Goal: Task Accomplishment & Management: Manage account settings

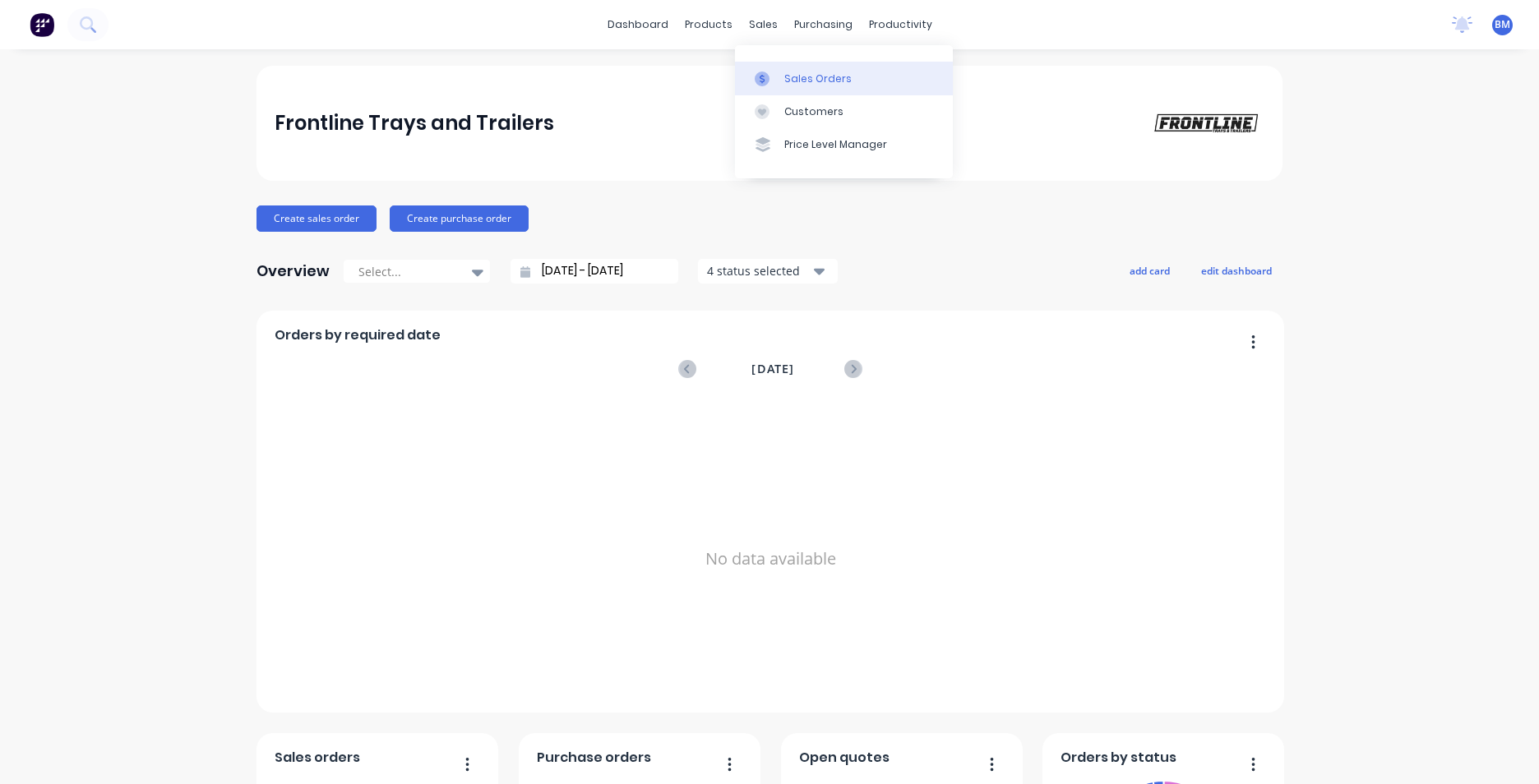
click at [760, 77] on icon at bounding box center [762, 78] width 5 height 9
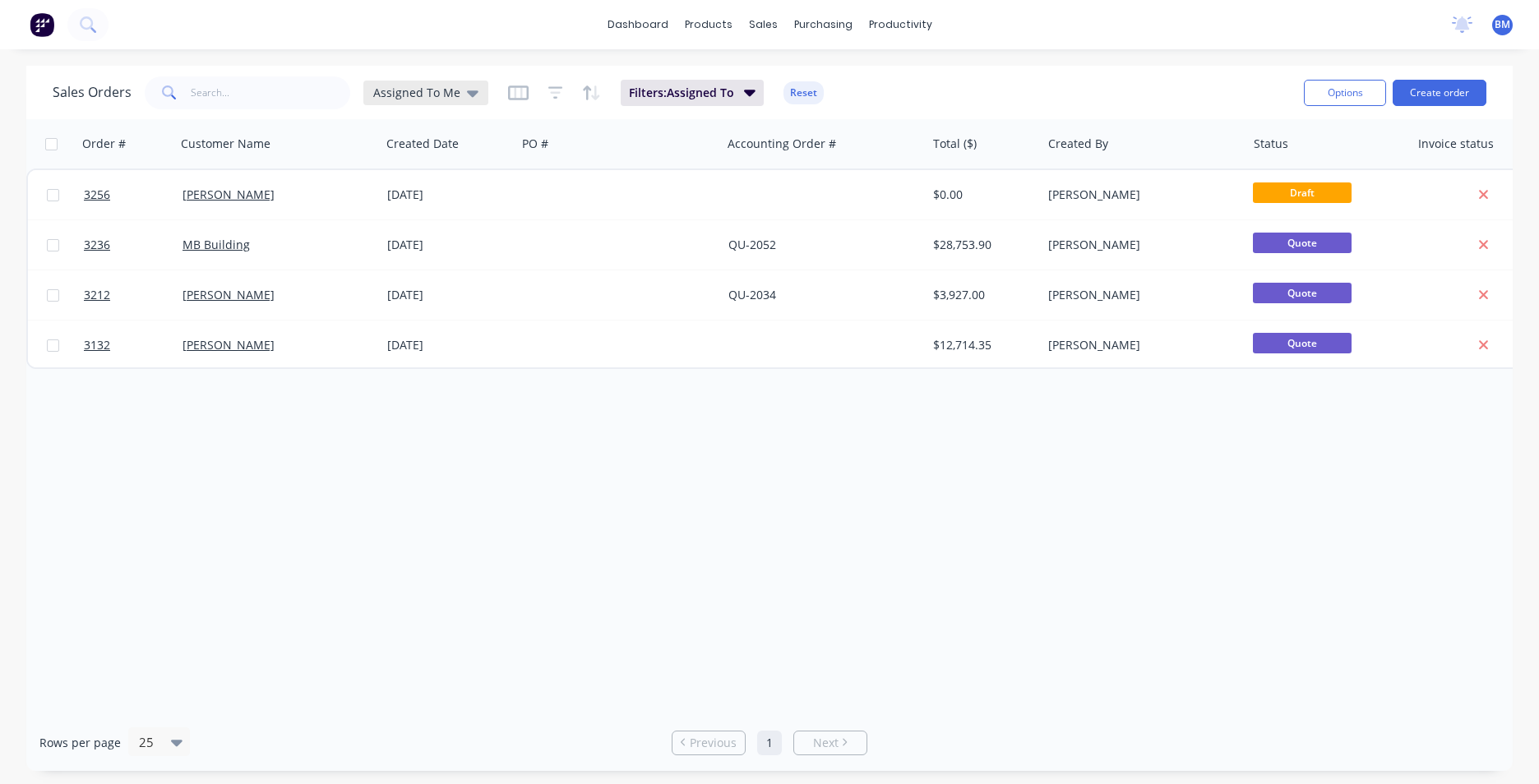
click at [444, 94] on span "Assigned To Me" at bounding box center [417, 92] width 87 height 18
click at [444, 235] on button "None" at bounding box center [462, 233] width 188 height 18
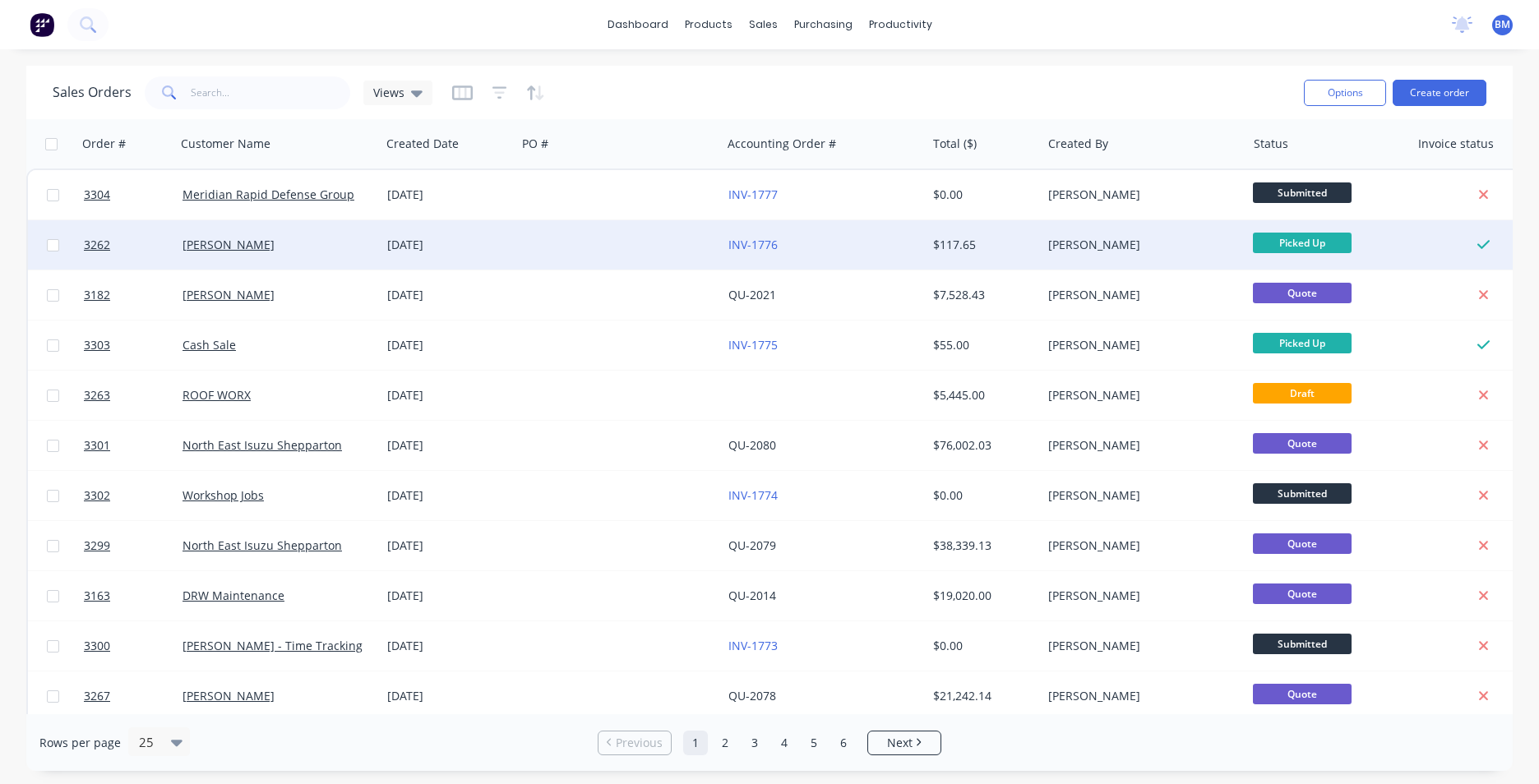
click at [444, 233] on div "[DATE]" at bounding box center [448, 245] width 136 height 49
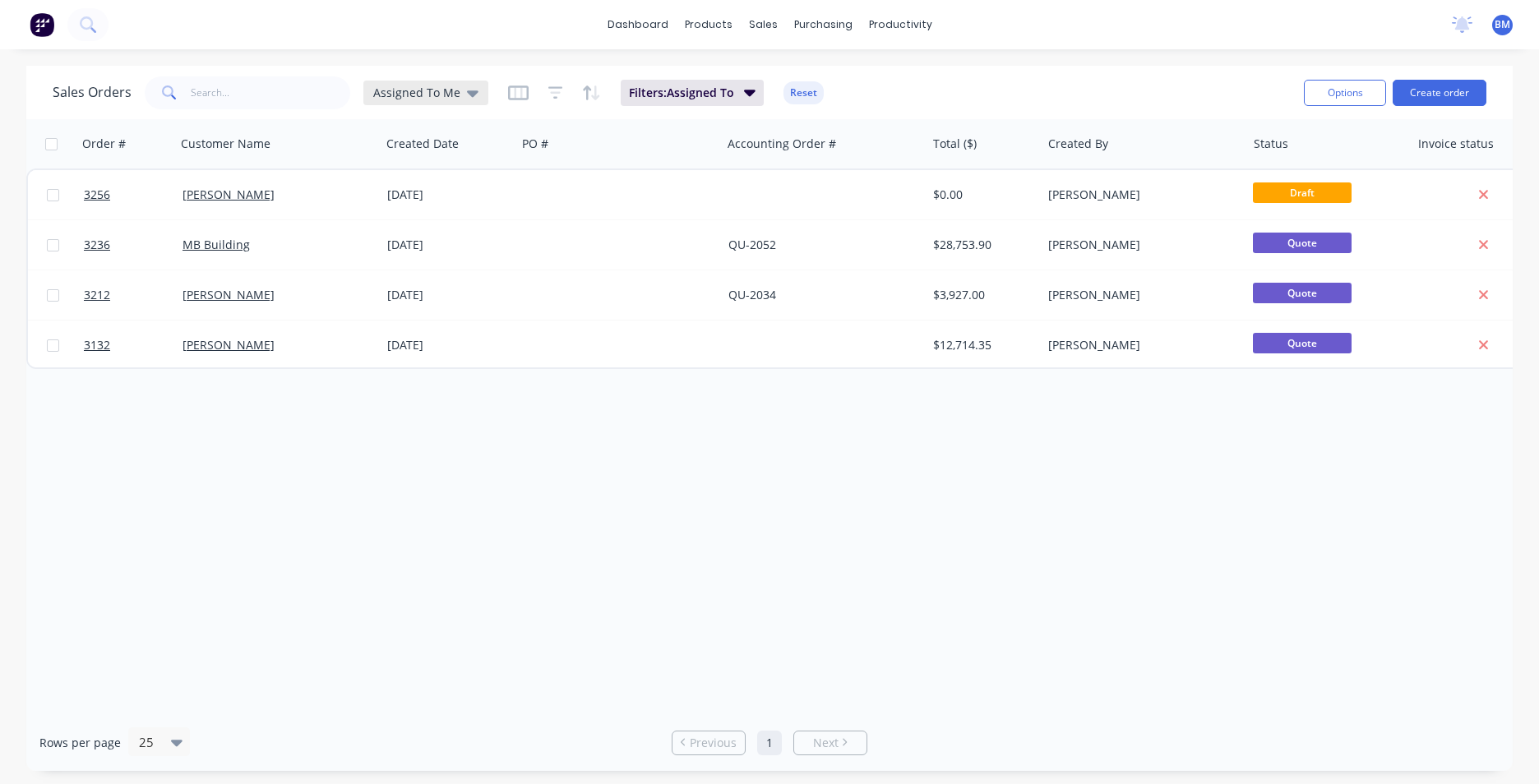
click at [440, 90] on span "Assigned To Me" at bounding box center [417, 92] width 87 height 18
click at [378, 232] on button "None" at bounding box center [462, 233] width 188 height 18
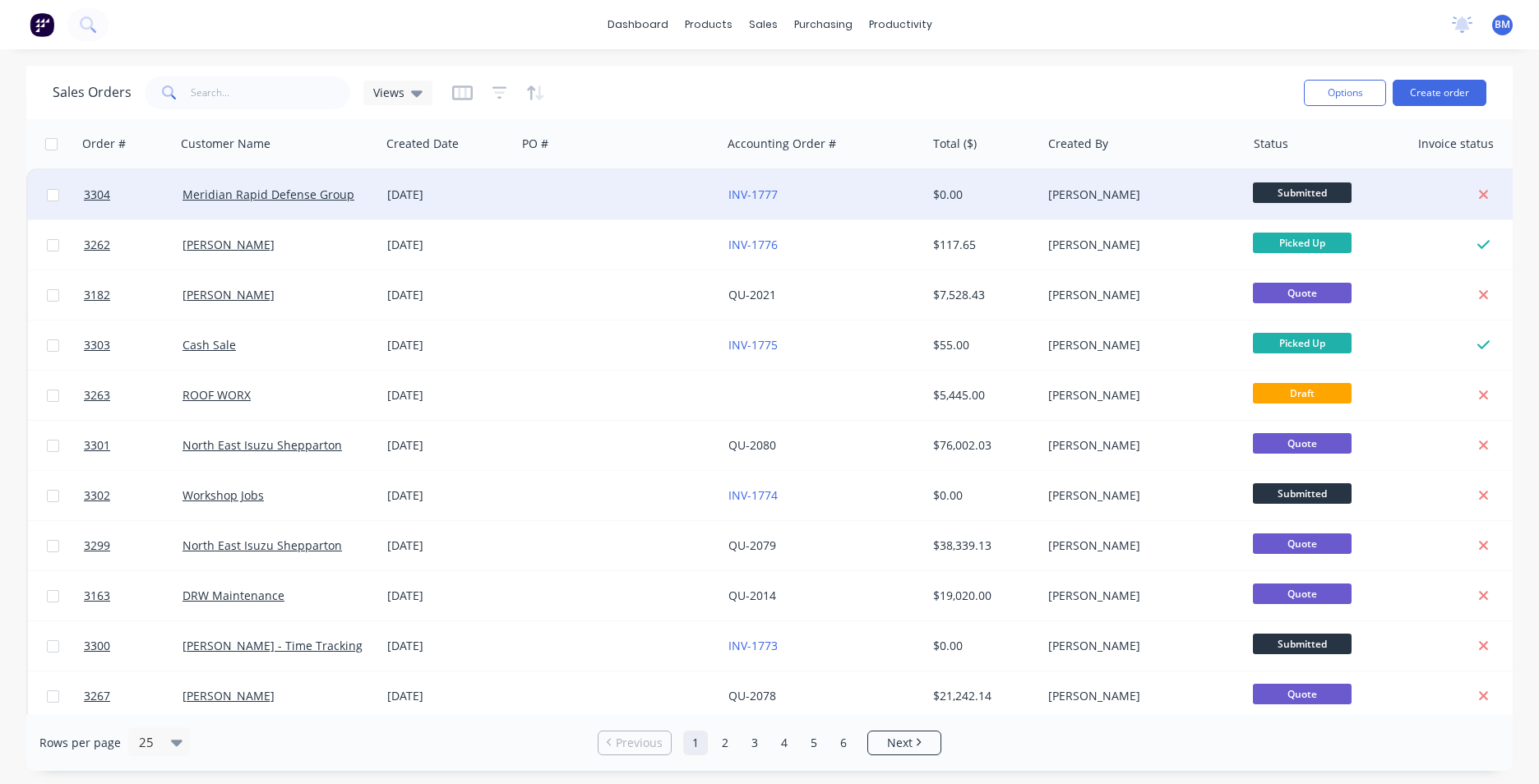
click at [377, 203] on div "Meridian Rapid Defense Group" at bounding box center [278, 195] width 204 height 49
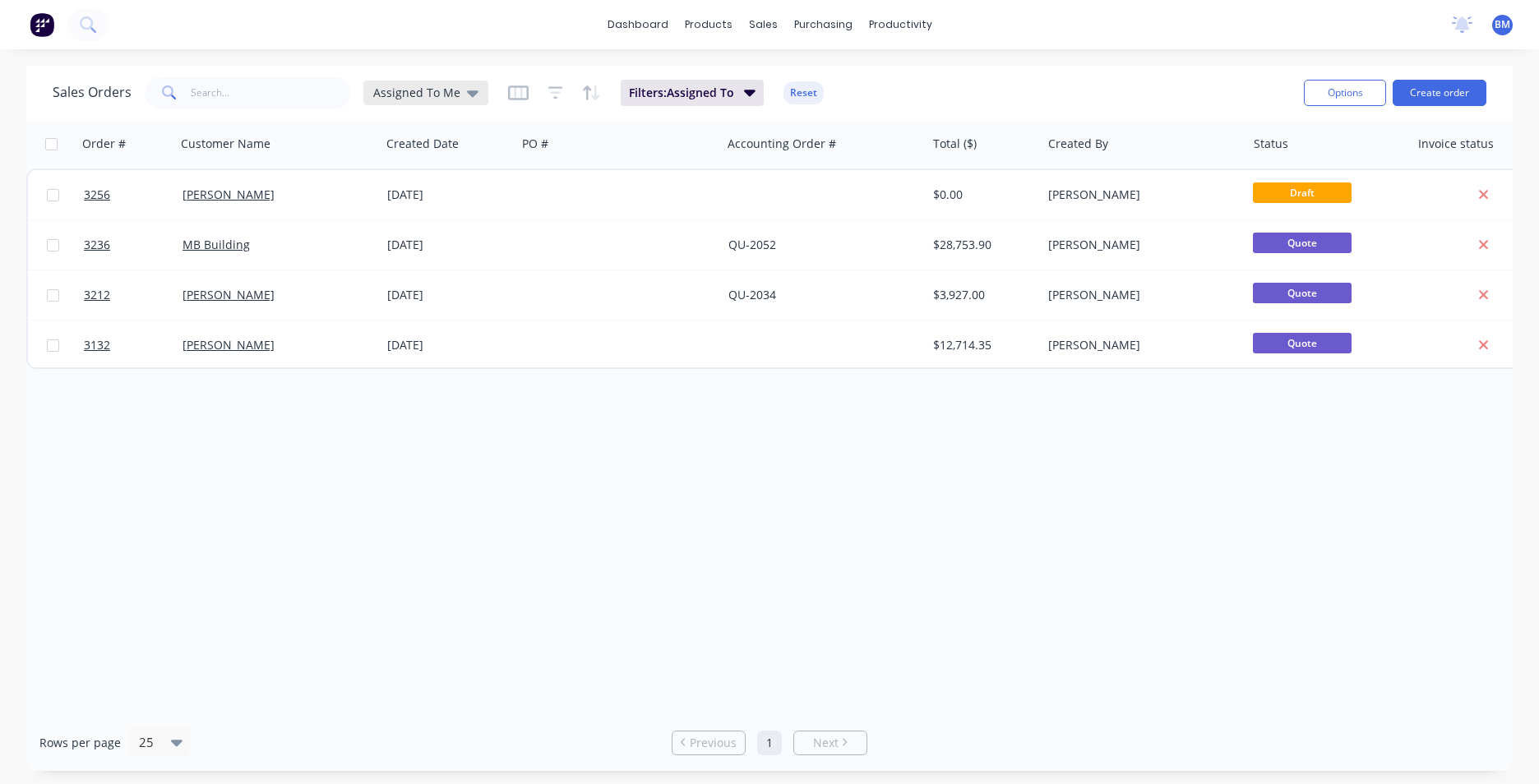
click at [461, 101] on div "Assigned To Me" at bounding box center [425, 92] width 125 height 25
click at [399, 233] on button "None" at bounding box center [462, 233] width 188 height 18
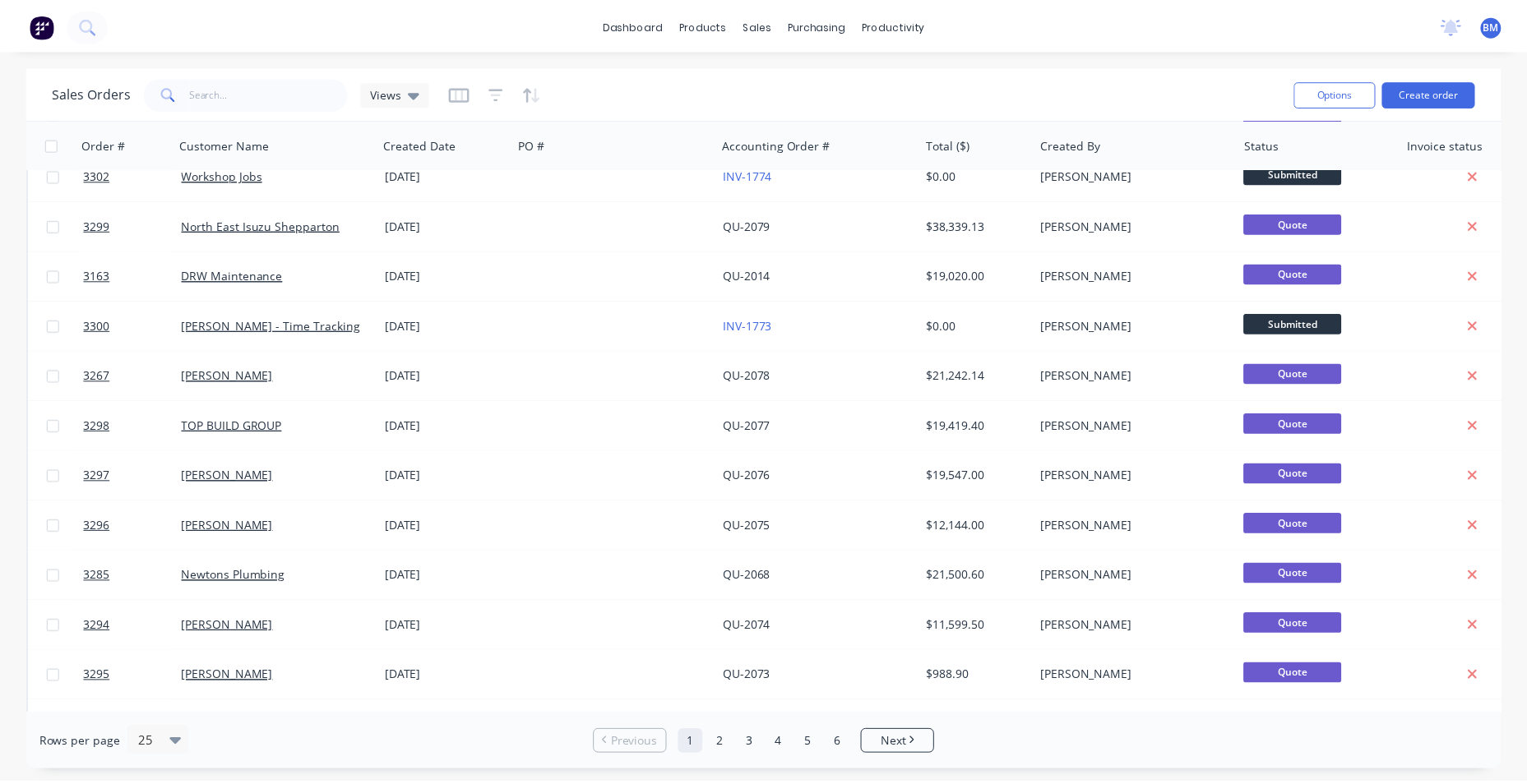
scroll to position [329, 0]
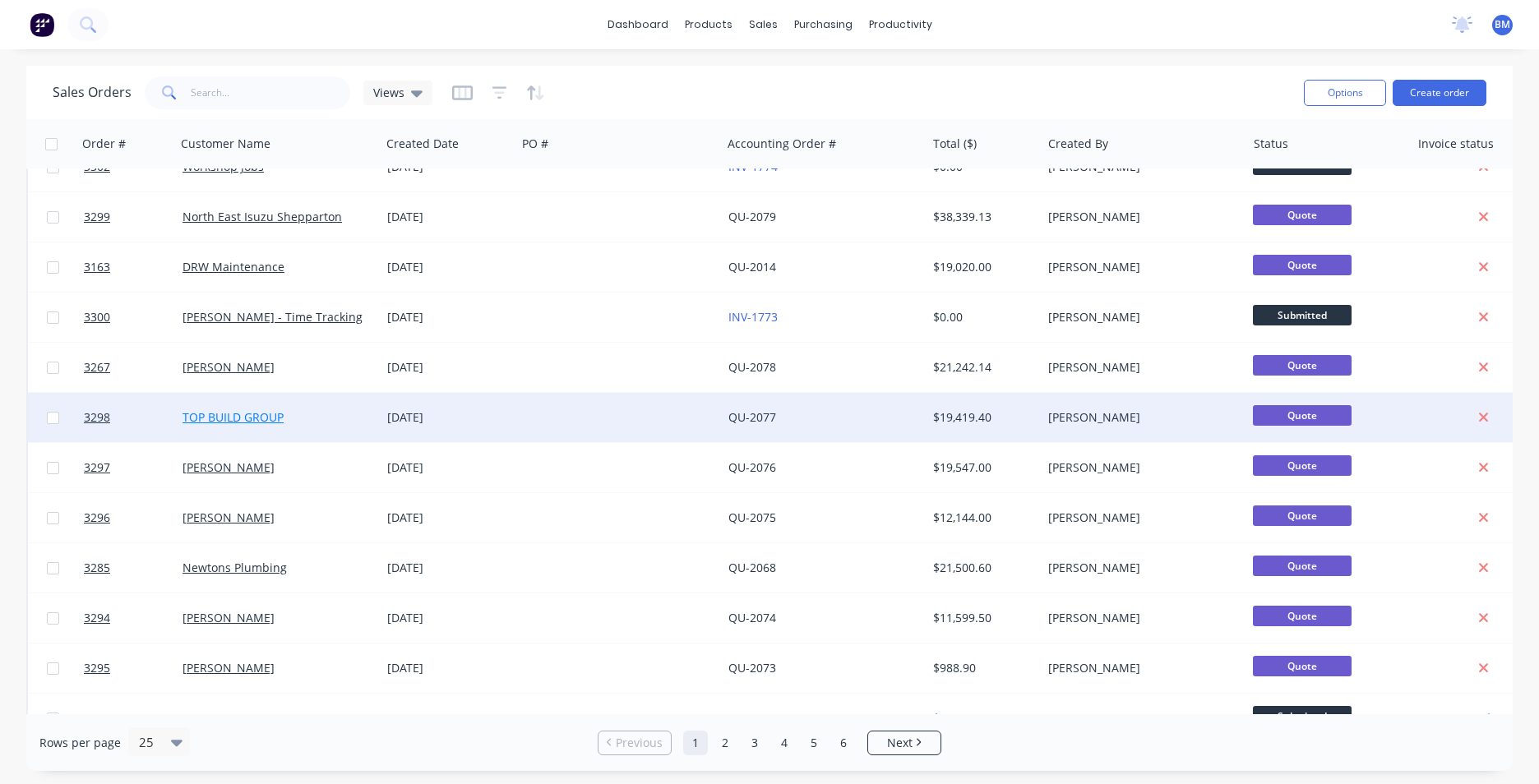
click at [240, 419] on link "TOP BUILD GROUP" at bounding box center [233, 418] width 101 height 16
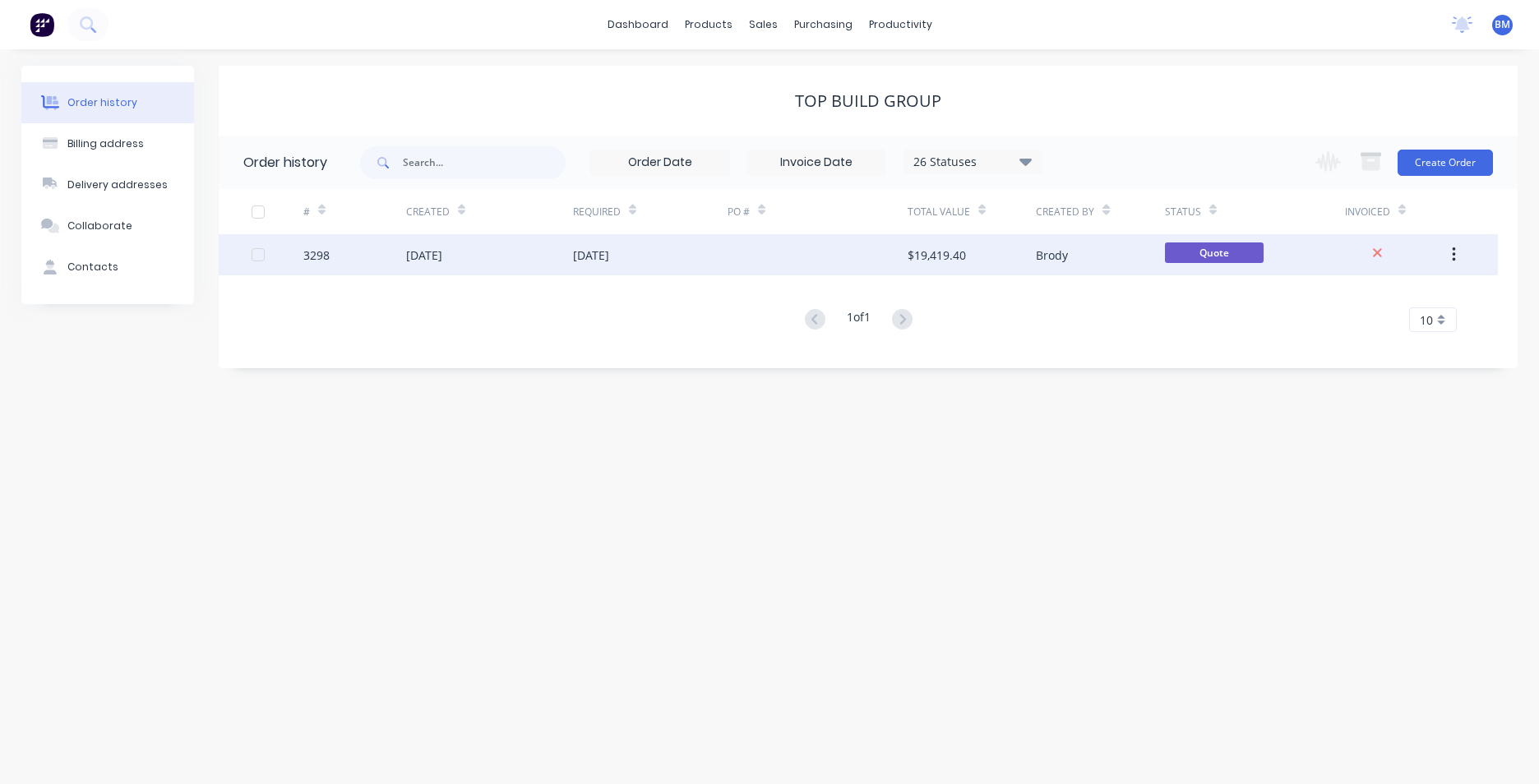
click at [547, 258] on div "[DATE]" at bounding box center [489, 255] width 166 height 41
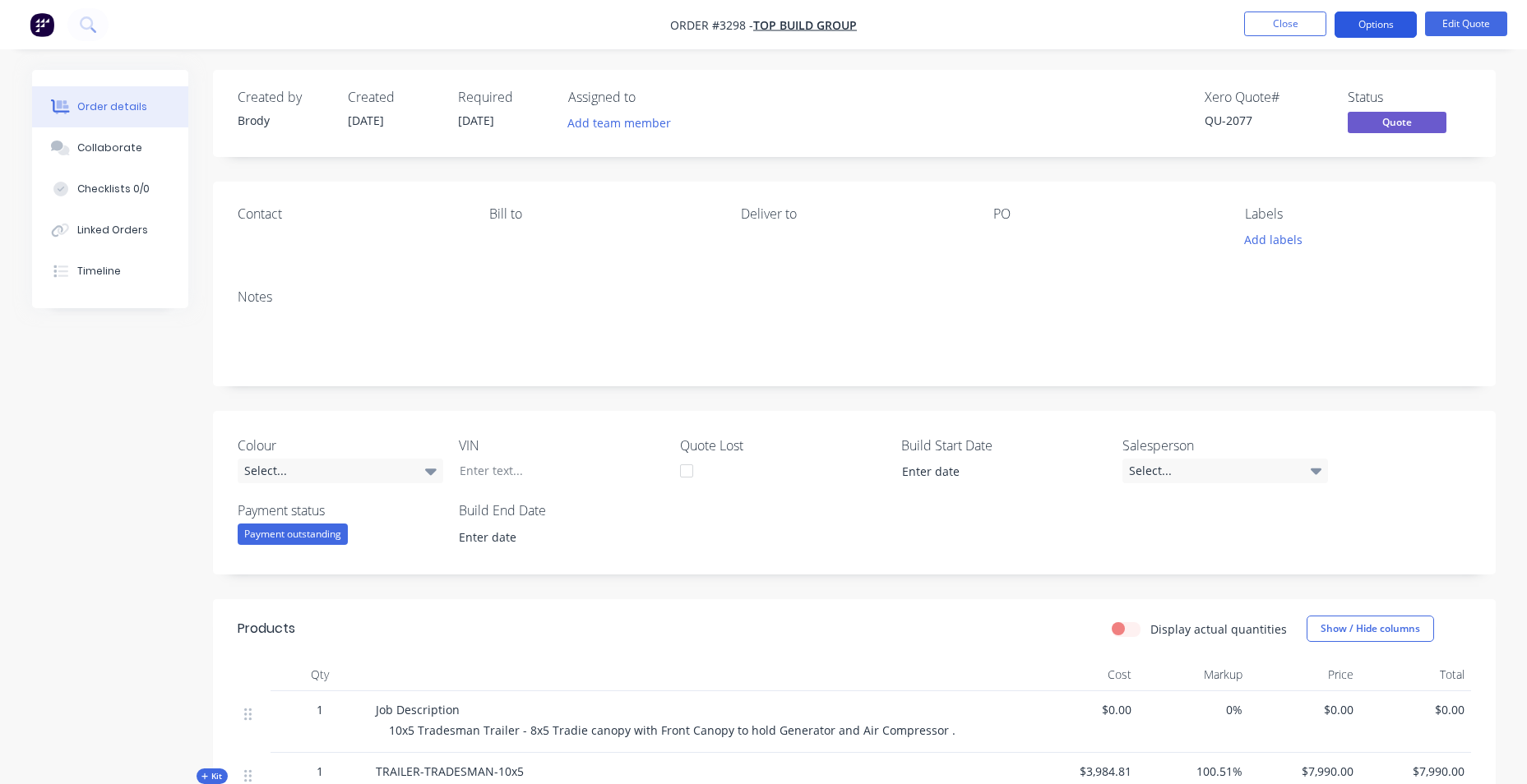
click at [1368, 17] on button "Options" at bounding box center [1375, 25] width 82 height 26
click at [1480, 15] on button "Edit Quote" at bounding box center [1465, 24] width 82 height 25
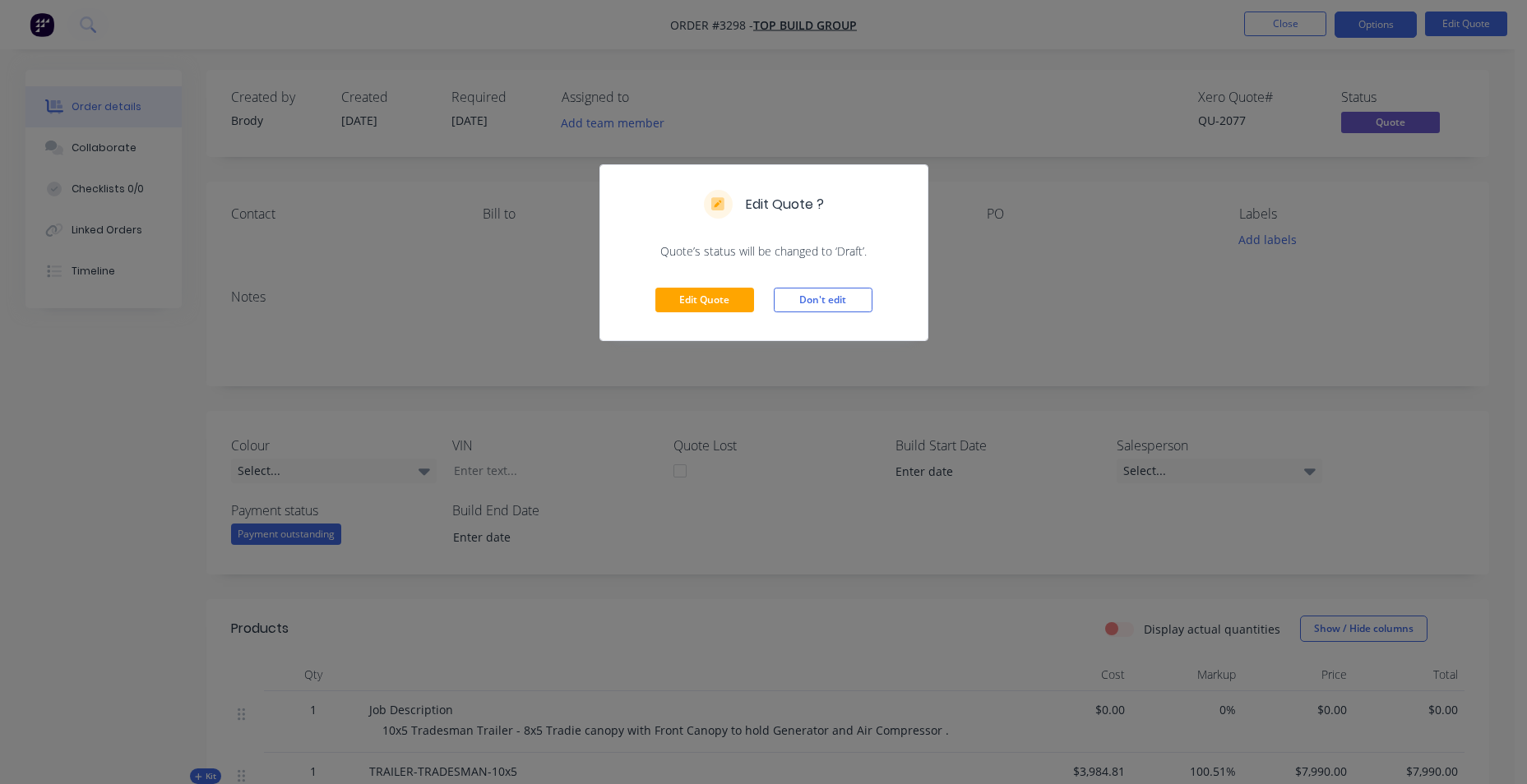
click at [757, 301] on div "Edit Quote Don't edit" at bounding box center [763, 300] width 327 height 80
click at [731, 301] on button "Edit Quote" at bounding box center [705, 300] width 99 height 25
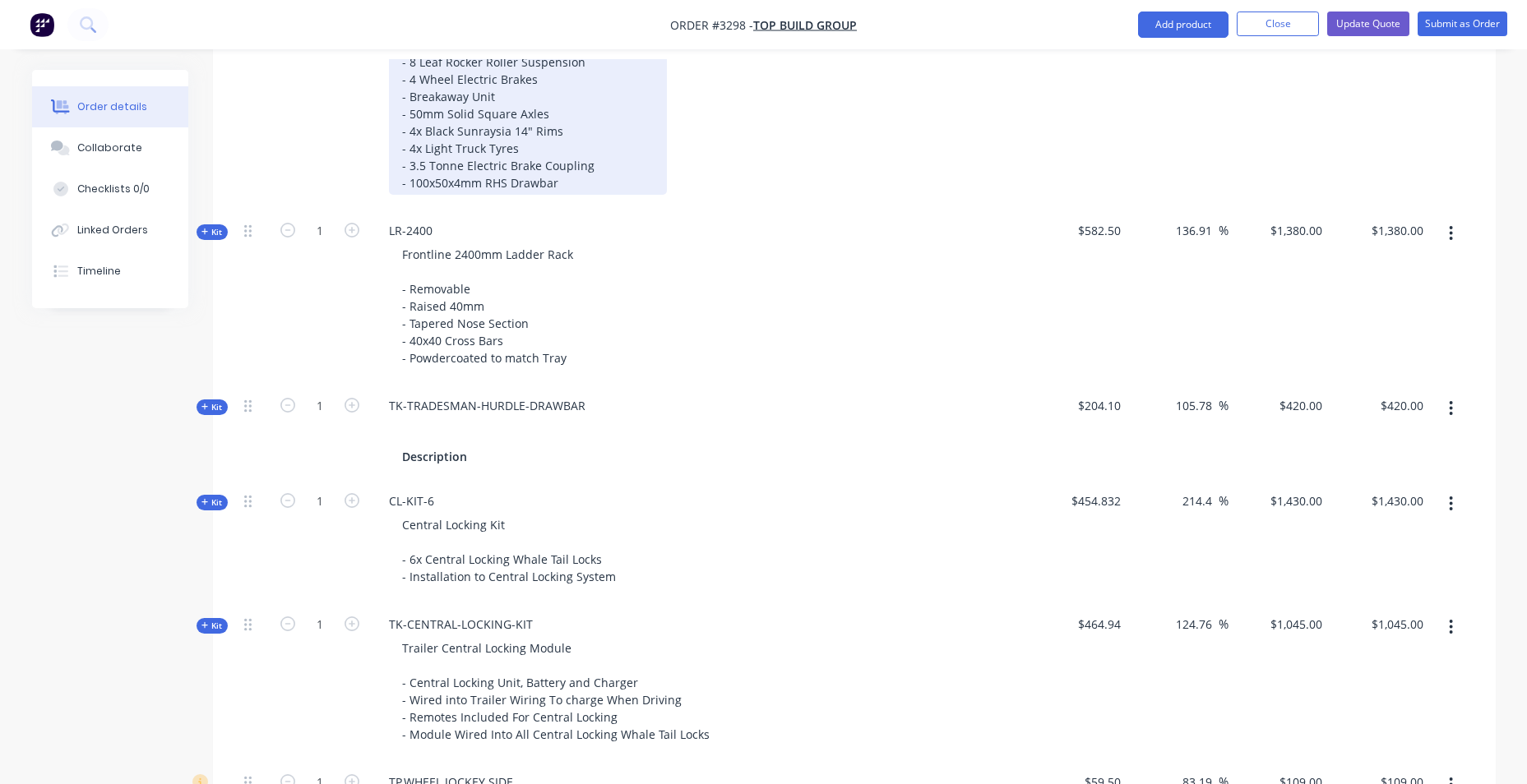
scroll to position [987, 0]
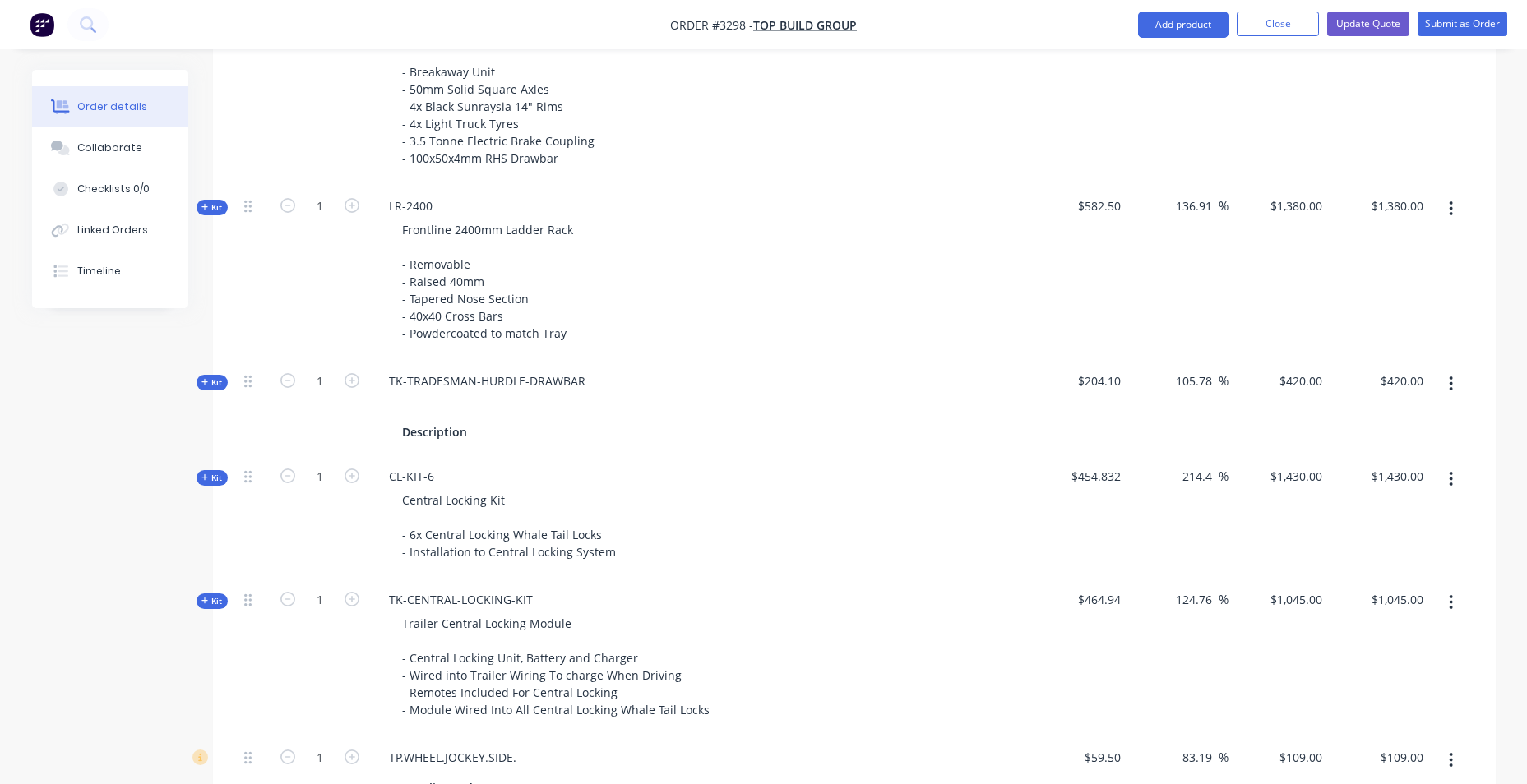
click at [1451, 475] on icon "button" at bounding box center [1450, 479] width 4 height 18
click at [1334, 656] on div "Delete" at bounding box center [1393, 654] width 127 height 24
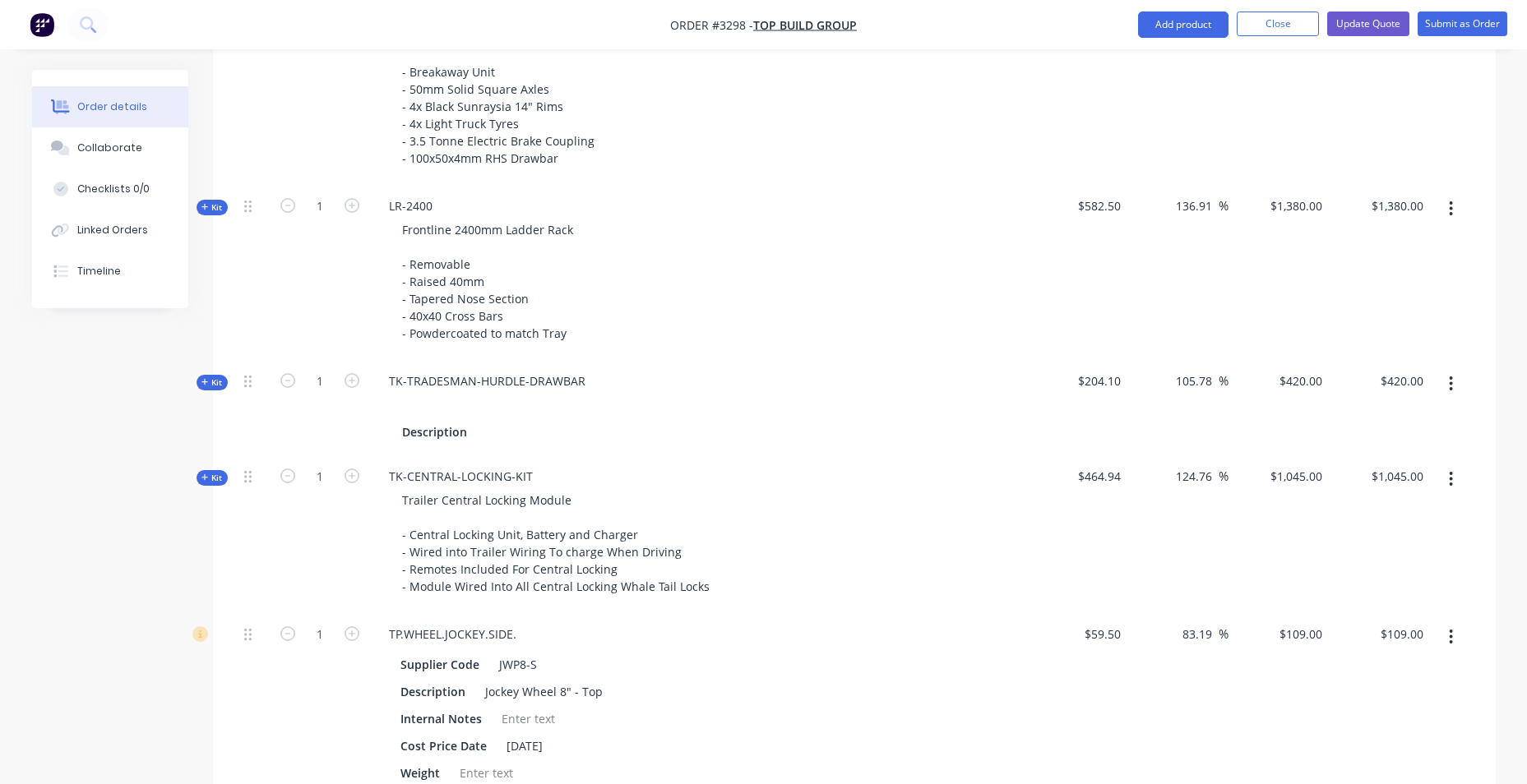
click at [1448, 476] on button "button" at bounding box center [1451, 479] width 39 height 30
click at [1331, 669] on button "Delete" at bounding box center [1392, 653] width 156 height 33
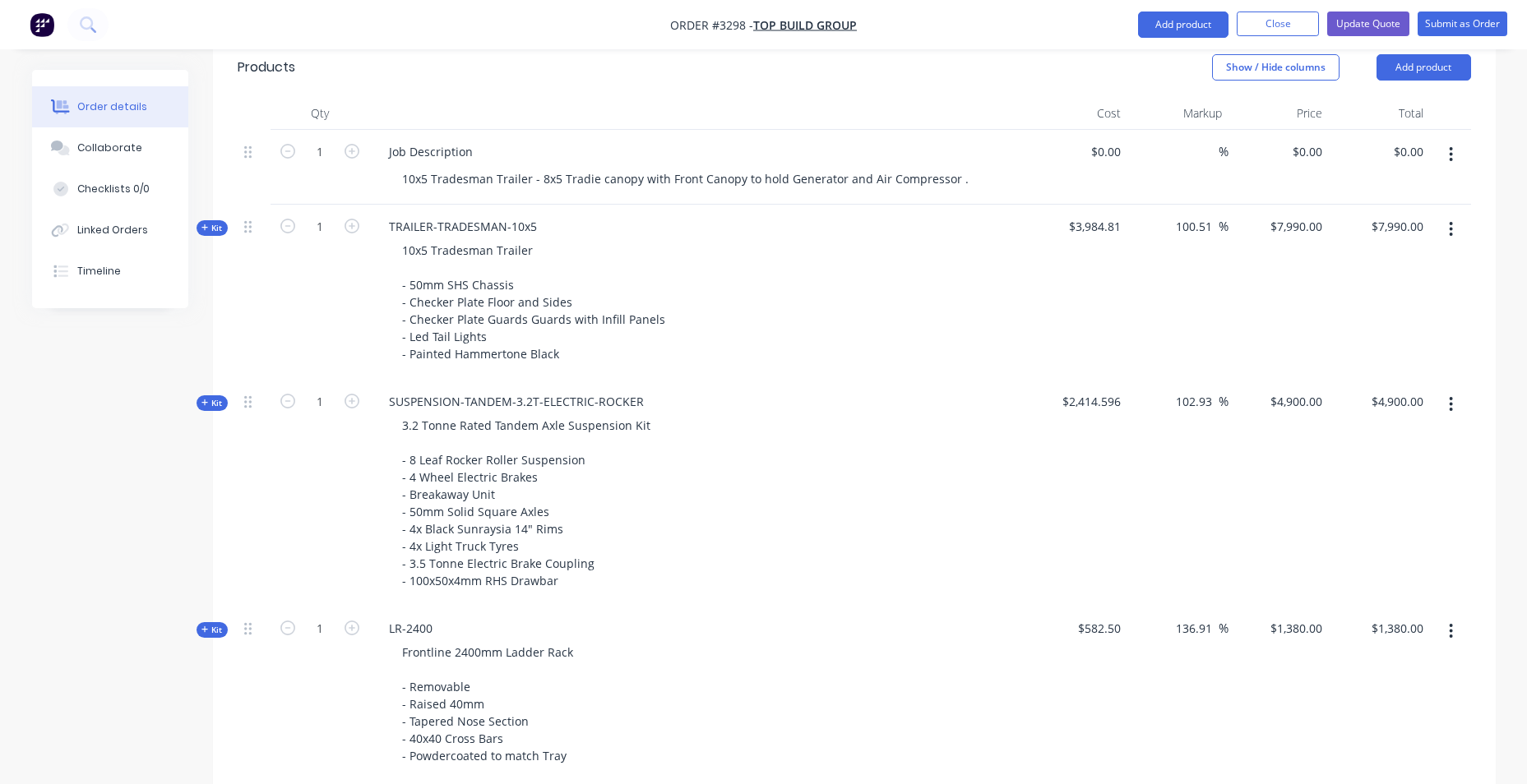
scroll to position [740, 0]
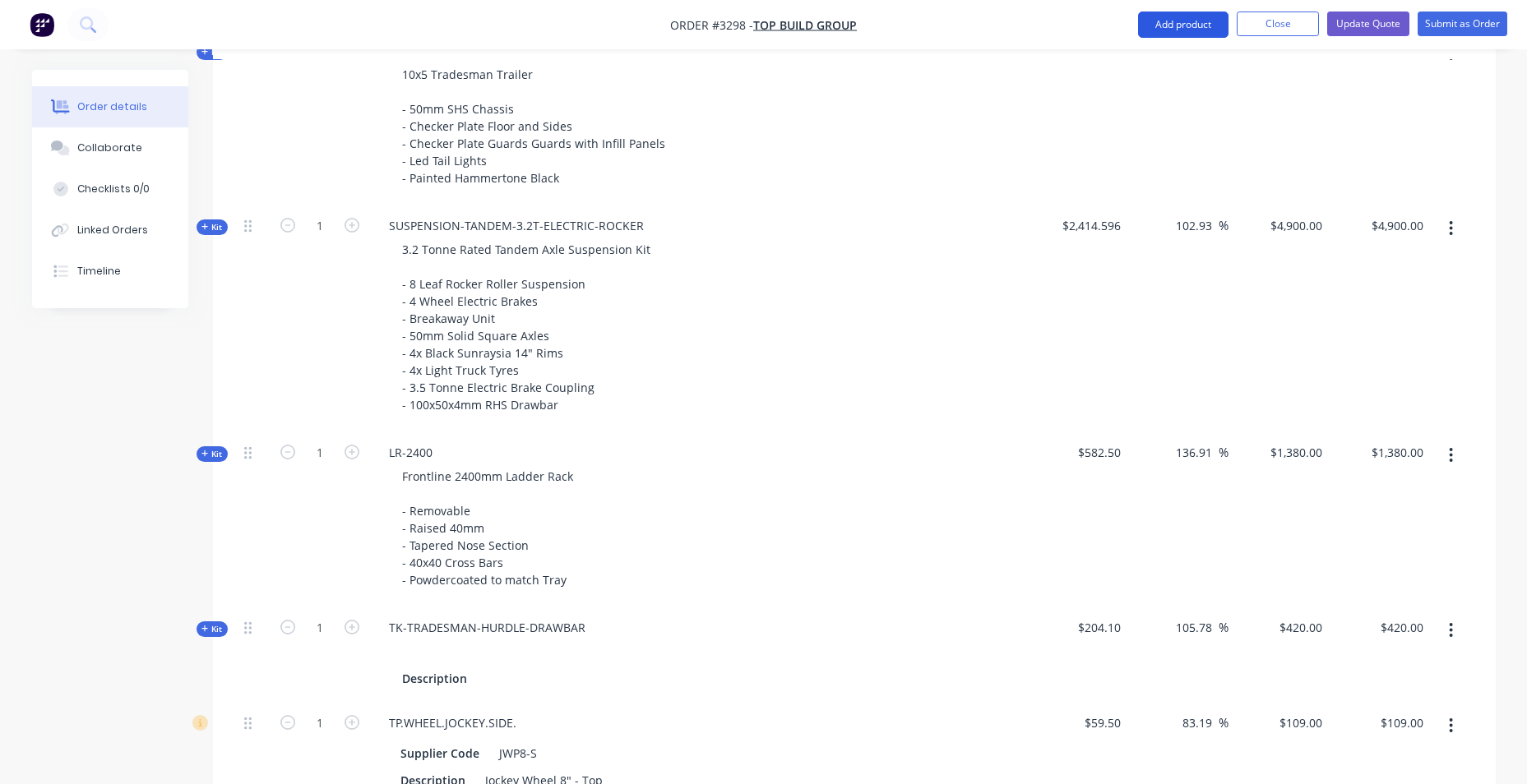
click at [1181, 26] on button "Add product" at bounding box center [1182, 25] width 91 height 26
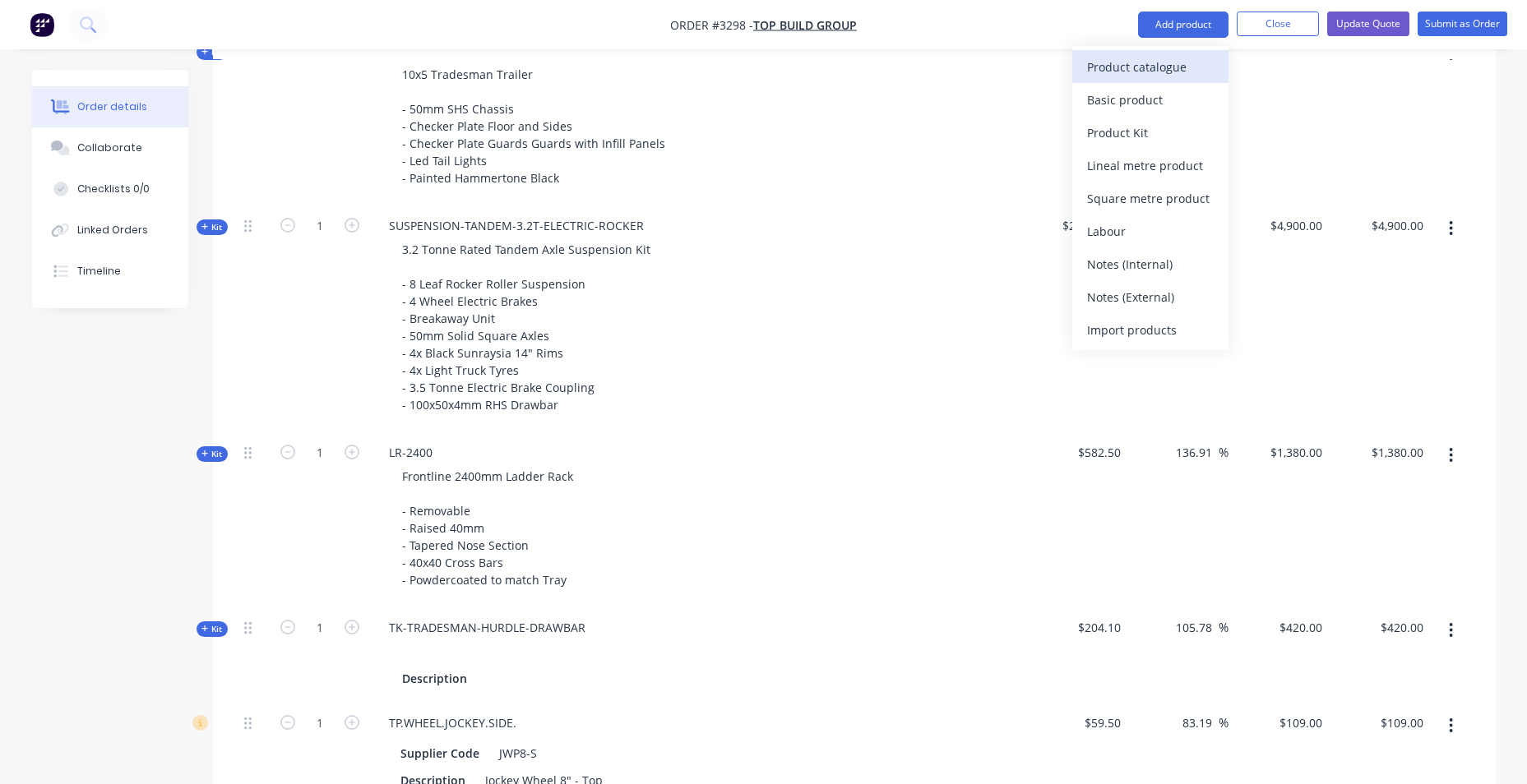
click at [1146, 64] on div "Product catalogue" at bounding box center [1151, 67] width 127 height 24
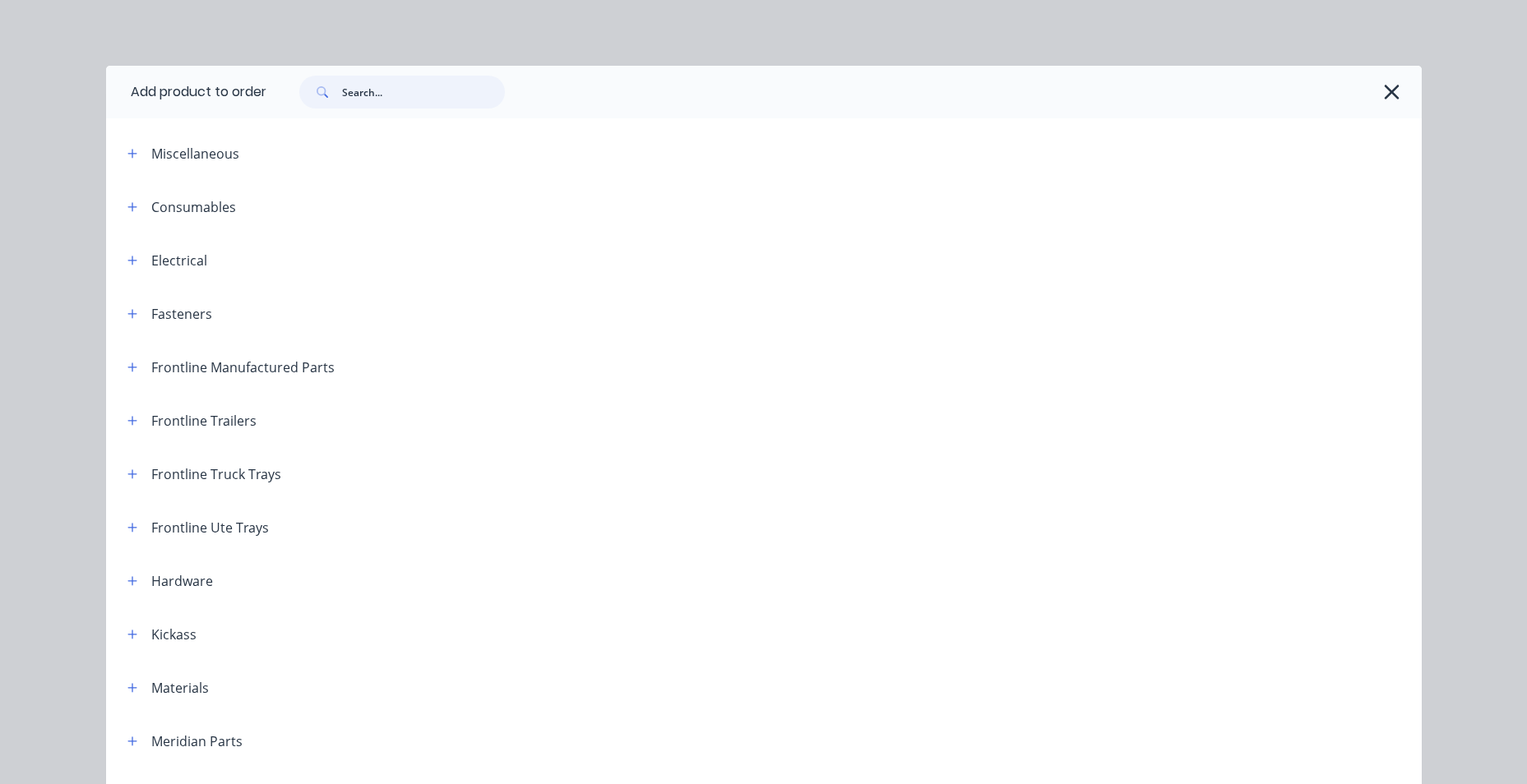
click at [434, 93] on input "text" at bounding box center [423, 92] width 163 height 33
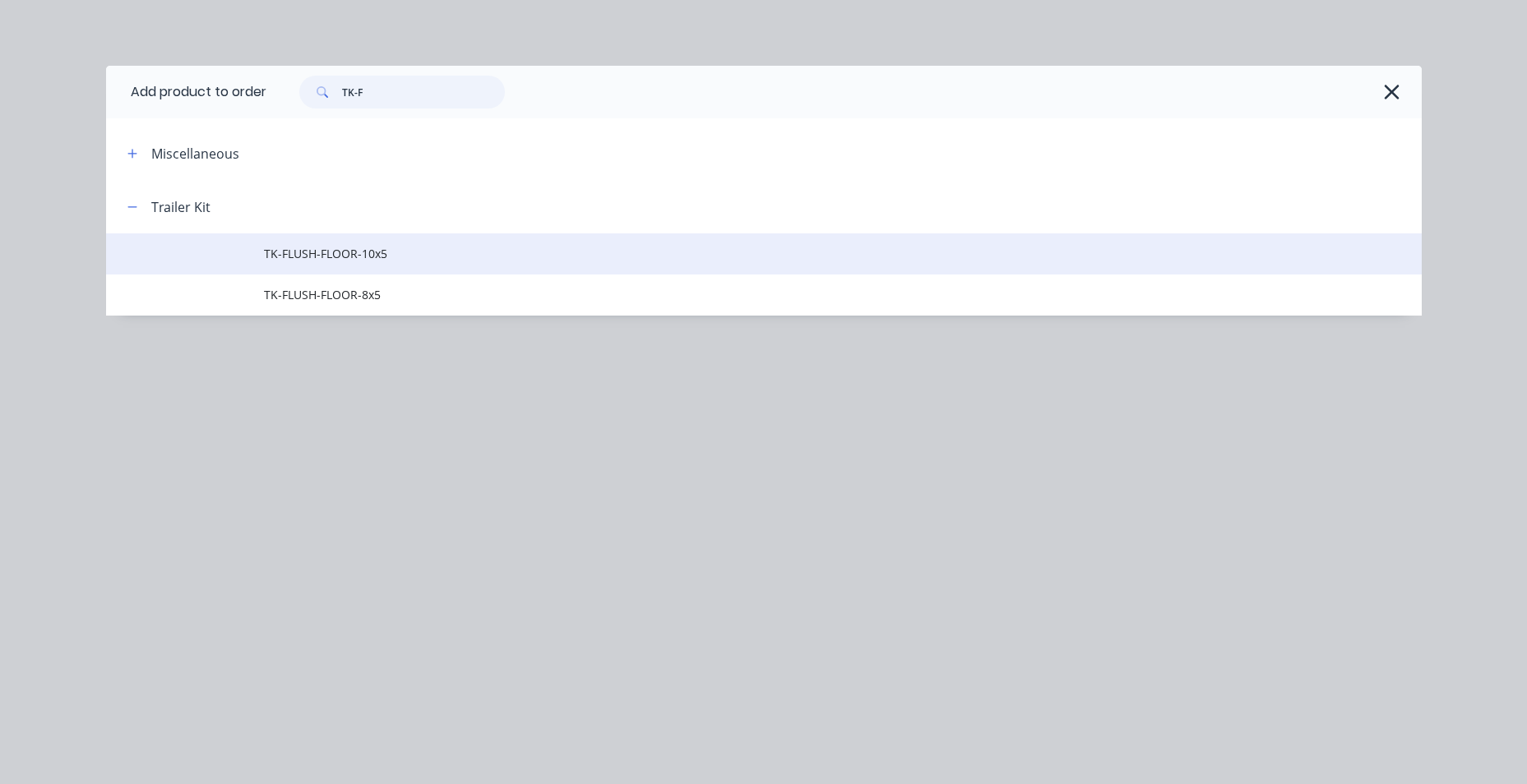
type input "TK-F"
click at [406, 258] on span "TK-FLUSH-FLOOR-10x5" at bounding box center [727, 254] width 926 height 18
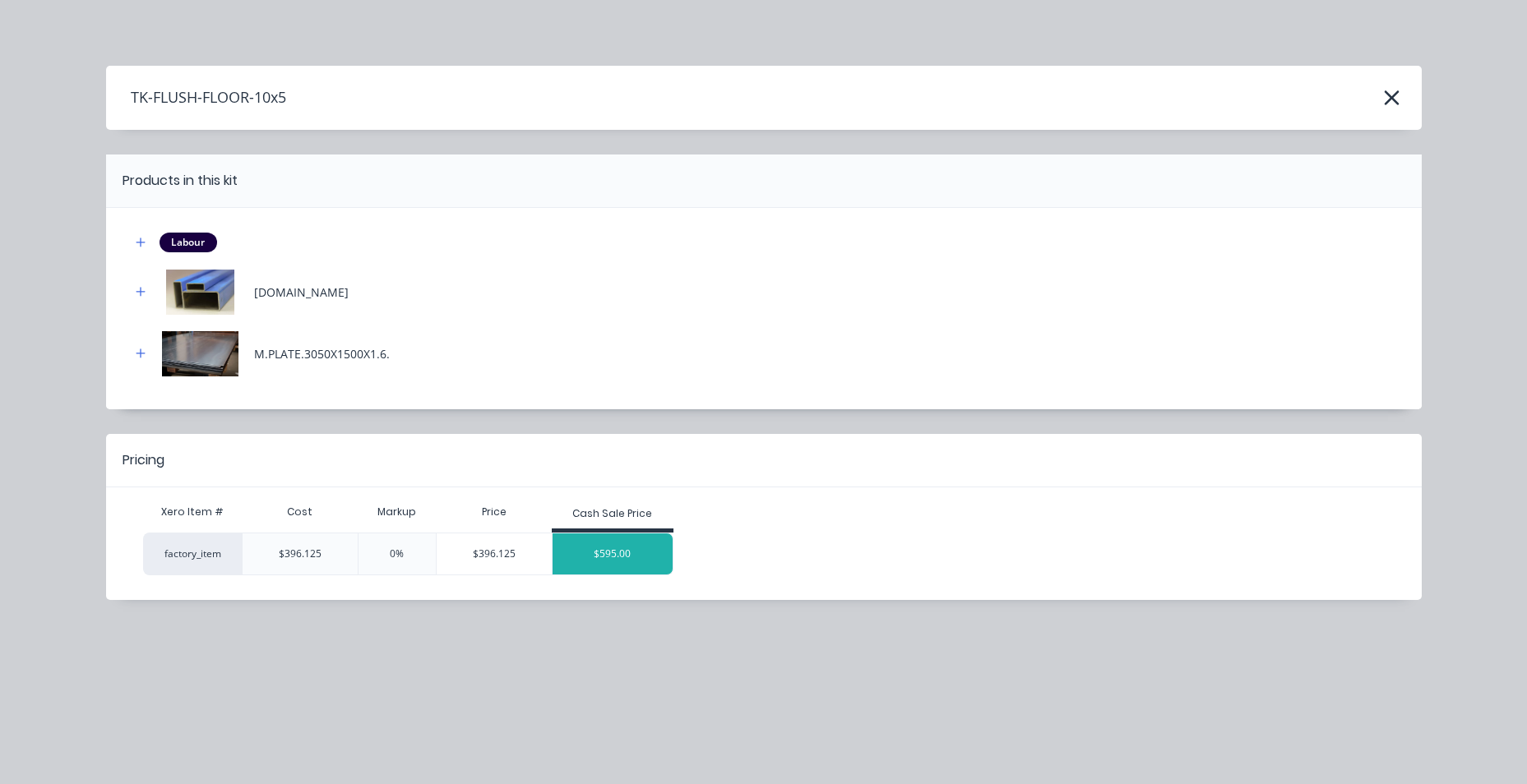
click at [646, 544] on div "$595.00" at bounding box center [612, 554] width 120 height 41
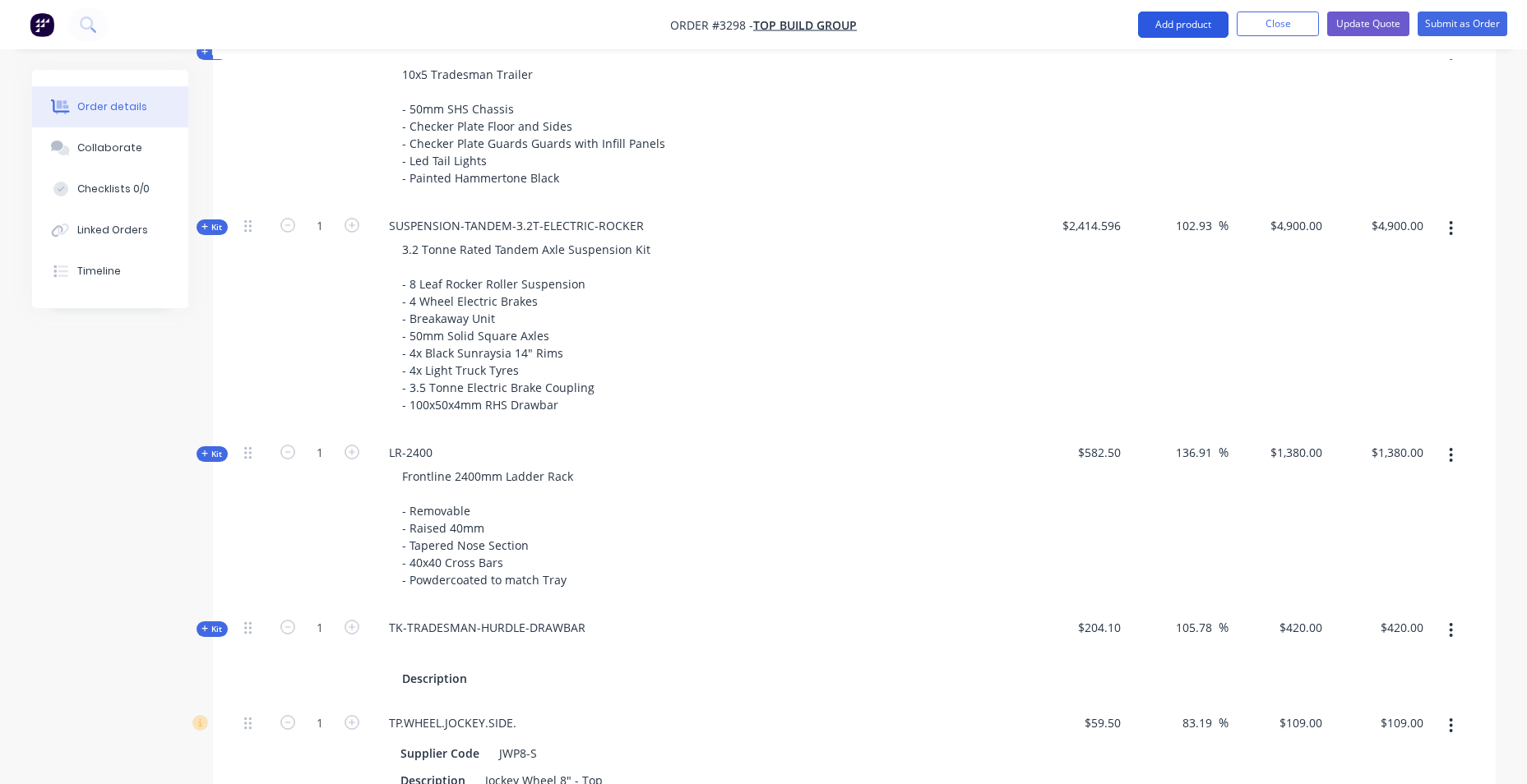
click at [1172, 21] on button "Add product" at bounding box center [1182, 25] width 91 height 26
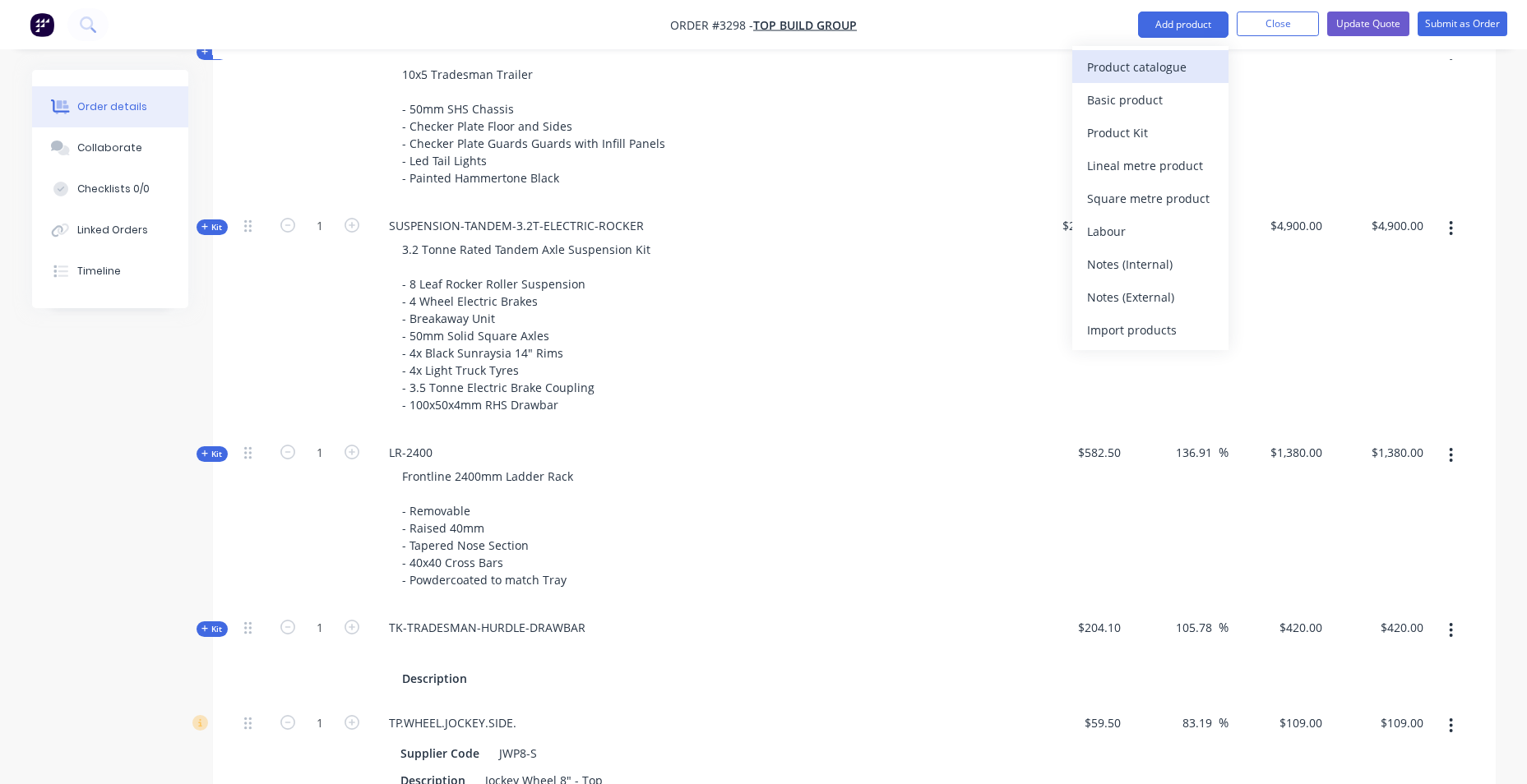
click at [1138, 55] on div "Product catalogue" at bounding box center [1151, 67] width 127 height 24
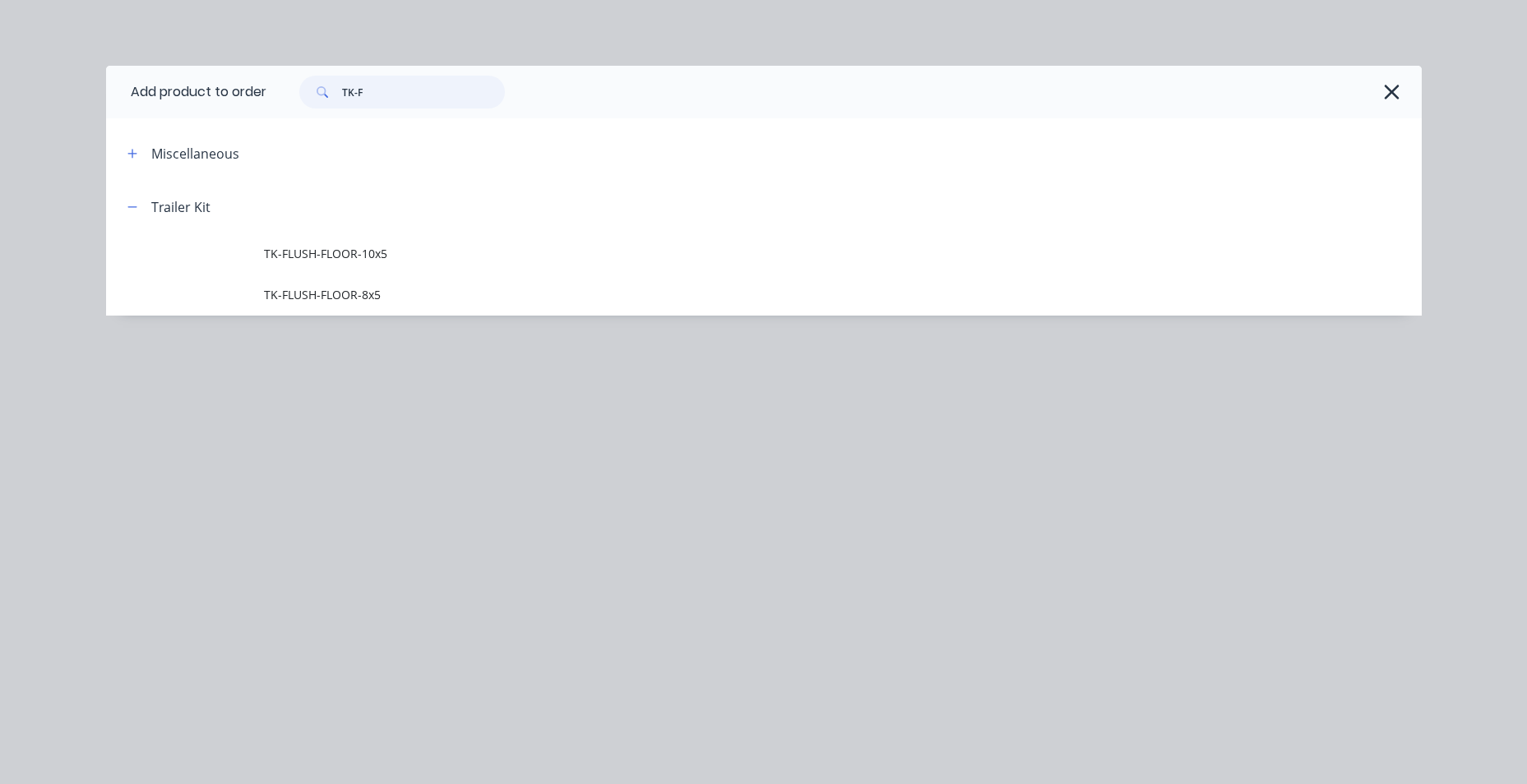
drag, startPoint x: 362, startPoint y: 90, endPoint x: 322, endPoint y: 90, distance: 40.0
click at [322, 90] on div "TK-F" at bounding box center [402, 92] width 205 height 33
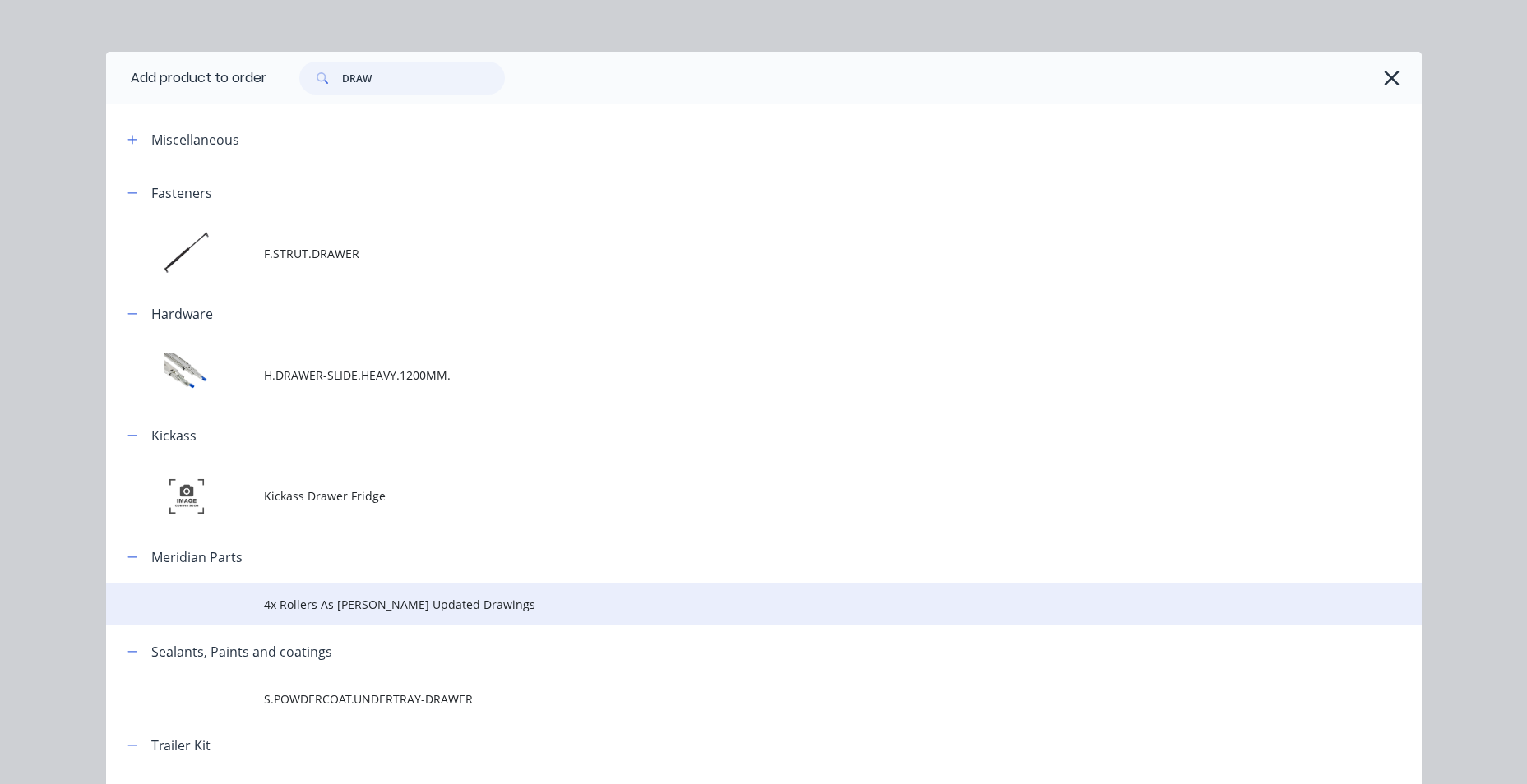
scroll to position [0, 0]
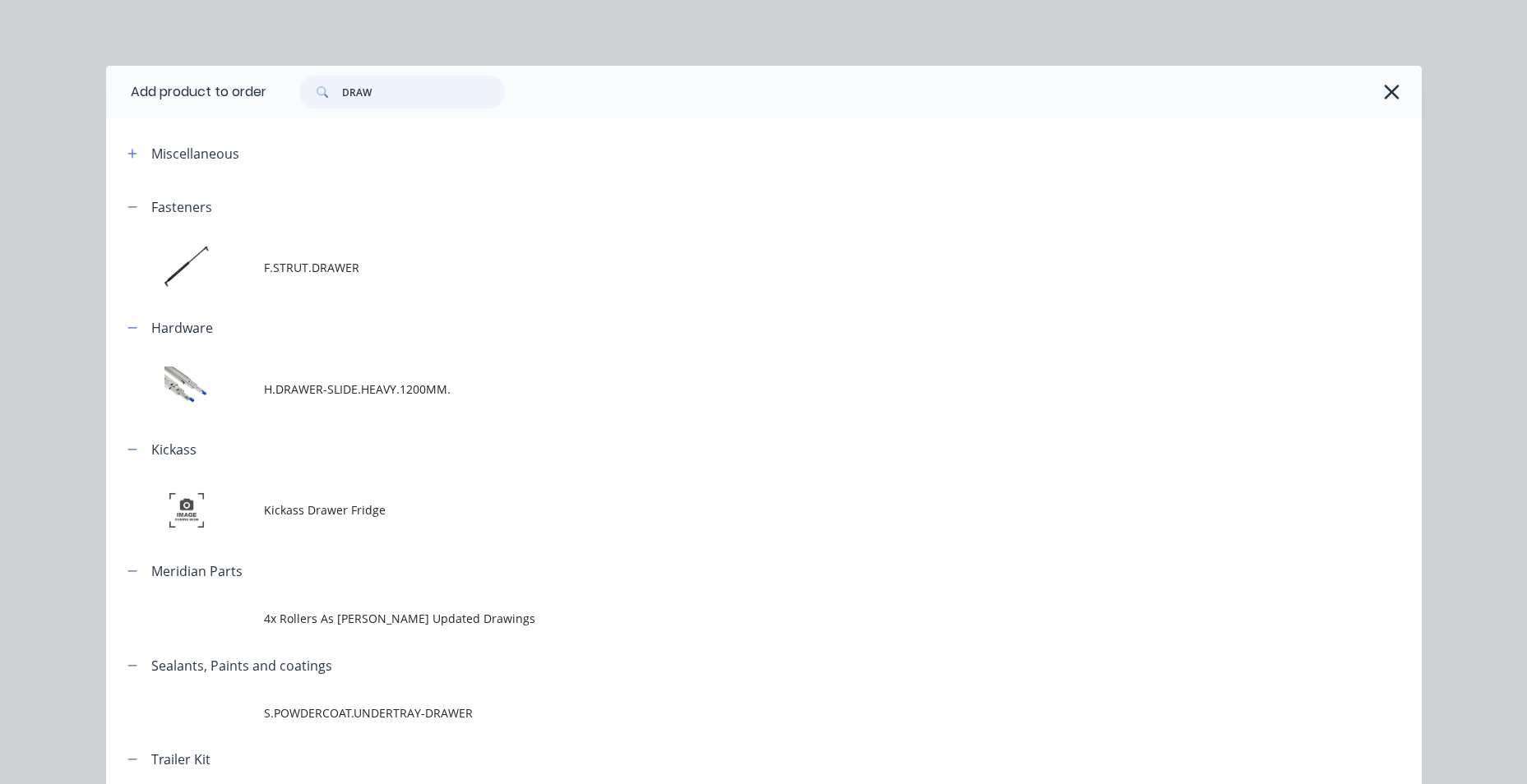
drag, startPoint x: 383, startPoint y: 97, endPoint x: 198, endPoint y: 106, distance: 185.2
click at [198, 106] on header "Add product to order DRAW" at bounding box center [763, 92] width 1316 height 53
type input "TK"
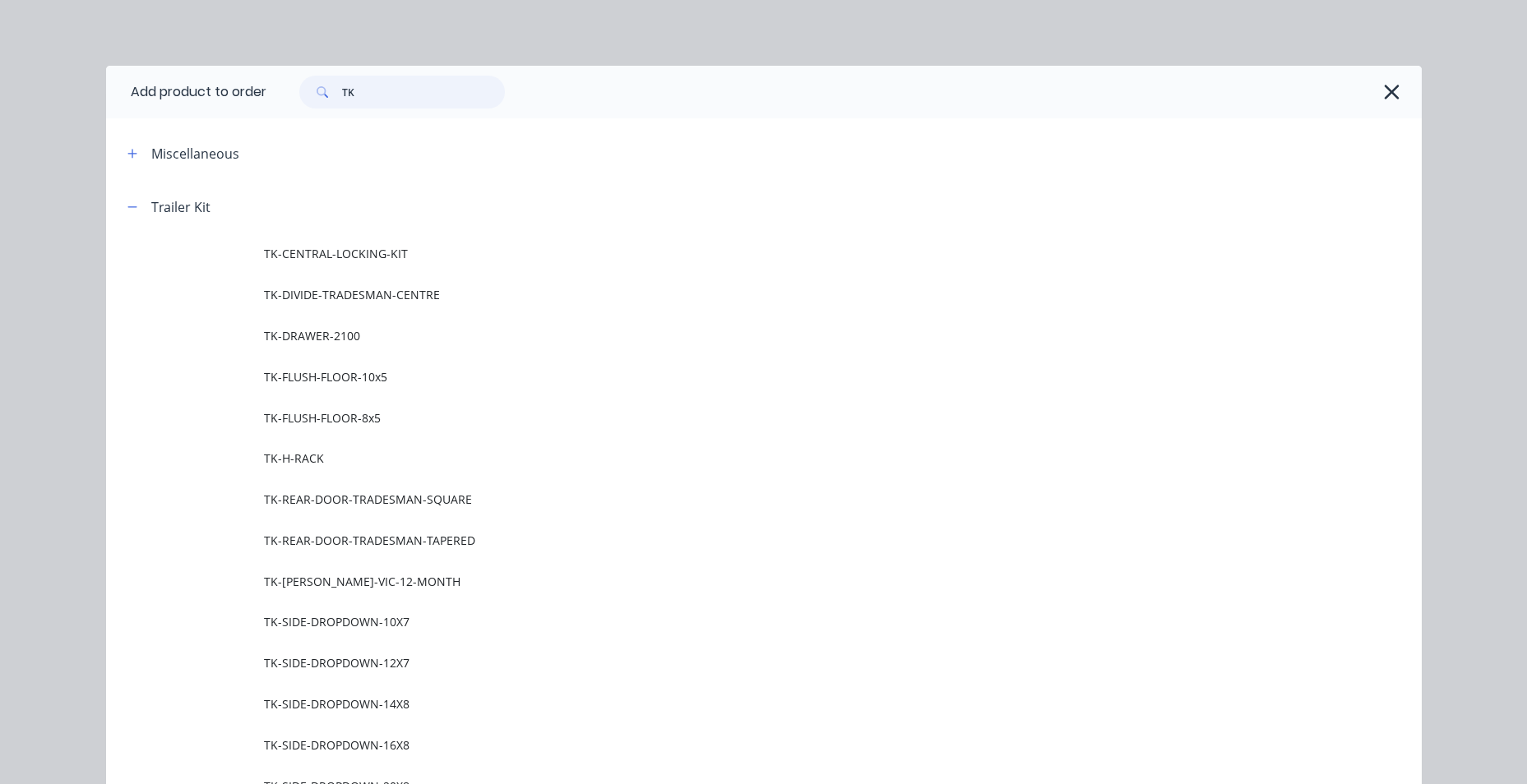
drag, startPoint x: 361, startPoint y: 105, endPoint x: 300, endPoint y: 113, distance: 61.5
click at [300, 113] on div "TK" at bounding box center [843, 92] width 1155 height 53
type input "PULL OUT"
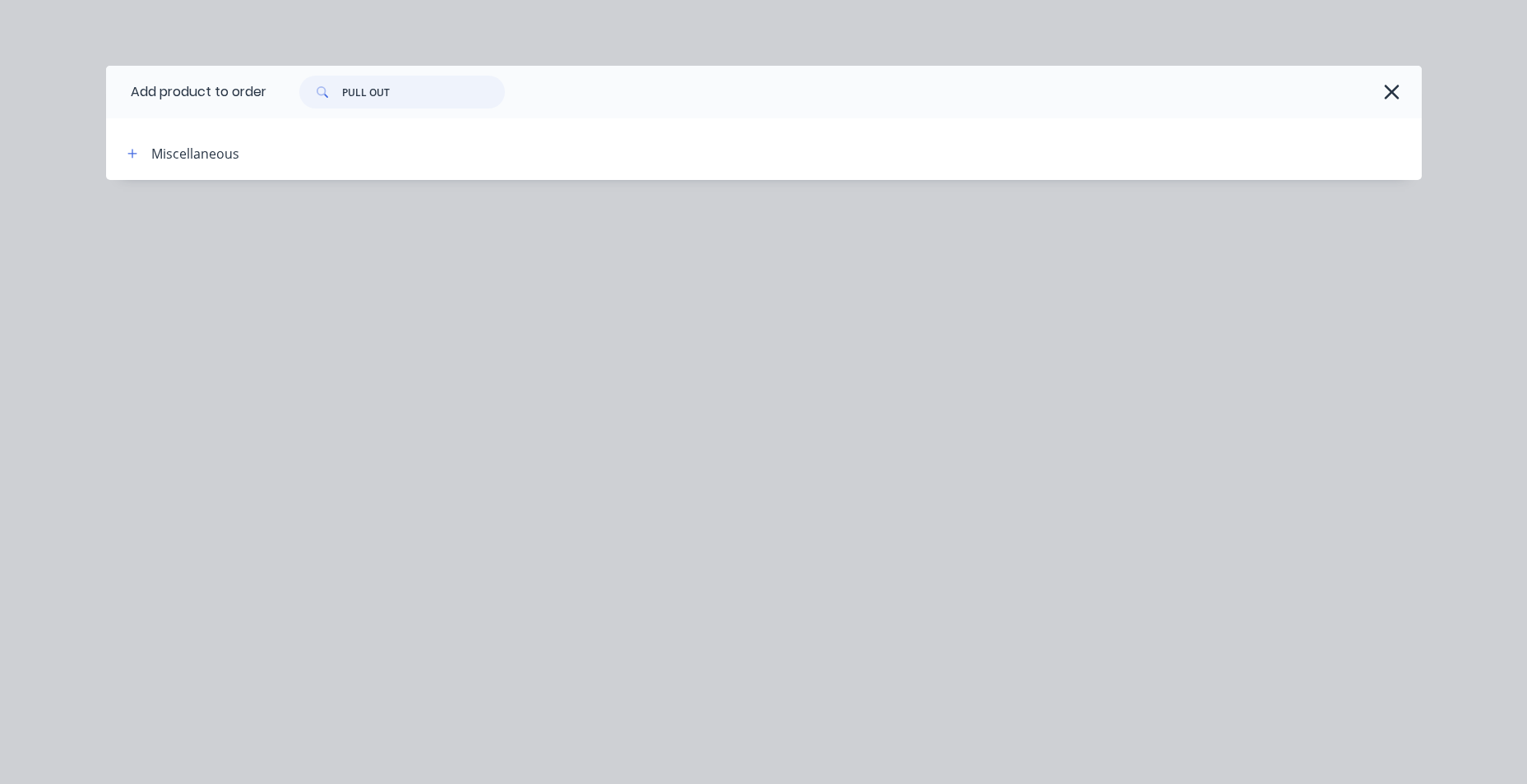
drag, startPoint x: 396, startPoint y: 88, endPoint x: -249, endPoint y: 97, distance: 645.1
click at [0, 97] on html "Order #3298 - TOP BUILD GROUP Add product Close Update Quote Submit as Order Or…" at bounding box center [763, 442] width 1527 height 2365
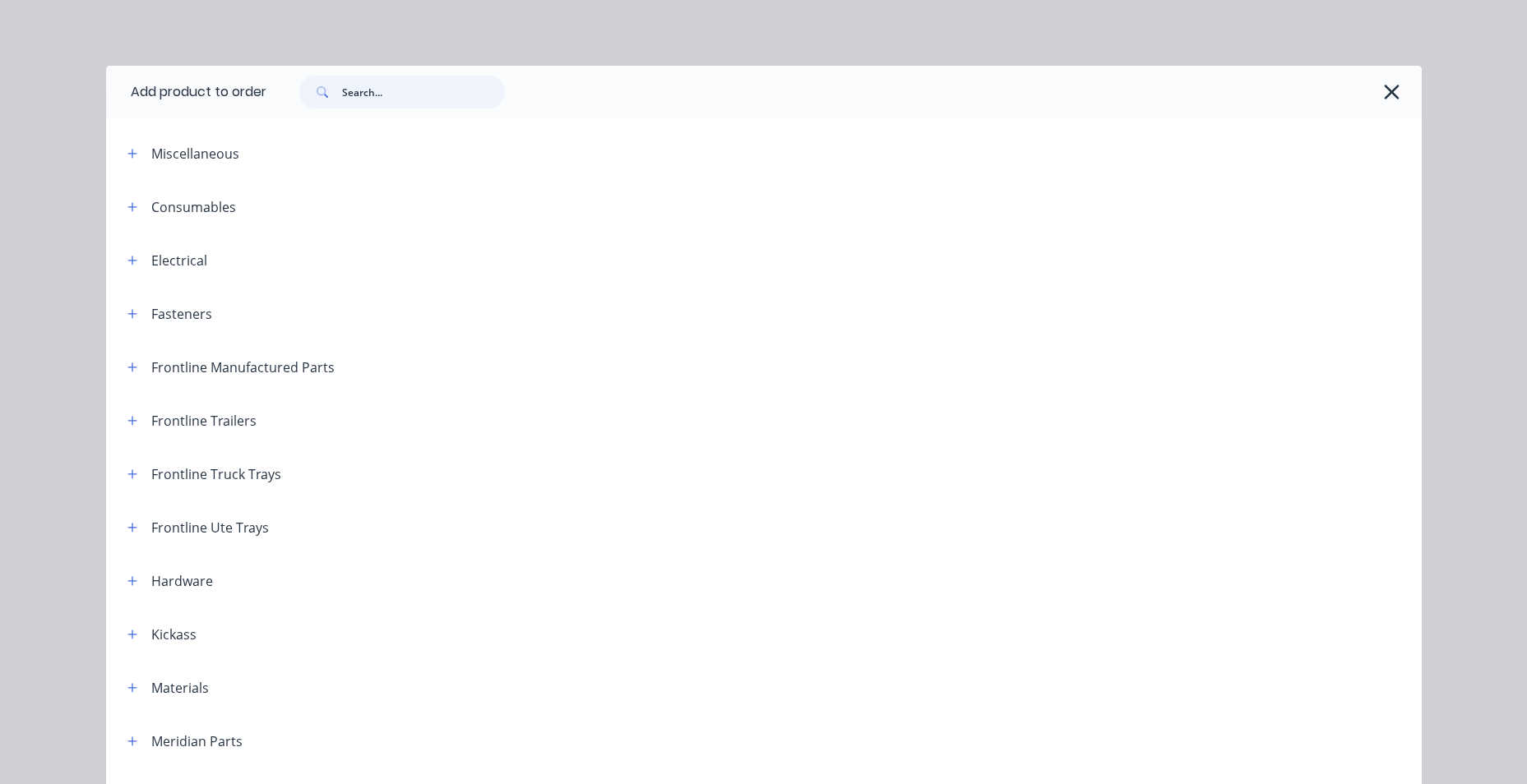
click at [434, 95] on input "text" at bounding box center [423, 92] width 163 height 33
click at [433, 94] on input "text" at bounding box center [423, 92] width 163 height 33
click at [360, 92] on input "text" at bounding box center [423, 92] width 163 height 33
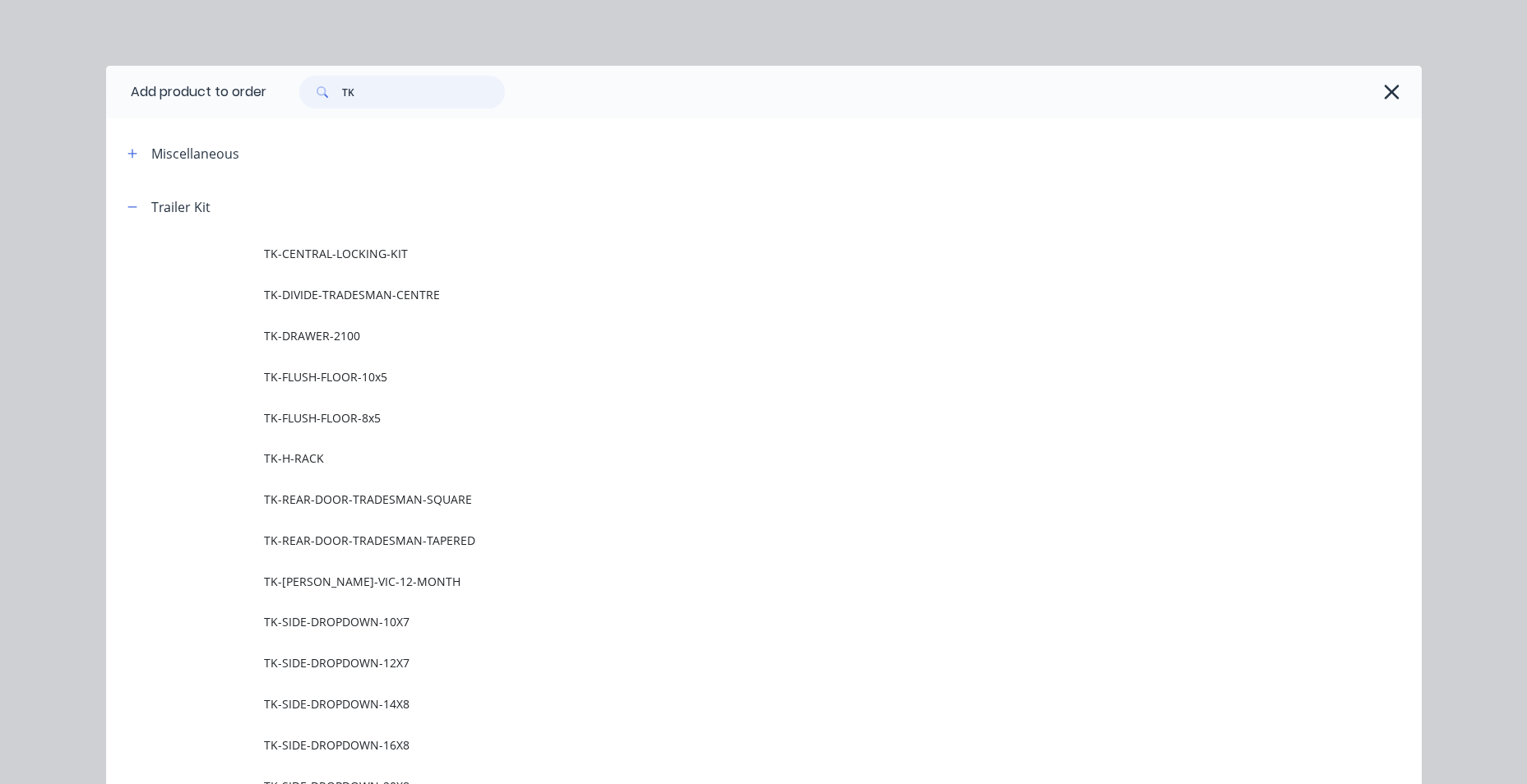
type input "T"
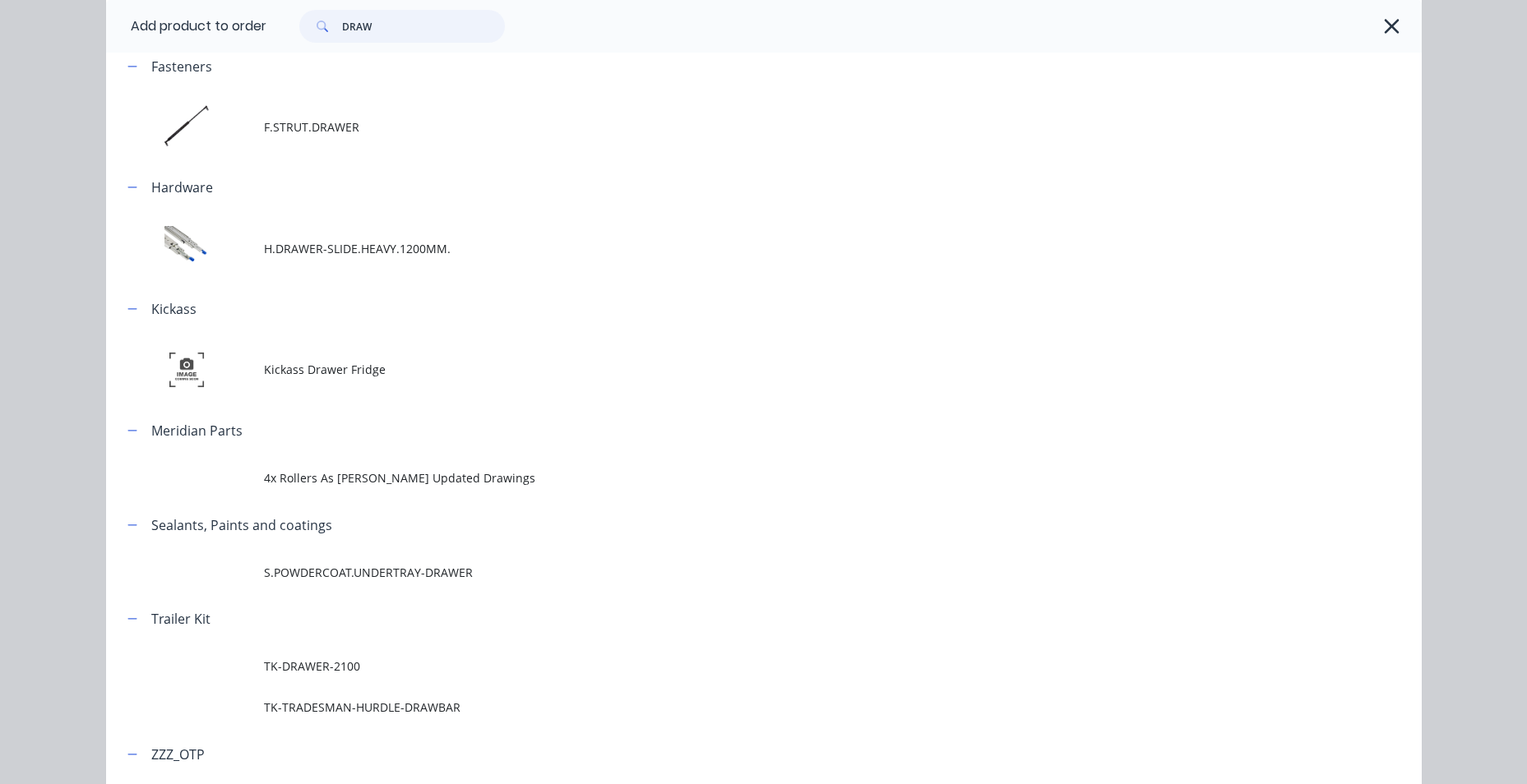
scroll to position [277, 0]
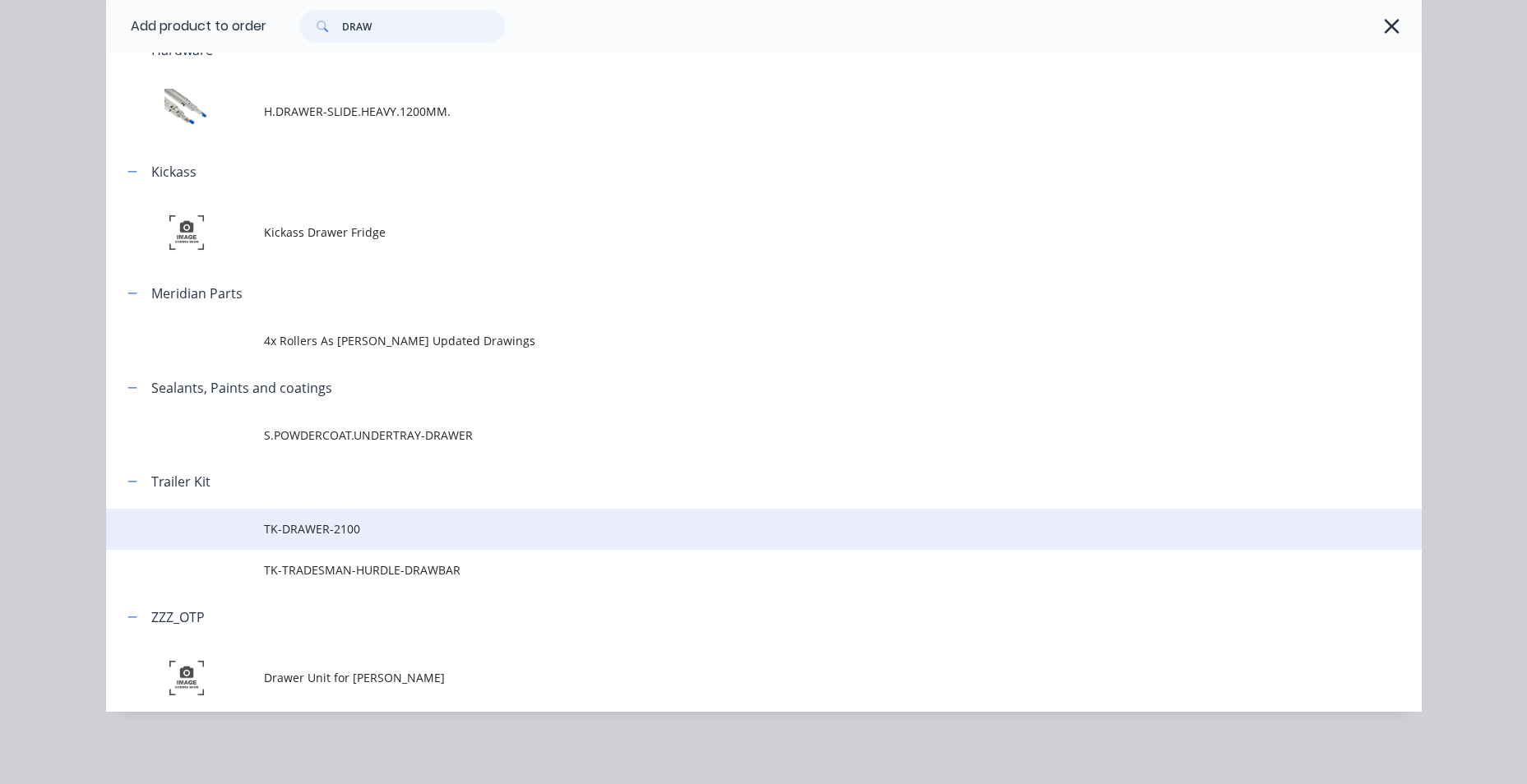
type input "DRAW"
click at [238, 534] on td at bounding box center [184, 529] width 158 height 41
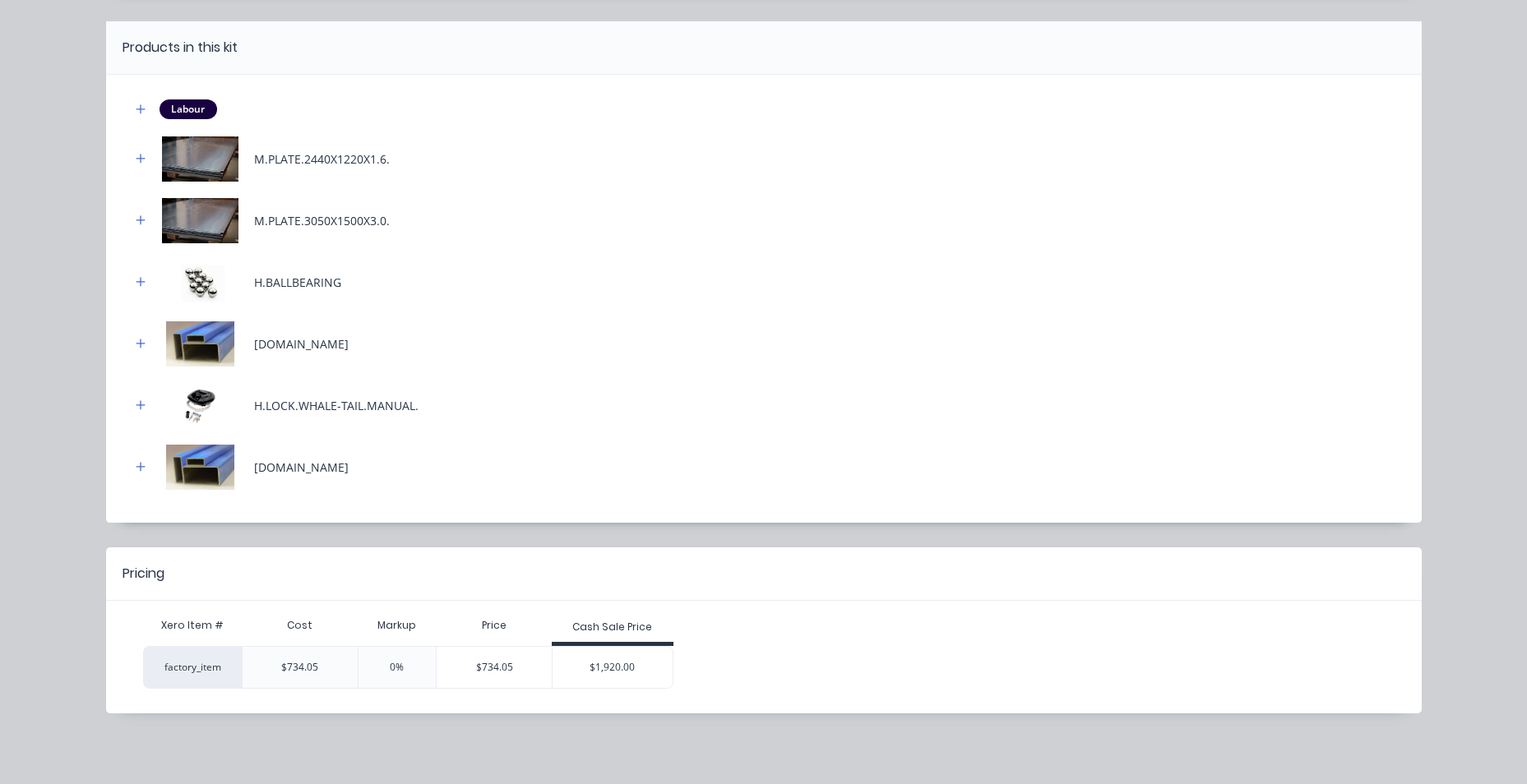
scroll to position [135, 0]
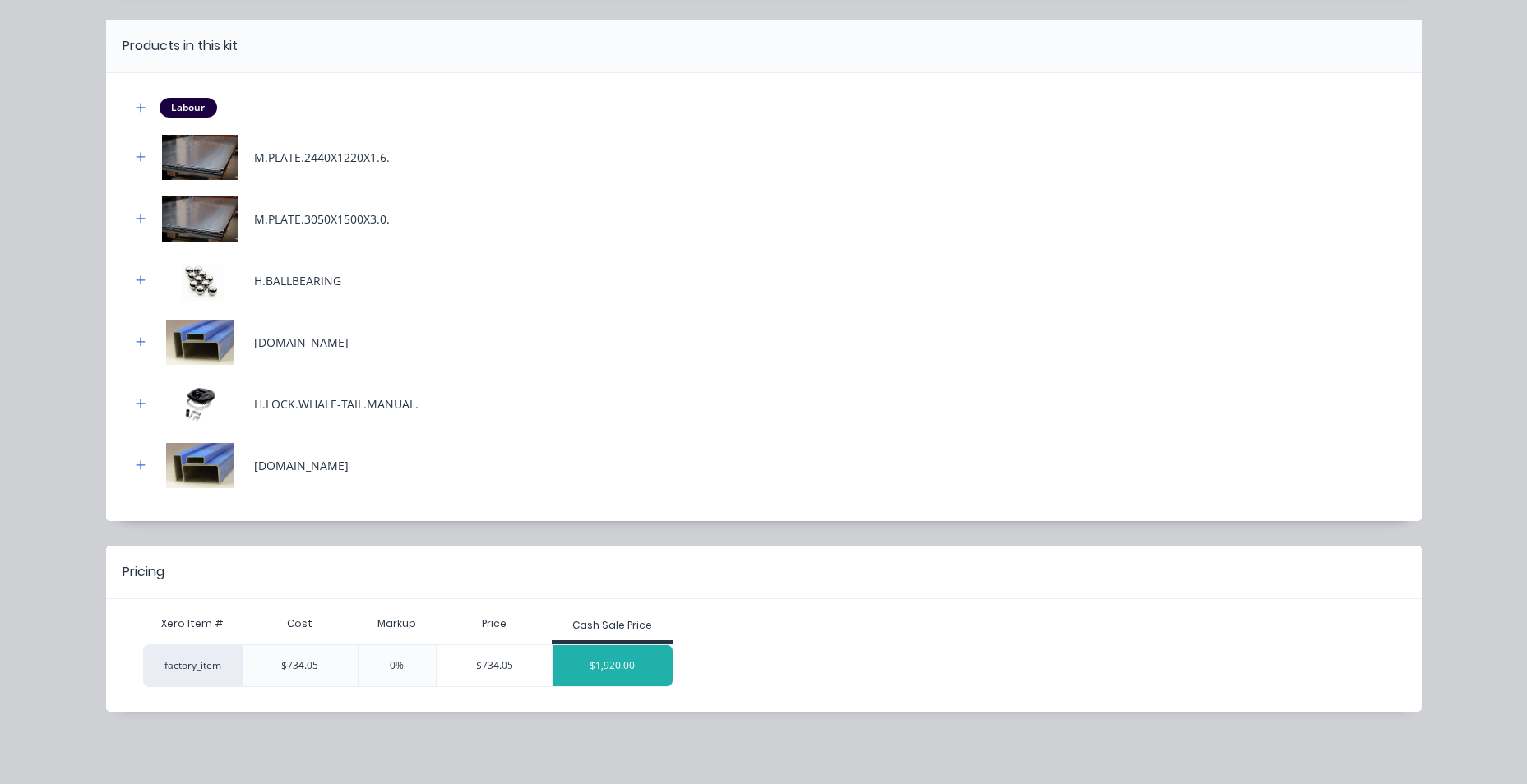
click at [639, 670] on div "$1,920.00" at bounding box center [612, 665] width 120 height 41
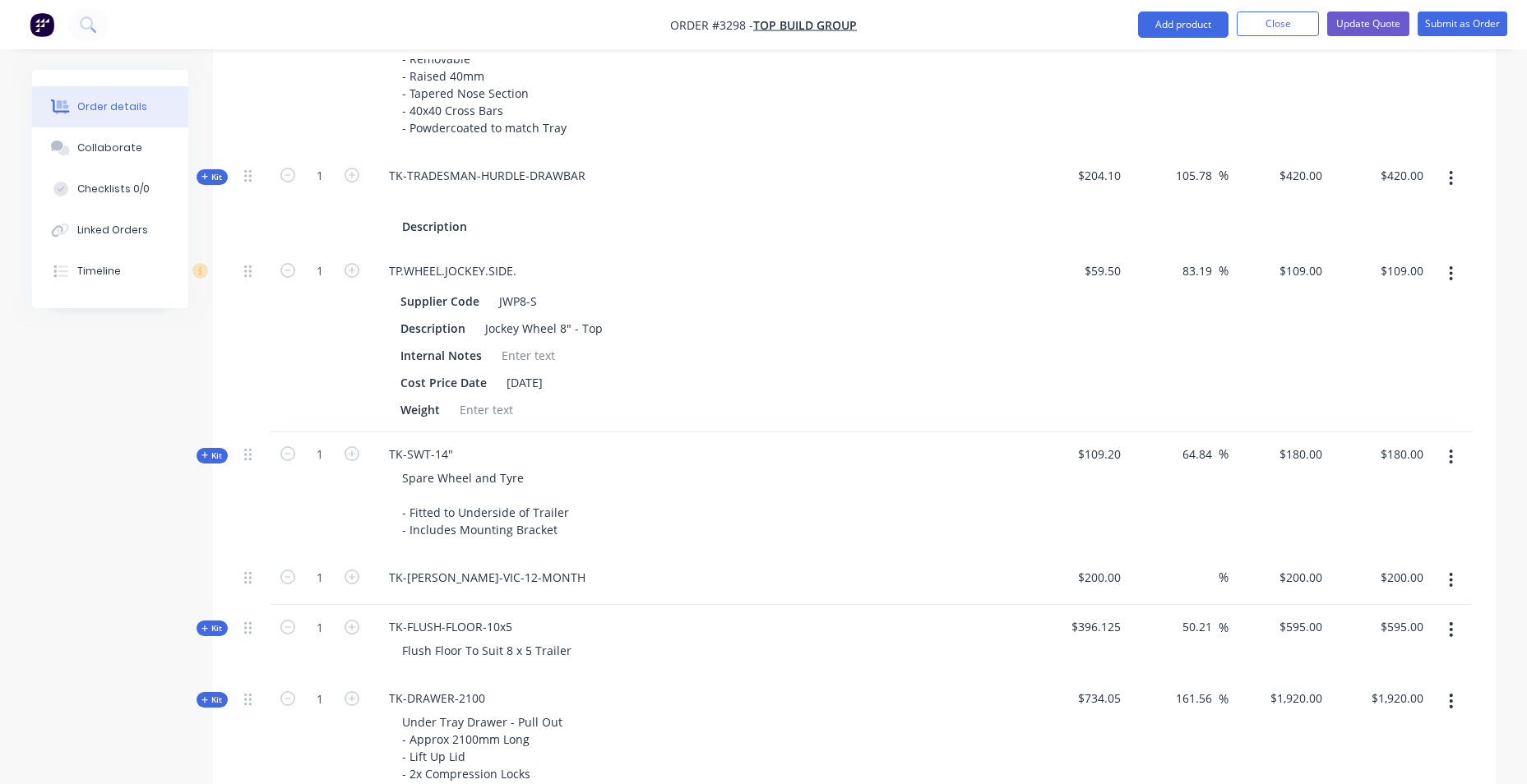
scroll to position [1480, 0]
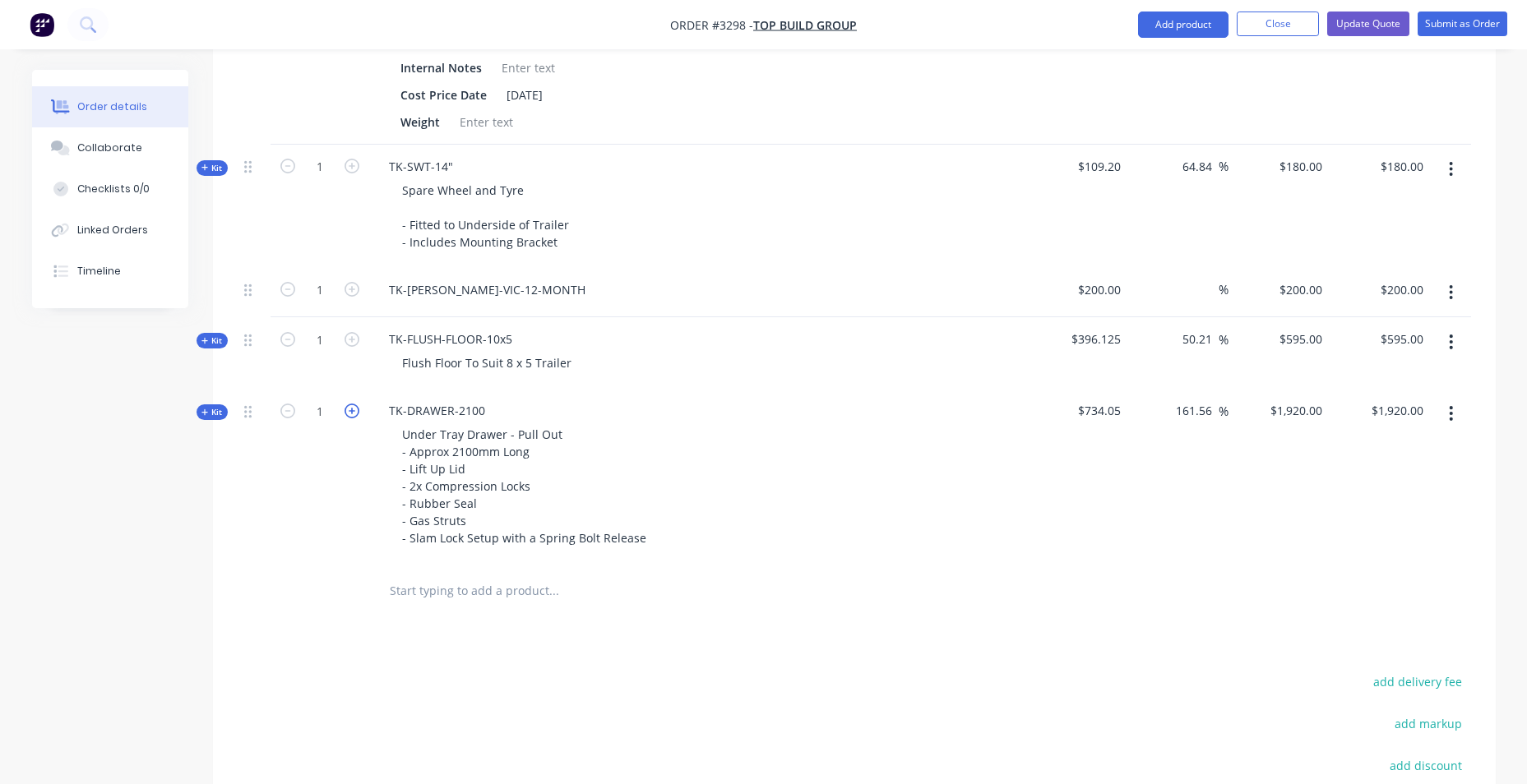
click at [351, 406] on icon "button" at bounding box center [352, 410] width 15 height 15
type input "2"
type input "$3,840.00"
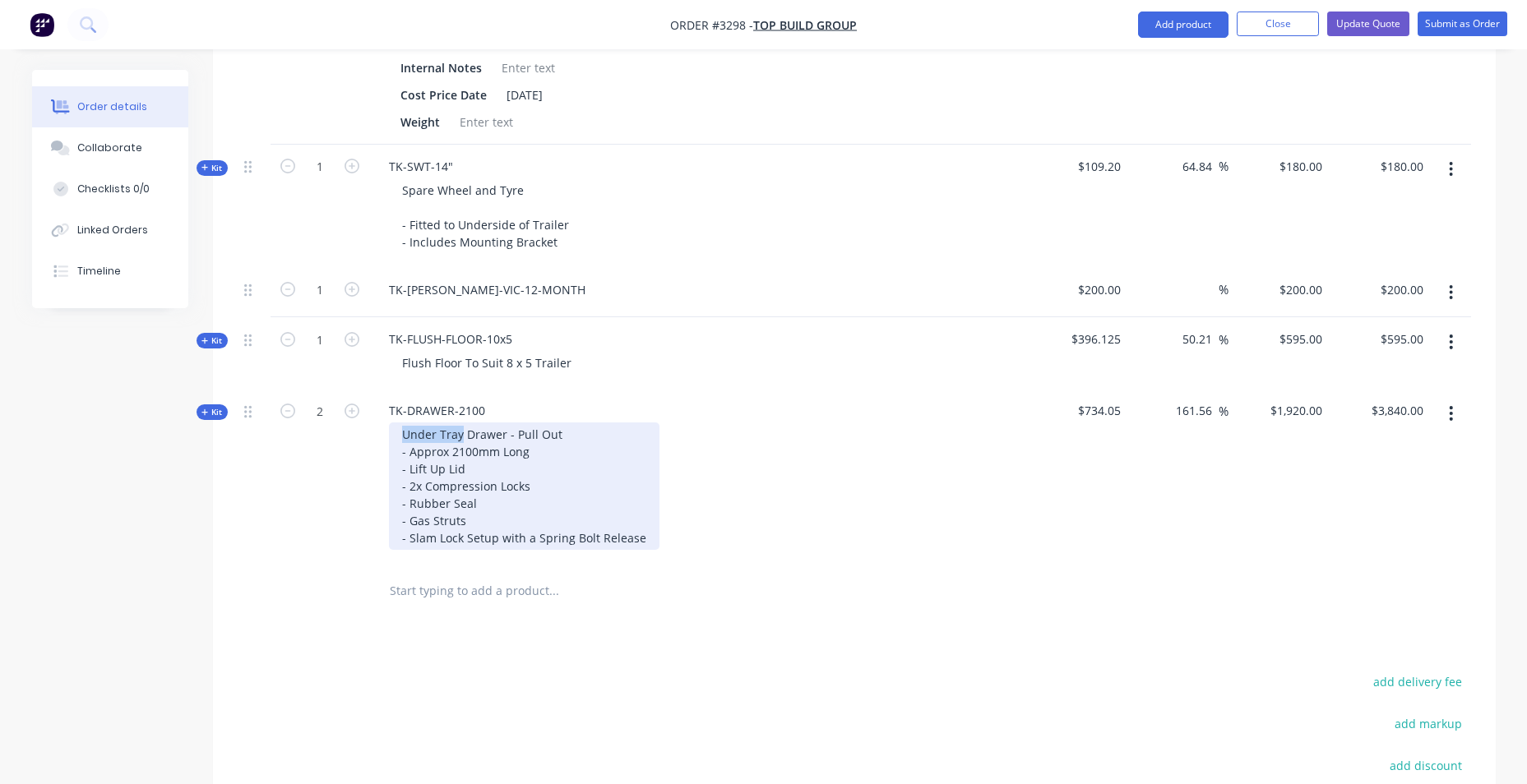
drag, startPoint x: 458, startPoint y: 437, endPoint x: 360, endPoint y: 441, distance: 98.1
click at [360, 441] on div "Kit 2 TK-DRAWER-2100 Under Tray Drawer - Pull Out - Approx 2100mm Long - Lift U…" at bounding box center [855, 476] width 1234 height 175
drag, startPoint x: 534, startPoint y: 485, endPoint x: 384, endPoint y: 472, distance: 150.6
click at [384, 472] on div "Drawer - Pull Out - Approx 2100mm Long - Lift Up Lid - 2x Compression Locks - R…" at bounding box center [698, 486] width 645 height 128
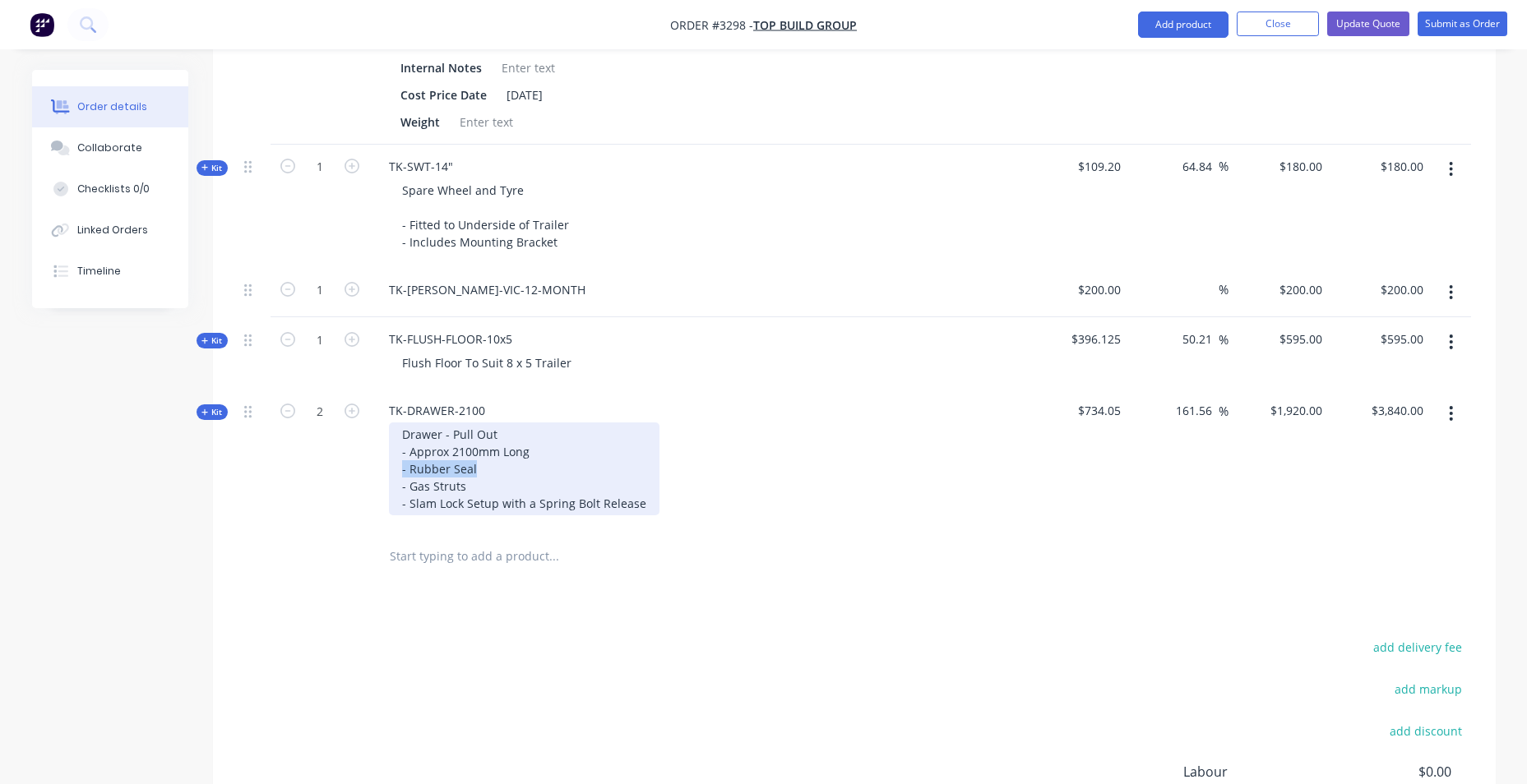
drag, startPoint x: 487, startPoint y: 470, endPoint x: 393, endPoint y: 472, distance: 94.0
click at [393, 472] on div "Drawer - Pull Out - Approx 2100mm Long - Rubber Seal - Gas Struts - Slam Lock S…" at bounding box center [523, 469] width 271 height 92
drag, startPoint x: 469, startPoint y: 487, endPoint x: 450, endPoint y: 487, distance: 19.0
click at [450, 487] on div "Drawer - Pull Out - Approx 2100mm Long - Rubber Seal - Gas Struts - Slam Lock S…" at bounding box center [523, 469] width 271 height 92
drag, startPoint x: 643, startPoint y: 505, endPoint x: 408, endPoint y: 484, distance: 235.9
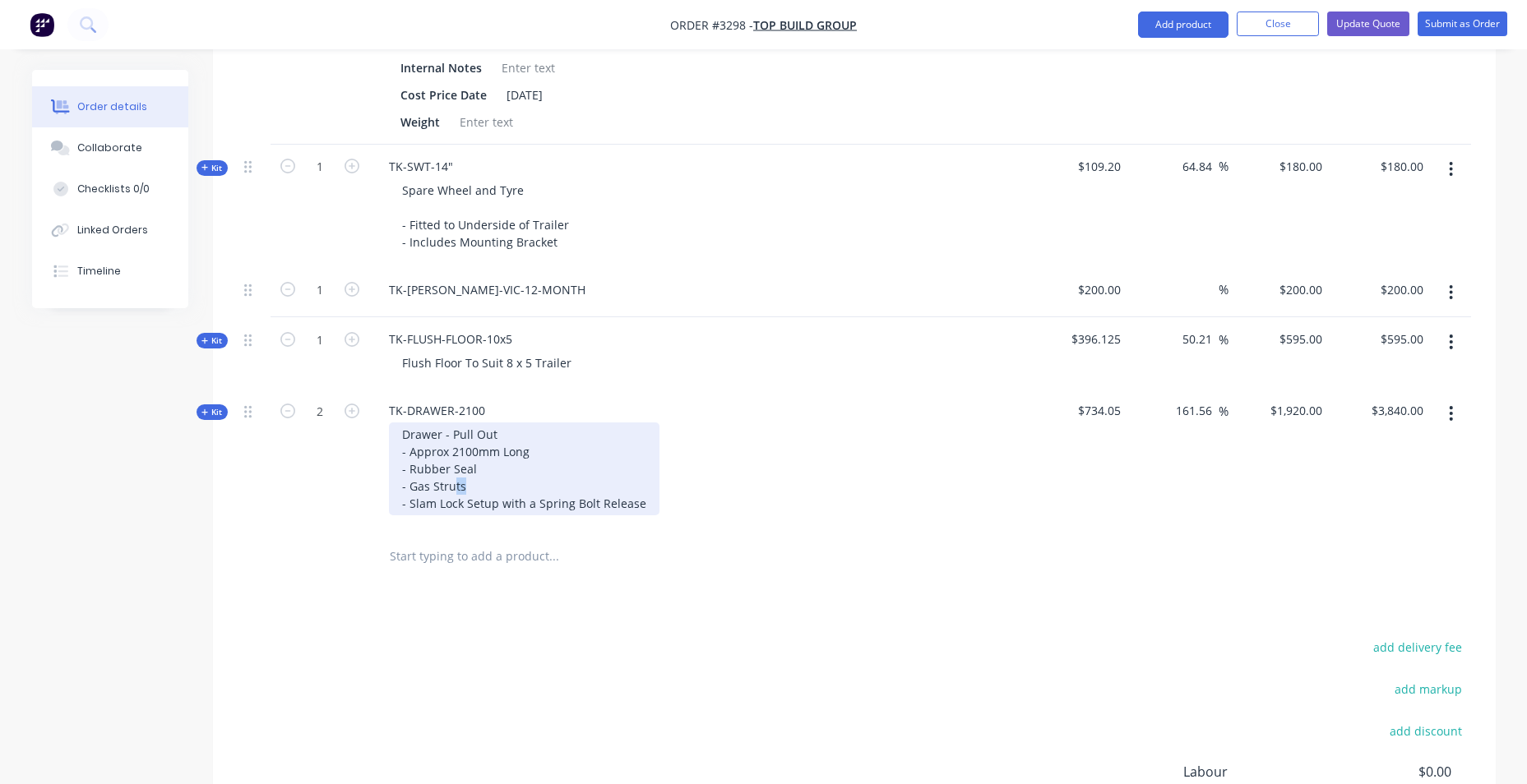
click at [408, 484] on div "Drawer - Pull Out - Approx 2100mm Long - Rubber Seal - Gas Struts - Slam Lock S…" at bounding box center [523, 469] width 271 height 92
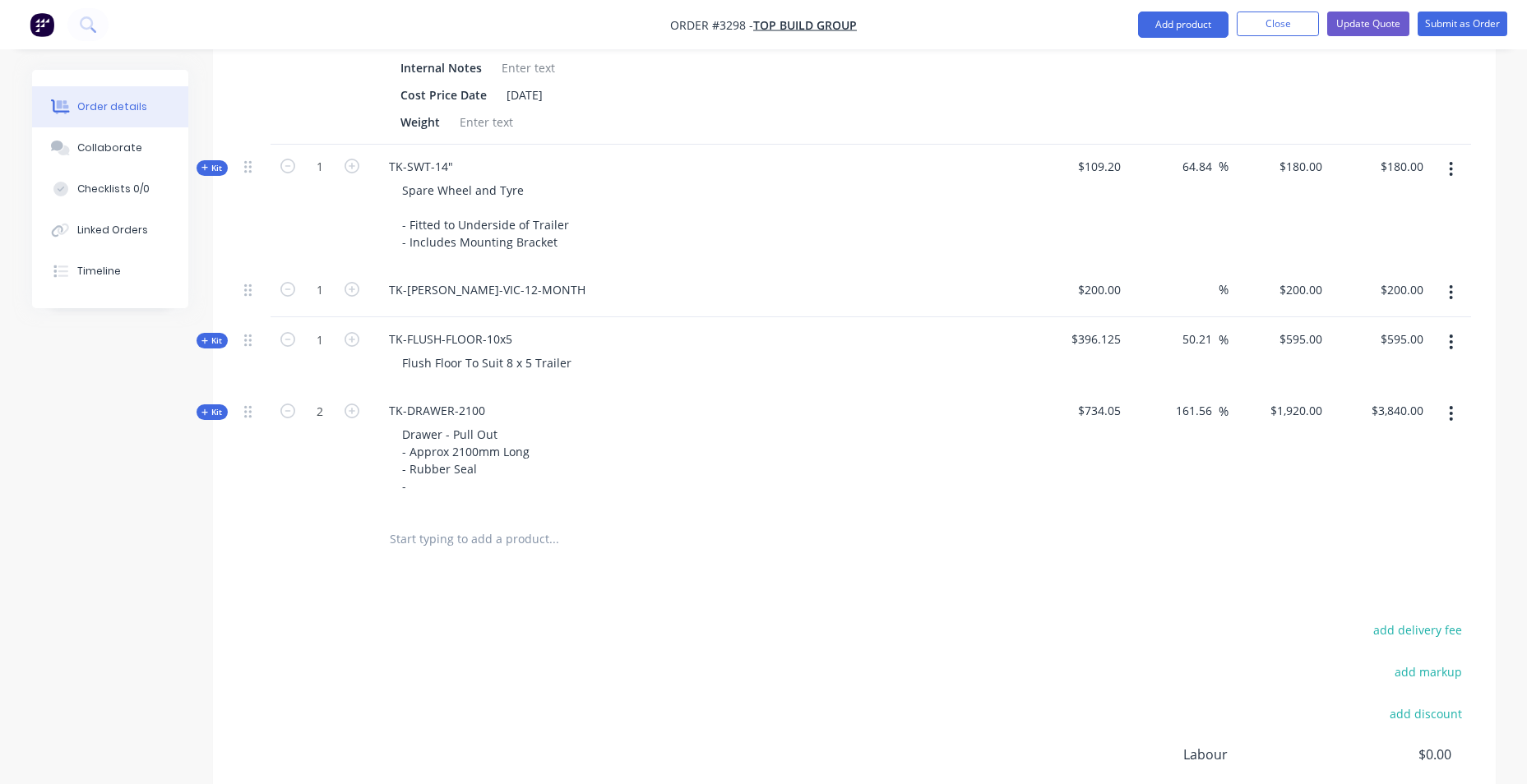
click at [434, 546] on input "text" at bounding box center [552, 538] width 329 height 33
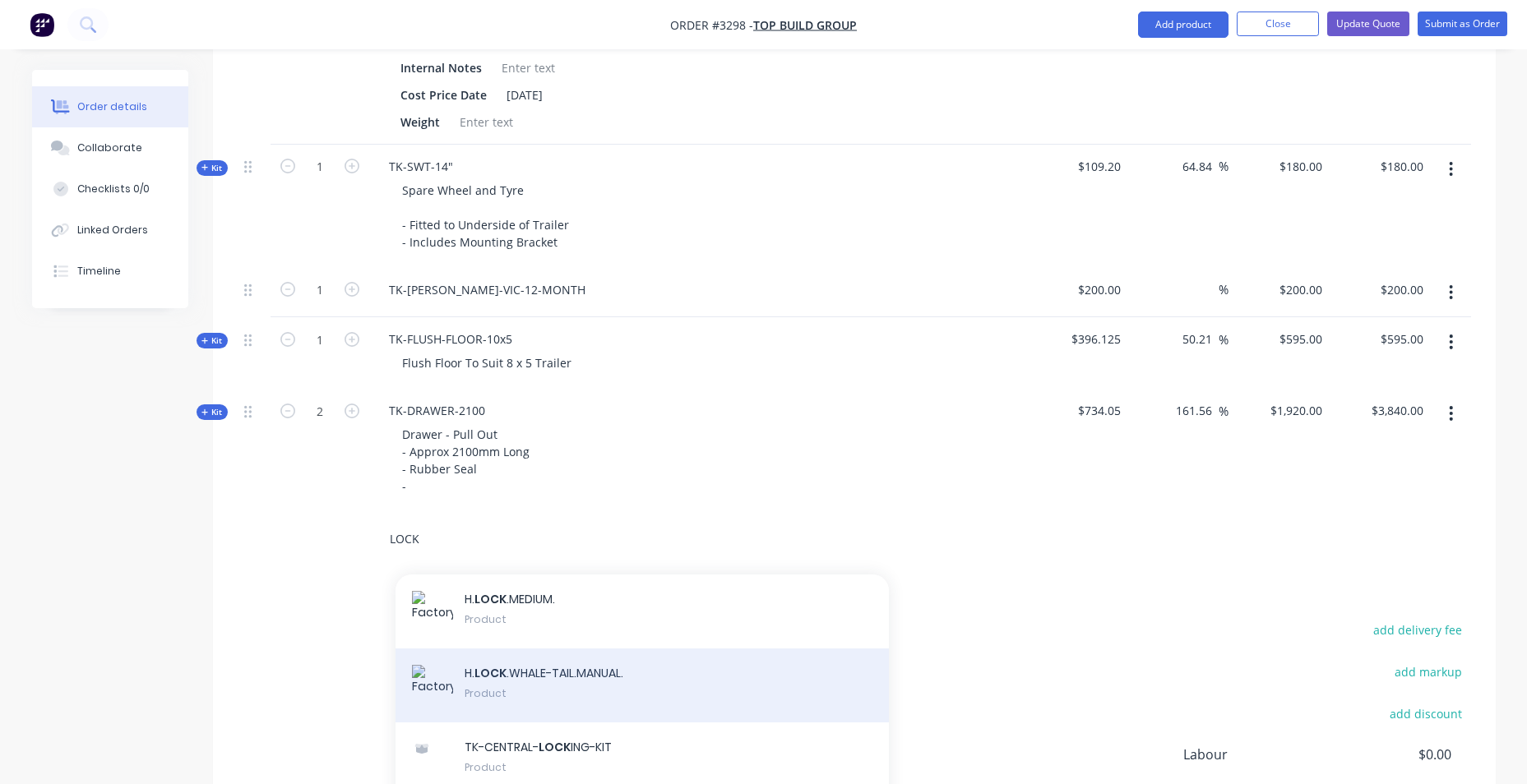
type input "LOCK"
click at [699, 699] on div "H. LOCK .WHALE-TAIL.MANUAL. Product" at bounding box center [642, 685] width 493 height 74
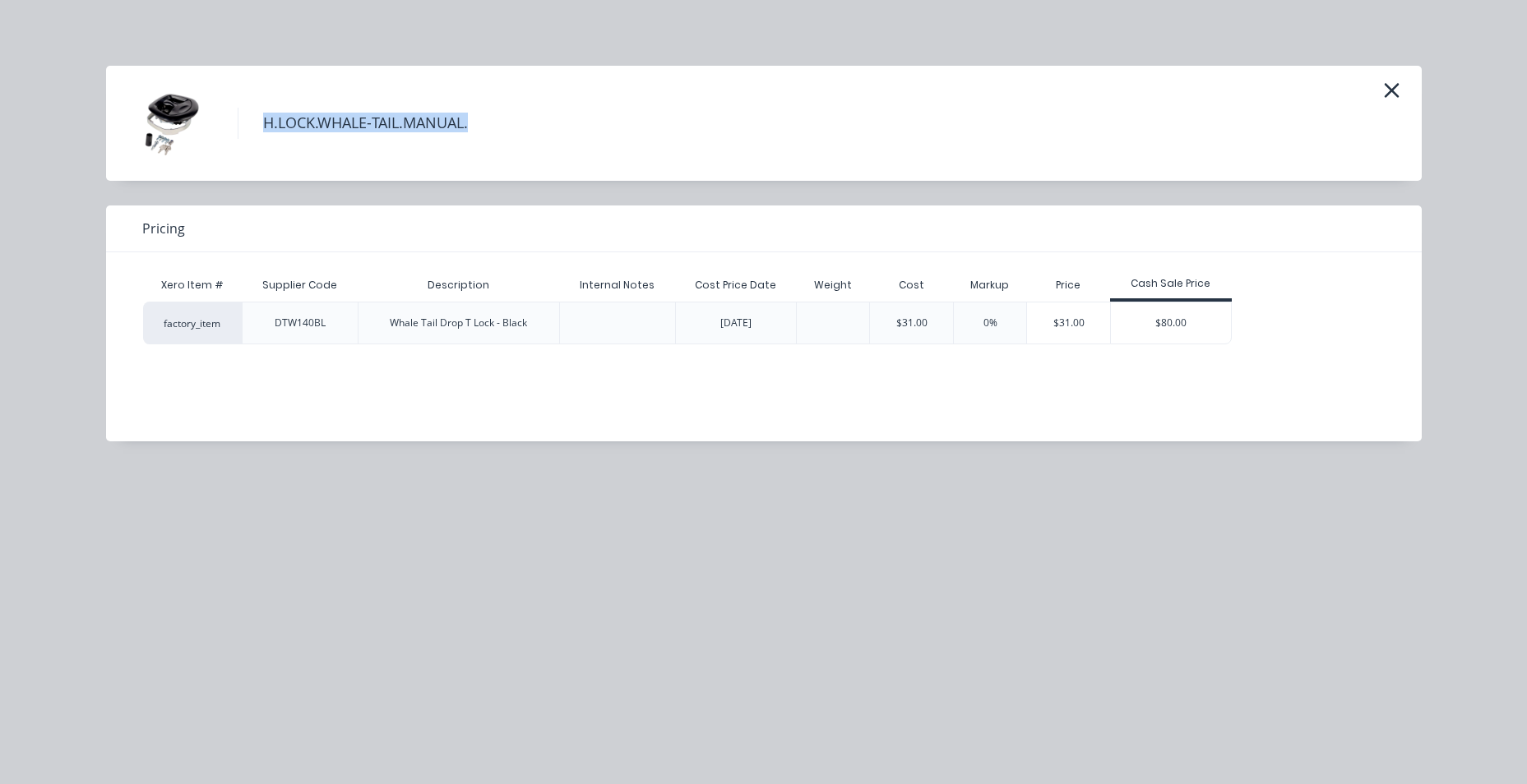
drag, startPoint x: 255, startPoint y: 125, endPoint x: 498, endPoint y: 123, distance: 243.0
click at [498, 123] on div "H.LOCK.WHALE-TAIL.MANUAL." at bounding box center [763, 122] width 1266 height 82
drag, startPoint x: 498, startPoint y: 123, endPoint x: 415, endPoint y: 120, distance: 83.1
copy h4 "H.LOCK.WHALE-TAIL.MANUAL."
click at [1394, 85] on icon "button" at bounding box center [1391, 91] width 18 height 23
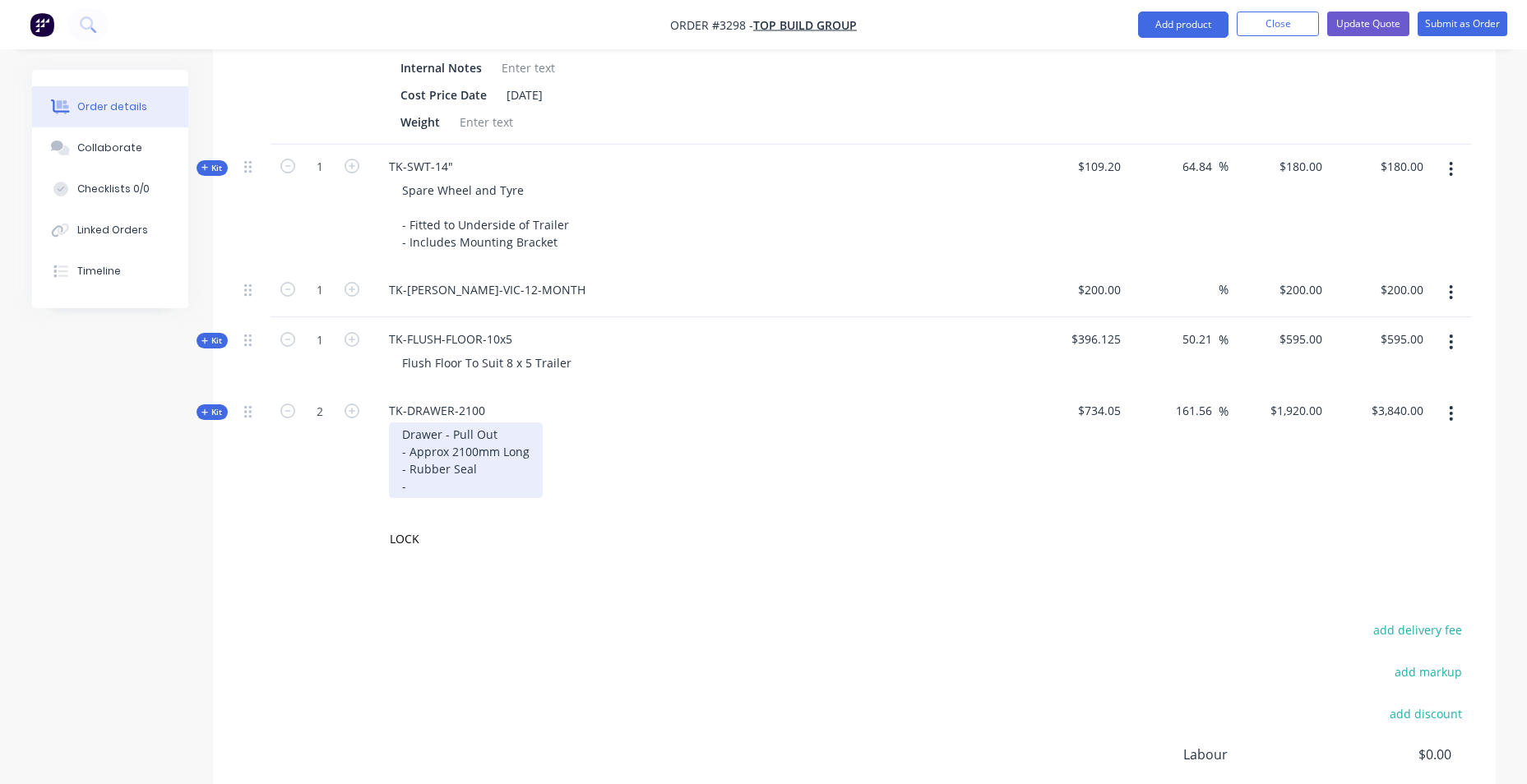
click at [455, 462] on div "Drawer - Pull Out - Approx 2100mm Long - Rubber Seal -" at bounding box center [465, 461] width 153 height 76
click at [442, 485] on div "Drawer - Pull Out - Approx 2100mm Long - Rubber Seal -" at bounding box center [465, 461] width 153 height 76
click at [560, 432] on div "Drawer - Pull Out - Approx 2100mm Long - Rubber Seal -H.LOCK.WHALE-TAIL.MANUAL." at bounding box center [486, 461] width 195 height 76
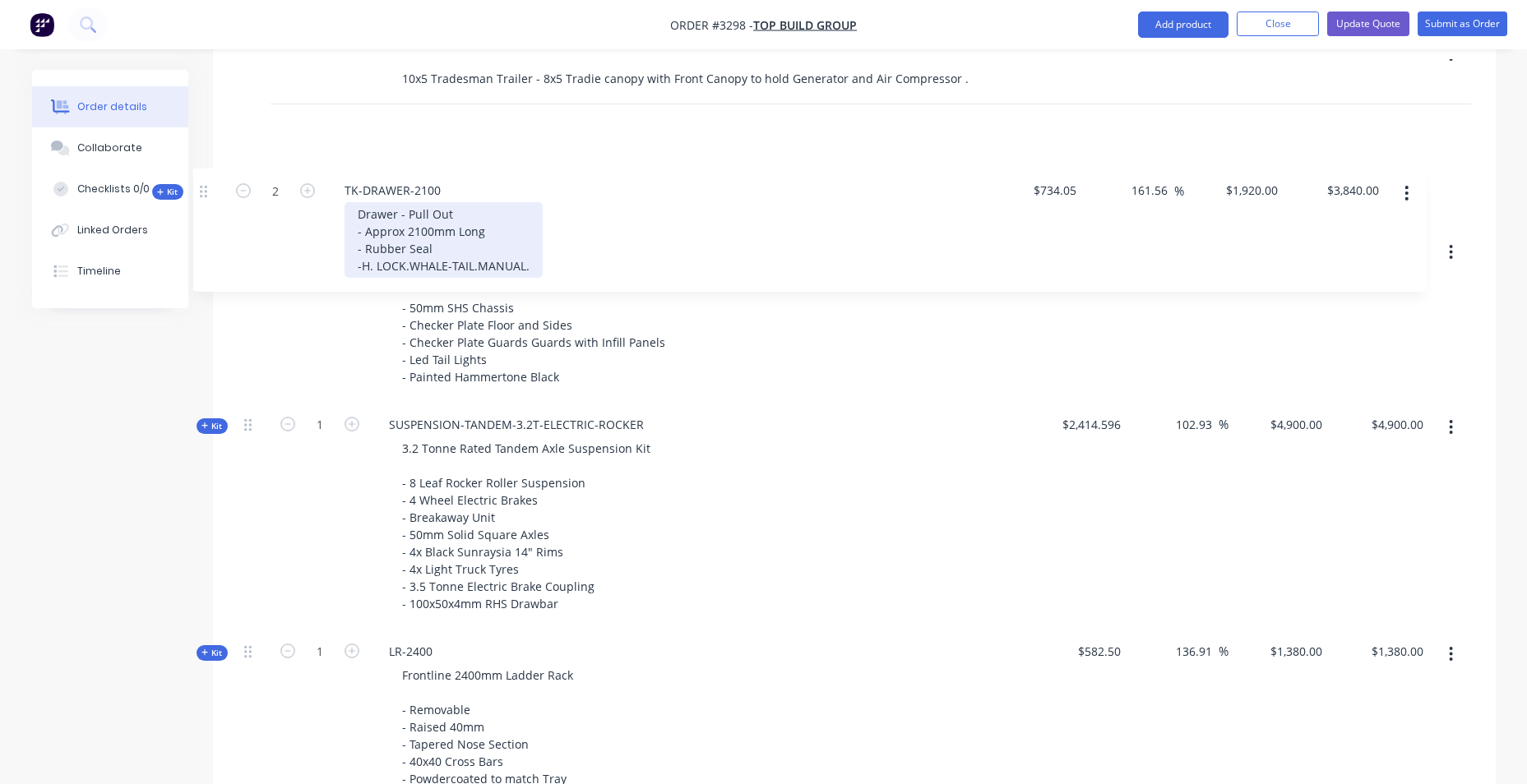
scroll to position [652, 0]
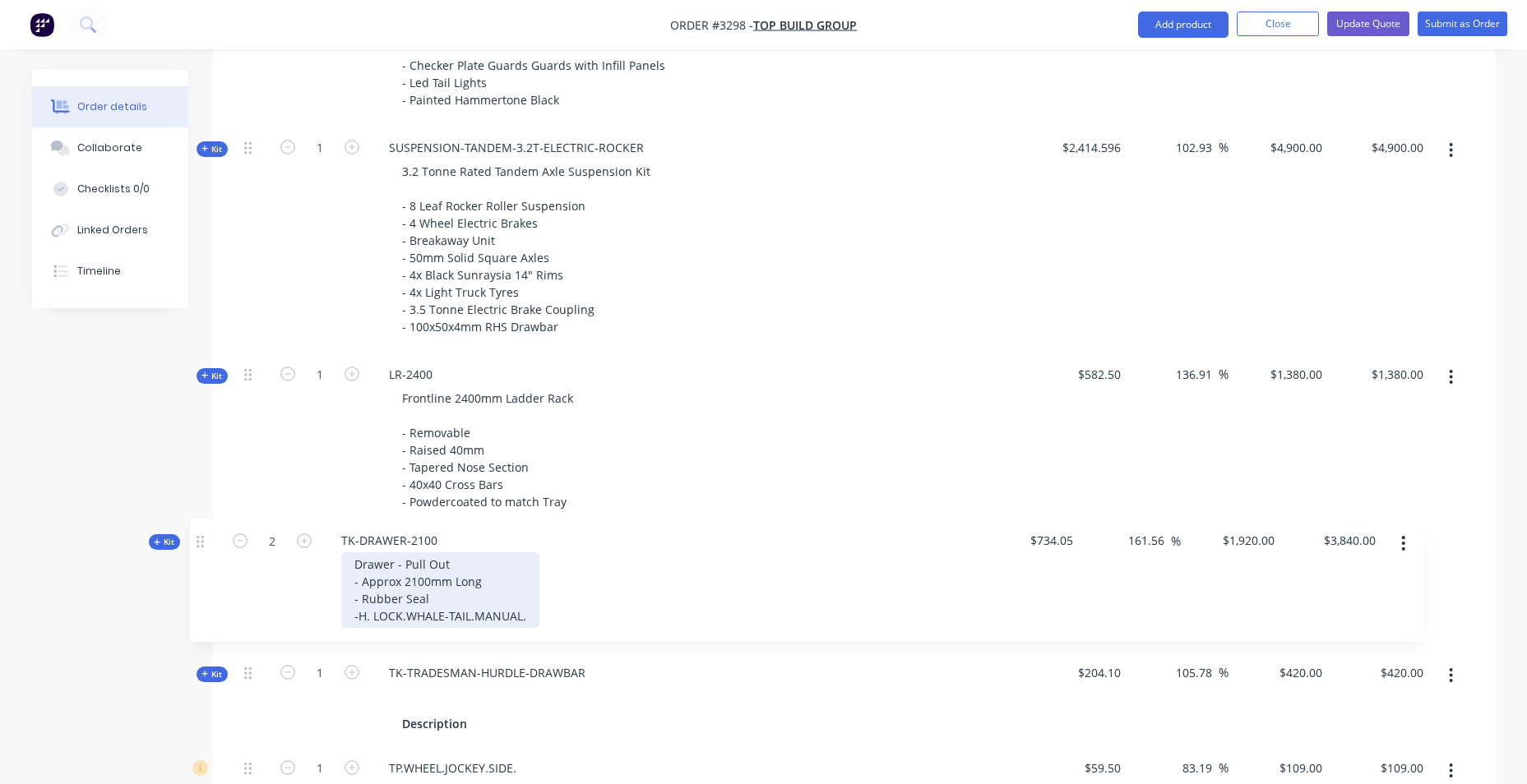
drag, startPoint x: 245, startPoint y: 419, endPoint x: 198, endPoint y: 535, distance: 125.2
click at [198, 535] on div "Created by [PERSON_NAME] Created [DATE] Required [DATE] Assigned to Add team me…" at bounding box center [763, 449] width 1464 height 2394
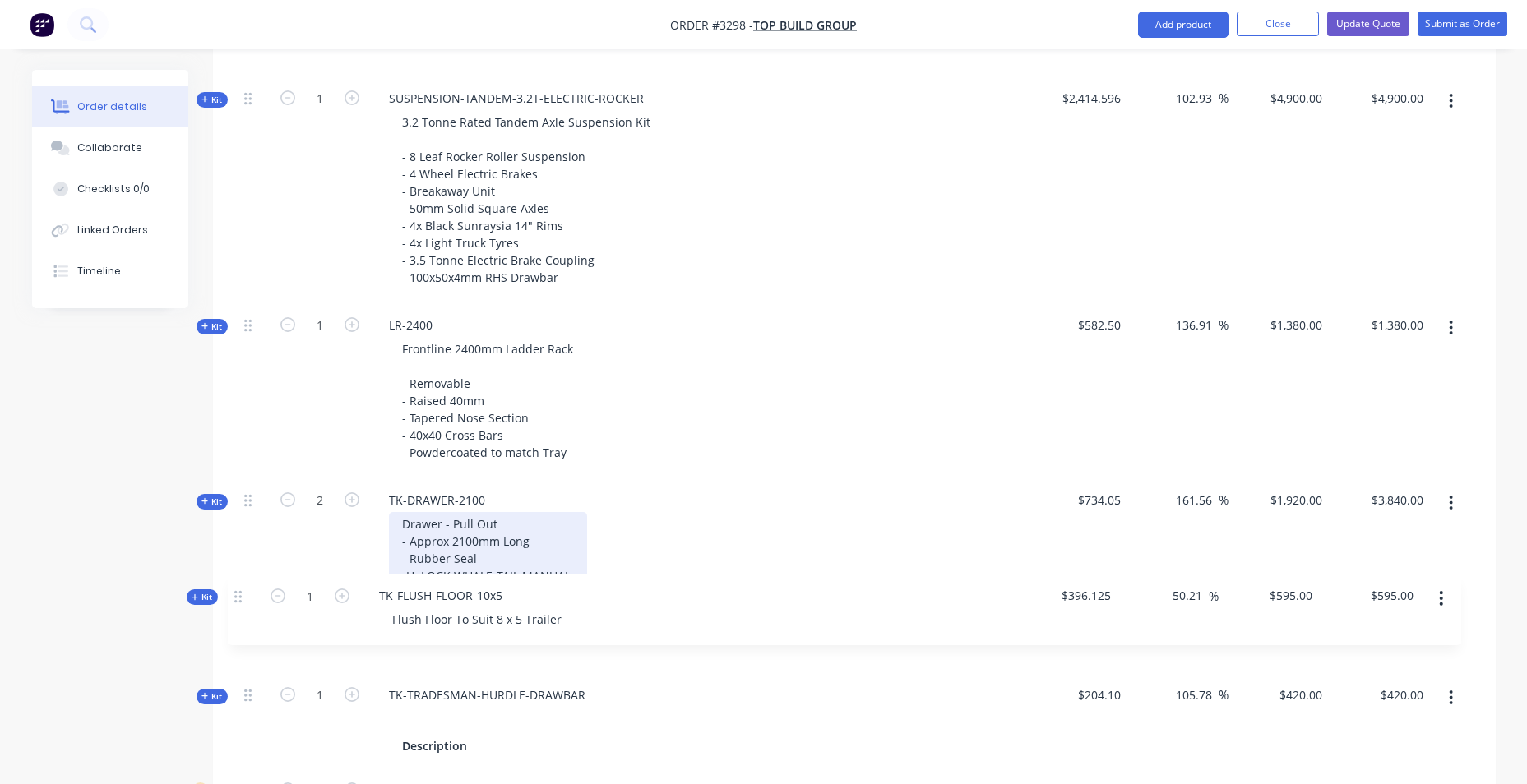
scroll to position [868, 0]
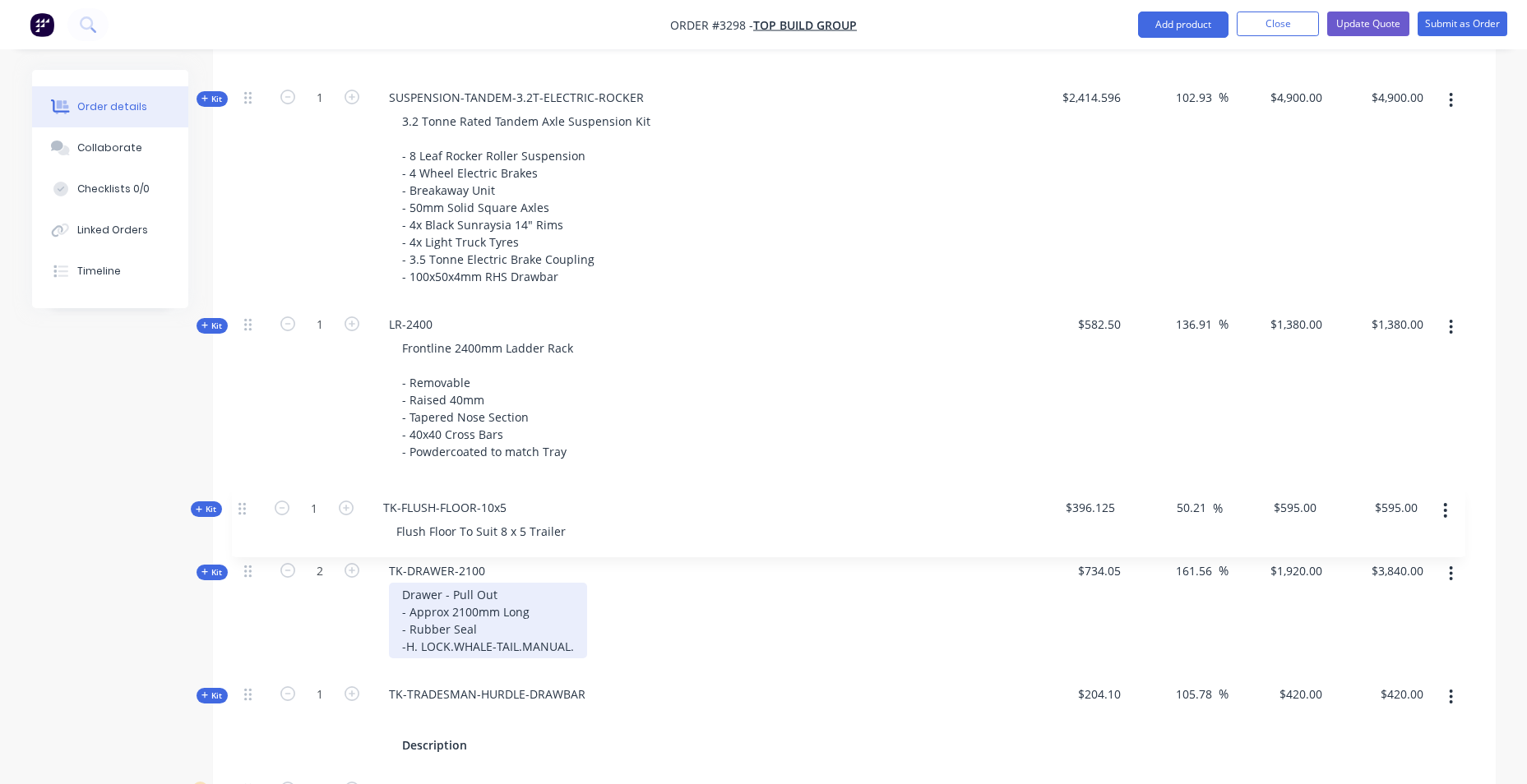
drag, startPoint x: 250, startPoint y: 325, endPoint x: 252, endPoint y: 461, distance: 136.0
click at [252, 462] on div "1 Job Description 10x5 Tradesman Trailer - 8x5 Tradie canopy with Front Canopy …" at bounding box center [855, 475] width 1234 height 1298
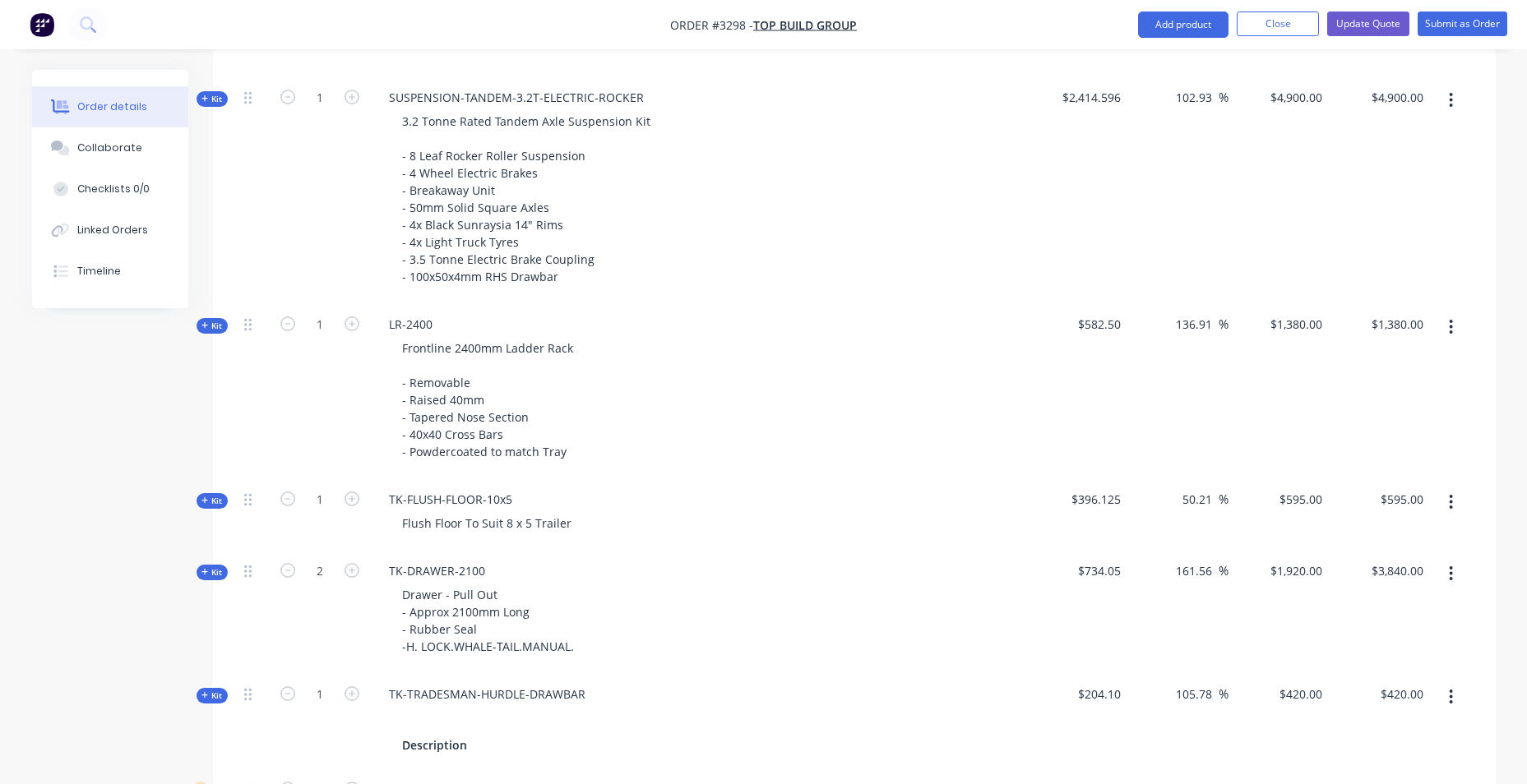
click at [285, 219] on div "1" at bounding box center [320, 189] width 99 height 227
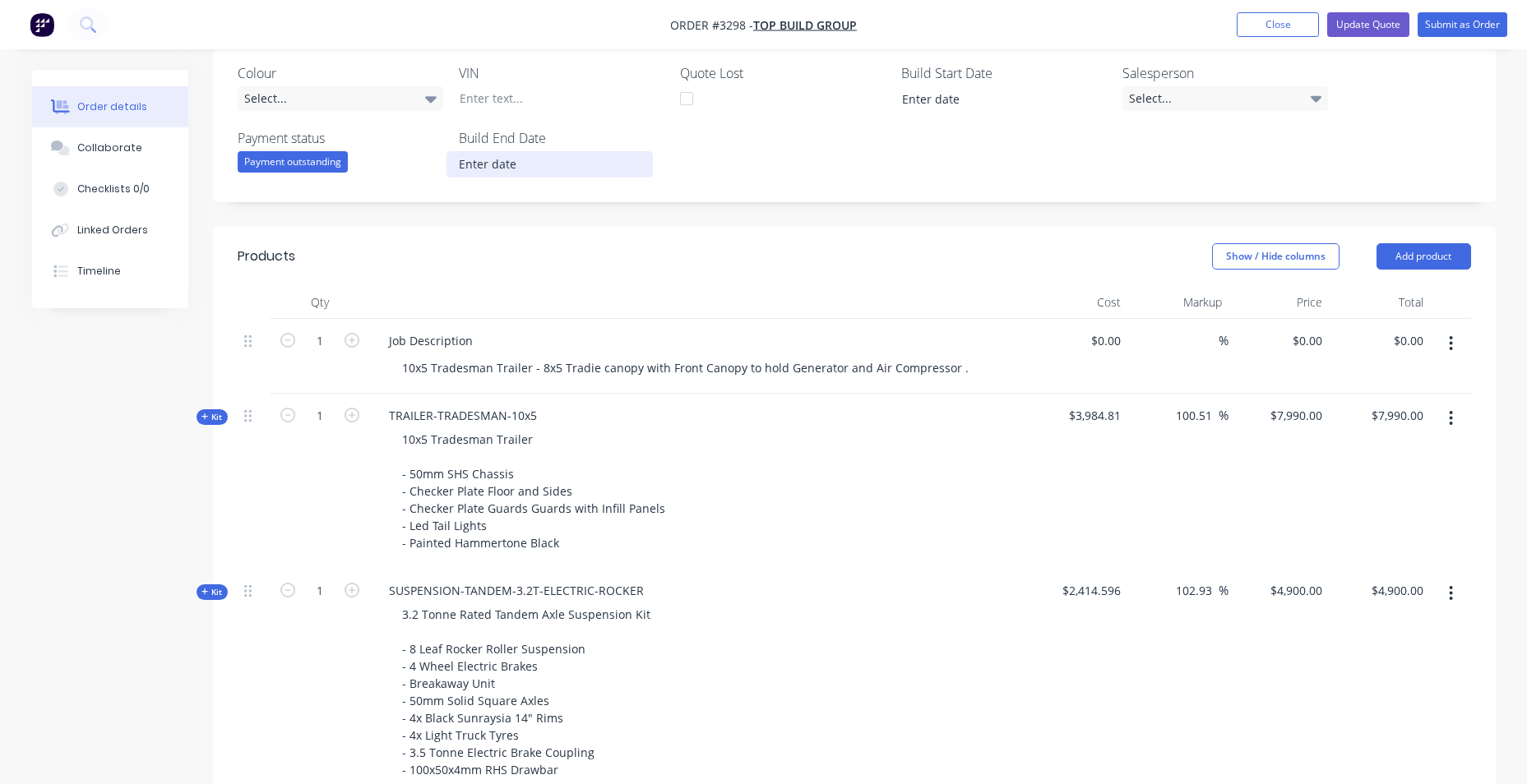
scroll to position [211, 0]
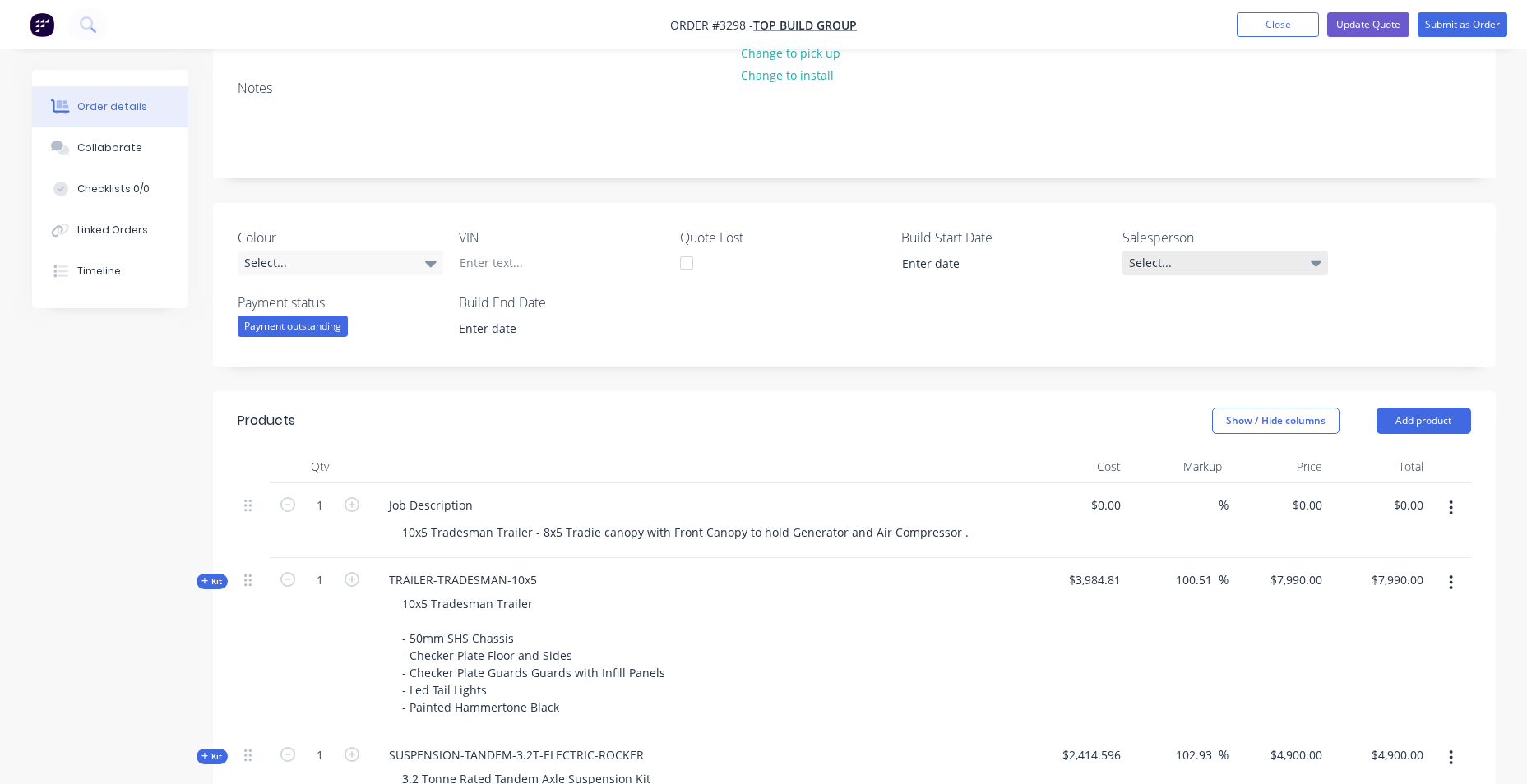
click at [1151, 266] on div "Select..." at bounding box center [1225, 263] width 205 height 25
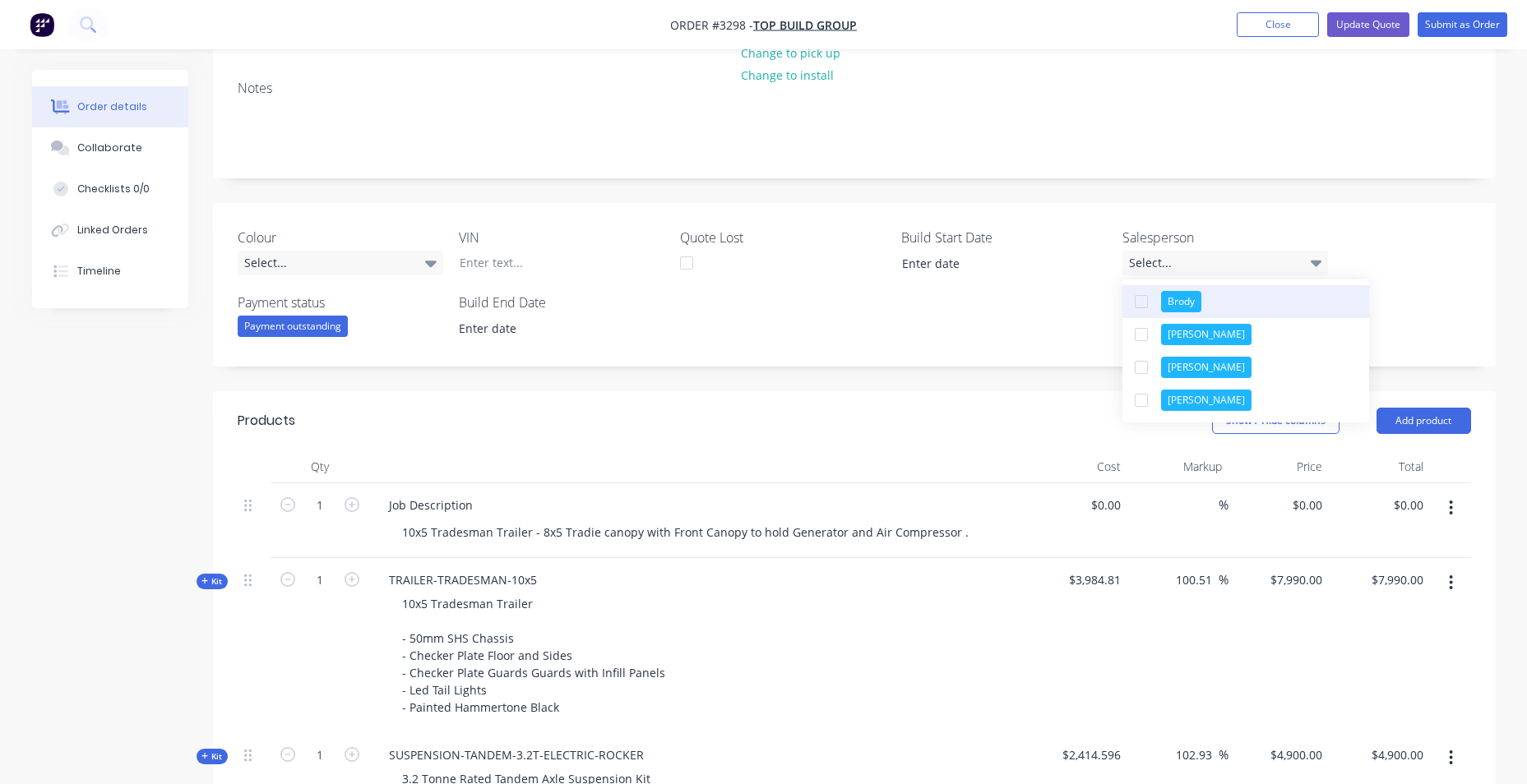
click at [1151, 314] on div "button" at bounding box center [1140, 301] width 33 height 33
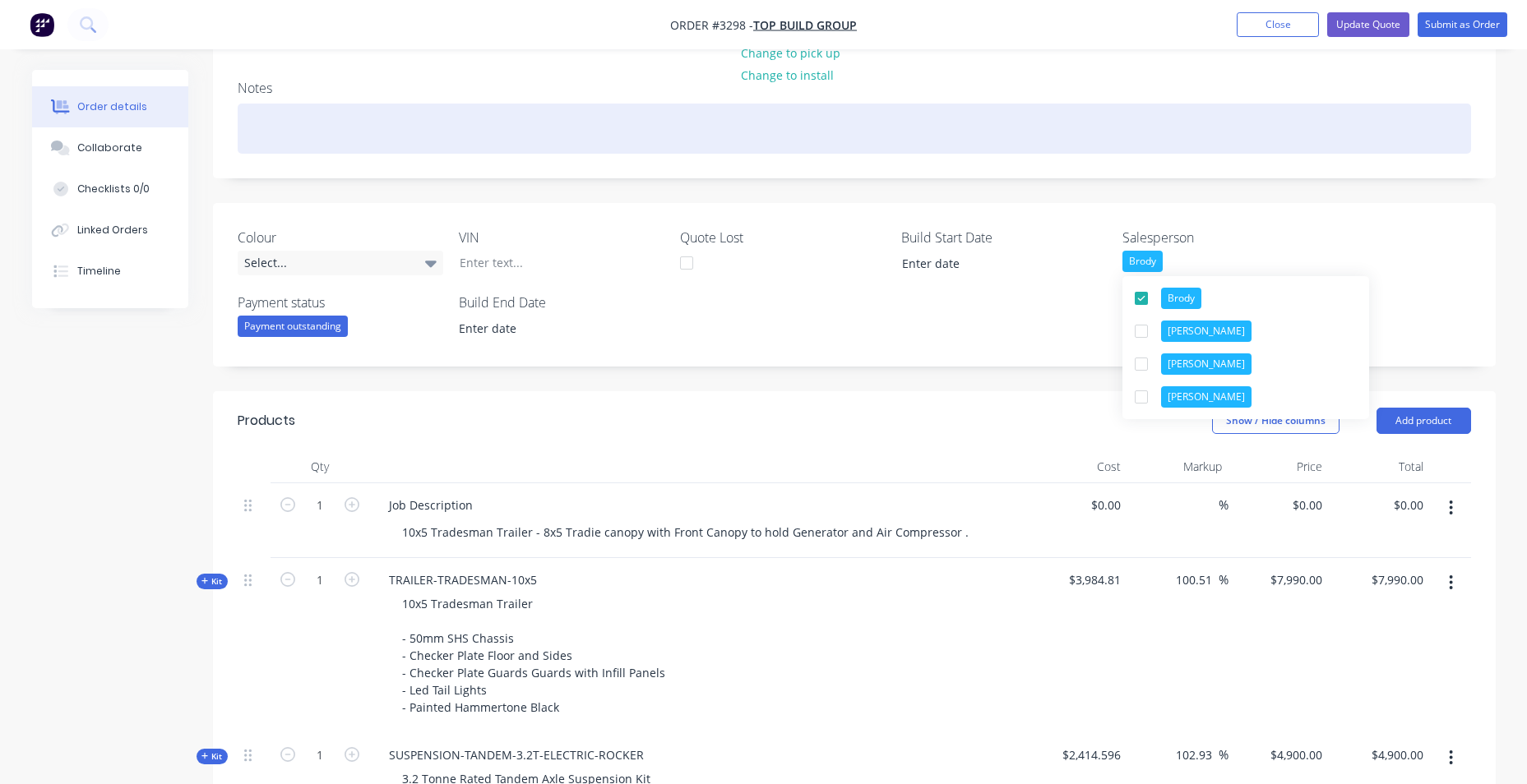
click at [1353, 115] on div at bounding box center [855, 129] width 1234 height 50
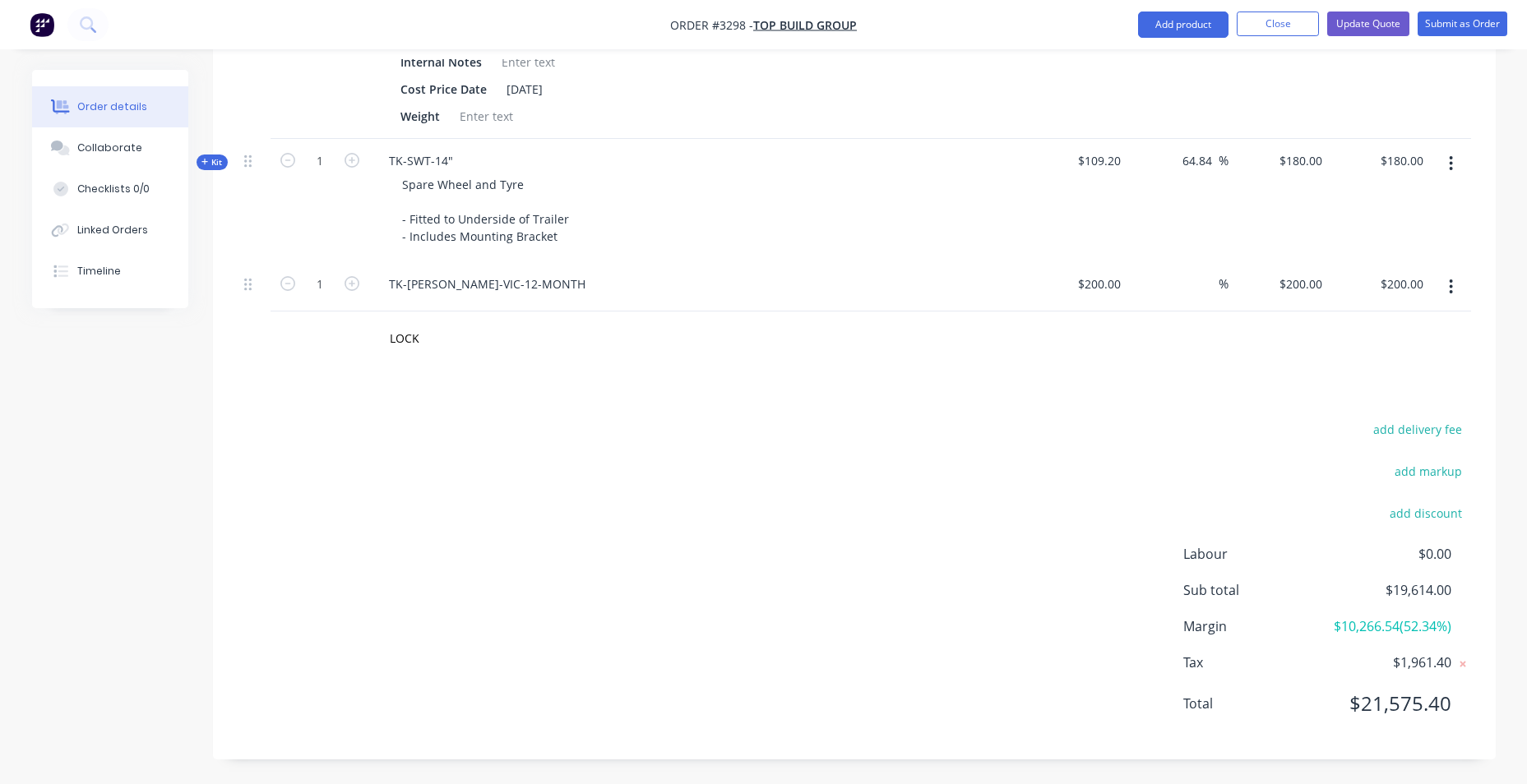
scroll to position [1700, 0]
drag, startPoint x: 437, startPoint y: 317, endPoint x: 424, endPoint y: 321, distance: 13.6
click at [436, 322] on input "LOCK" at bounding box center [552, 337] width 329 height 33
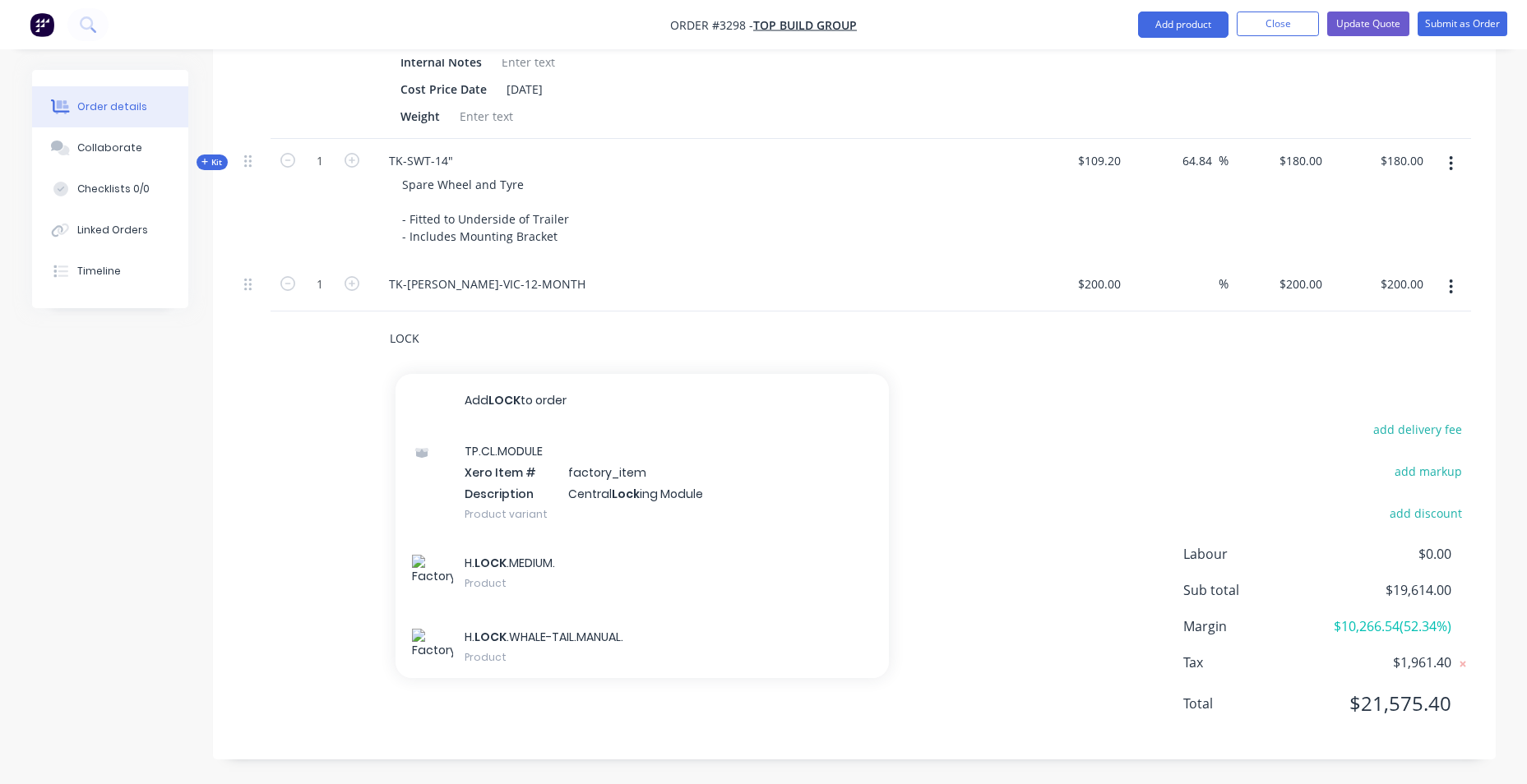
click at [392, 325] on input "LOCK" at bounding box center [552, 337] width 329 height 33
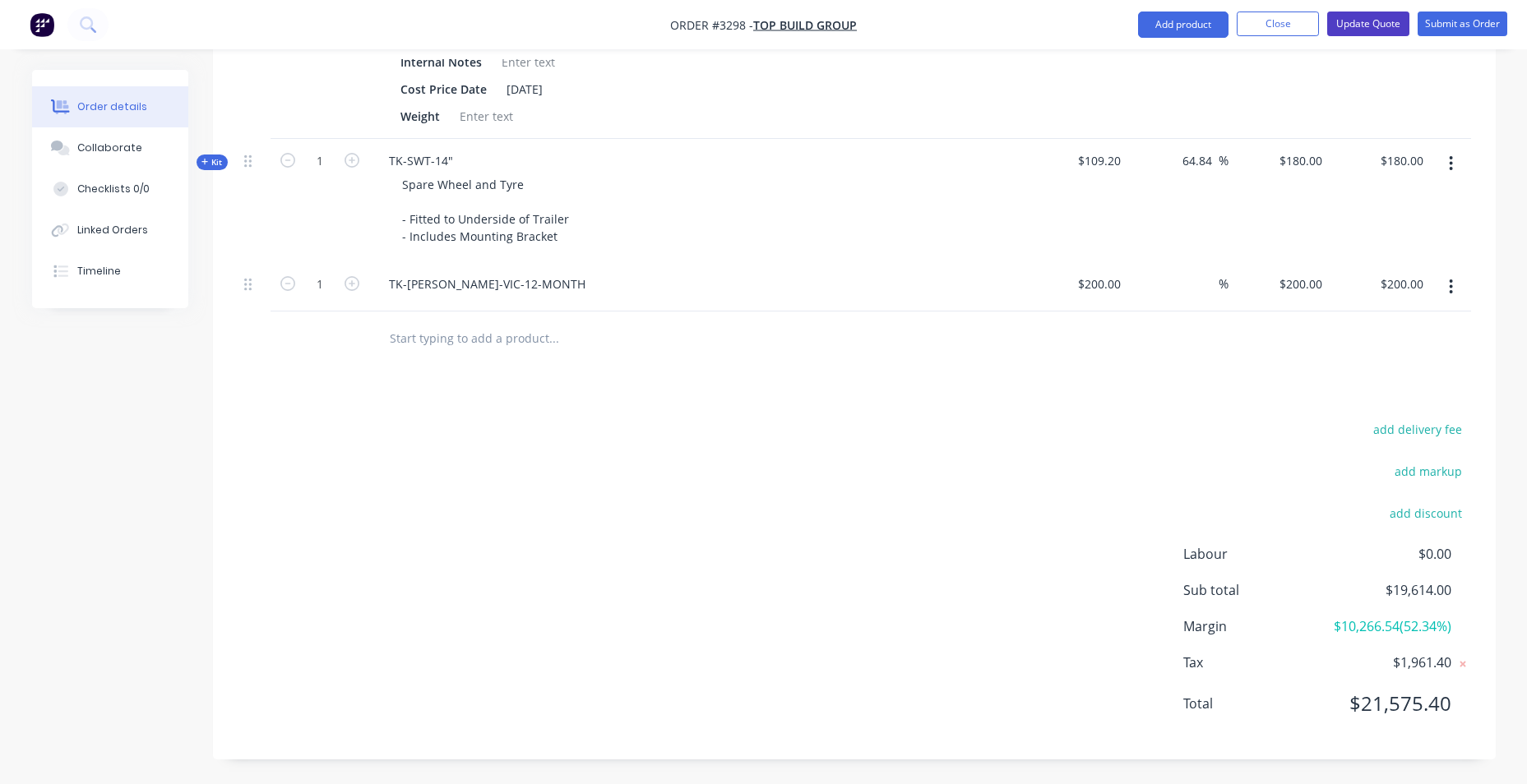
click at [1342, 26] on button "Update Quote" at bounding box center [1368, 24] width 82 height 25
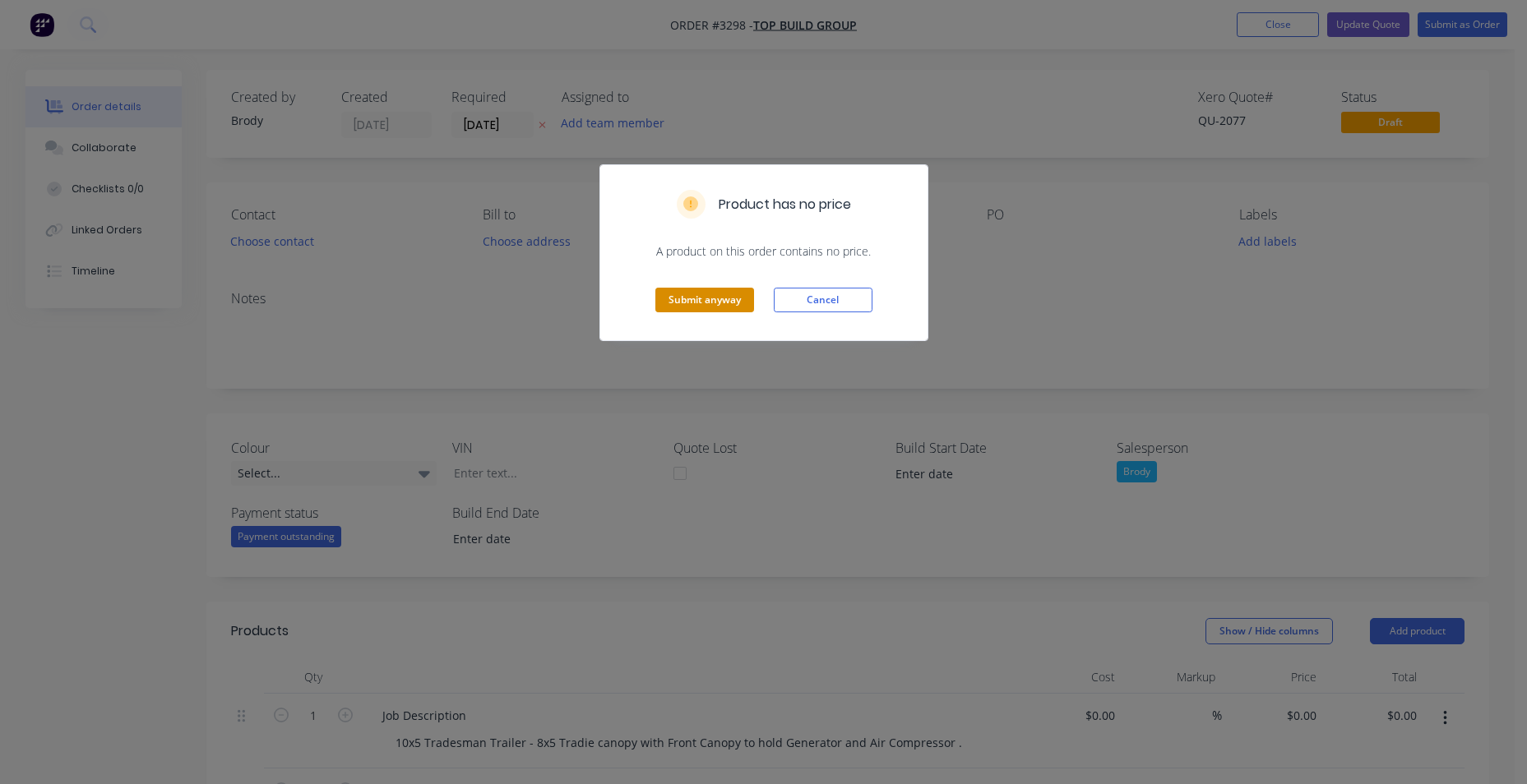
click at [708, 308] on button "Submit anyway" at bounding box center [705, 300] width 99 height 25
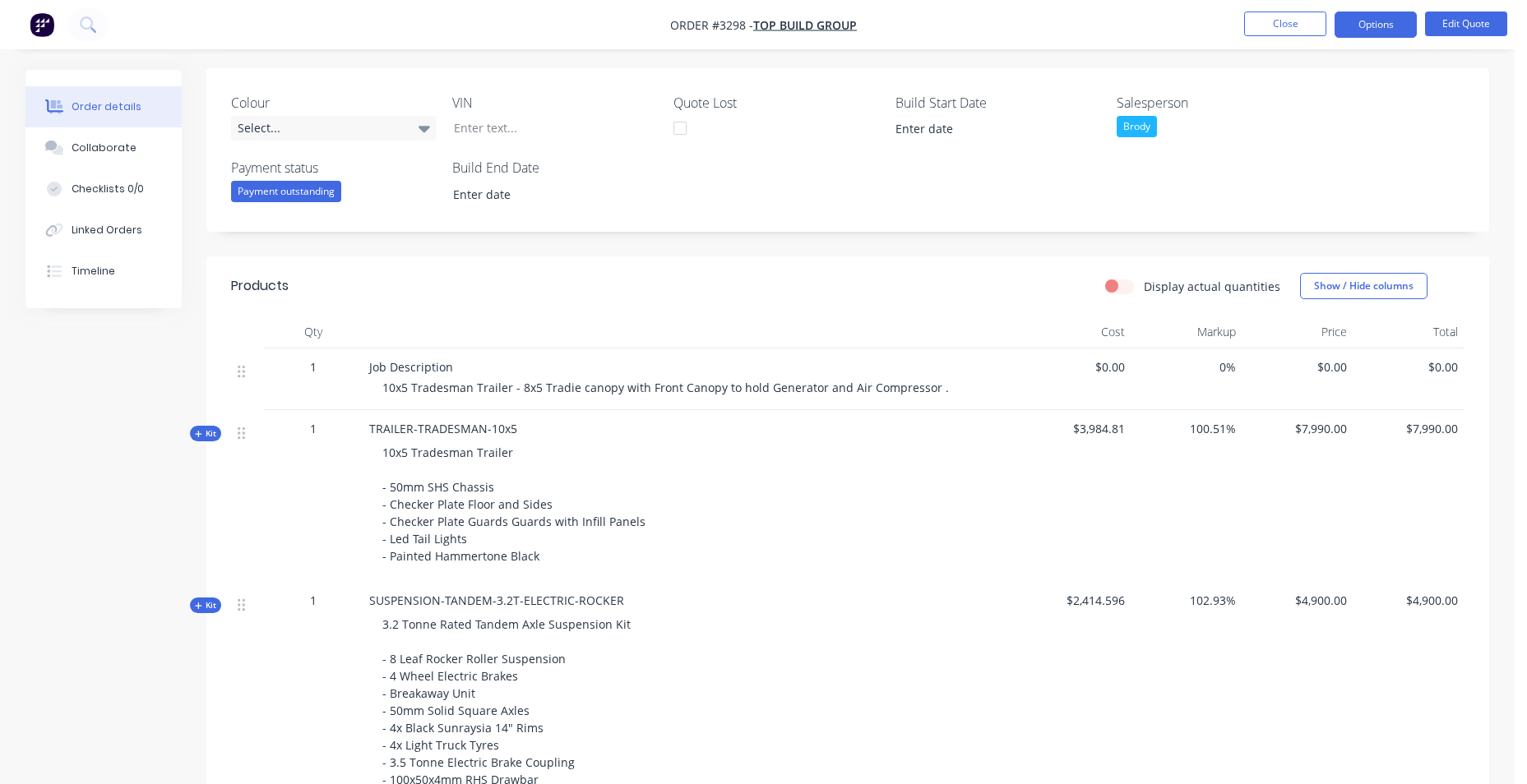
scroll to position [411, 0]
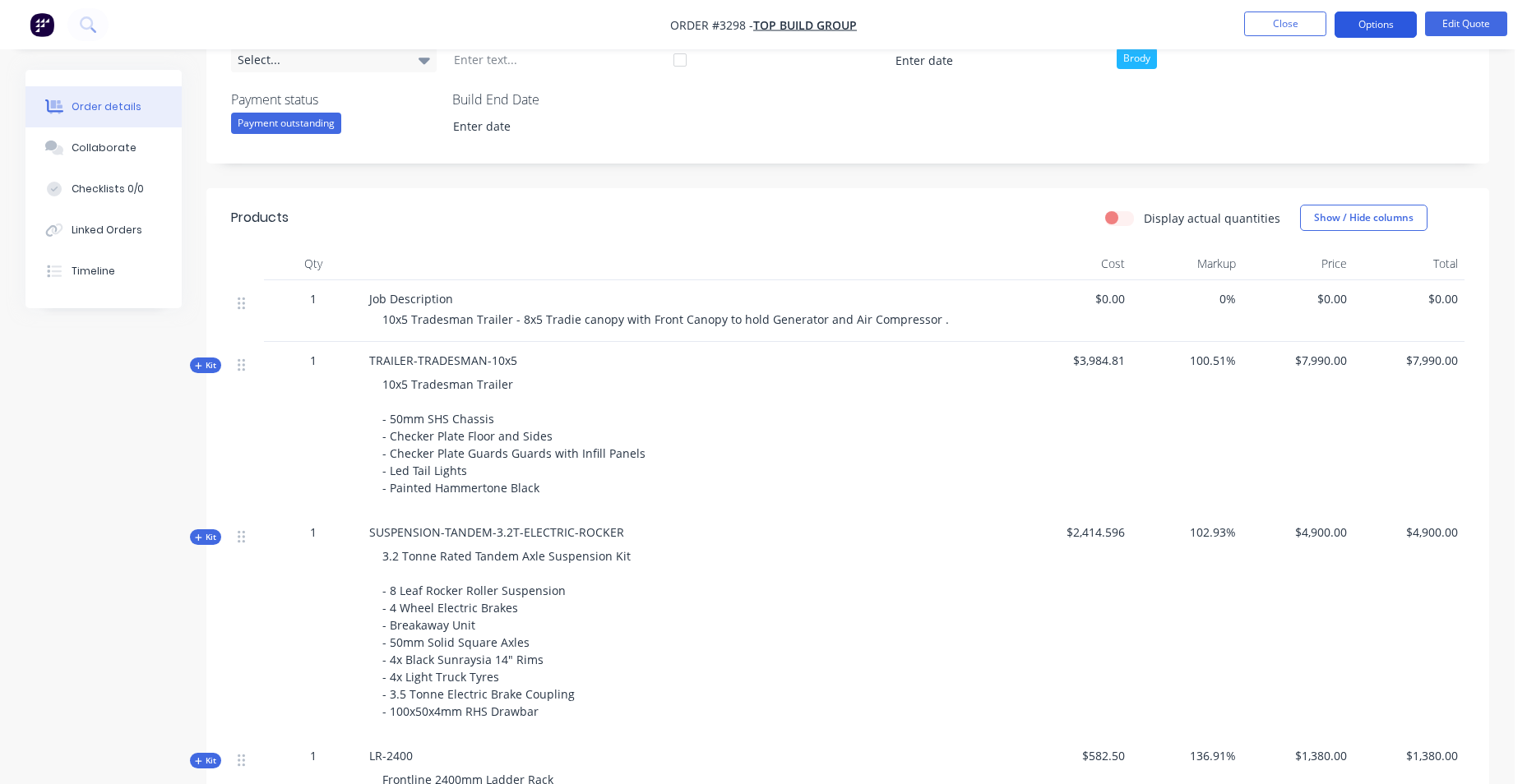
click at [1404, 24] on button "Options" at bounding box center [1375, 25] width 82 height 26
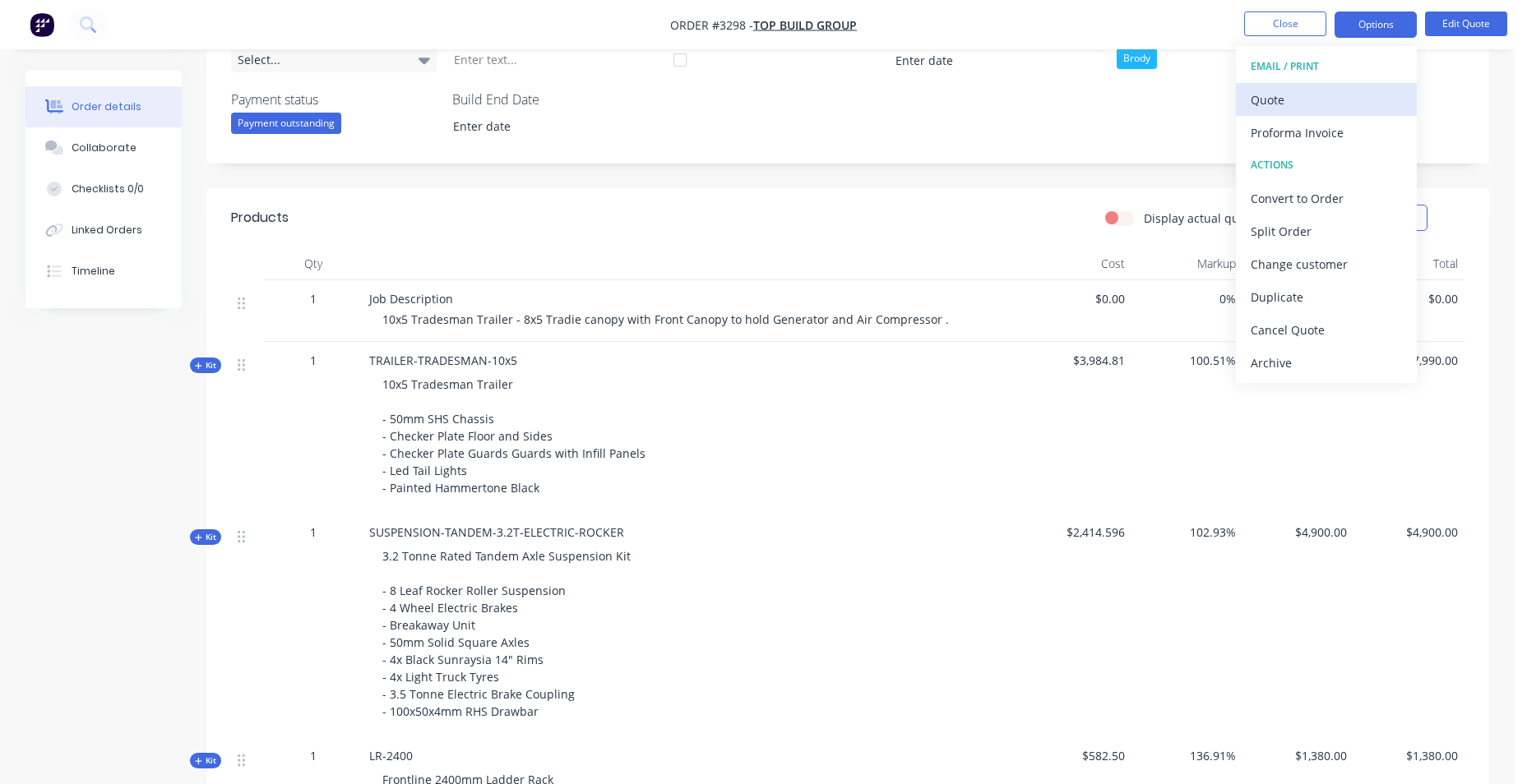
click at [1243, 96] on button "Quote" at bounding box center [1325, 99] width 181 height 33
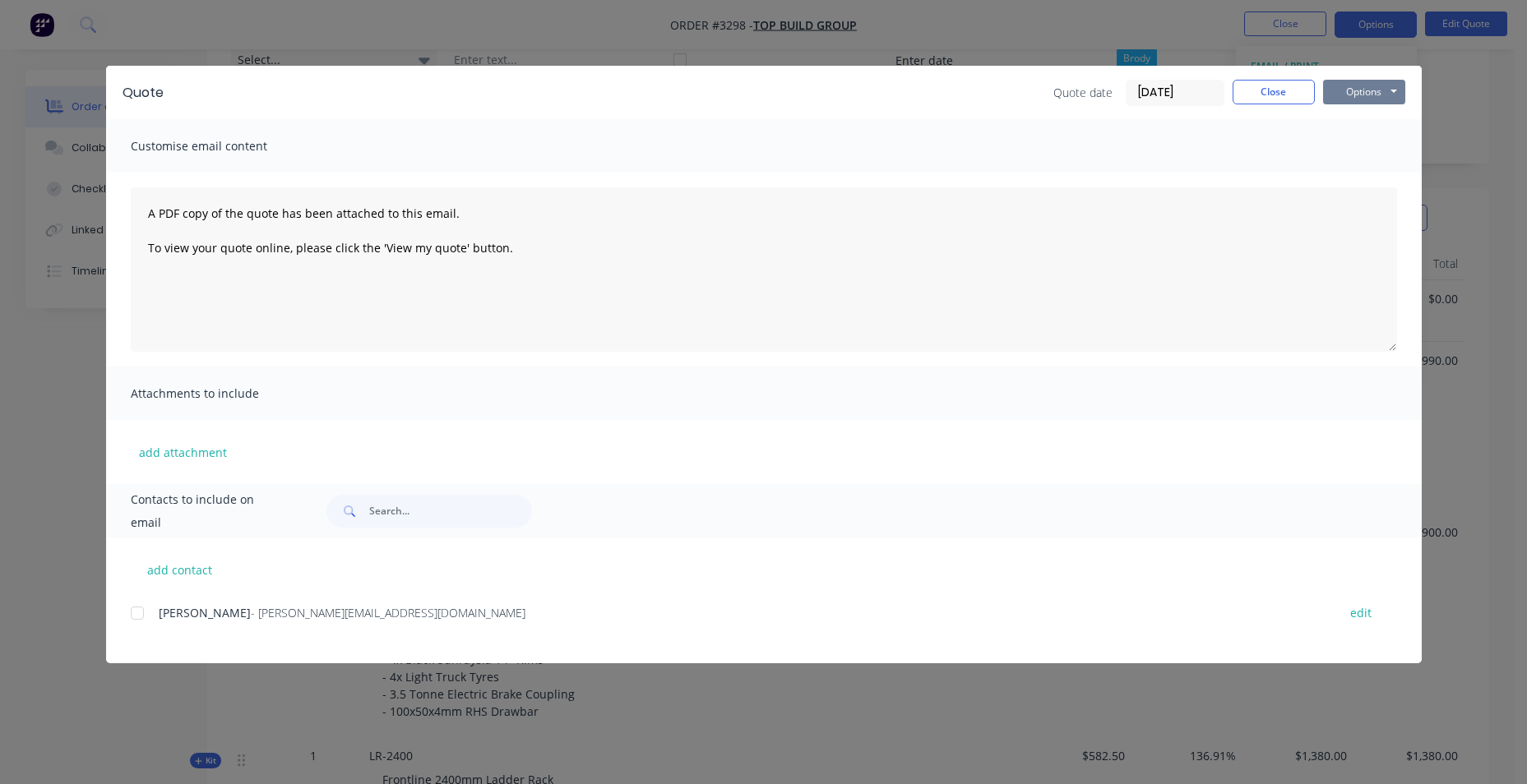
click at [1355, 92] on button "Options" at bounding box center [1363, 92] width 82 height 25
click at [1381, 122] on button "Preview" at bounding box center [1375, 121] width 105 height 27
click at [1373, 84] on button "Options" at bounding box center [1363, 92] width 82 height 25
click at [133, 616] on div at bounding box center [137, 612] width 33 height 33
drag, startPoint x: 1370, startPoint y: 87, endPoint x: 1370, endPoint y: 100, distance: 13.0
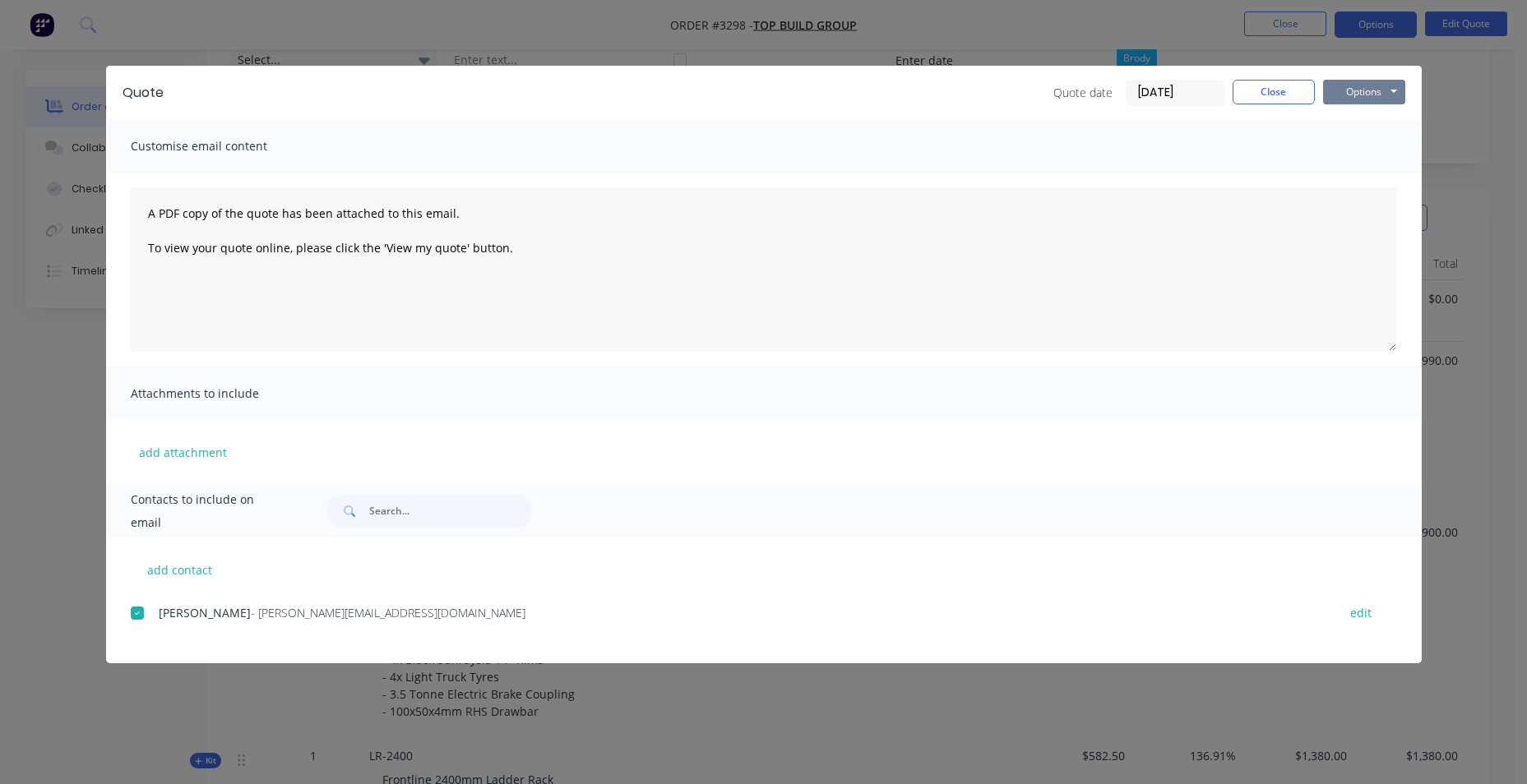
click at [1370, 88] on button "Options" at bounding box center [1363, 92] width 82 height 25
click at [1369, 170] on button "Email" at bounding box center [1375, 175] width 105 height 27
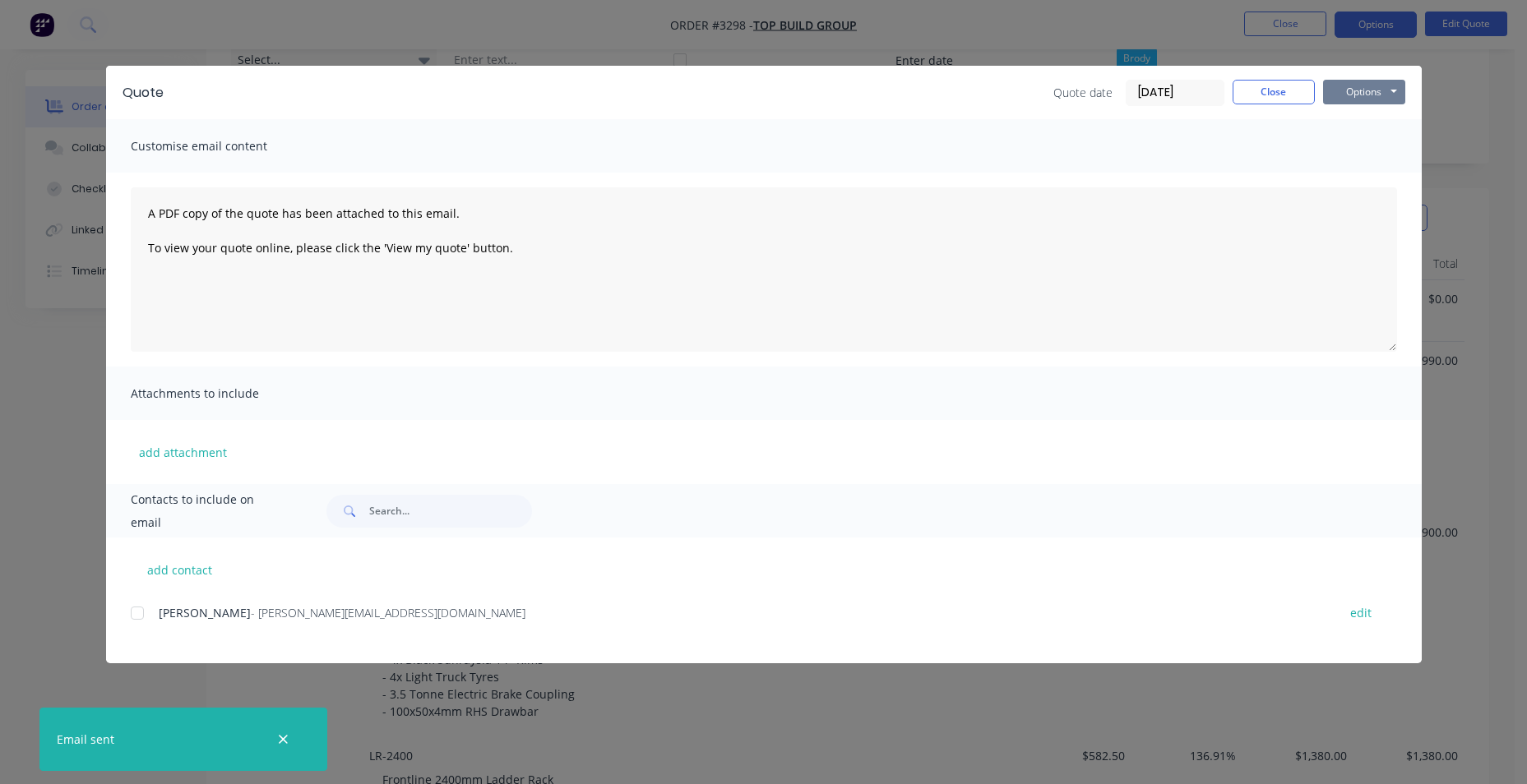
click at [1334, 91] on button "Options" at bounding box center [1363, 92] width 82 height 25
click at [1332, 93] on button "Options" at bounding box center [1363, 92] width 82 height 25
click at [1242, 87] on button "Close" at bounding box center [1273, 92] width 82 height 25
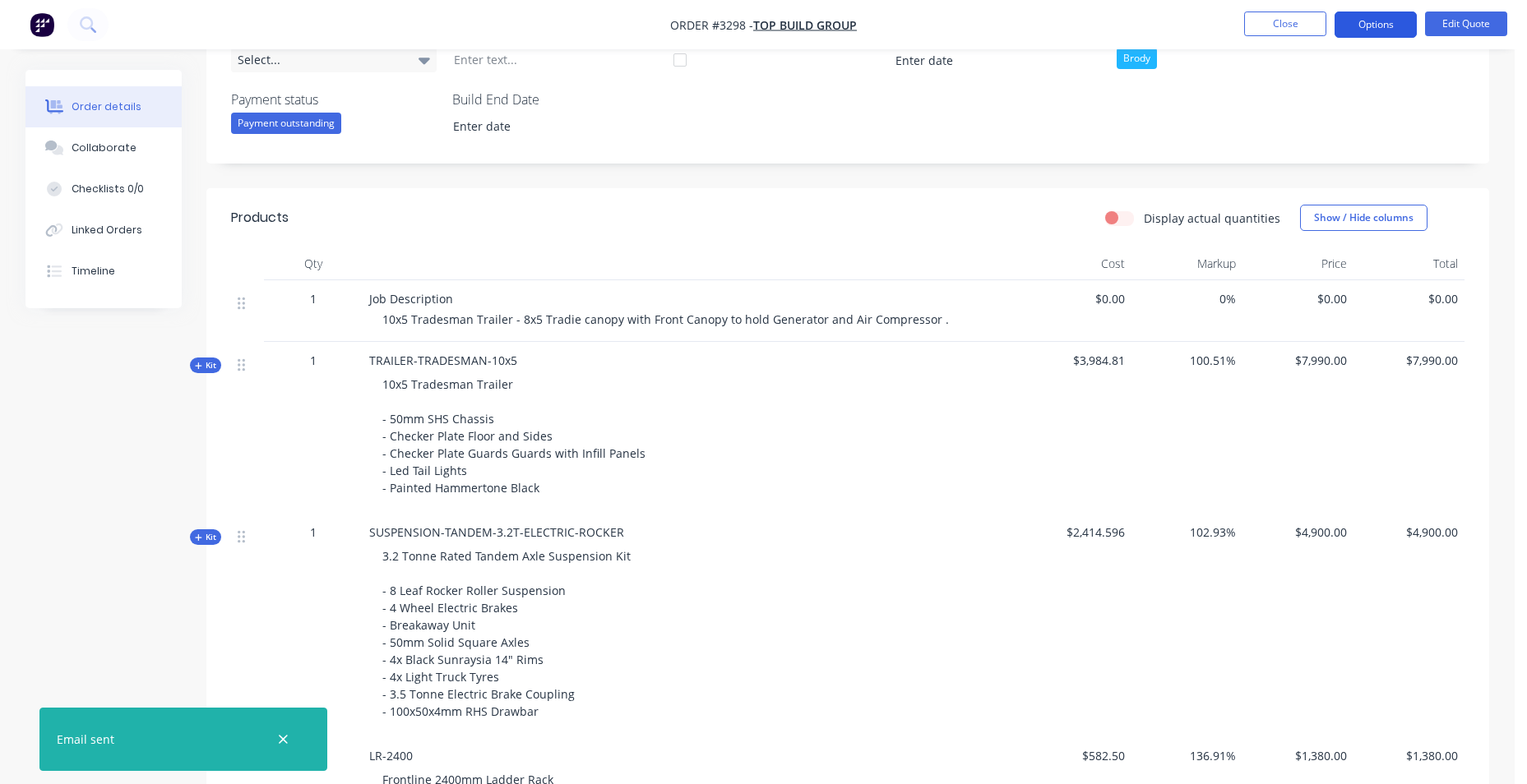
click at [1381, 24] on button "Options" at bounding box center [1375, 25] width 82 height 26
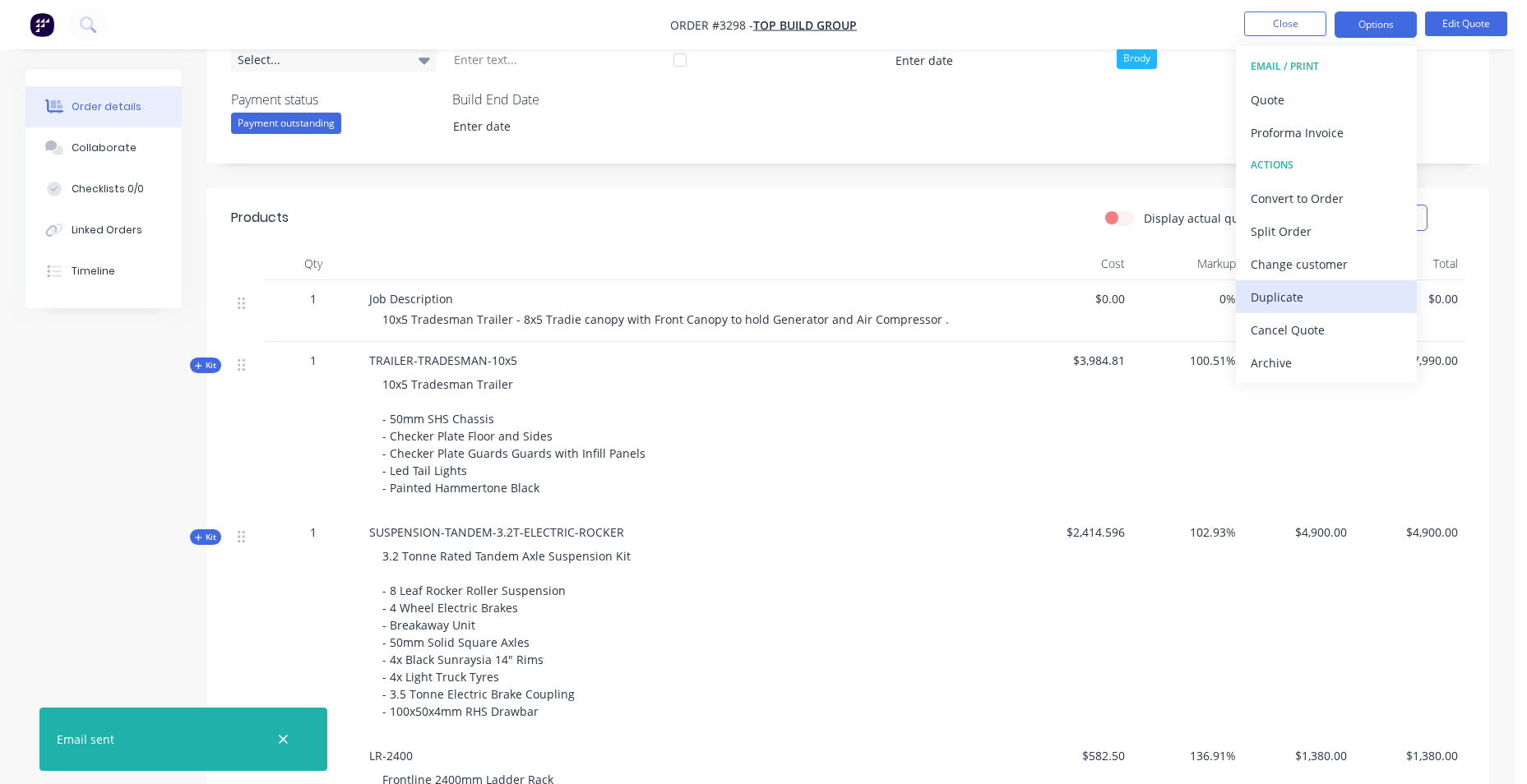
click at [1331, 294] on div "Duplicate" at bounding box center [1326, 297] width 152 height 24
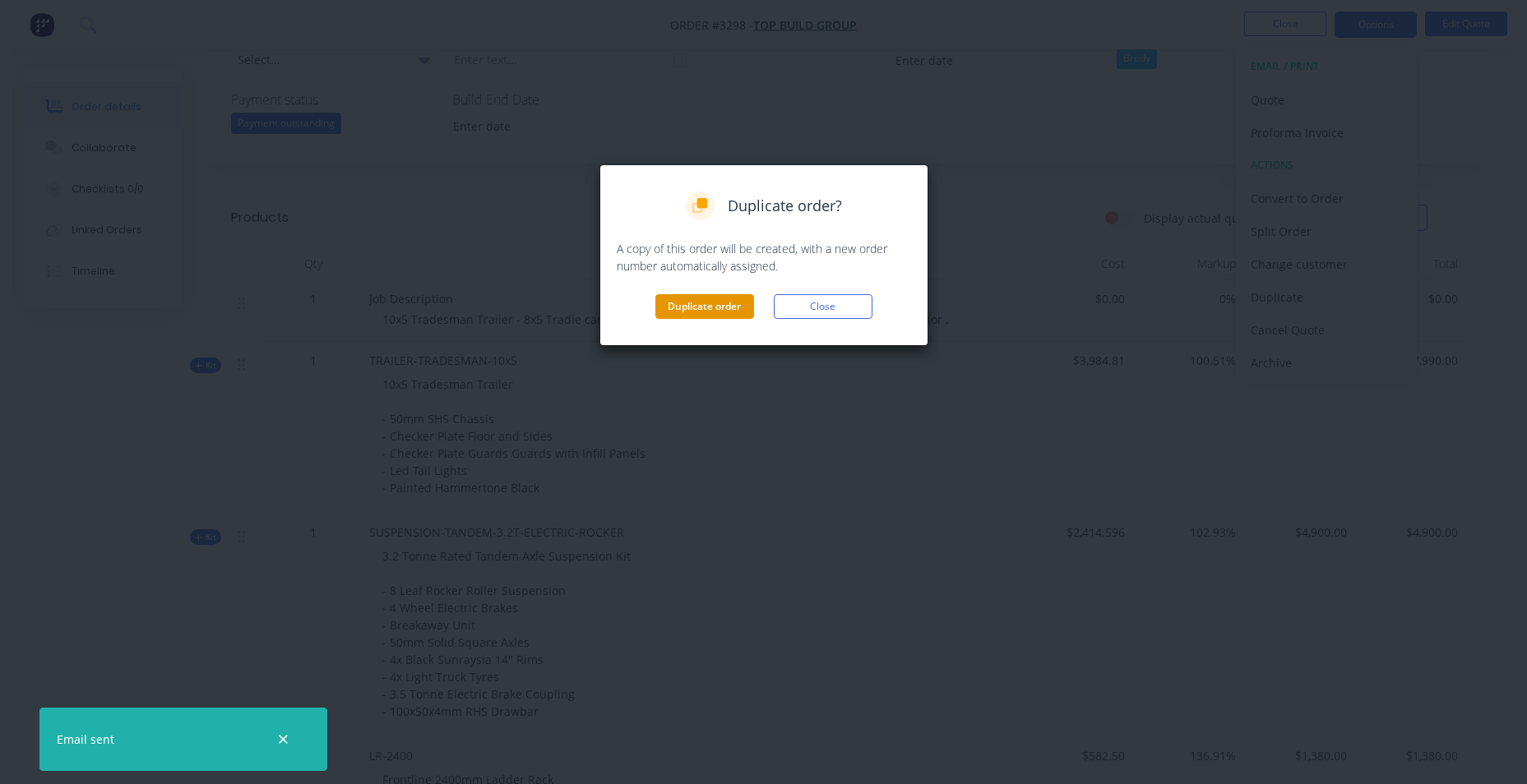
click at [691, 307] on button "Duplicate order" at bounding box center [705, 307] width 99 height 25
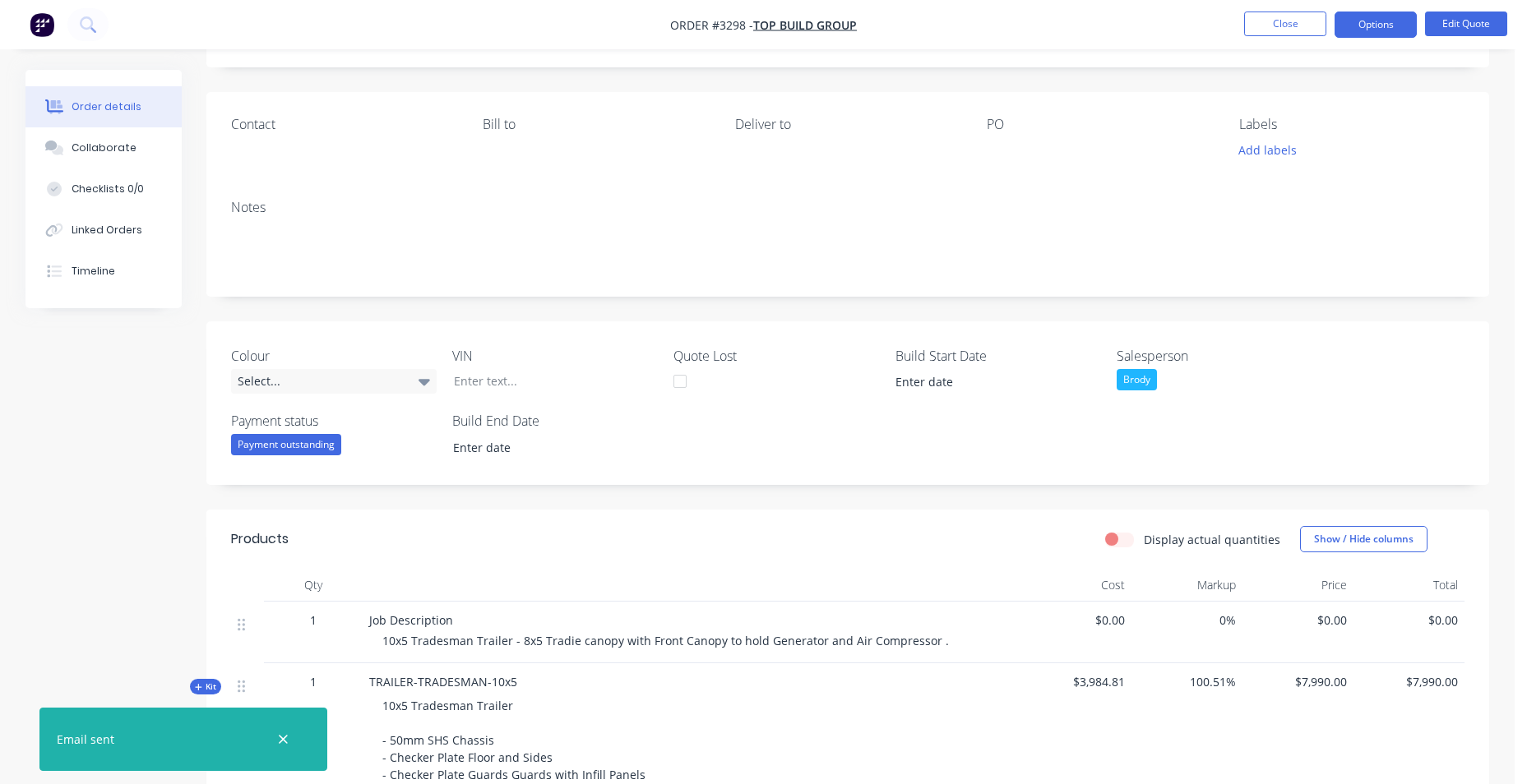
scroll to position [0, 0]
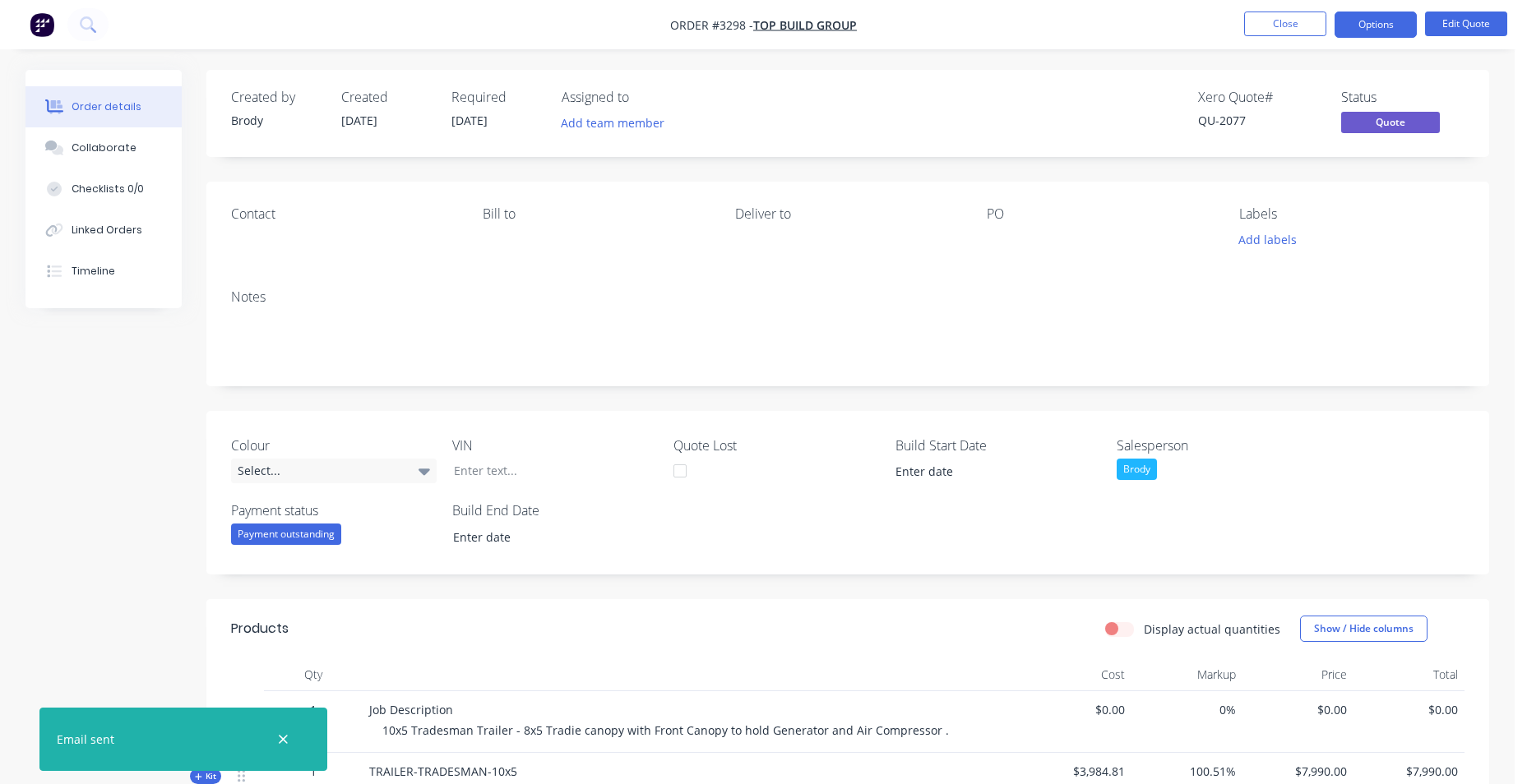
click at [88, 99] on button "Order details" at bounding box center [103, 107] width 156 height 41
click at [793, 28] on span "TOP BUILD GROUP" at bounding box center [805, 26] width 104 height 16
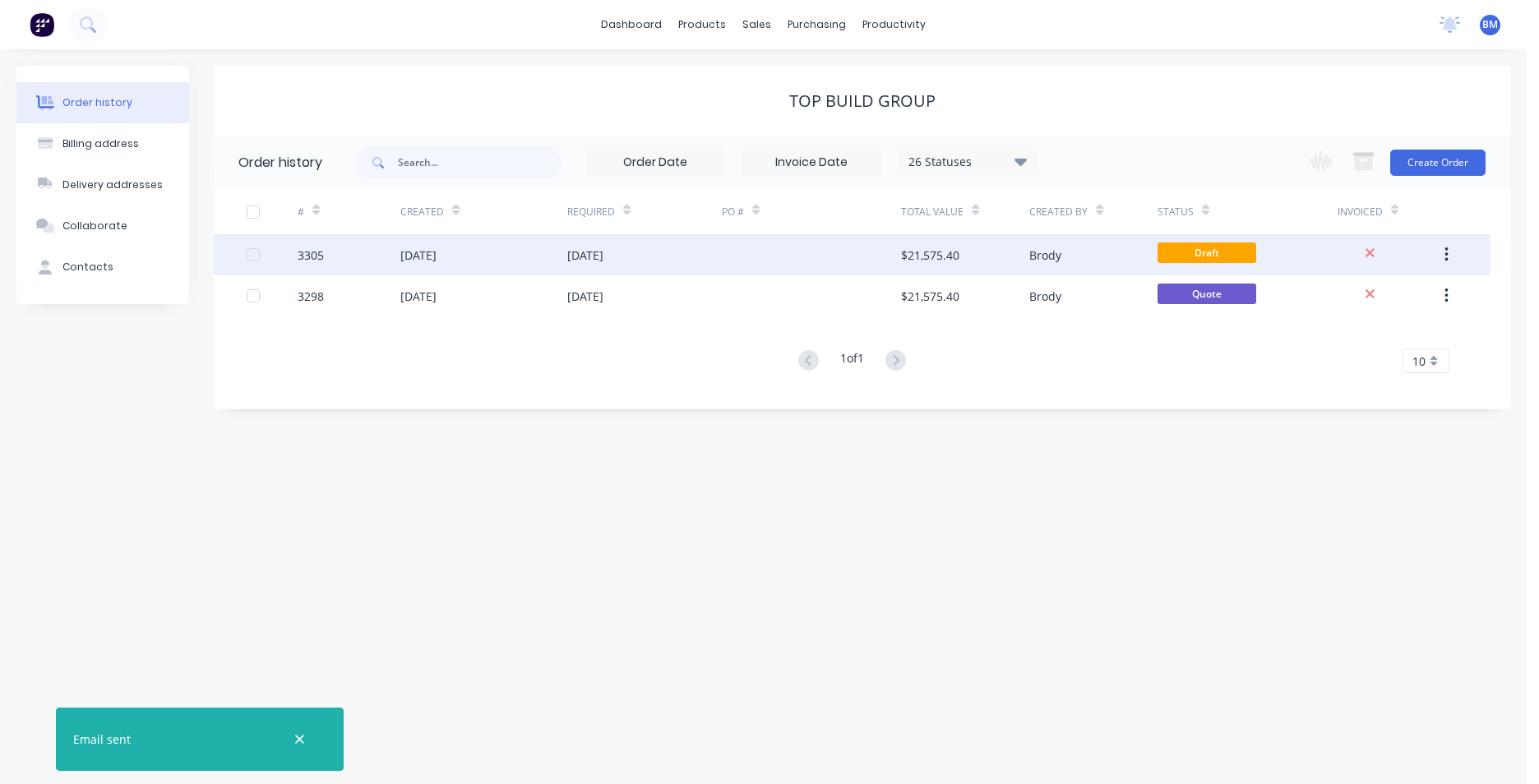
click at [666, 263] on div "[DATE]" at bounding box center [644, 255] width 153 height 41
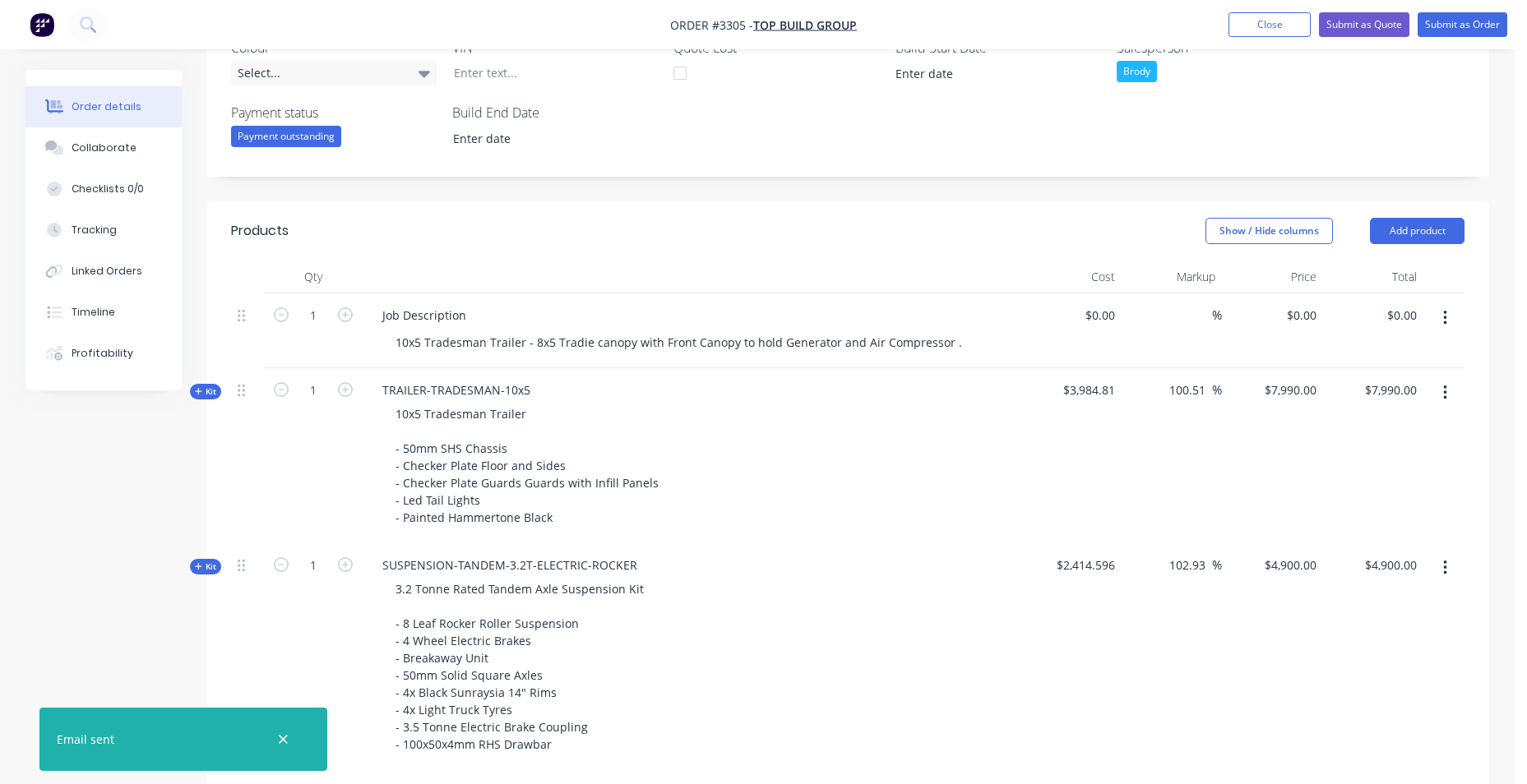
scroll to position [411, 0]
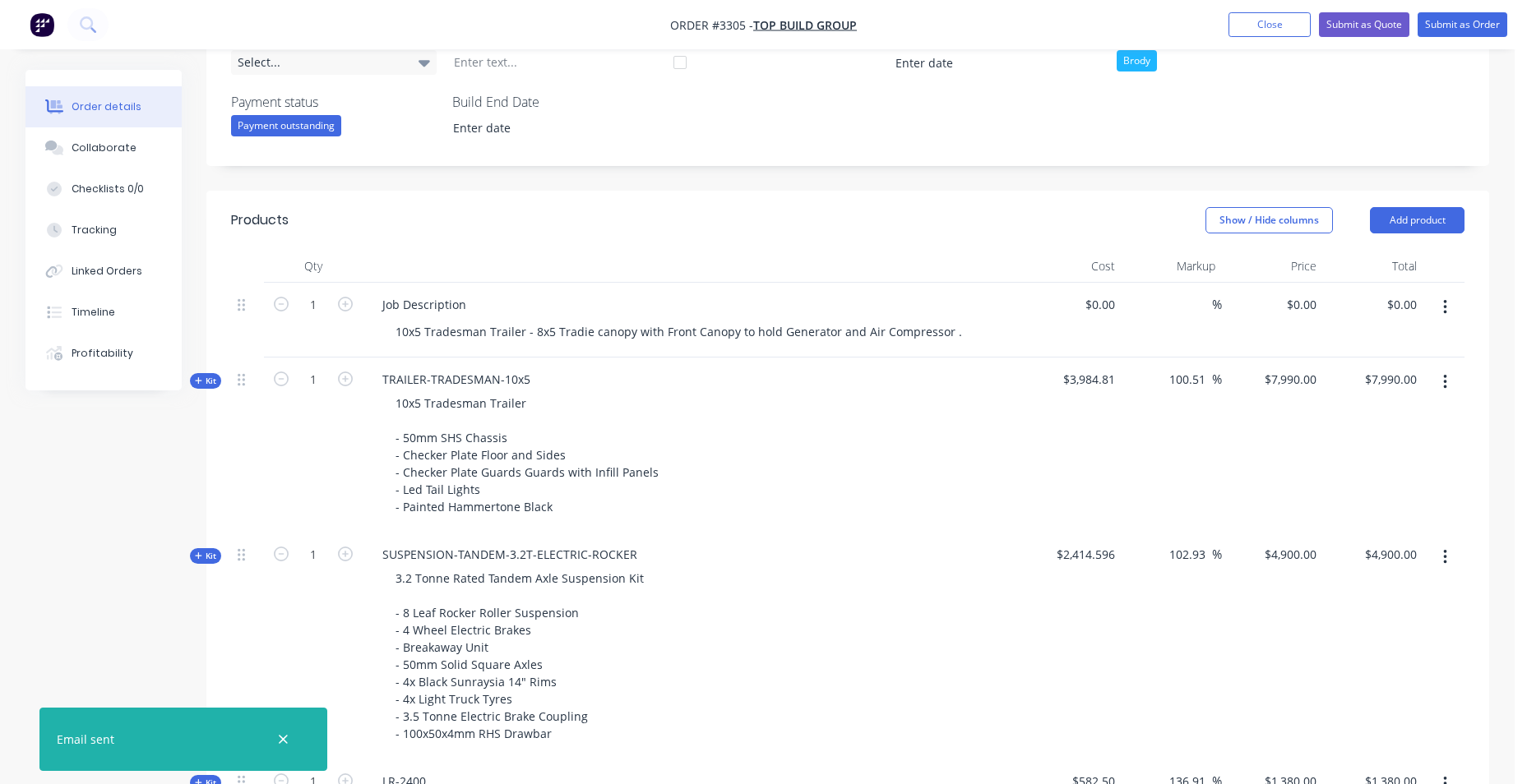
click at [1443, 314] on icon "button" at bounding box center [1445, 307] width 4 height 18
click at [1377, 424] on div "Delete" at bounding box center [1386, 416] width 127 height 24
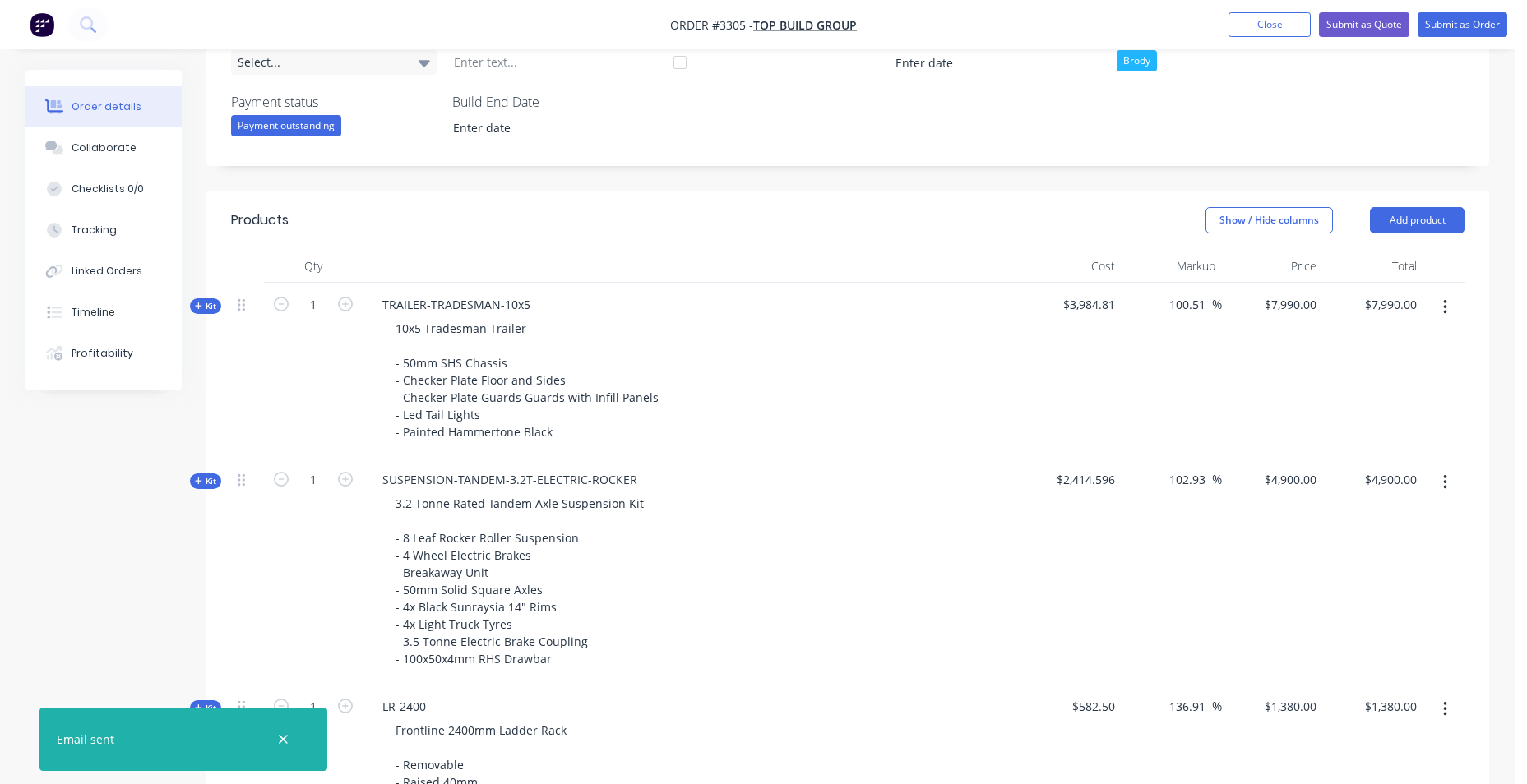
click at [1443, 305] on icon "button" at bounding box center [1445, 307] width 4 height 18
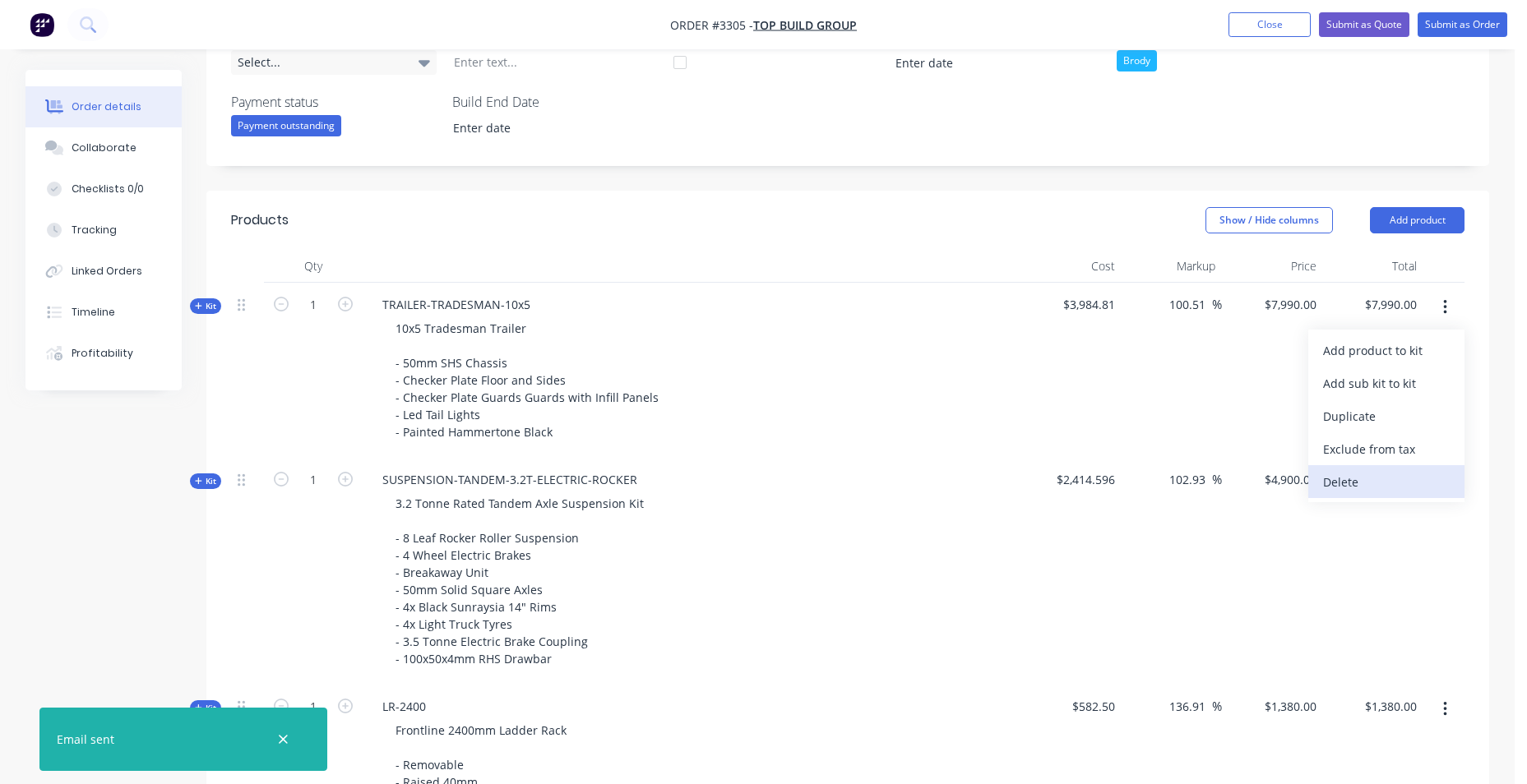
click at [1343, 493] on div "Delete" at bounding box center [1386, 482] width 127 height 24
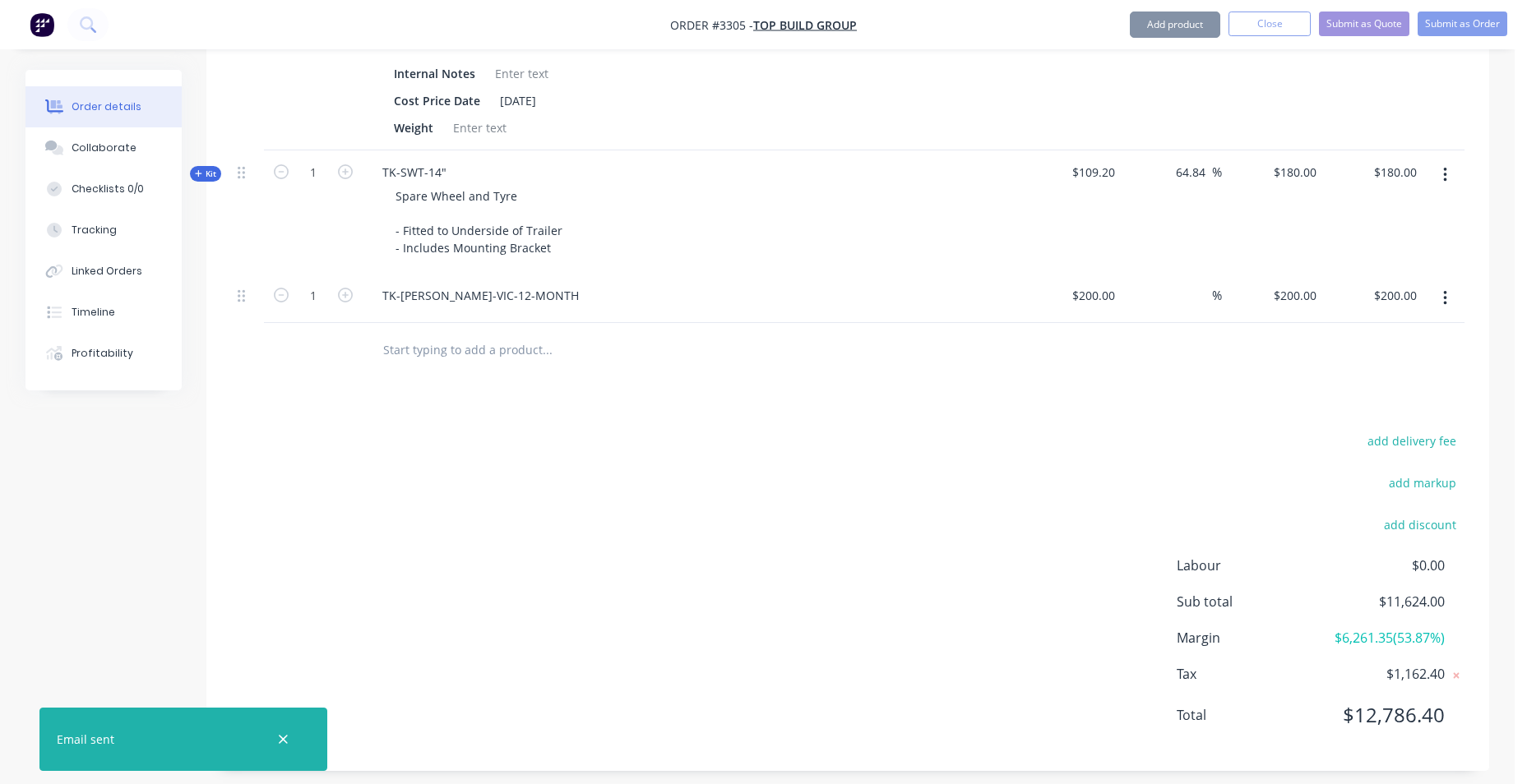
scroll to position [1431, 0]
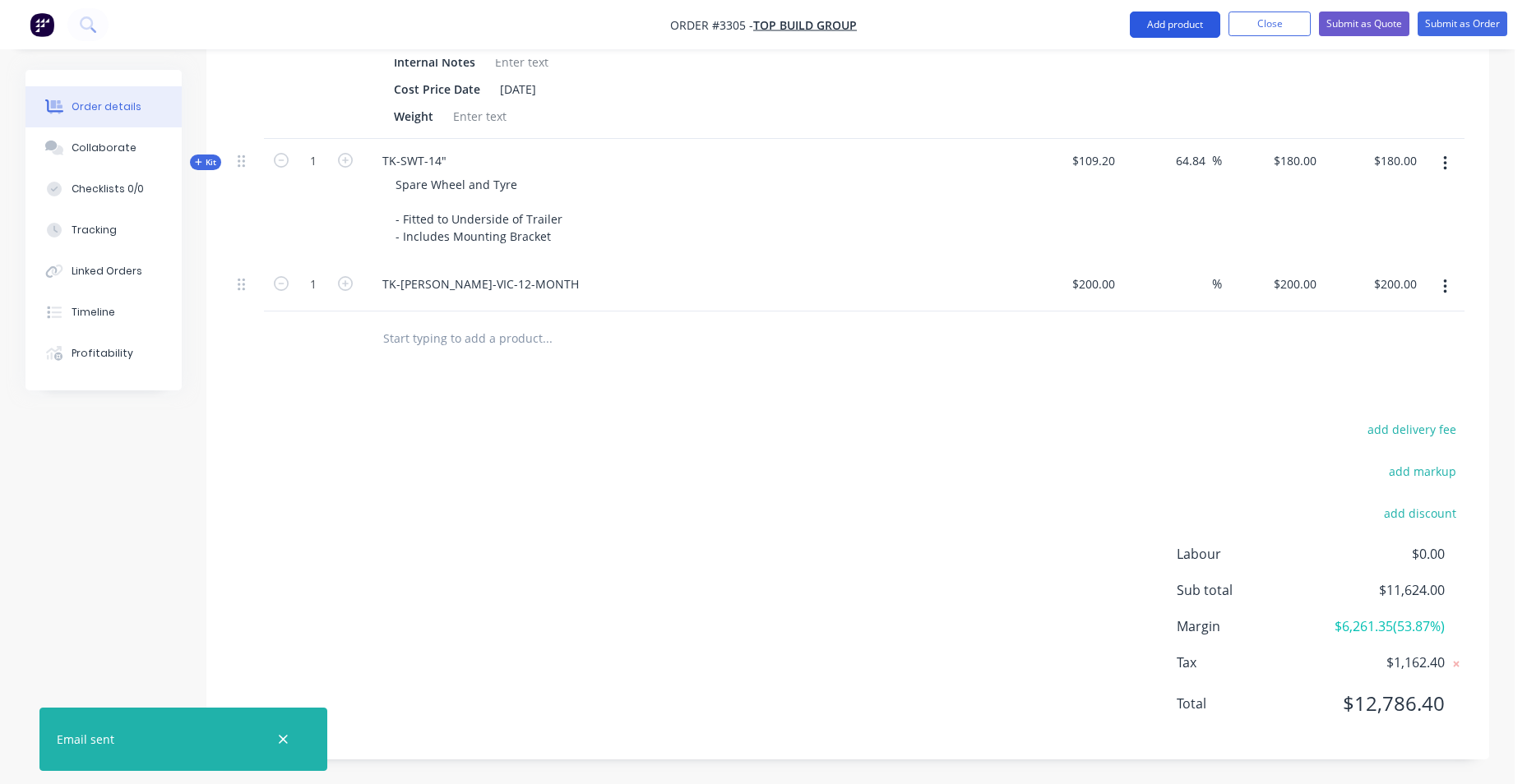
click at [1133, 24] on button "Add product" at bounding box center [1175, 25] width 91 height 26
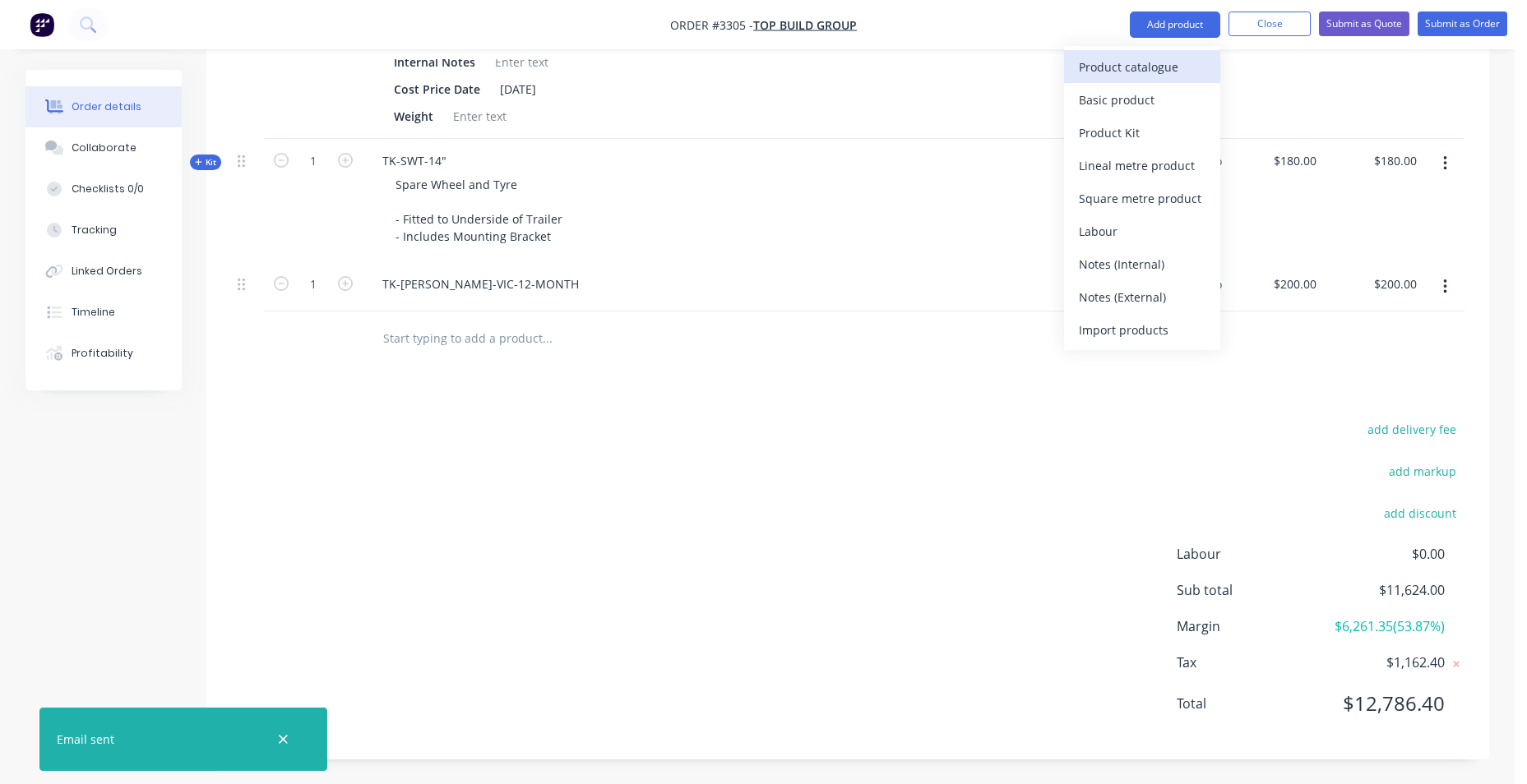
click at [1098, 68] on div "Product catalogue" at bounding box center [1142, 67] width 127 height 24
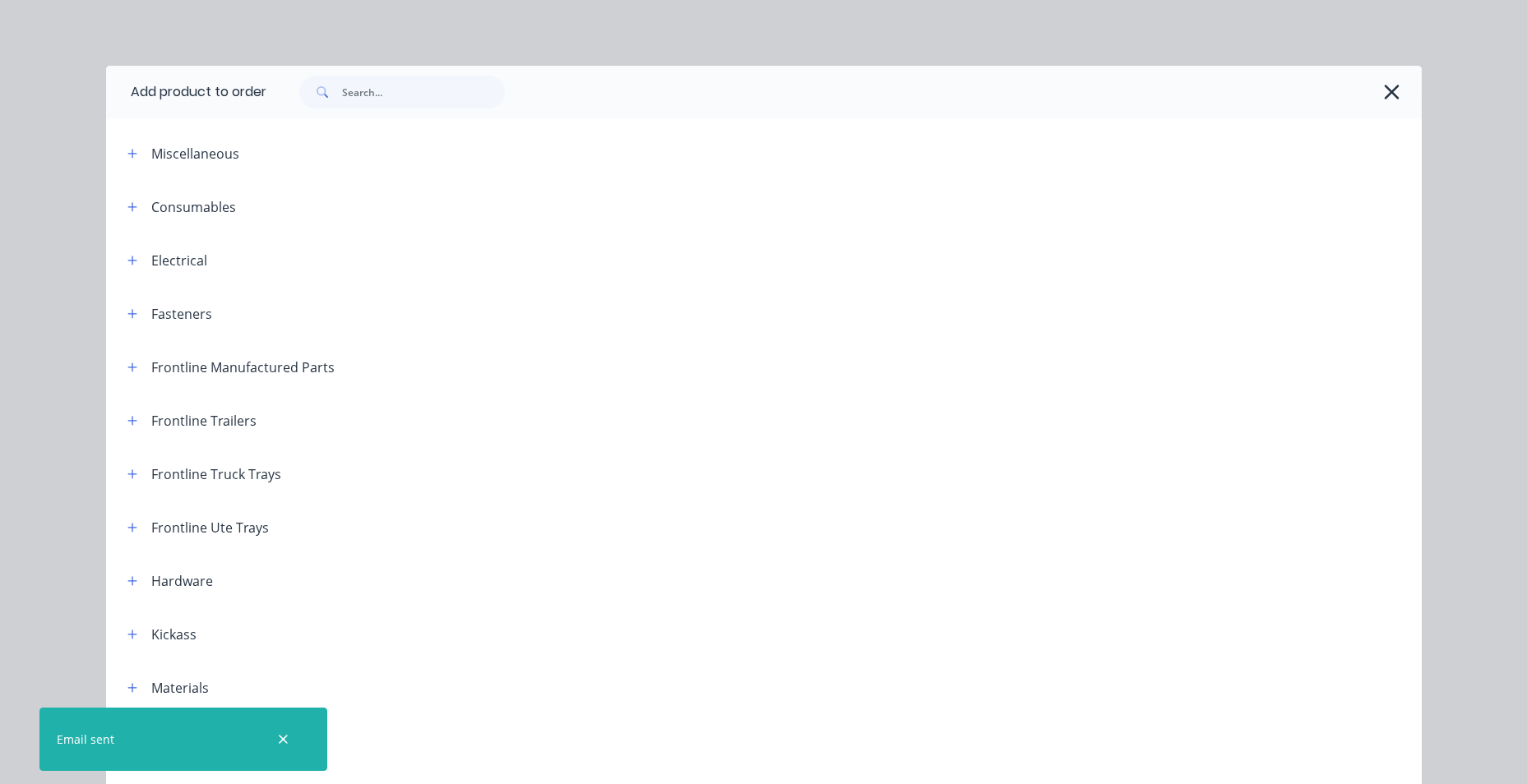
click at [176, 424] on div "Frontline Trailers" at bounding box center [204, 421] width 105 height 19
click at [122, 417] on button "button" at bounding box center [132, 420] width 20 height 20
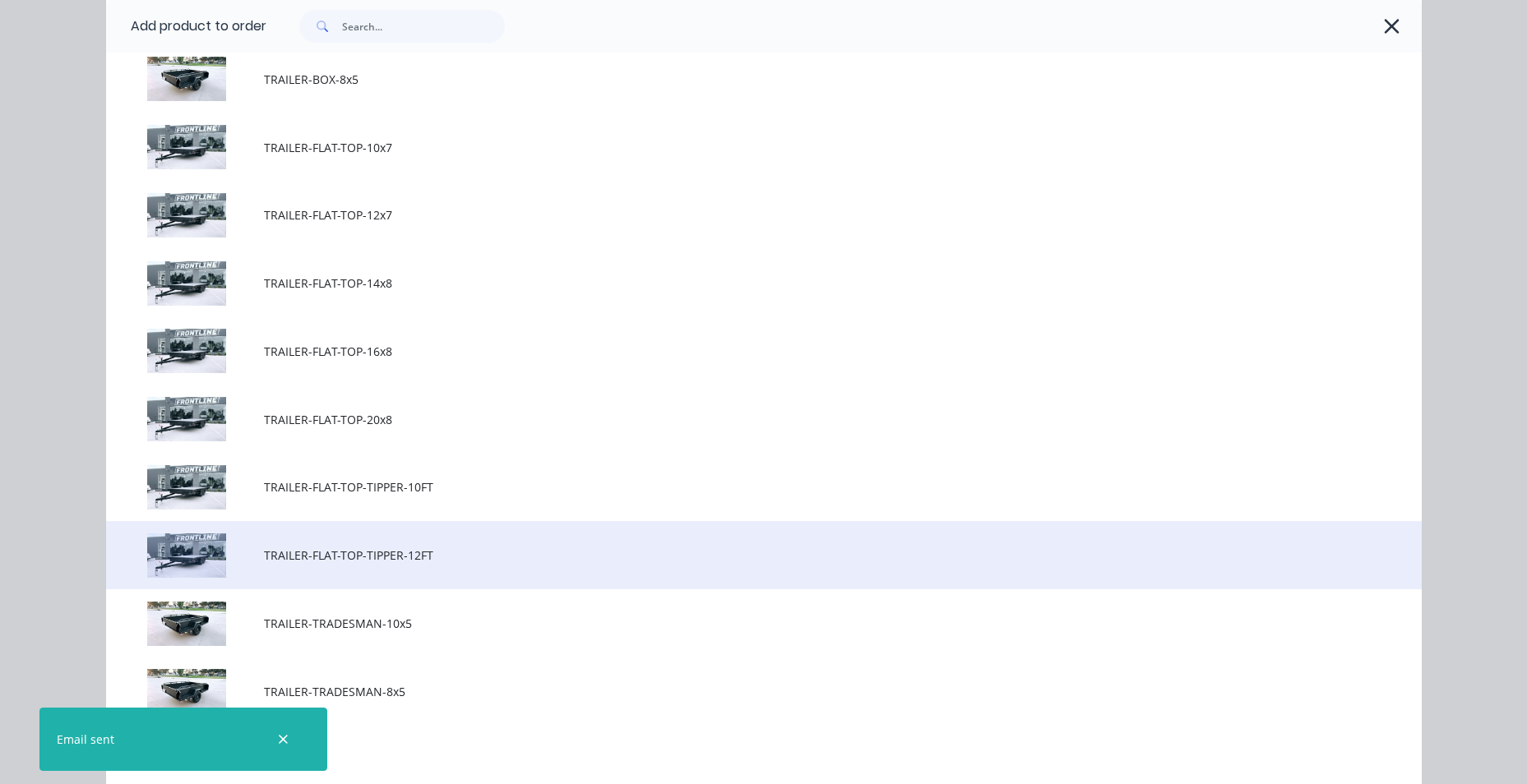
scroll to position [904, 0]
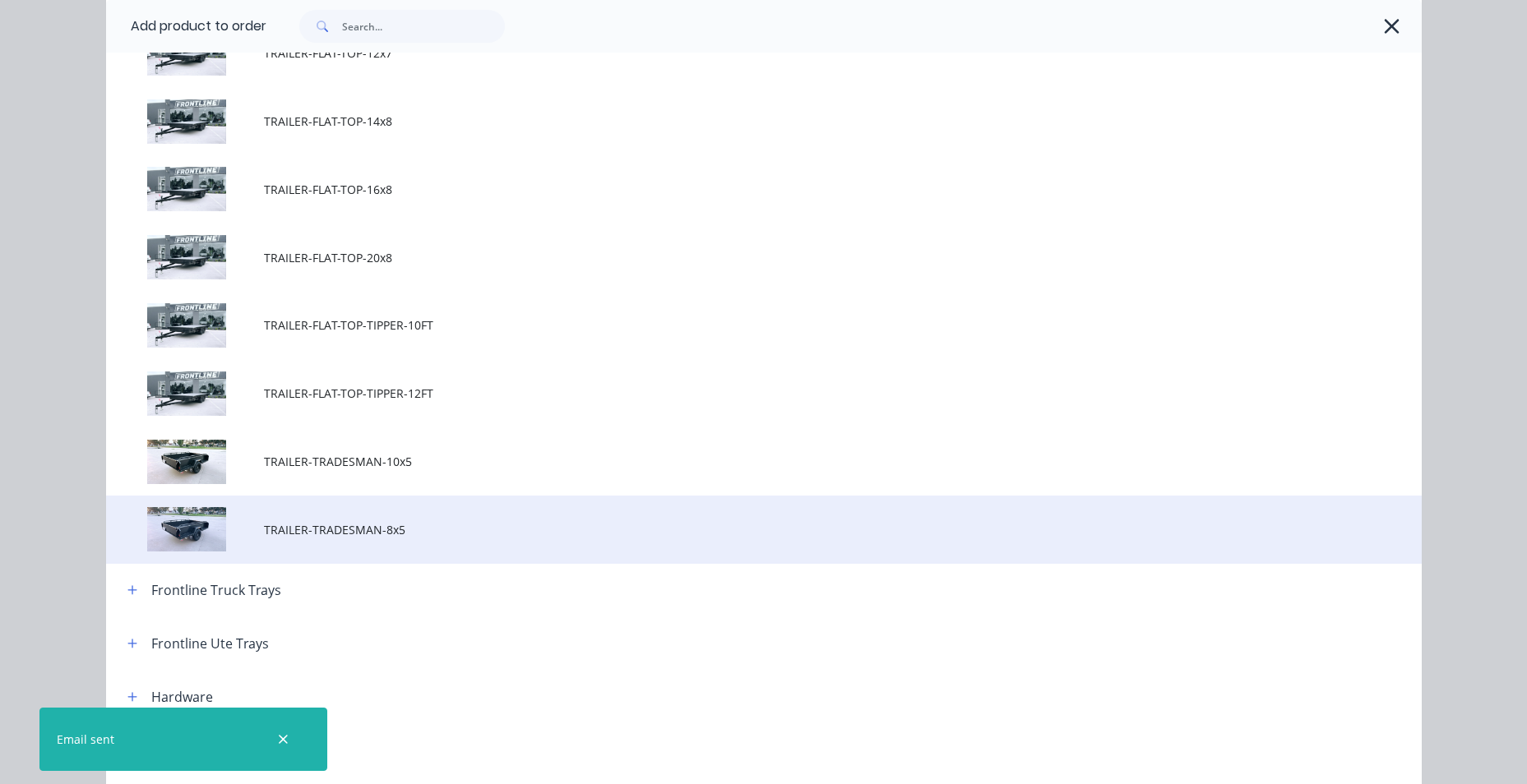
click at [395, 539] on td "TRAILER-TRADESMAN-8x5" at bounding box center [843, 529] width 1158 height 68
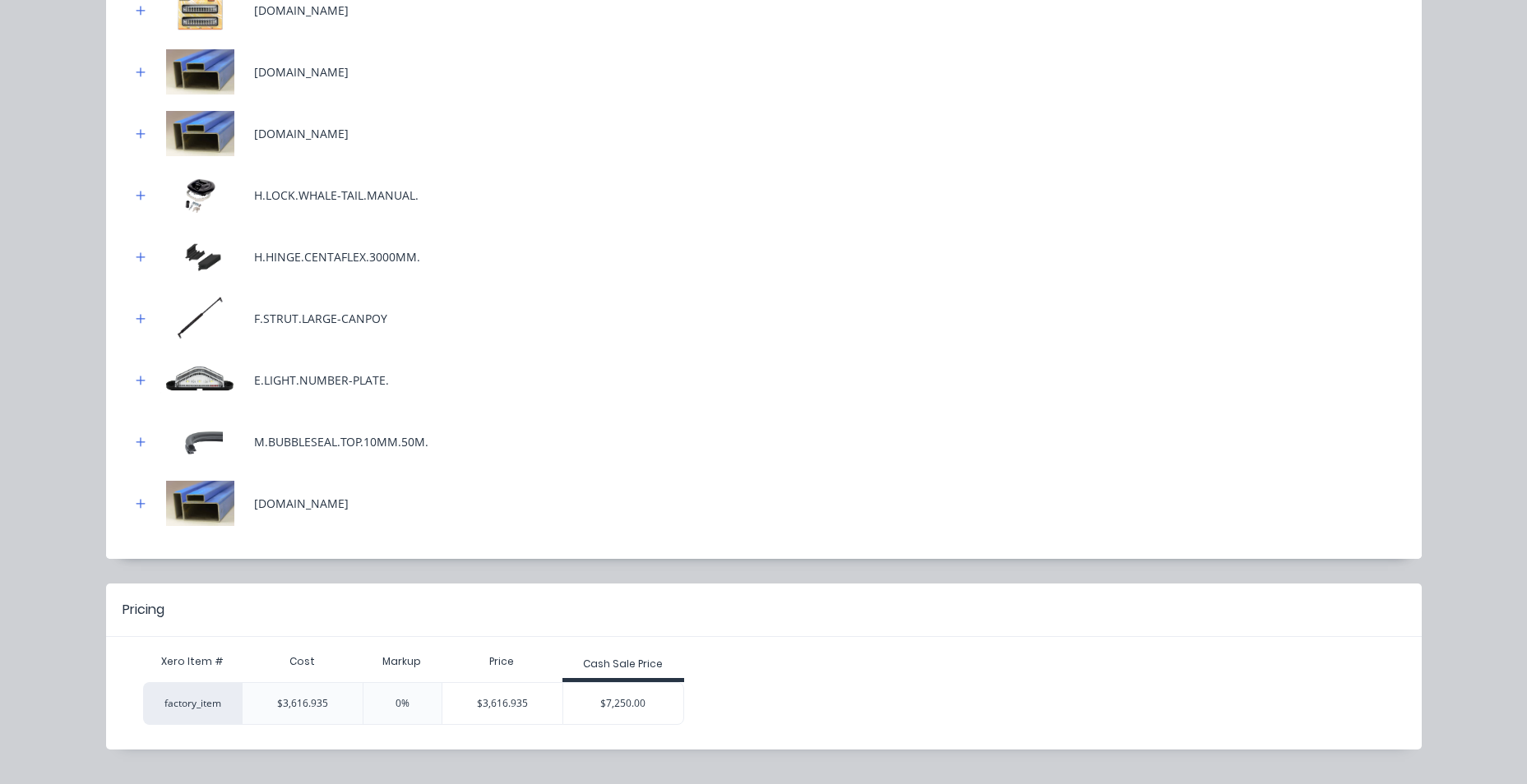
scroll to position [1026, 0]
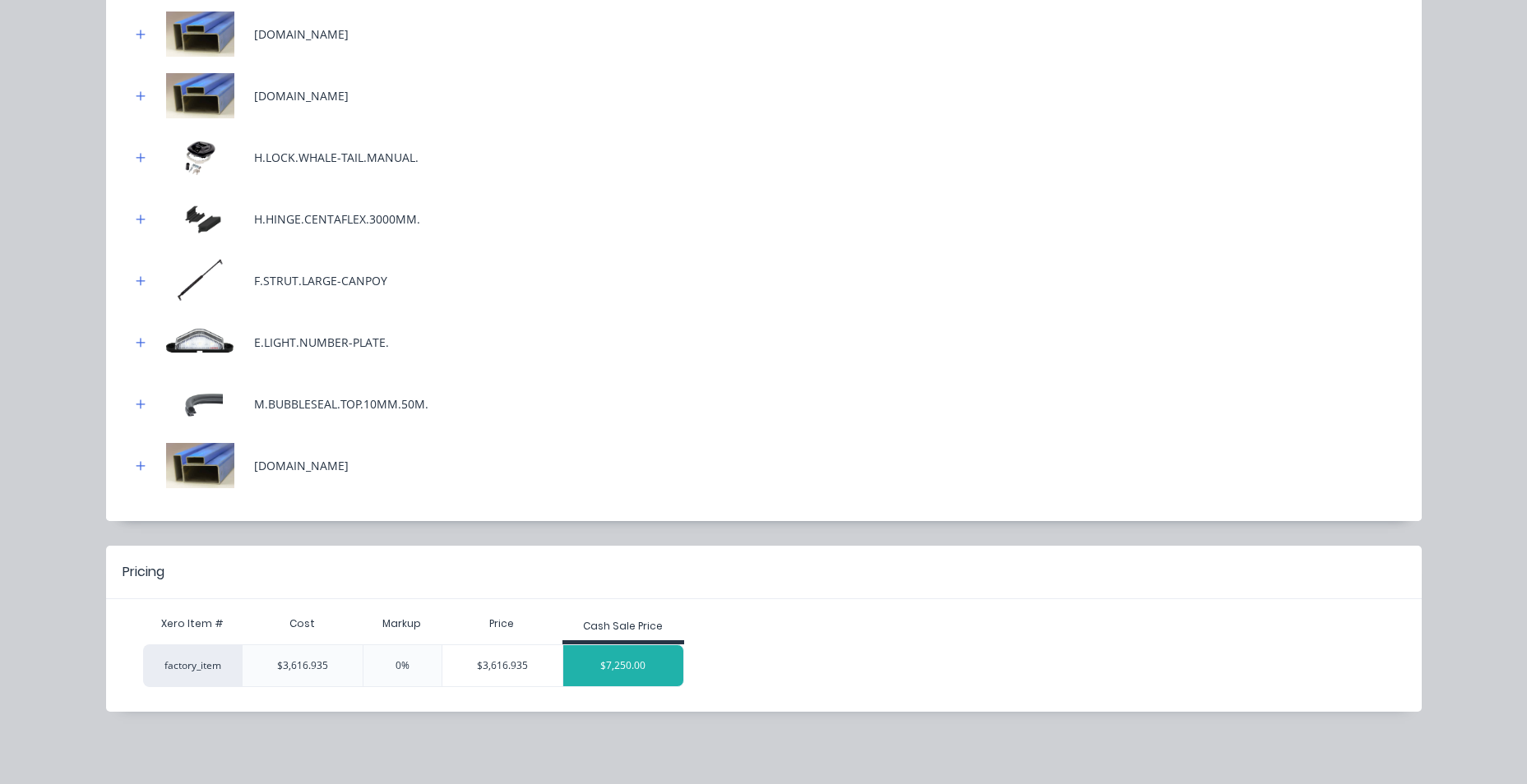
click at [608, 655] on div "$7,250.00" at bounding box center [623, 665] width 120 height 41
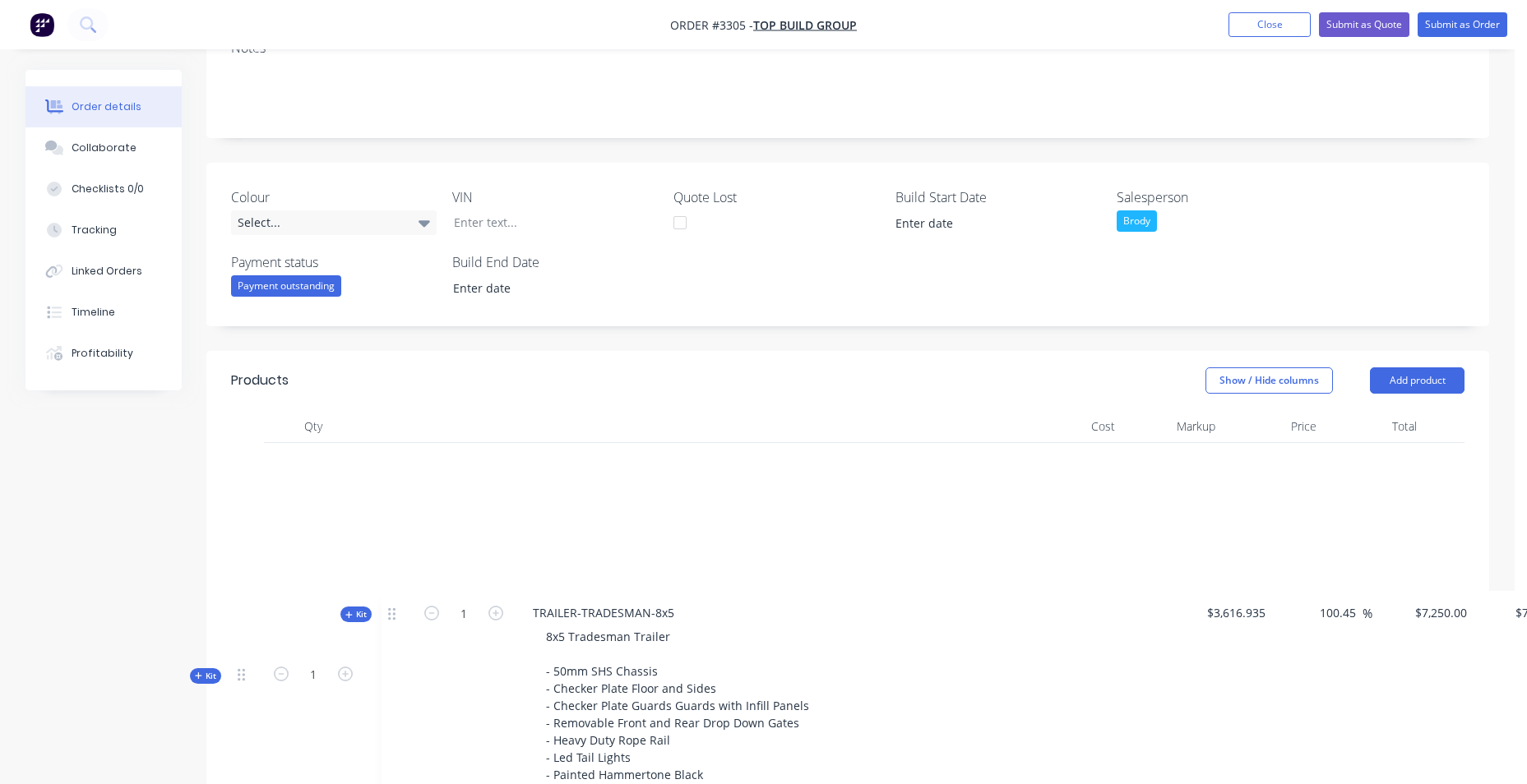
scroll to position [285, 0]
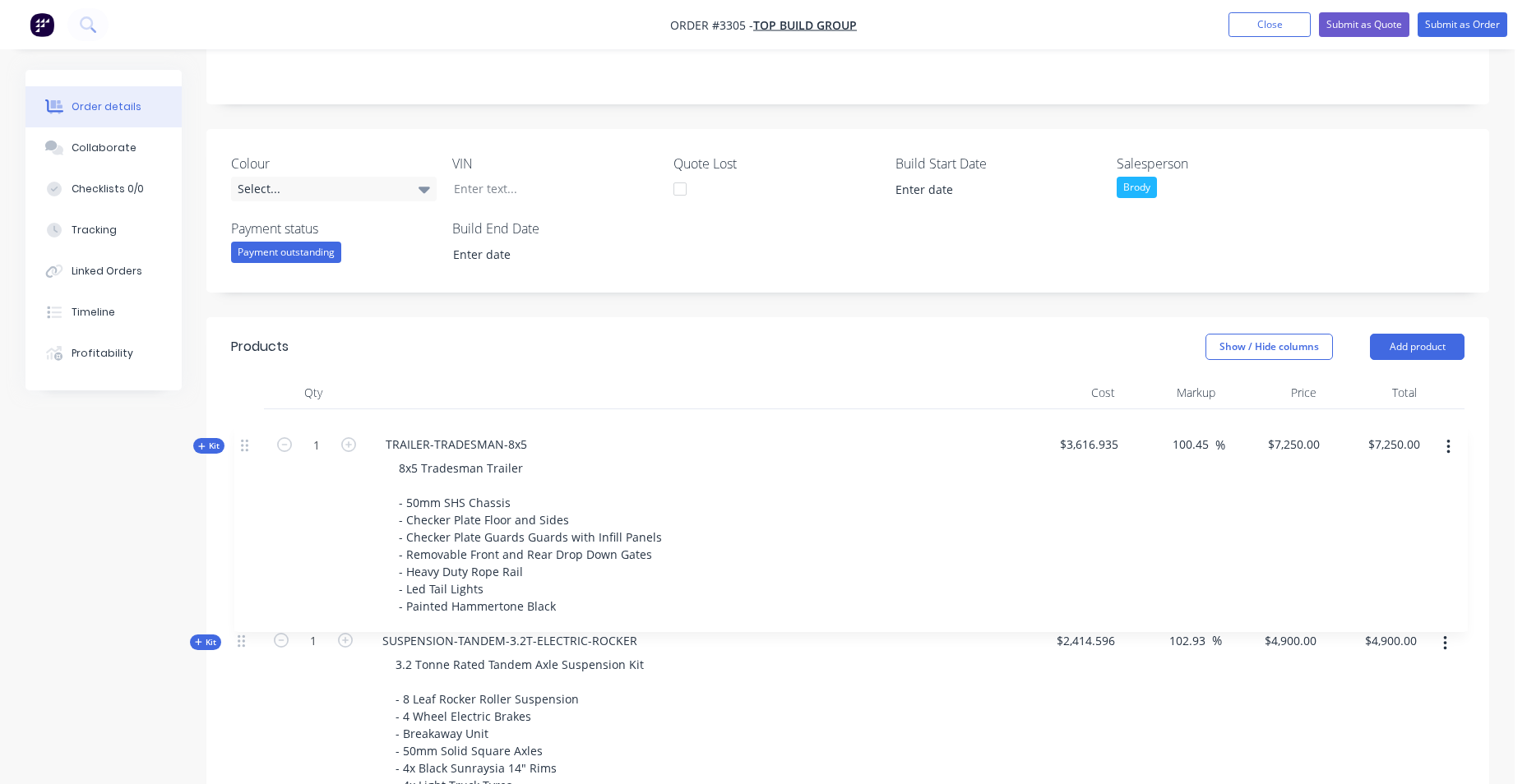
drag, startPoint x: 239, startPoint y: 342, endPoint x: 242, endPoint y: 443, distance: 101.0
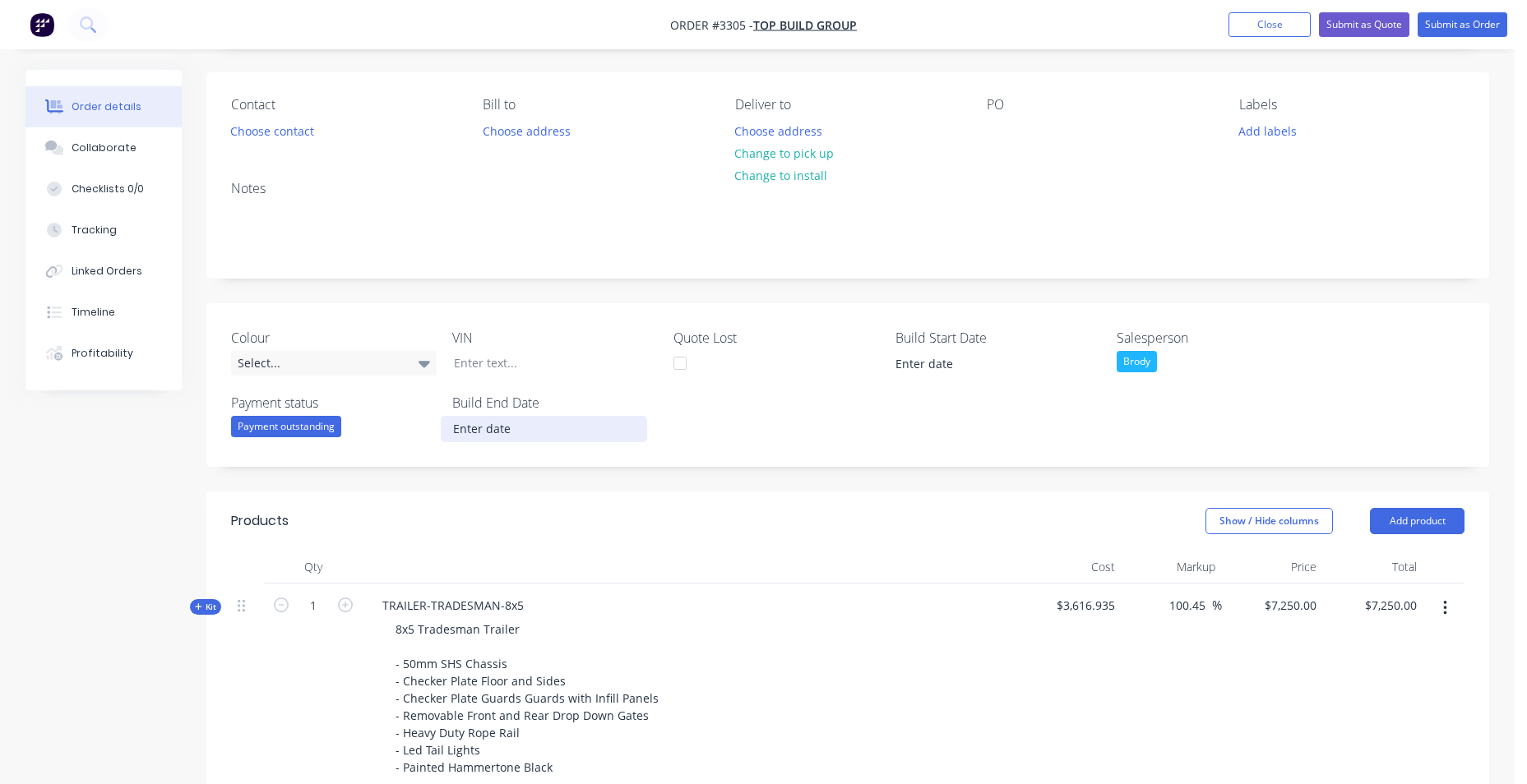
scroll to position [0, 0]
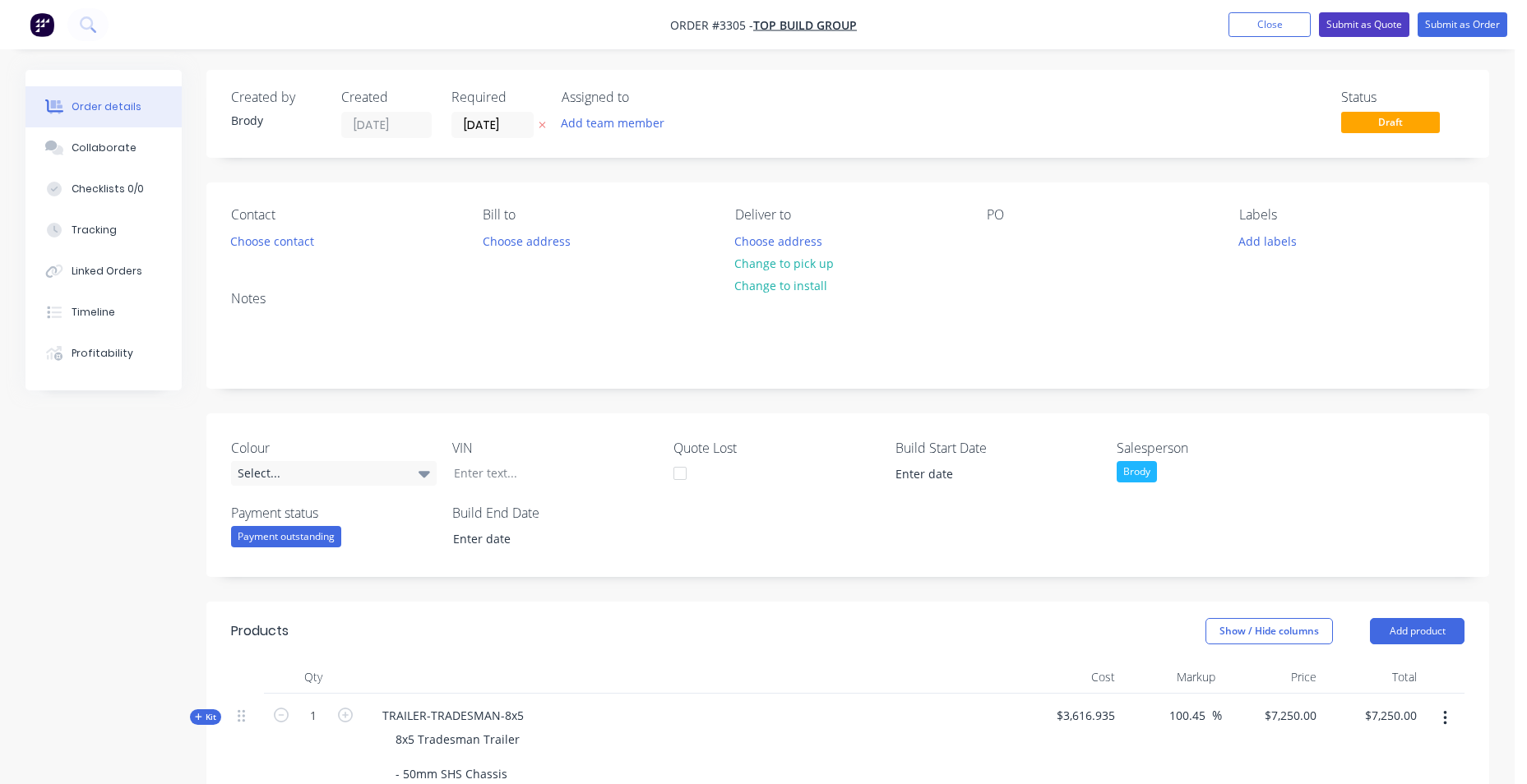
click at [1370, 19] on button "Submit as Quote" at bounding box center [1364, 25] width 91 height 25
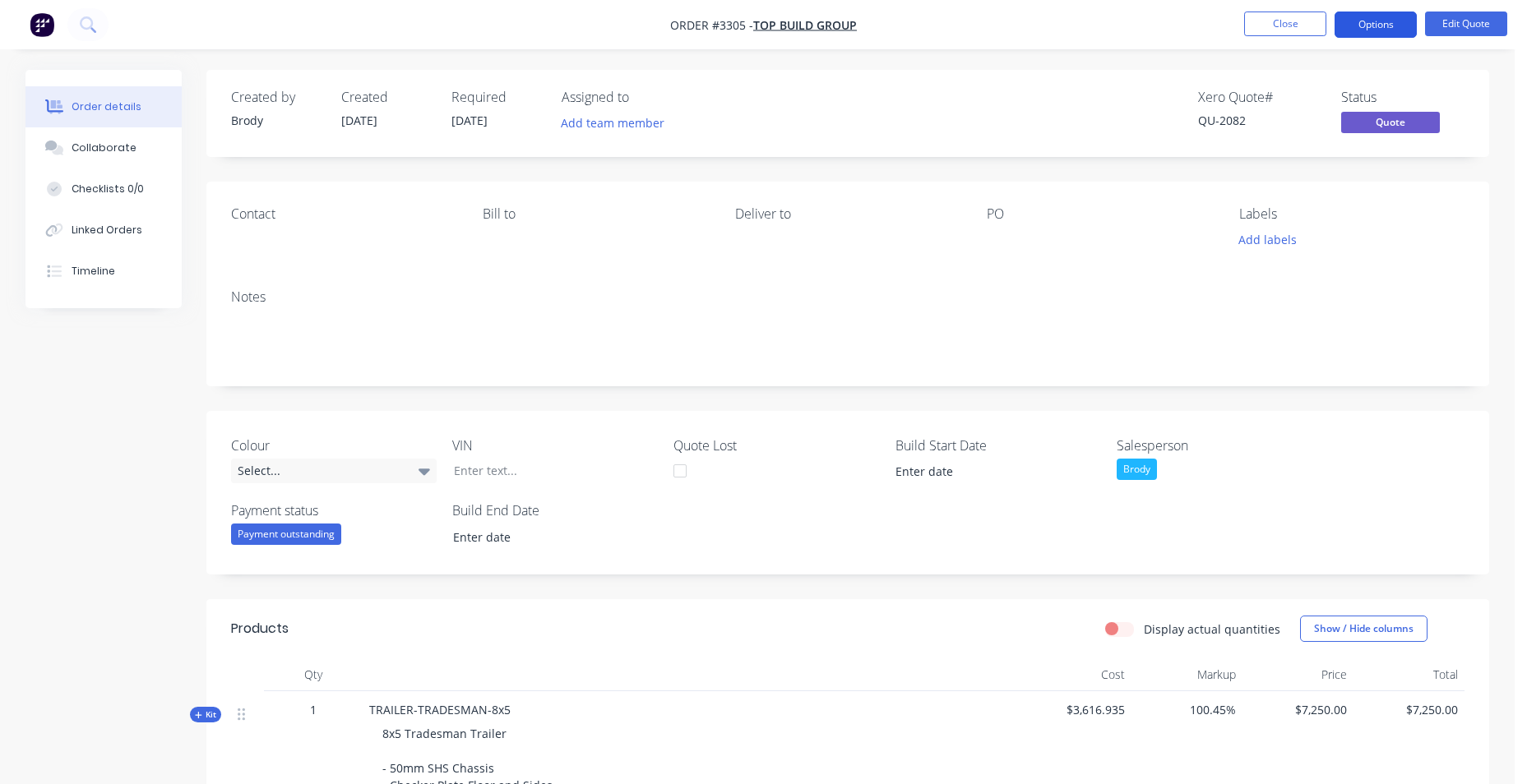
click at [1389, 19] on button "Options" at bounding box center [1375, 25] width 82 height 26
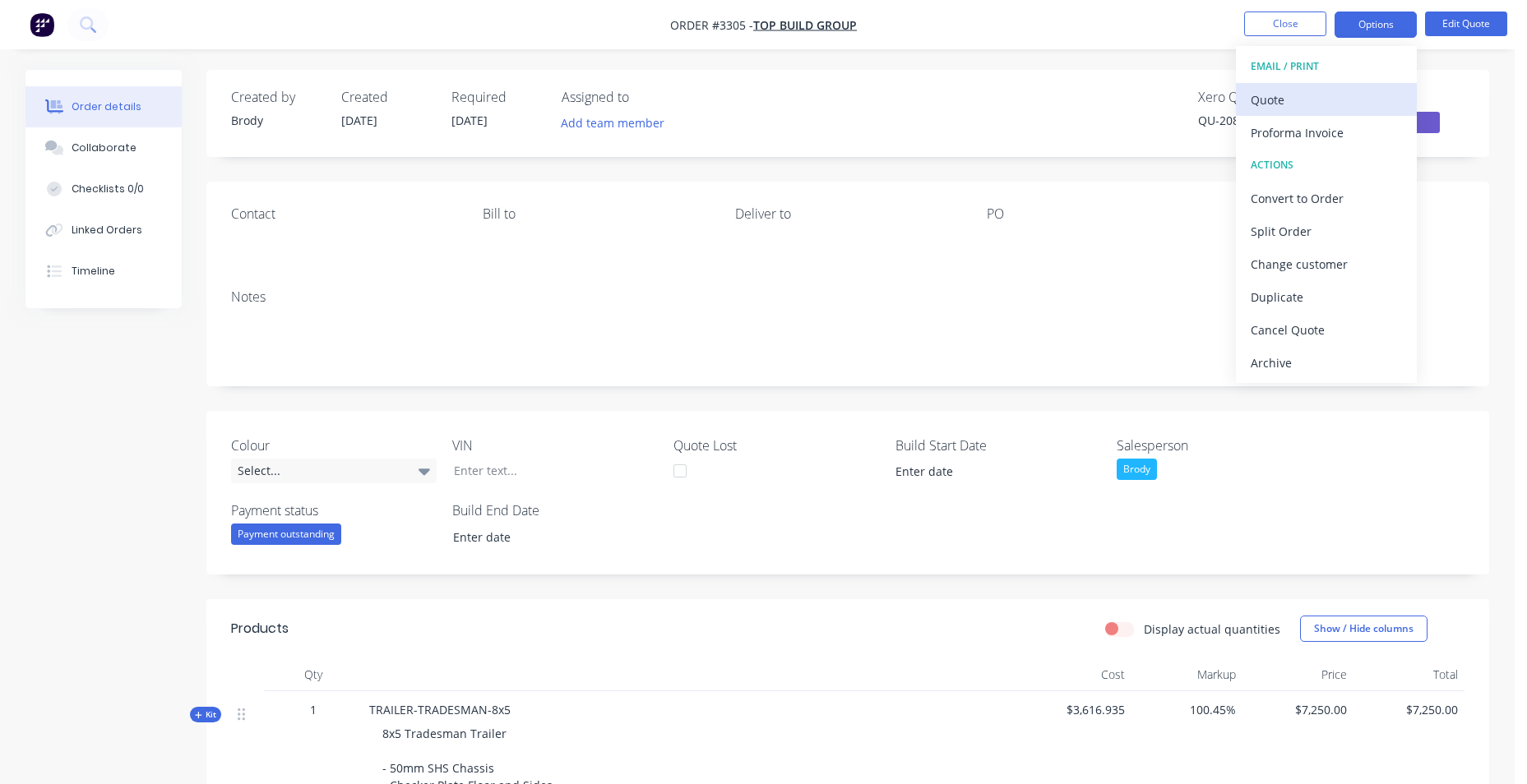
click at [1332, 96] on div "Quote" at bounding box center [1326, 100] width 152 height 24
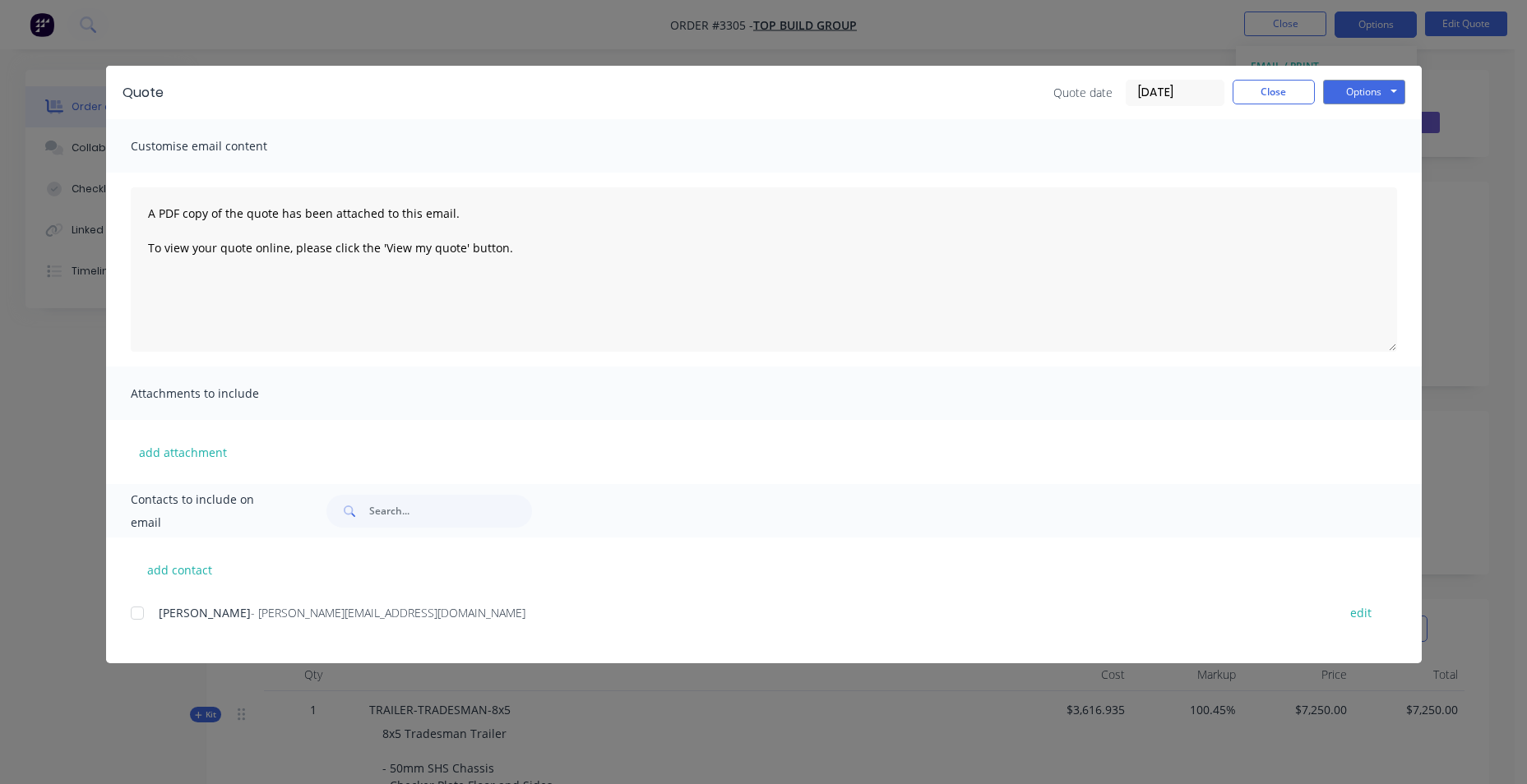
click at [139, 611] on div at bounding box center [137, 612] width 33 height 33
click at [1364, 92] on button "Options" at bounding box center [1363, 92] width 82 height 25
click at [1368, 179] on button "Email" at bounding box center [1375, 175] width 105 height 27
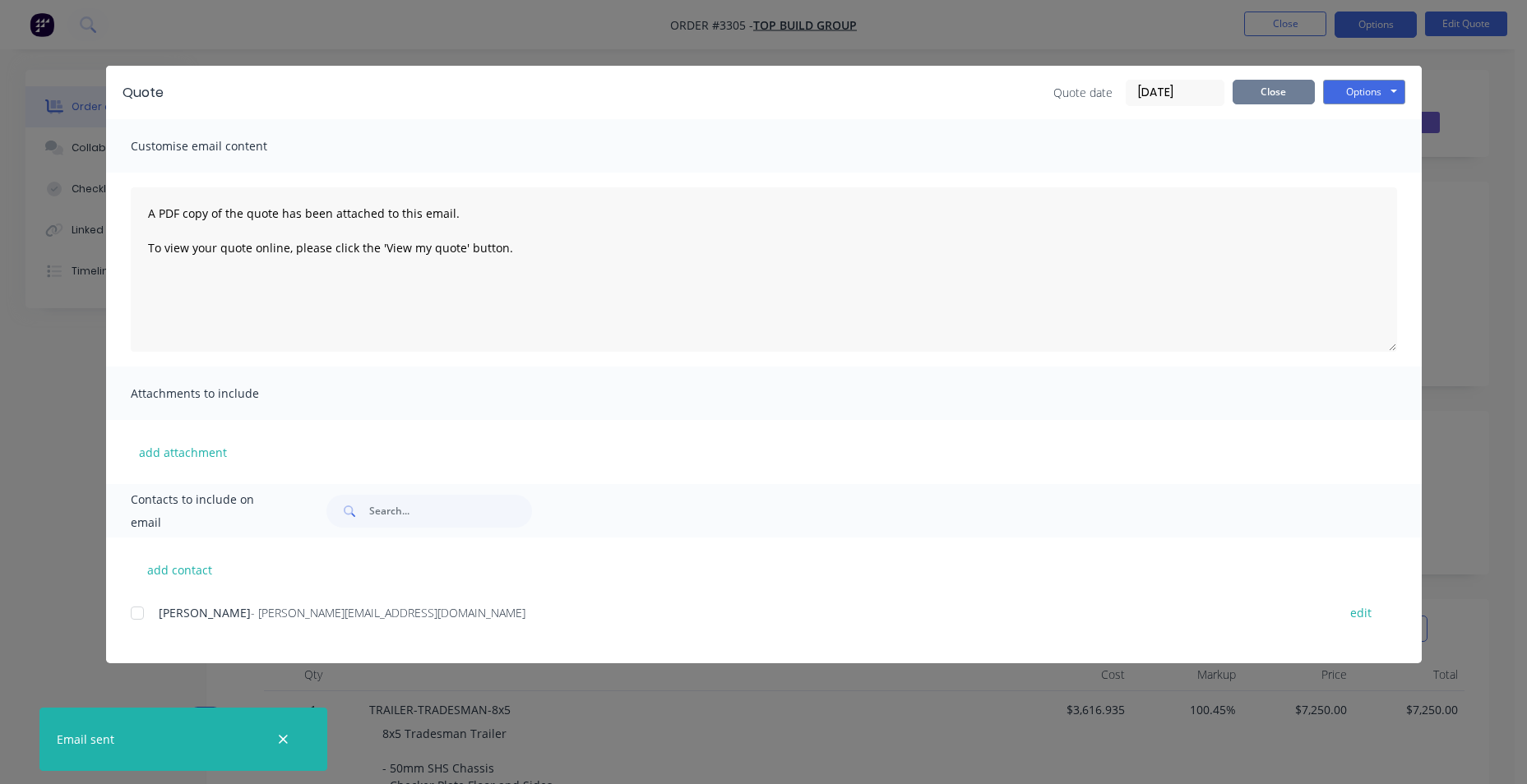
click at [1280, 100] on button "Close" at bounding box center [1273, 92] width 82 height 25
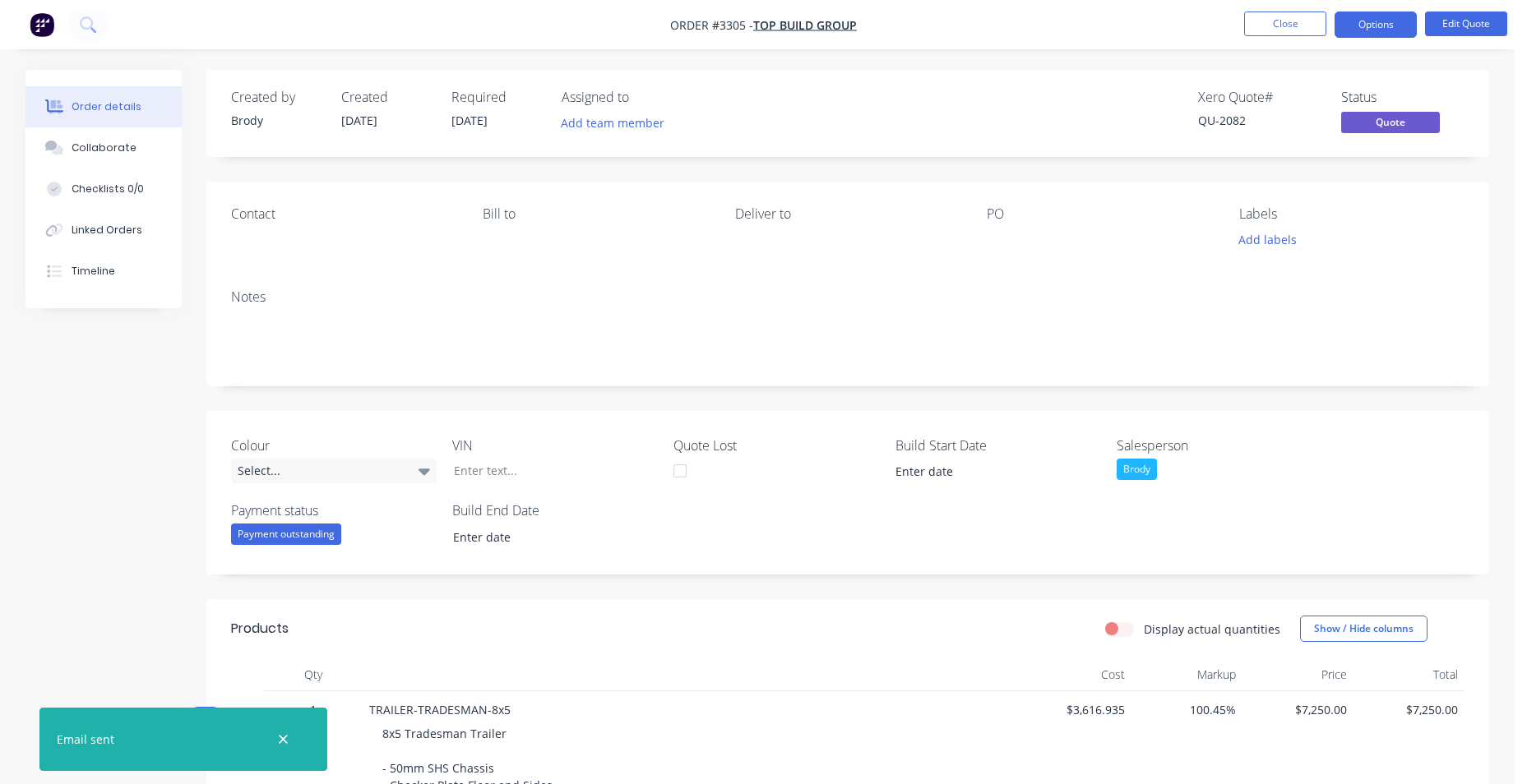
click at [120, 95] on button "Order details" at bounding box center [103, 107] width 156 height 41
click at [841, 19] on span "TOP BUILD GROUP" at bounding box center [805, 26] width 104 height 16
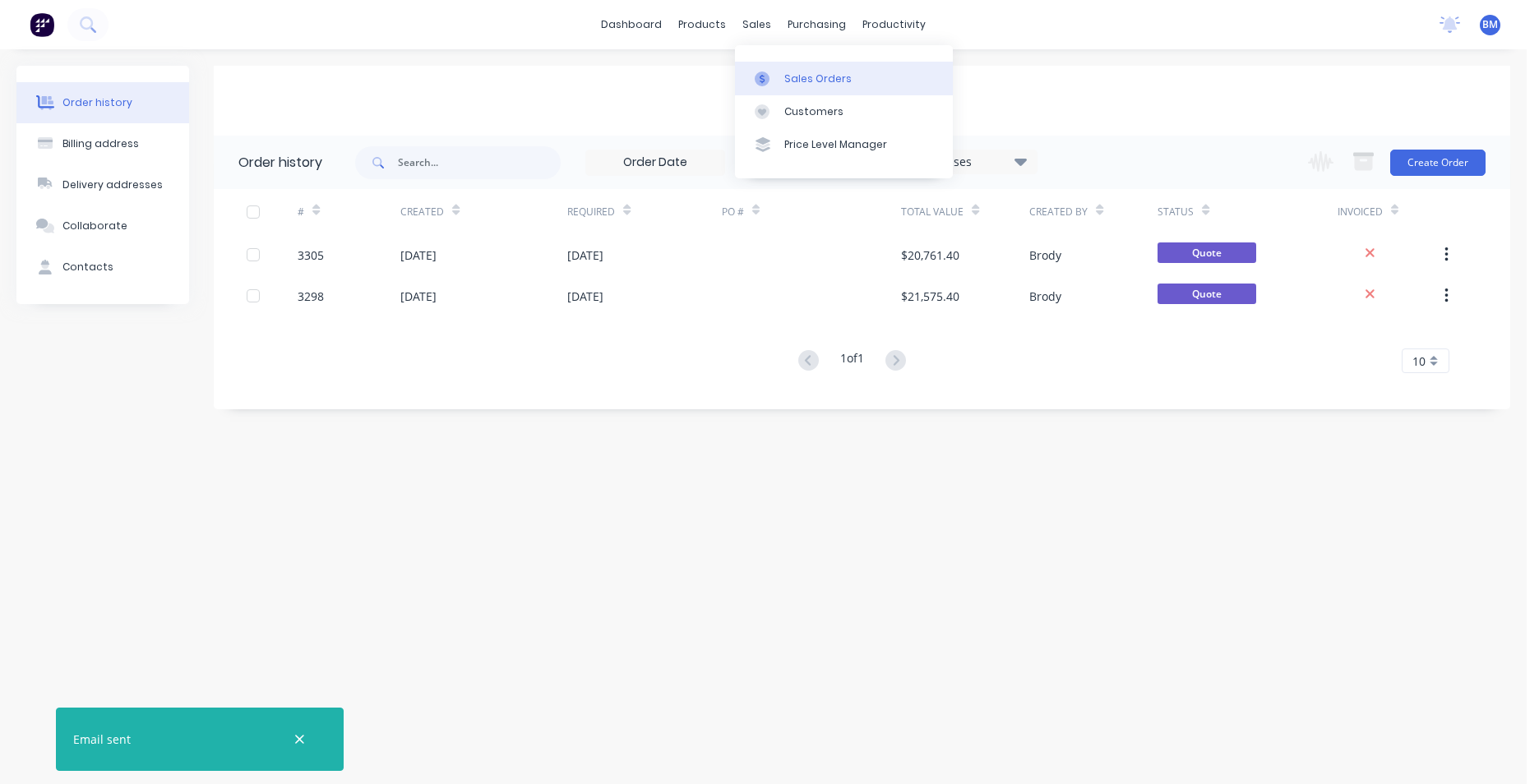
click at [779, 87] on link "Sales Orders" at bounding box center [843, 78] width 218 height 33
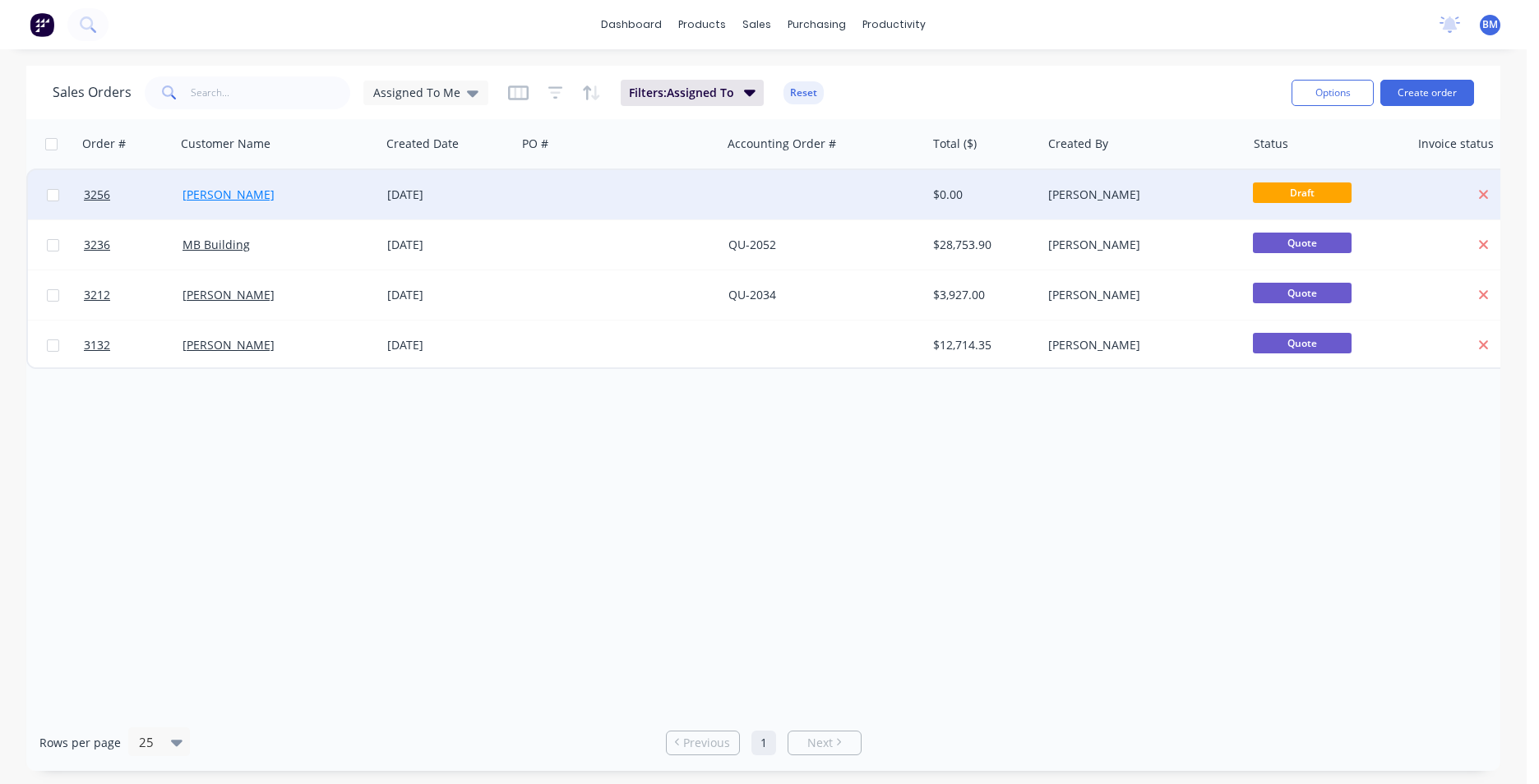
click at [232, 196] on link "[PERSON_NAME]" at bounding box center [228, 195] width 92 height 16
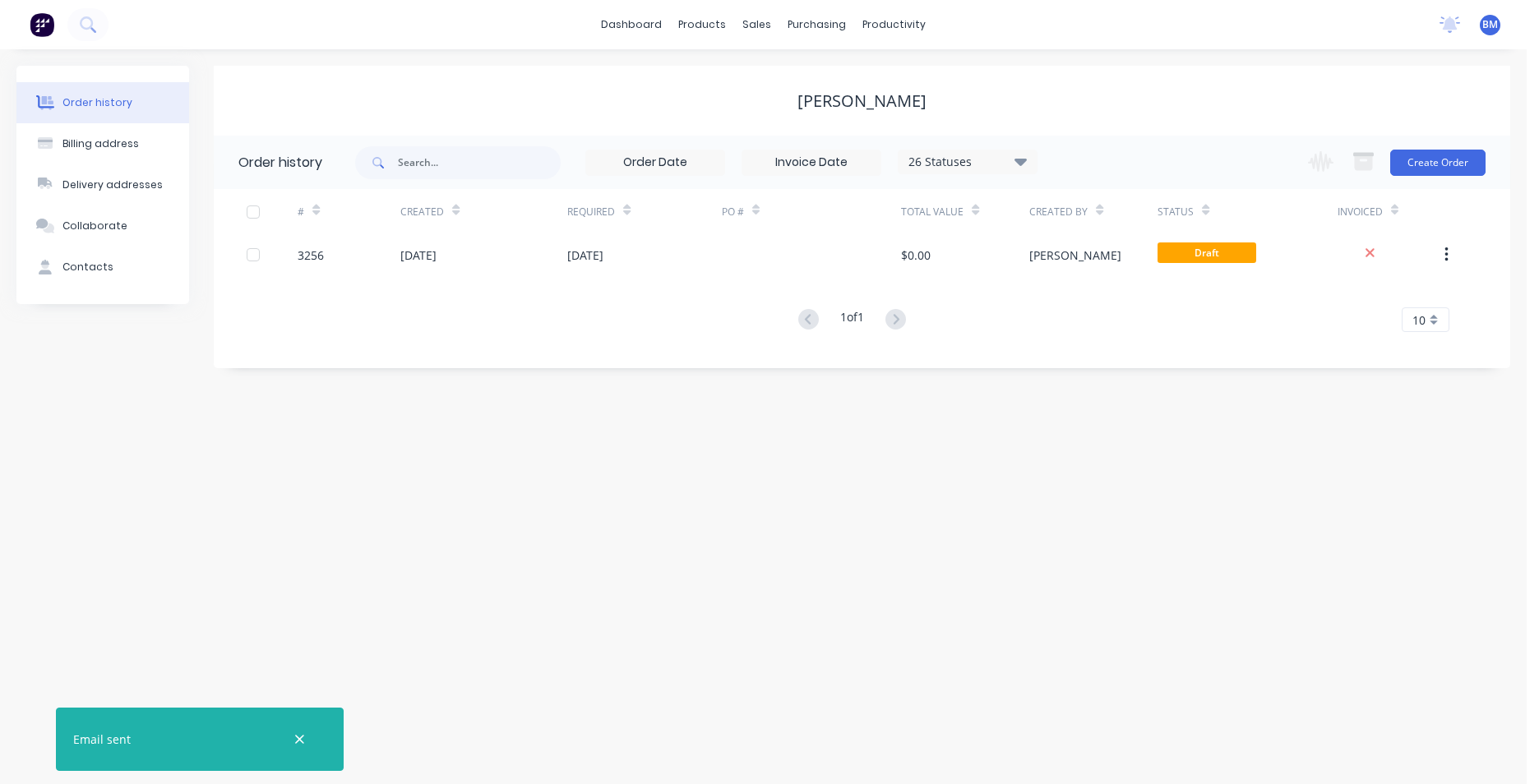
drag, startPoint x: 903, startPoint y: 450, endPoint x: 920, endPoint y: 436, distance: 22.0
click at [905, 448] on div "Order history Billing address Delivery addresses Collaborate Contacts [PERSON_N…" at bounding box center [763, 417] width 1527 height 735
click at [46, 22] on img at bounding box center [42, 25] width 25 height 25
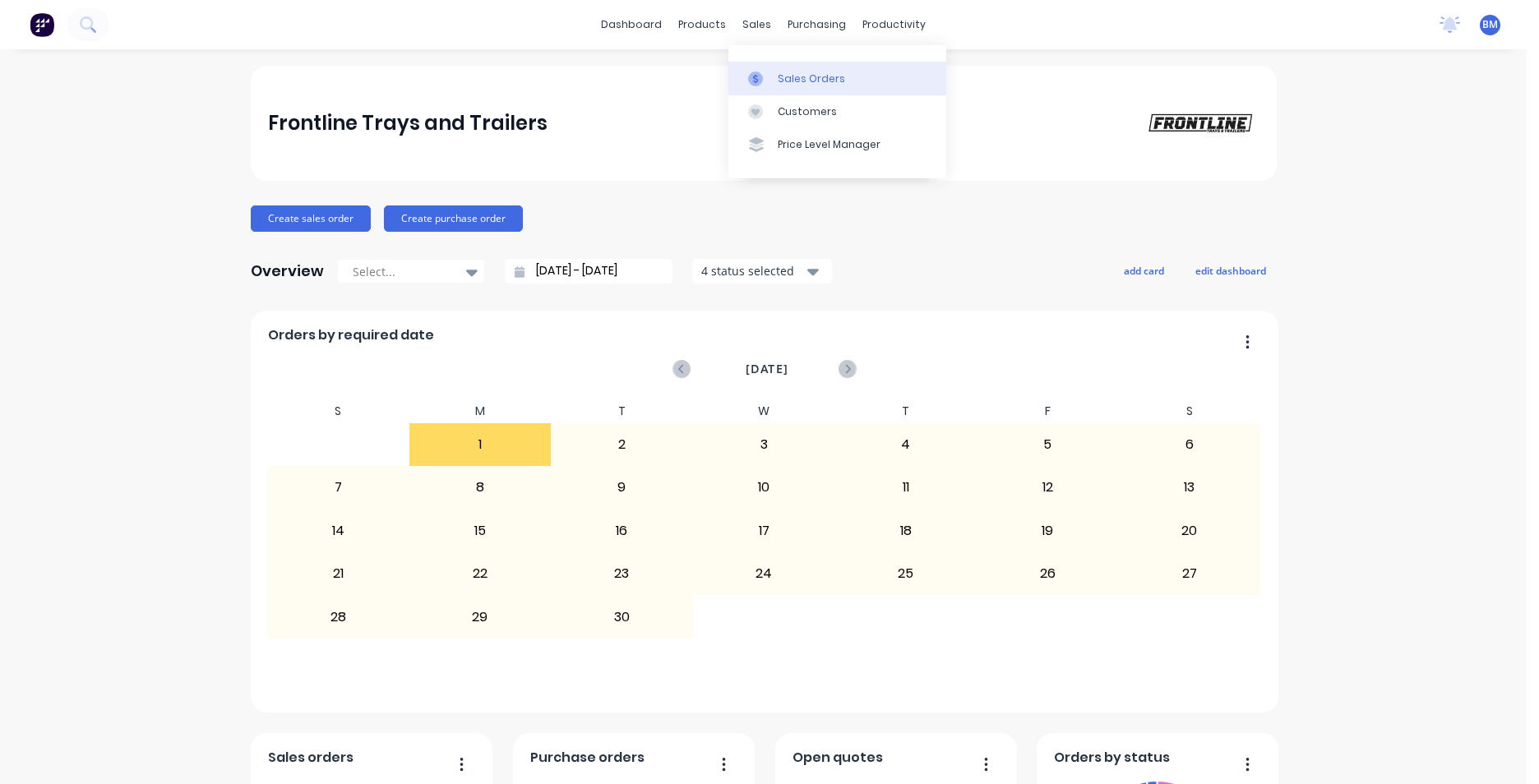
click at [789, 81] on div "Sales Orders" at bounding box center [811, 78] width 68 height 15
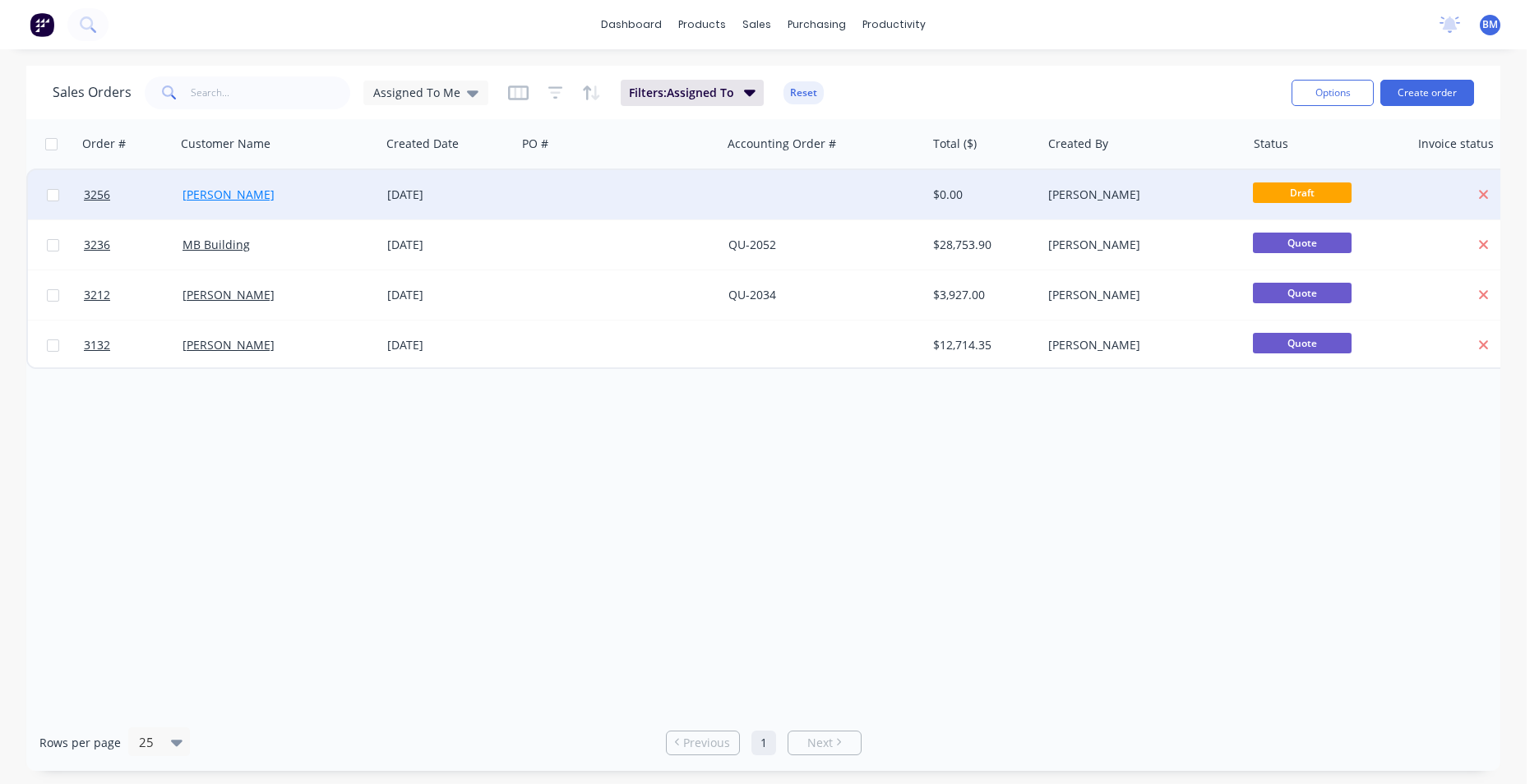
click at [195, 198] on link "[PERSON_NAME]" at bounding box center [228, 195] width 92 height 16
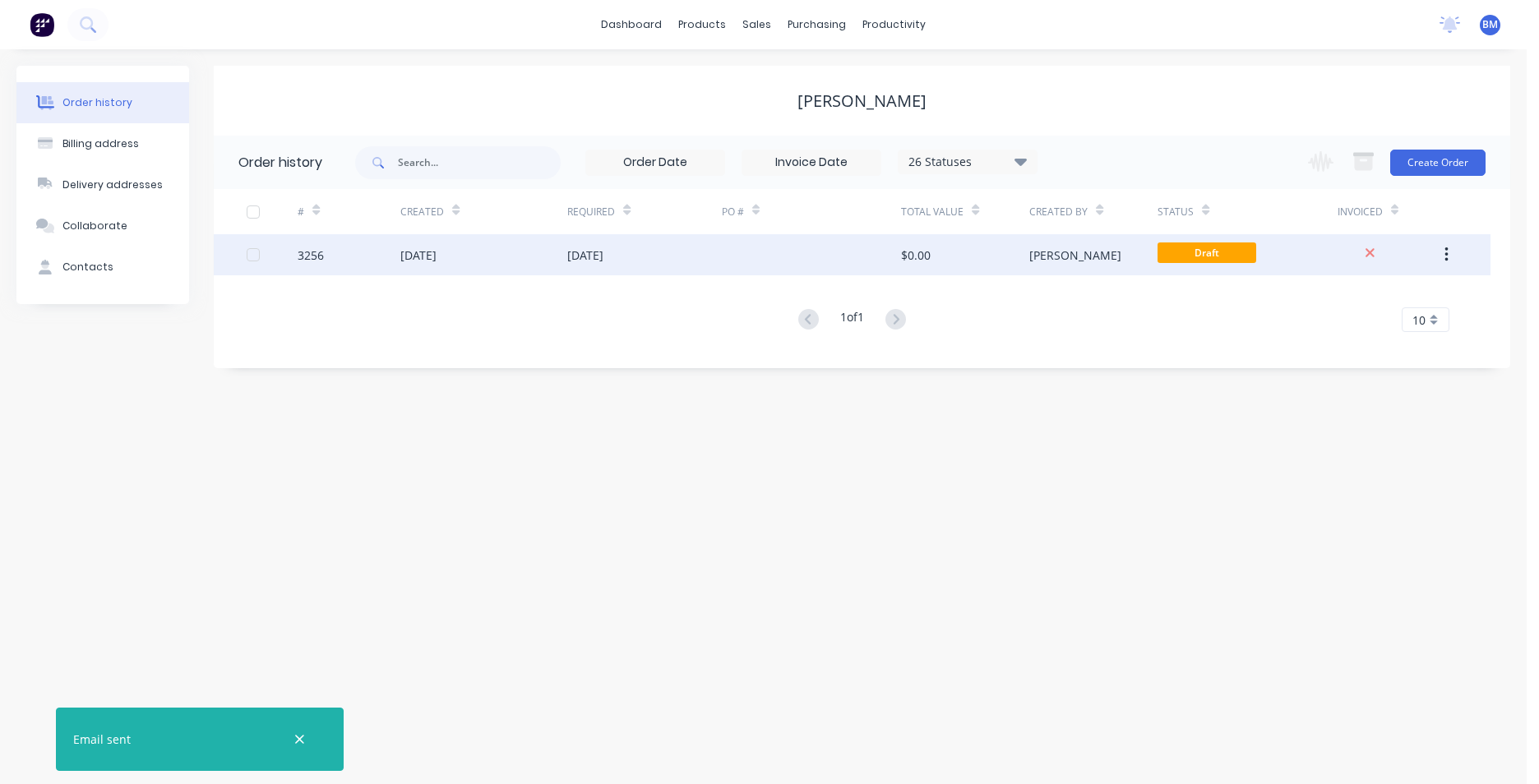
click at [577, 251] on div "[DATE]" at bounding box center [585, 255] width 36 height 18
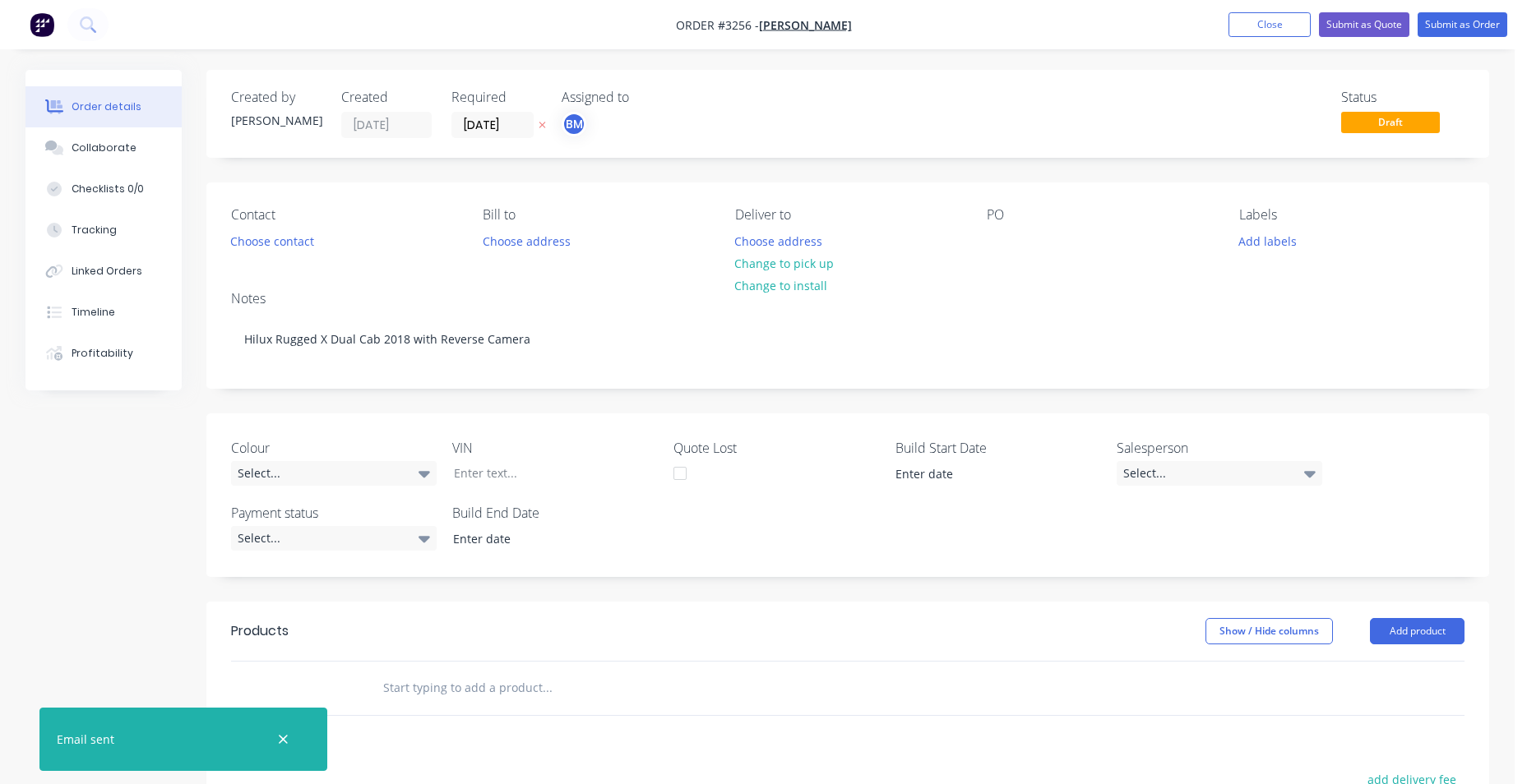
click at [45, 30] on img "button" at bounding box center [42, 25] width 25 height 25
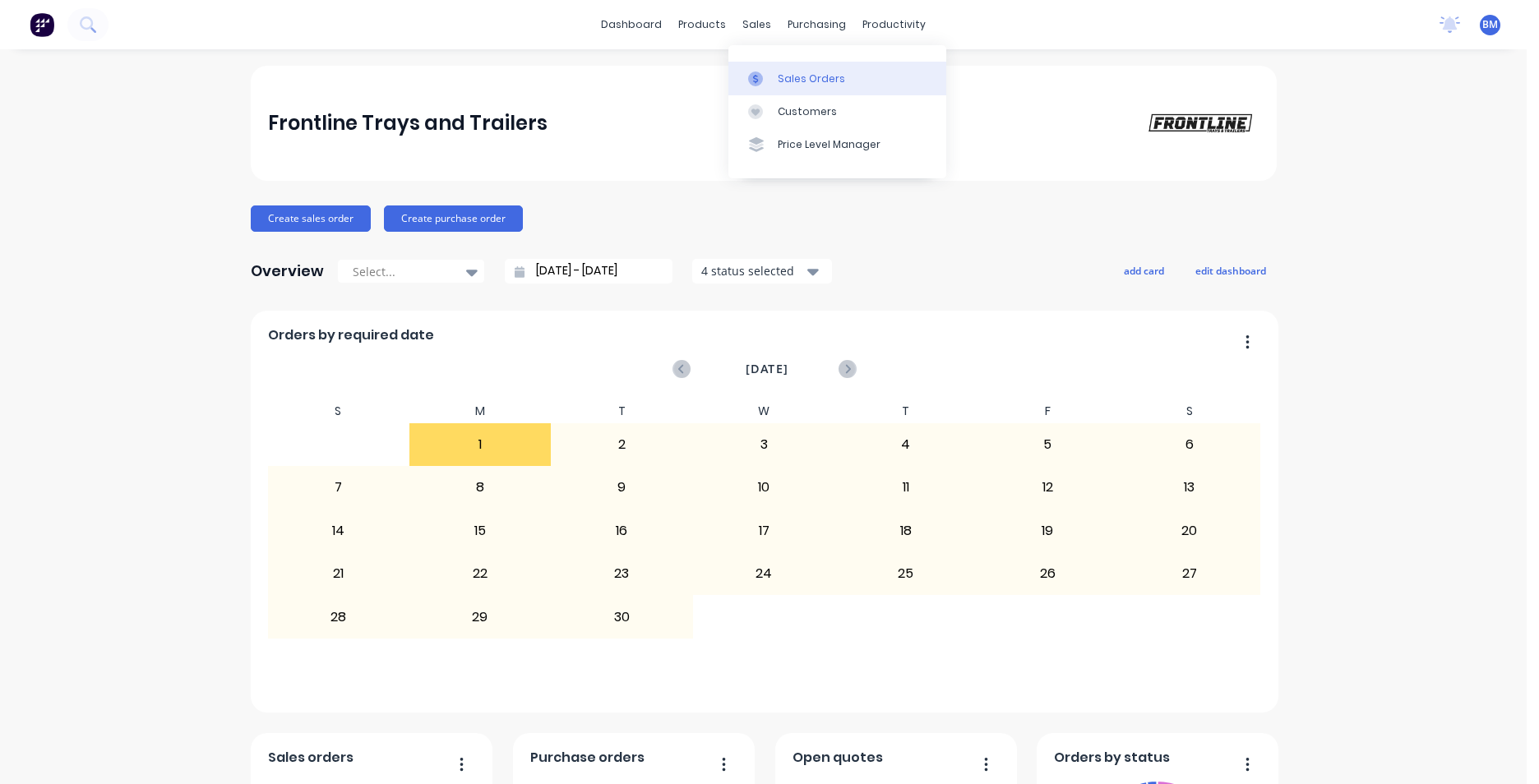
click at [766, 82] on div at bounding box center [760, 78] width 25 height 15
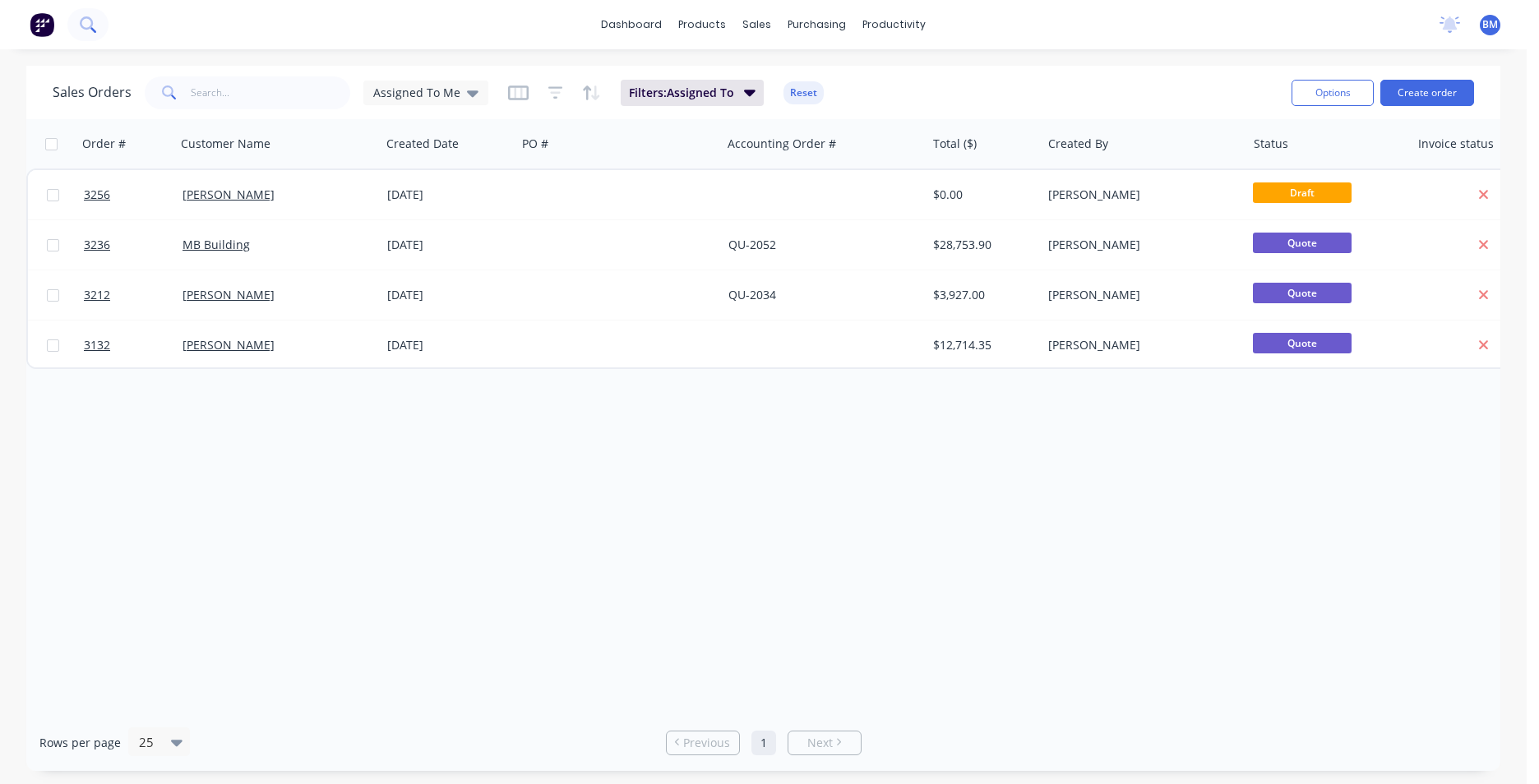
click at [72, 30] on button at bounding box center [88, 24] width 41 height 33
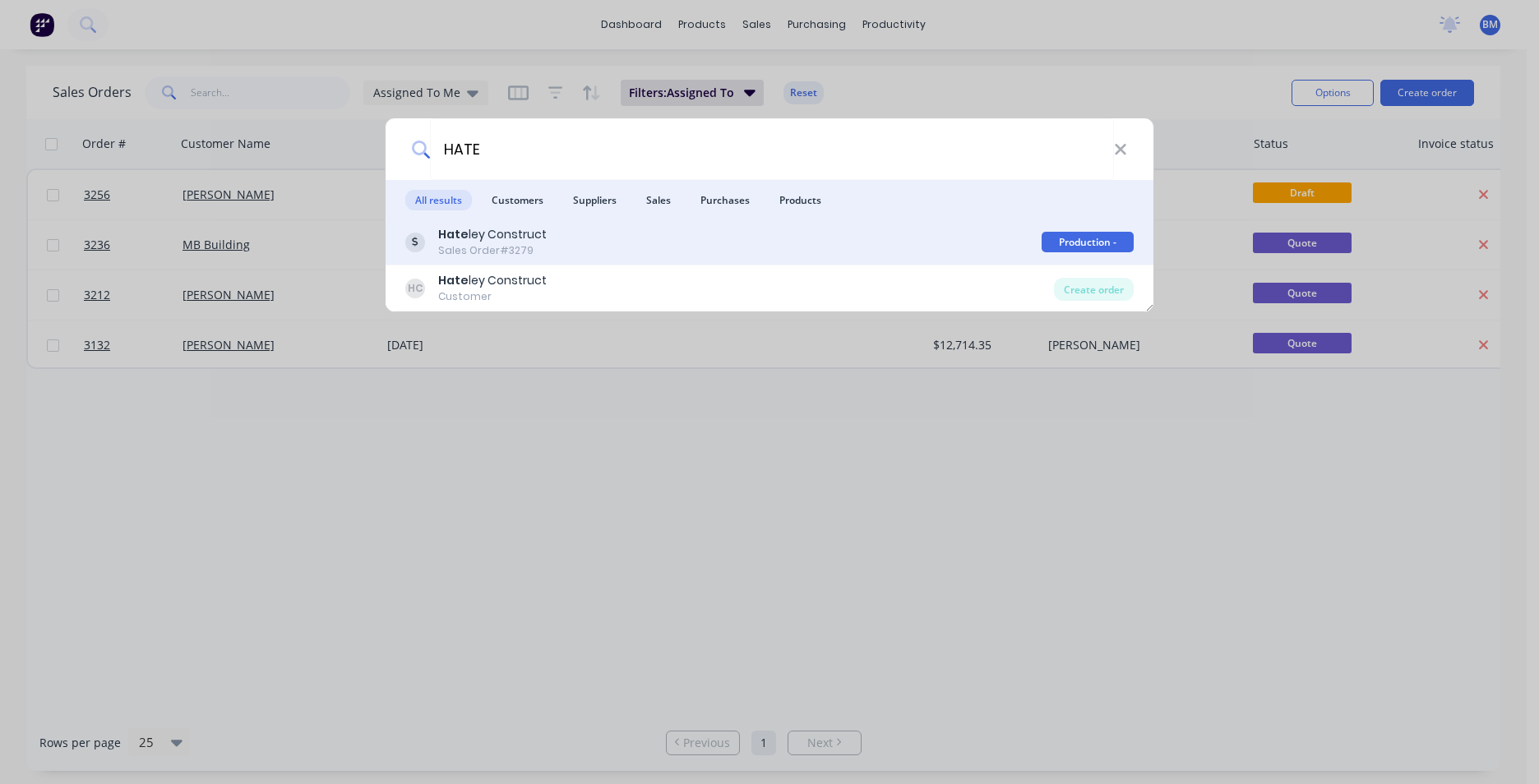
type input "HATE"
click at [535, 260] on div "Hate ley Construct Sales Order #3279 Production - [PERSON_NAME]" at bounding box center [770, 242] width 768 height 46
click at [518, 240] on div "Hate ley Construct" at bounding box center [492, 235] width 108 height 18
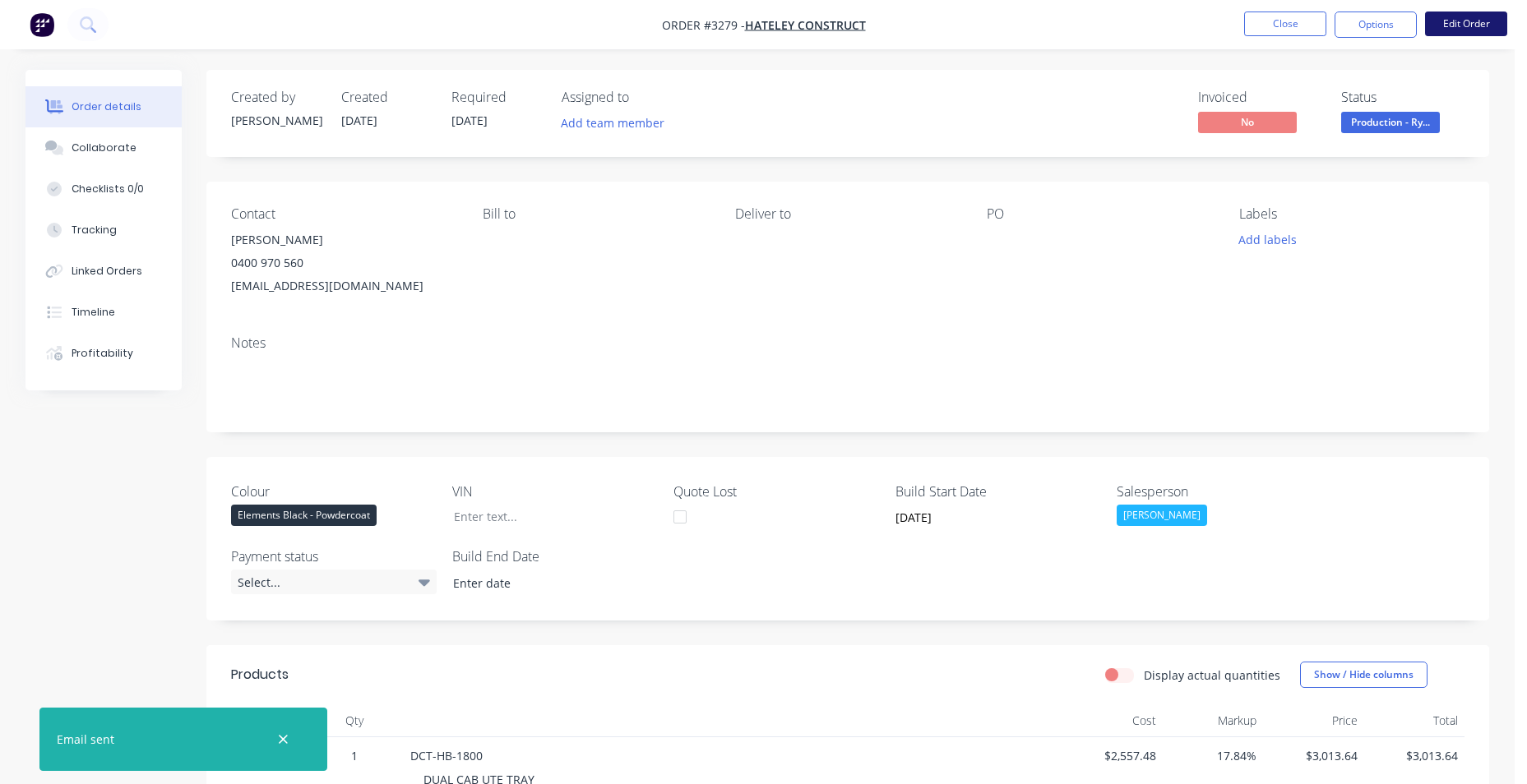
click at [1470, 24] on button "Edit Order" at bounding box center [1465, 24] width 82 height 25
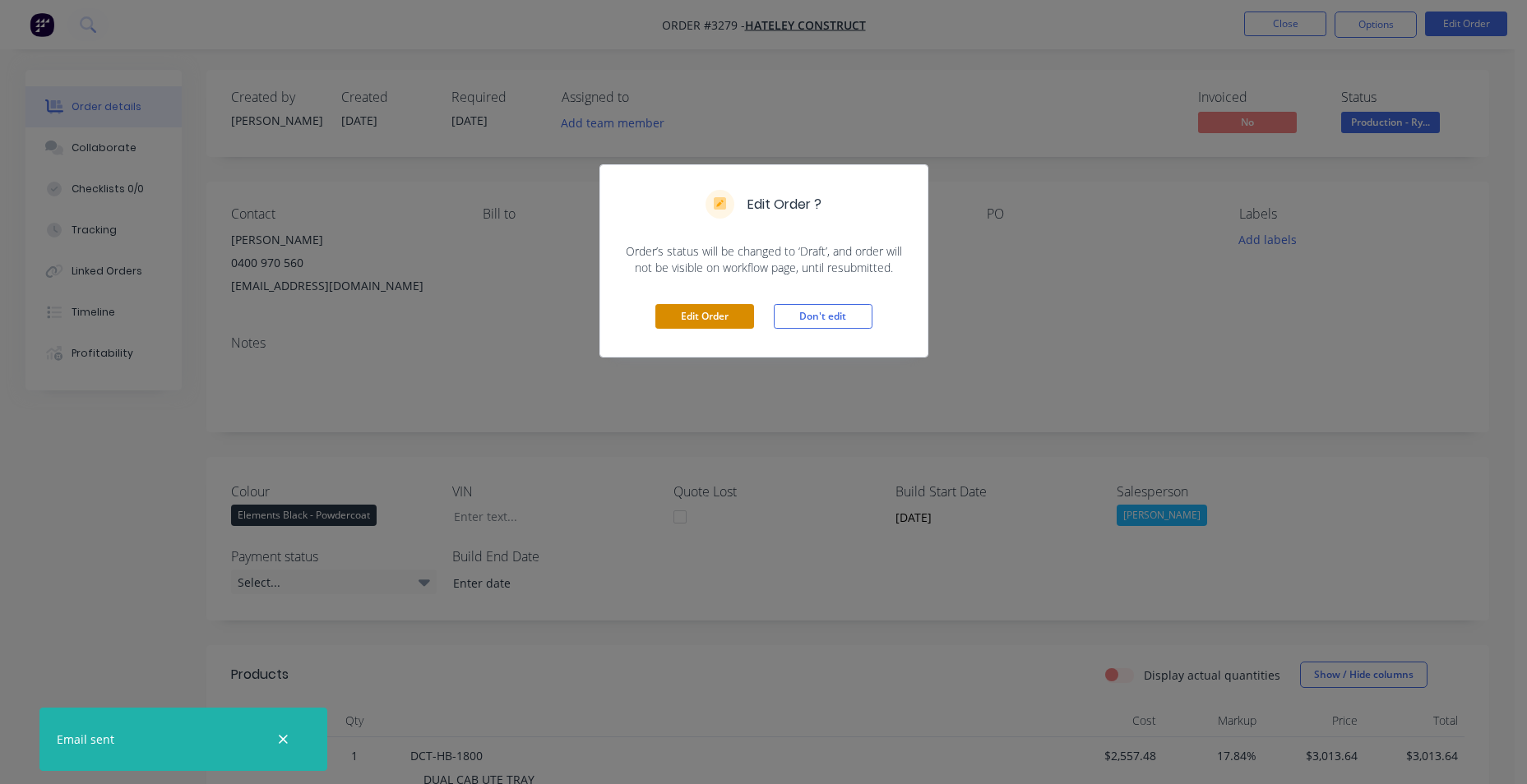
click at [722, 315] on button "Edit Order" at bounding box center [705, 316] width 99 height 25
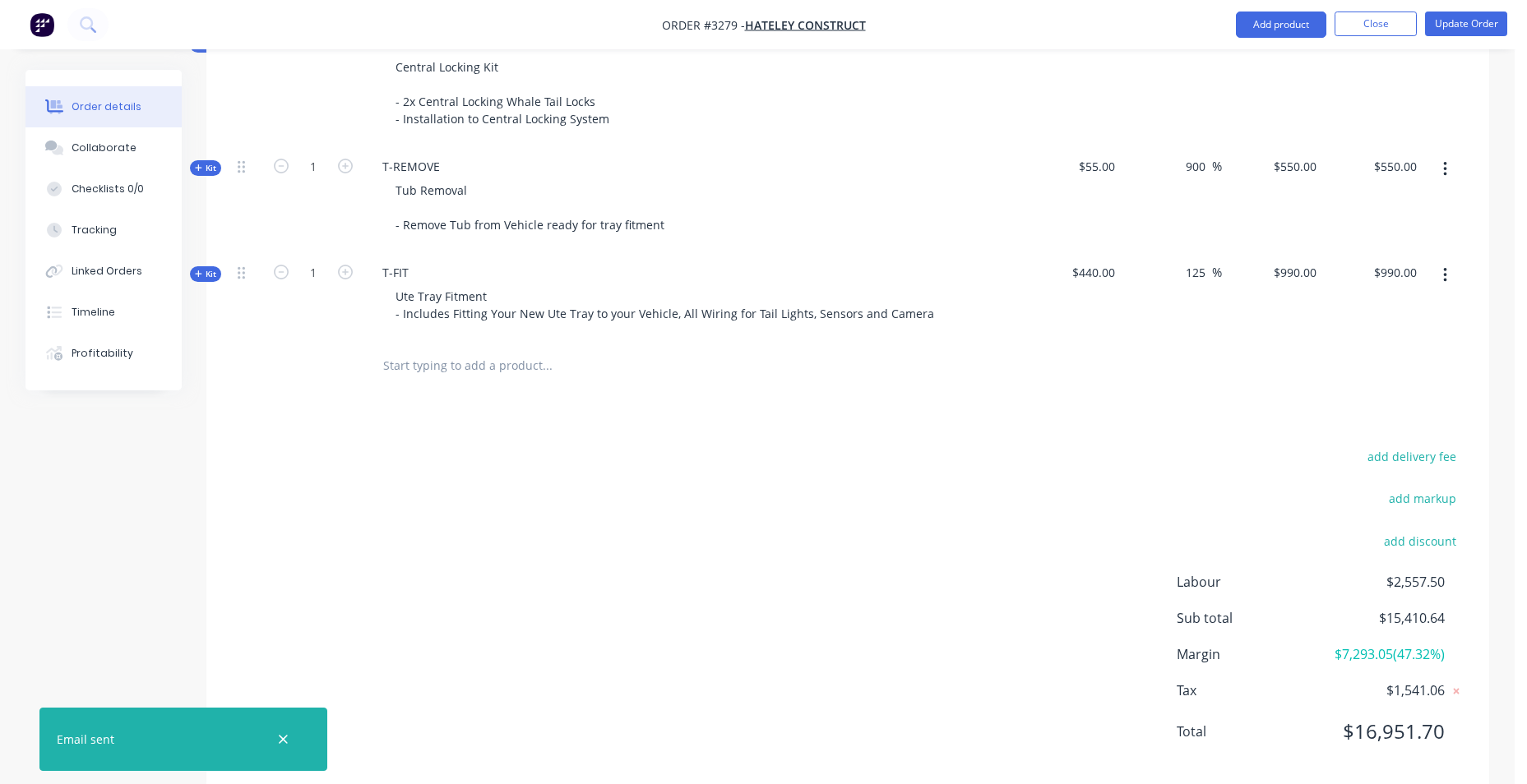
scroll to position [2555, 0]
click at [523, 344] on input "text" at bounding box center [546, 360] width 329 height 33
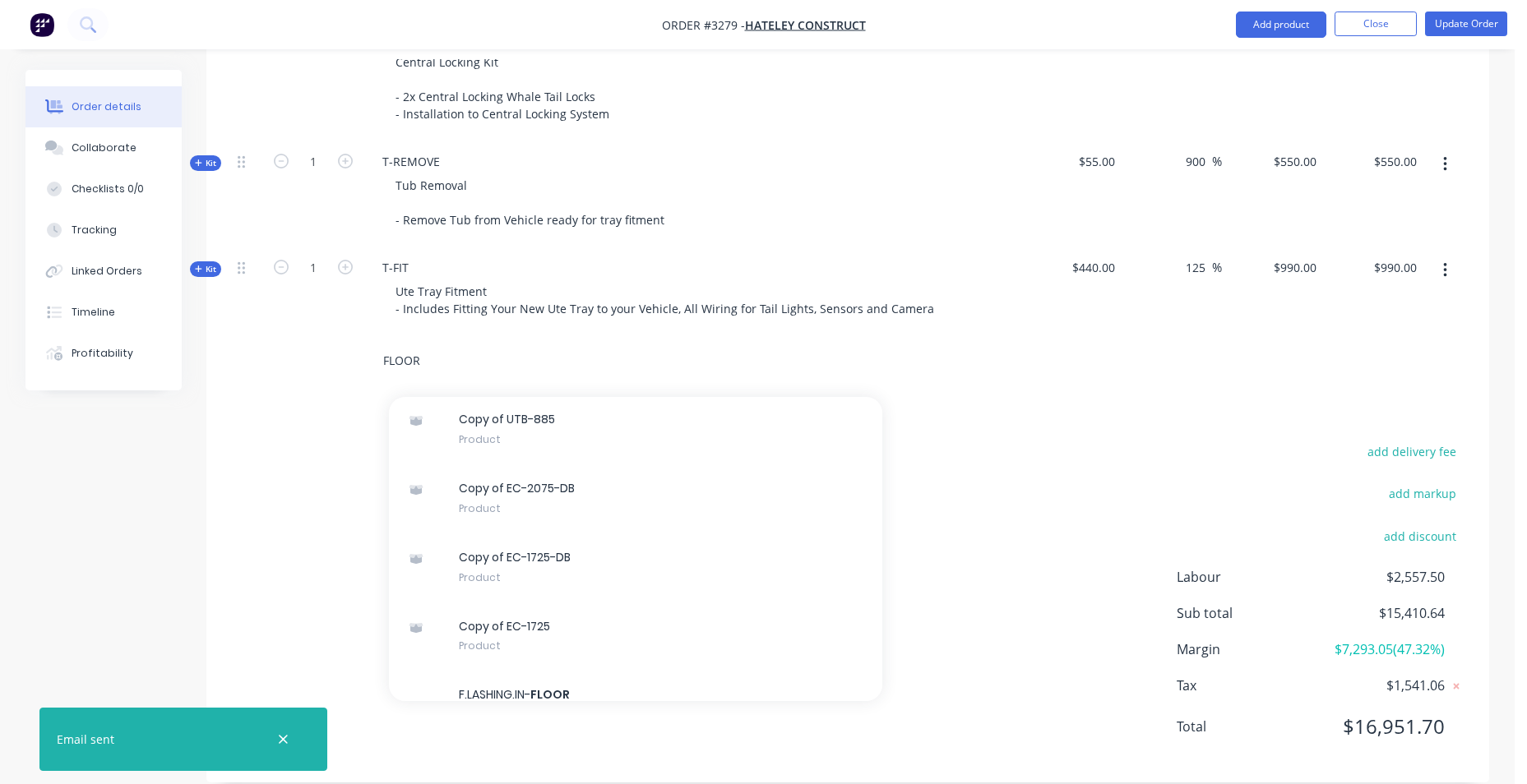
scroll to position [73638, 0]
drag, startPoint x: 414, startPoint y: 337, endPoint x: 263, endPoint y: 378, distance: 156.5
click at [276, 361] on div "FLOOR Add FLOOR to order [DOMAIN_NAME] Xero Item # factory_item Supplier Code 1…" at bounding box center [848, 361] width 1234 height 54
click at [455, 344] on input "EC-F" at bounding box center [546, 360] width 329 height 33
click at [419, 350] on input "EC-F" at bounding box center [546, 360] width 329 height 33
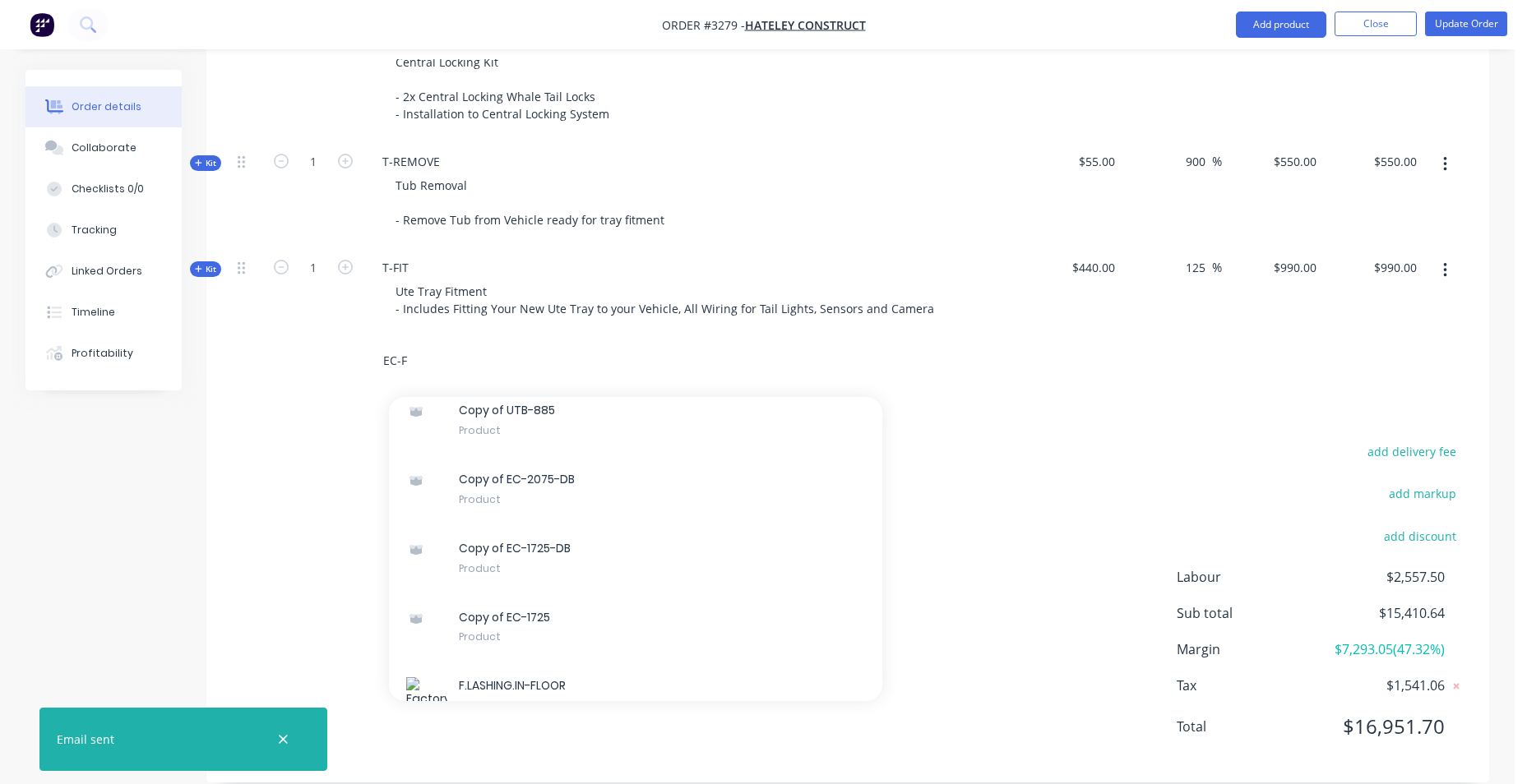
click at [420, 344] on input "EC-F" at bounding box center [546, 360] width 329 height 33
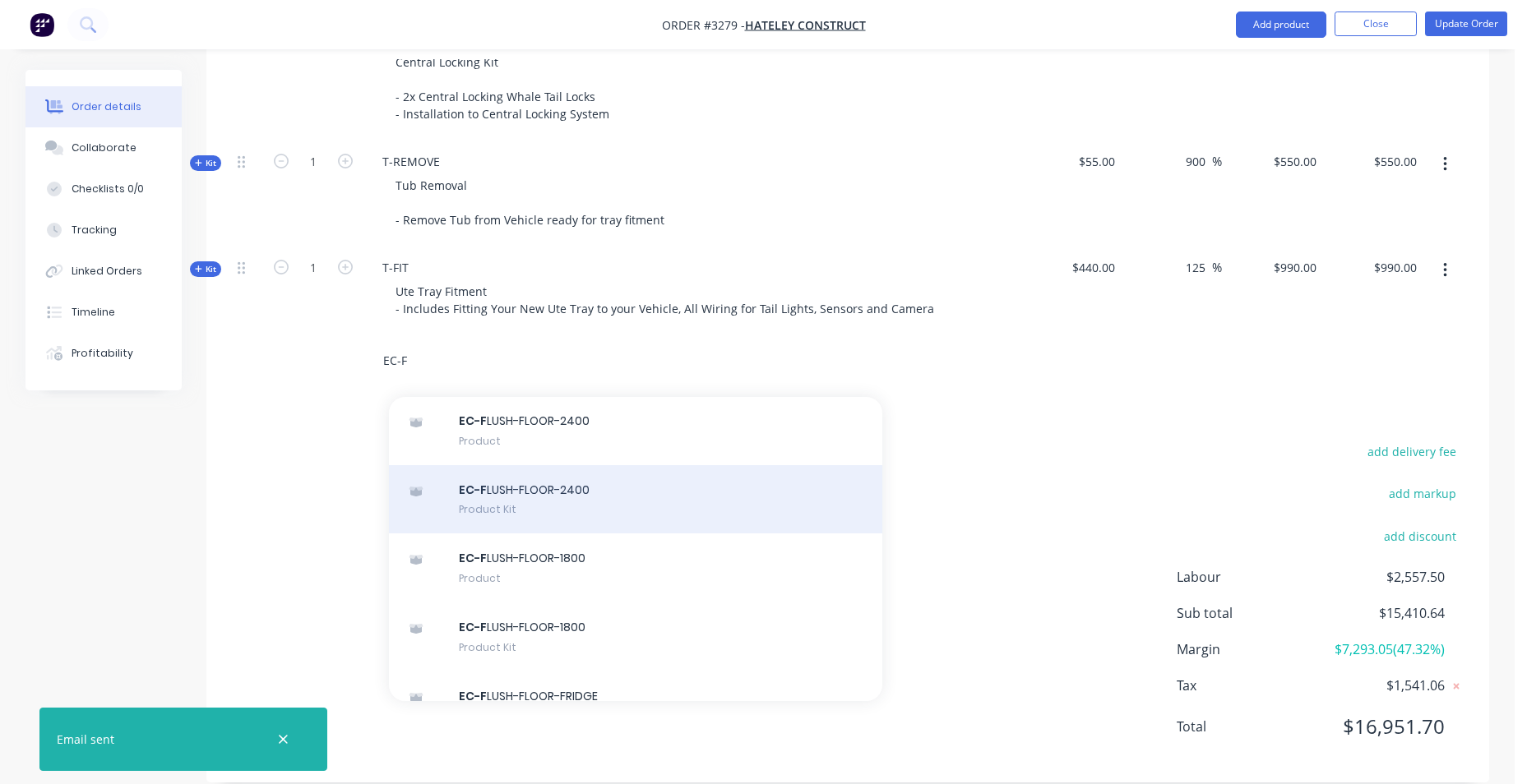
scroll to position [53, 0]
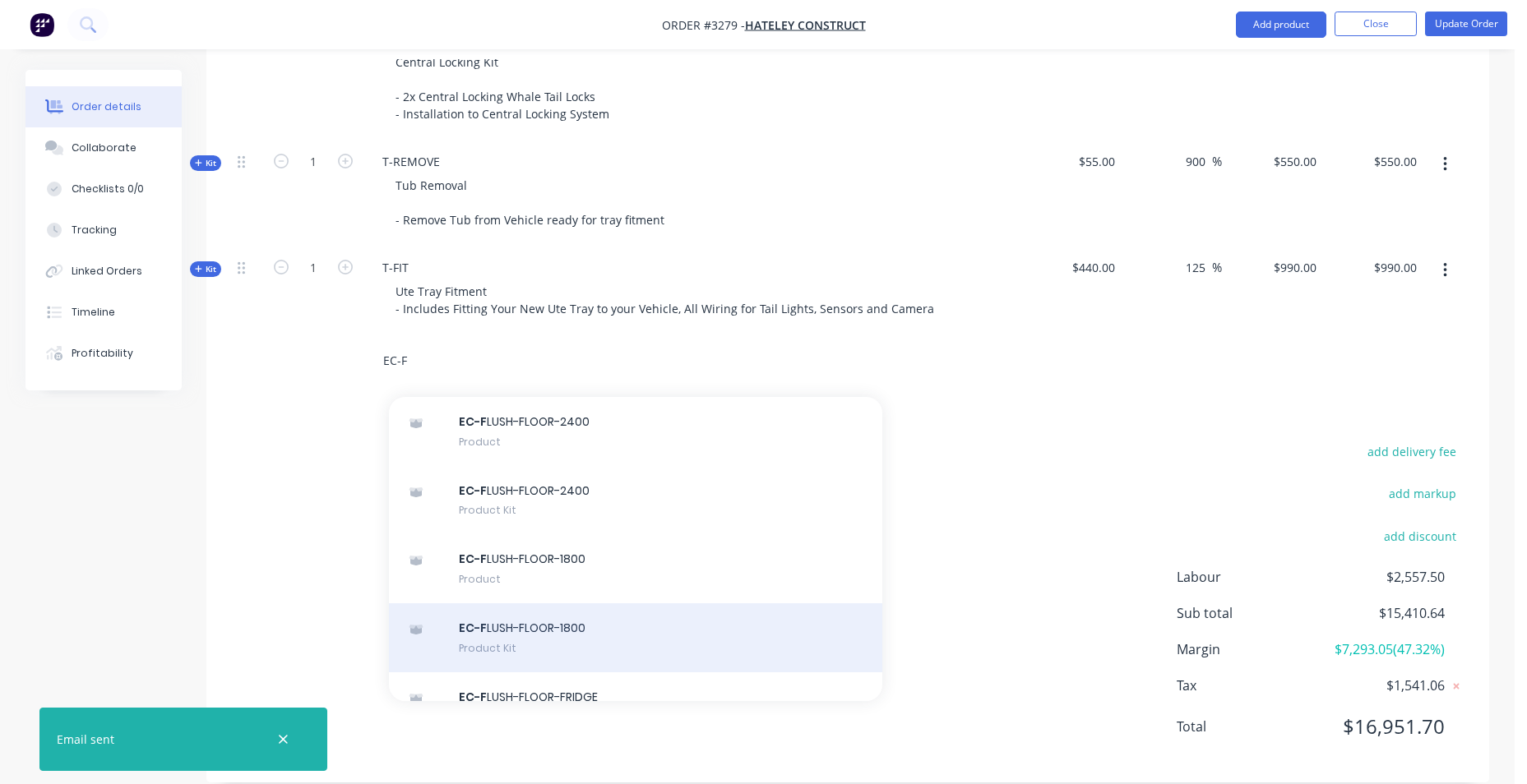
type input "EC-F"
click at [560, 616] on div "EC-F LUSH-FLOOR-1800 Product Kit" at bounding box center [635, 638] width 493 height 69
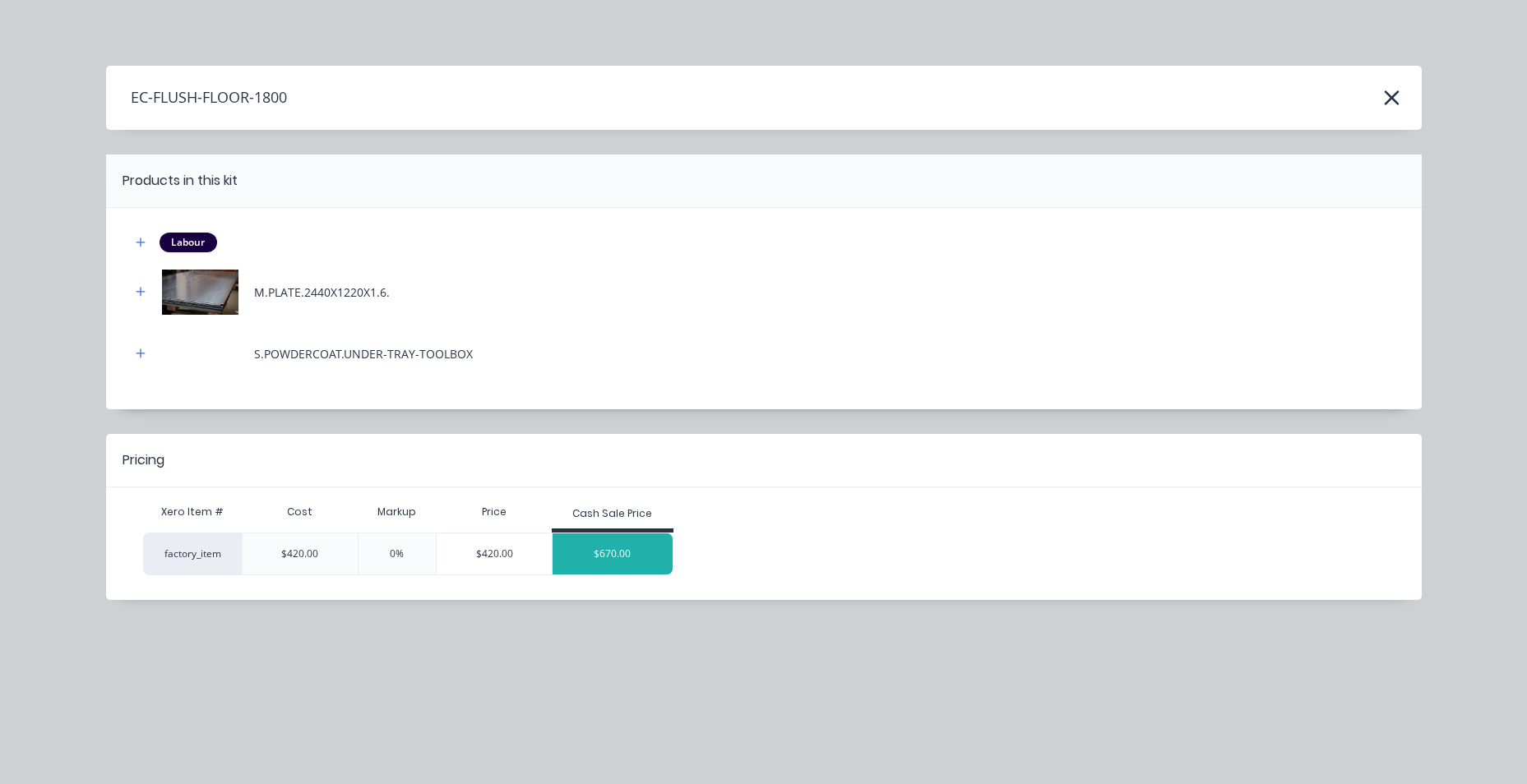
click at [591, 566] on div "$670.00" at bounding box center [612, 554] width 120 height 41
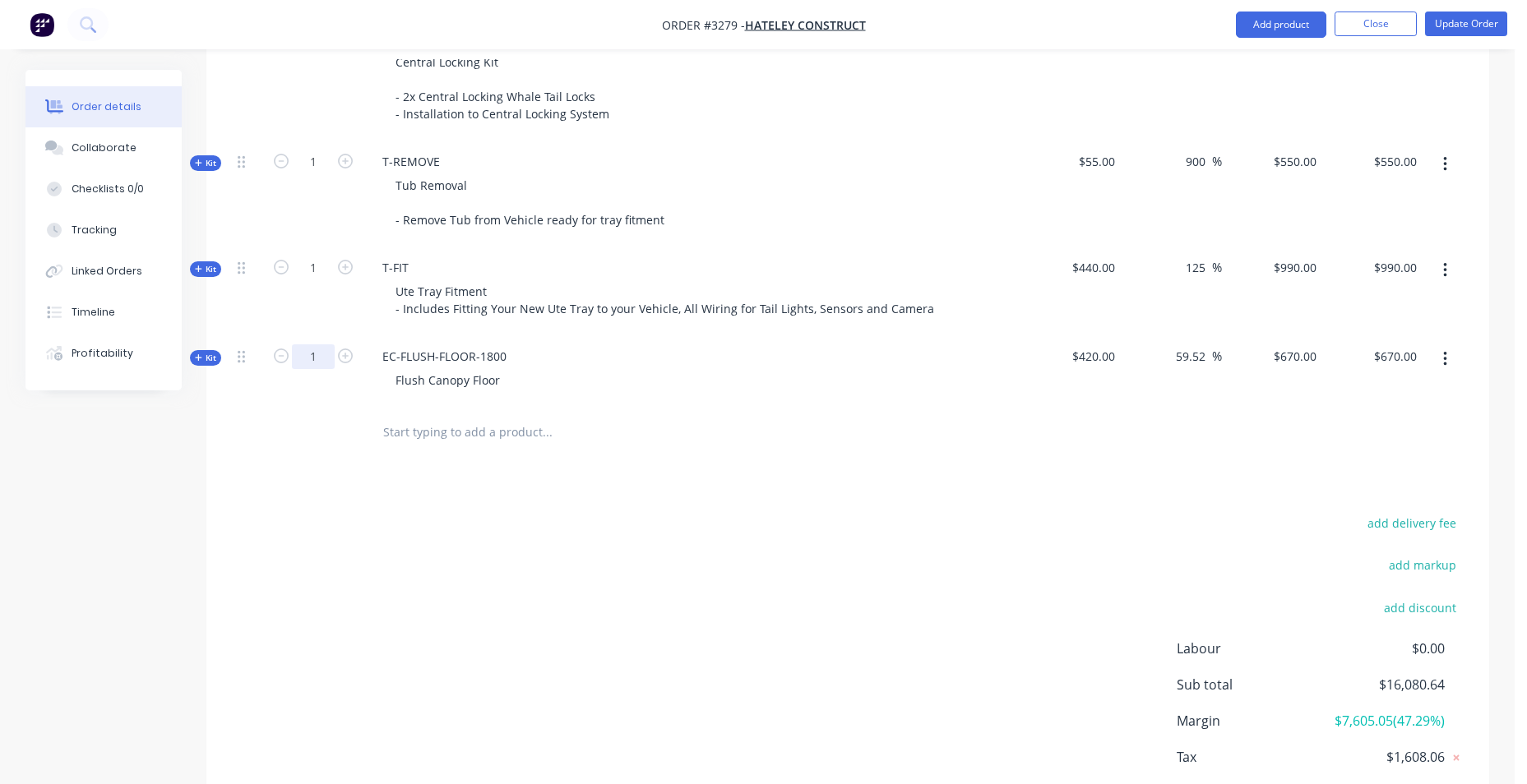
click at [306, 344] on input "1" at bounding box center [313, 357] width 43 height 25
click at [245, 512] on div "add delivery fee add markup add discount Labour $0.00 Sub total $16,080.64 Marg…" at bounding box center [848, 670] width 1234 height 317
type input "0.8"
type input "$536.00"
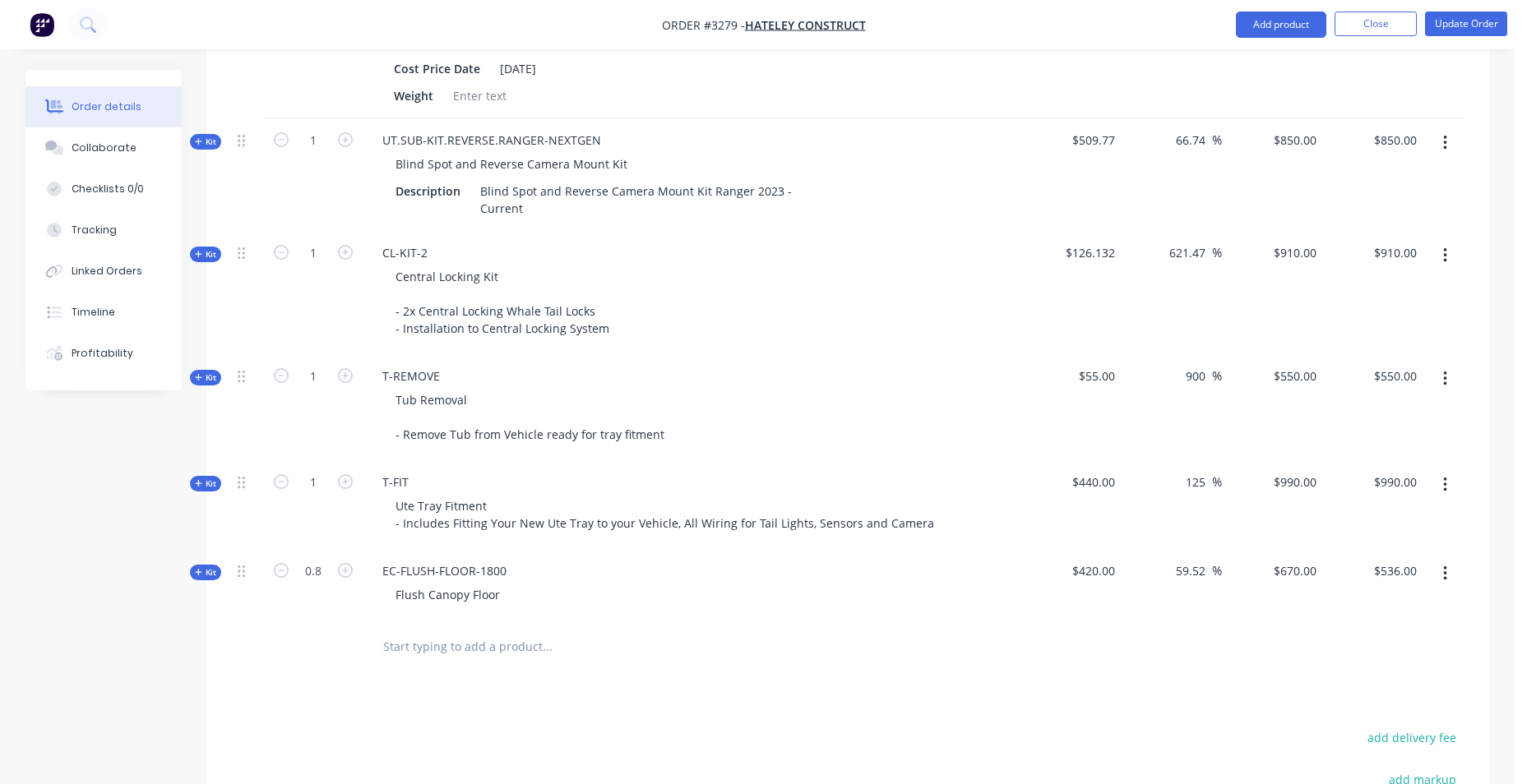
scroll to position [2309, 0]
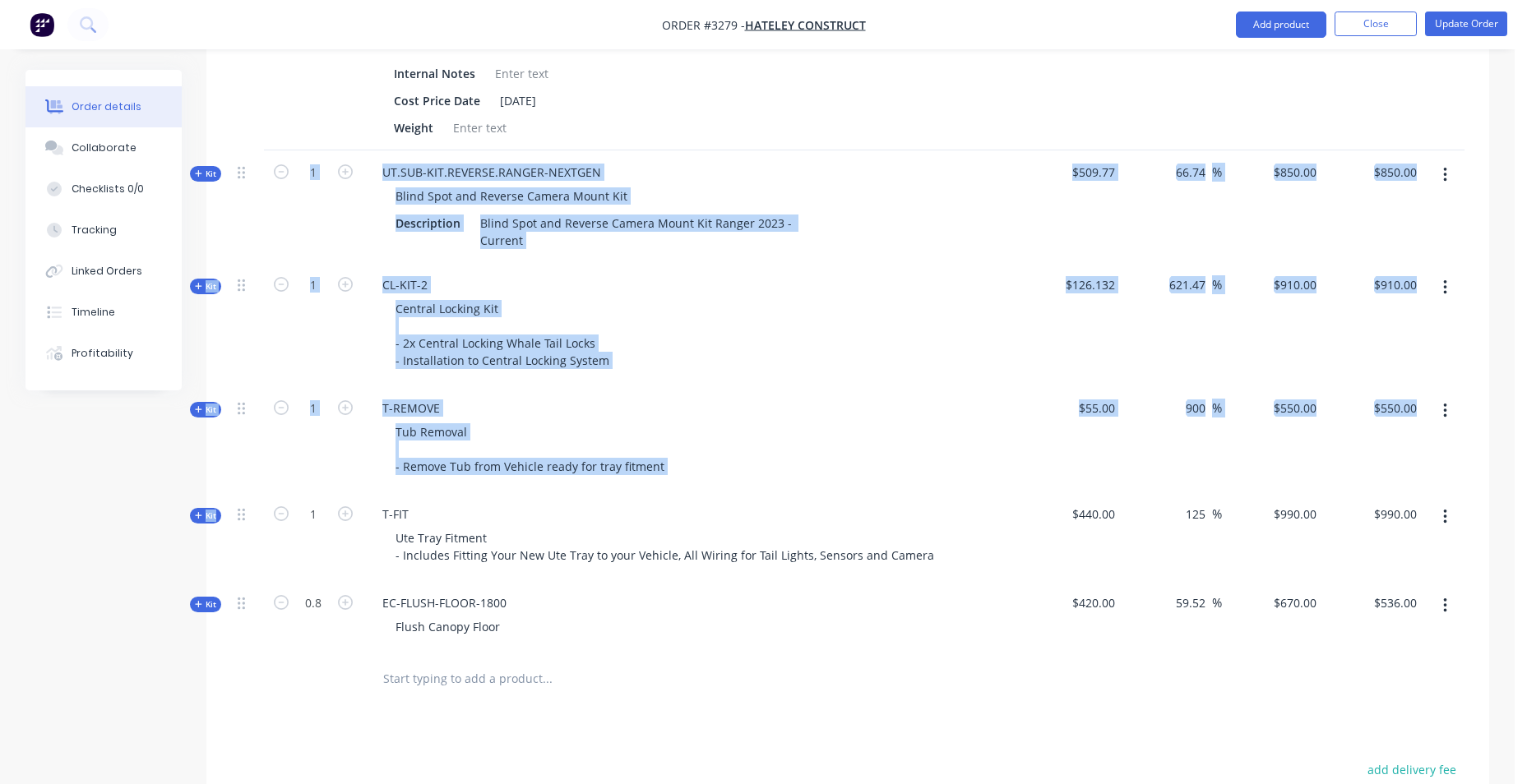
drag, startPoint x: 240, startPoint y: 501, endPoint x: 236, endPoint y: 225, distance: 276.0
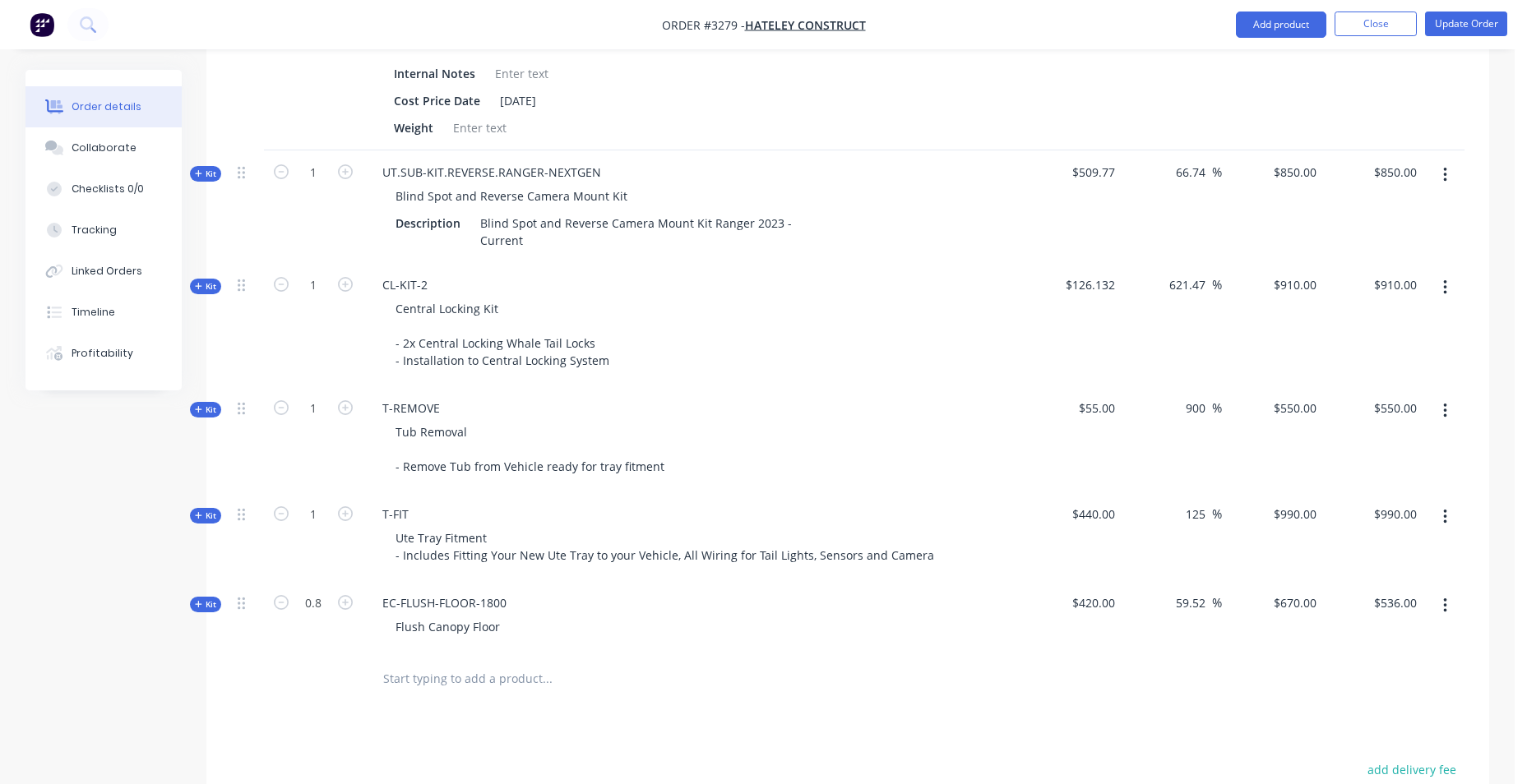
drag, startPoint x: 287, startPoint y: 727, endPoint x: 300, endPoint y: 708, distance: 23.0
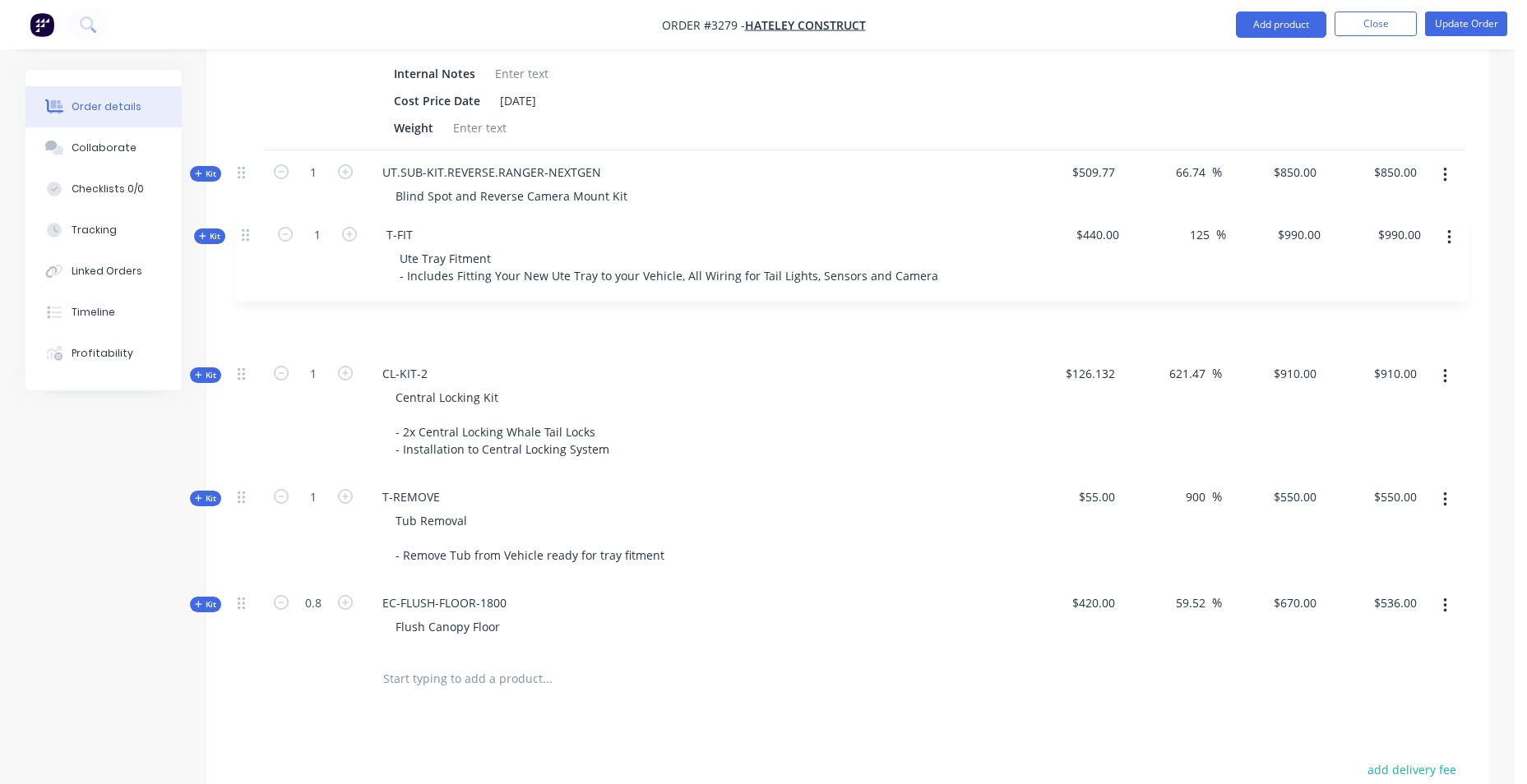
drag, startPoint x: 244, startPoint y: 493, endPoint x: 243, endPoint y: 234, distance: 259.0
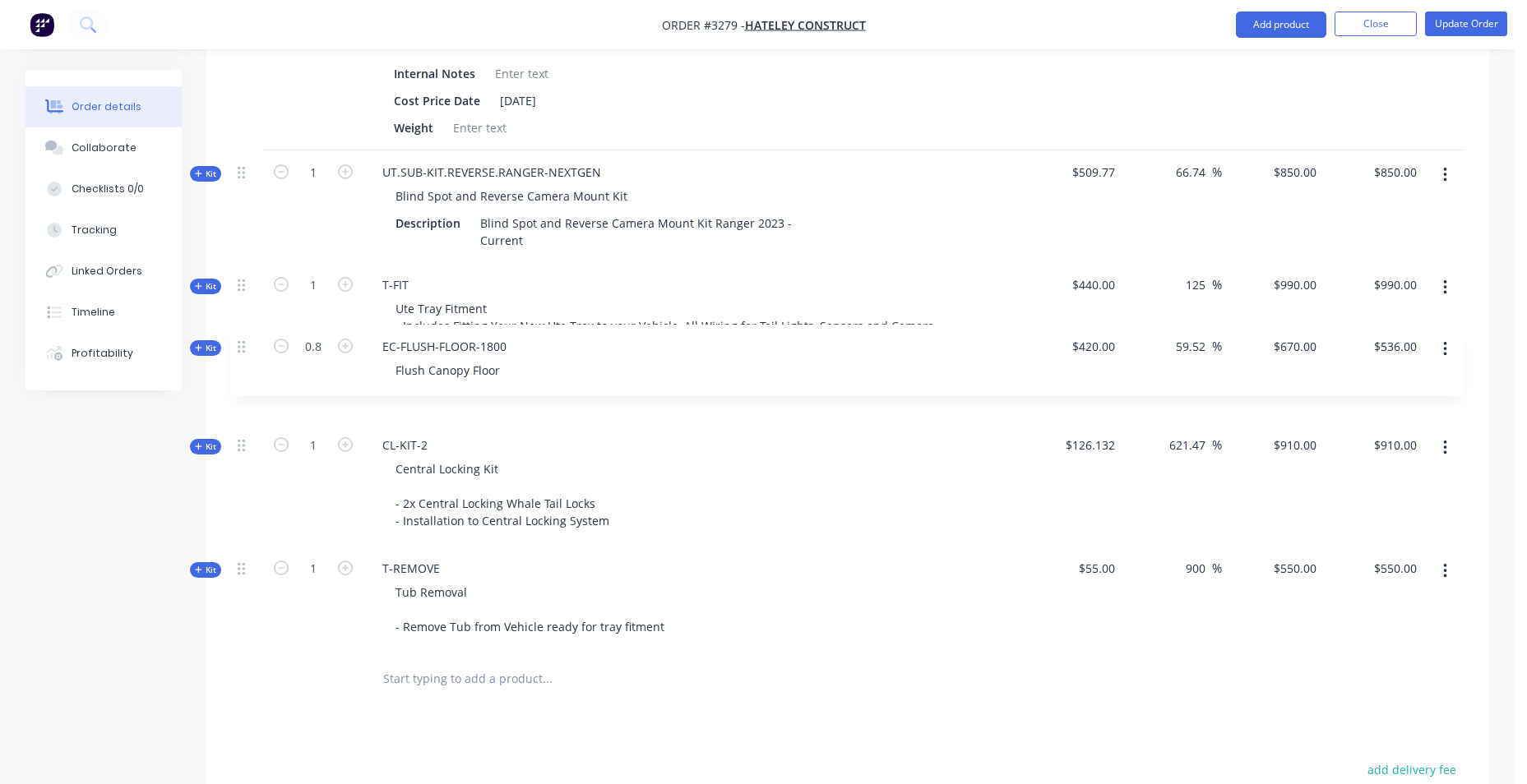
drag, startPoint x: 238, startPoint y: 583, endPoint x: 236, endPoint y: 373, distance: 210.0
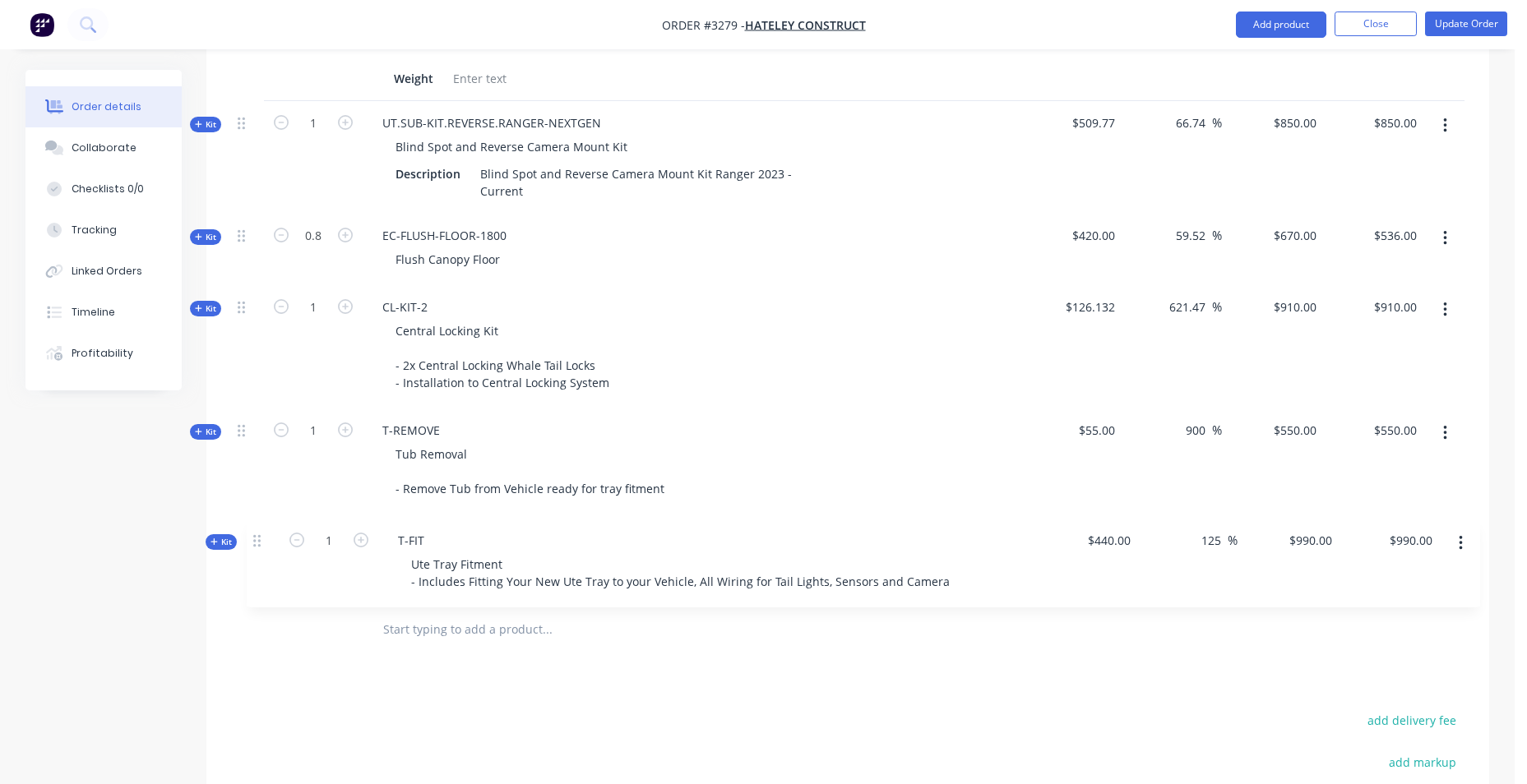
drag, startPoint x: 239, startPoint y: 265, endPoint x: 256, endPoint y: 540, distance: 275.5
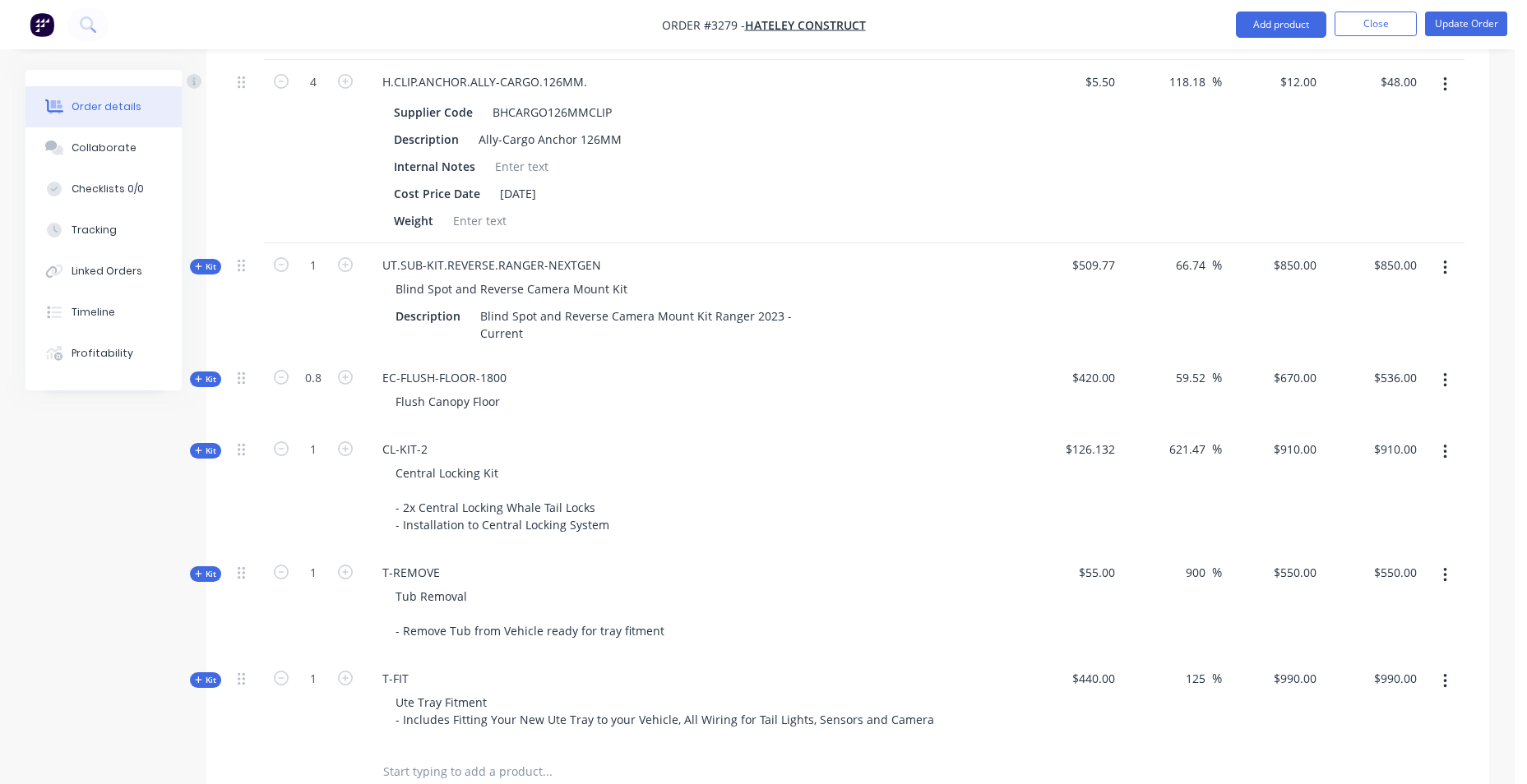
click at [411, 756] on input "text" at bounding box center [546, 772] width 329 height 33
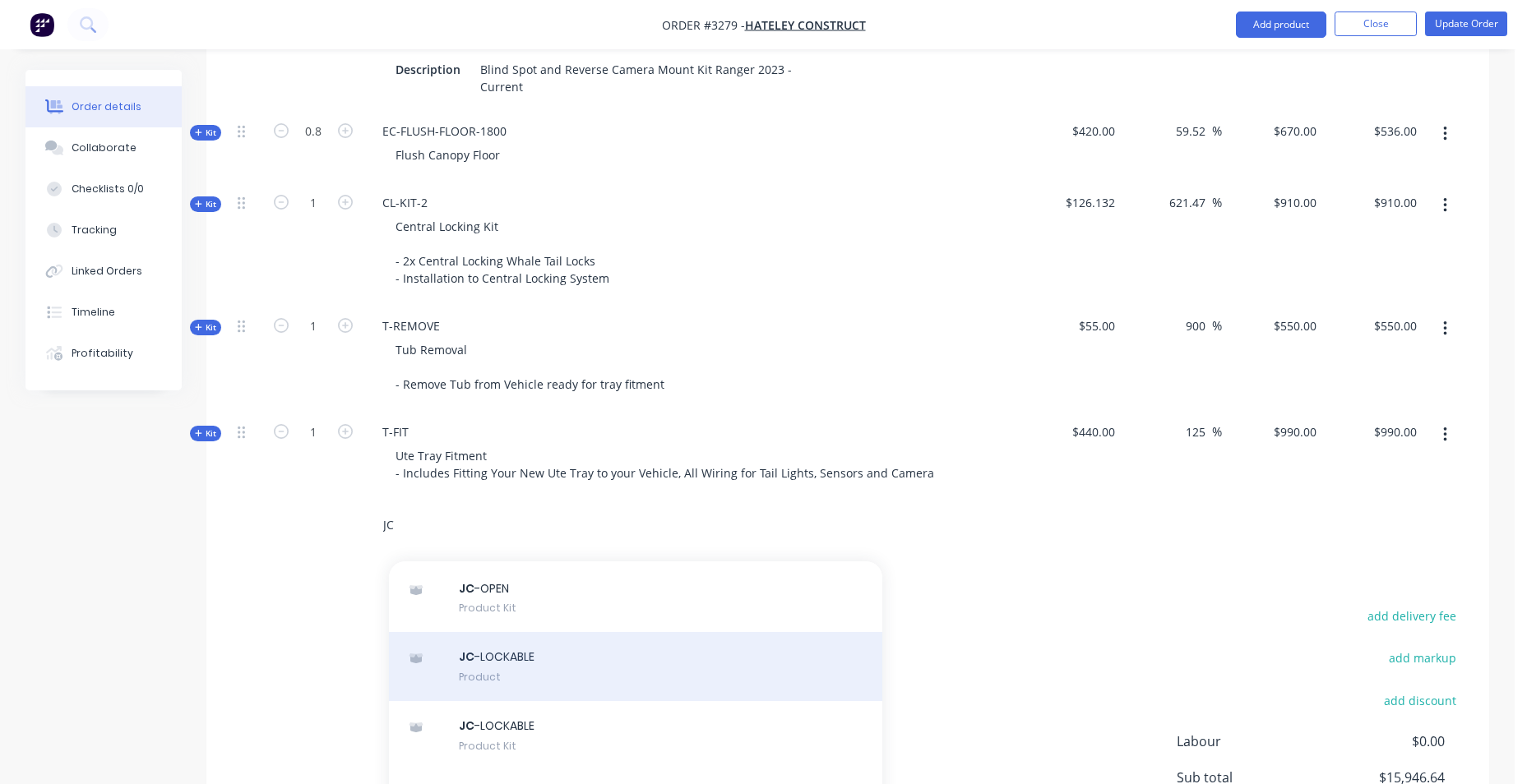
scroll to position [82, 0]
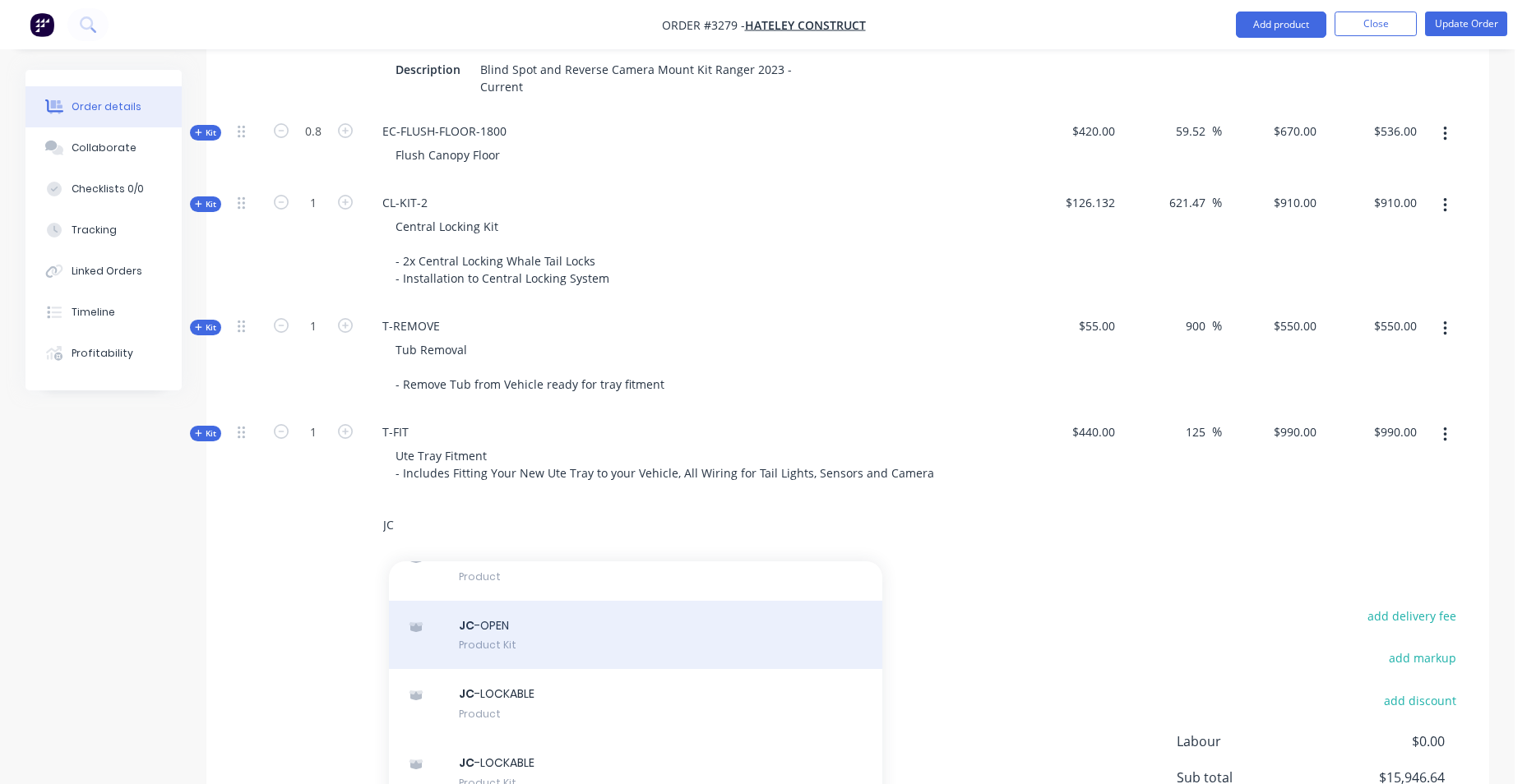
type input "JC"
click at [515, 612] on div "JC -OPEN Product Kit" at bounding box center [635, 635] width 493 height 69
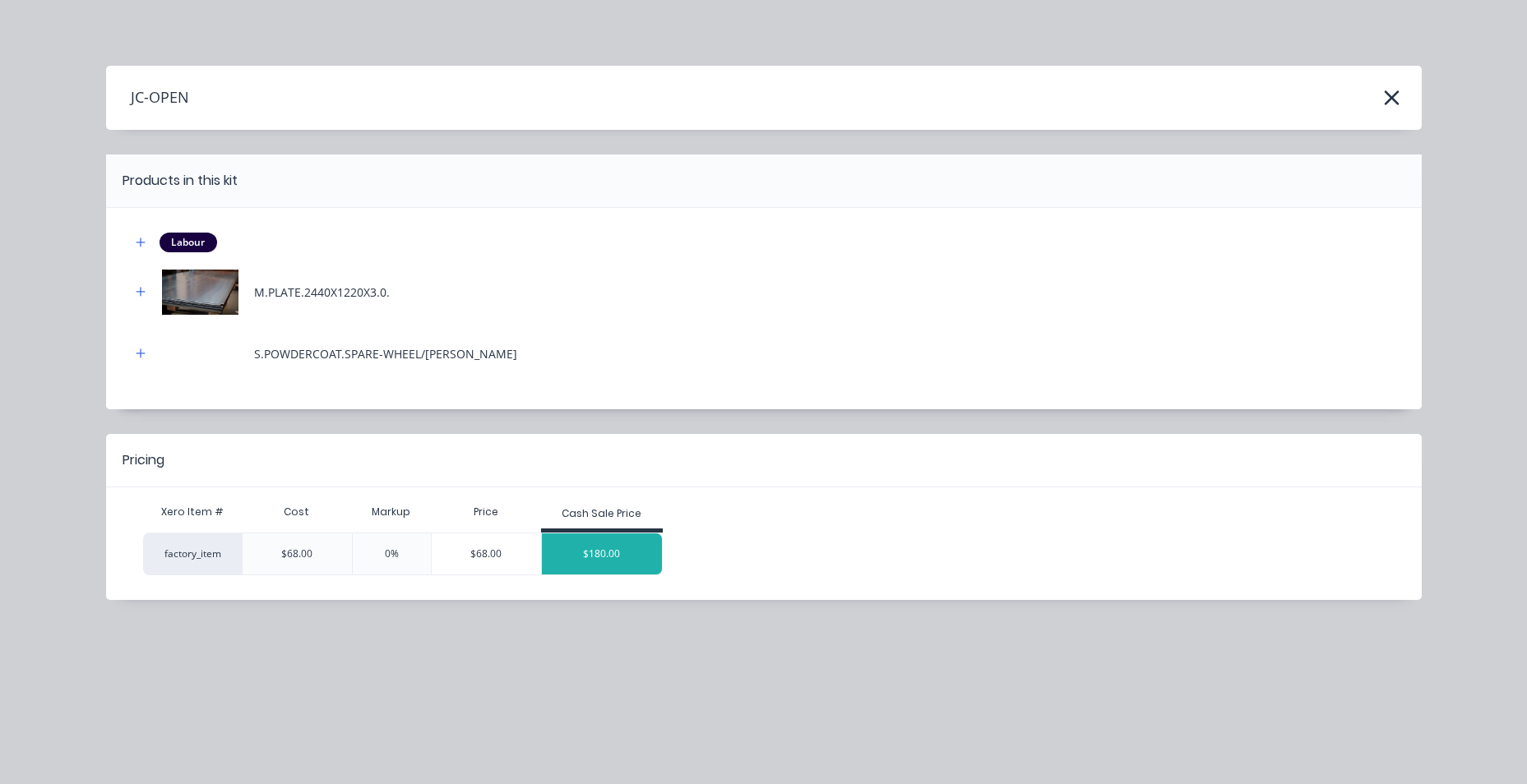
click at [592, 553] on div "$180.00" at bounding box center [602, 554] width 120 height 41
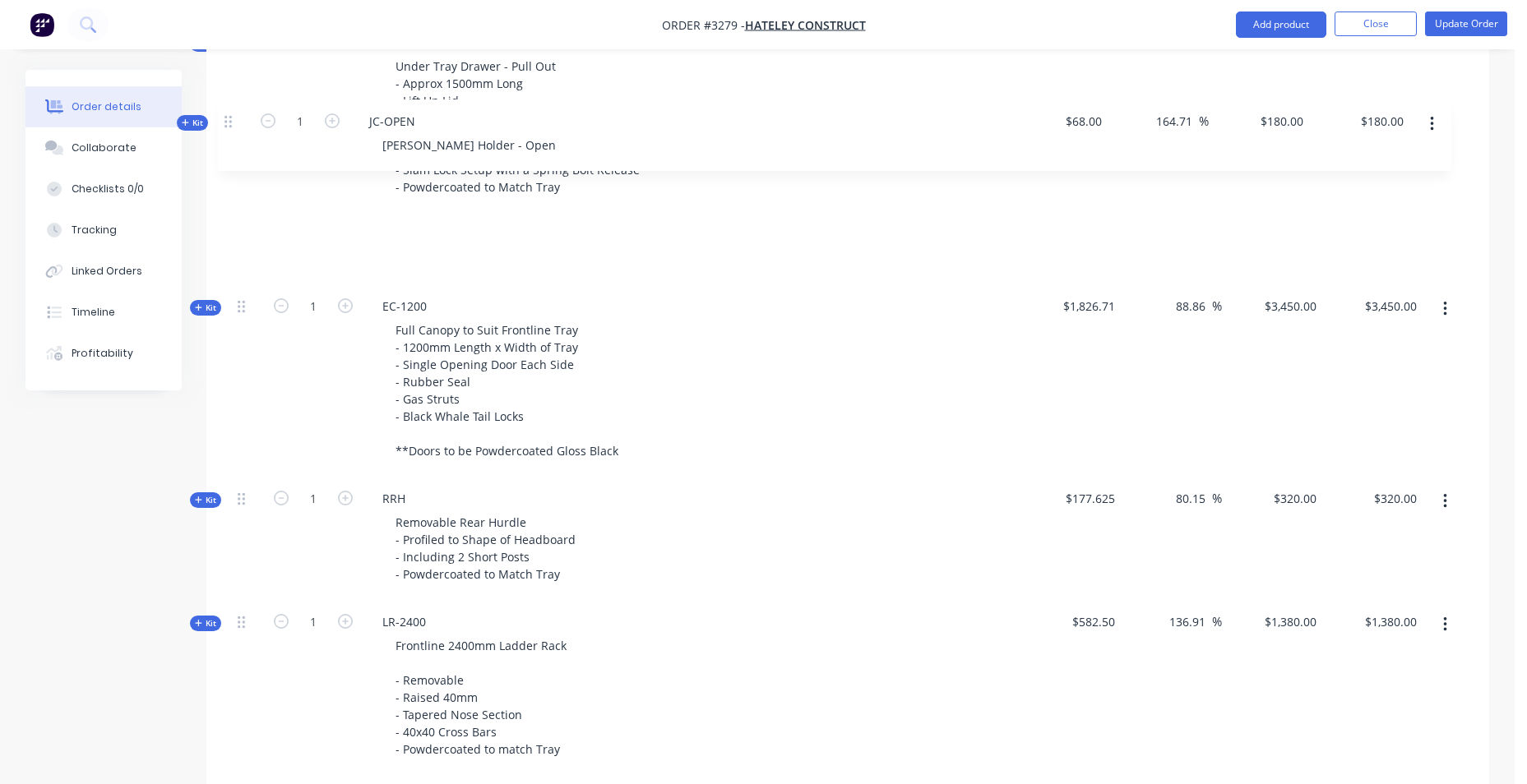
scroll to position [1328, 0]
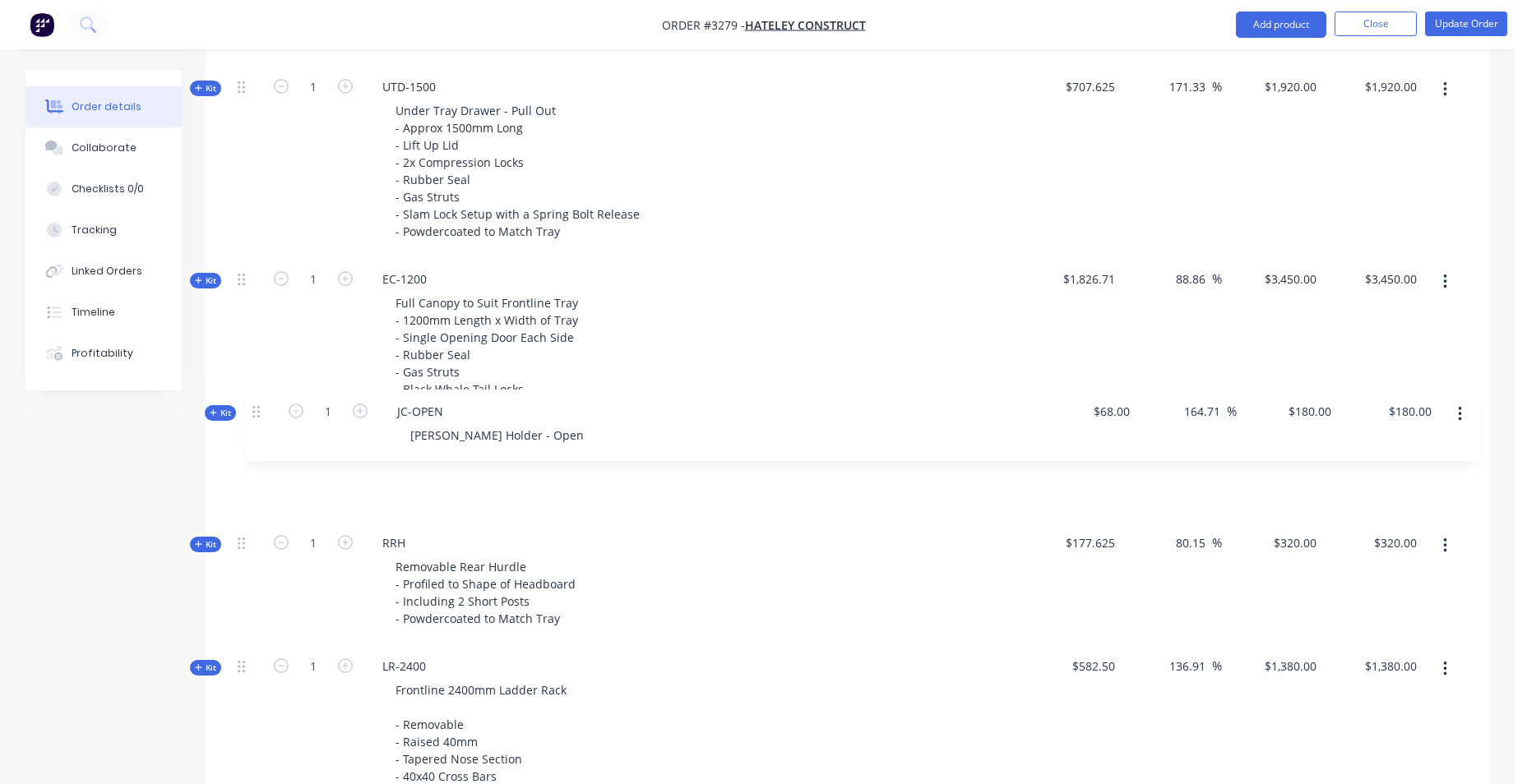
drag, startPoint x: 248, startPoint y: 504, endPoint x: 263, endPoint y: 413, distance: 92.2
click at [263, 413] on div "Kit 1 DCT-HB-1800 DUAL CAB UTE TRAY Make: FORD Model: NEXT-GEN Ranger XLT Year:…" at bounding box center [848, 571] width 1234 height 2269
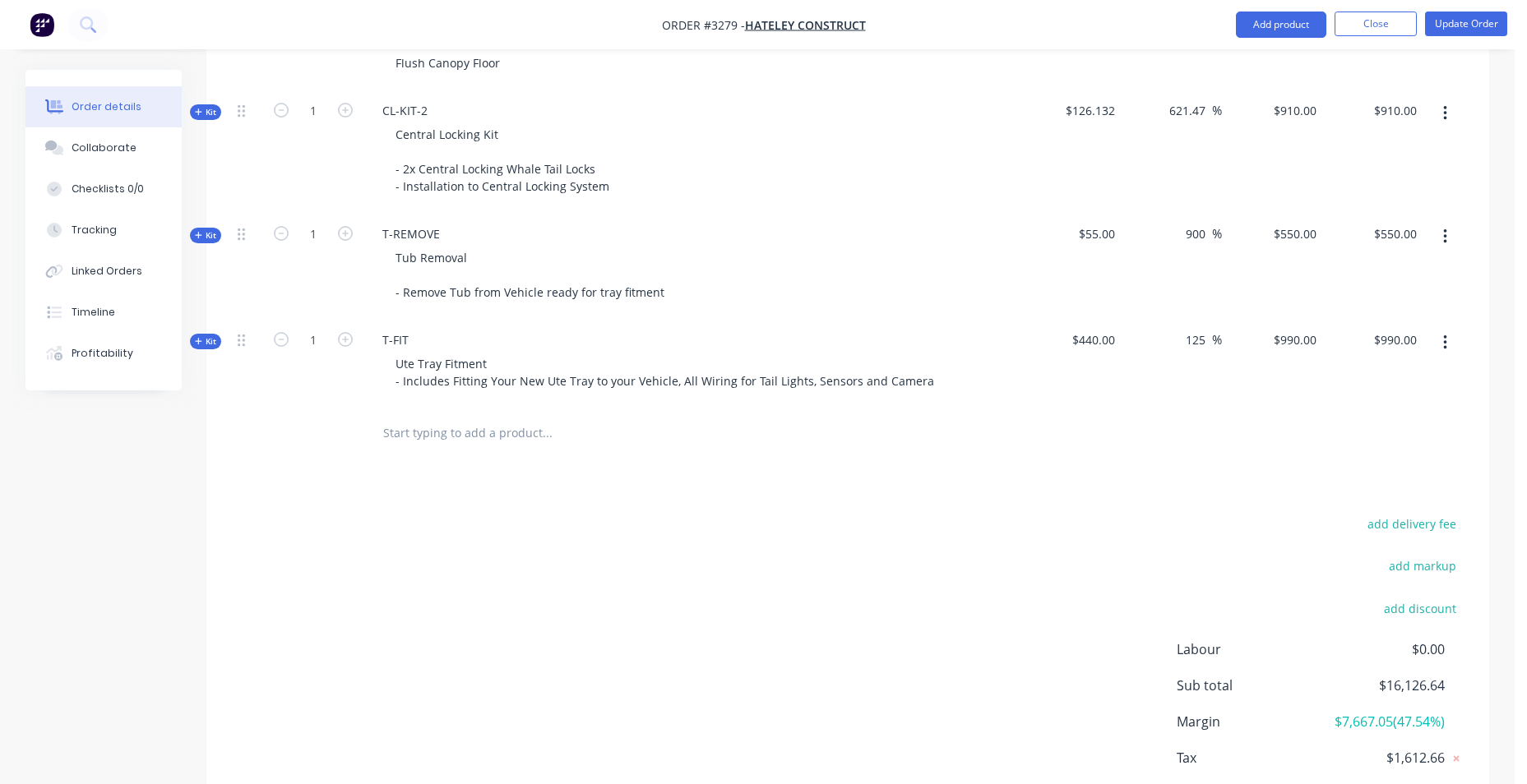
scroll to position [2698, 0]
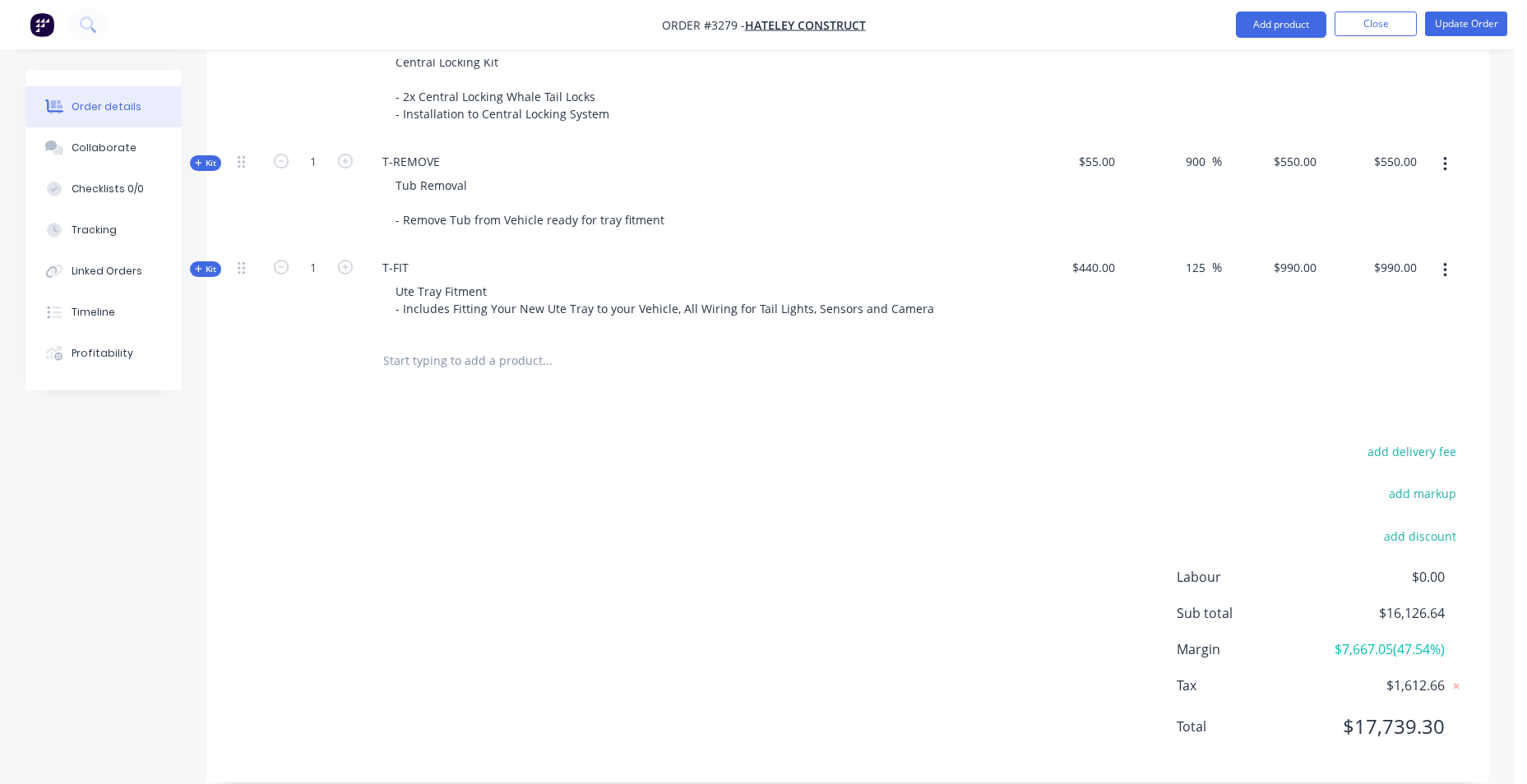
click at [542, 344] on input "text" at bounding box center [546, 360] width 329 height 33
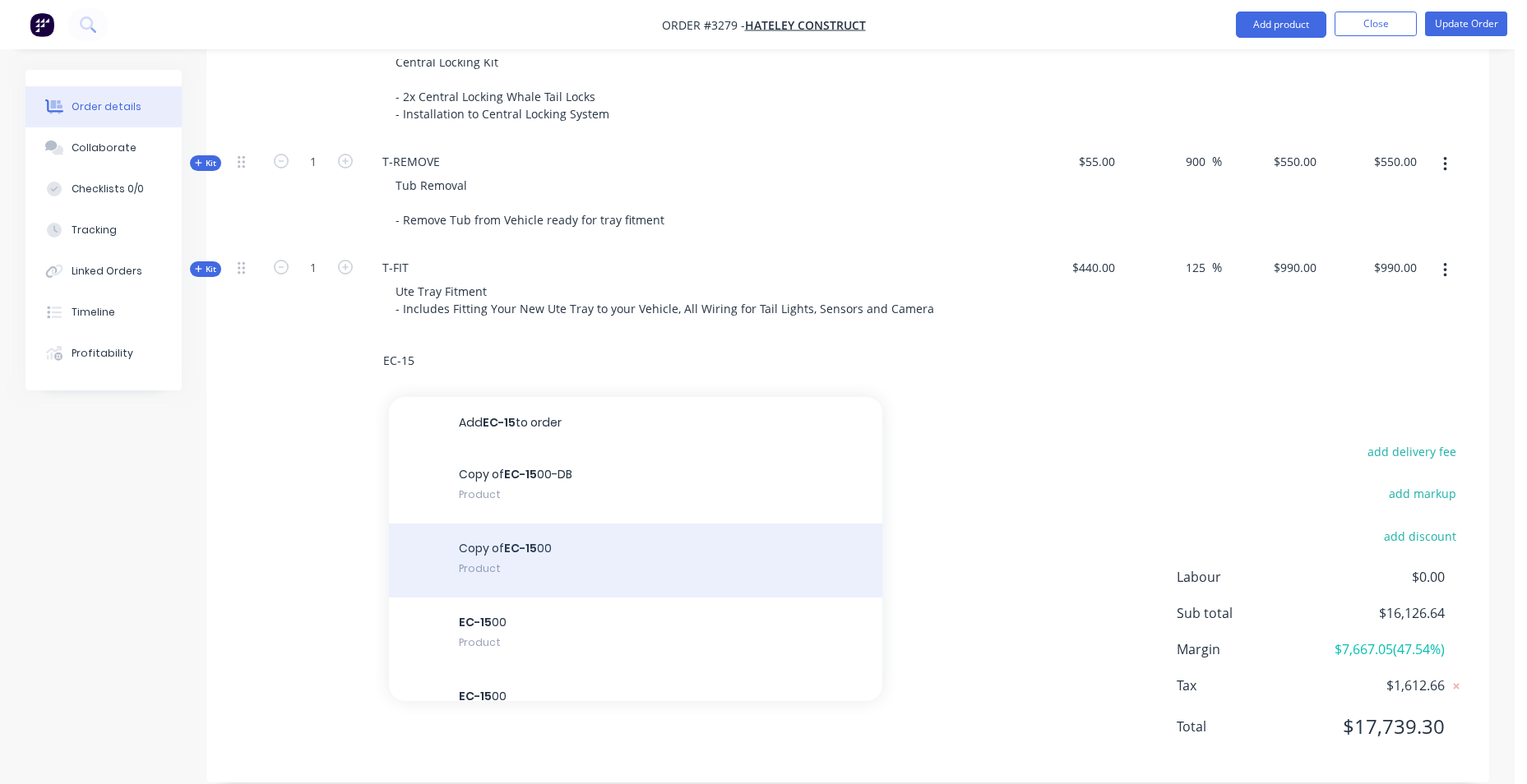
scroll to position [44, 0]
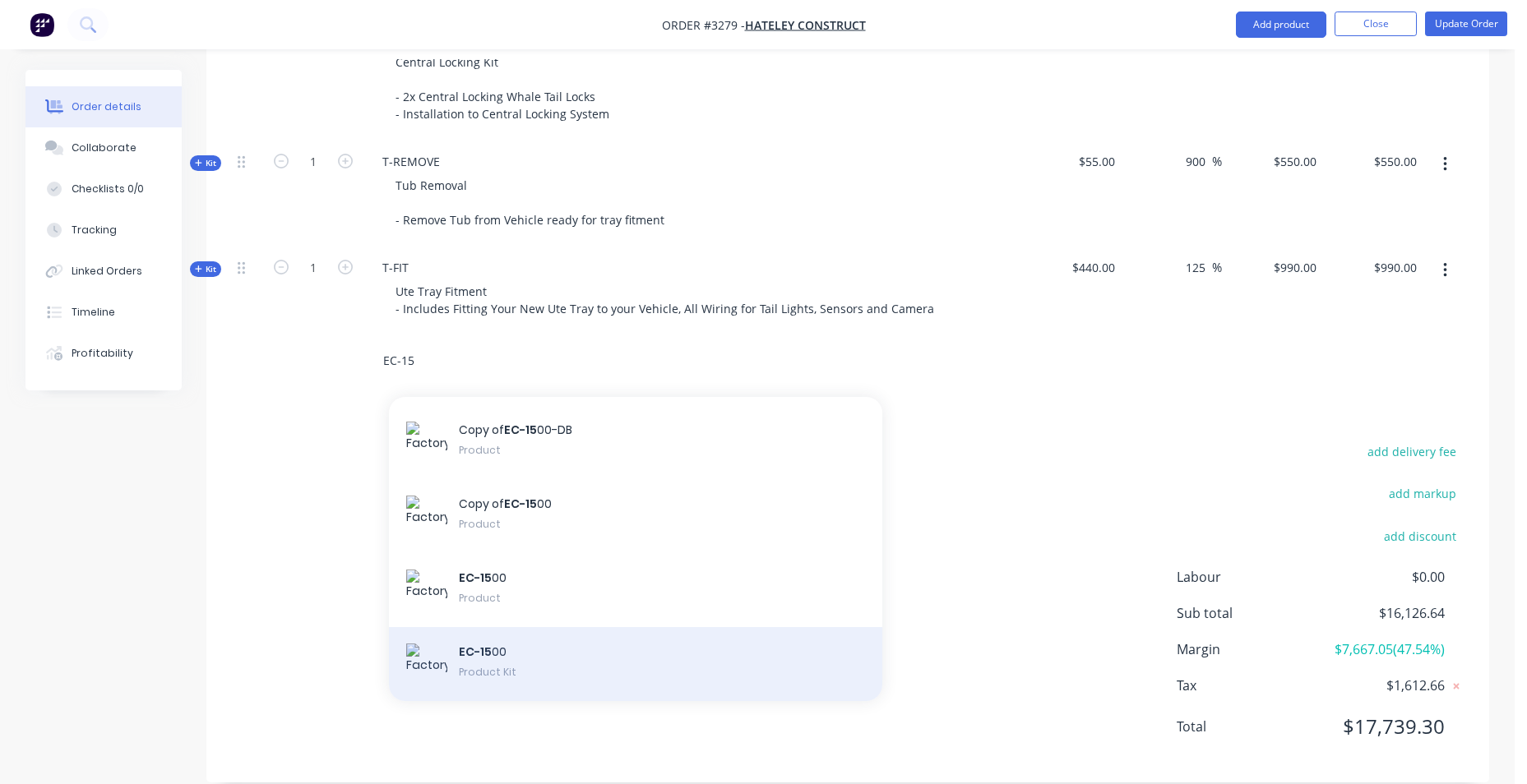
type input "EC-15"
click at [640, 632] on div "EC-15 00 Product Kit" at bounding box center [635, 664] width 493 height 74
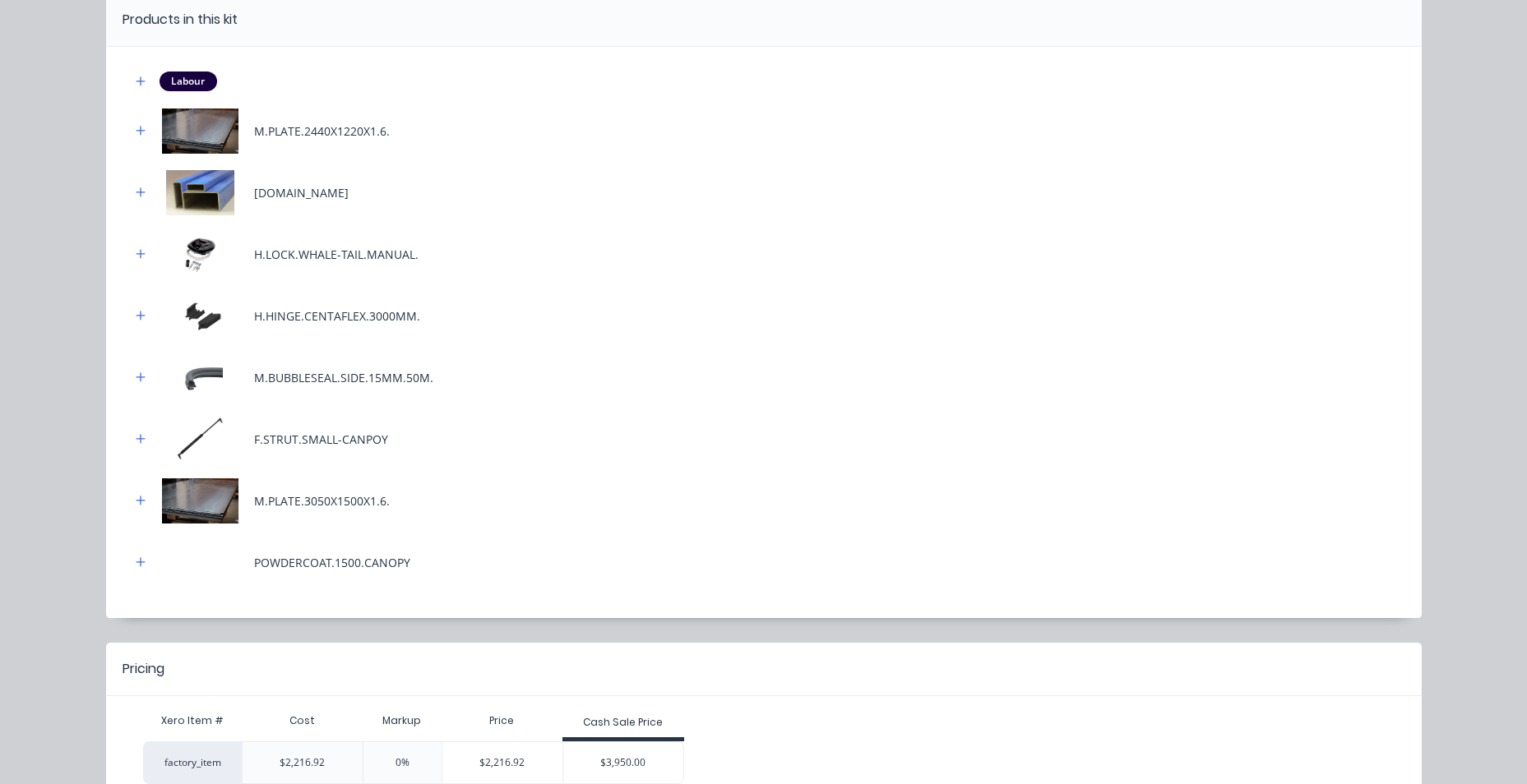
scroll to position [258, 0]
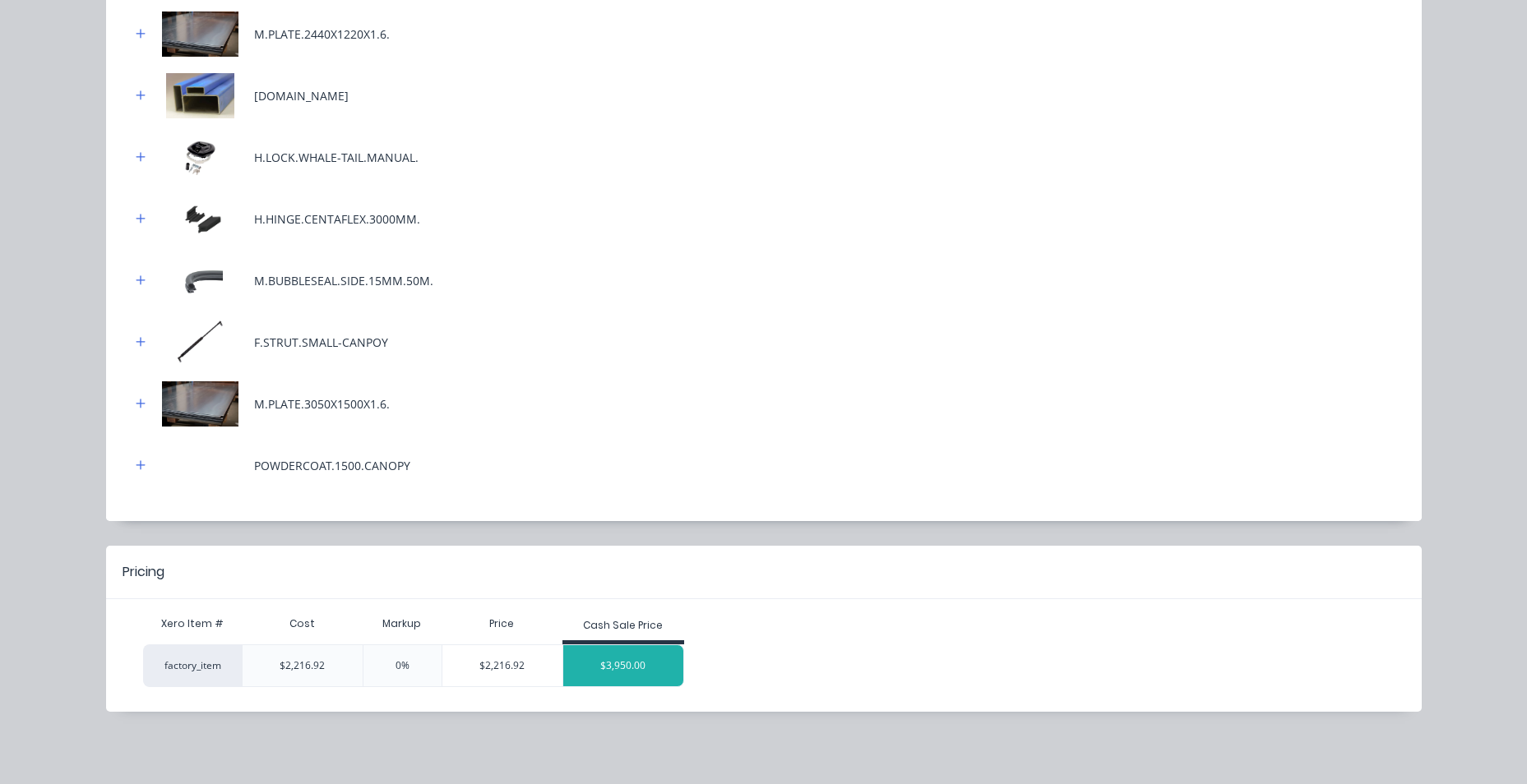
click at [614, 669] on div "$3,950.00" at bounding box center [623, 665] width 120 height 41
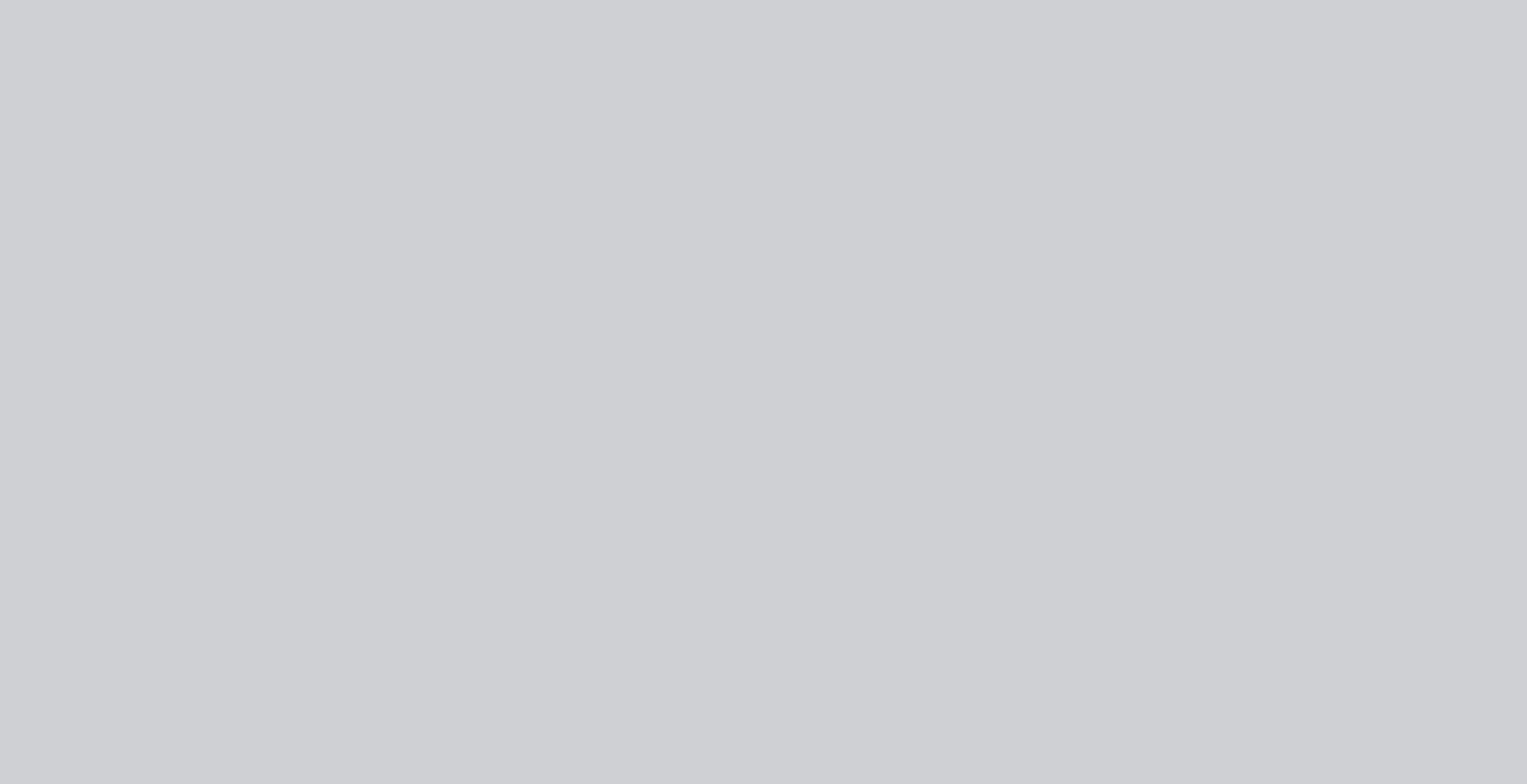
scroll to position [0, 0]
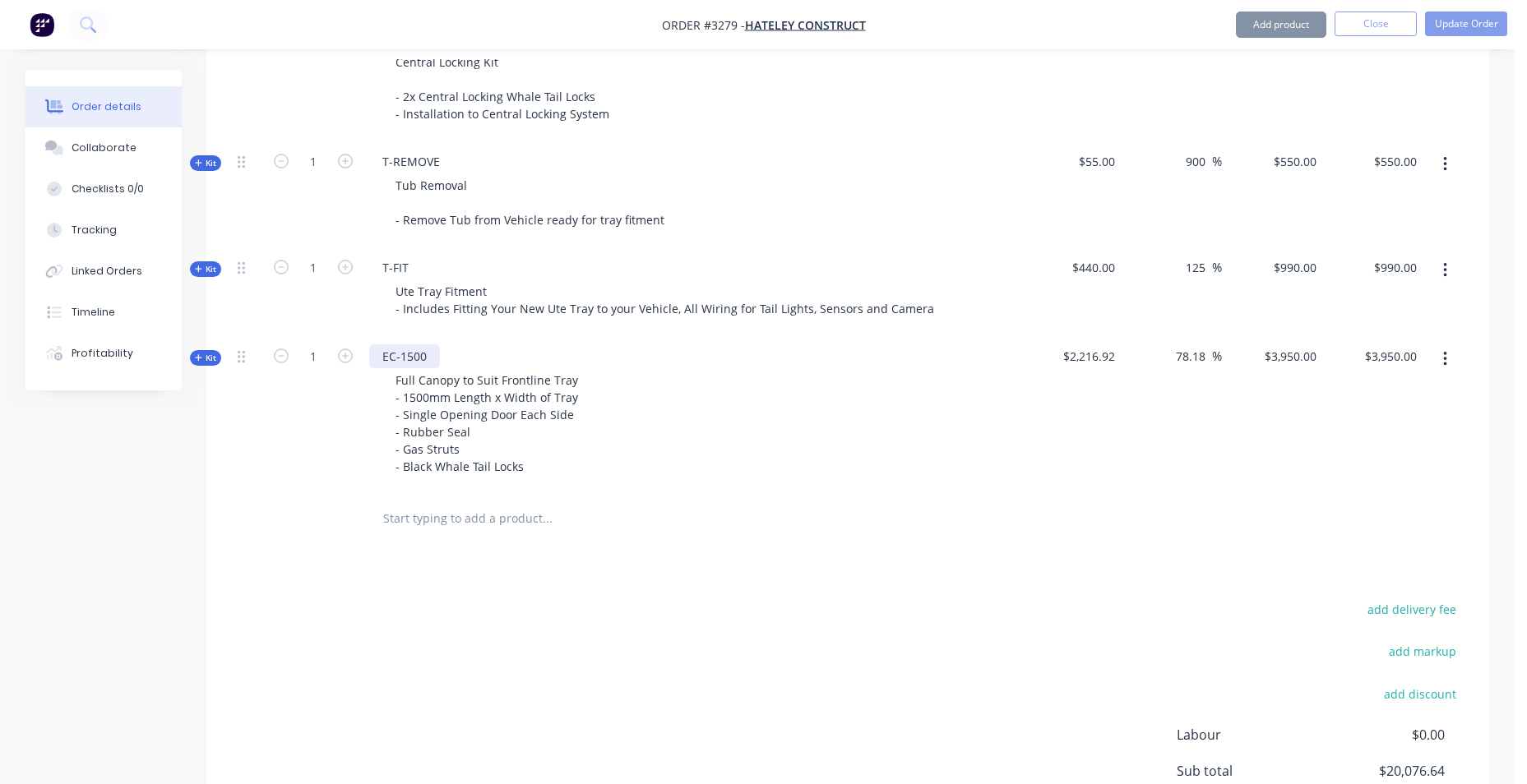
click at [406, 344] on div "EC-1500" at bounding box center [404, 356] width 70 height 24
click at [301, 610] on div "add delivery fee add markup add discount Labour $0.00 Sub total $20,076.64 Marg…" at bounding box center [848, 757] width 1234 height 317
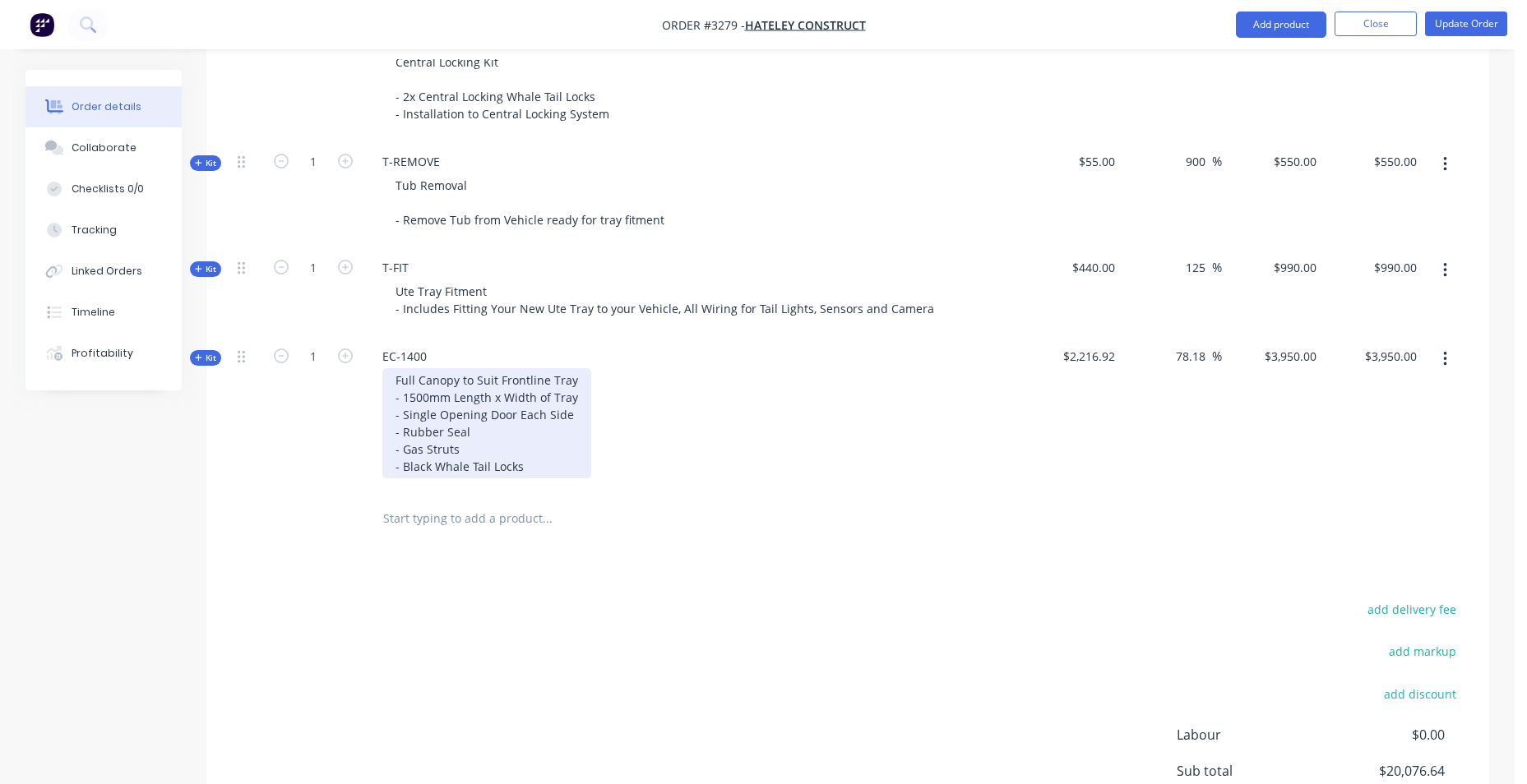
click at [415, 368] on div "Full Canopy to Suit Frontline Tray - 1500mm Length x Width of Tray - Single Ope…" at bounding box center [486, 423] width 209 height 110
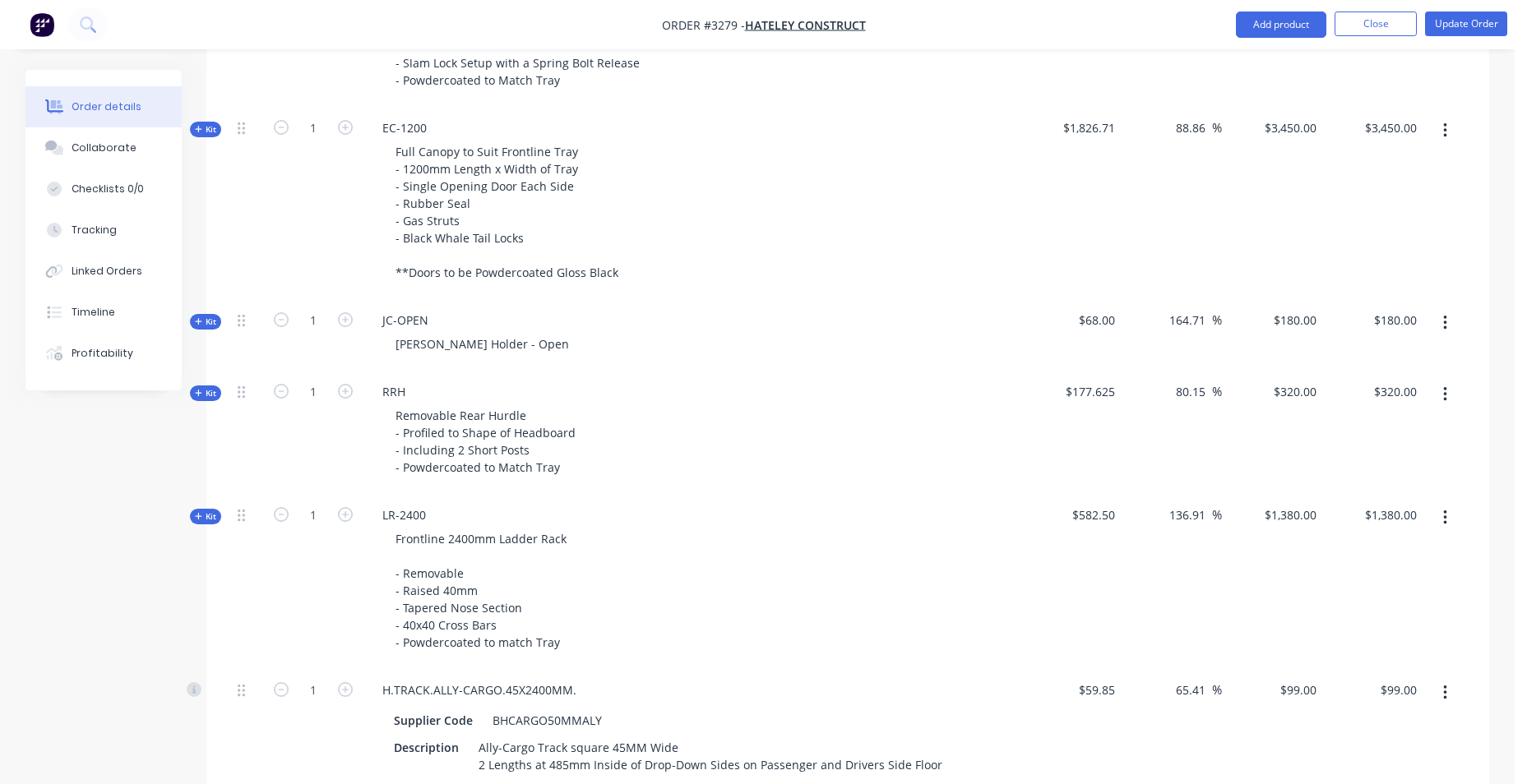
scroll to position [1466, 0]
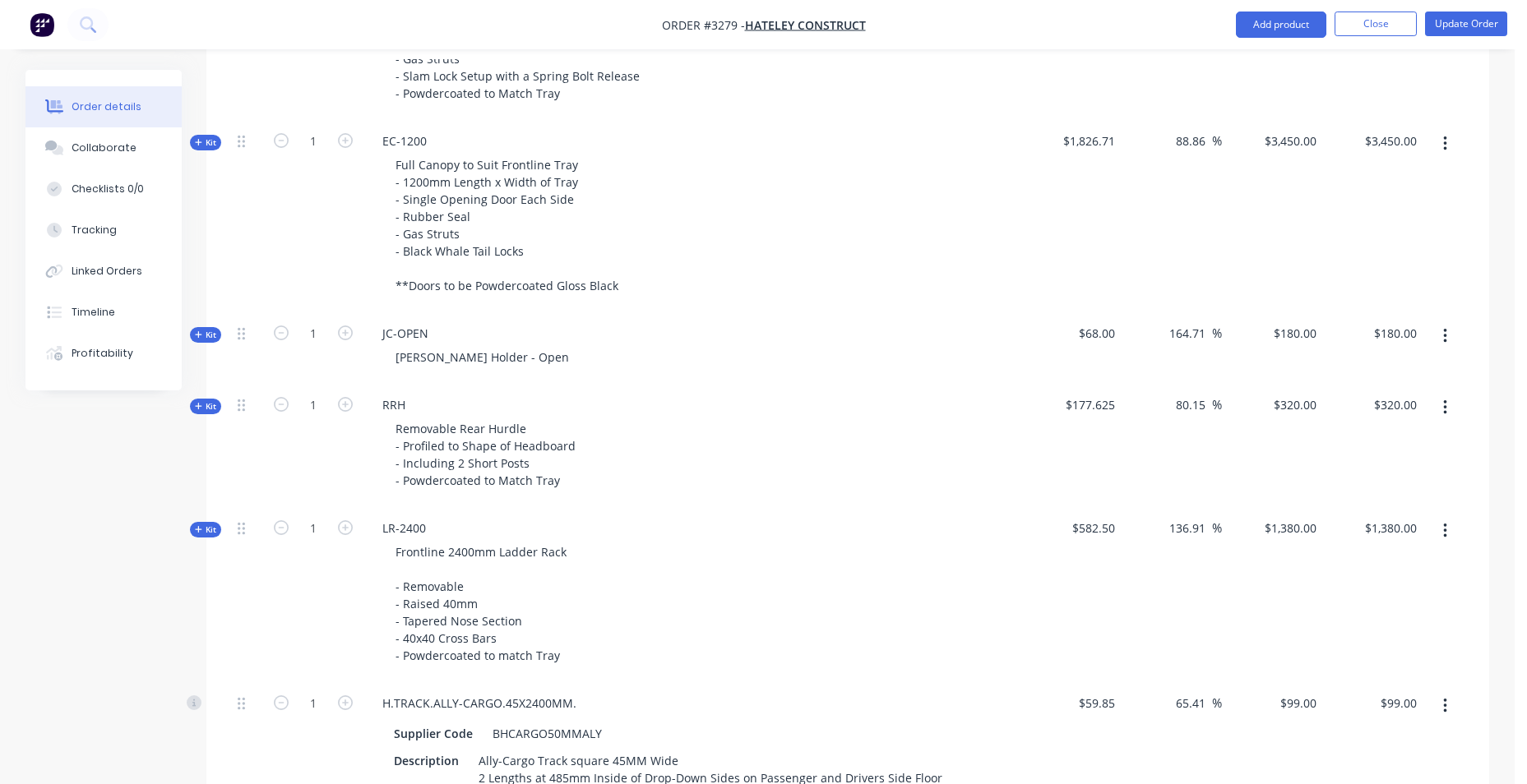
click at [1444, 137] on icon "button" at bounding box center [1445, 144] width 4 height 15
click at [1382, 307] on div "Delete" at bounding box center [1386, 318] width 127 height 24
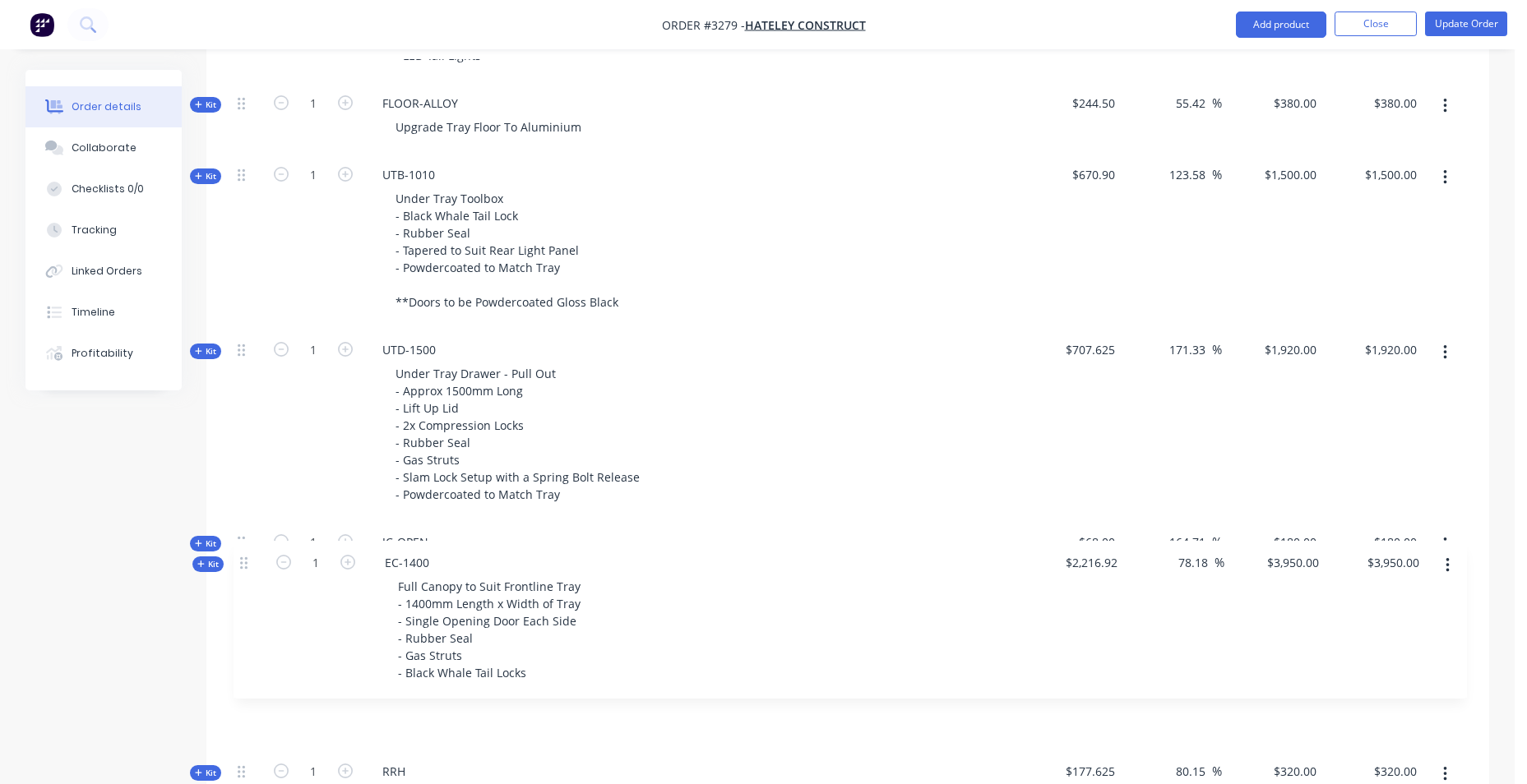
scroll to position [1067, 0]
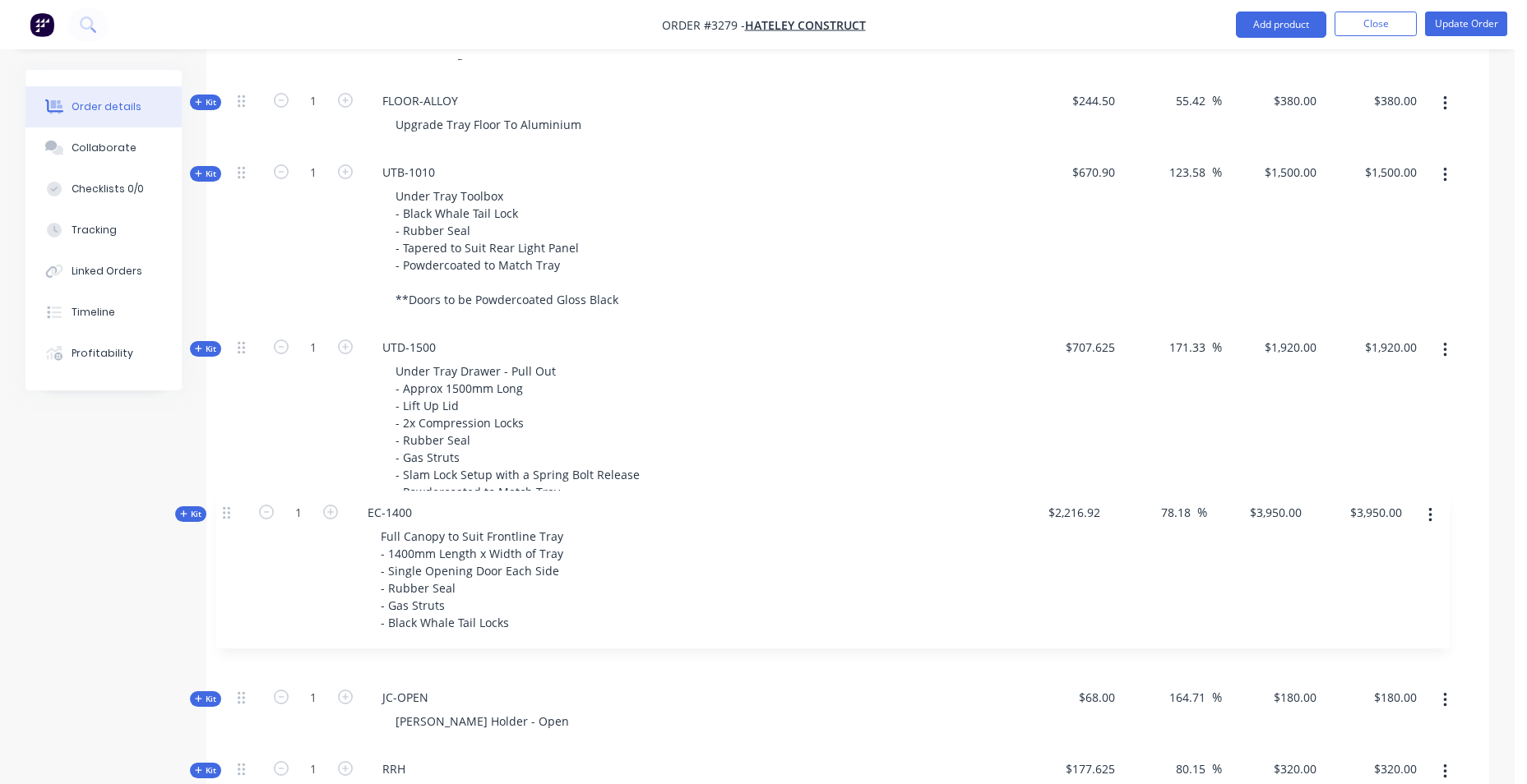
drag, startPoint x: 239, startPoint y: 470, endPoint x: 225, endPoint y: 507, distance: 39.6
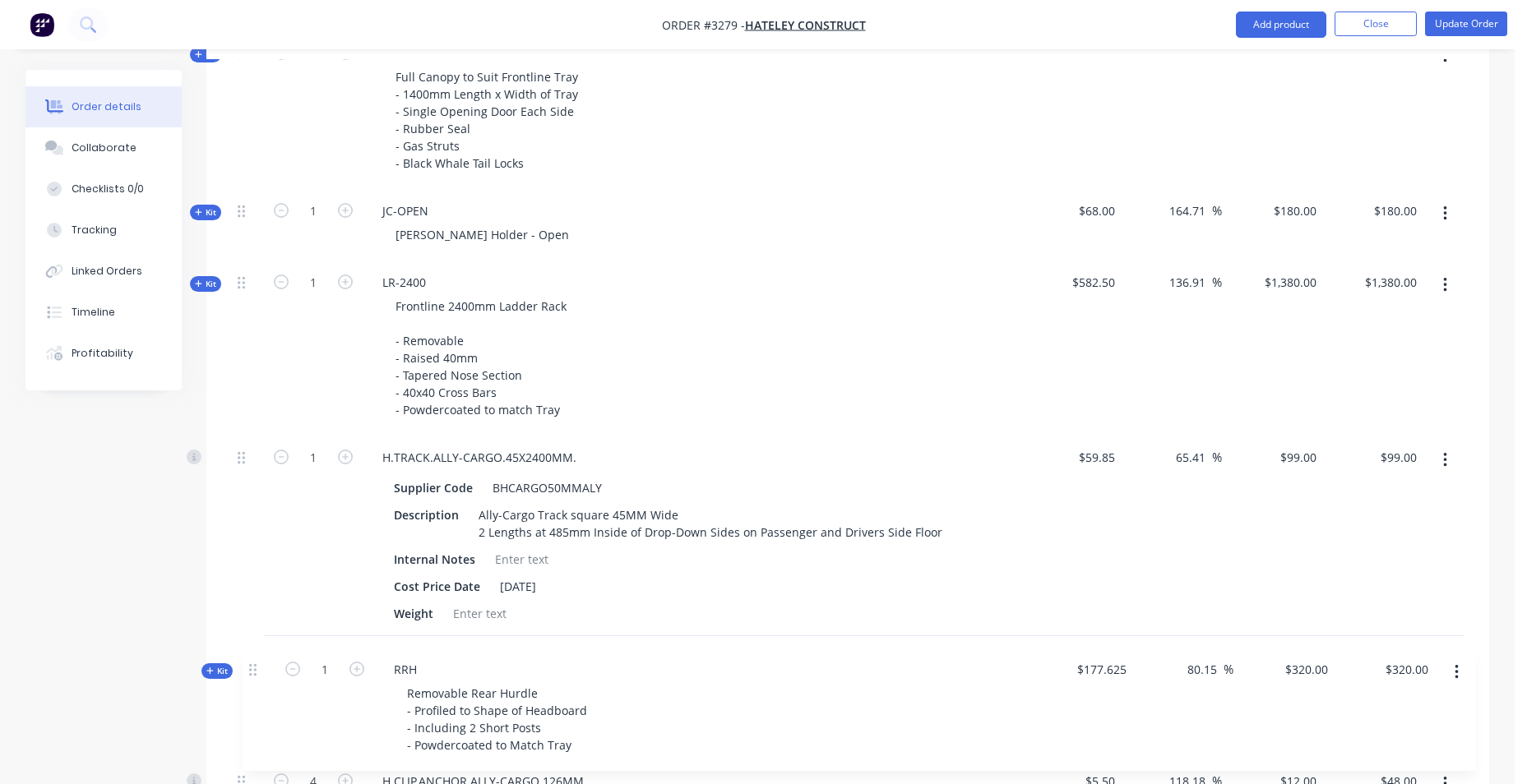
scroll to position [1596, 0]
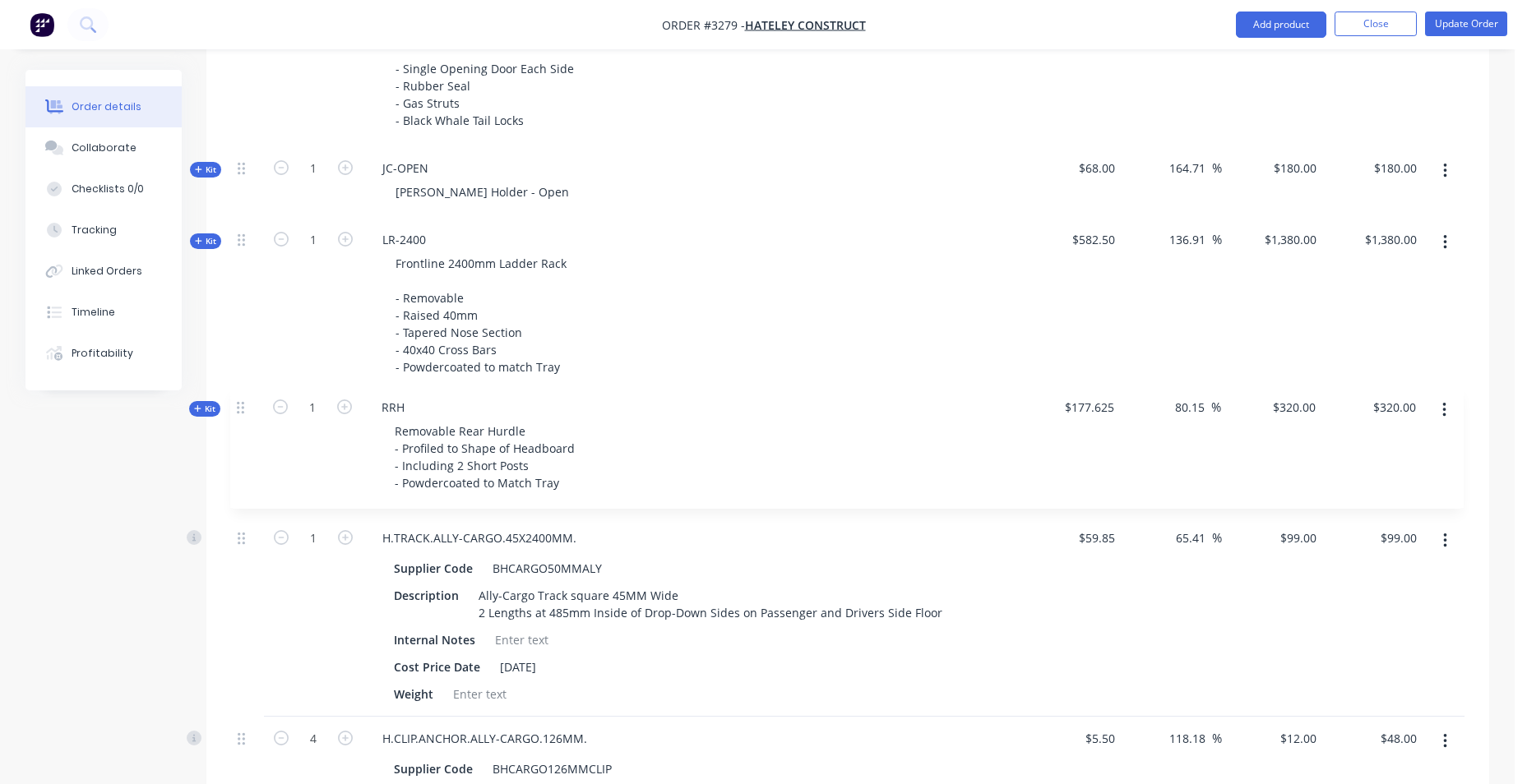
click at [242, 413] on div "Kit 1 DCT-HB-1800 DUAL CAB UTE TRAY Make: FORD Model: NEXT-GEN Ranger XLT Year:…" at bounding box center [848, 285] width 1234 height 2235
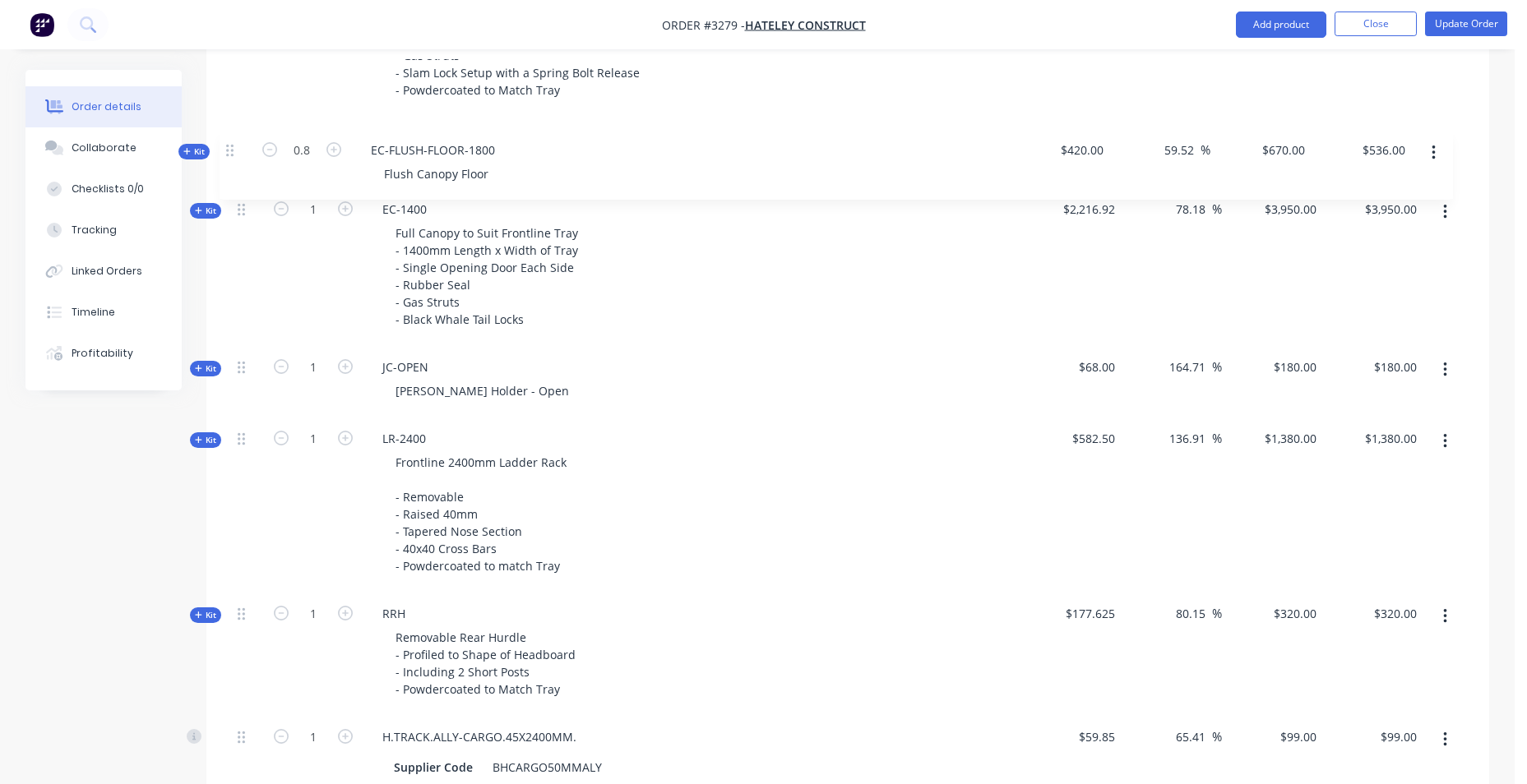
scroll to position [1466, 0]
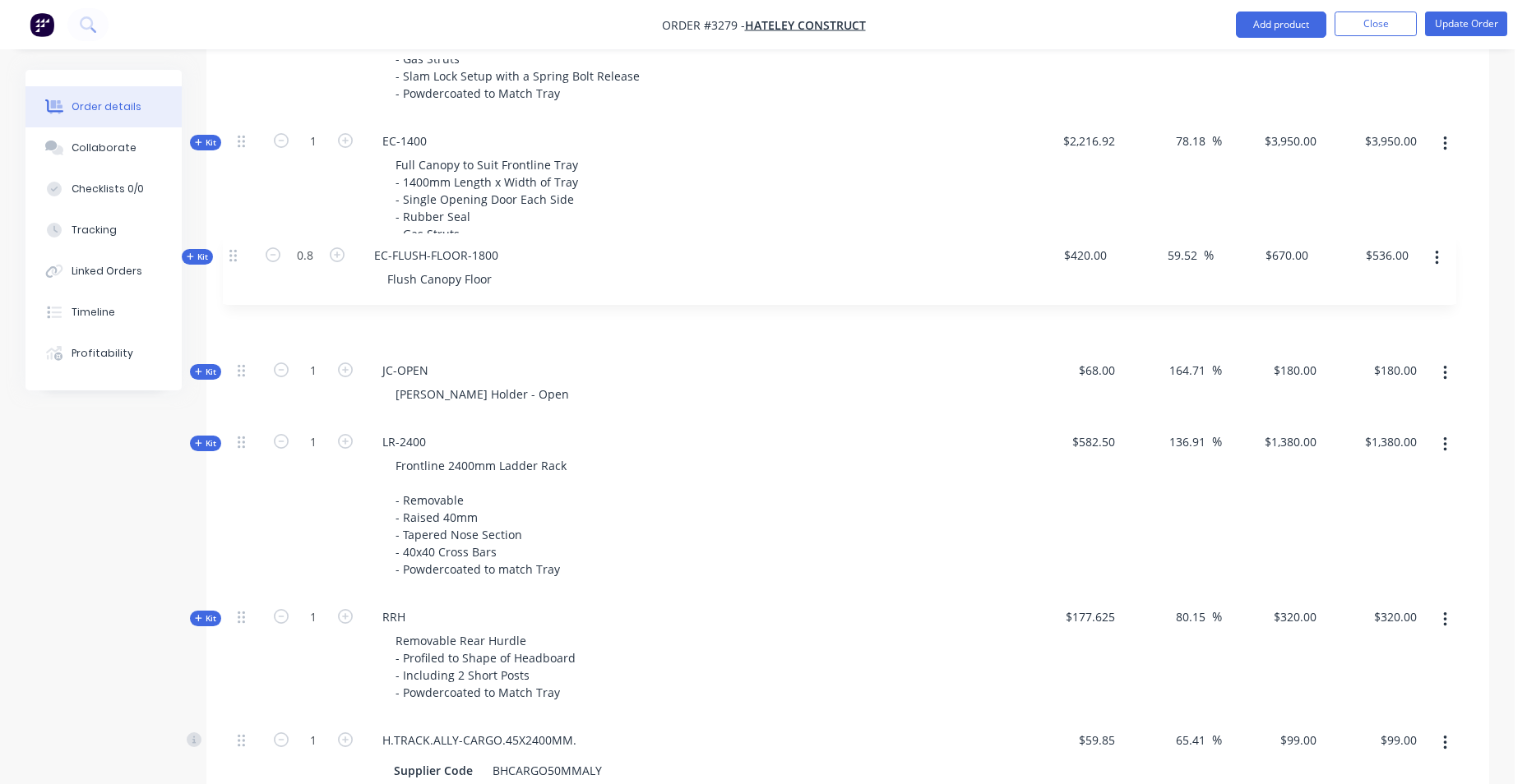
drag, startPoint x: 248, startPoint y: 439, endPoint x: 240, endPoint y: 249, distance: 190.2
click at [245, 248] on div "Kit 1 DCT-HB-1800 DUAL CAB UTE TRAY Make: FORD Model: NEXT-GEN Ranger XLT Year:…" at bounding box center [848, 415] width 1234 height 2235
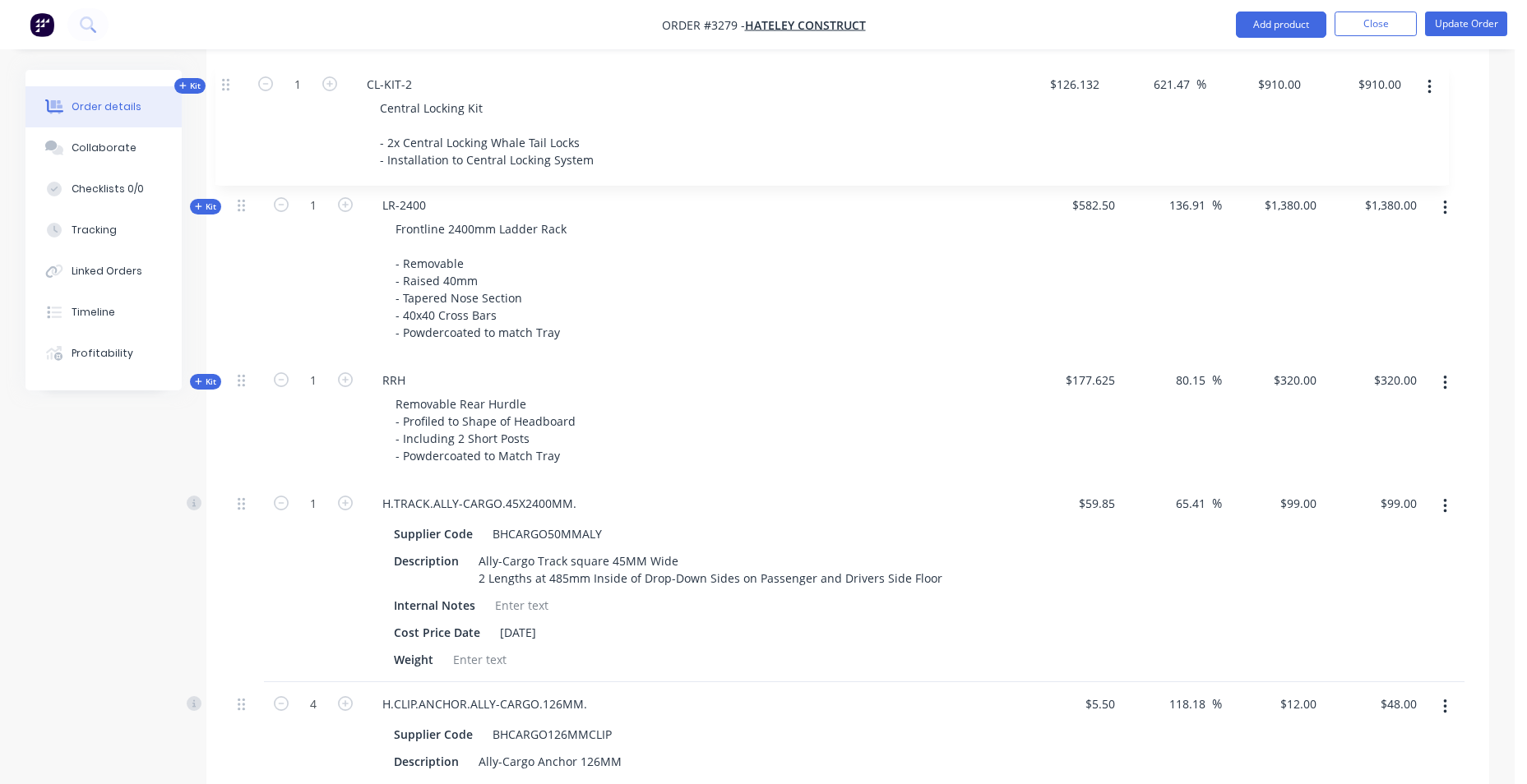
scroll to position [1824, 0]
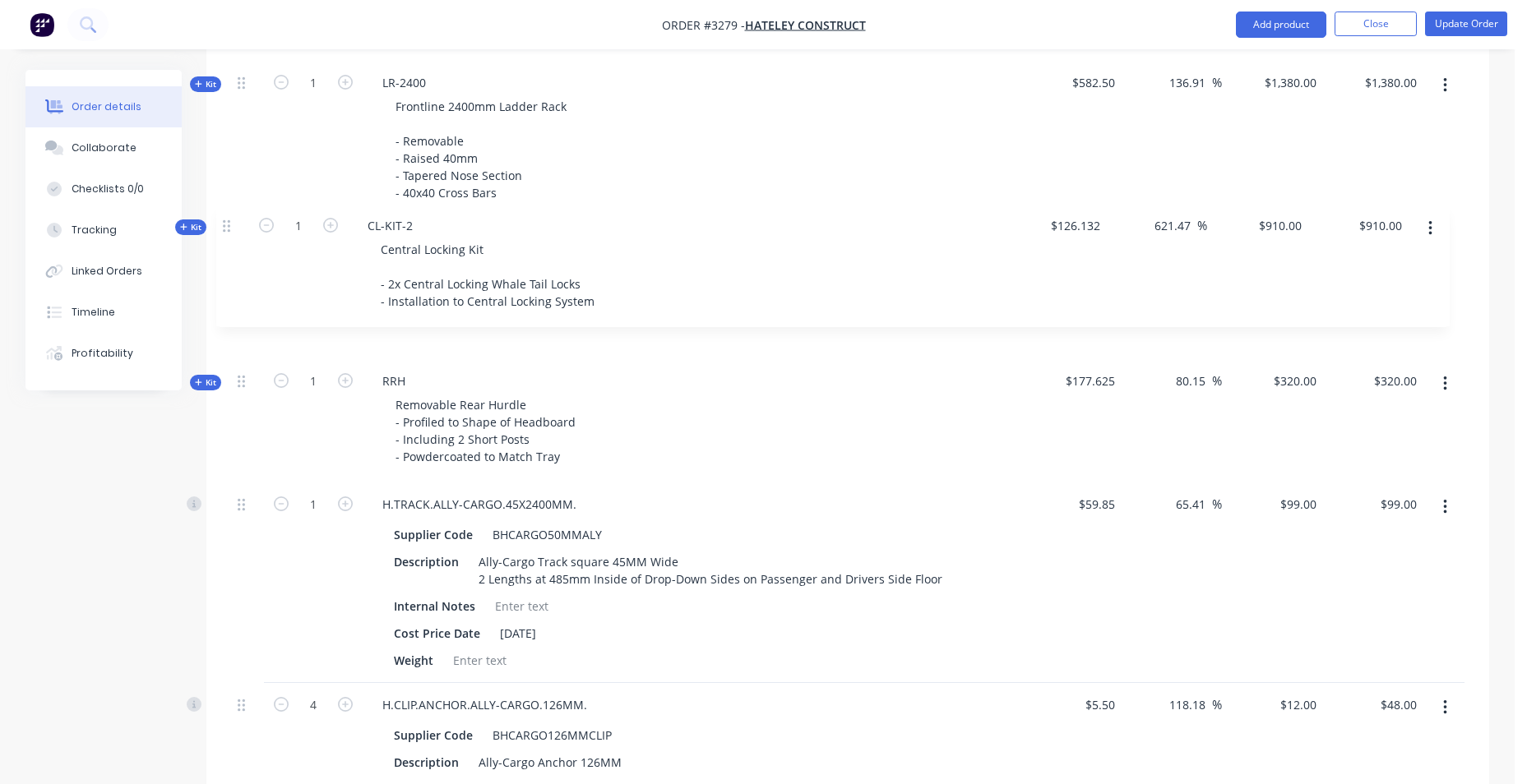
drag, startPoint x: 247, startPoint y: 399, endPoint x: 232, endPoint y: 220, distance: 179.6
click at [232, 220] on div "Kit 1 DCT-HB-1800 DUAL CAB UTE TRAY Make: FORD Model: NEXT-GEN Ranger XLT Year:…" at bounding box center [848, 55] width 1234 height 2235
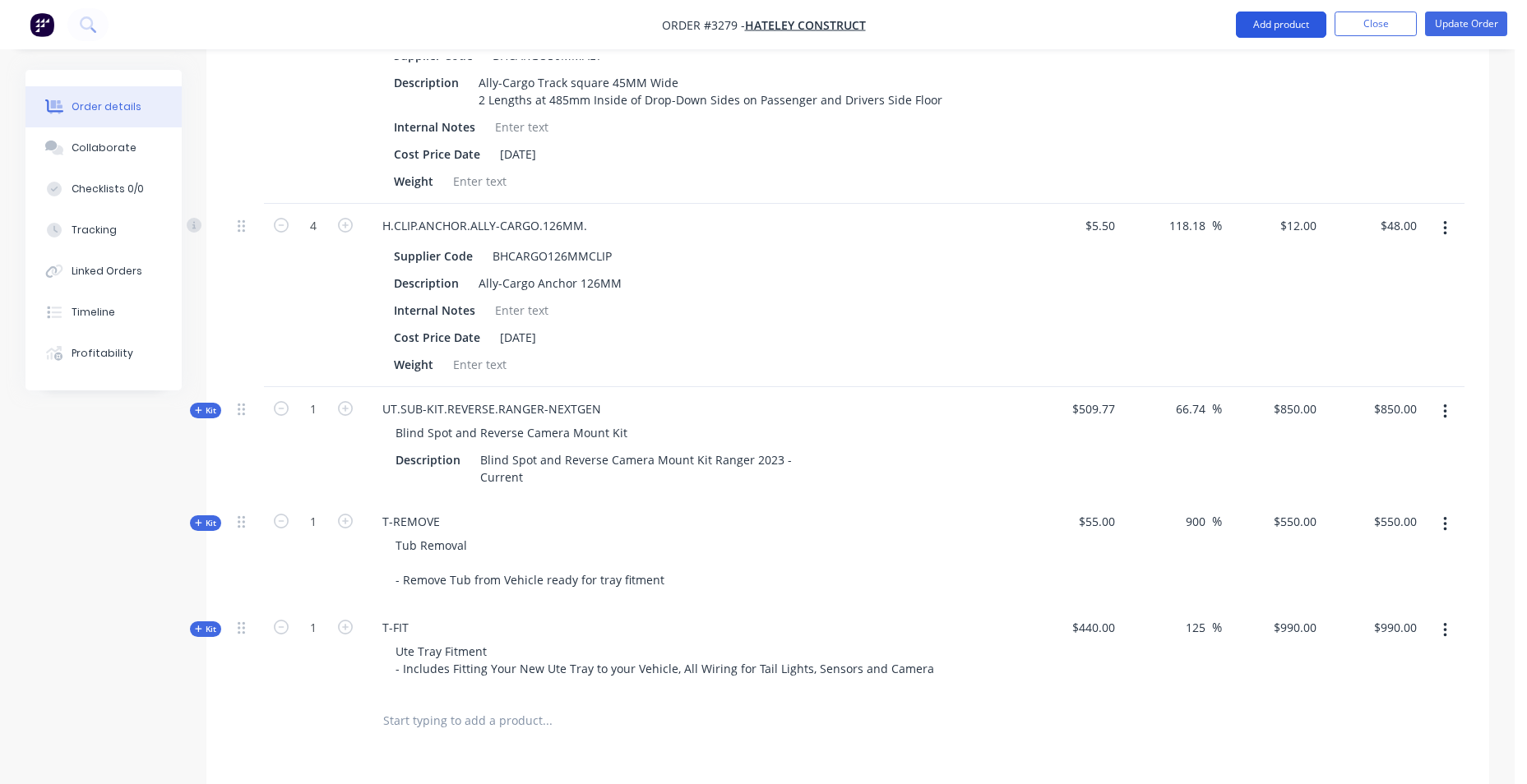
scroll to position [2318, 0]
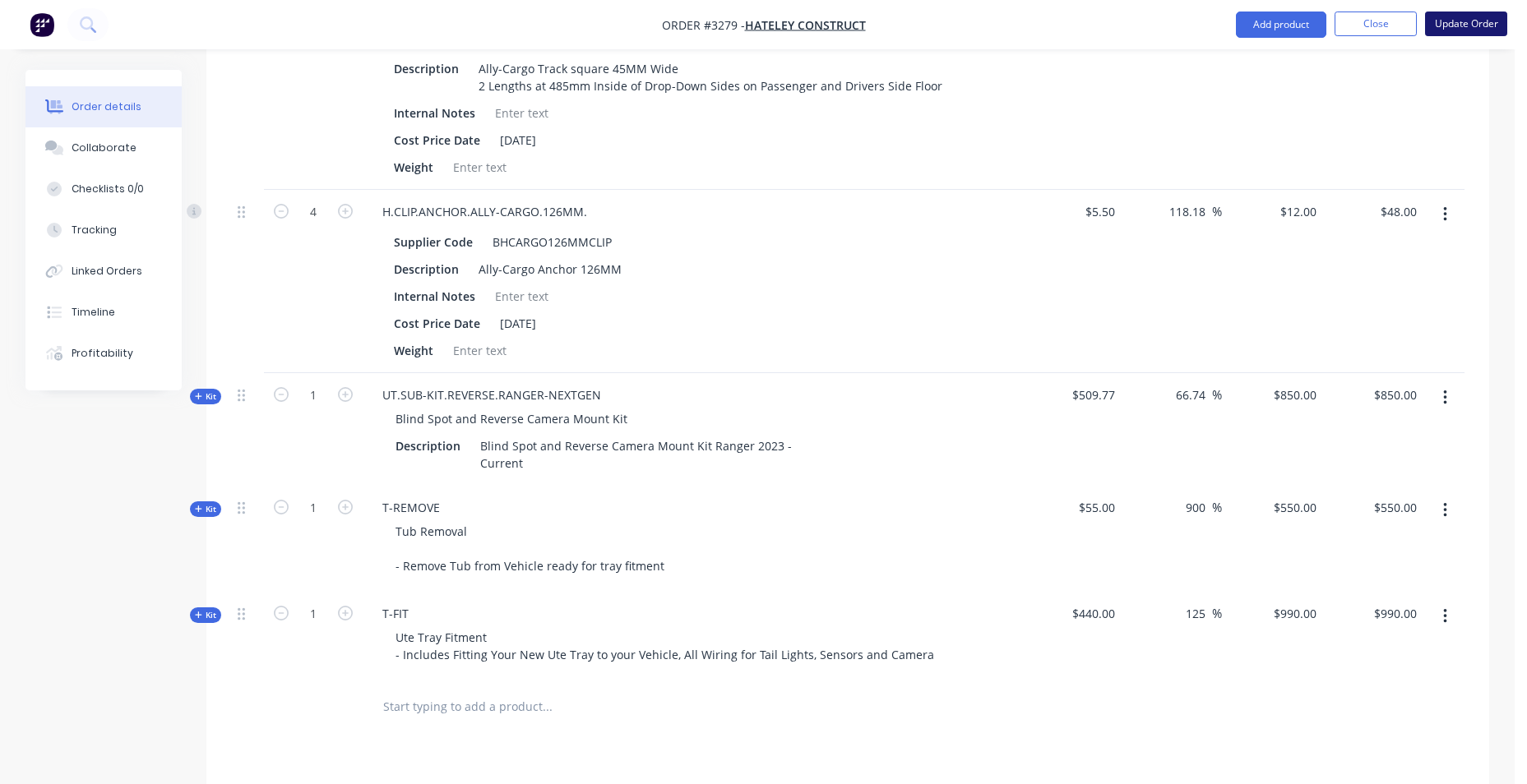
click at [1479, 21] on button "Update Order" at bounding box center [1465, 24] width 82 height 25
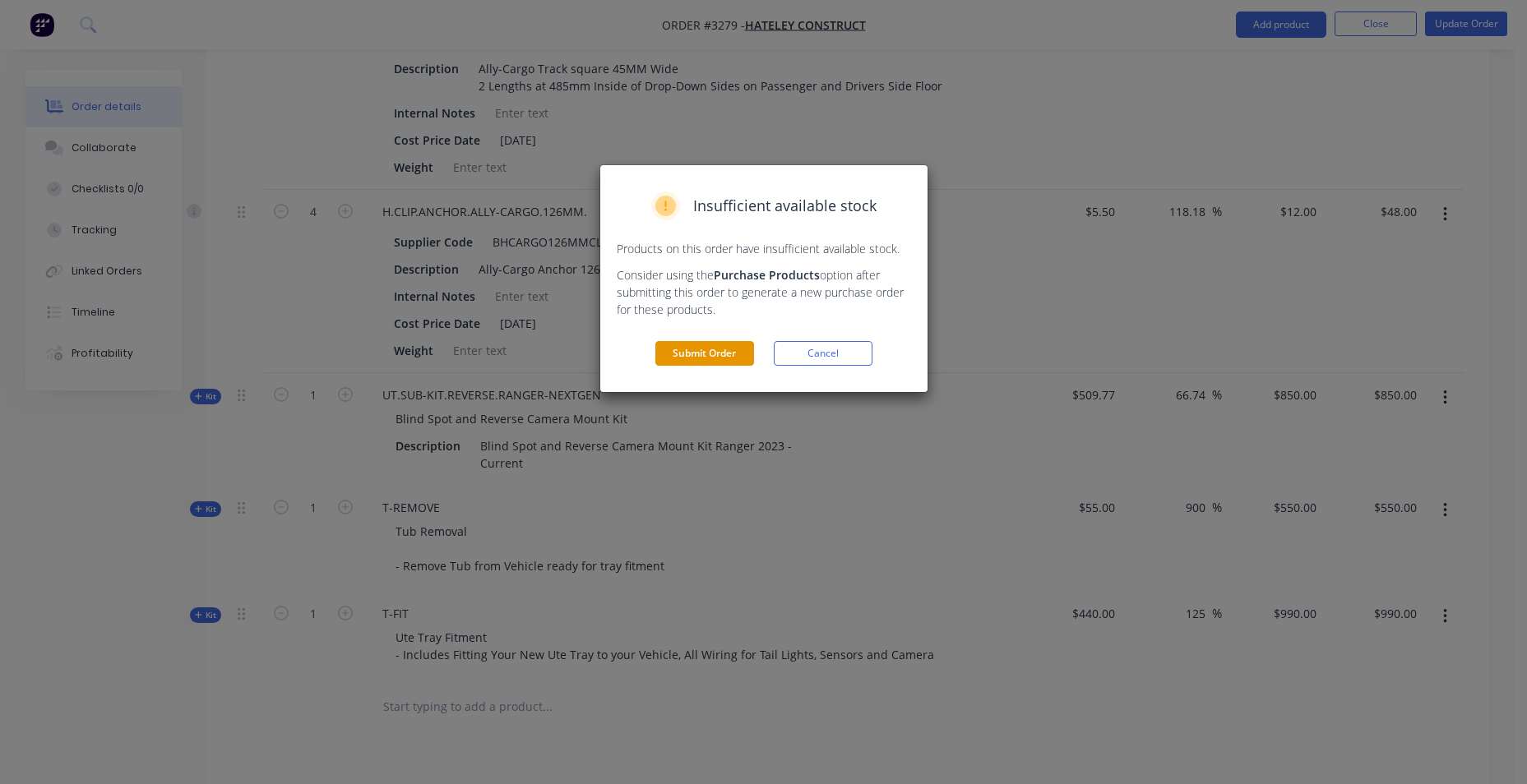
click at [696, 357] on button "Submit Order" at bounding box center [705, 353] width 99 height 25
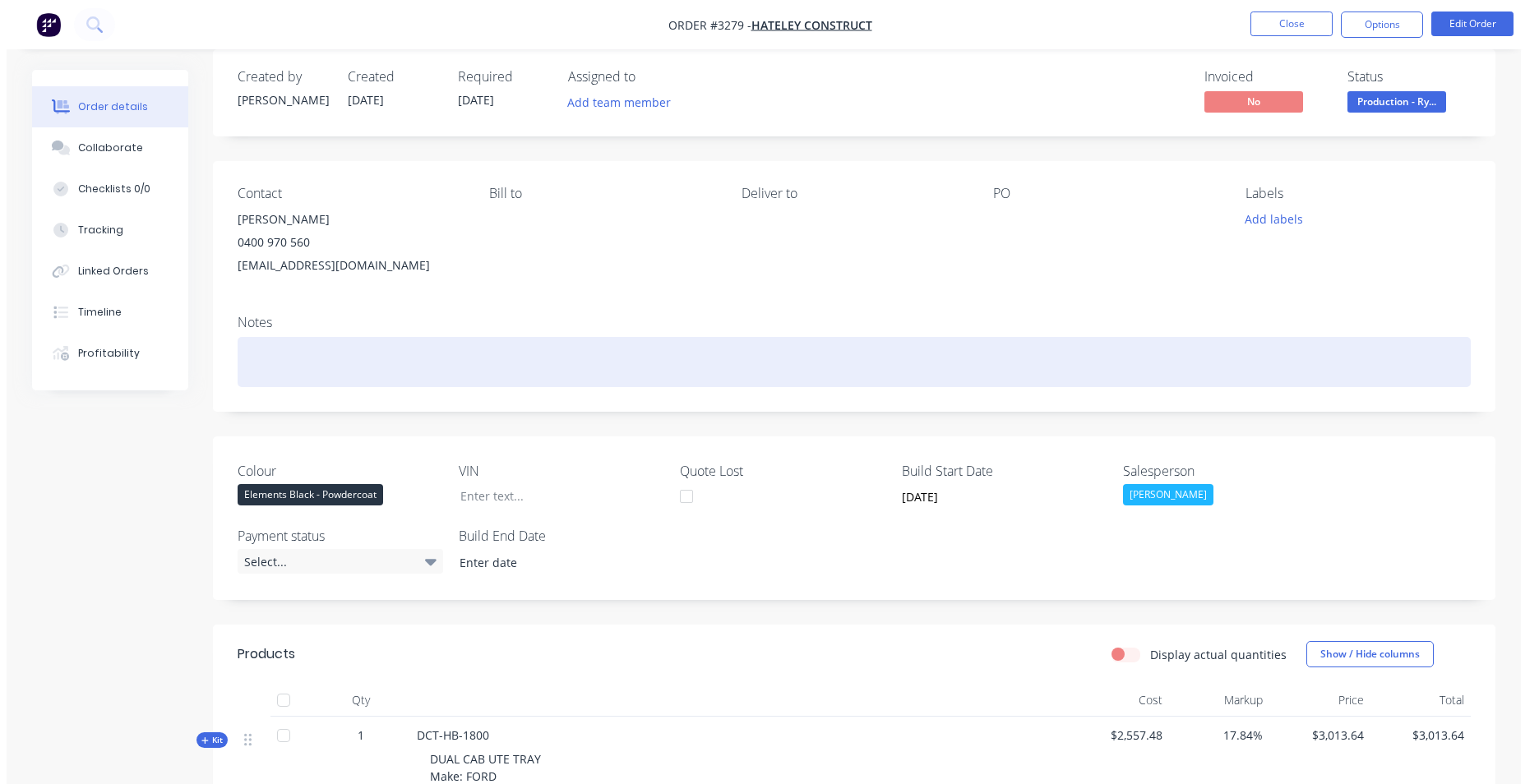
scroll to position [0, 0]
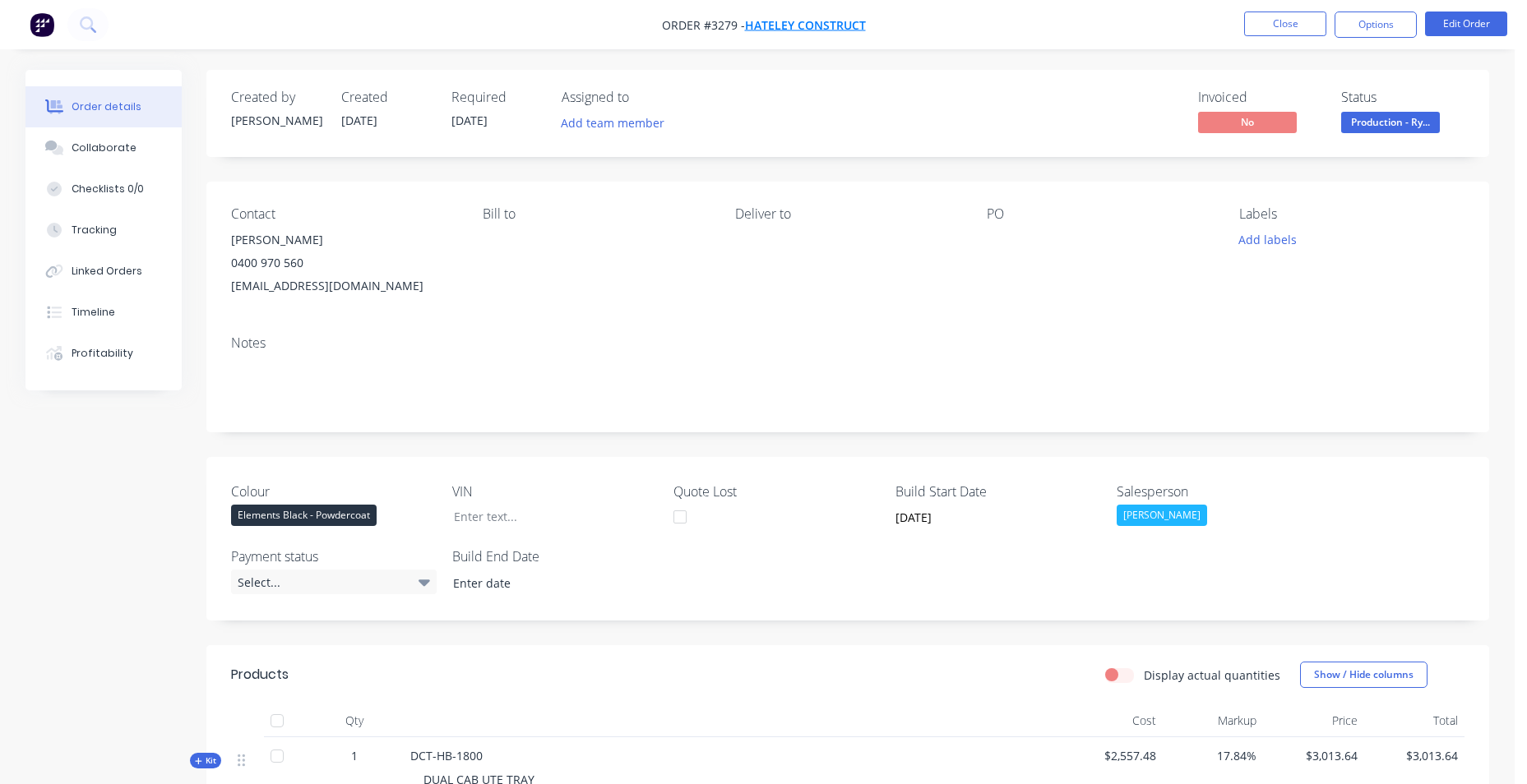
click at [836, 29] on span "Hateley Construct" at bounding box center [804, 26] width 121 height 16
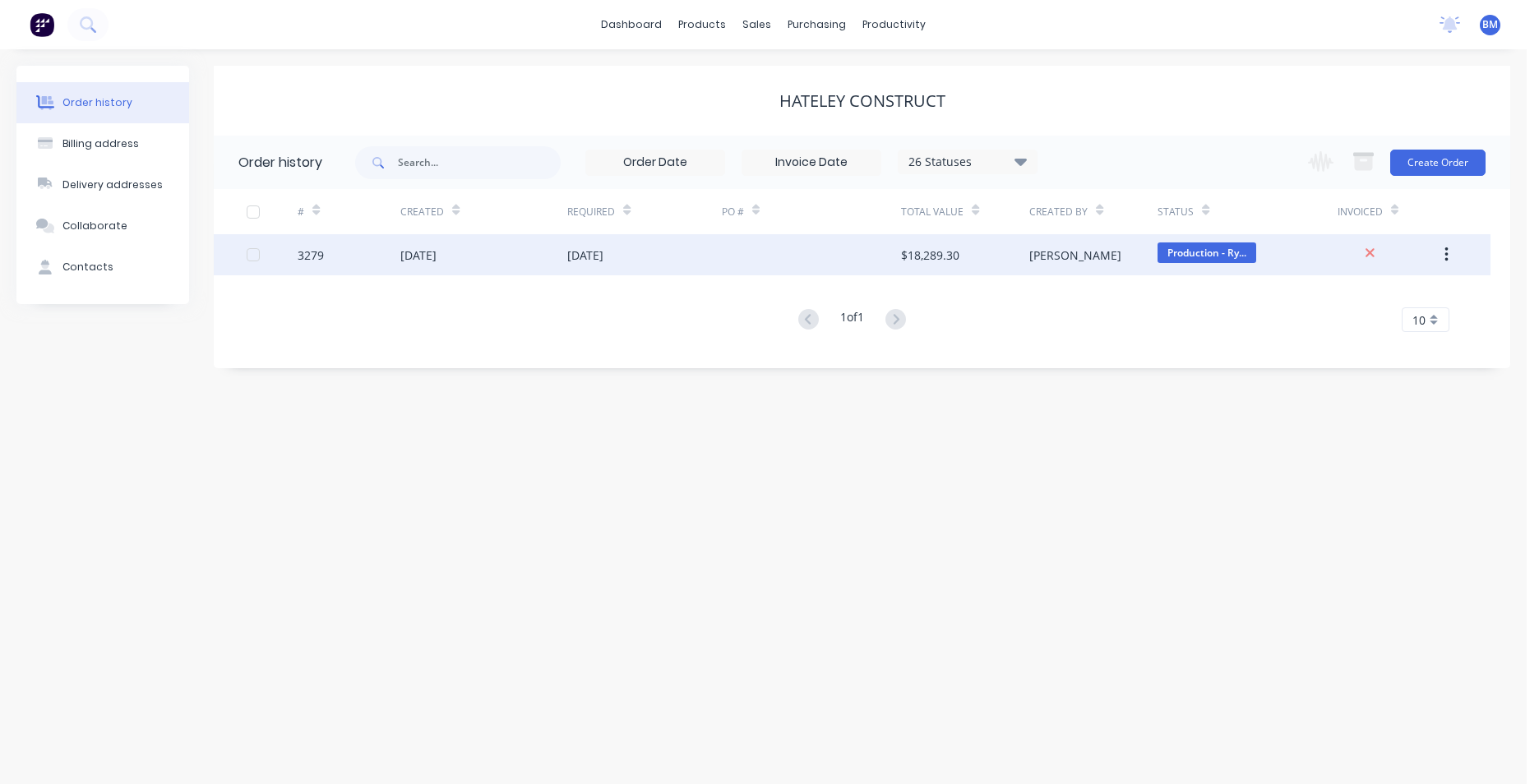
click at [436, 260] on div "[DATE]" at bounding box center [418, 255] width 36 height 18
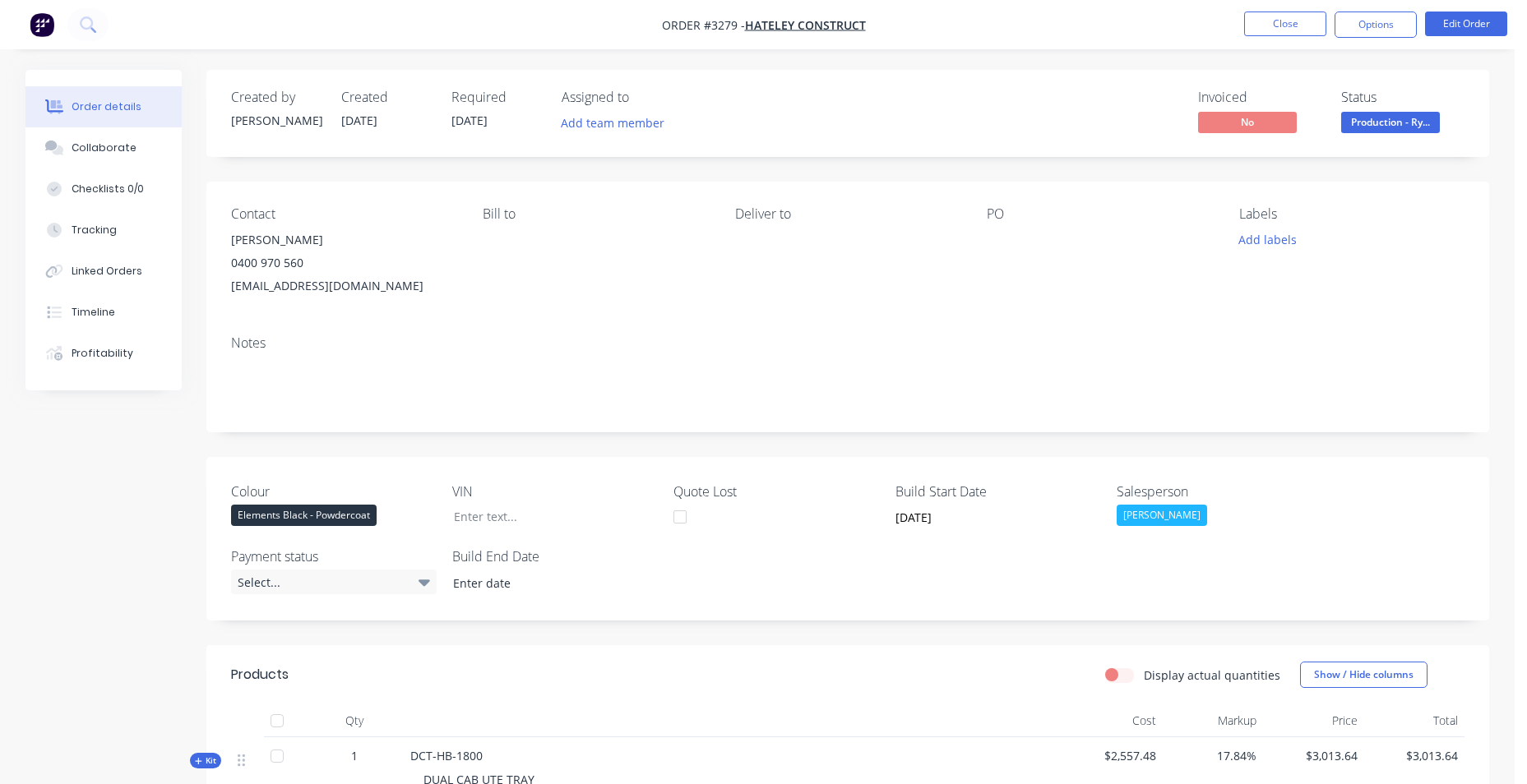
click at [971, 117] on div "Invoiced No Status Production - Ry..." at bounding box center [1095, 114] width 738 height 48
click at [43, 19] on img "button" at bounding box center [42, 25] width 25 height 25
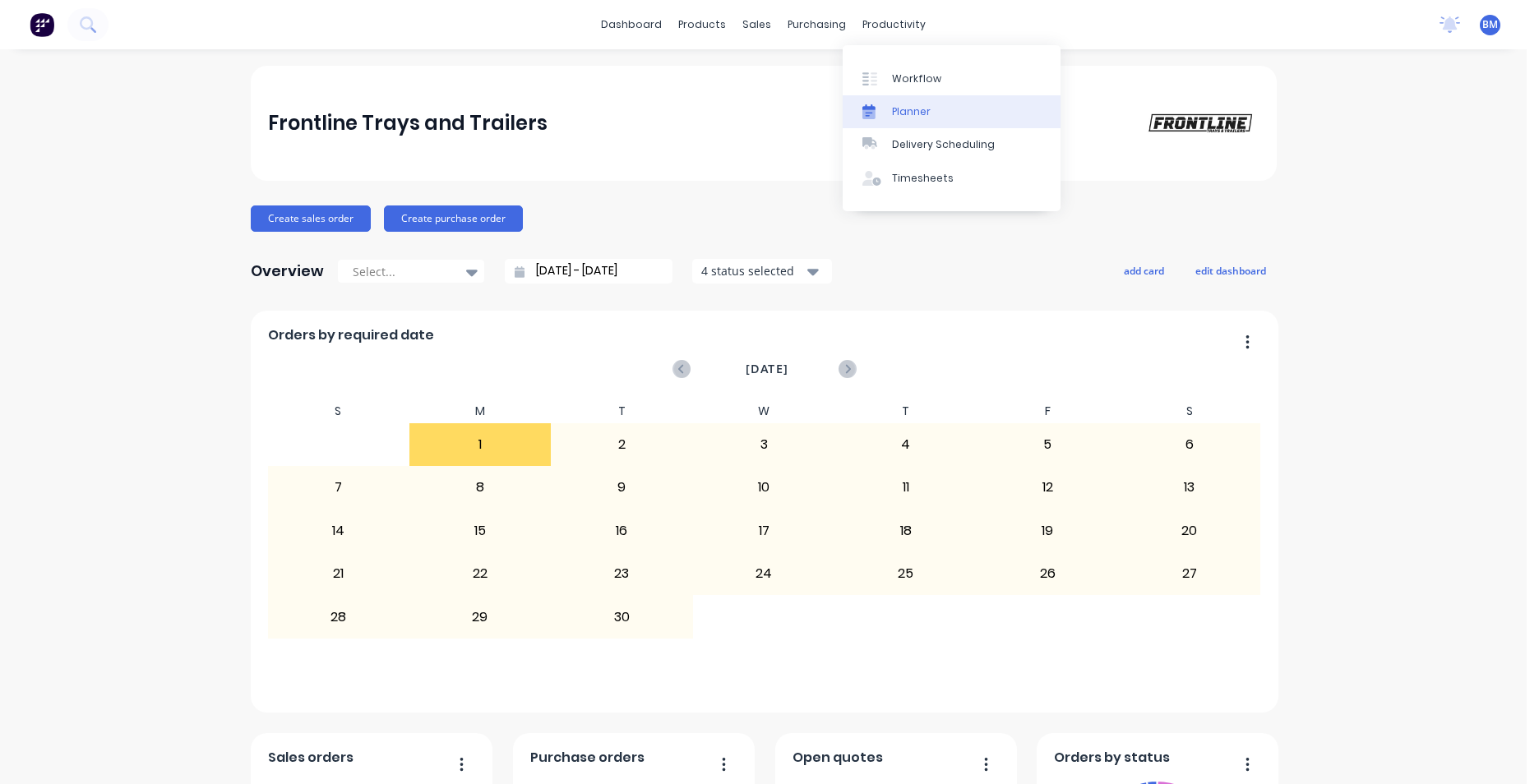
click at [878, 108] on div at bounding box center [875, 112] width 25 height 15
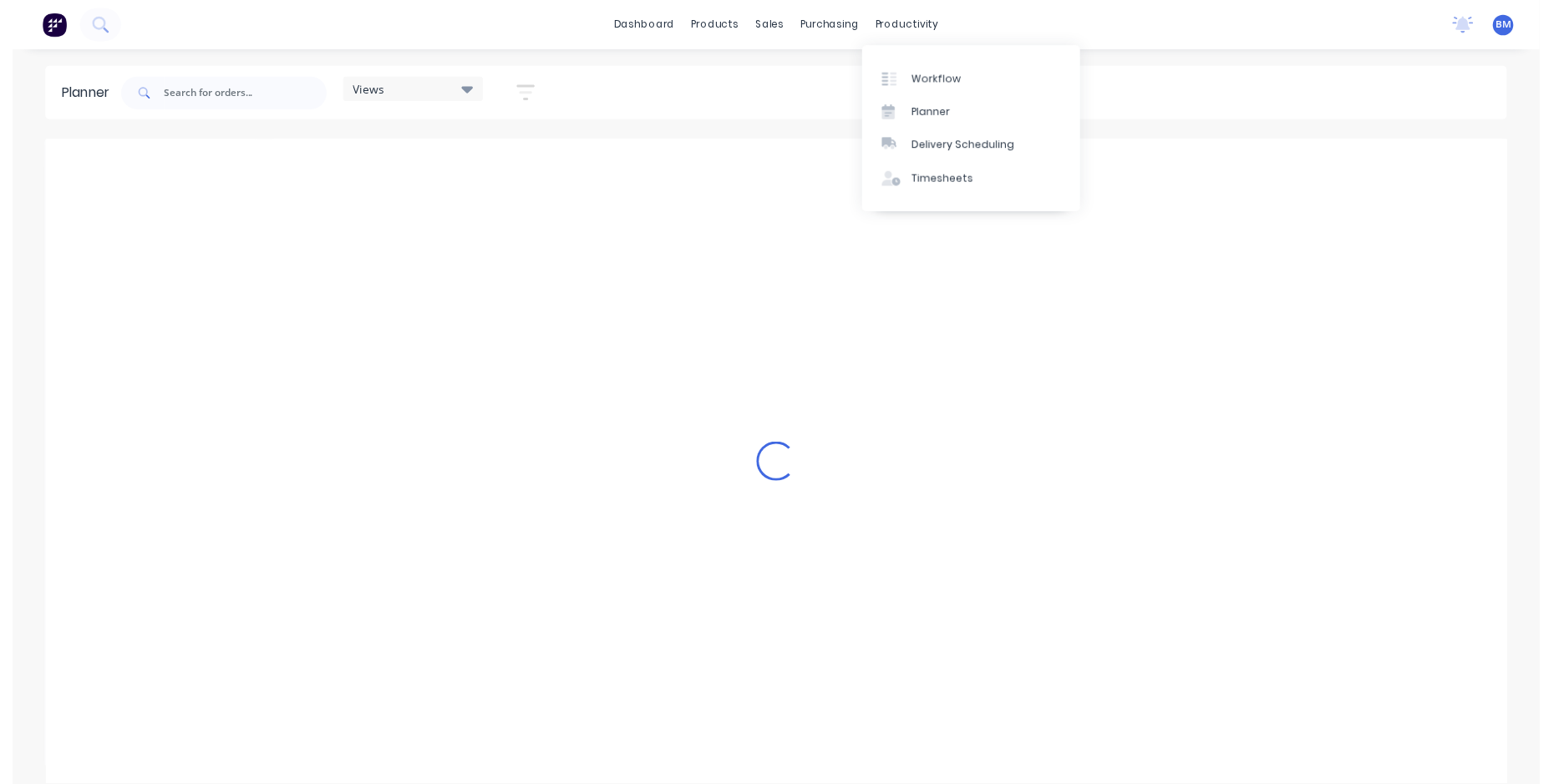
scroll to position [0, 269]
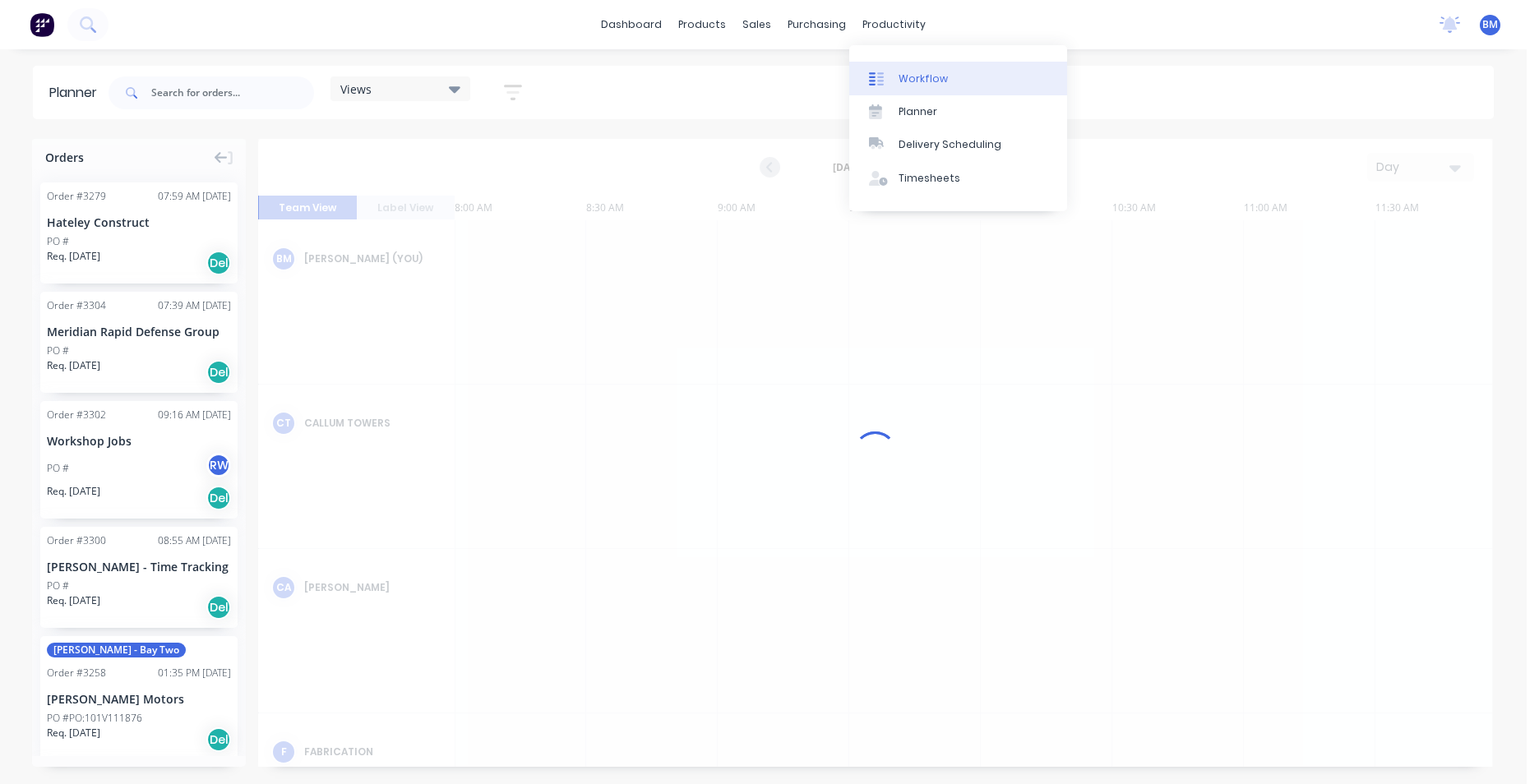
click at [900, 82] on div "Workflow" at bounding box center [923, 78] width 49 height 15
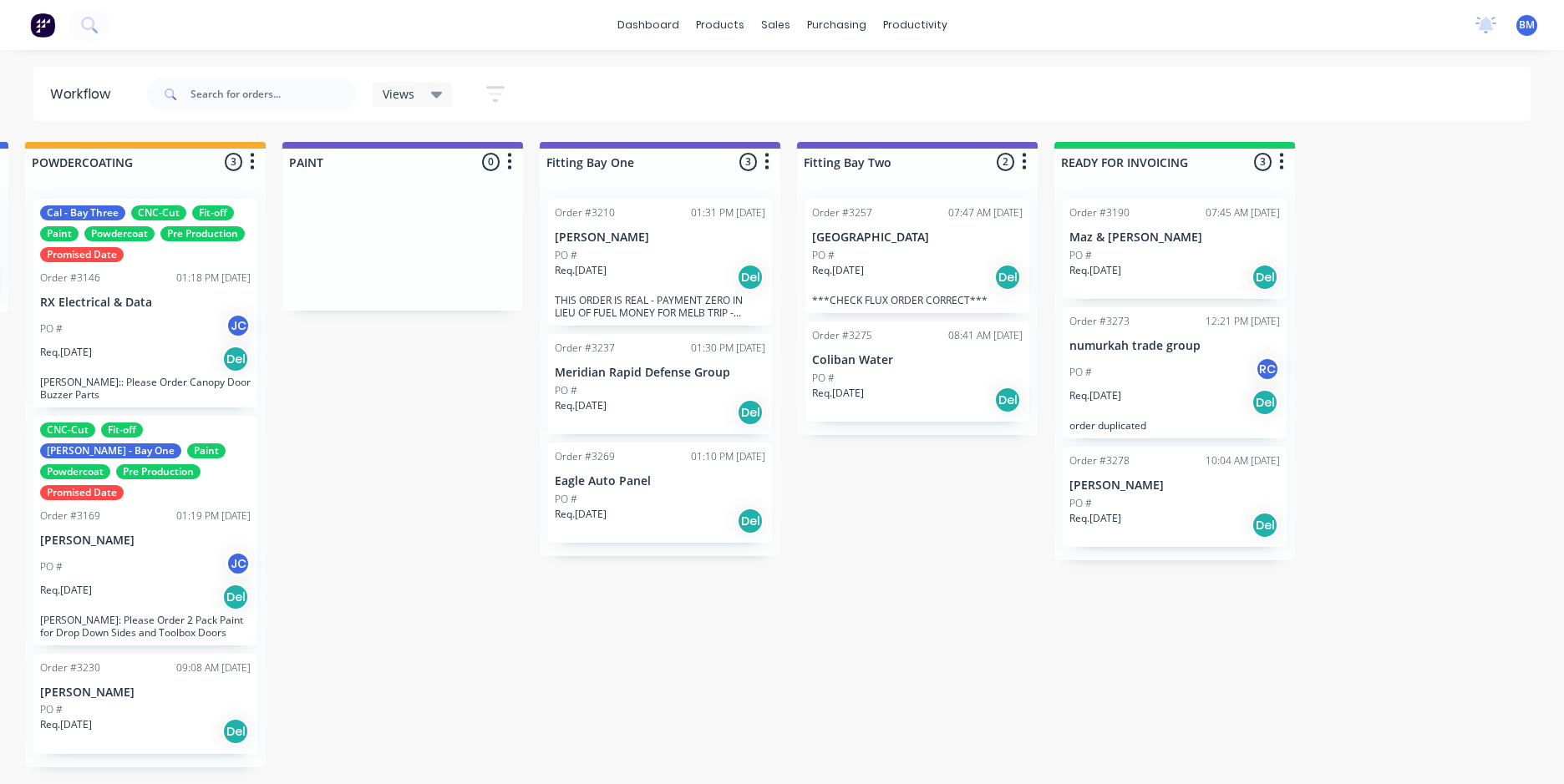
scroll to position [0, 3637]
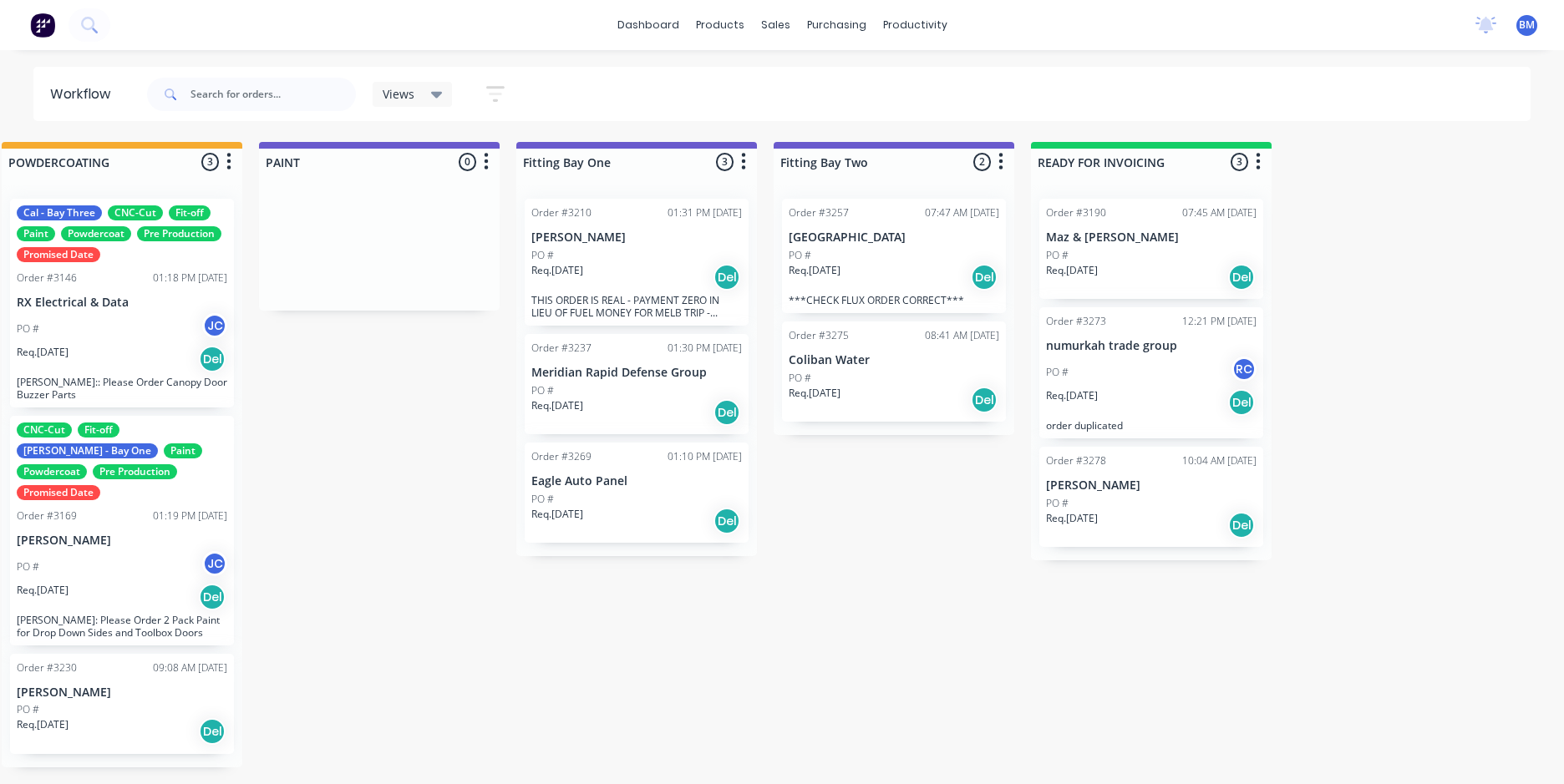
click at [667, 261] on div "PO #" at bounding box center [636, 255] width 210 height 15
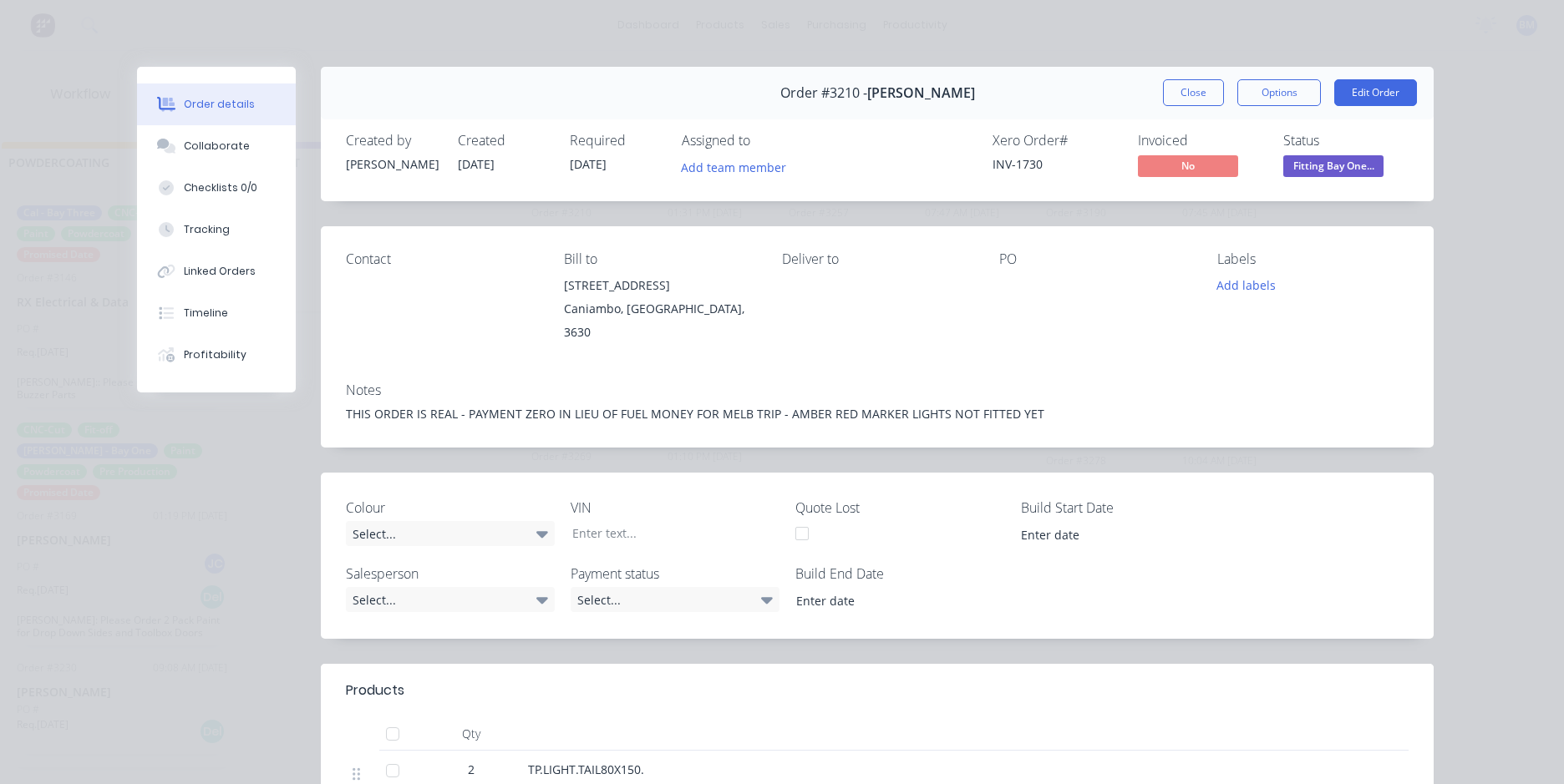
click at [1343, 166] on span "Fitting Bay One..." at bounding box center [1333, 166] width 100 height 21
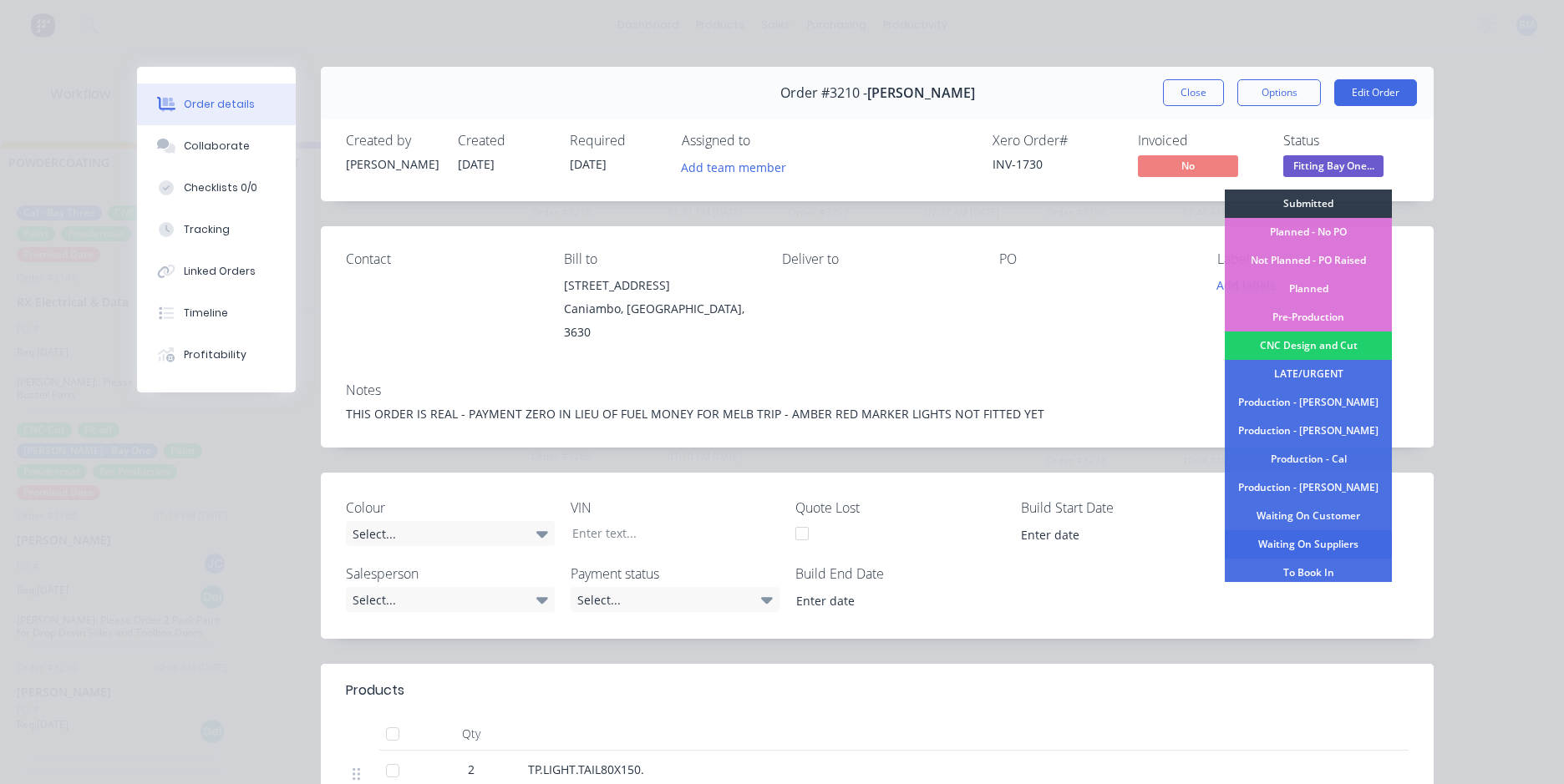
scroll to position [169, 0]
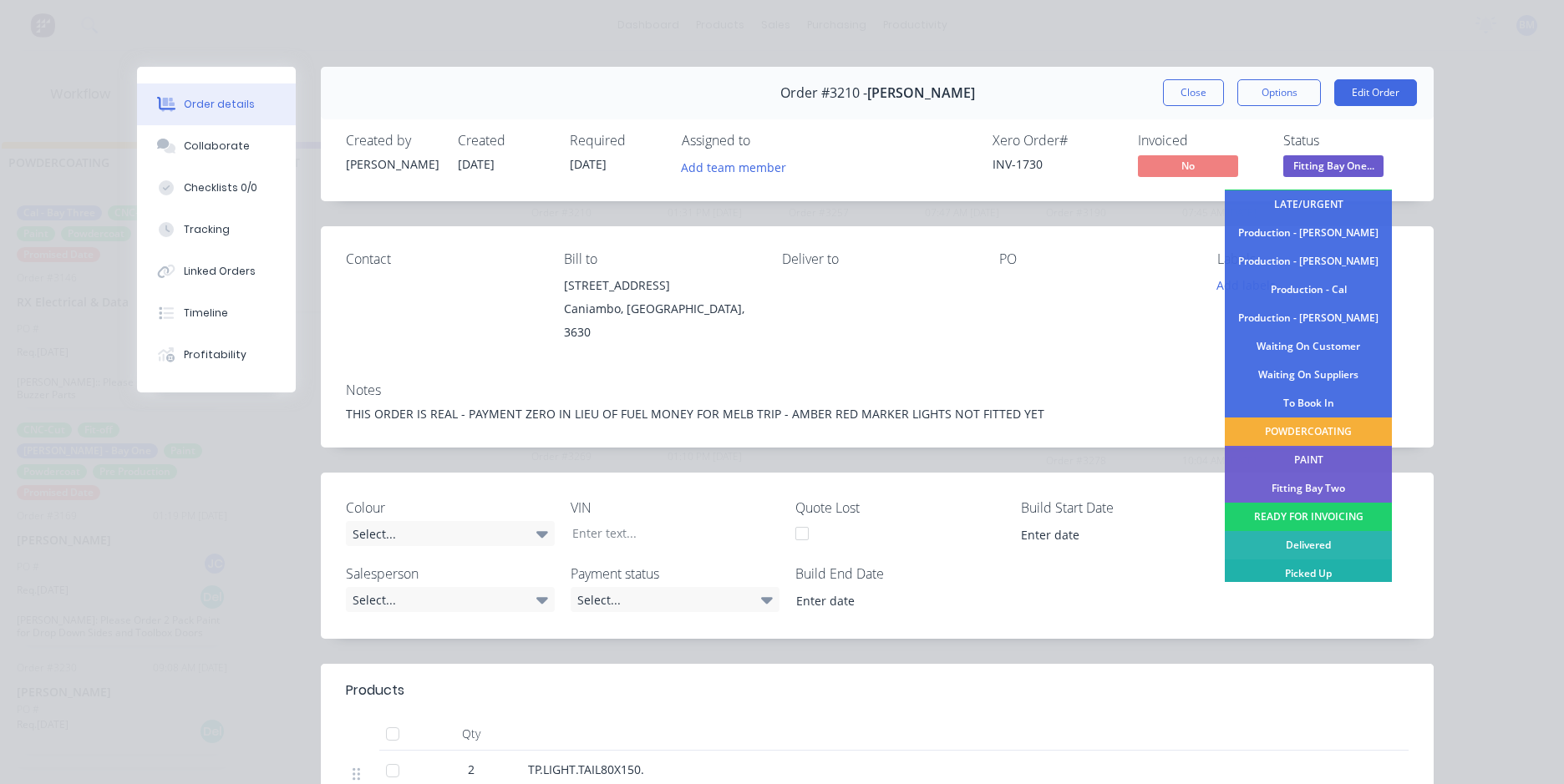
click at [1256, 575] on div "Picked Up" at bounding box center [1308, 574] width 167 height 29
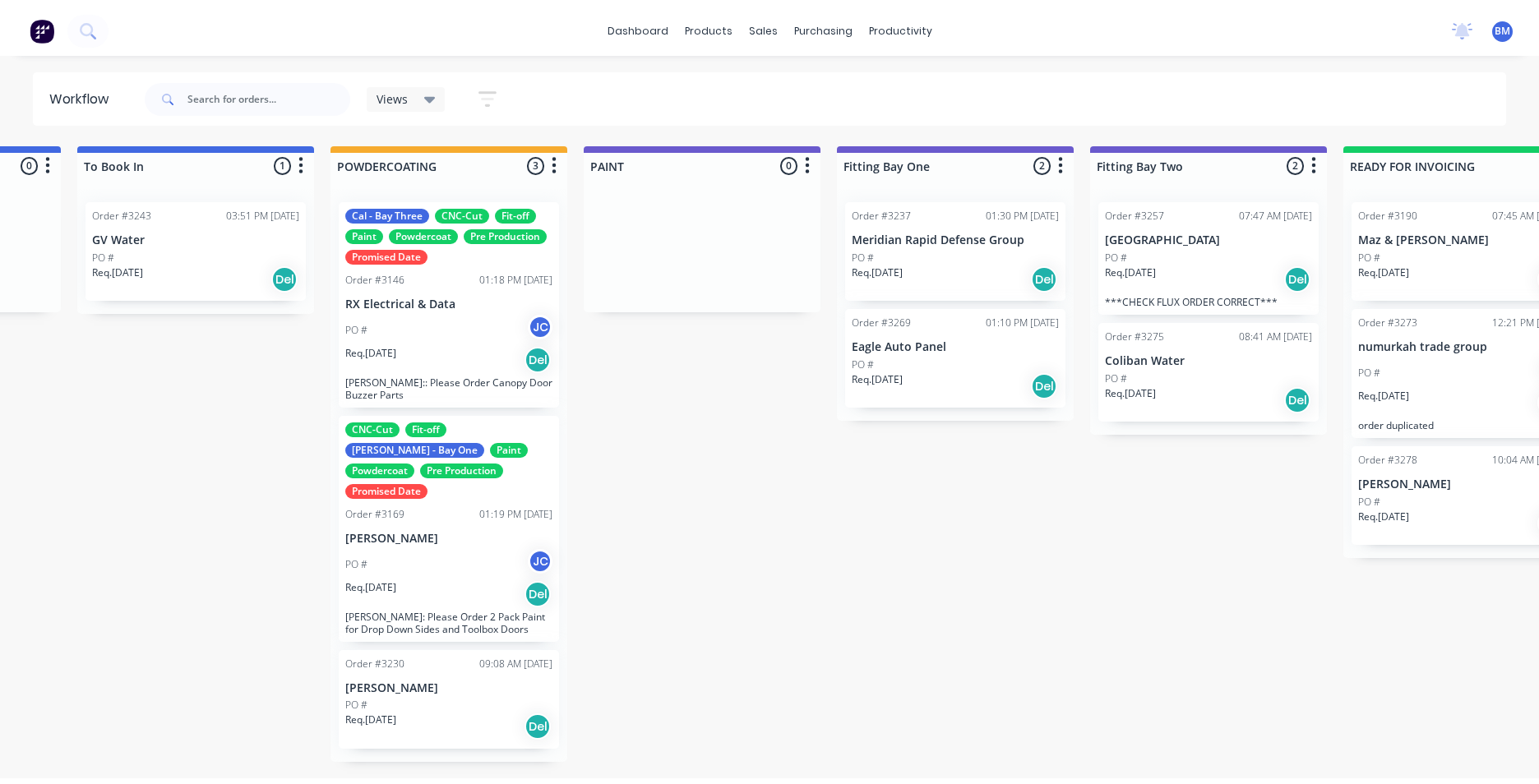
scroll to position [0, 3241]
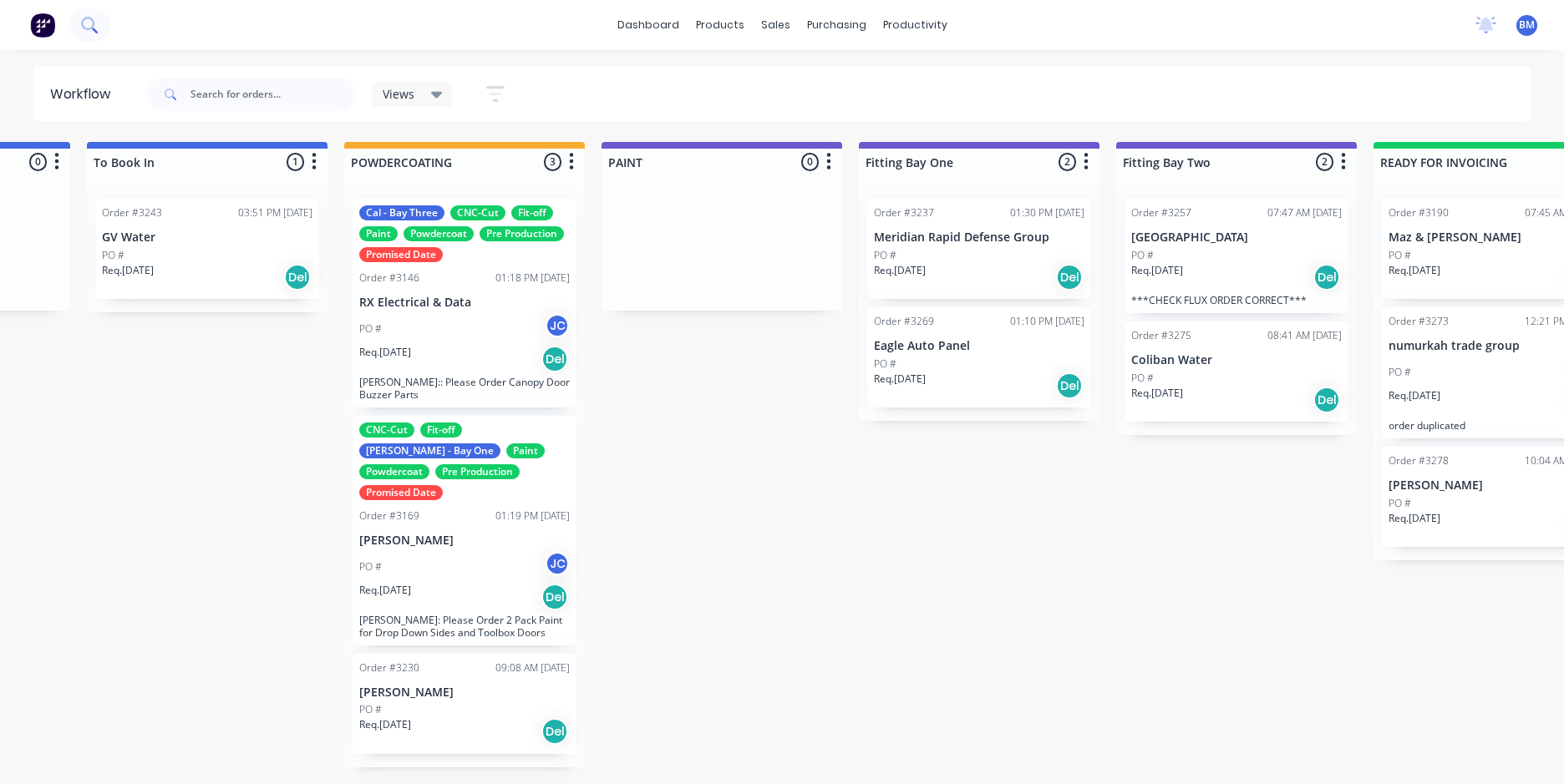
click at [91, 26] on icon at bounding box center [90, 25] width 16 height 16
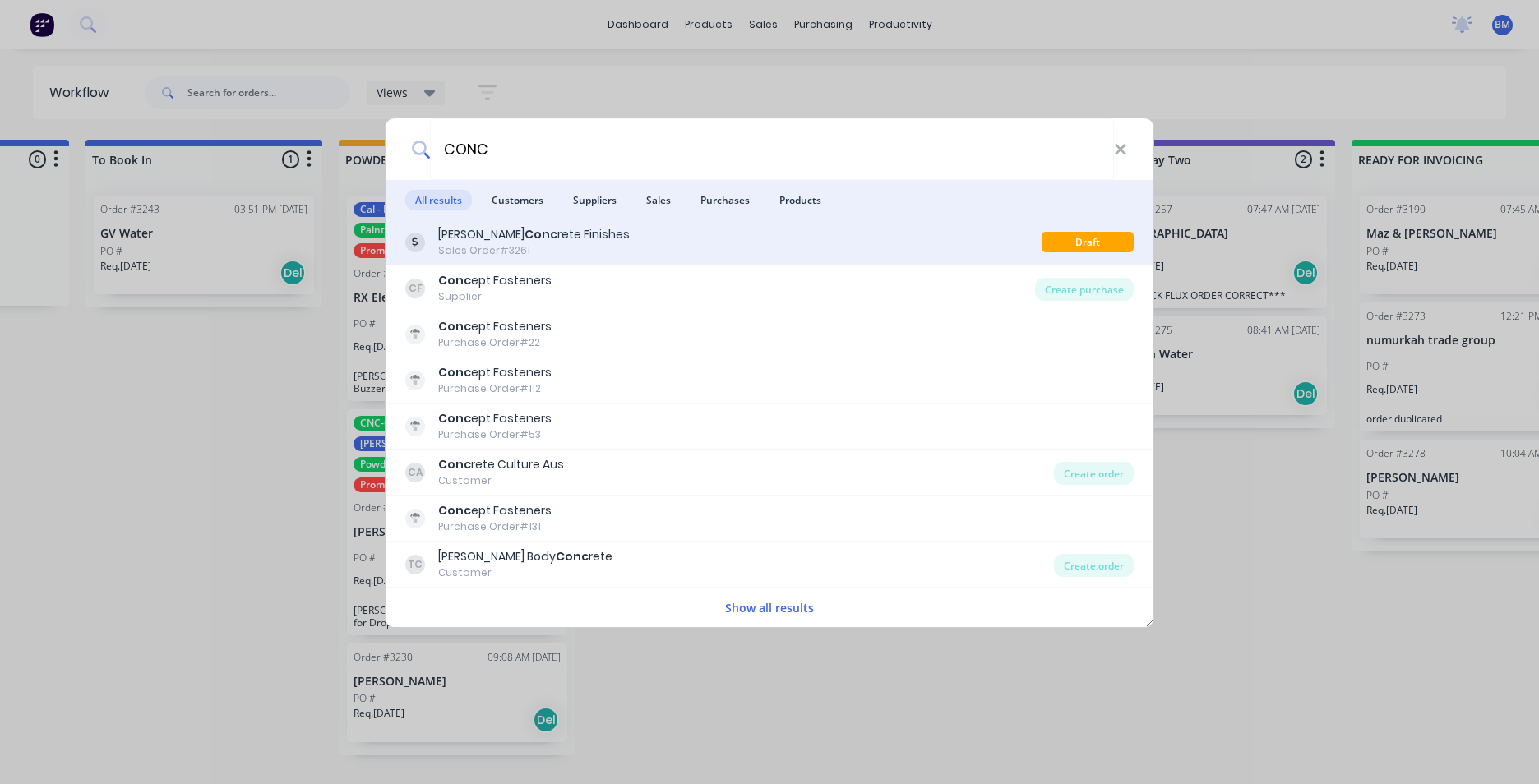
type input "CONC"
click at [918, 245] on div "[PERSON_NAME] Conc rete Finishes Sales Order #3261" at bounding box center [723, 242] width 636 height 32
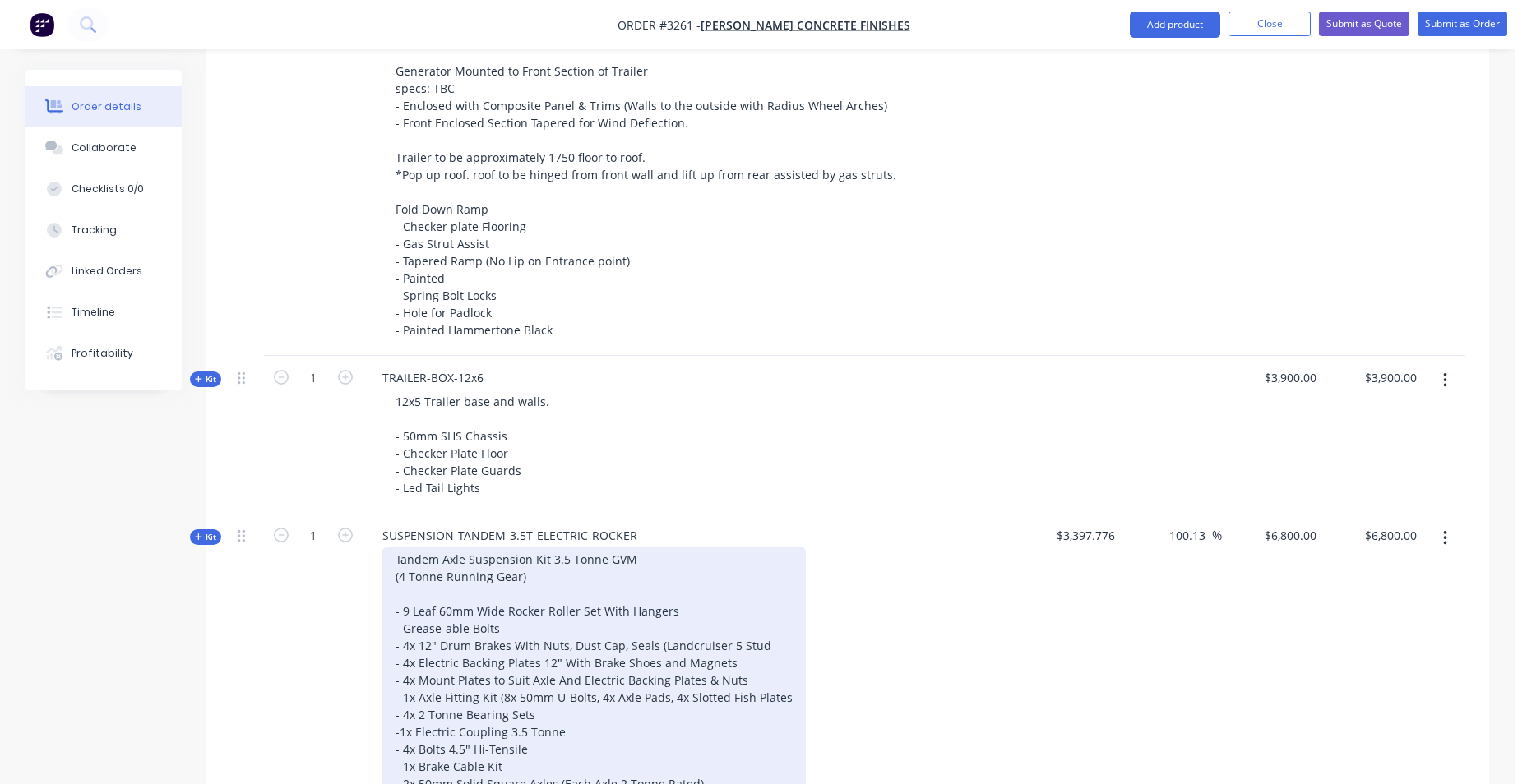
scroll to position [602, 0]
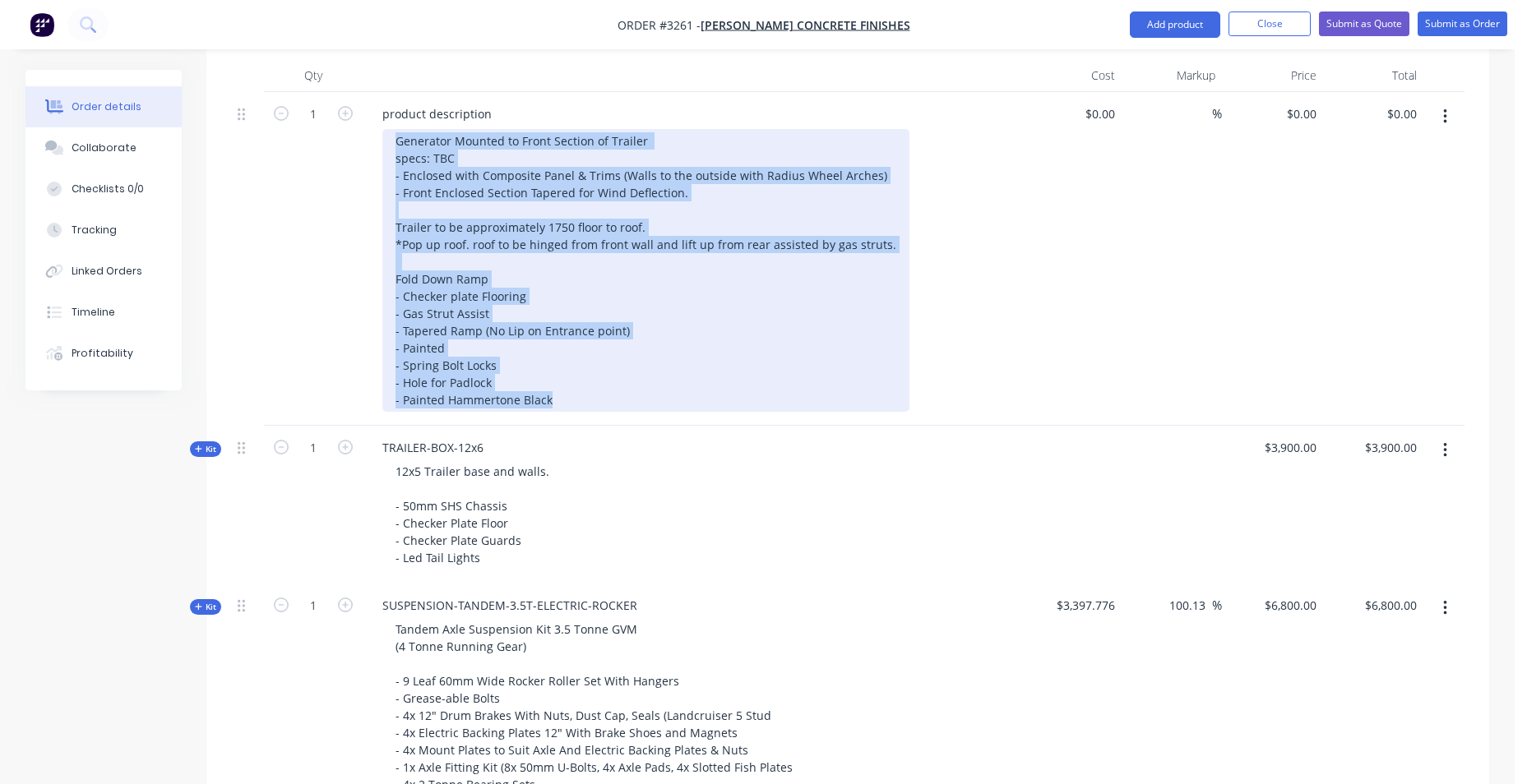
drag, startPoint x: 394, startPoint y: 137, endPoint x: 568, endPoint y: 405, distance: 319.5
click at [568, 405] on div "Generator Mounted to Front Section of Trailer specs: TBC - Enclosed with Compos…" at bounding box center [646, 270] width 527 height 283
drag, startPoint x: 448, startPoint y: 346, endPoint x: 461, endPoint y: 274, distance: 73.2
copy div "Generator Mounted to Front Section of Trailer specs: TBC - Enclosed with Compos…"
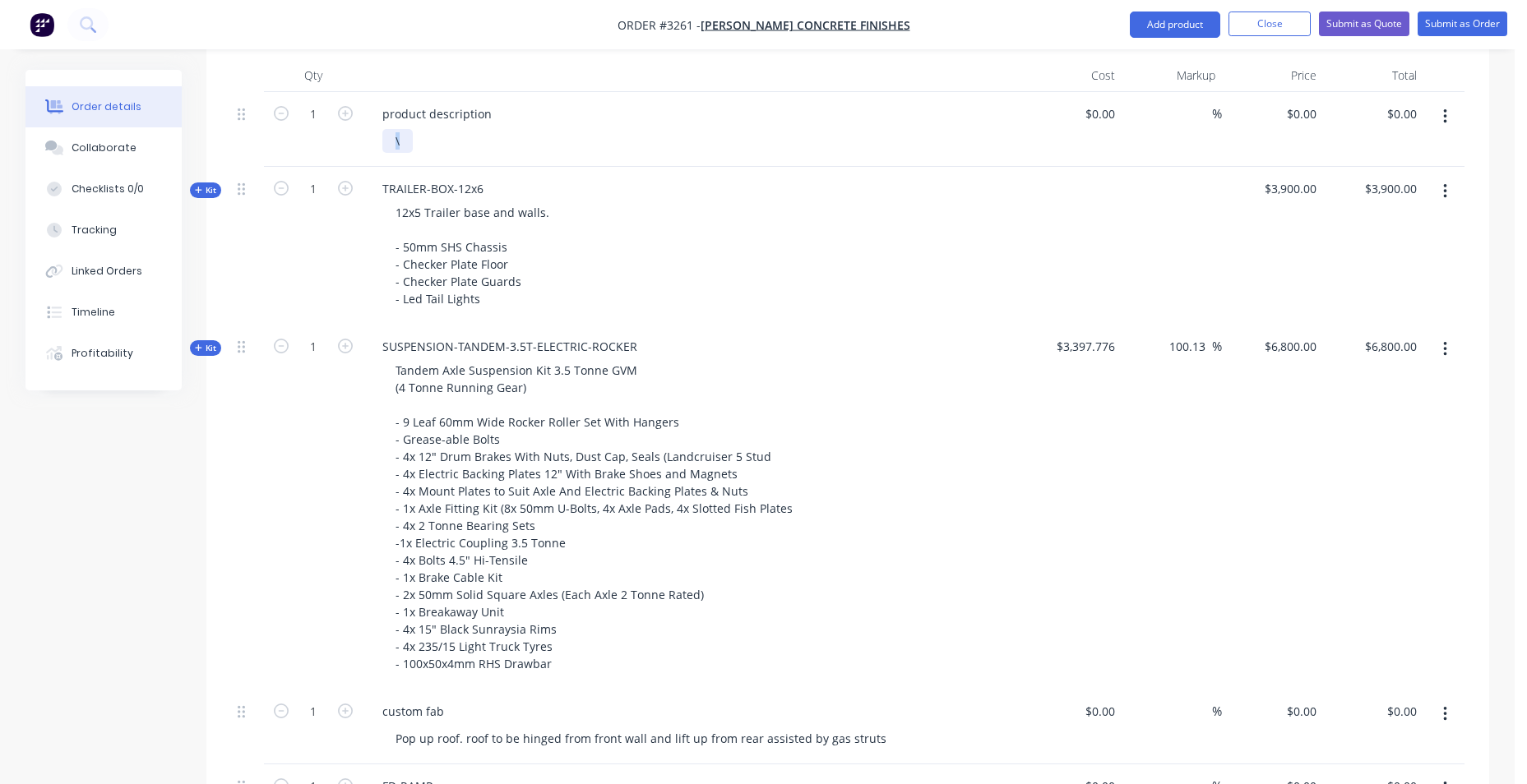
drag, startPoint x: 400, startPoint y: 148, endPoint x: 382, endPoint y: 148, distance: 18.0
click at [382, 148] on div "\" at bounding box center [397, 140] width 31 height 24
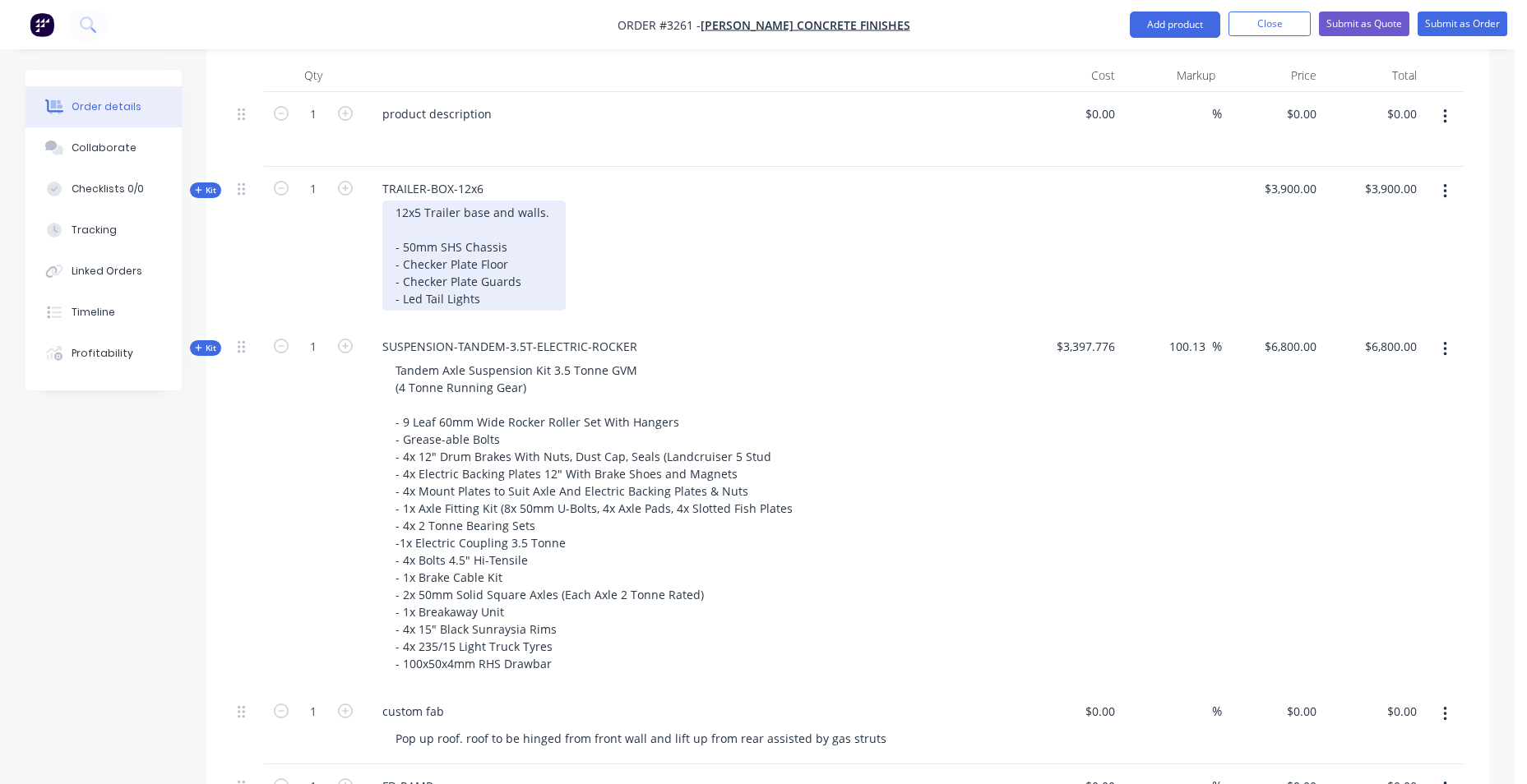
click at [470, 304] on div "12x5 Trailer base and walls. - 50mm SHS Chassis - Checker Plate Floor - Checker…" at bounding box center [474, 255] width 183 height 110
drag, startPoint x: 494, startPoint y: 305, endPoint x: 388, endPoint y: 248, distance: 120.4
click at [388, 248] on div "12x5 Trailer base and walls. - 50mm SHS Chassis - Checker Plate Floor - Checker…" at bounding box center [474, 255] width 183 height 110
paste div
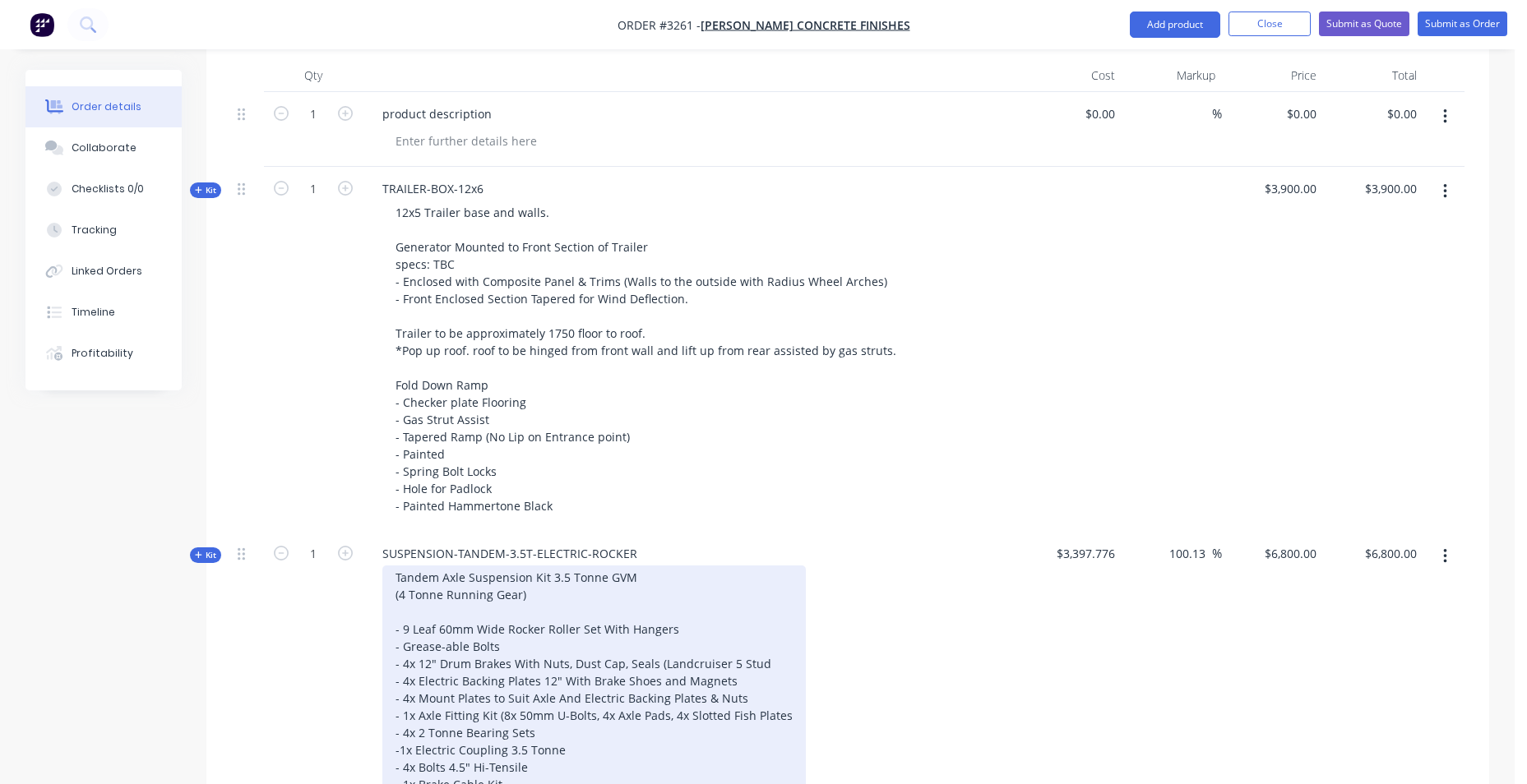
drag, startPoint x: 471, startPoint y: 511, endPoint x: 746, endPoint y: 565, distance: 280.3
click at [746, 570] on div "Tandem Axle Suspension Kit 3.5 Tonne GVM (4 Tonne Running Gear) - 9 Leaf 60mm W…" at bounding box center [594, 724] width 424 height 317
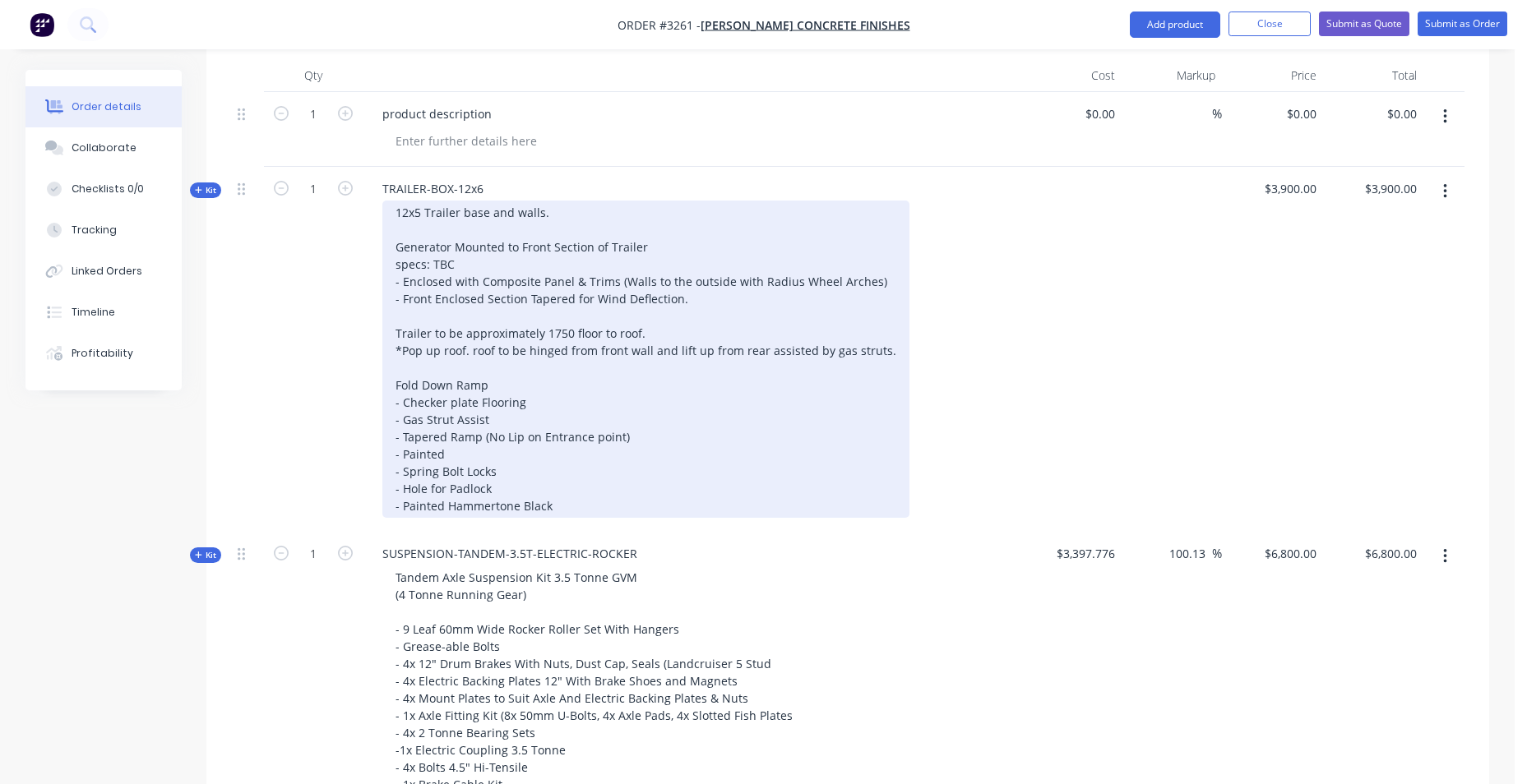
click at [638, 411] on div "12x5 Trailer base and walls. Generator Mounted to Front Section of Trailer spec…" at bounding box center [646, 359] width 527 height 317
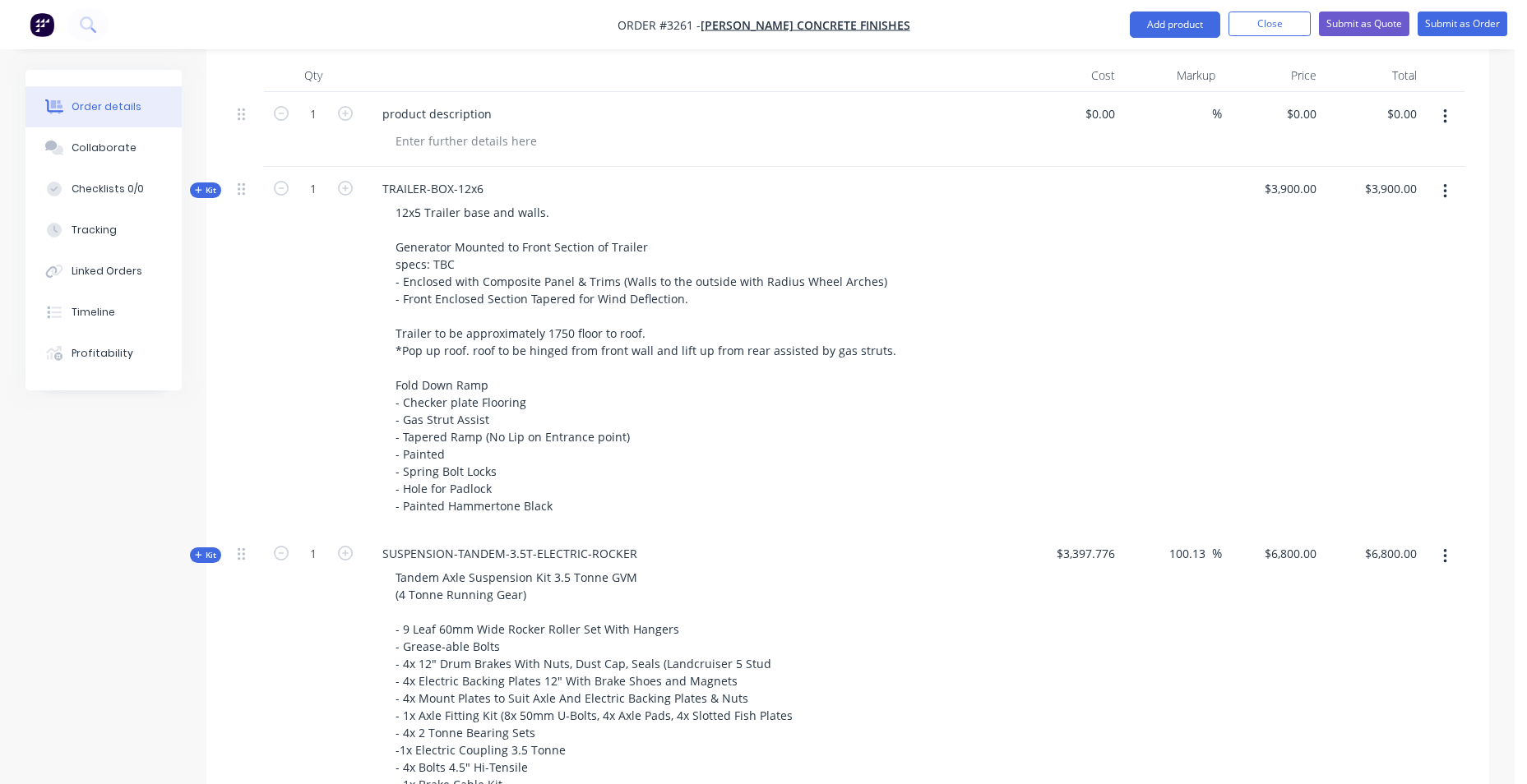
click at [1093, 356] on div at bounding box center [1071, 349] width 101 height 365
click at [1167, 195] on div at bounding box center [1172, 349] width 101 height 365
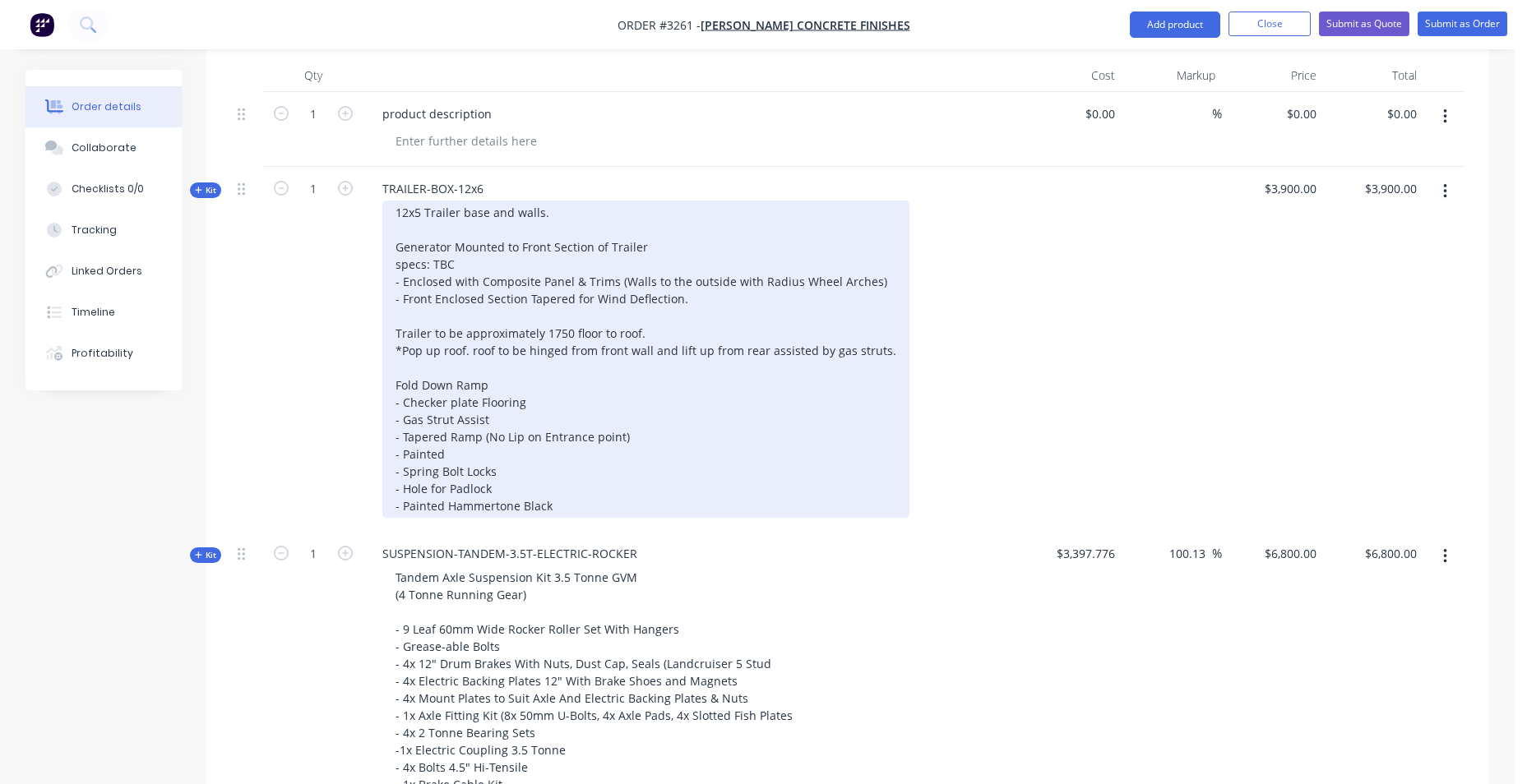
click at [523, 300] on div "12x5 Trailer base and walls. Generator Mounted to Front Section of Trailer spec…" at bounding box center [646, 359] width 527 height 317
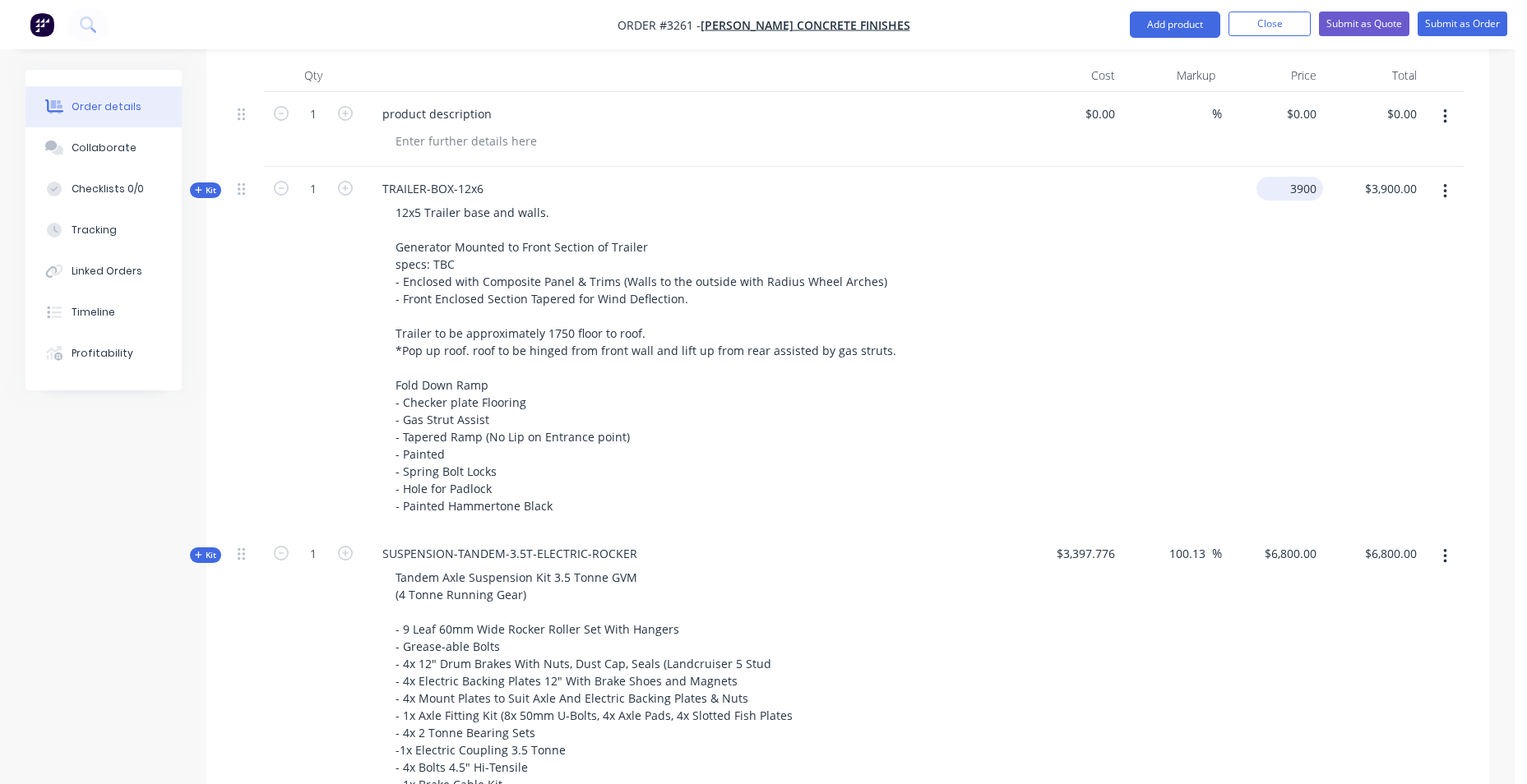
click at [1291, 183] on input "3900" at bounding box center [1293, 189] width 60 height 24
type input "$3,900.00"
click at [1374, 181] on input "3900.00" at bounding box center [1393, 189] width 60 height 24
click at [1155, 188] on div at bounding box center [1172, 349] width 101 height 365
click at [1397, 194] on input "3900.00" at bounding box center [1393, 189] width 60 height 24
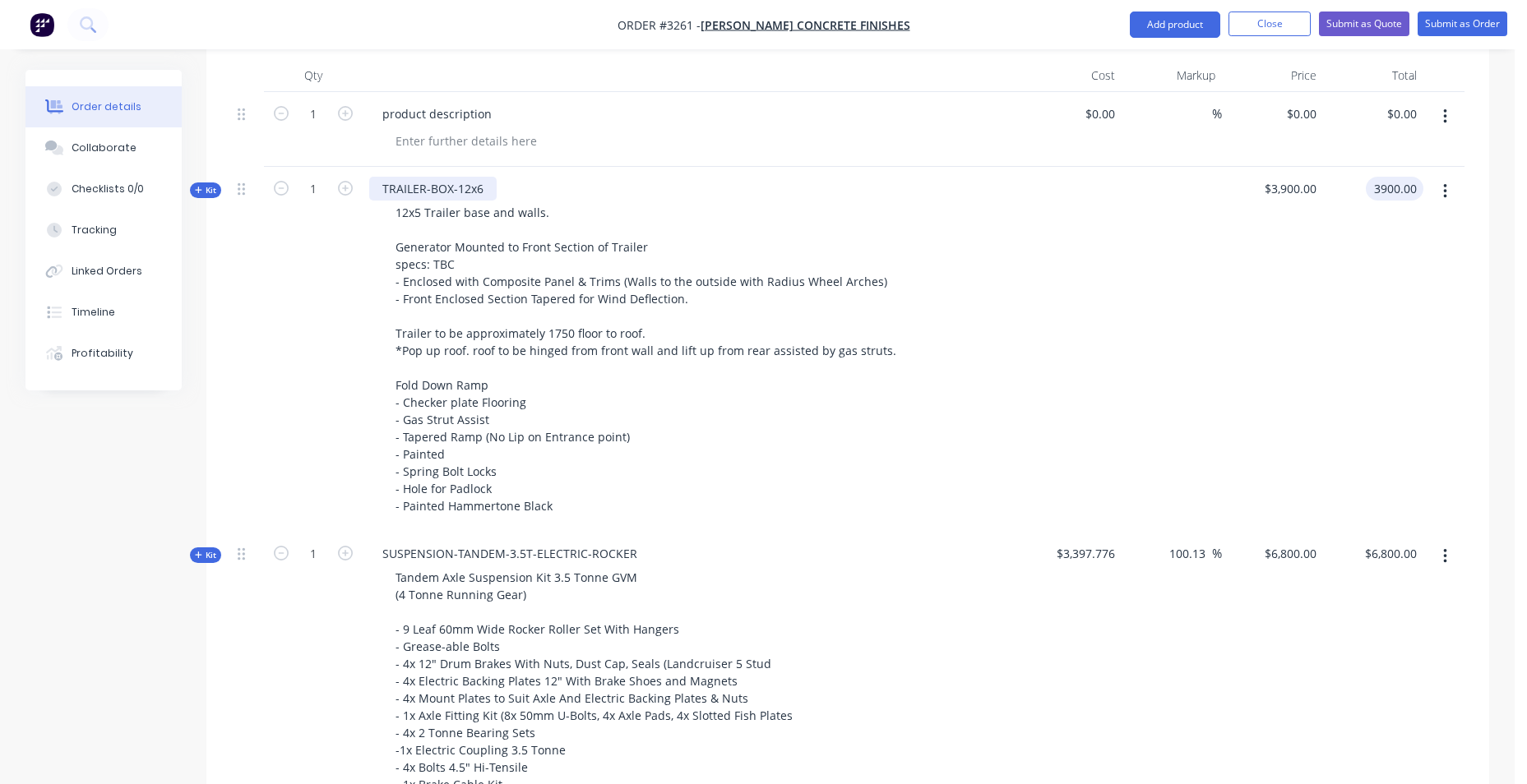
click at [481, 183] on div "TRAILER-BOX-12x6" at bounding box center [433, 189] width 128 height 24
type input "$3,900.00"
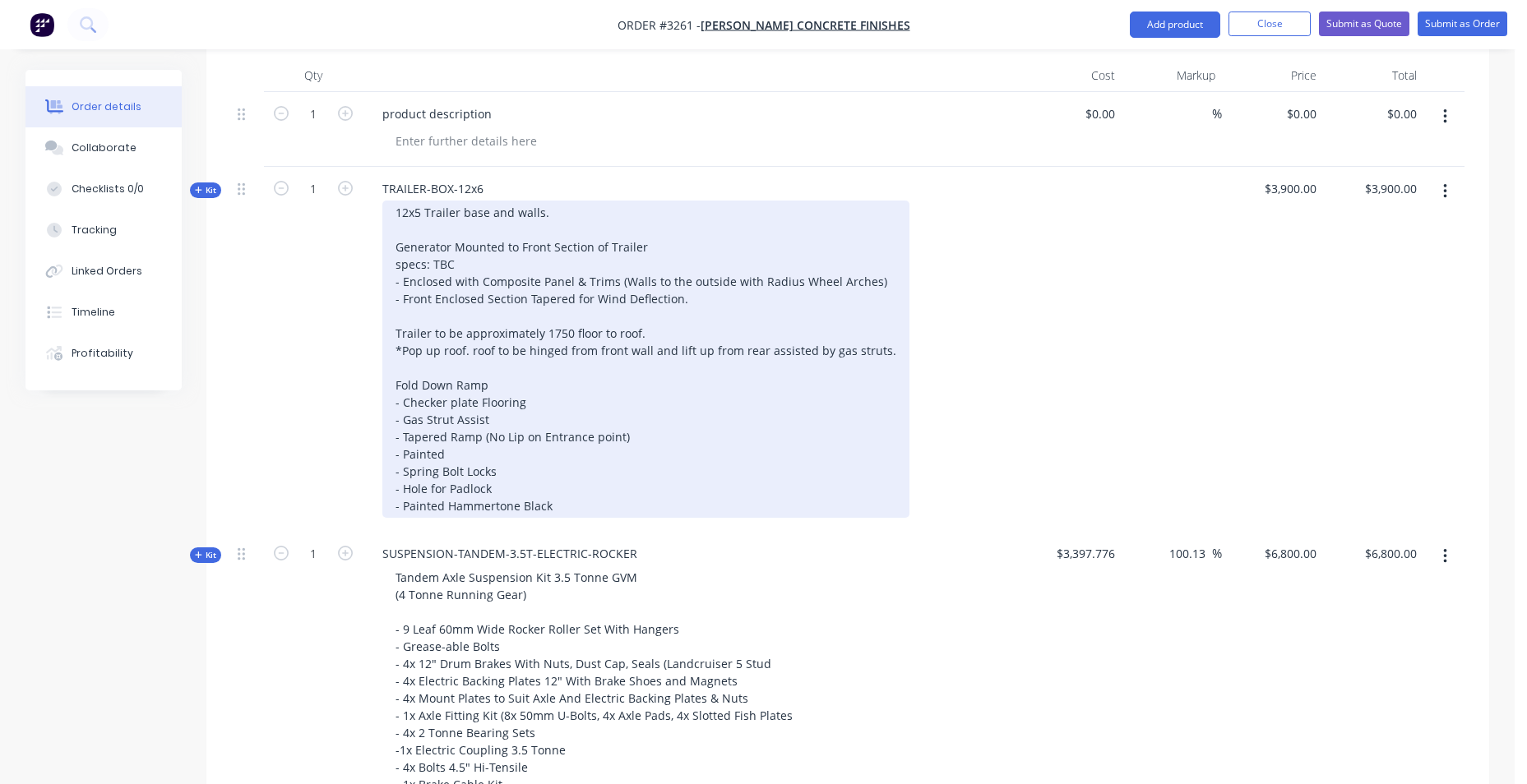
click at [420, 210] on div "12x5 Trailer base and walls. Generator Mounted to Front Section of Trailer spec…" at bounding box center [646, 359] width 527 height 317
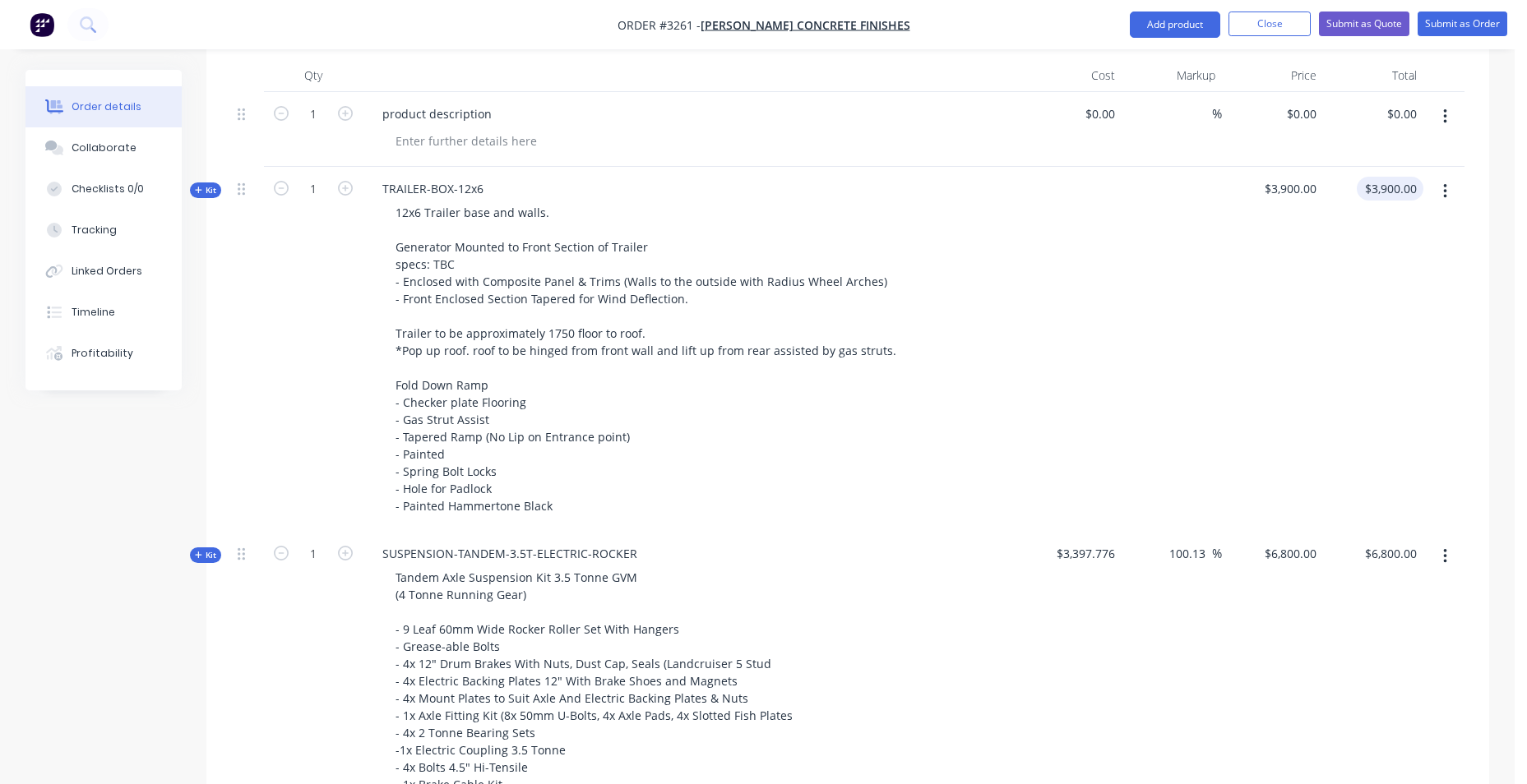
click at [1387, 190] on input "$3,900.00" at bounding box center [1393, 189] width 60 height 24
click at [1448, 116] on button "button" at bounding box center [1445, 117] width 39 height 30
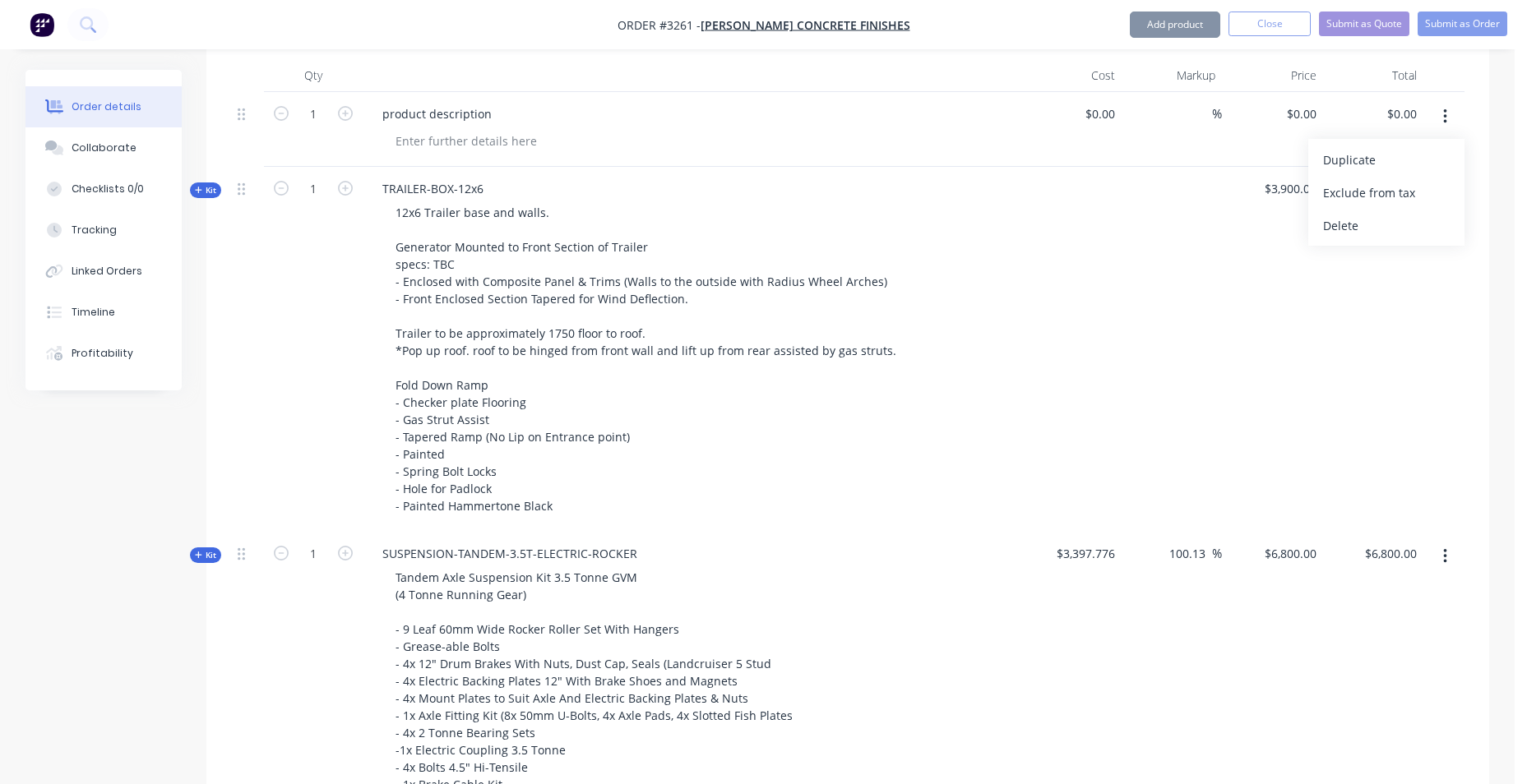
drag, startPoint x: 1338, startPoint y: 220, endPoint x: 1350, endPoint y: 215, distance: 13.0
click at [1341, 221] on div "Delete" at bounding box center [1386, 226] width 127 height 24
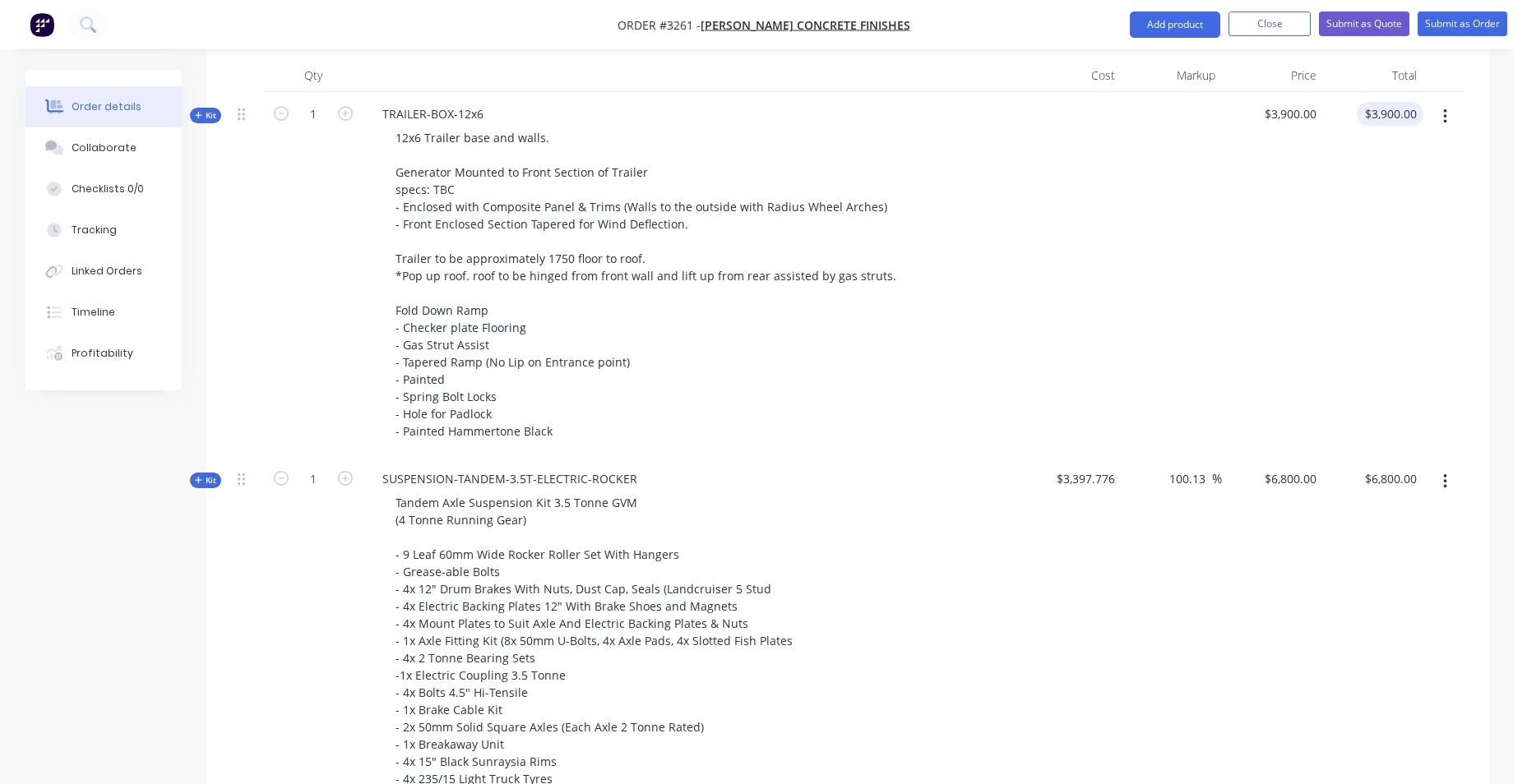
drag, startPoint x: 1355, startPoint y: 122, endPoint x: 1377, endPoint y: 118, distance: 22.4
click at [1363, 120] on div "$3,900.00 $3,900.00" at bounding box center [1373, 275] width 101 height 365
click at [1377, 118] on input "3900.00" at bounding box center [1397, 114] width 51 height 24
type input "11864"
click at [1080, 230] on div at bounding box center [1071, 275] width 101 height 365
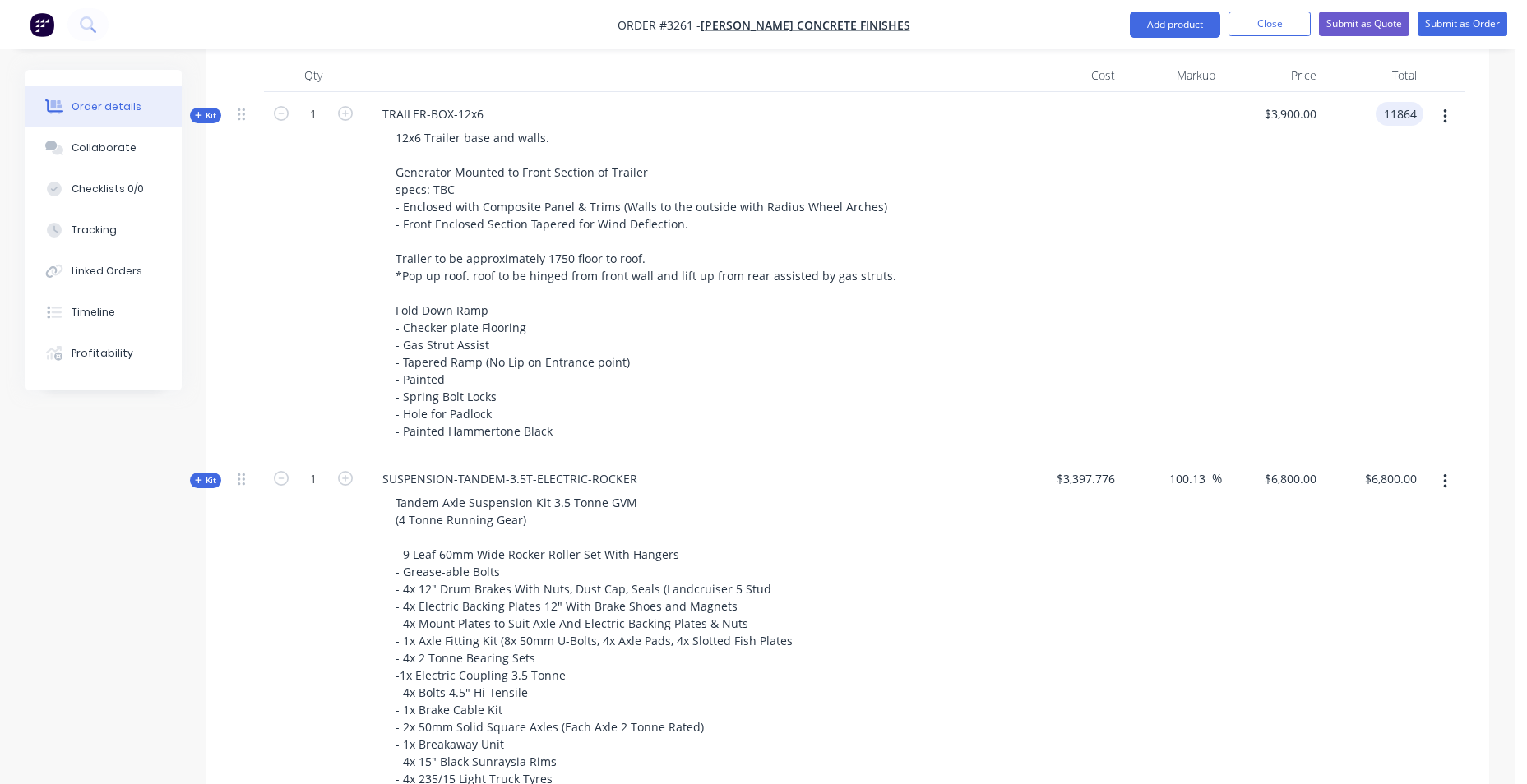
type input "$11,864.00"
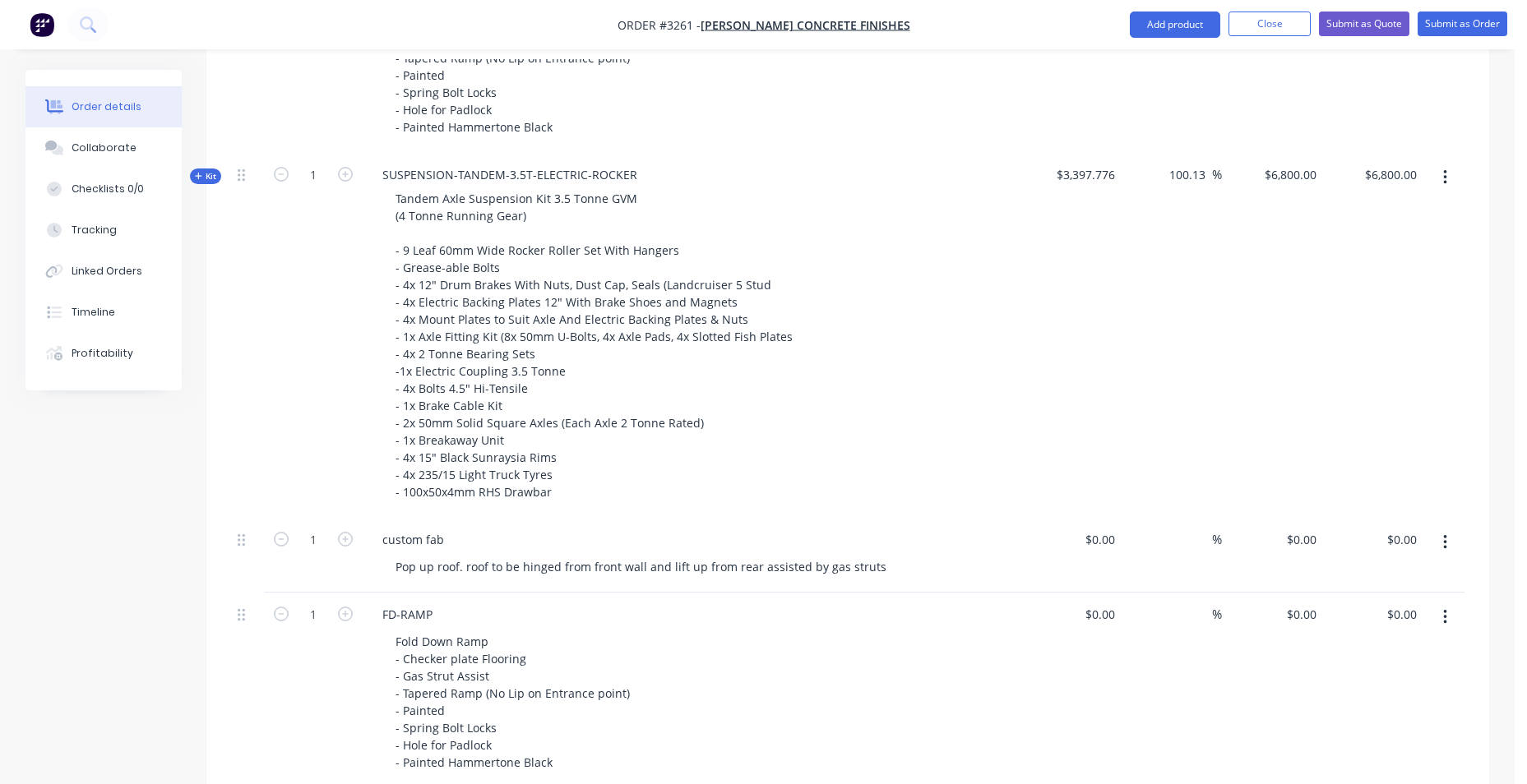
scroll to position [495, 0]
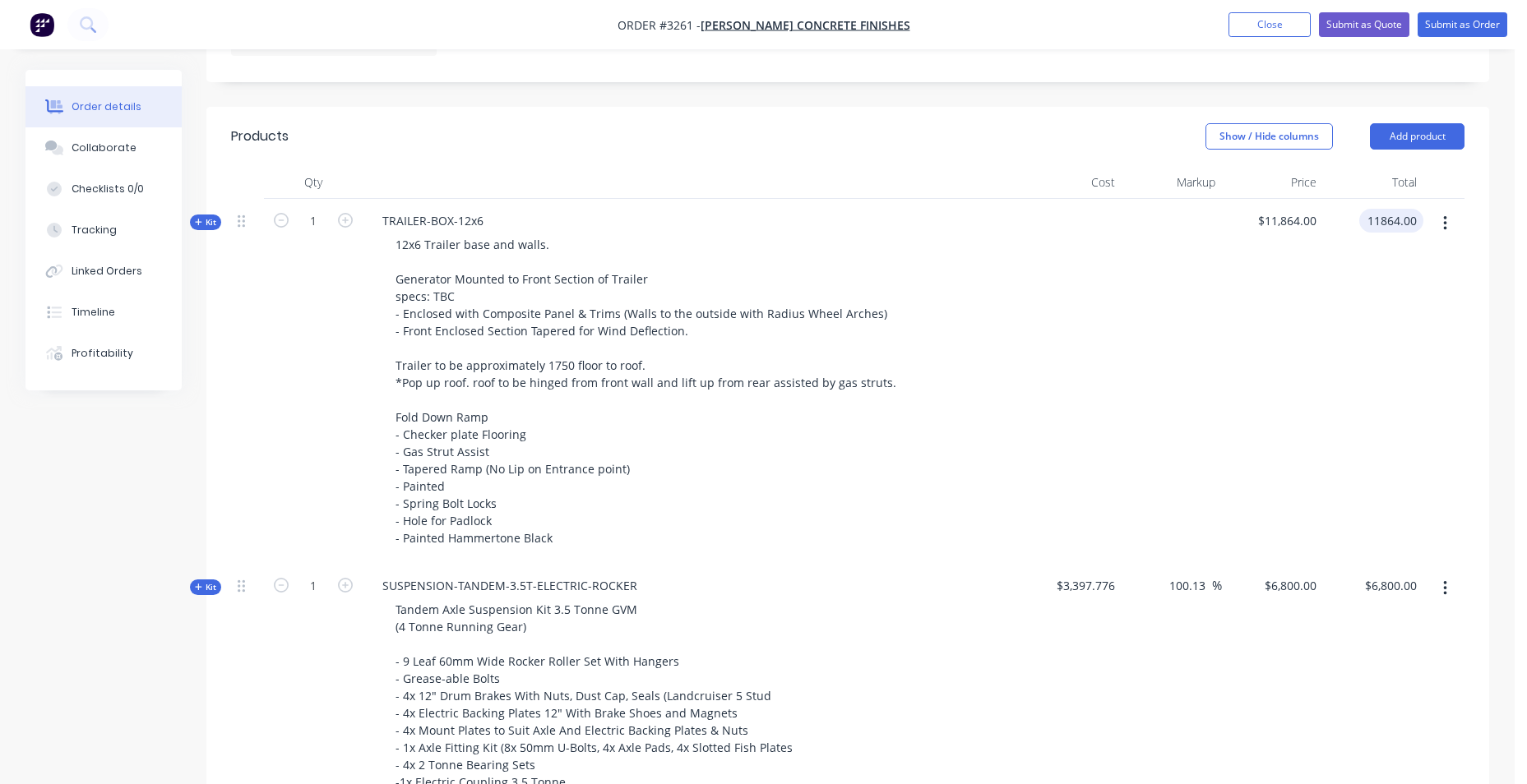
click at [1376, 222] on input "11864.00" at bounding box center [1394, 220] width 57 height 24
click at [1382, 219] on input "11864.00" at bounding box center [1394, 220] width 57 height 24
type input "8469"
click at [1216, 371] on div at bounding box center [1172, 381] width 101 height 365
type input "$8,469.00"
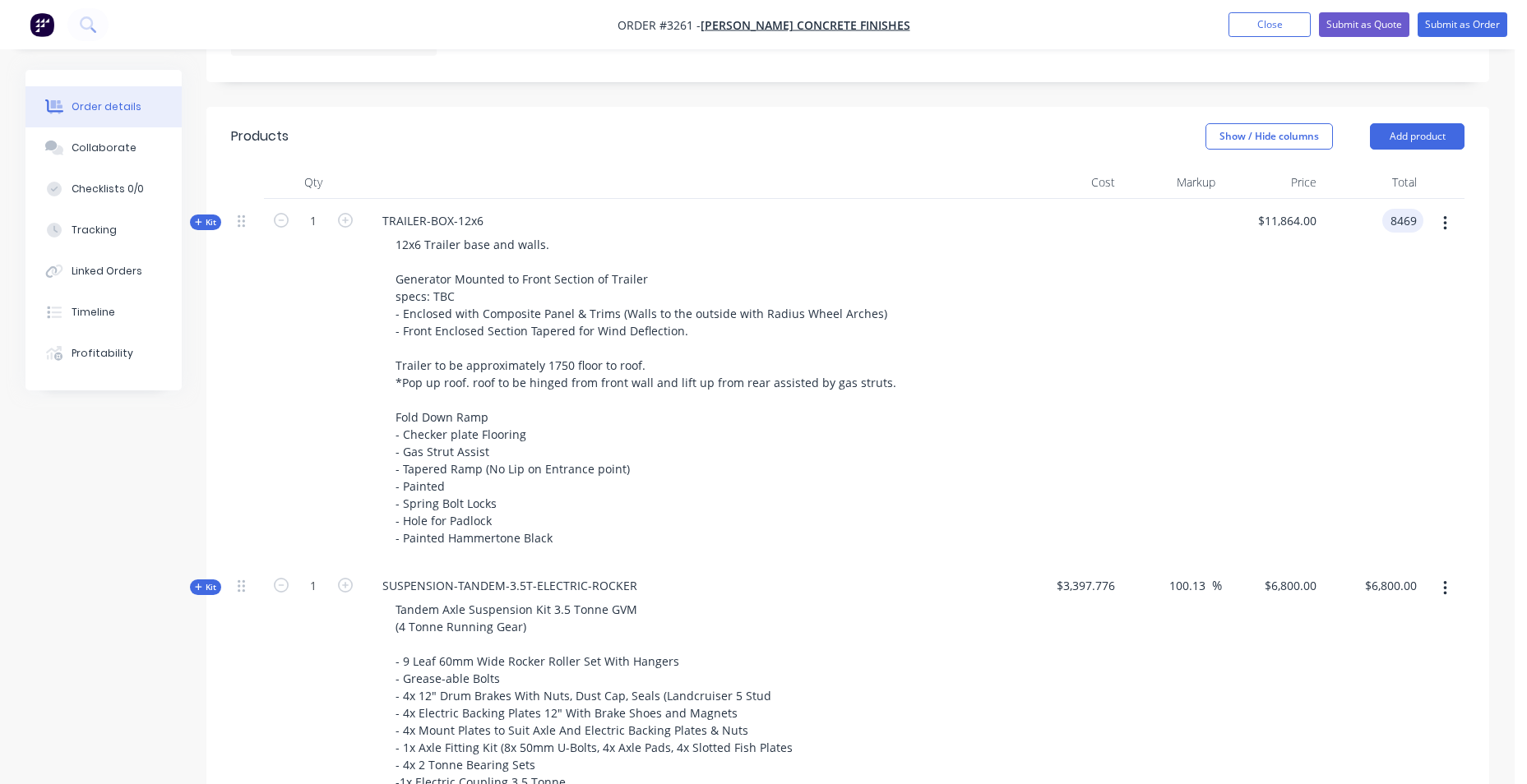
type input "$8,469.00"
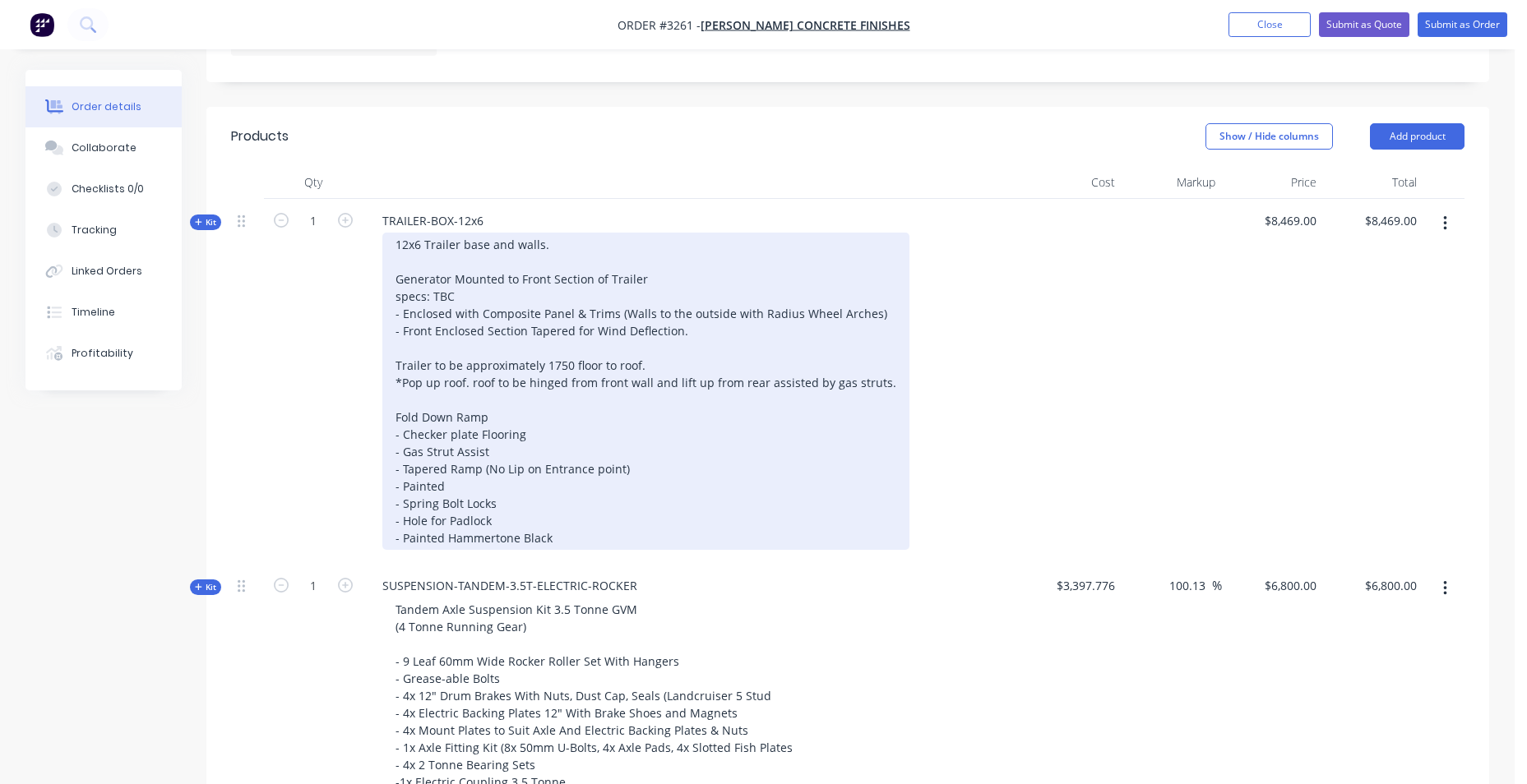
click at [390, 359] on div "12x6 Trailer base and walls. Generator Mounted to Front Section of Trailer spec…" at bounding box center [646, 391] width 527 height 317
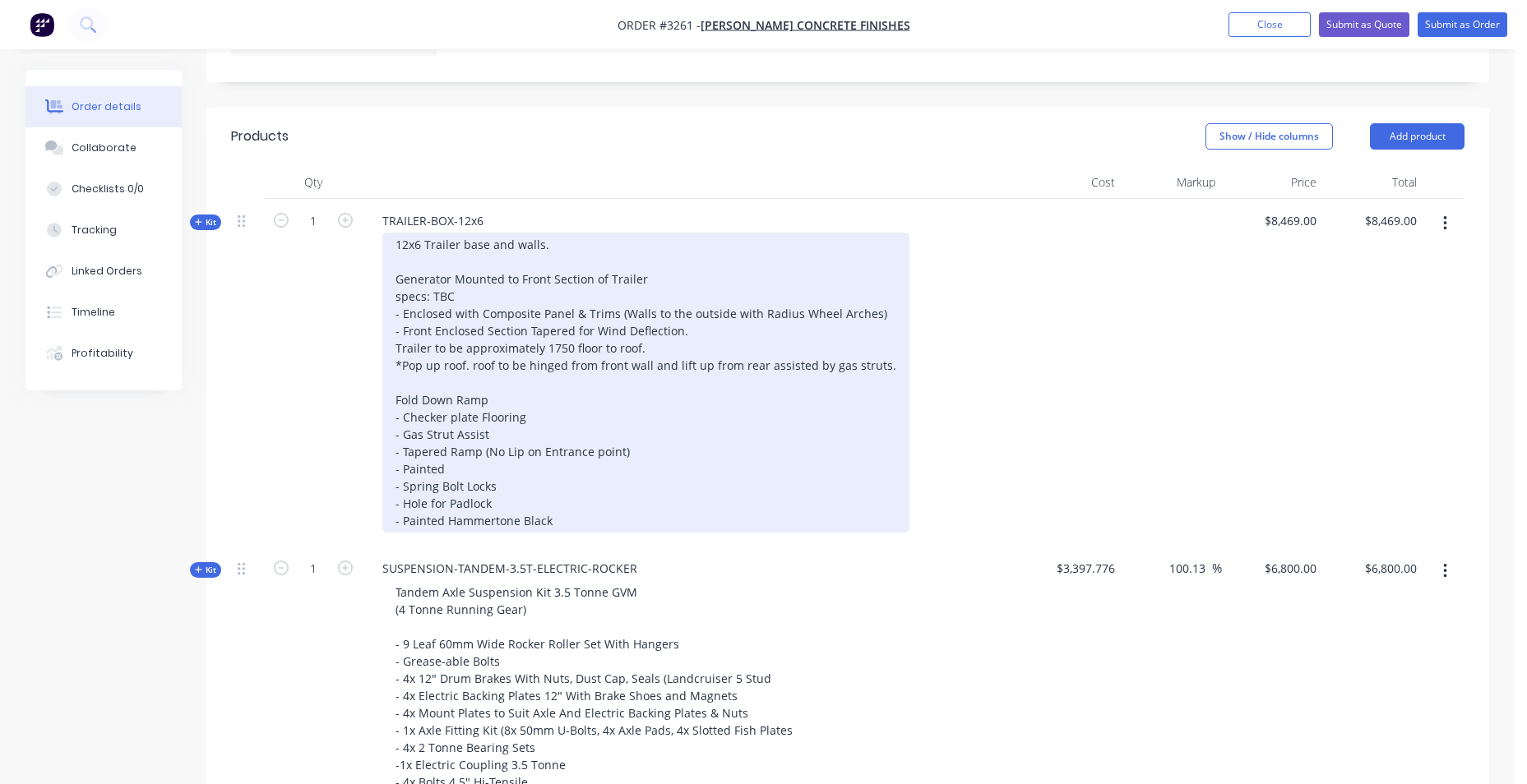
click at [394, 402] on div "12x6 Trailer base and walls. Generator Mounted to Front Section of Trailer spec…" at bounding box center [646, 382] width 527 height 300
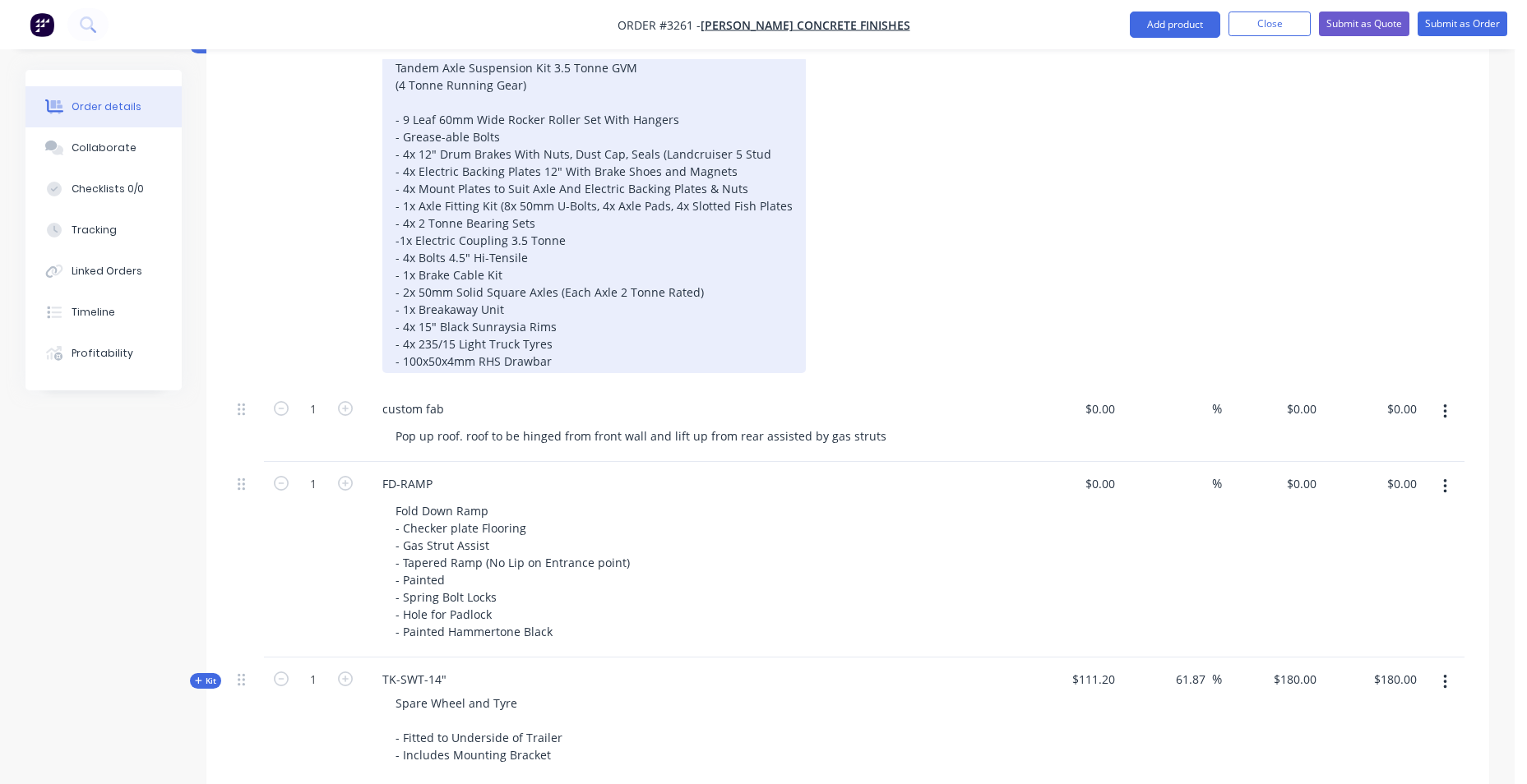
scroll to position [1152, 0]
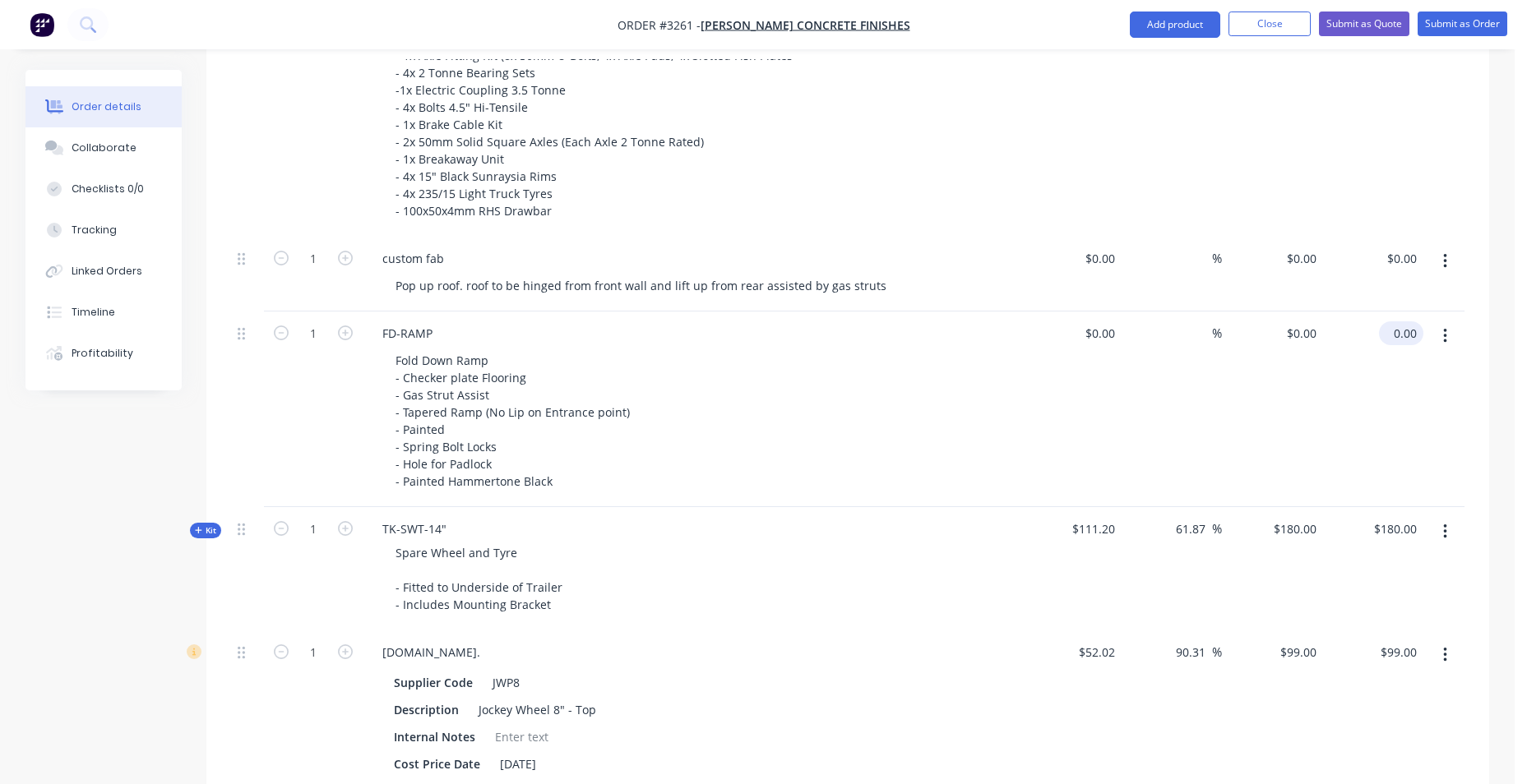
click at [1385, 345] on div "0.00 $0.00" at bounding box center [1401, 333] width 44 height 24
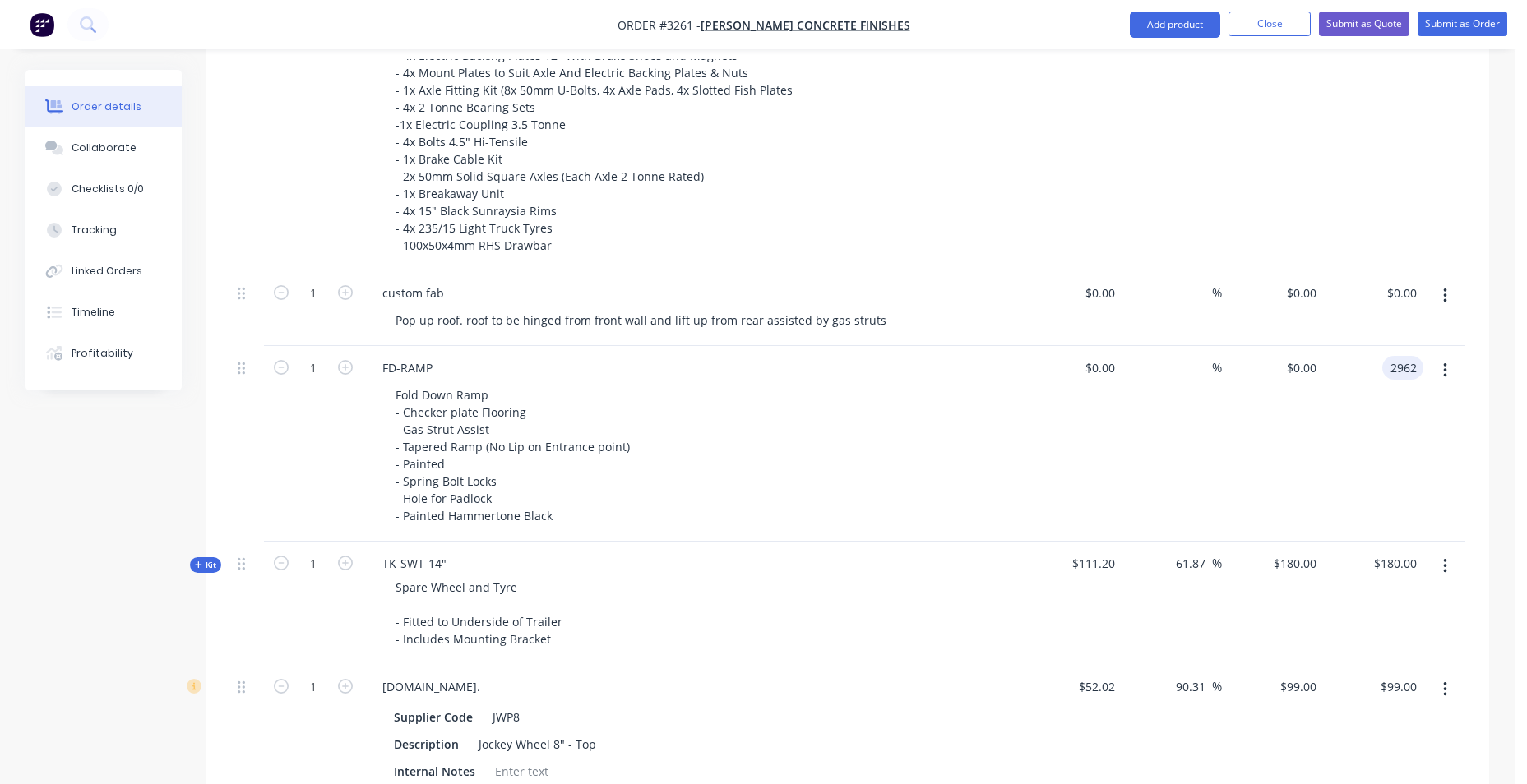
type input "2962"
type input "$2,962.00"
click at [1363, 414] on div "$2,962.00 2962" at bounding box center [1373, 444] width 101 height 196
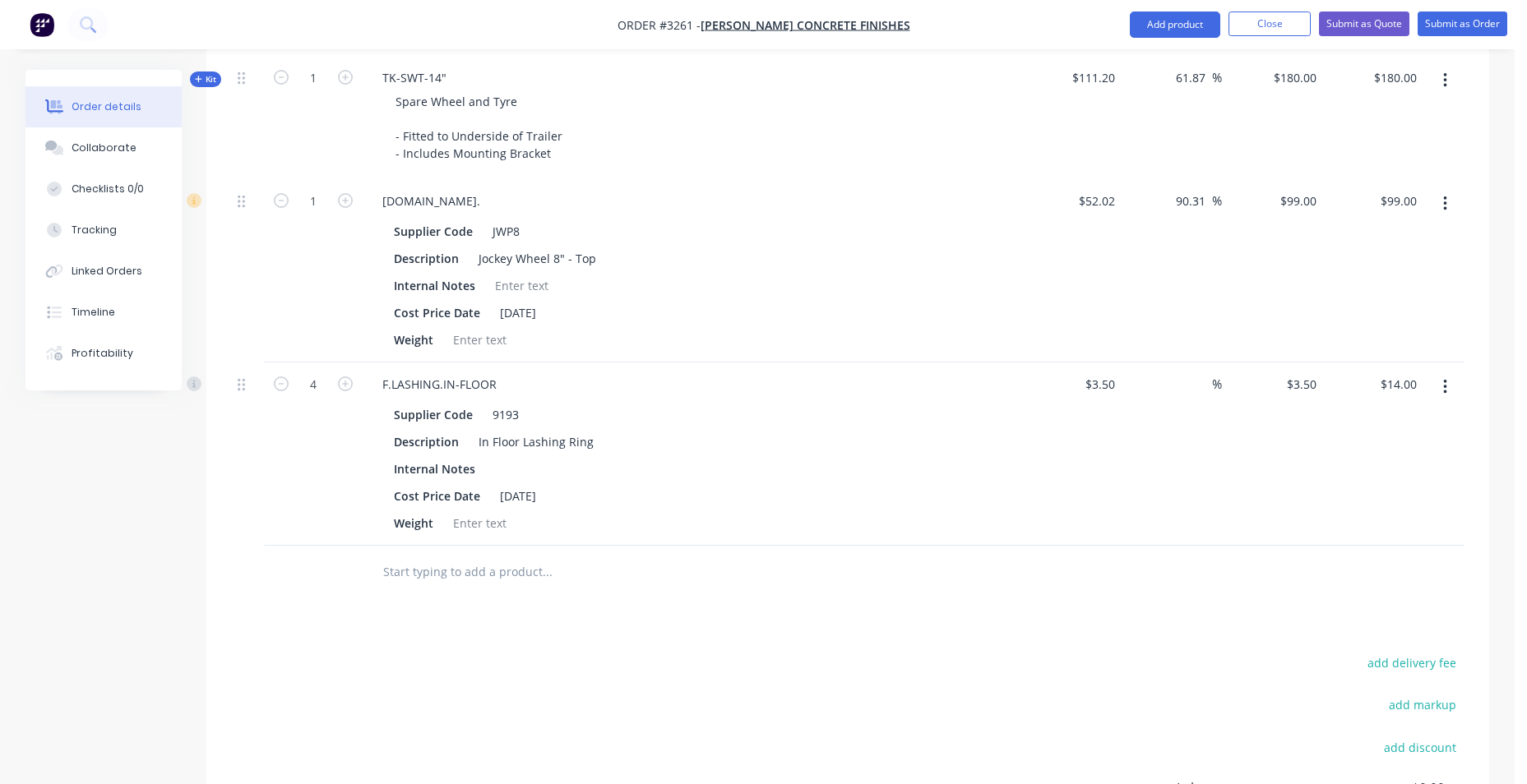
scroll to position [1646, 0]
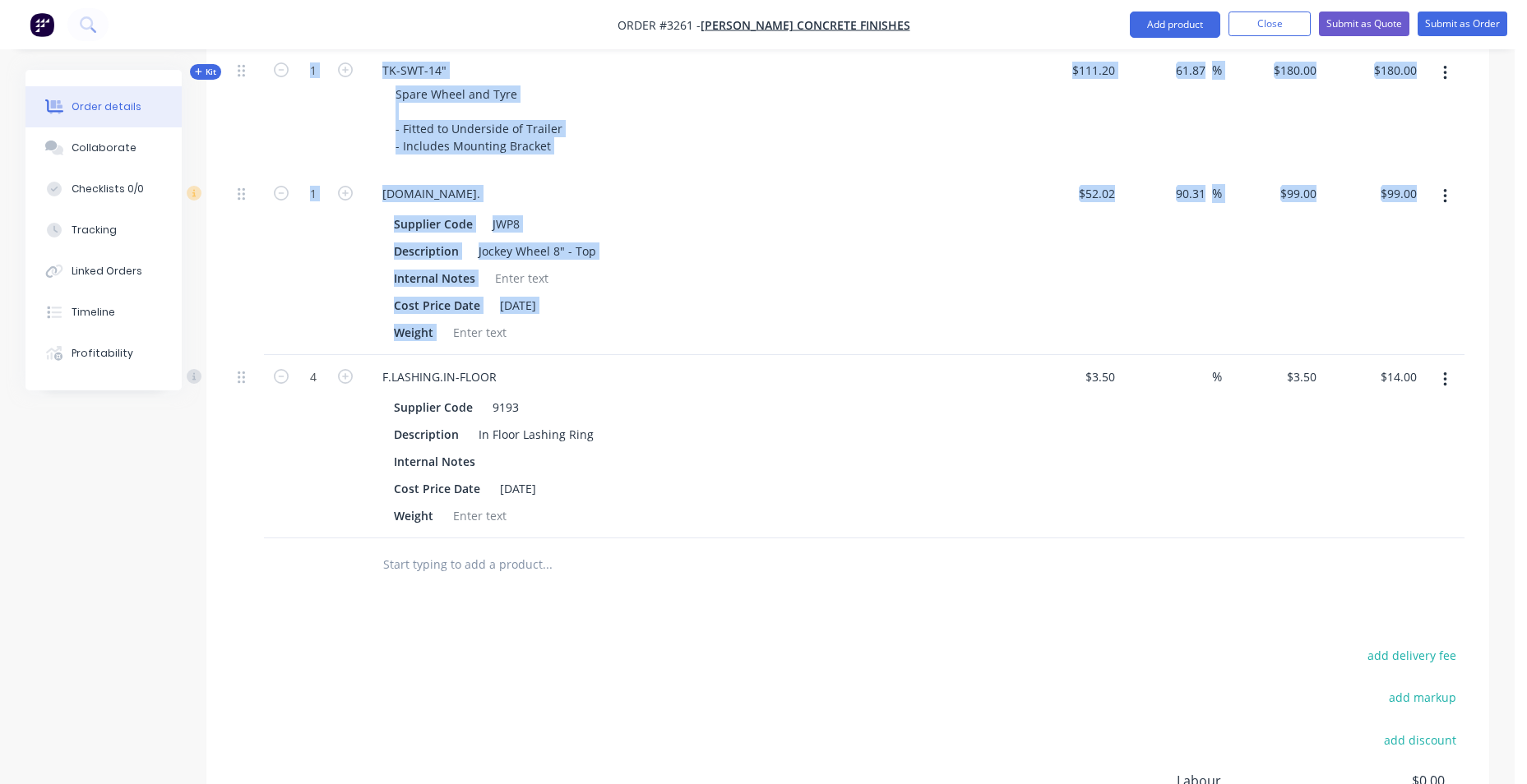
drag, startPoint x: 236, startPoint y: 382, endPoint x: 247, endPoint y: 115, distance: 267.2
click at [263, 448] on div at bounding box center [247, 447] width 33 height 183
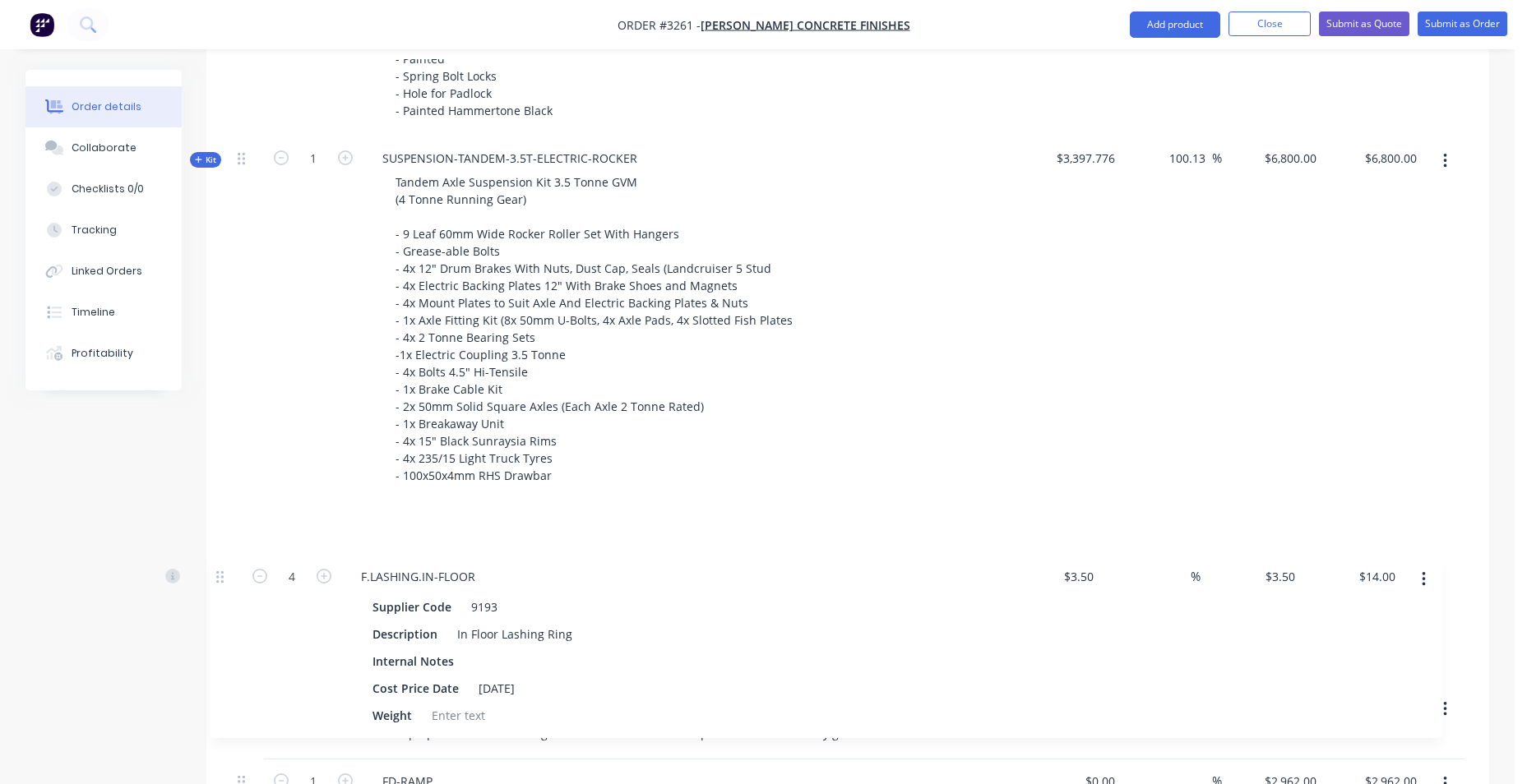
scroll to position [925, 0]
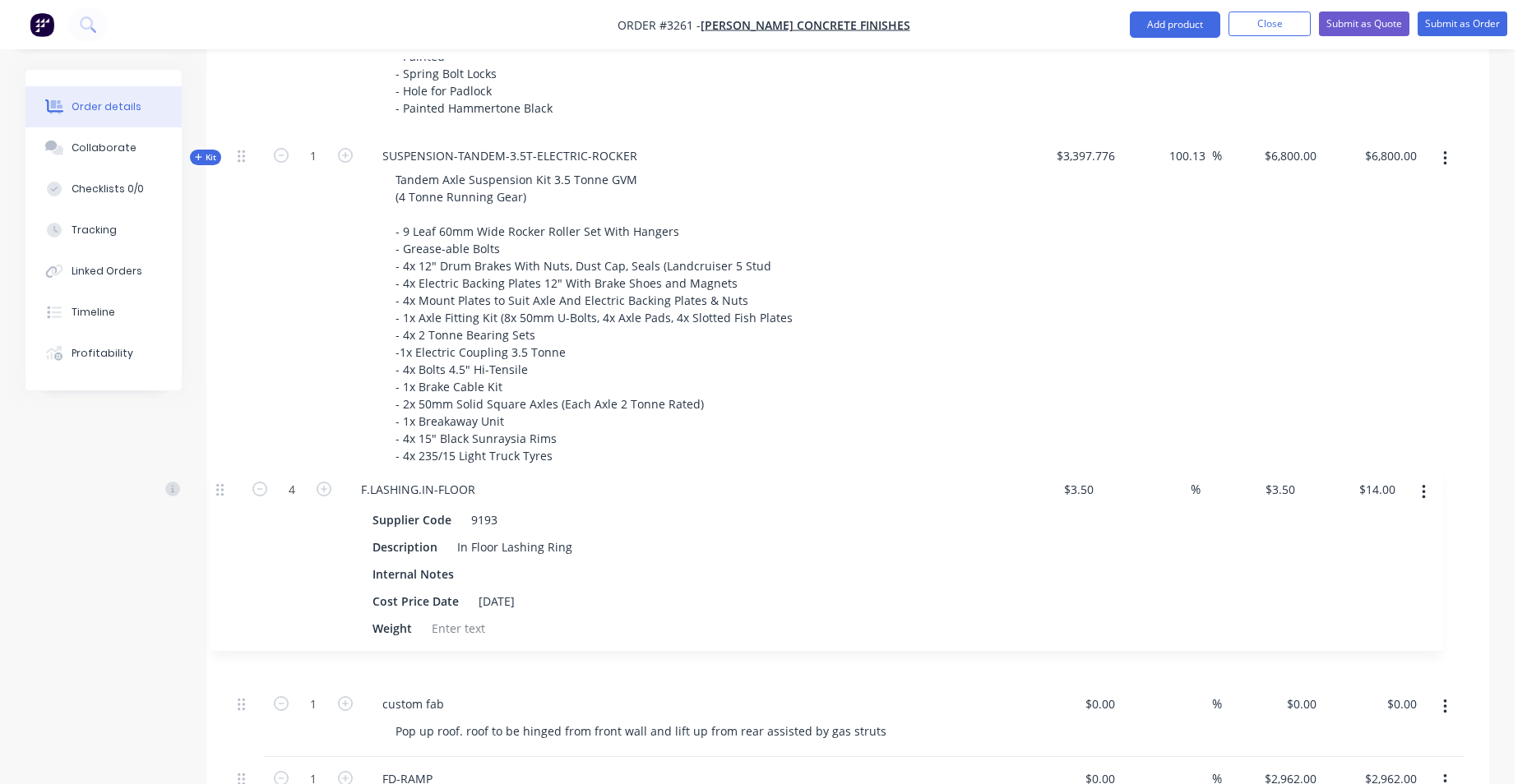
drag, startPoint x: 241, startPoint y: 384, endPoint x: 220, endPoint y: 492, distance: 110.0
click at [220, 492] on div "Qty Cost Markup Price Total Kit 1 TRAILER-BOX-12x6 12x6 Trailer base and walls.…" at bounding box center [848, 524] width 1283 height 1577
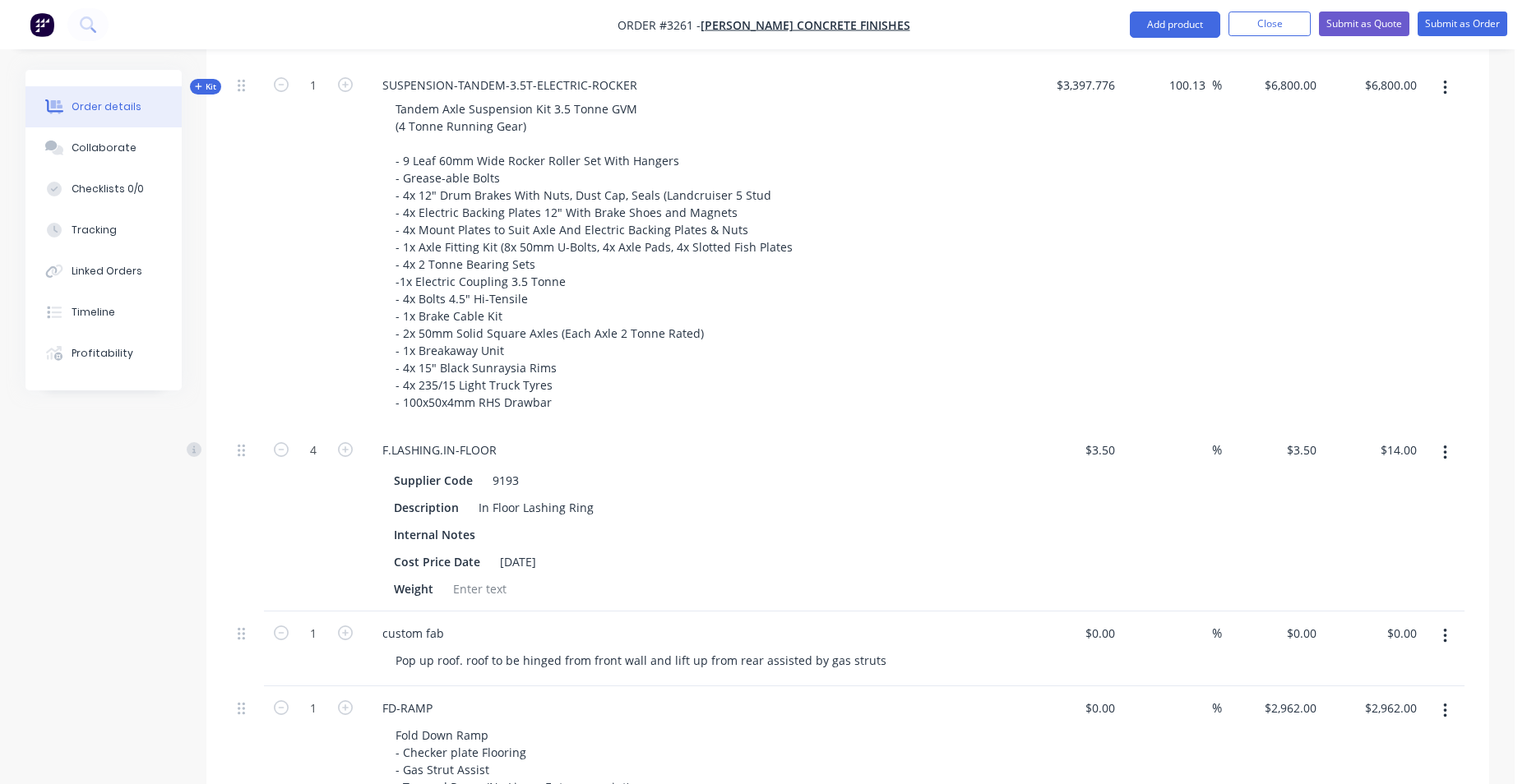
scroll to position [1254, 0]
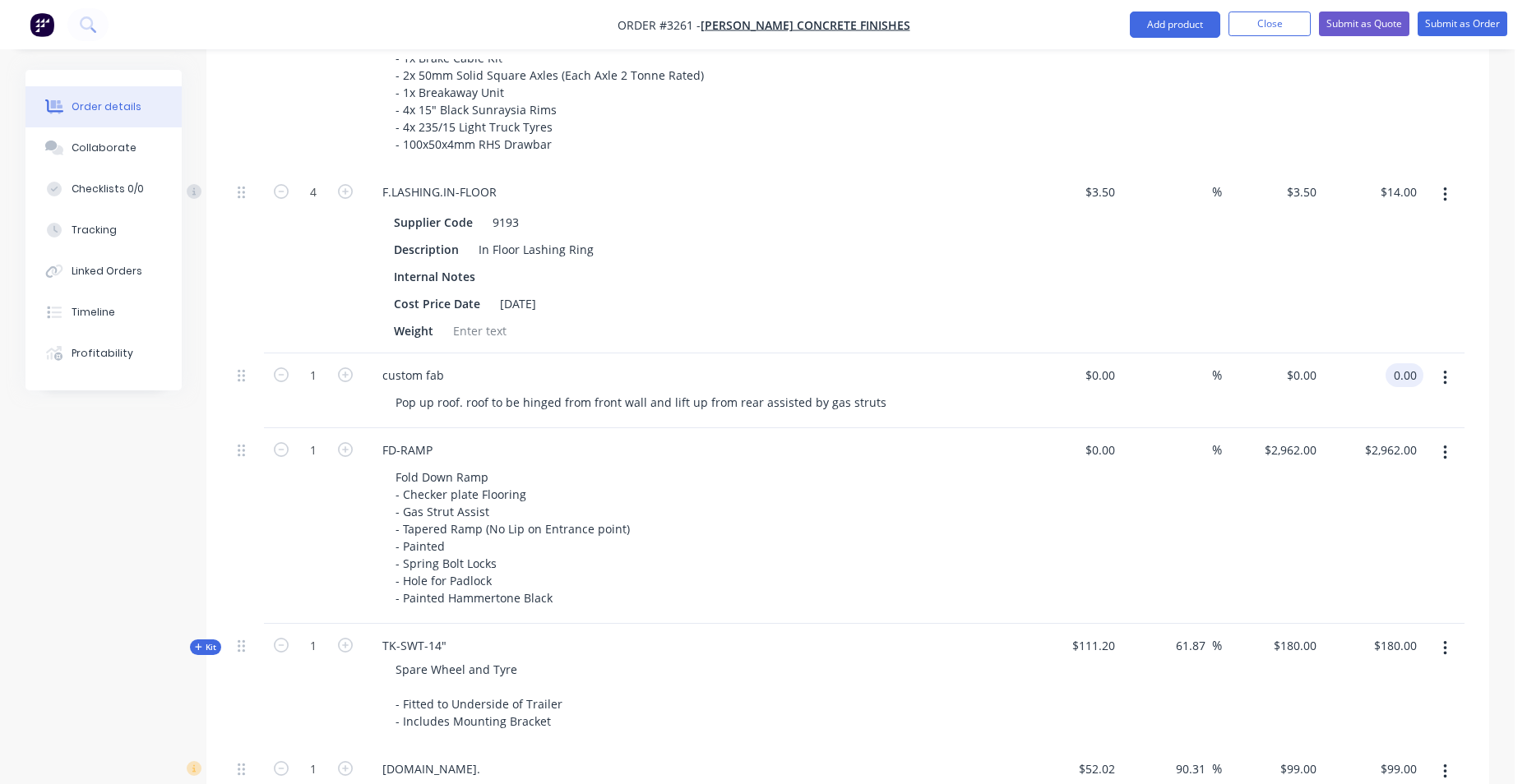
click at [1395, 381] on input "0.00" at bounding box center [1407, 374] width 31 height 24
type input "2890"
click at [812, 310] on div "Cost Price Date [DATE]" at bounding box center [687, 303] width 602 height 24
type input "$2,890.00"
click at [1397, 384] on input "2890.00" at bounding box center [1397, 374] width 51 height 24
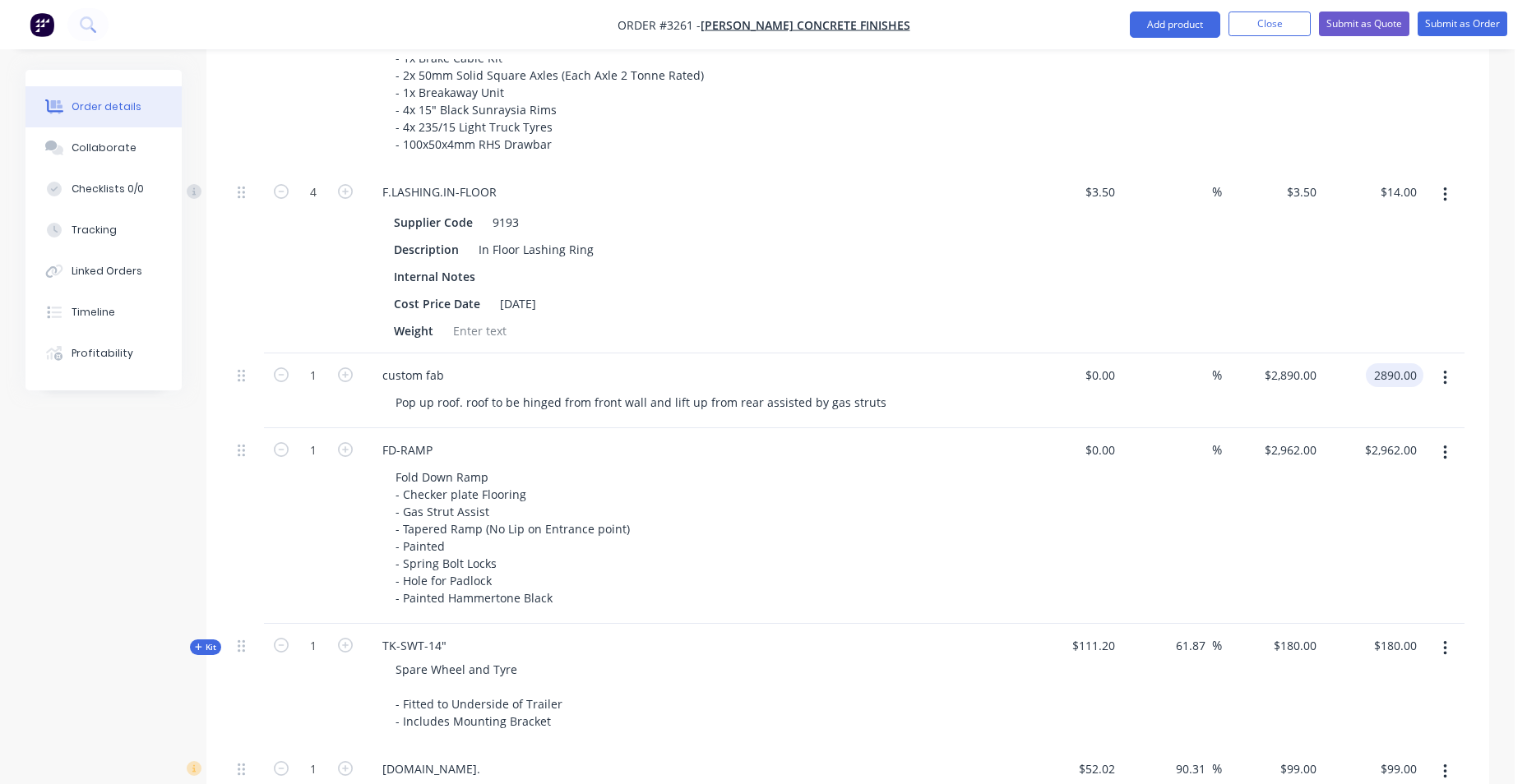
type input "2"
type input "3255"
type input "$3,255.00"
click at [968, 286] on div "Internal Notes" at bounding box center [687, 276] width 602 height 24
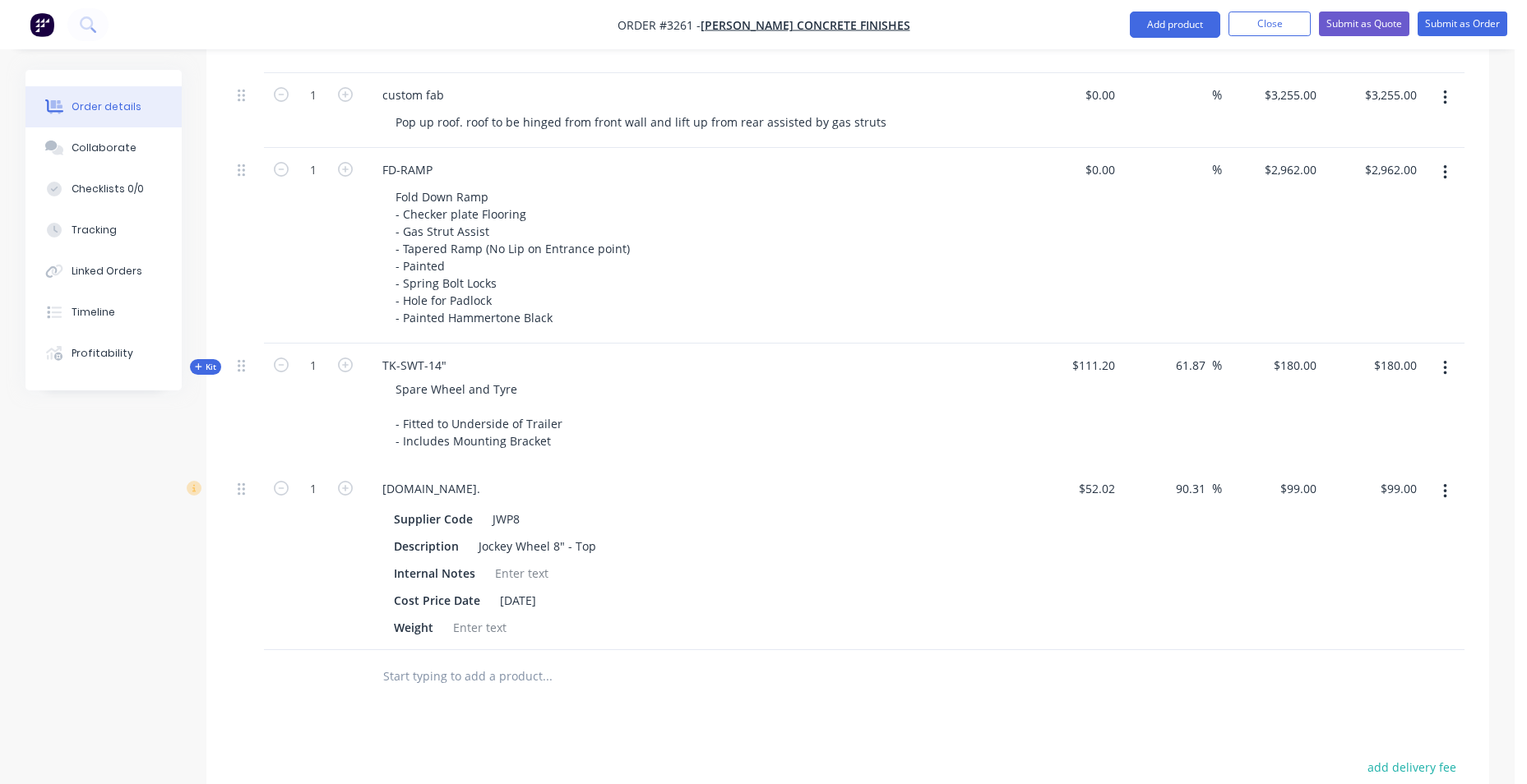
scroll to position [1480, 0]
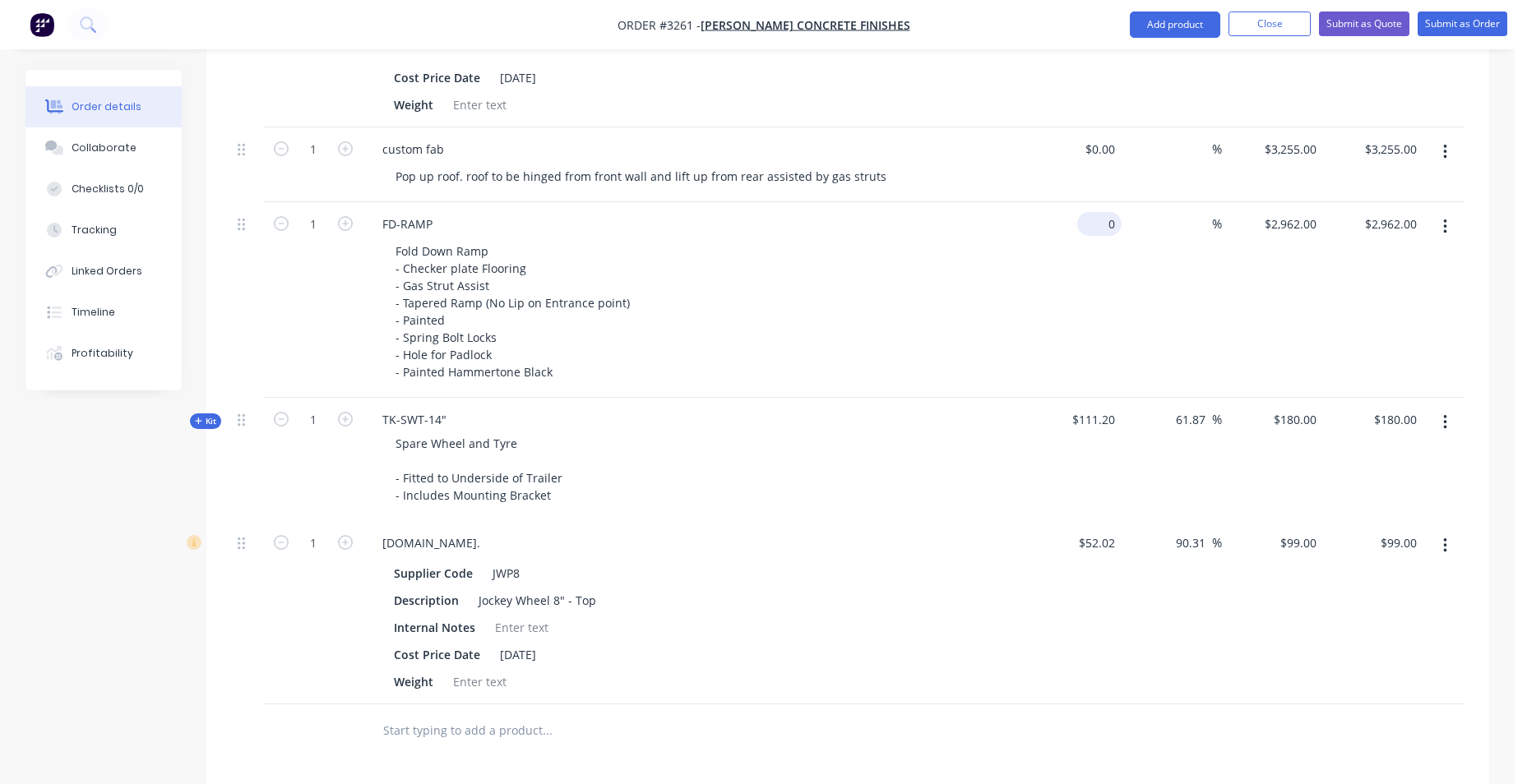
click at [1116, 217] on input "0" at bounding box center [1102, 224] width 38 height 24
type input "$530.00"
click at [1071, 256] on div "$530.00 530" at bounding box center [1071, 300] width 101 height 196
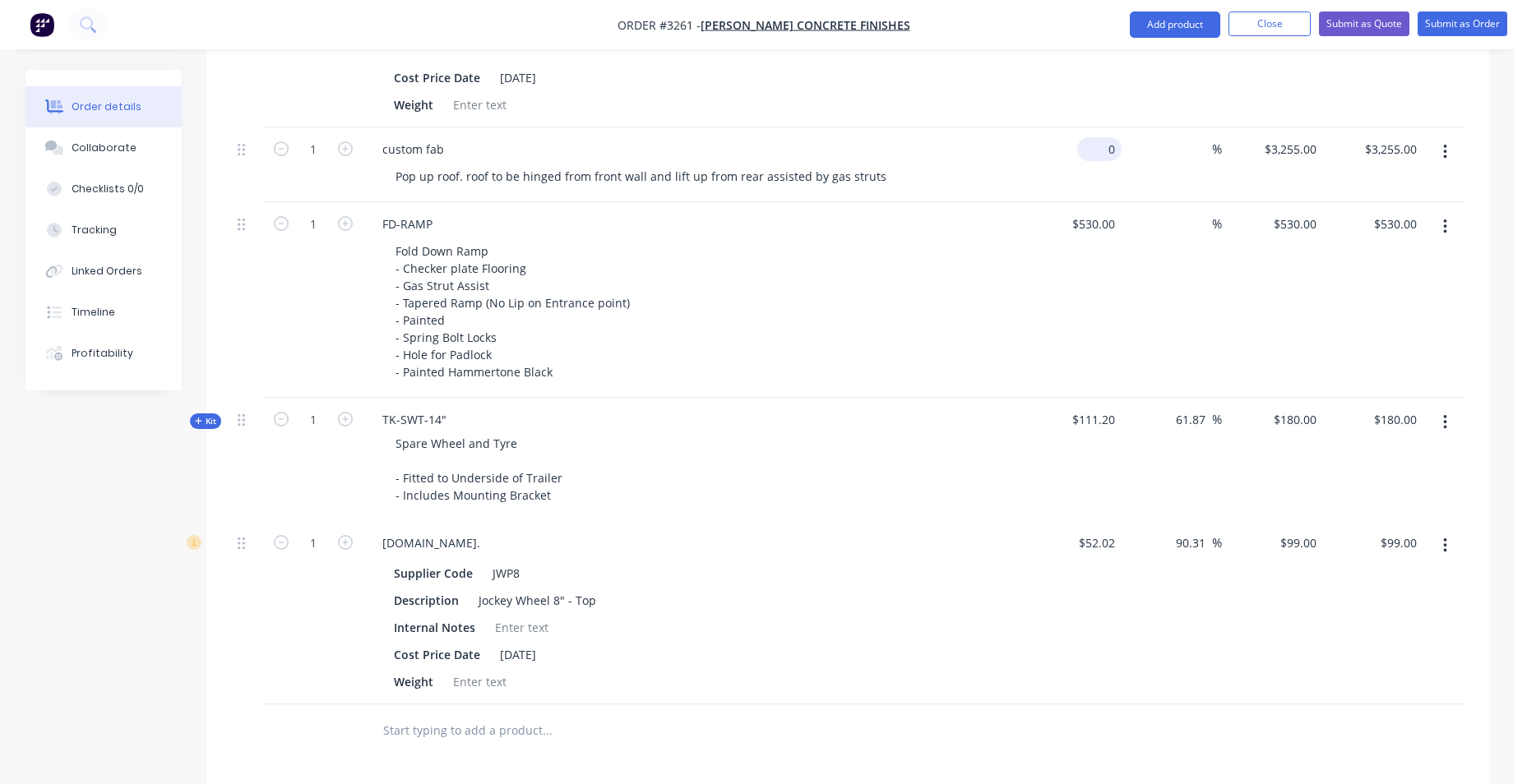
click at [1097, 151] on div "0 $0.00" at bounding box center [1099, 149] width 44 height 24
click at [1068, 170] on div "960 960" at bounding box center [1071, 165] width 101 height 75
type input "$960.00"
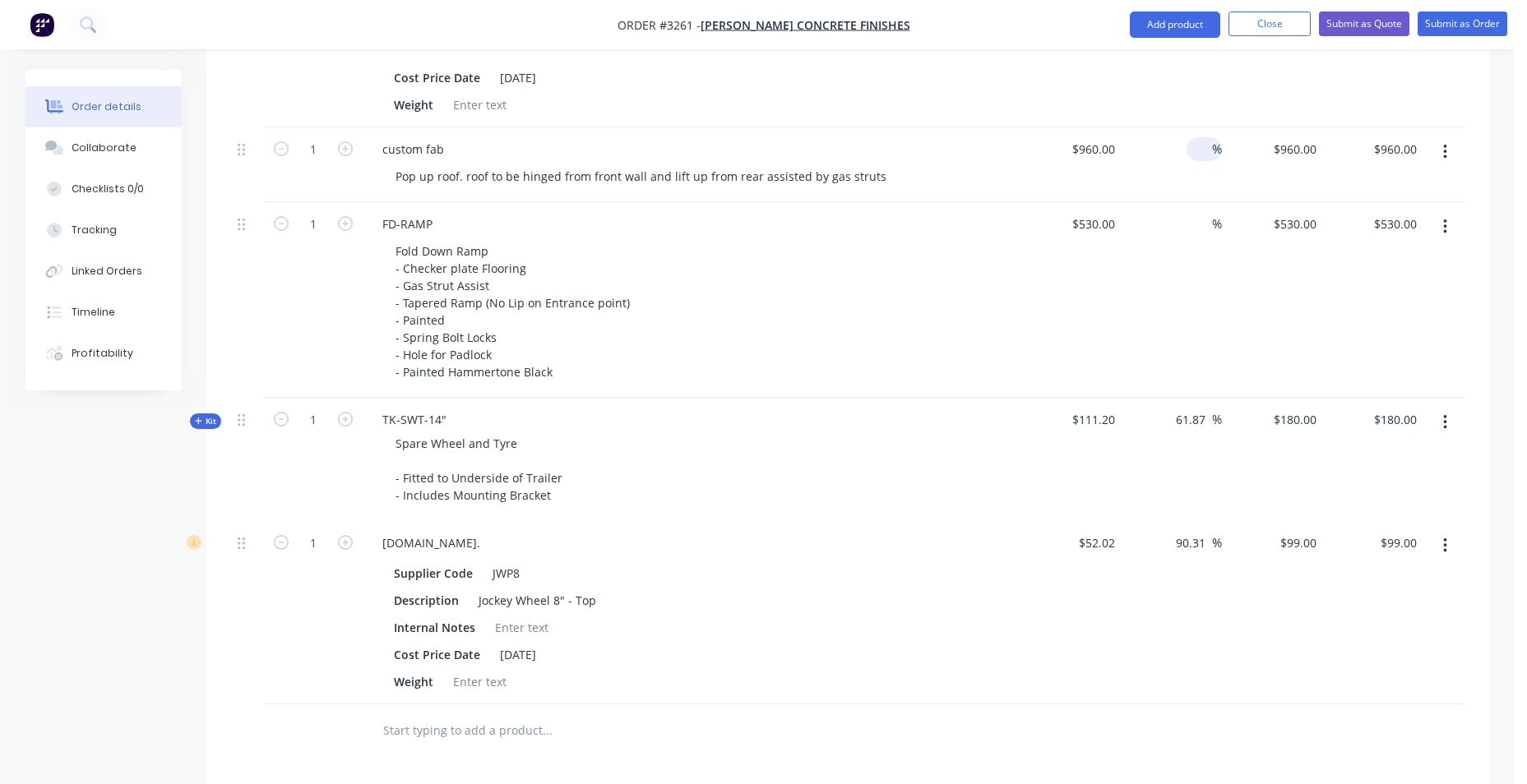
click at [1204, 142] on input at bounding box center [1202, 149] width 19 height 24
click at [1226, 315] on div "$530.00 $530.00" at bounding box center [1272, 300] width 101 height 196
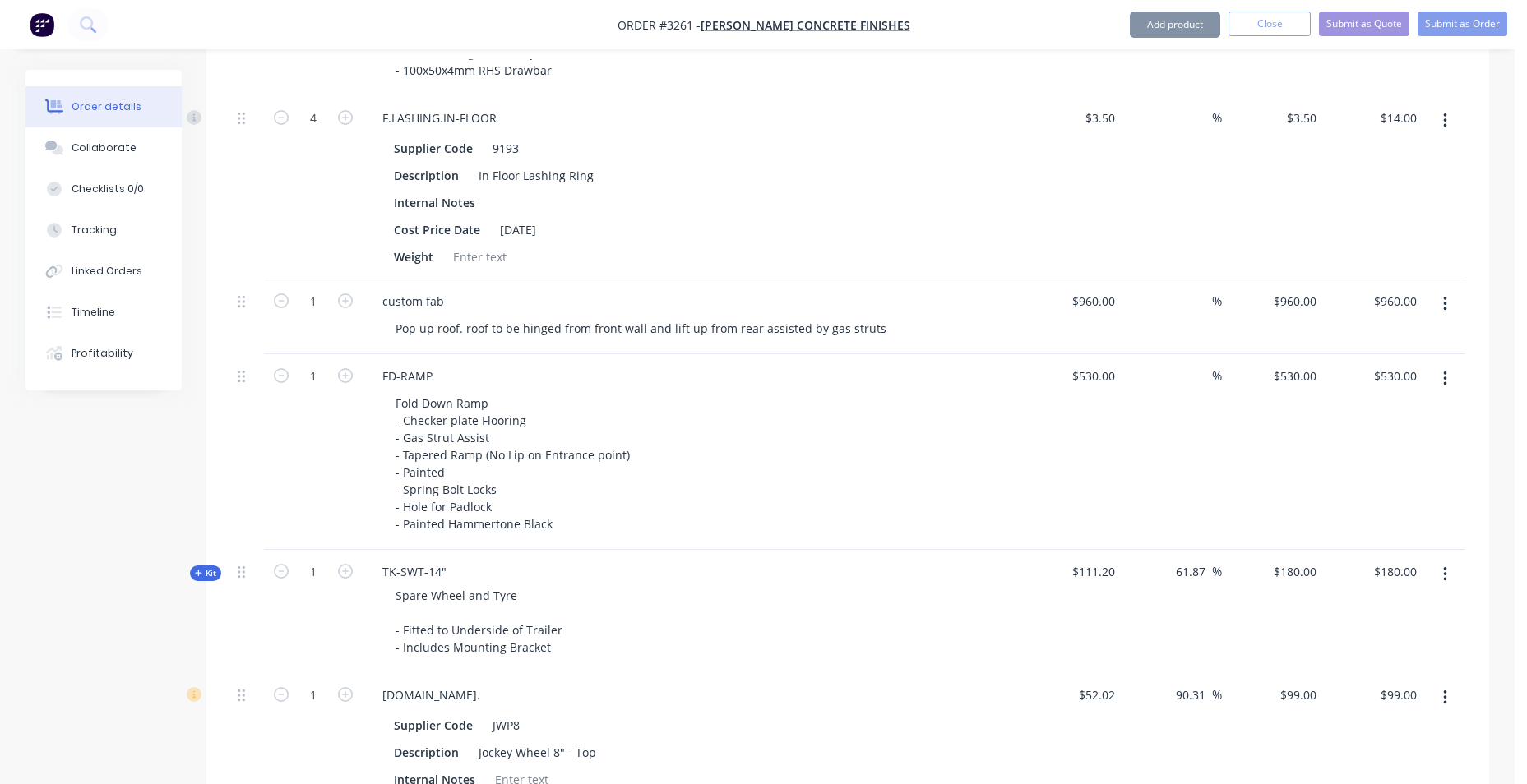
scroll to position [1315, 0]
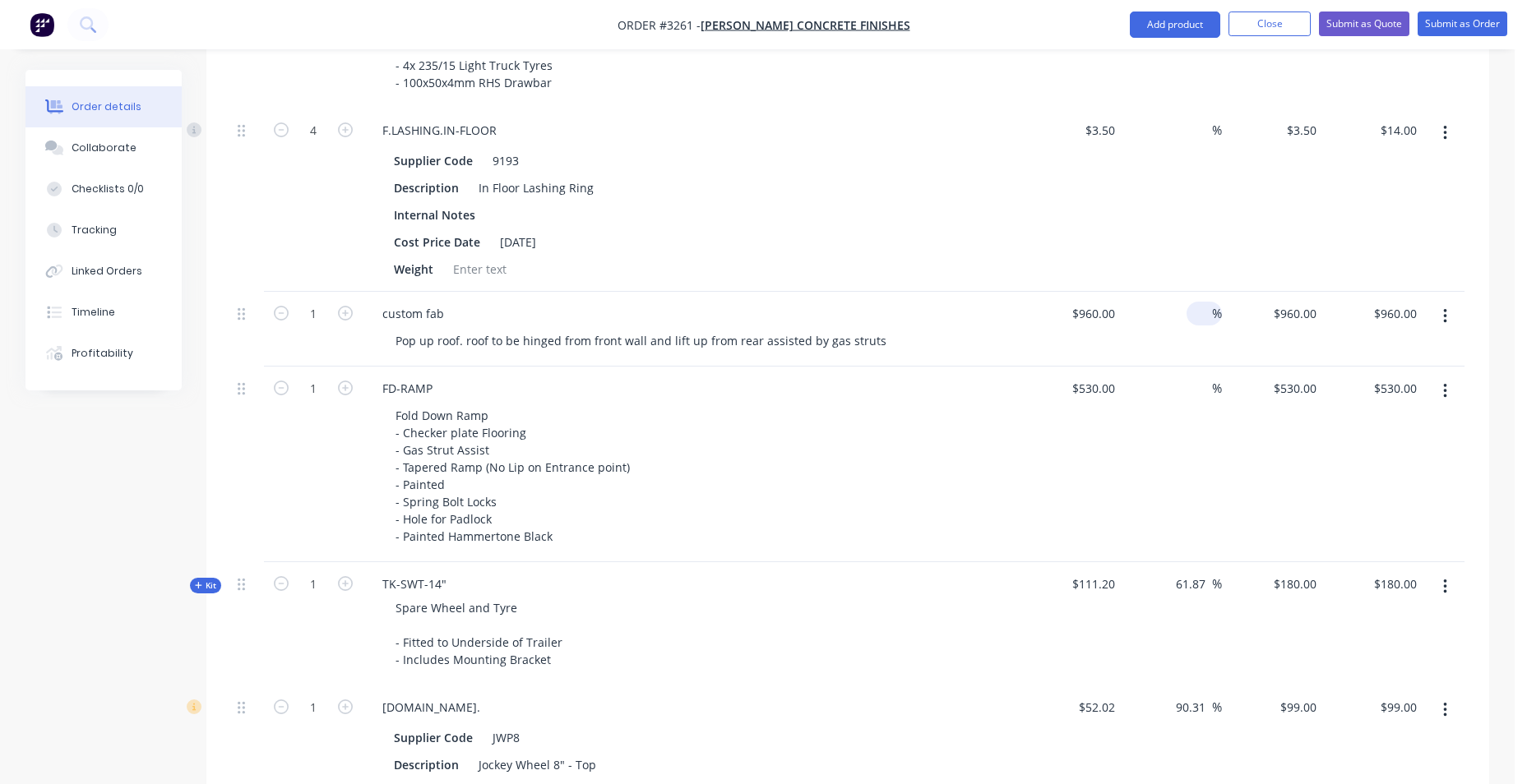
click at [1194, 314] on input at bounding box center [1202, 313] width 19 height 24
type input "100"
type input "$1,920.00"
click at [1234, 222] on div "$3.50 $3.50" at bounding box center [1272, 200] width 101 height 183
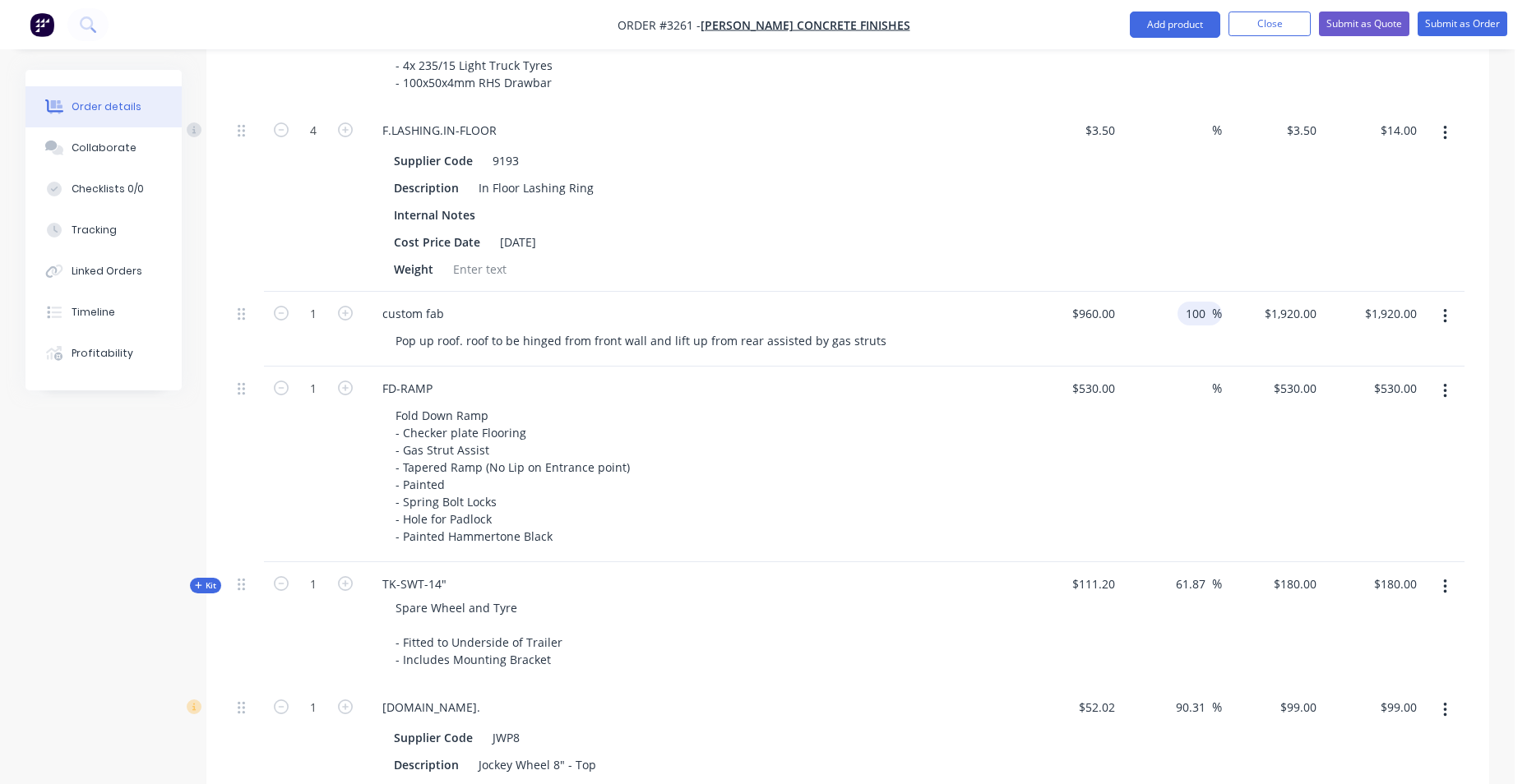
click at [1189, 312] on input "100" at bounding box center [1198, 313] width 28 height 24
type input "0"
type input "200"
type input "$2,880.00"
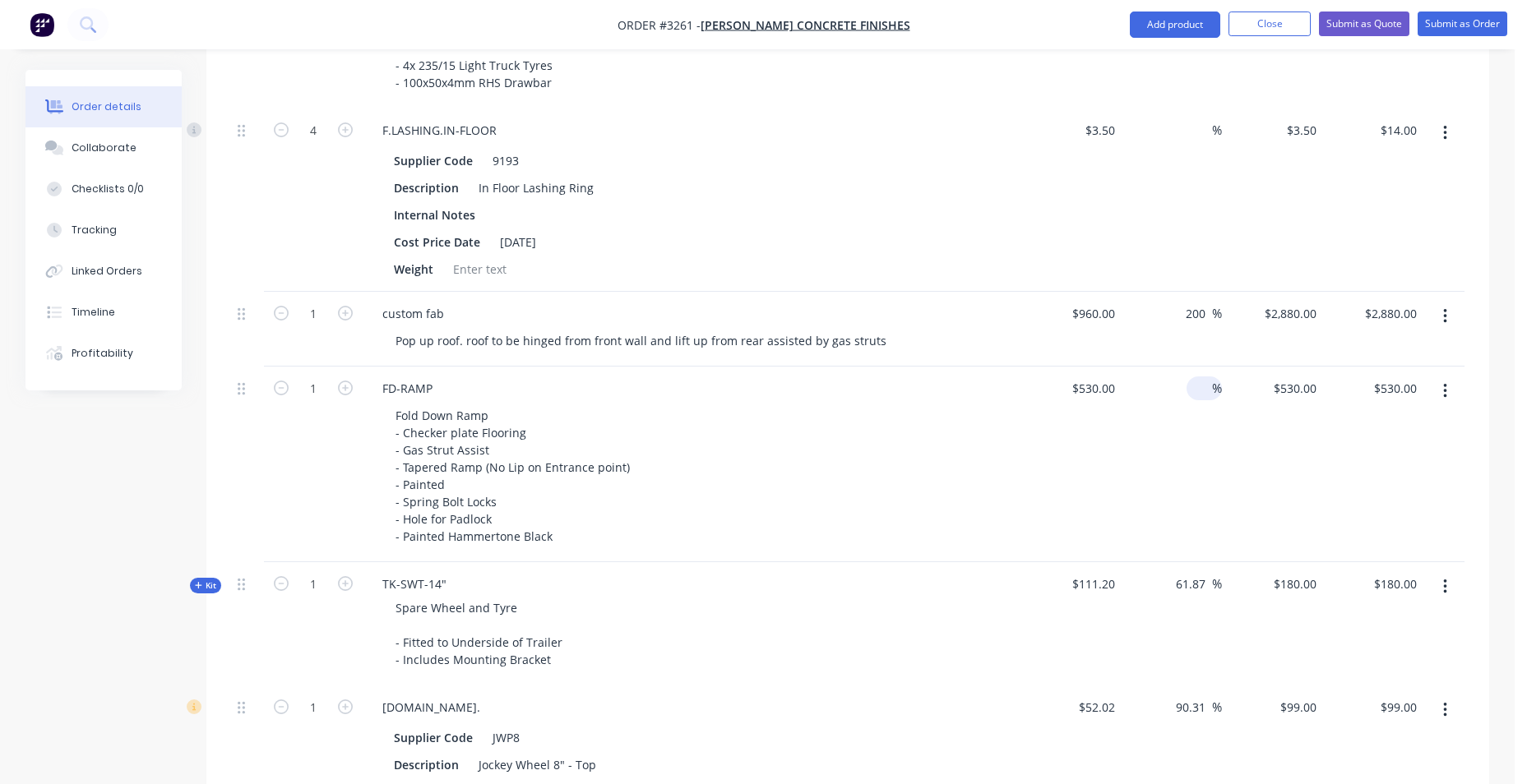
click at [1199, 379] on input at bounding box center [1202, 388] width 19 height 24
type input "200"
type input "$1,590.00"
click at [1260, 239] on div "$3.50 $3.50" at bounding box center [1272, 200] width 101 height 183
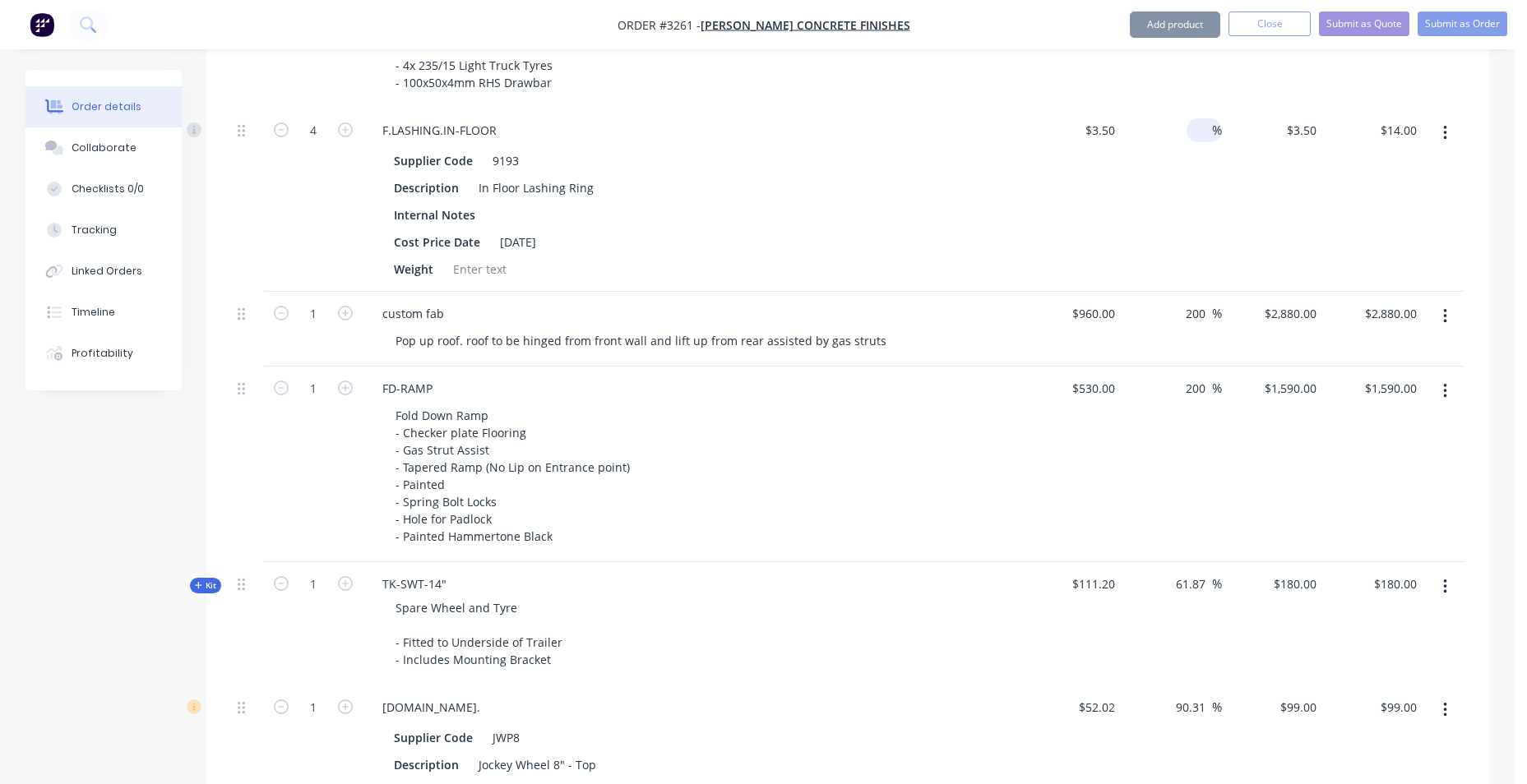
click at [1197, 125] on input at bounding box center [1202, 129] width 19 height 24
type input "100"
click at [1336, 260] on div "$14.00 $14.00" at bounding box center [1373, 200] width 101 height 183
type input "$7.00"
type input "$28.00"
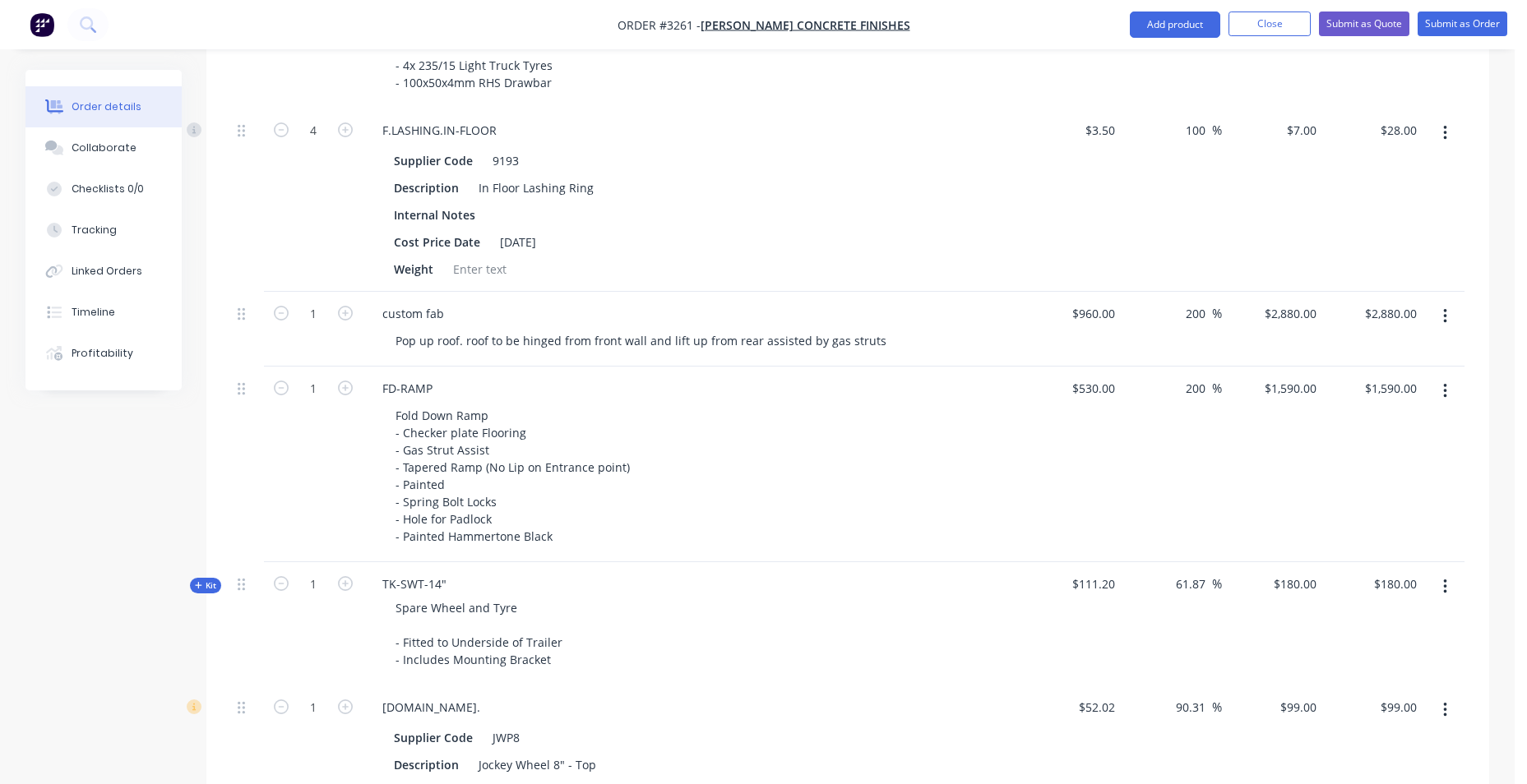
drag, startPoint x: 1198, startPoint y: 129, endPoint x: 1175, endPoint y: 130, distance: 23.0
click at [1175, 130] on div "100 100 %" at bounding box center [1172, 200] width 101 height 183
type input "0"
type input "500"
type input "$21.00"
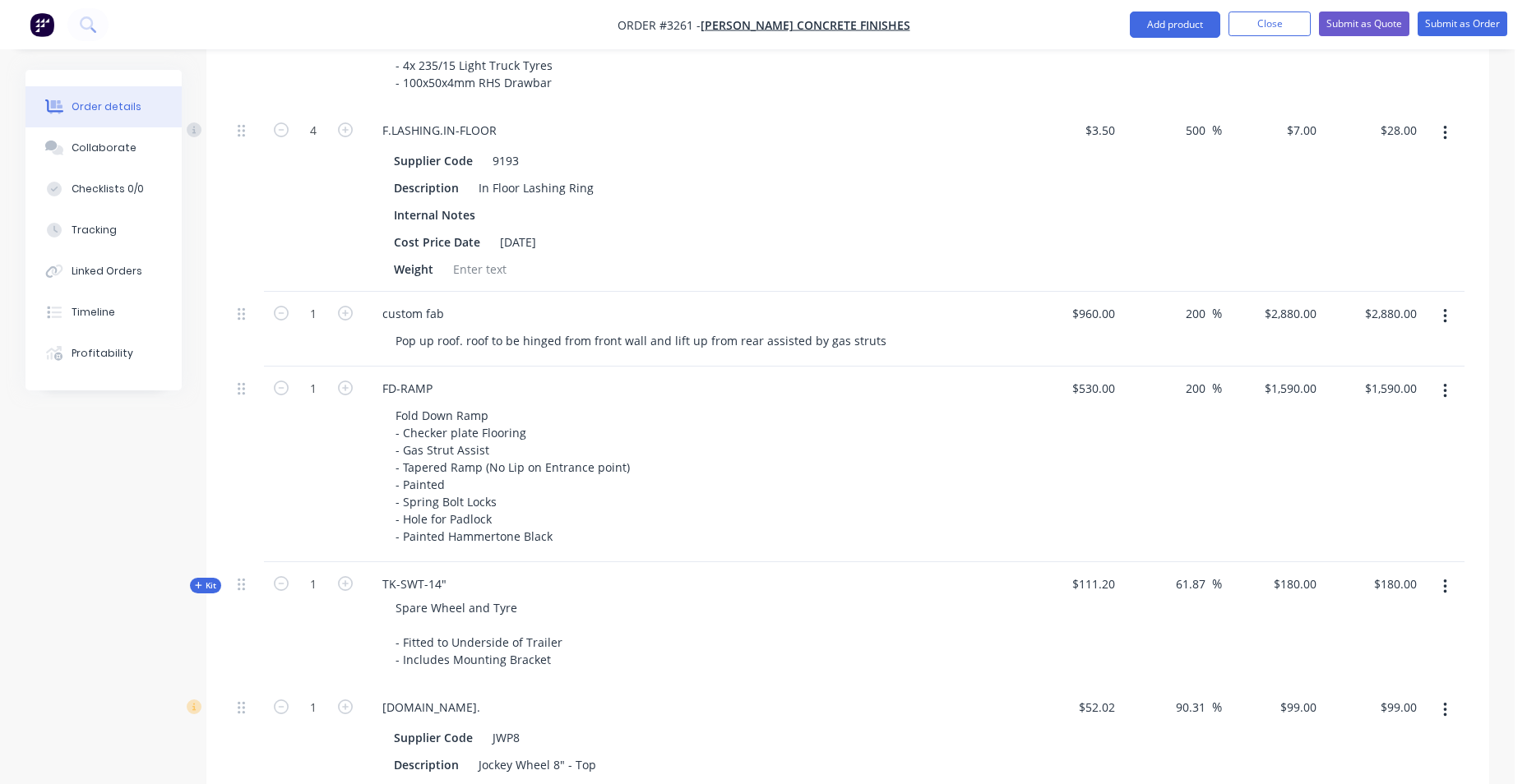
type input "$84.00"
click at [1156, 185] on div "500 500 %" at bounding box center [1172, 200] width 101 height 183
click at [1189, 128] on input "500" at bounding box center [1198, 129] width 28 height 24
type input "400"
type input "$17.50"
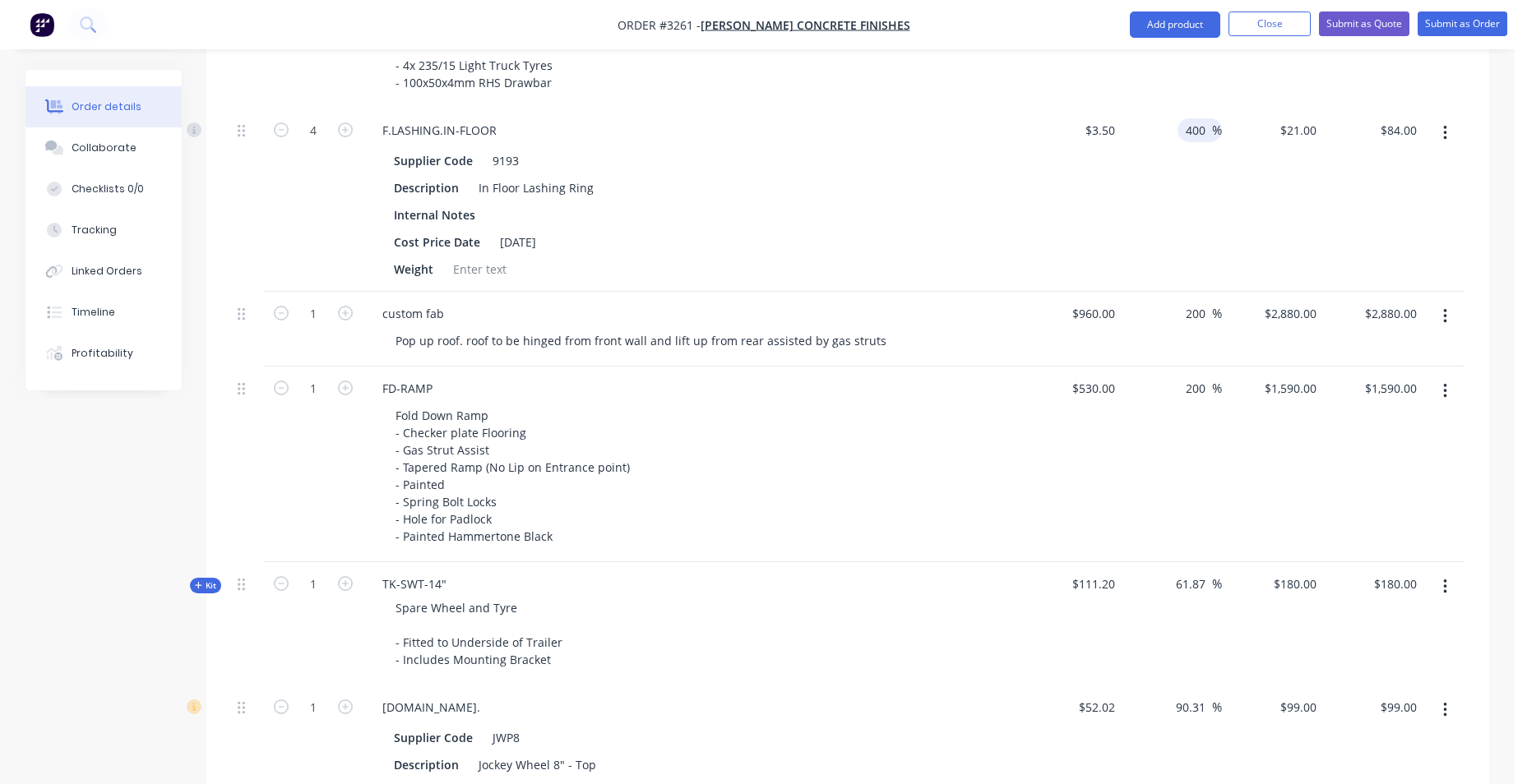
type input "$70.00"
click at [1212, 202] on div "400 400 %" at bounding box center [1172, 200] width 101 height 183
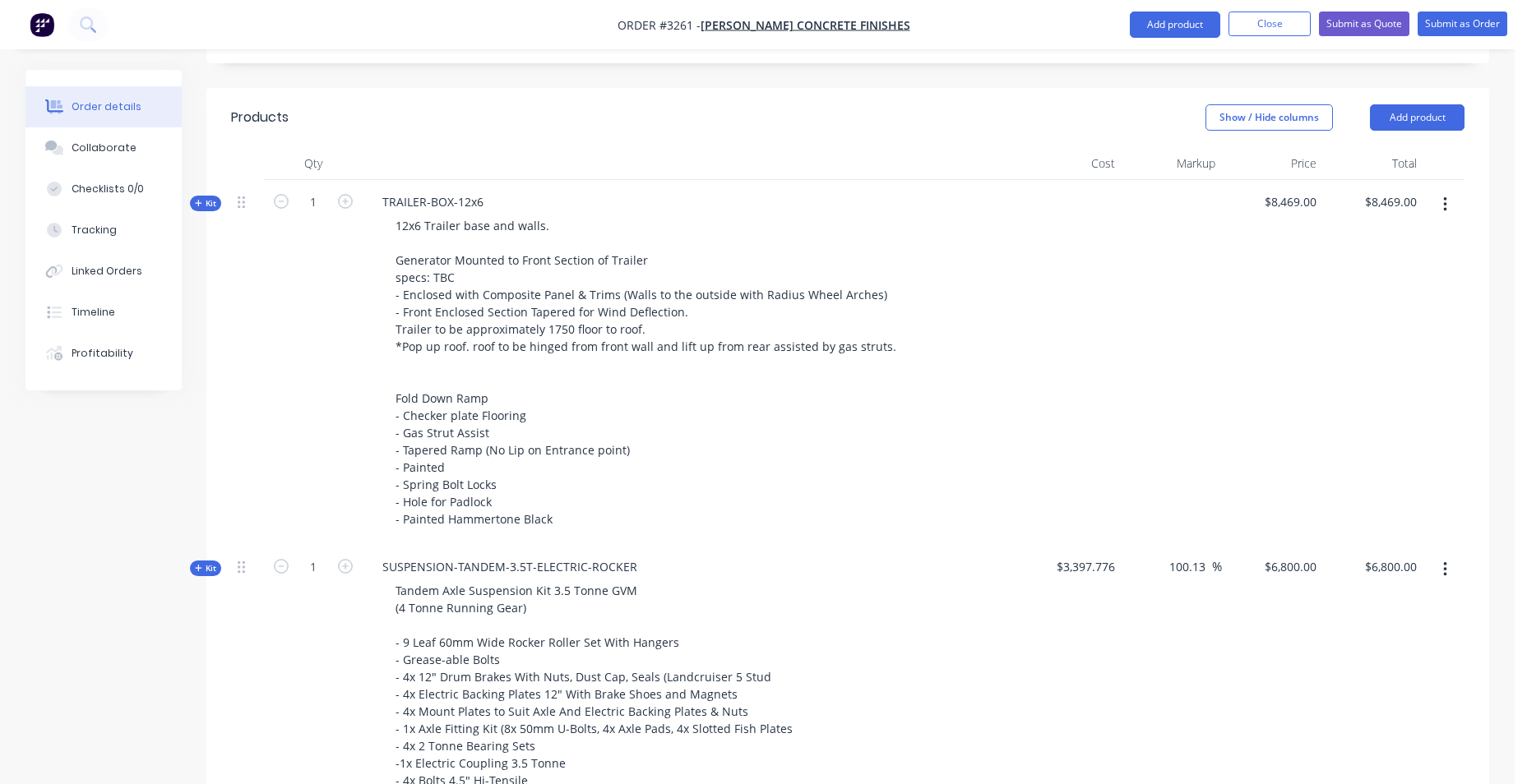
scroll to position [493, 0]
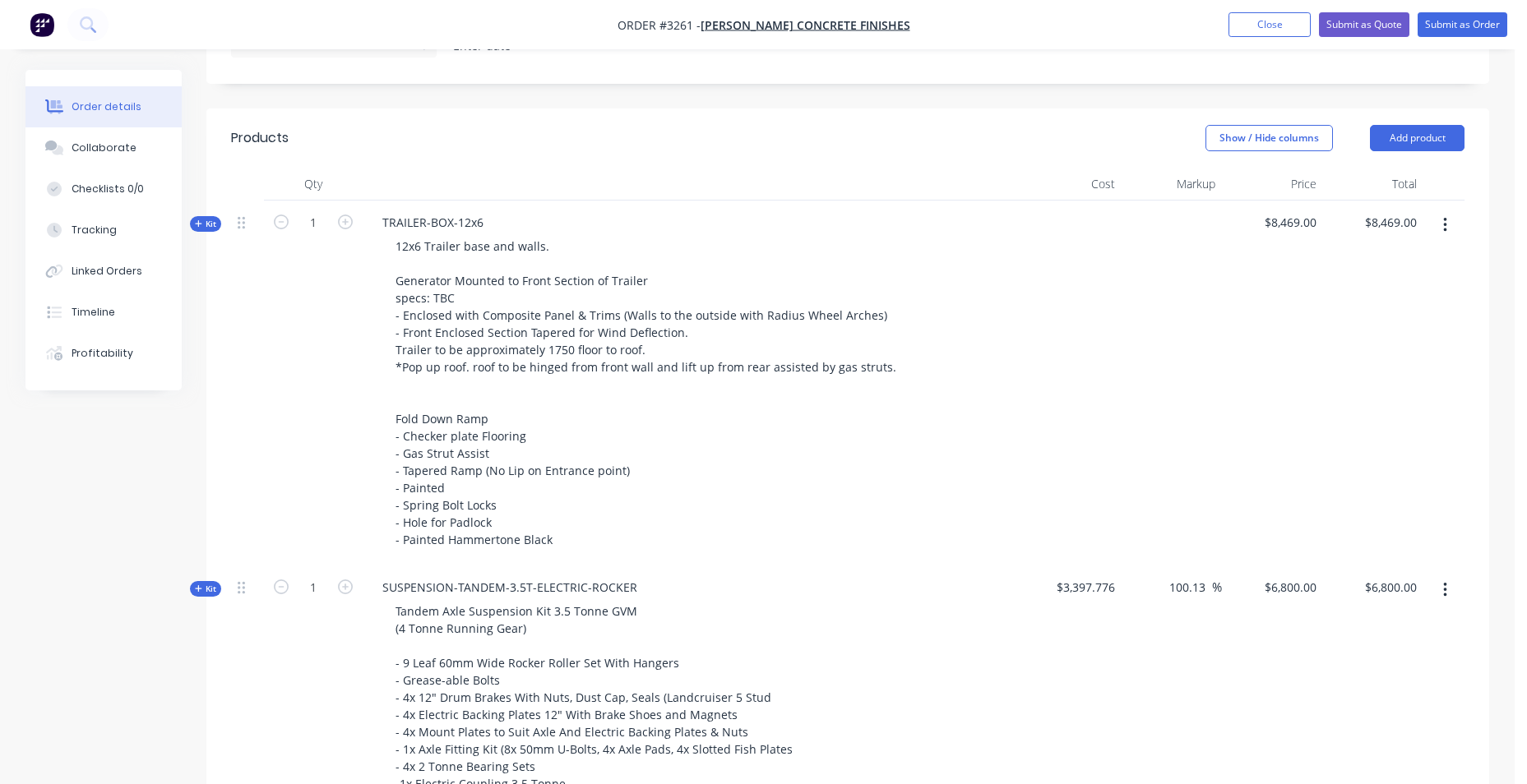
click at [1210, 218] on div at bounding box center [1172, 383] width 101 height 365
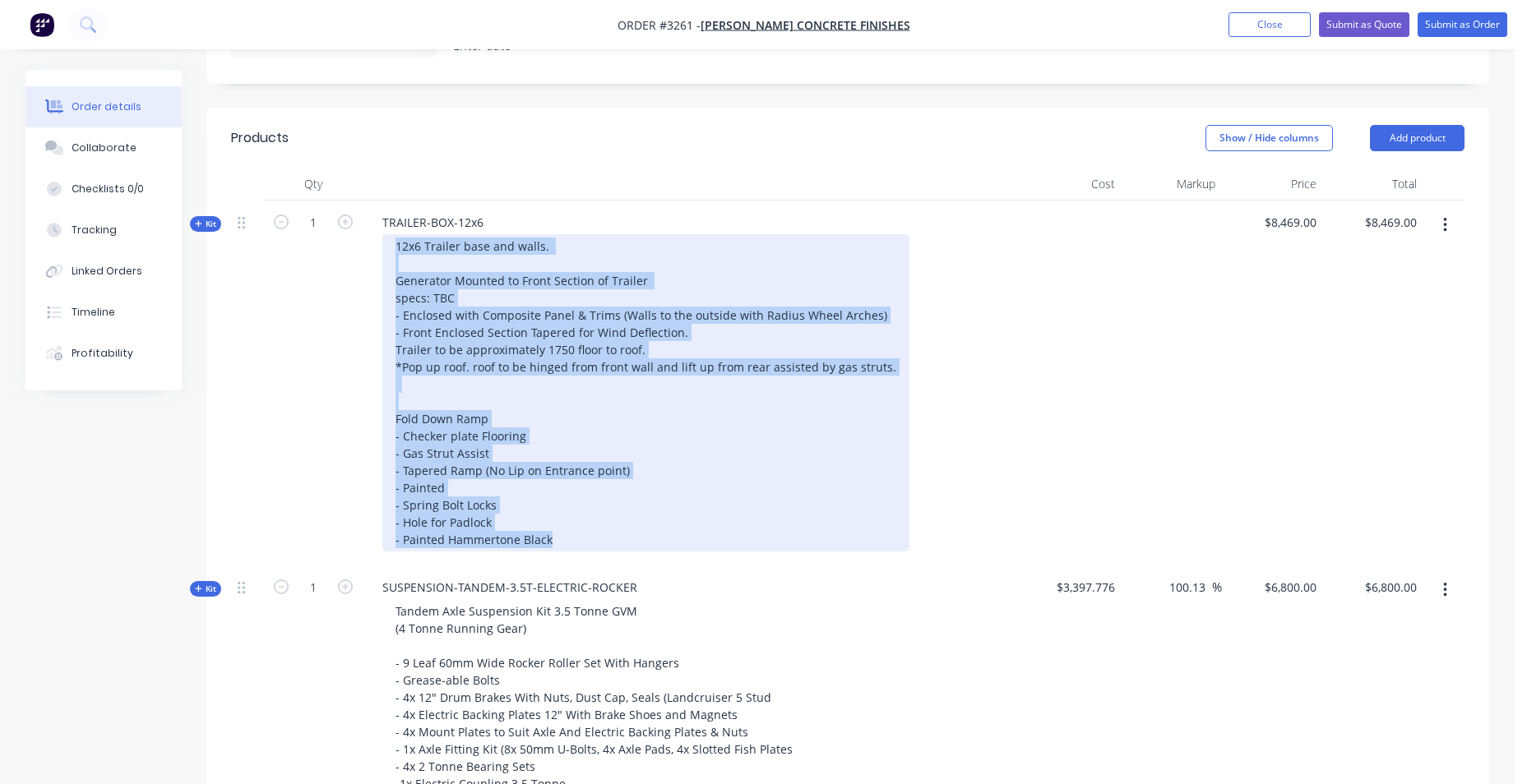
drag, startPoint x: 390, startPoint y: 251, endPoint x: 515, endPoint y: 524, distance: 300.3
click at [558, 536] on div "12x6 Trailer base and walls. Generator Mounted to Front Section of Trailer spec…" at bounding box center [646, 393] width 527 height 317
copy div "12x6 Trailer base and walls. Generator Mounted to Front Section of Trailer spec…"
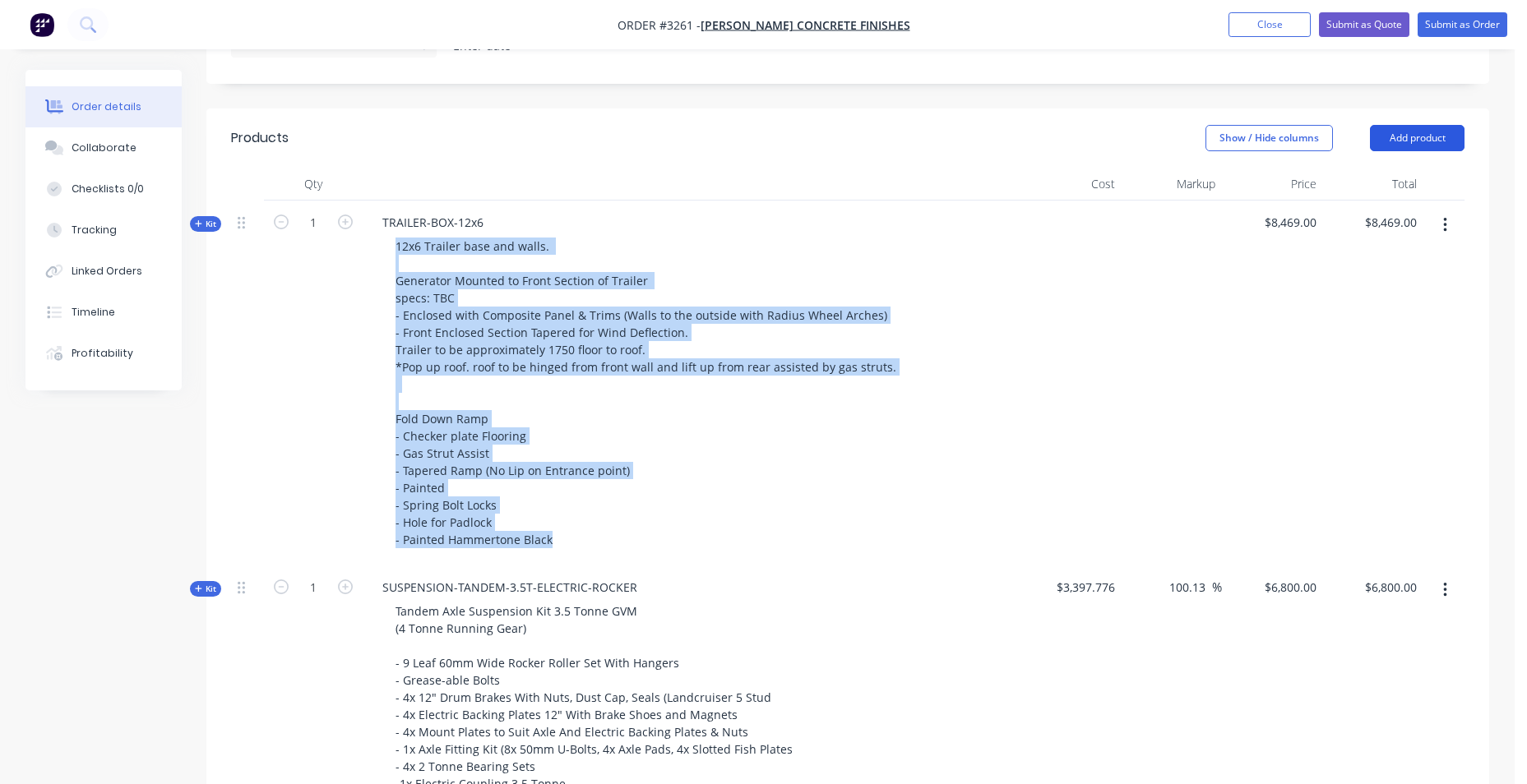
click at [1376, 138] on button "Add product" at bounding box center [1417, 138] width 94 height 26
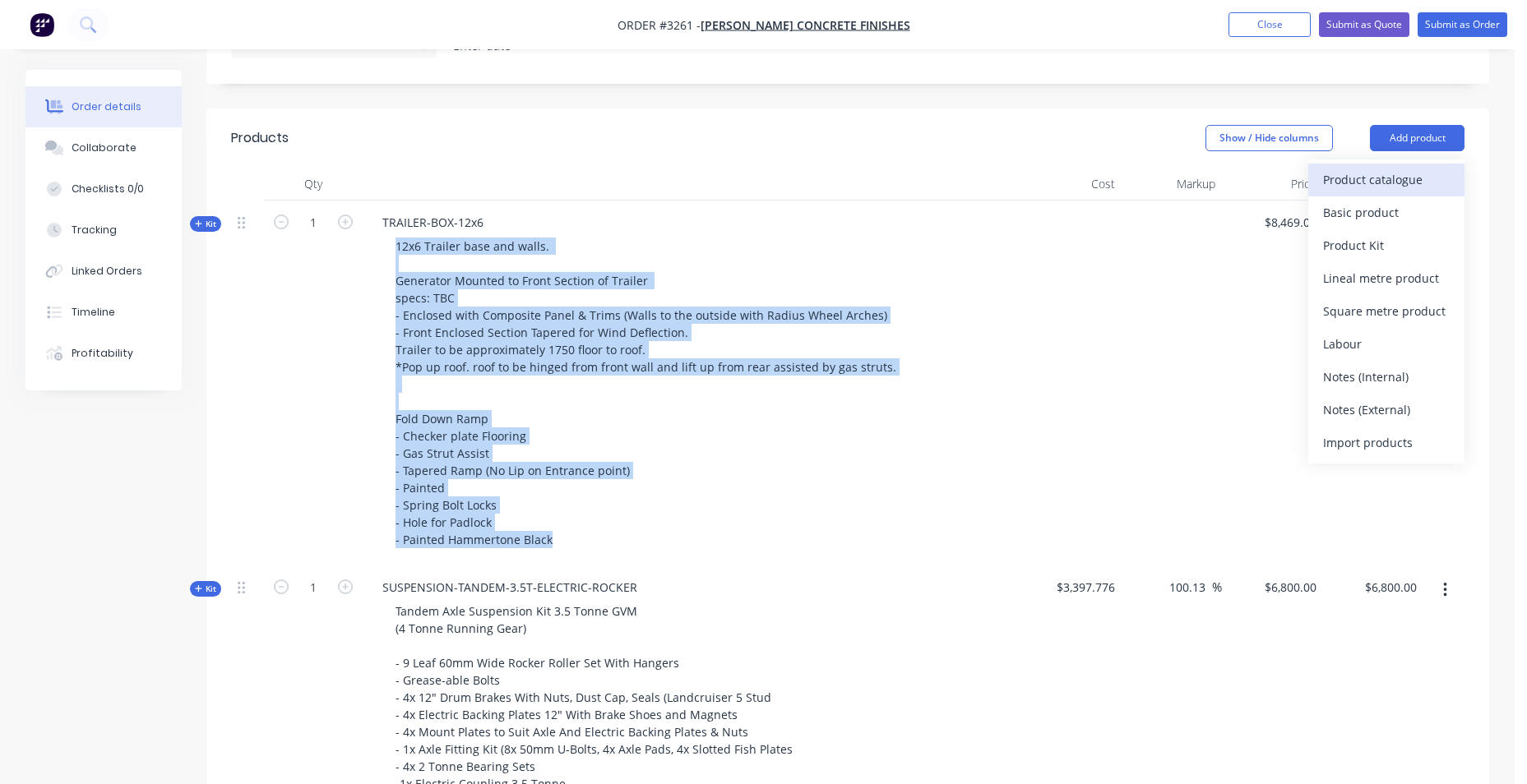
click at [1345, 189] on div "Product catalogue" at bounding box center [1386, 179] width 127 height 24
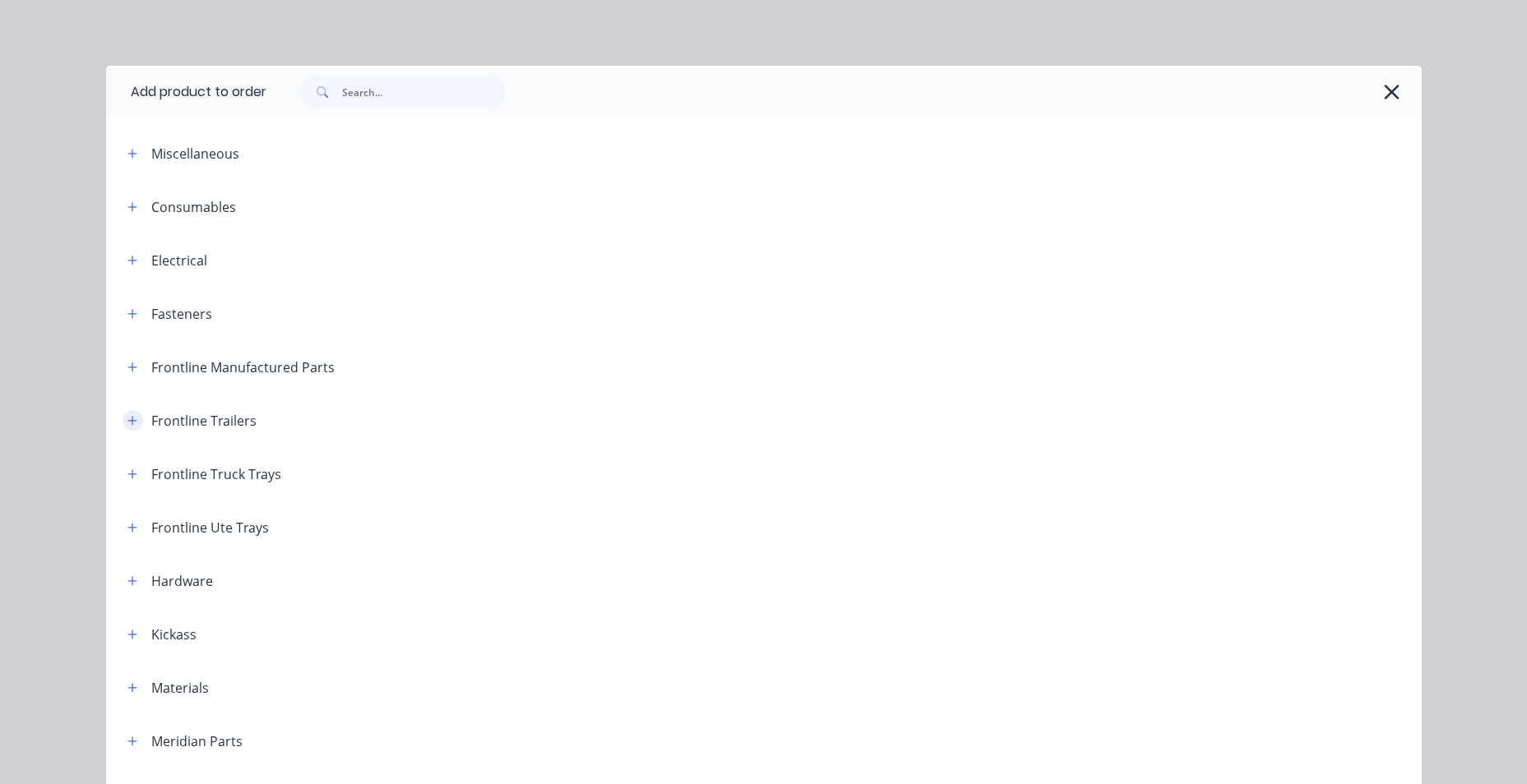
drag, startPoint x: 125, startPoint y: 421, endPoint x: 134, endPoint y: 421, distance: 9.0
click at [128, 420] on icon "button" at bounding box center [132, 420] width 9 height 9
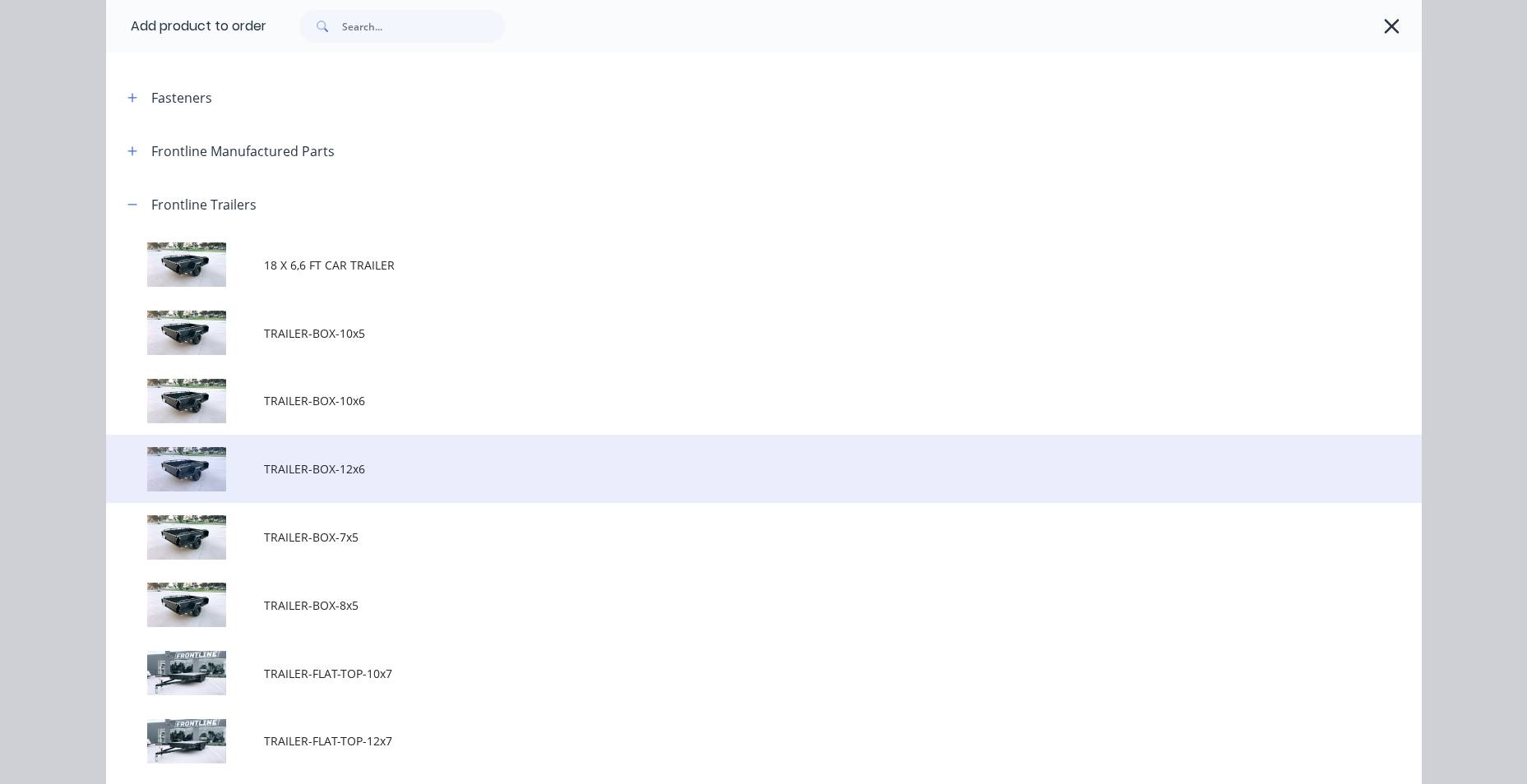
scroll to position [247, 0]
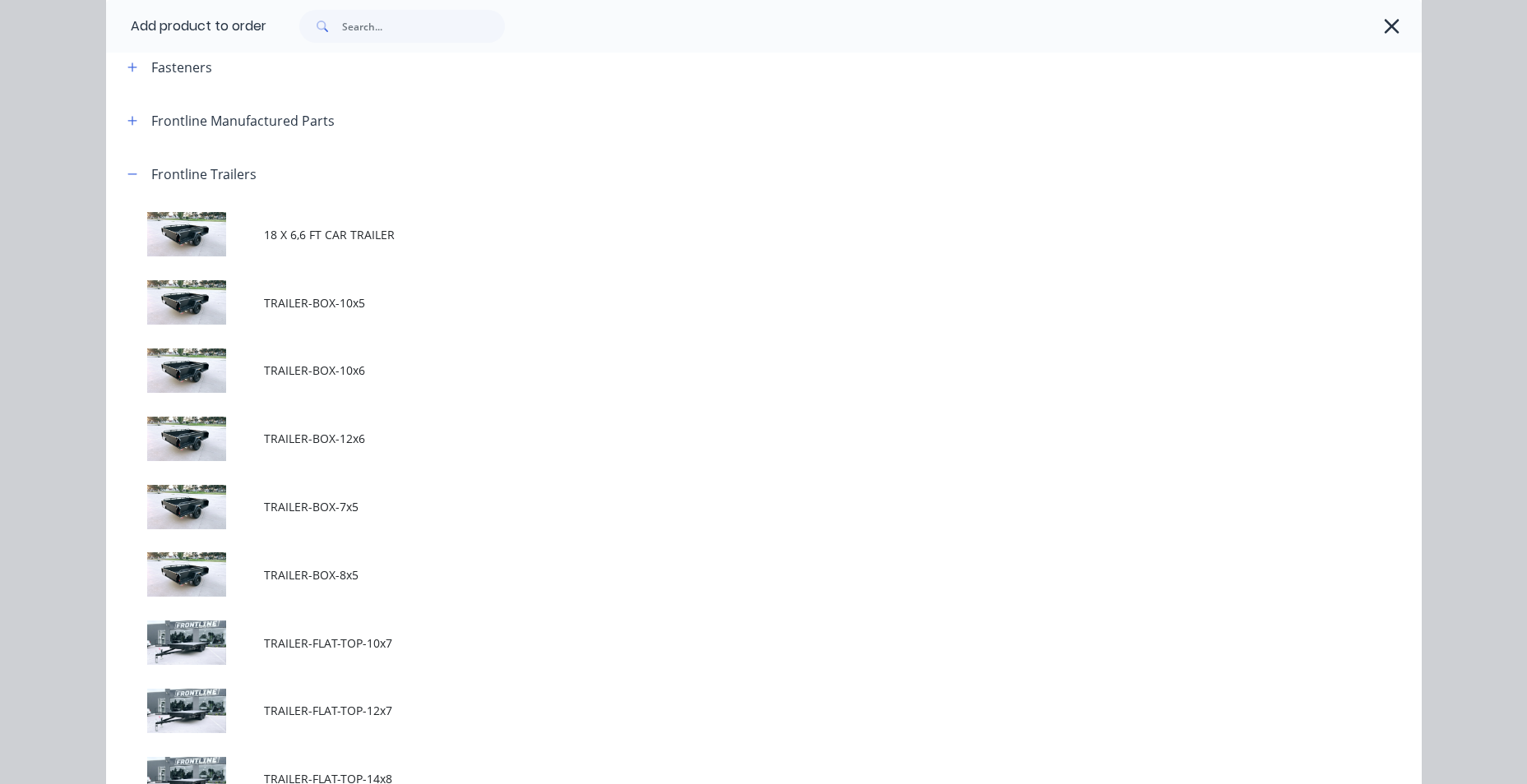
click at [422, 446] on span "TRAILER-BOX-12x6" at bounding box center [727, 439] width 926 height 18
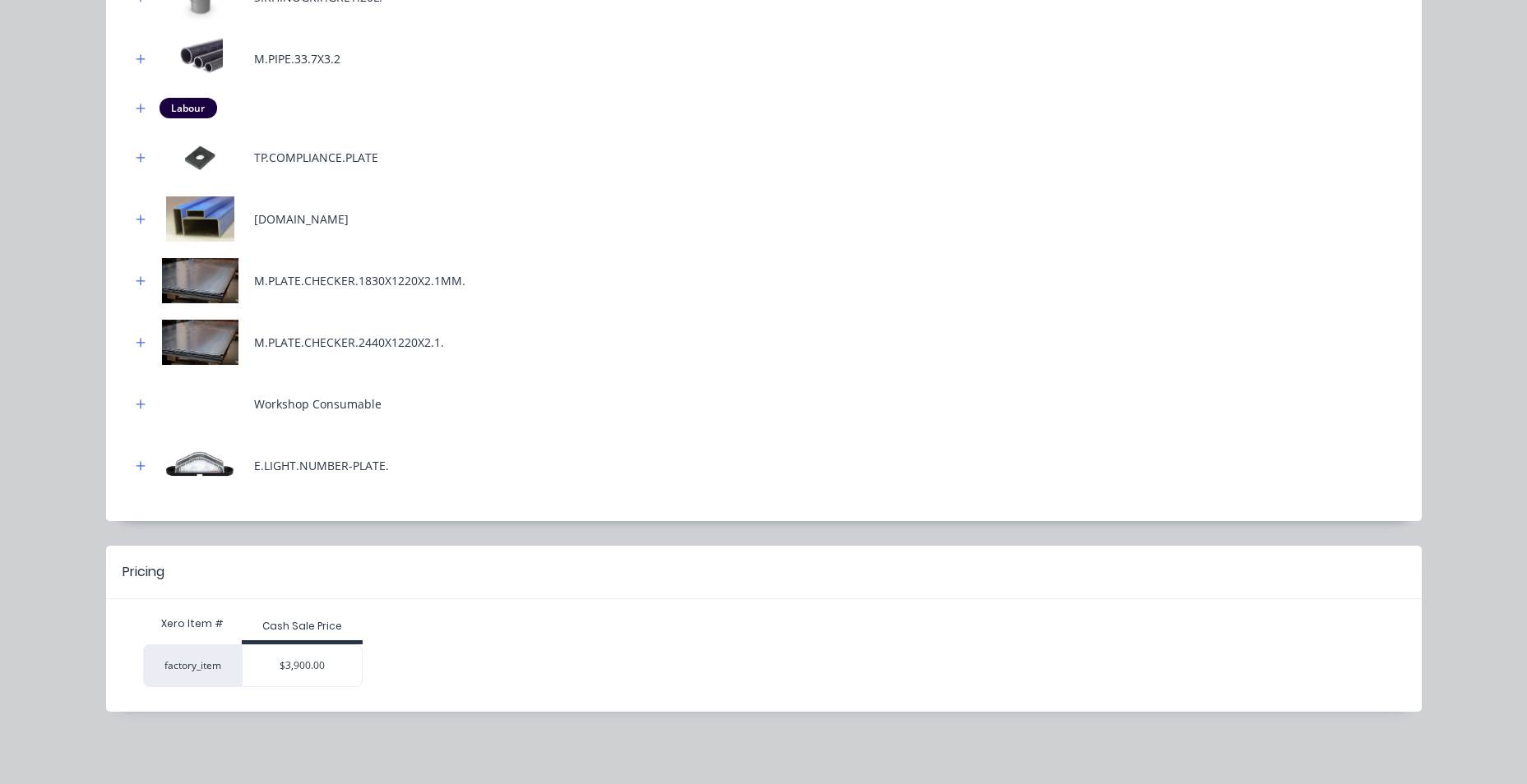
scroll to position [904, 0]
click at [334, 680] on div "$3,900.00" at bounding box center [302, 665] width 120 height 41
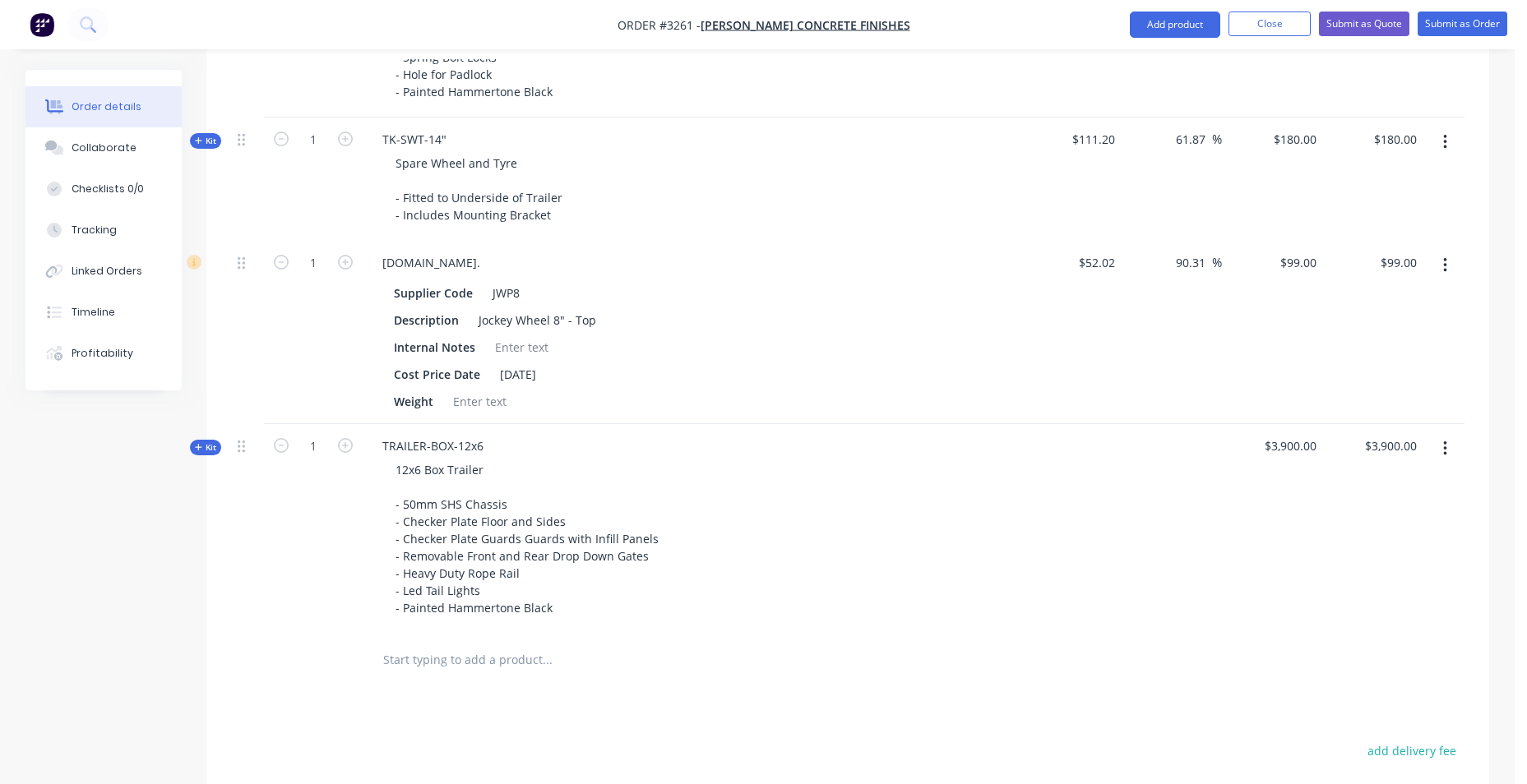
scroll to position [1972, 0]
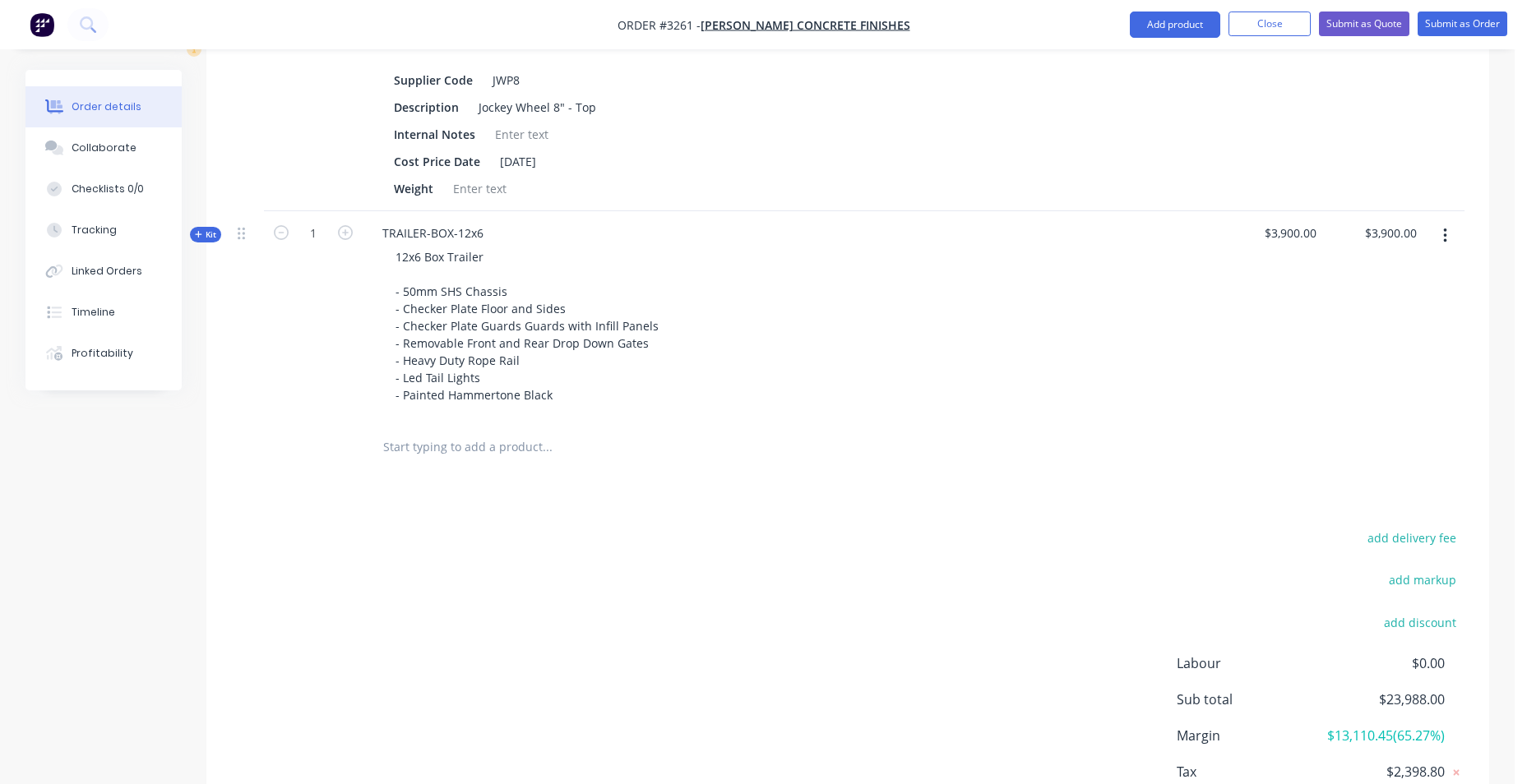
click at [1446, 234] on icon "button" at bounding box center [1445, 236] width 4 height 18
click at [1403, 409] on div "Delete" at bounding box center [1386, 410] width 127 height 24
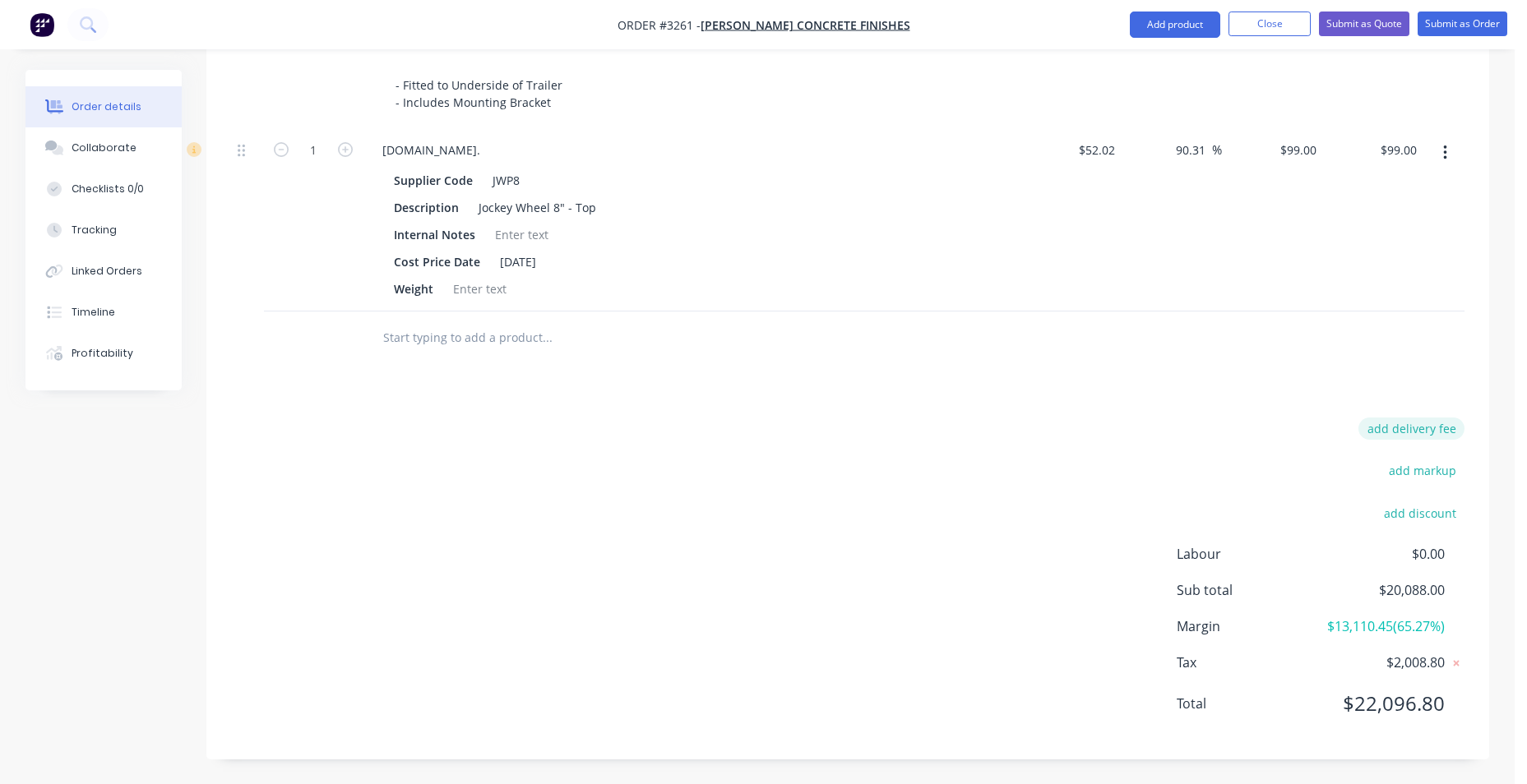
scroll to position [1892, 0]
click at [1172, 22] on button "Add product" at bounding box center [1175, 25] width 91 height 26
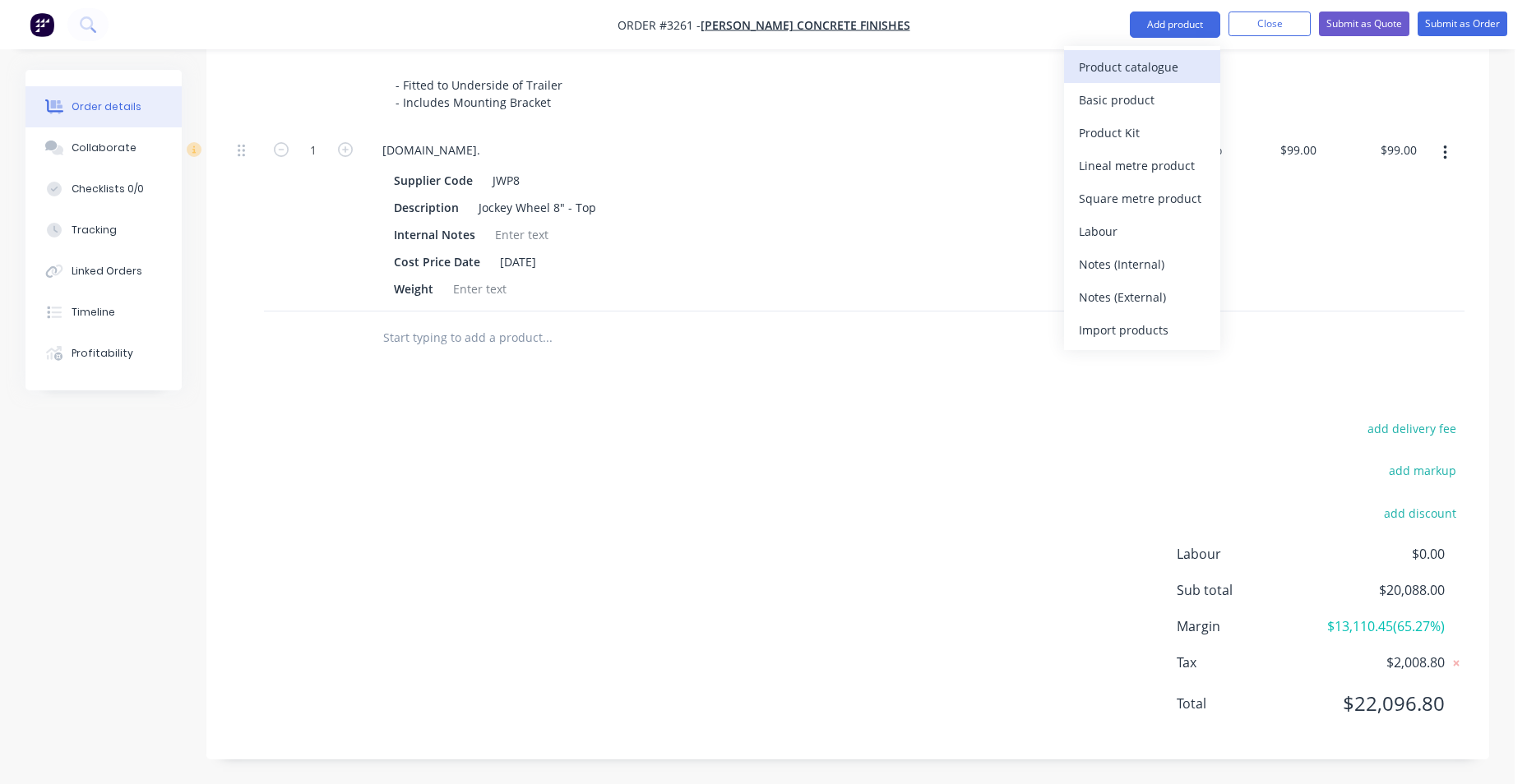
click at [1156, 66] on div "Product catalogue" at bounding box center [1142, 67] width 127 height 24
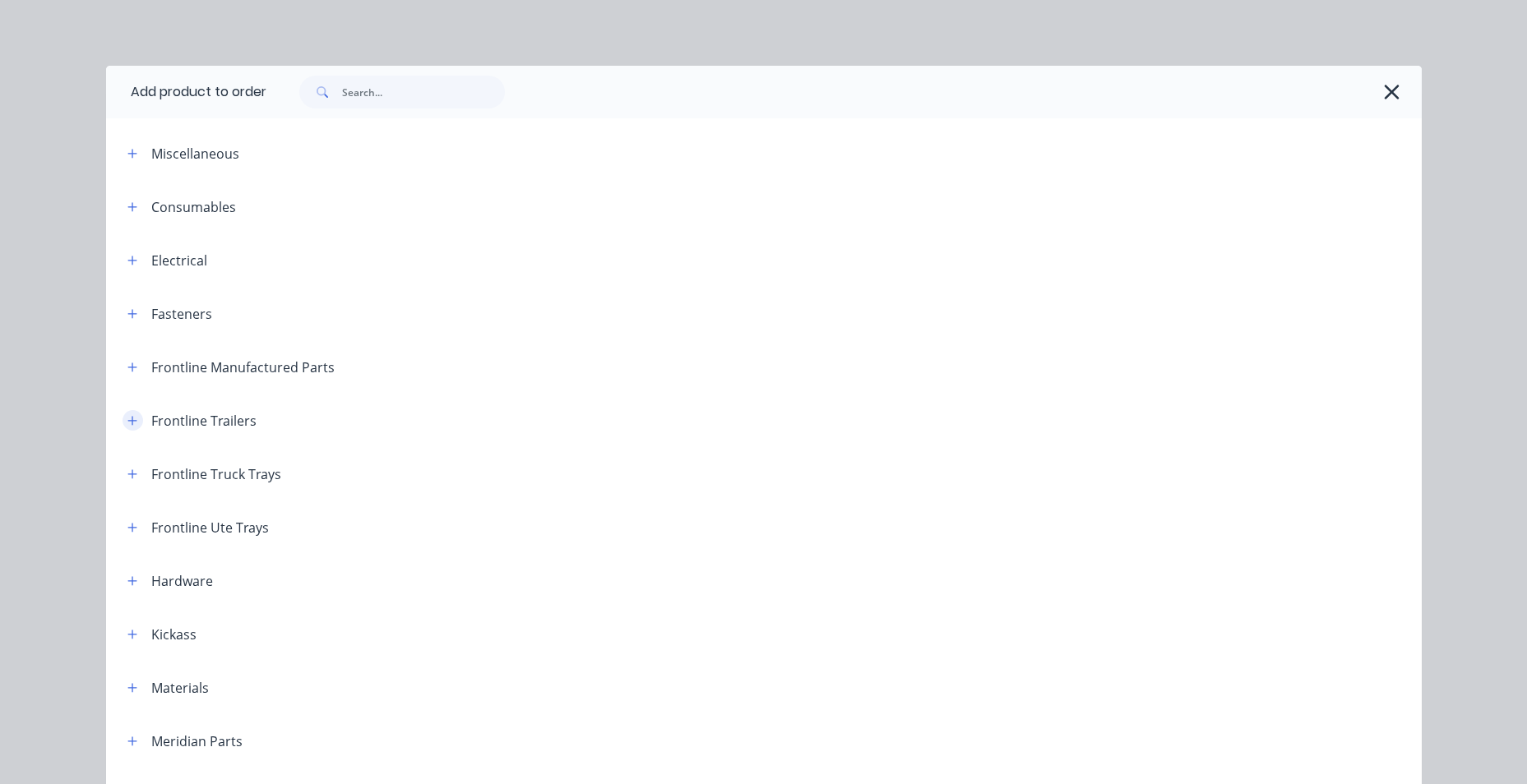
click at [128, 423] on icon "button" at bounding box center [132, 420] width 10 height 11
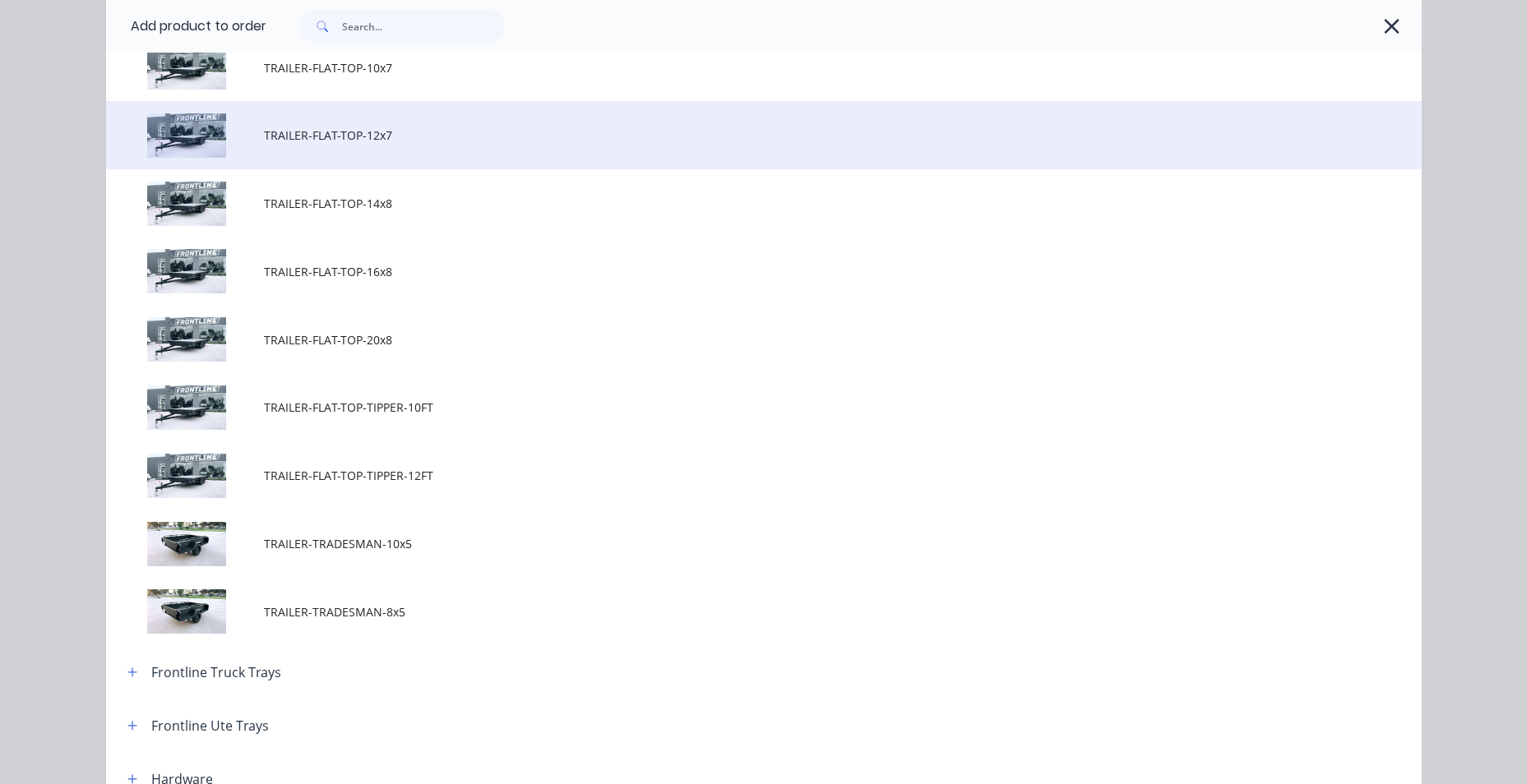
scroll to position [740, 0]
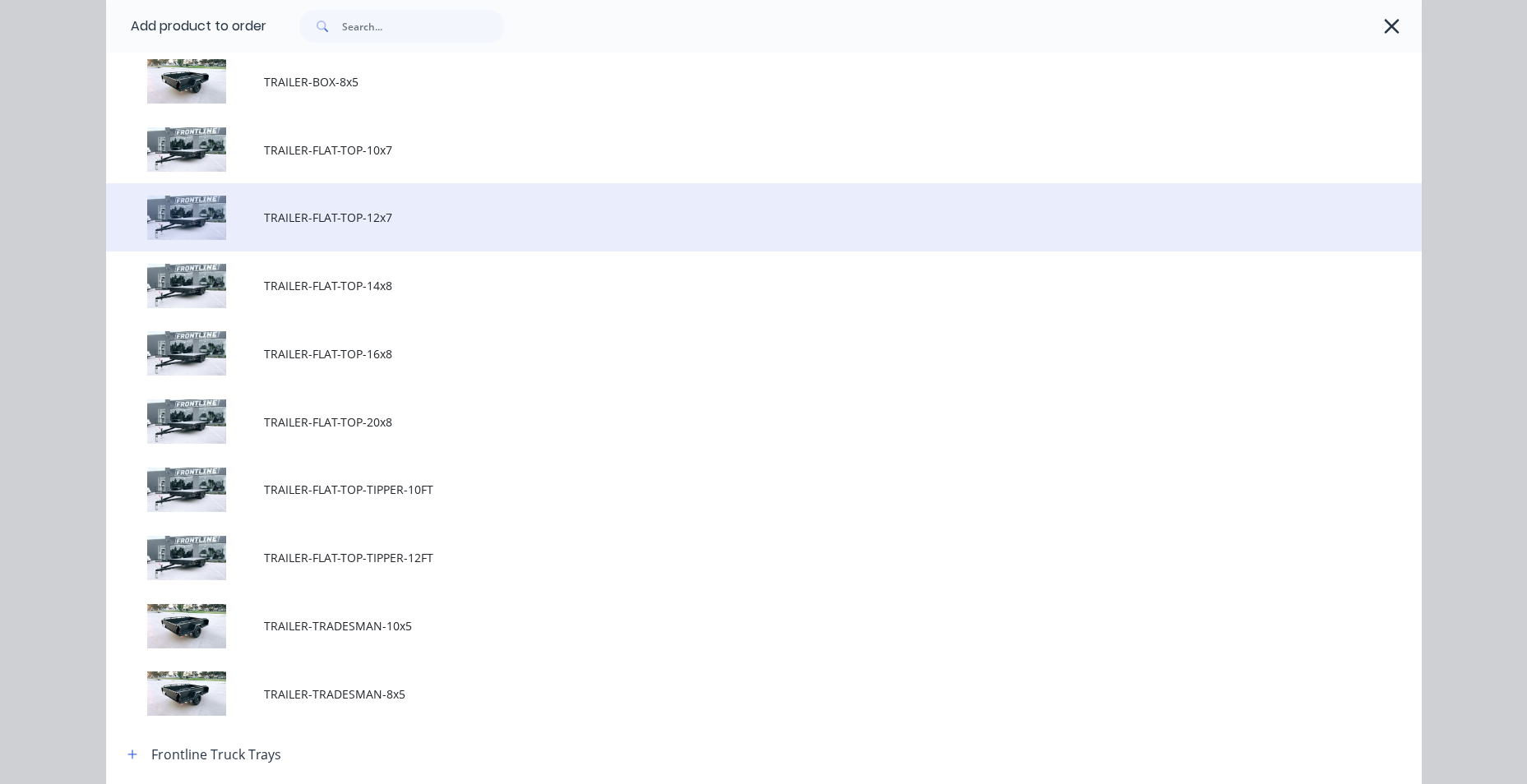
click at [427, 209] on span "TRAILER-FLAT-TOP-12x7" at bounding box center [727, 218] width 926 height 18
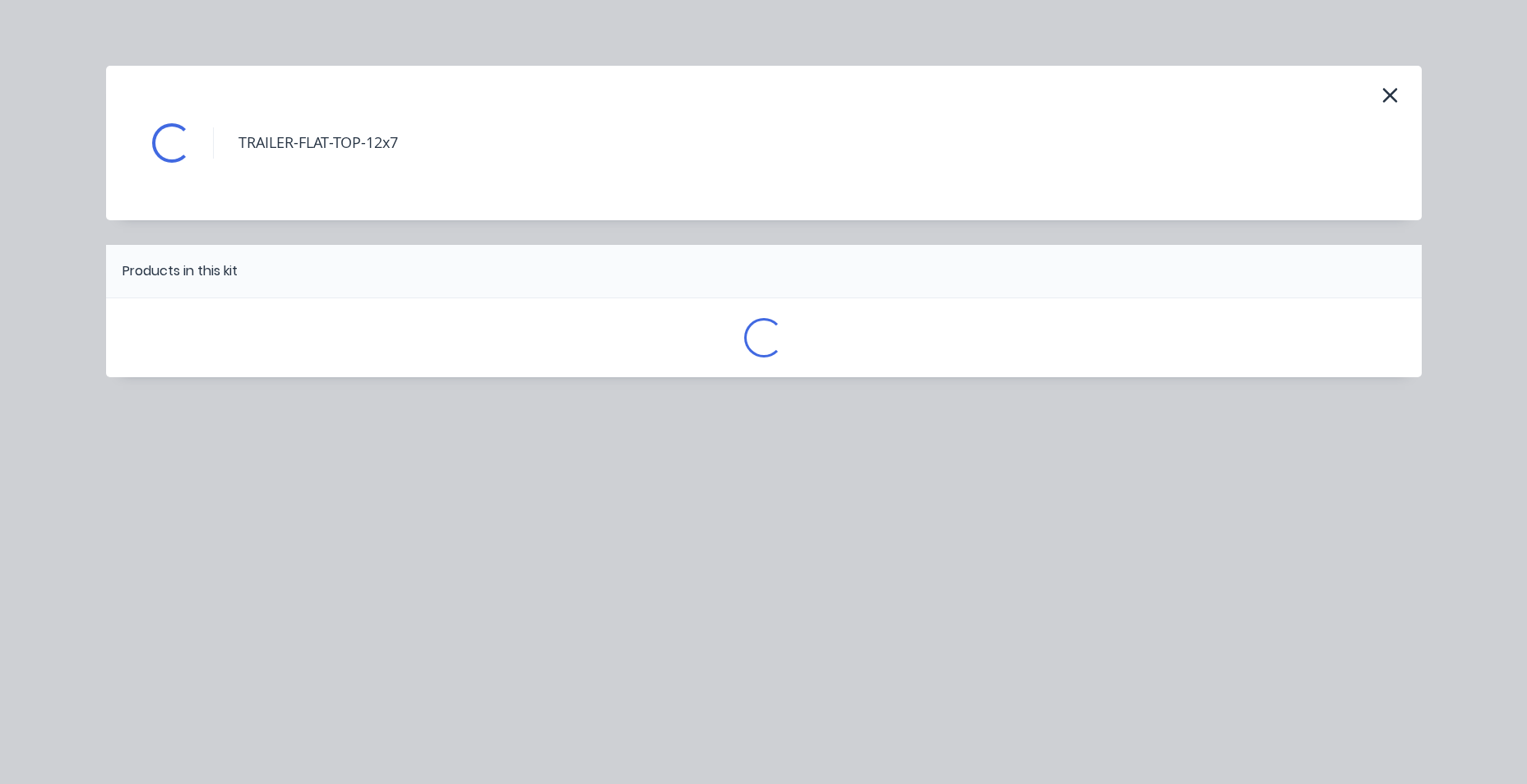
scroll to position [0, 0]
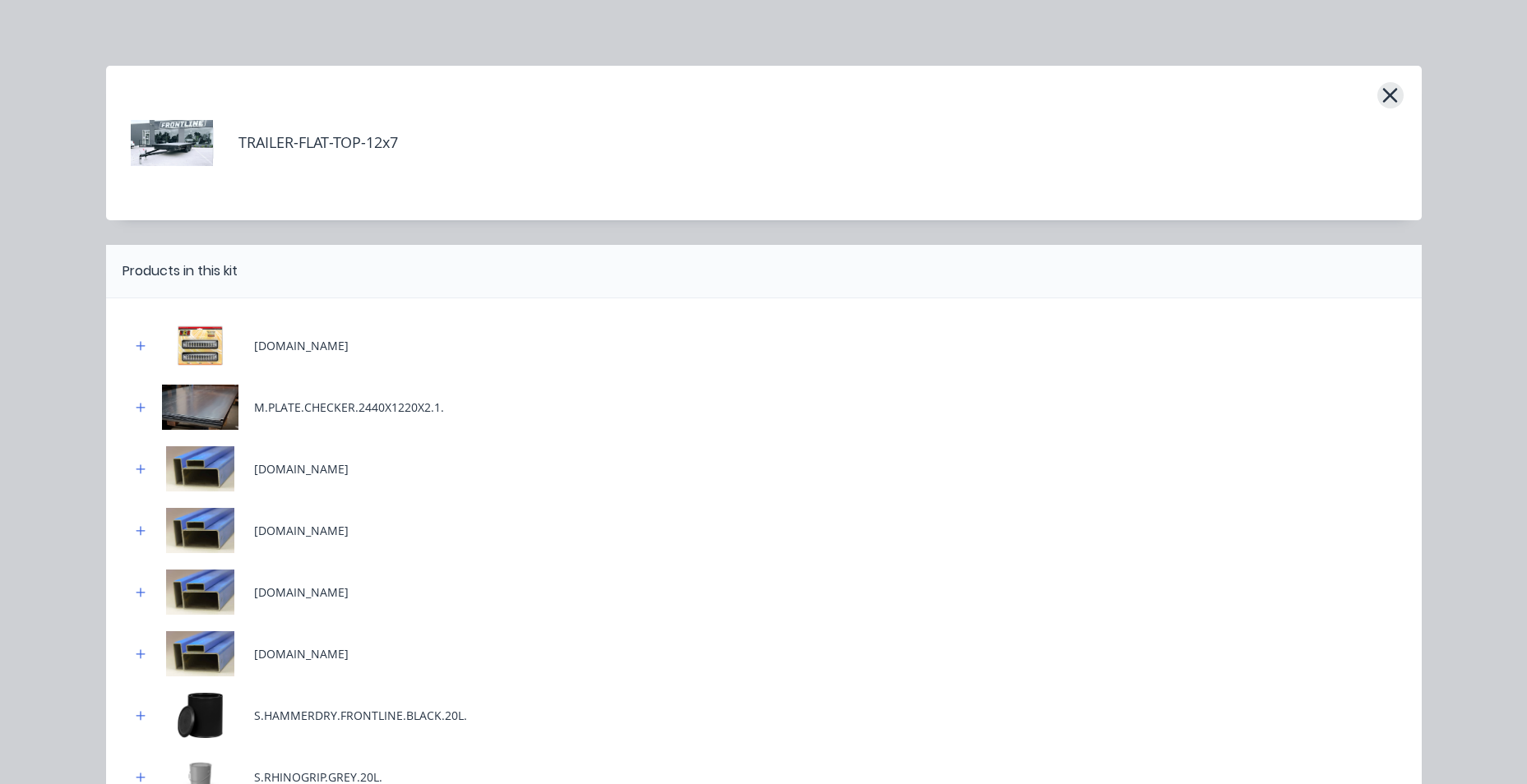
click at [1382, 92] on icon "button" at bounding box center [1390, 95] width 18 height 23
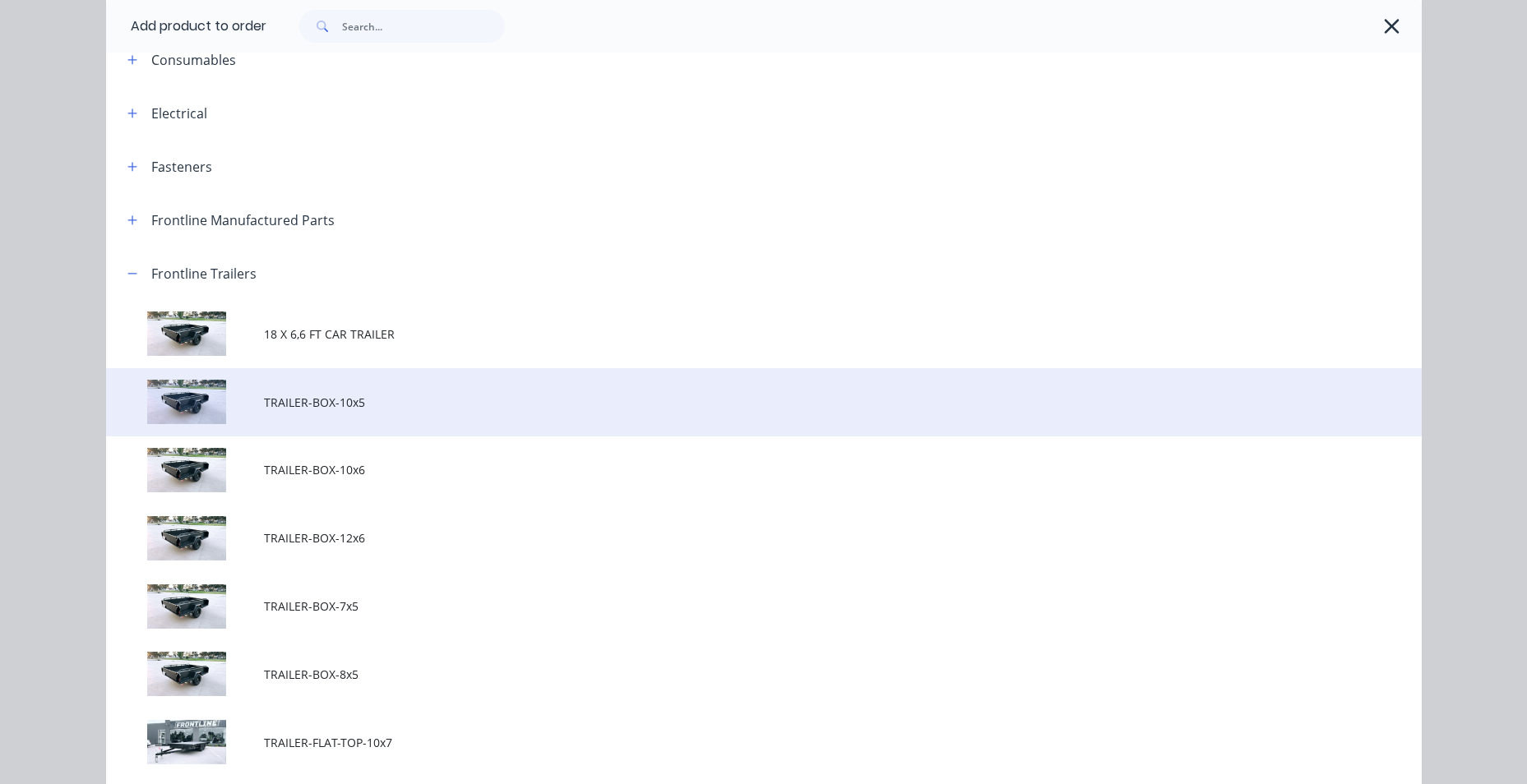
scroll to position [312, 0]
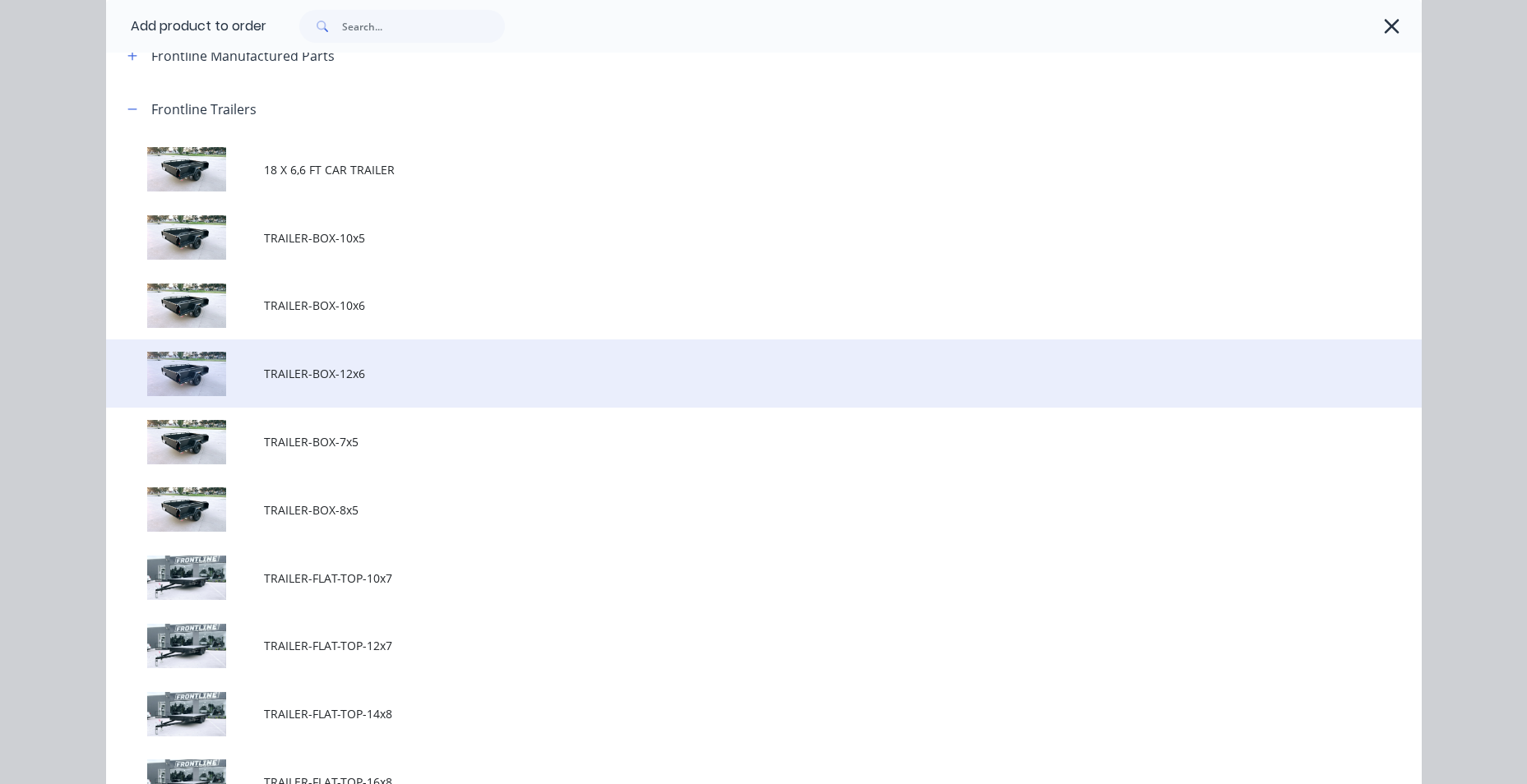
click at [264, 362] on td "TRAILER-BOX-12x6" at bounding box center [843, 373] width 1158 height 68
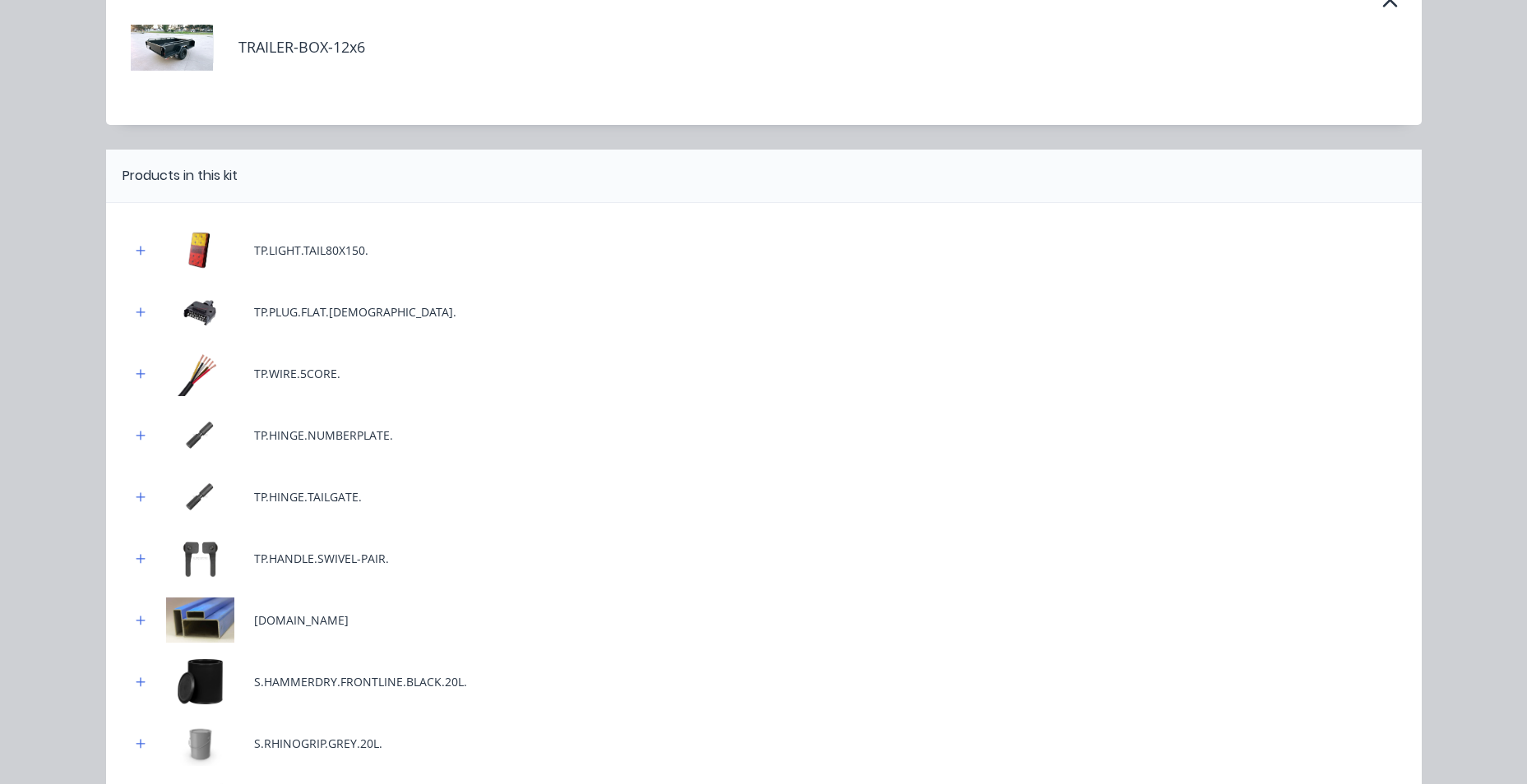
scroll to position [0, 0]
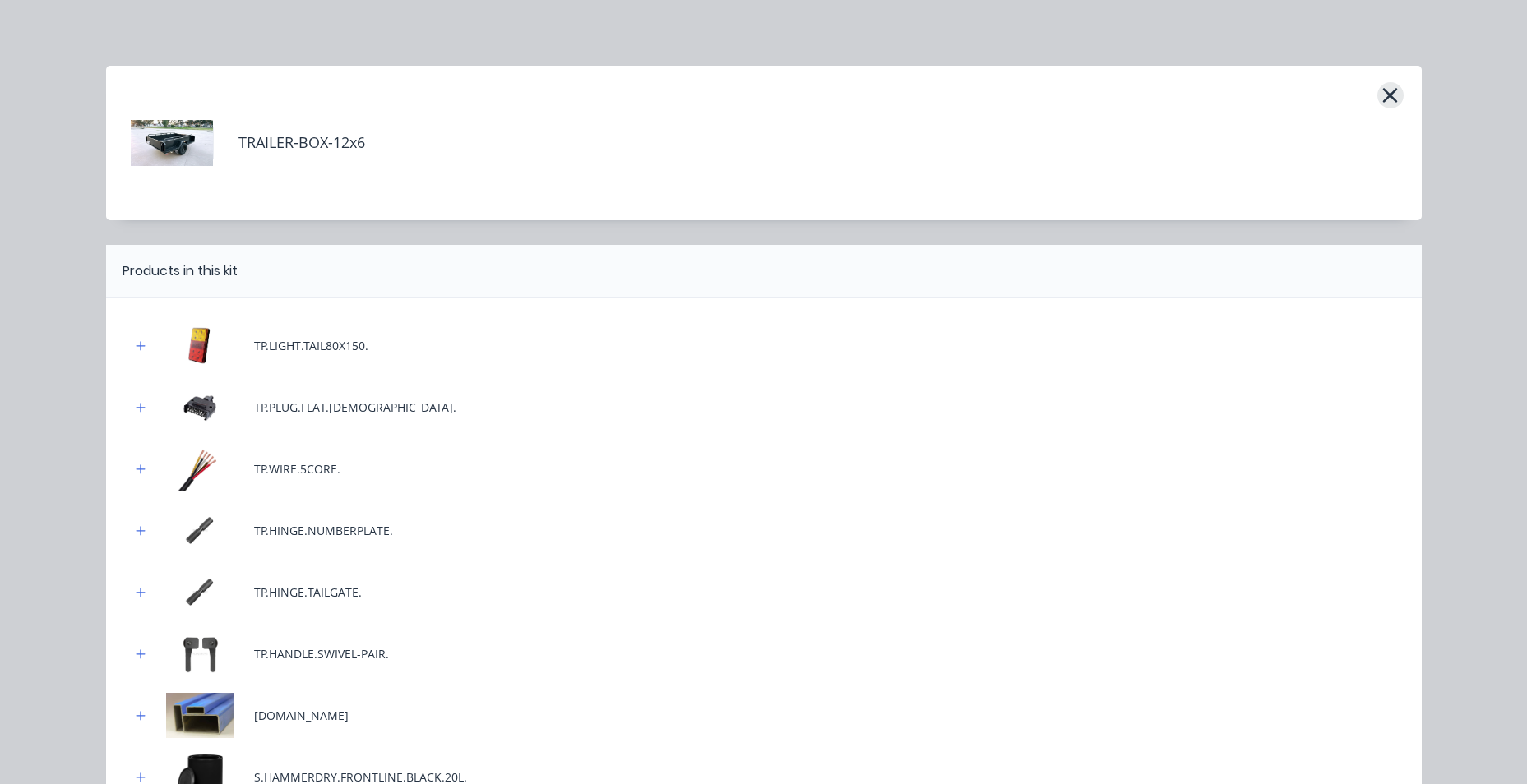
click at [1387, 91] on icon "button" at bounding box center [1390, 95] width 18 height 23
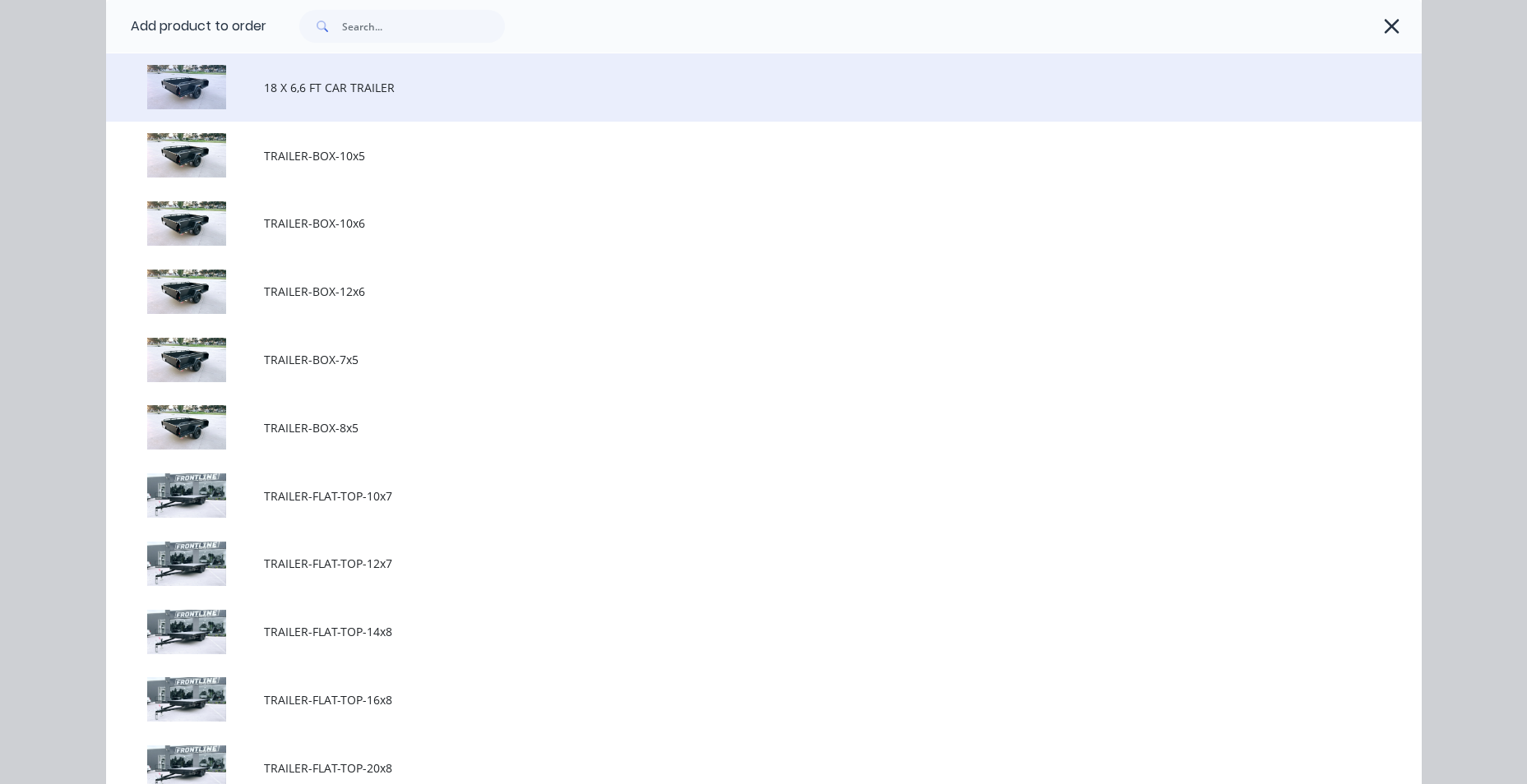
click at [431, 107] on td "18 X 6,6 FT CAR TRAILER" at bounding box center [843, 87] width 1158 height 68
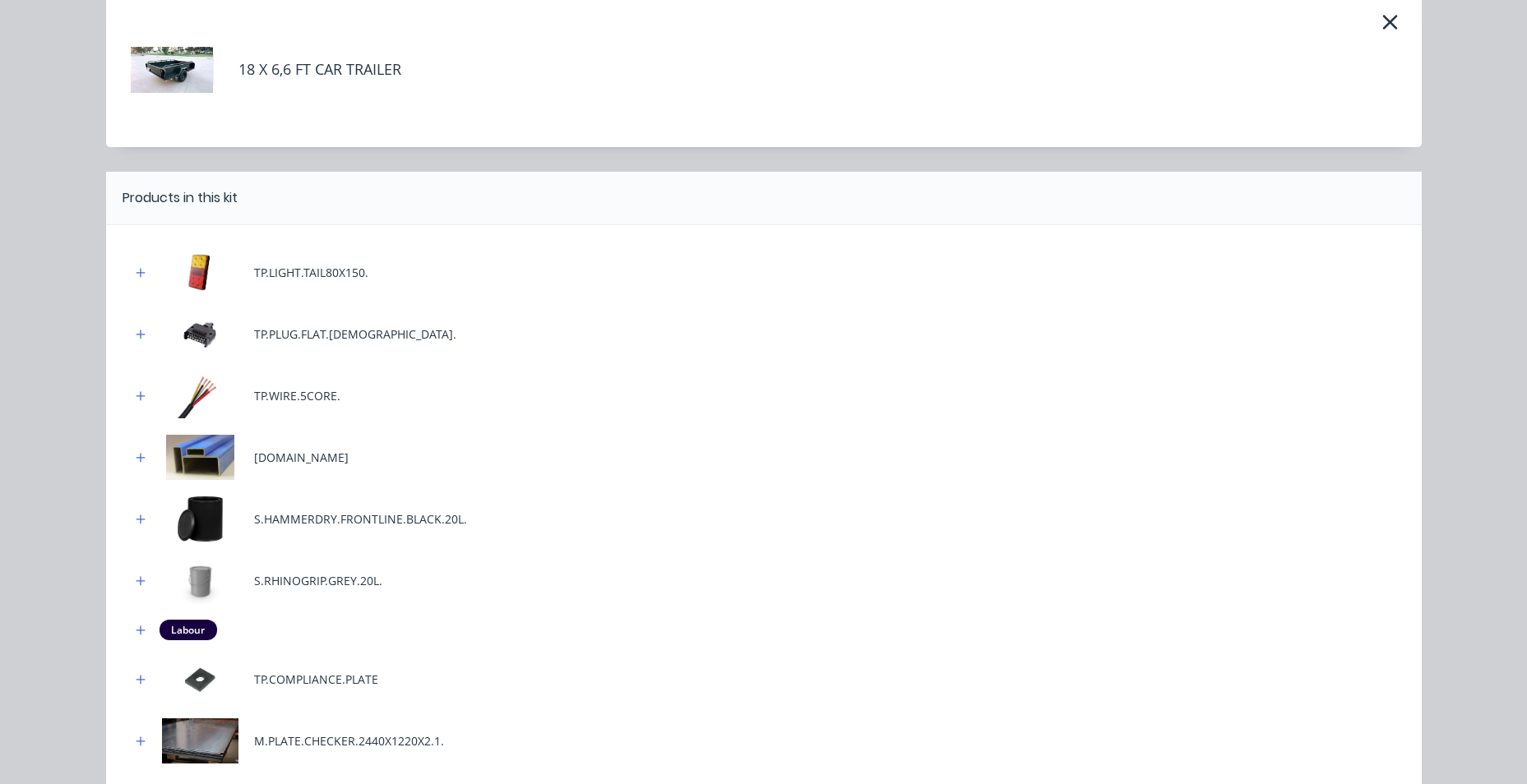
scroll to position [0, 0]
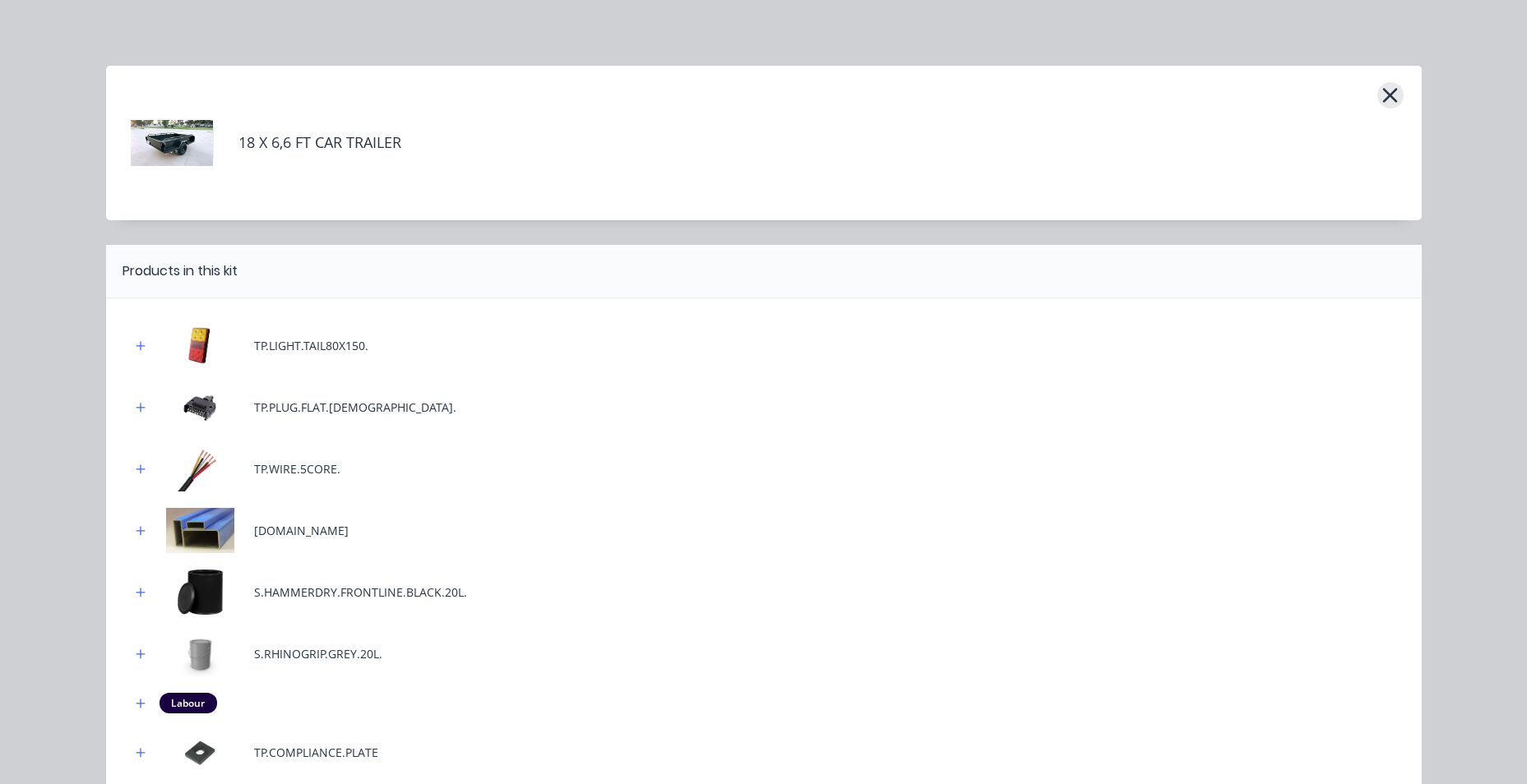
click at [1388, 101] on icon "button" at bounding box center [1390, 95] width 18 height 23
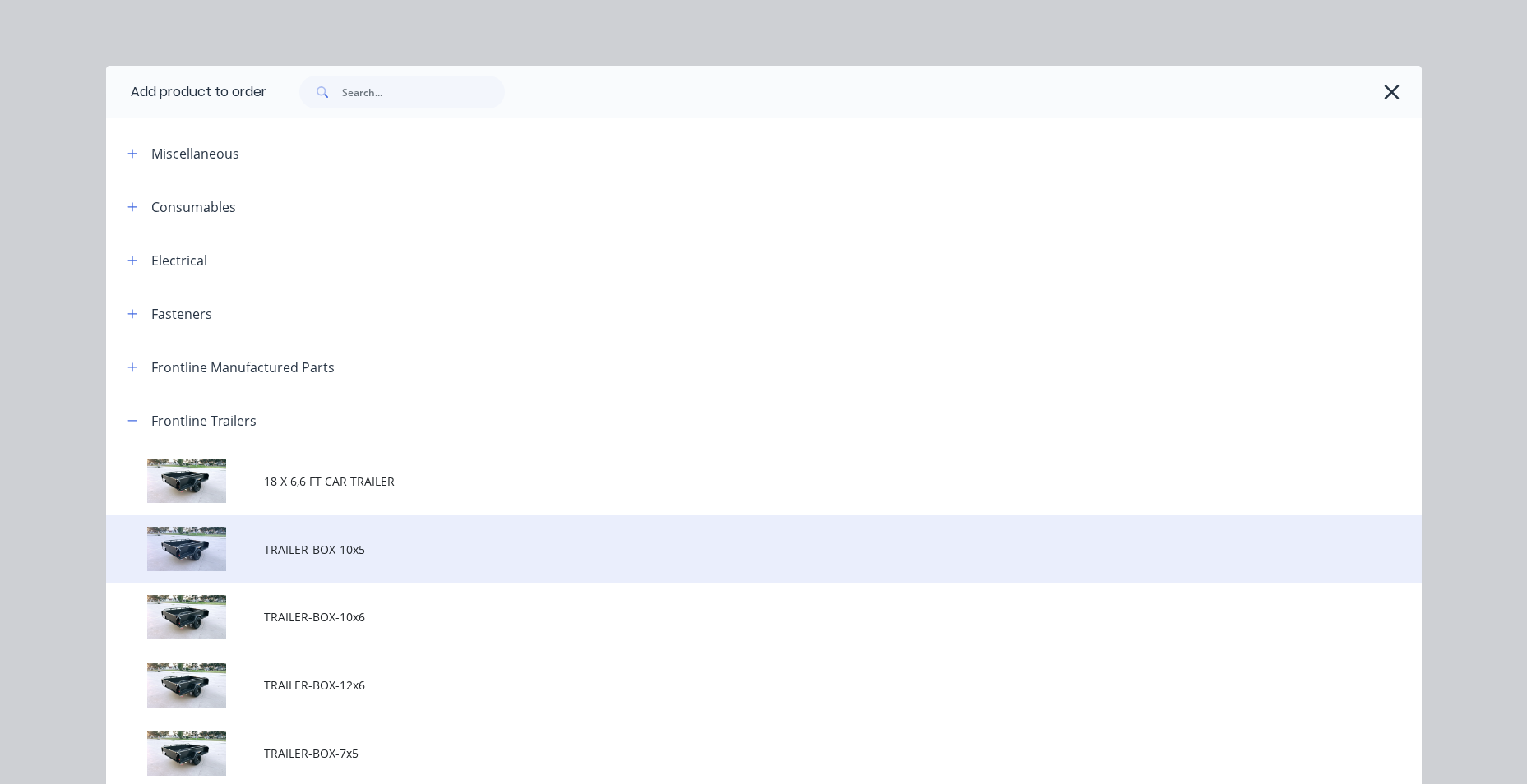
scroll to position [394, 0]
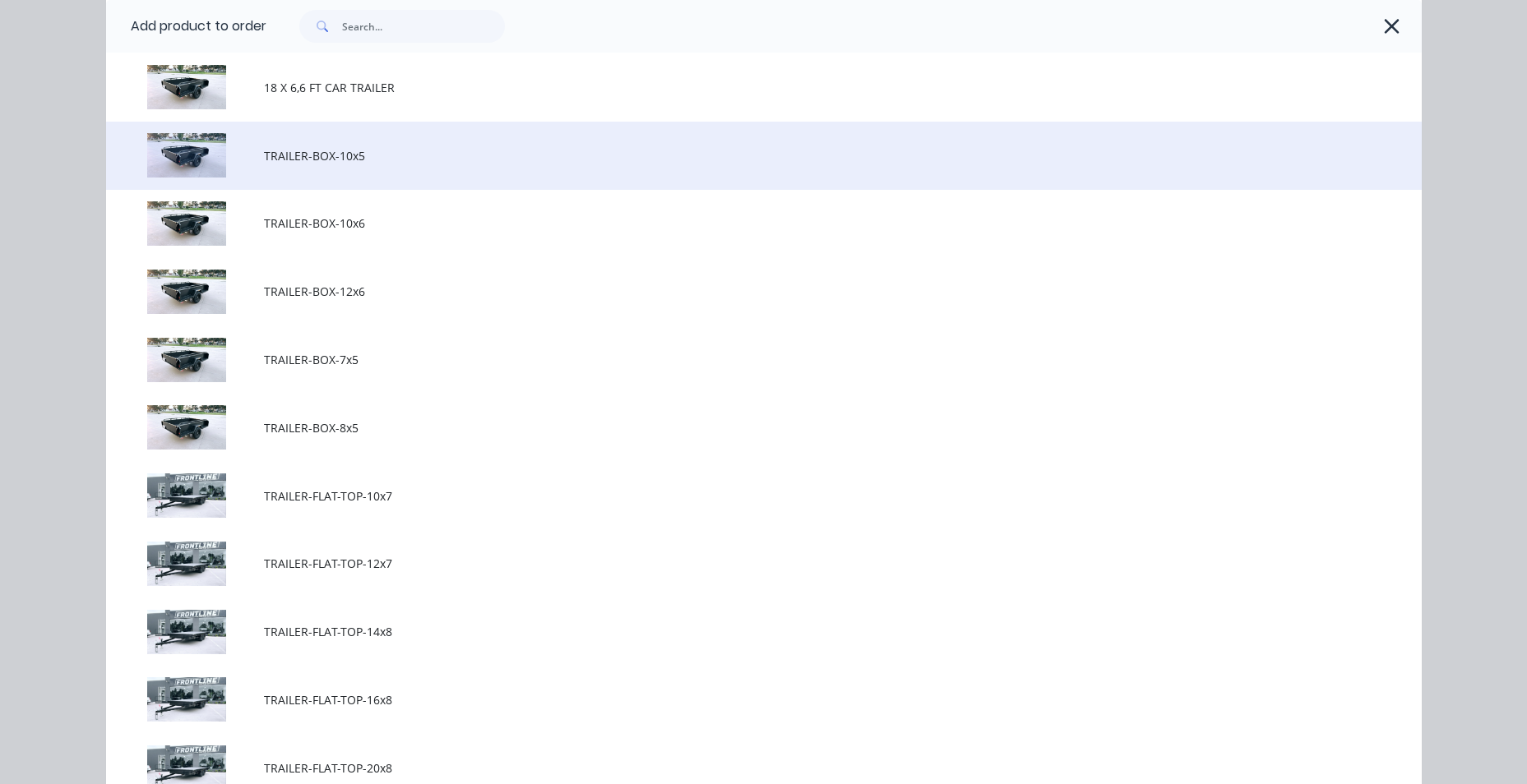
click at [404, 160] on span "TRAILER-BOX-10x5" at bounding box center [727, 156] width 926 height 18
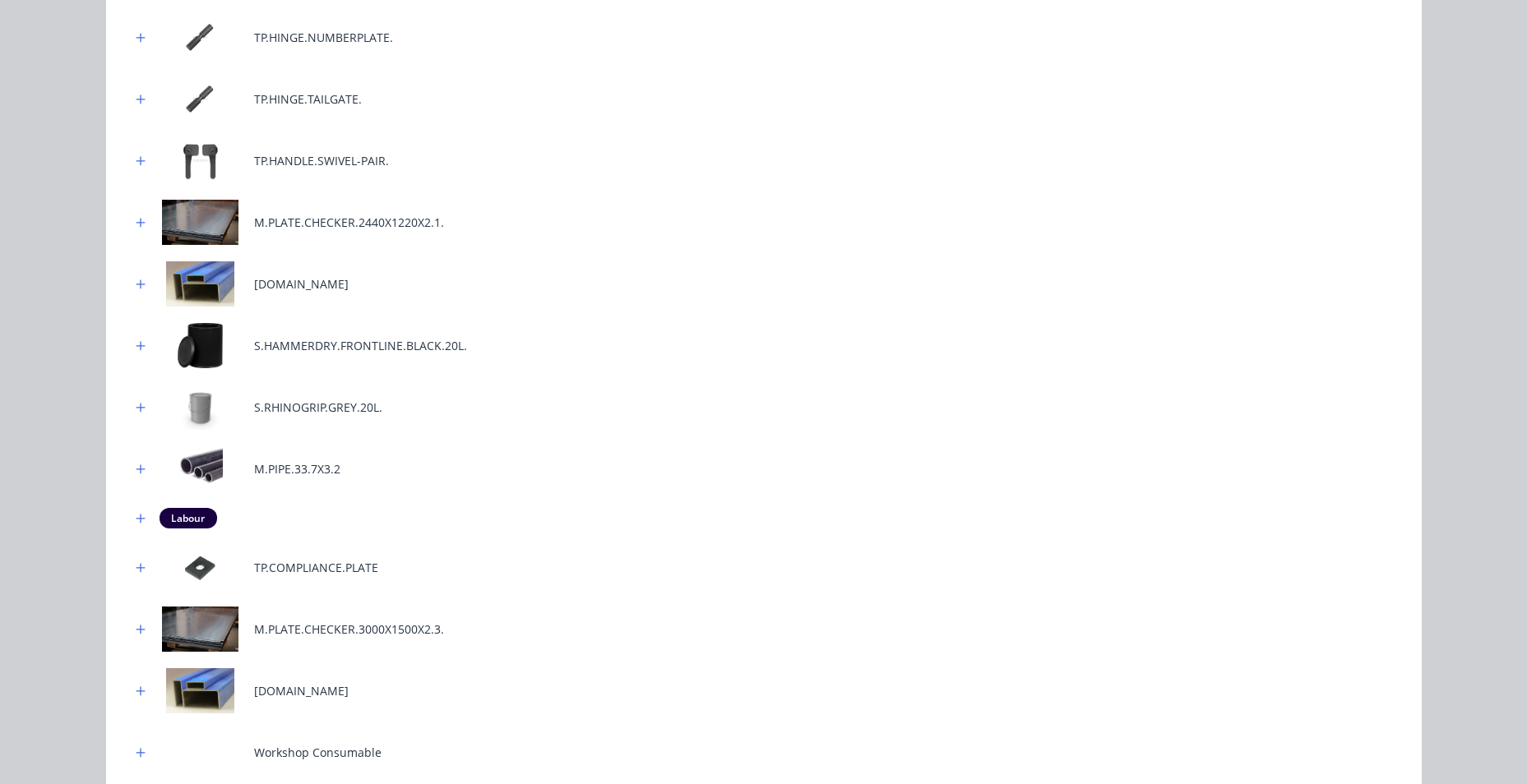
scroll to position [842, 0]
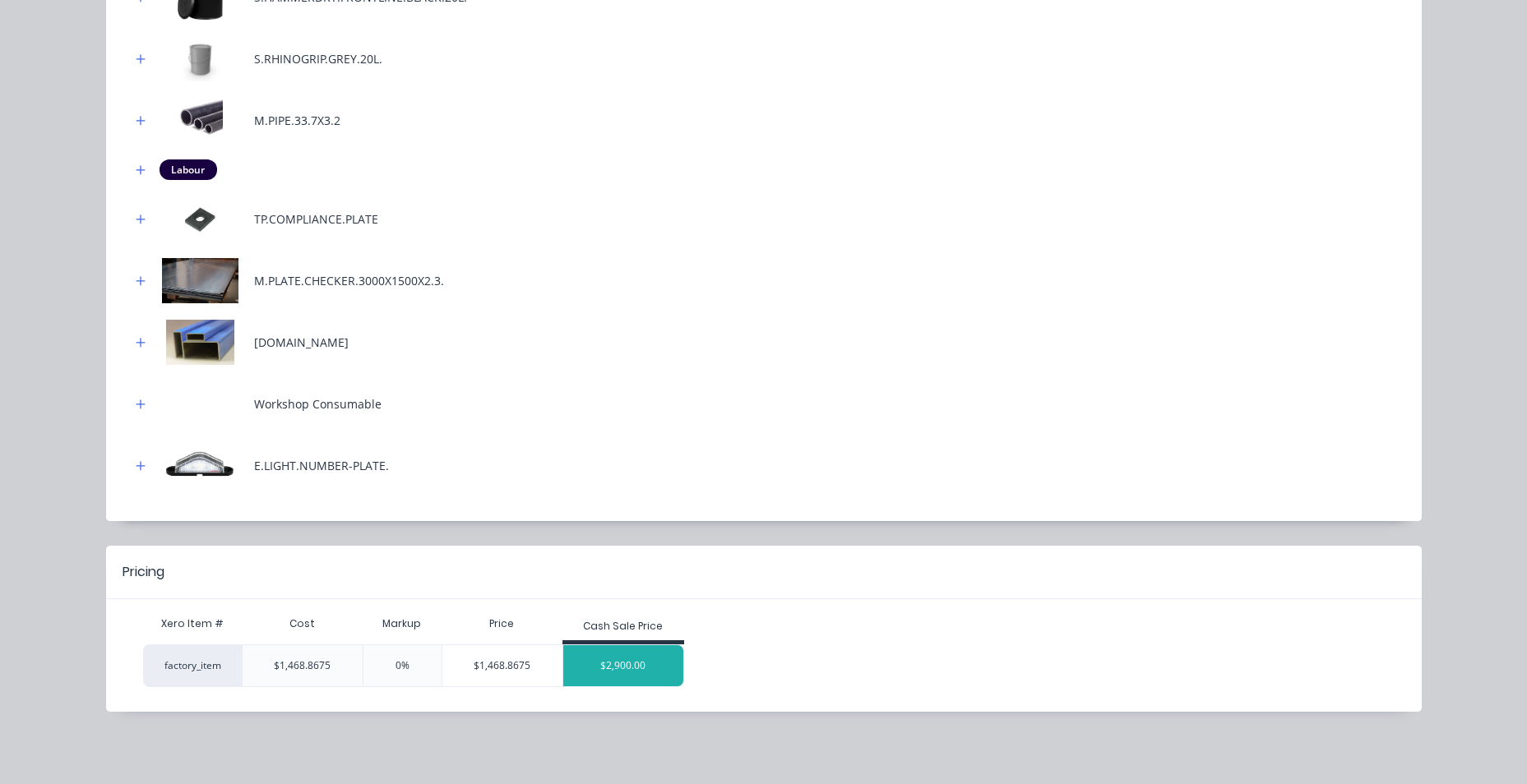
click at [637, 657] on div "$2,900.00" at bounding box center [623, 665] width 120 height 41
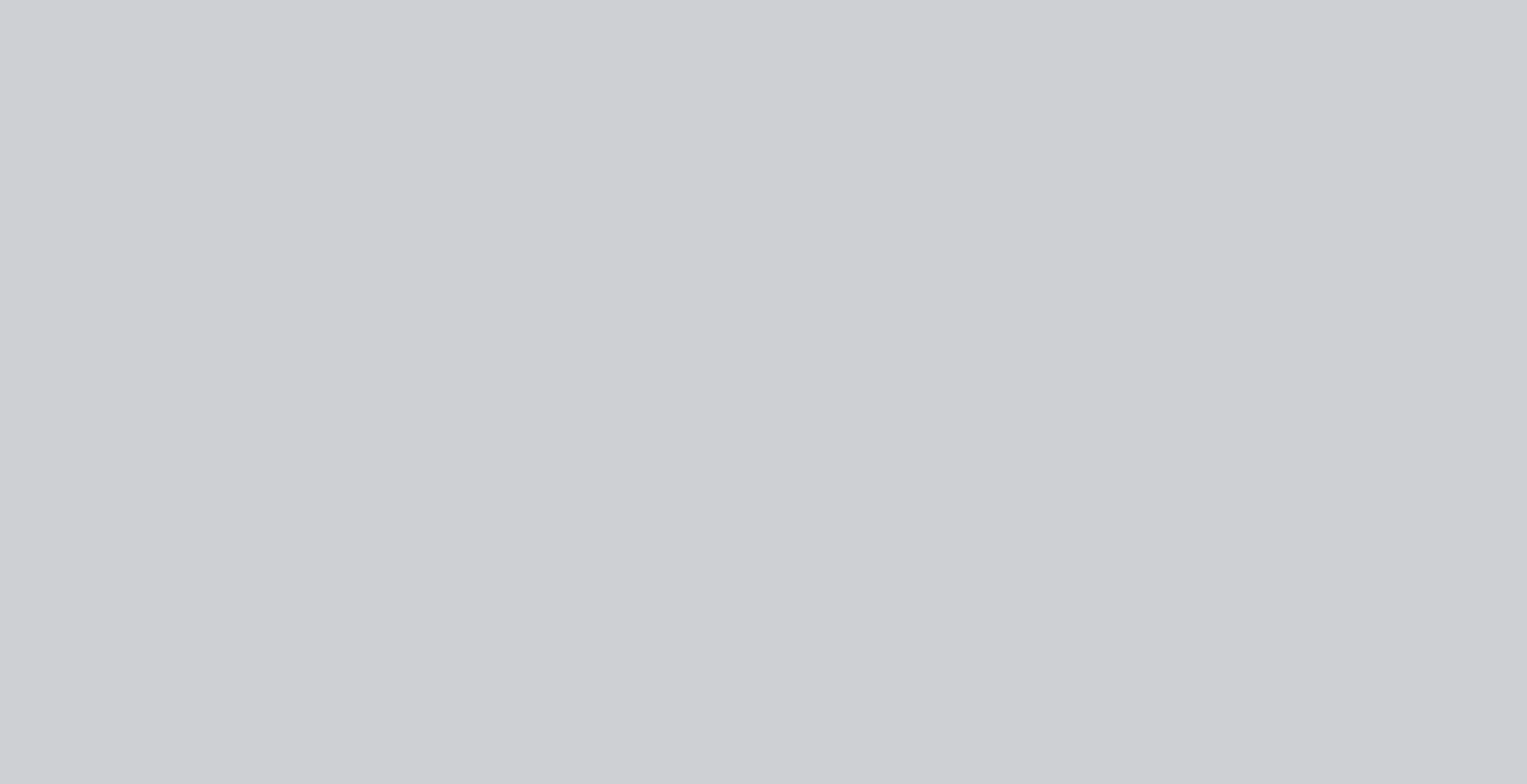
scroll to position [0, 0]
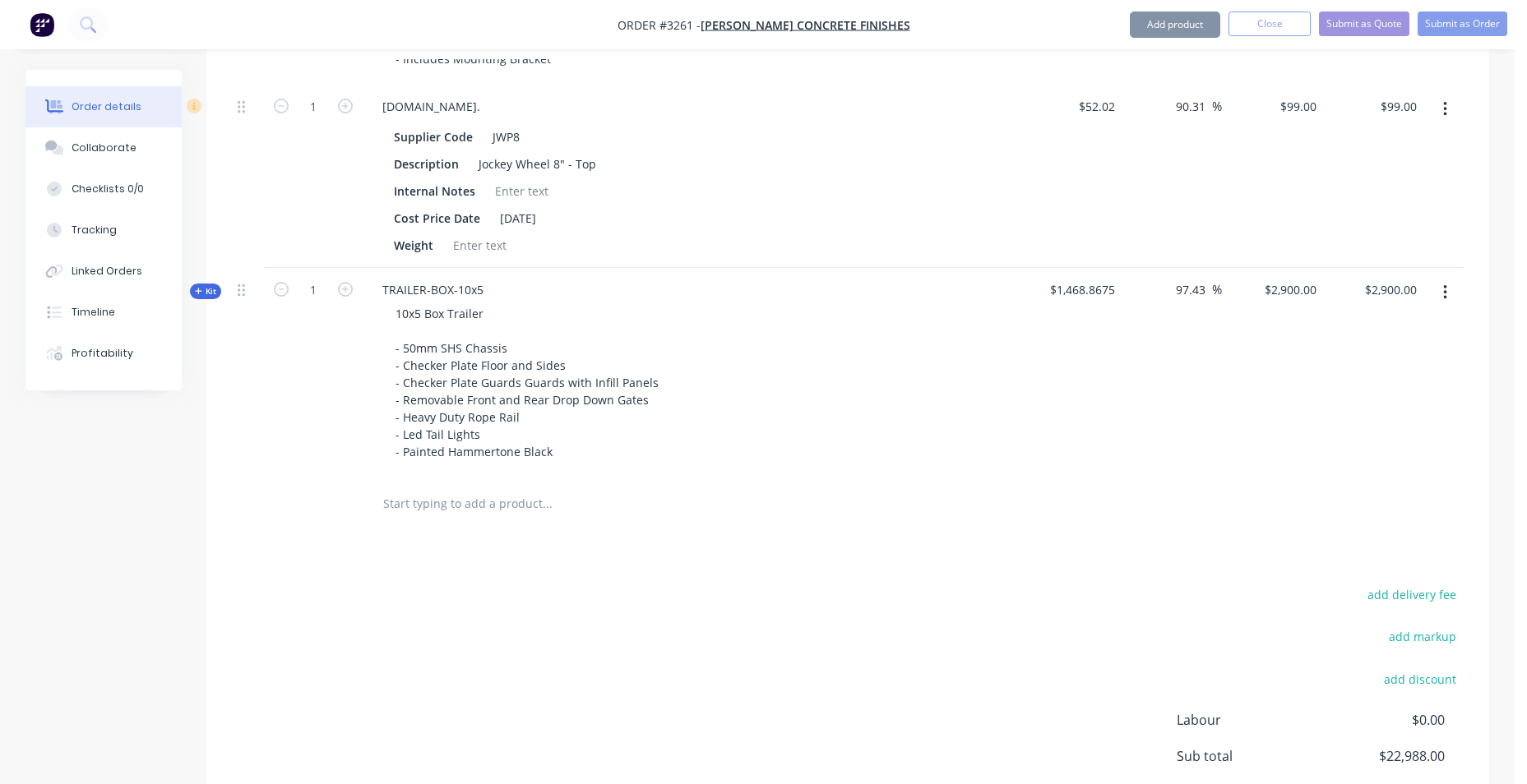
click at [1066, 286] on span "$1,468.8675" at bounding box center [1071, 290] width 88 height 18
drag, startPoint x: 1127, startPoint y: 288, endPoint x: 1075, endPoint y: 294, distance: 52.3
click at [1124, 288] on div "97.43 97.43 %" at bounding box center [1172, 373] width 101 height 210
click at [1074, 294] on span "$1,468.8675" at bounding box center [1071, 290] width 88 height 18
click at [1100, 295] on span "$1,468.8675" at bounding box center [1071, 290] width 88 height 18
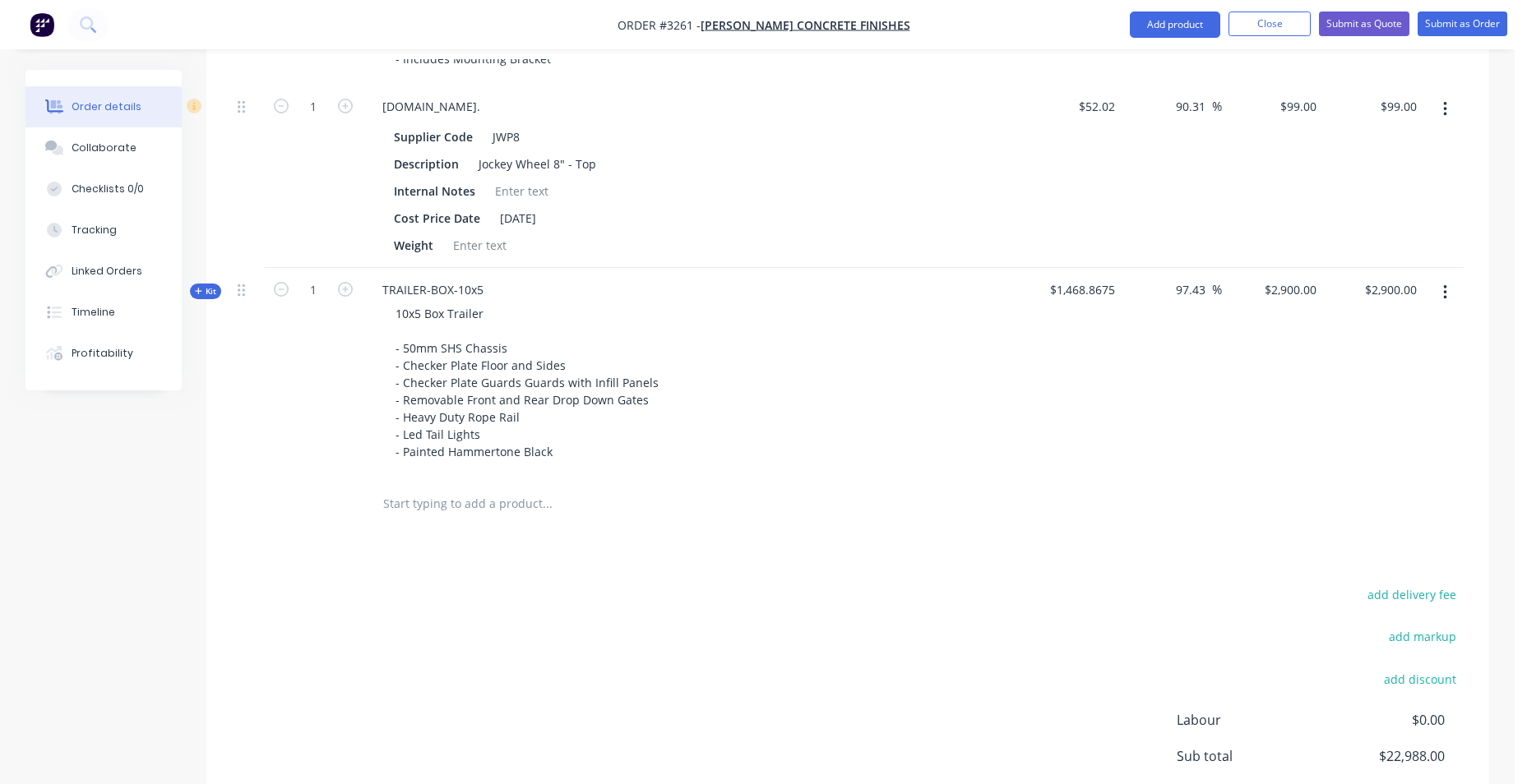
click at [1037, 290] on span "$1,468.8675" at bounding box center [1071, 290] width 88 height 18
drag, startPoint x: 1068, startPoint y: 290, endPoint x: 1122, endPoint y: 291, distance: 54.0
click at [1122, 291] on div "Kit 1 TRAILER-BOX-10x5 10x5 Box Trailer - 50mm SHS Chassis - Checker Plate Floo…" at bounding box center [848, 373] width 1234 height 210
drag, startPoint x: 1280, startPoint y: 275, endPoint x: 1292, endPoint y: 275, distance: 12.0
click at [1292, 275] on div "$2,900.00 $2,900.00" at bounding box center [1272, 373] width 101 height 210
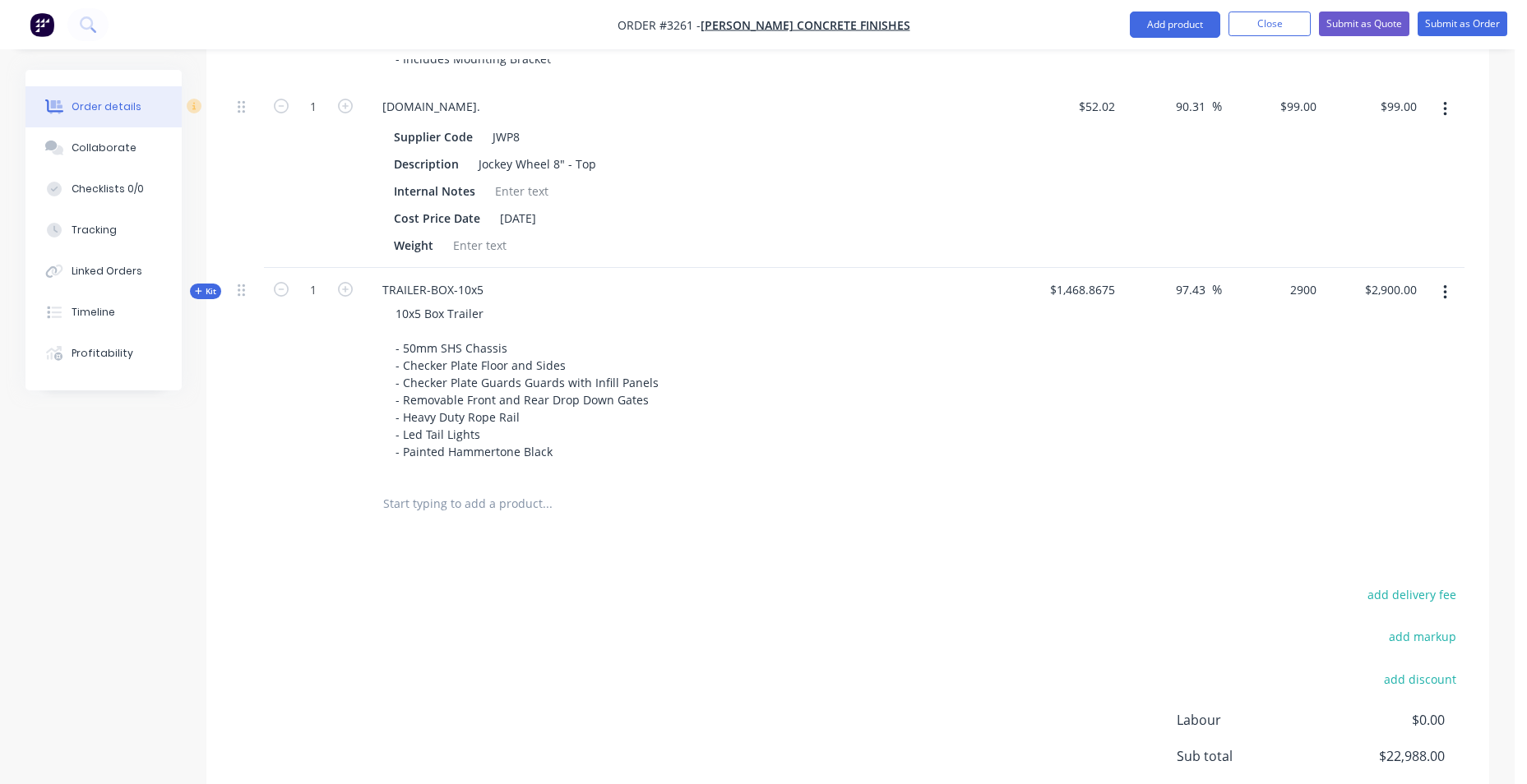
click at [1271, 294] on div "2900 $2,900.00" at bounding box center [1272, 373] width 101 height 210
click at [1086, 297] on span "$1,468.8675" at bounding box center [1071, 290] width 88 height 18
click at [1088, 289] on span "$1,468.8675" at bounding box center [1071, 290] width 88 height 18
click at [1223, 291] on div "$2,900.00 $2,900.00" at bounding box center [1272, 373] width 101 height 210
click at [1199, 292] on input "97.43" at bounding box center [1192, 289] width 38 height 24
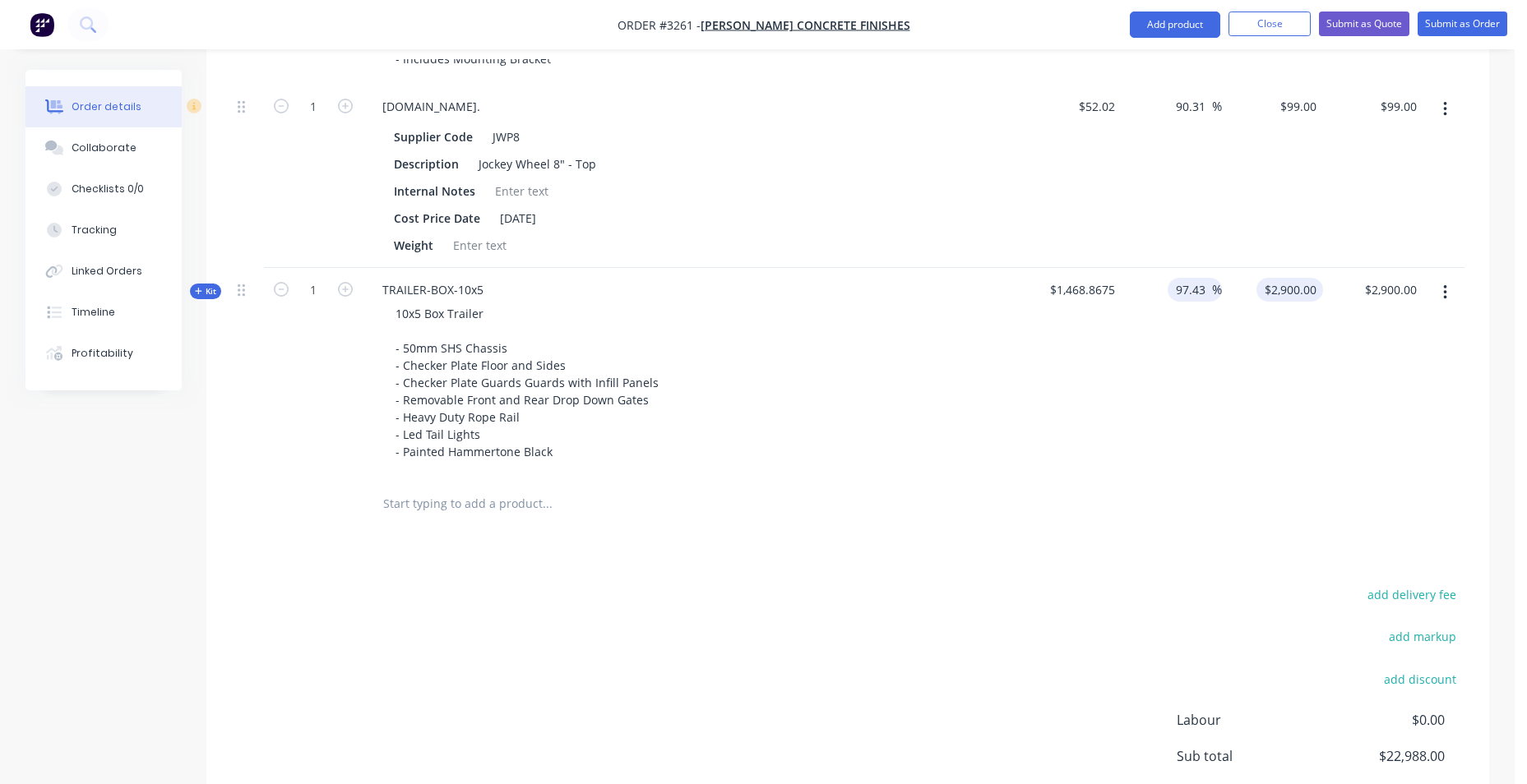
click at [1308, 285] on input "$2,900.00" at bounding box center [1293, 289] width 60 height 24
type input "2899.9851"
type input "$2,899.99"
click at [1075, 289] on span "$1,468.8675" at bounding box center [1071, 290] width 88 height 18
type input "$2,899.9851"
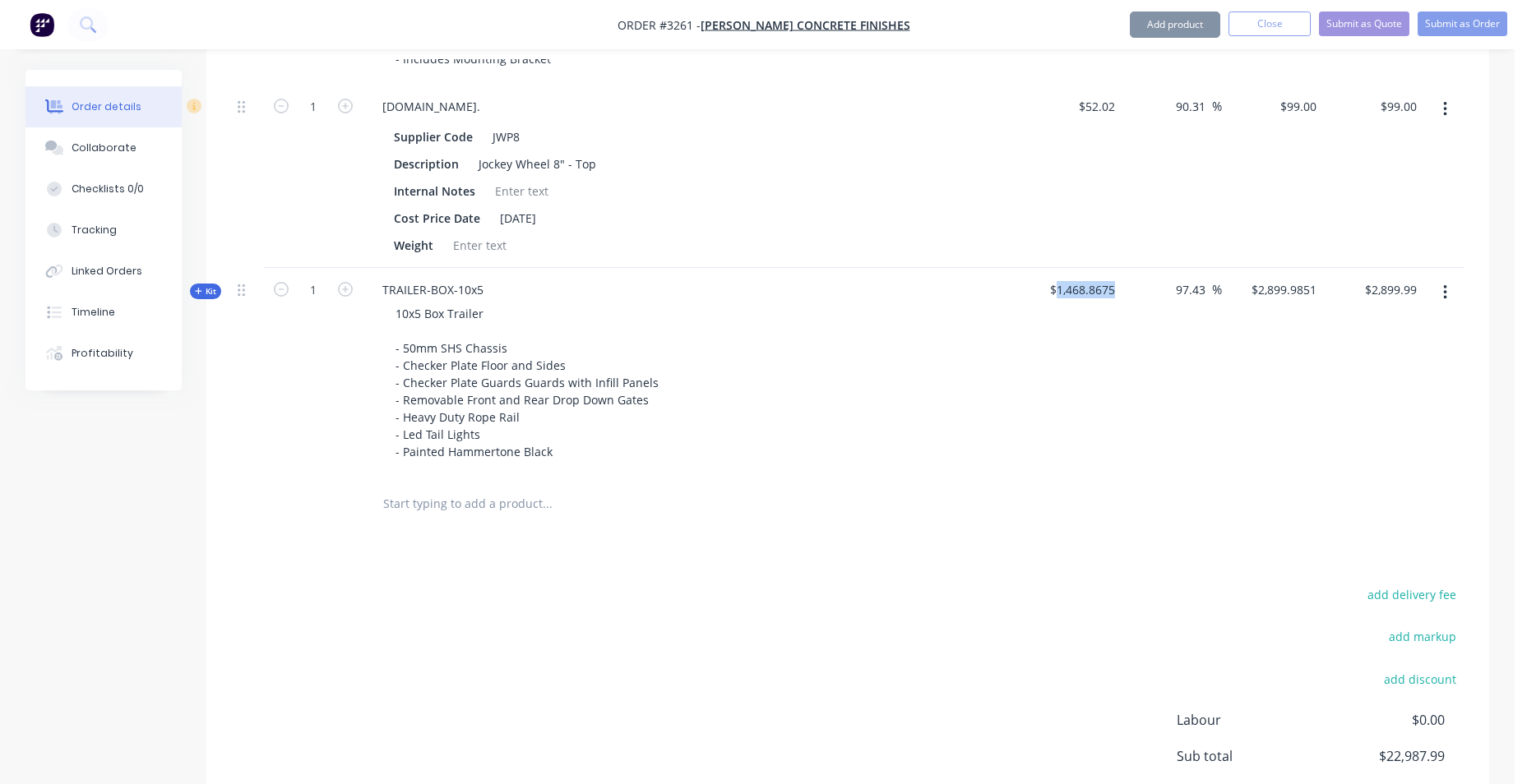
click at [1075, 289] on span "$1,468.8675" at bounding box center [1071, 290] width 88 height 18
drag, startPoint x: 1075, startPoint y: 289, endPoint x: 1002, endPoint y: 399, distance: 132.0
click at [1000, 404] on div "10x5 Box Trailer - 50mm SHS Chassis - Checker Plate Floor and Sides - Checker P…" at bounding box center [692, 382] width 645 height 162
click at [1434, 287] on button "button" at bounding box center [1445, 292] width 39 height 30
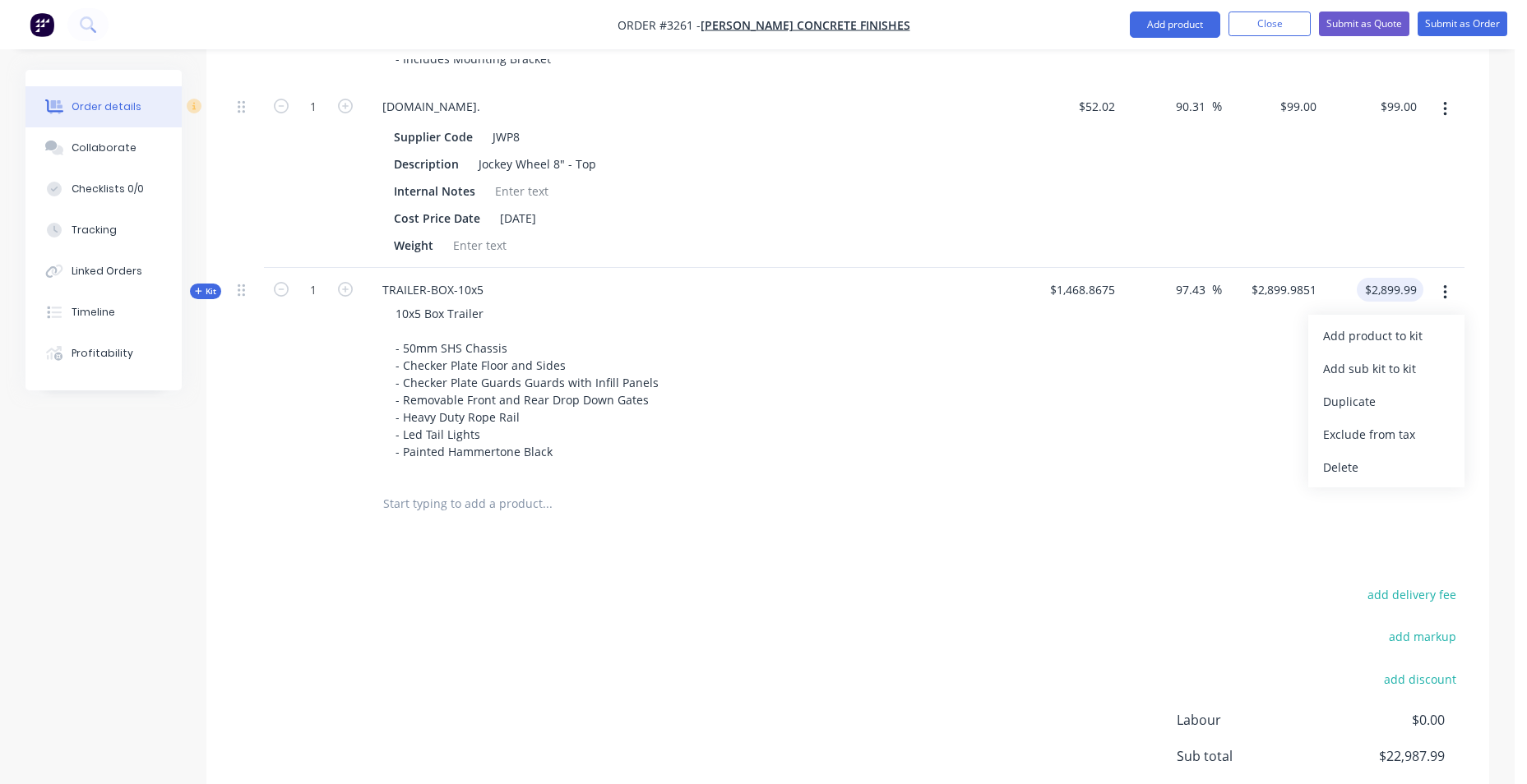
type input "2899.99"
click at [1398, 295] on input "2899.99" at bounding box center [1393, 289] width 60 height 24
click at [1447, 298] on button "button" at bounding box center [1445, 292] width 39 height 30
type input "$2,899.99"
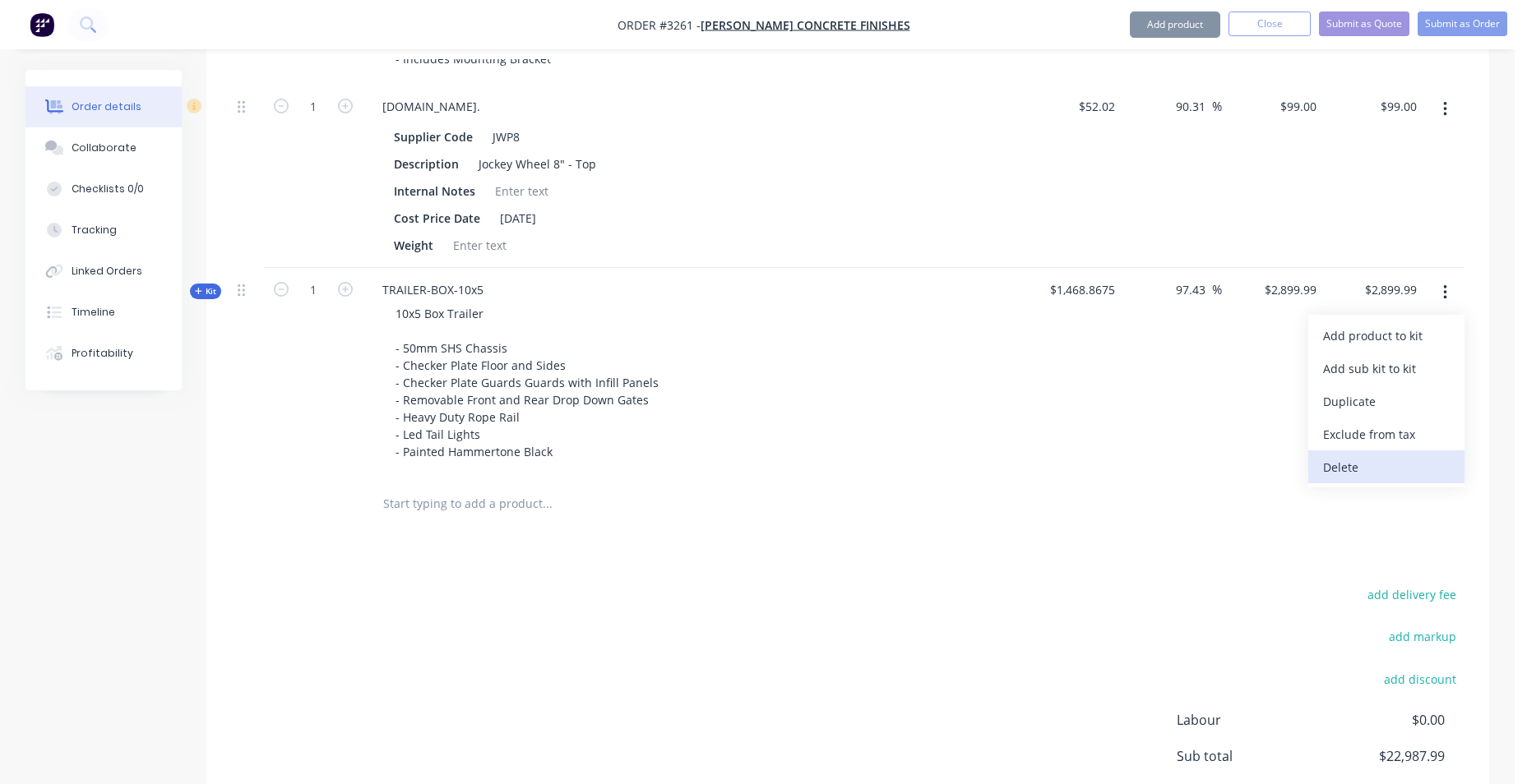
click at [1353, 461] on div "Delete" at bounding box center [1386, 467] width 127 height 24
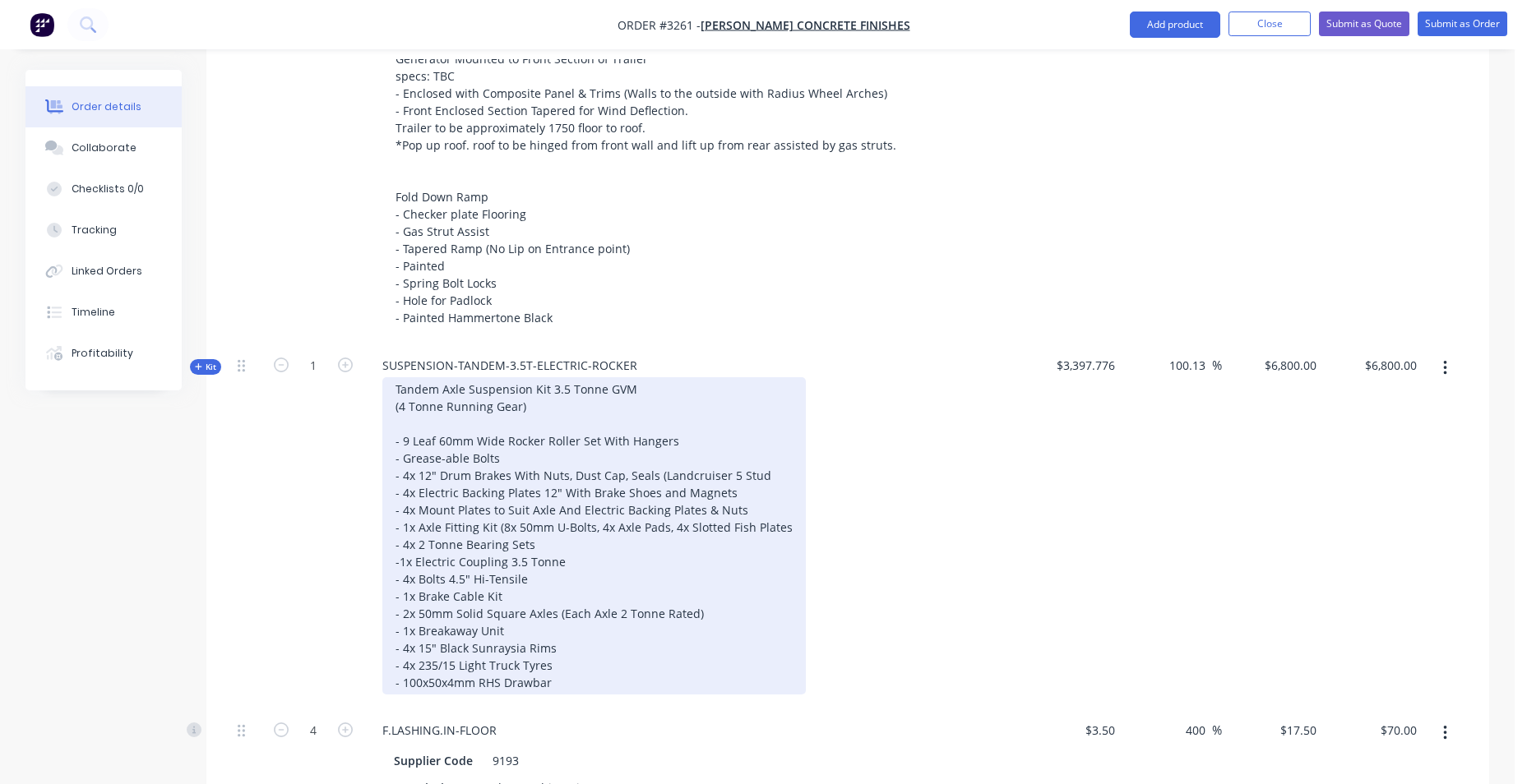
scroll to position [495, 0]
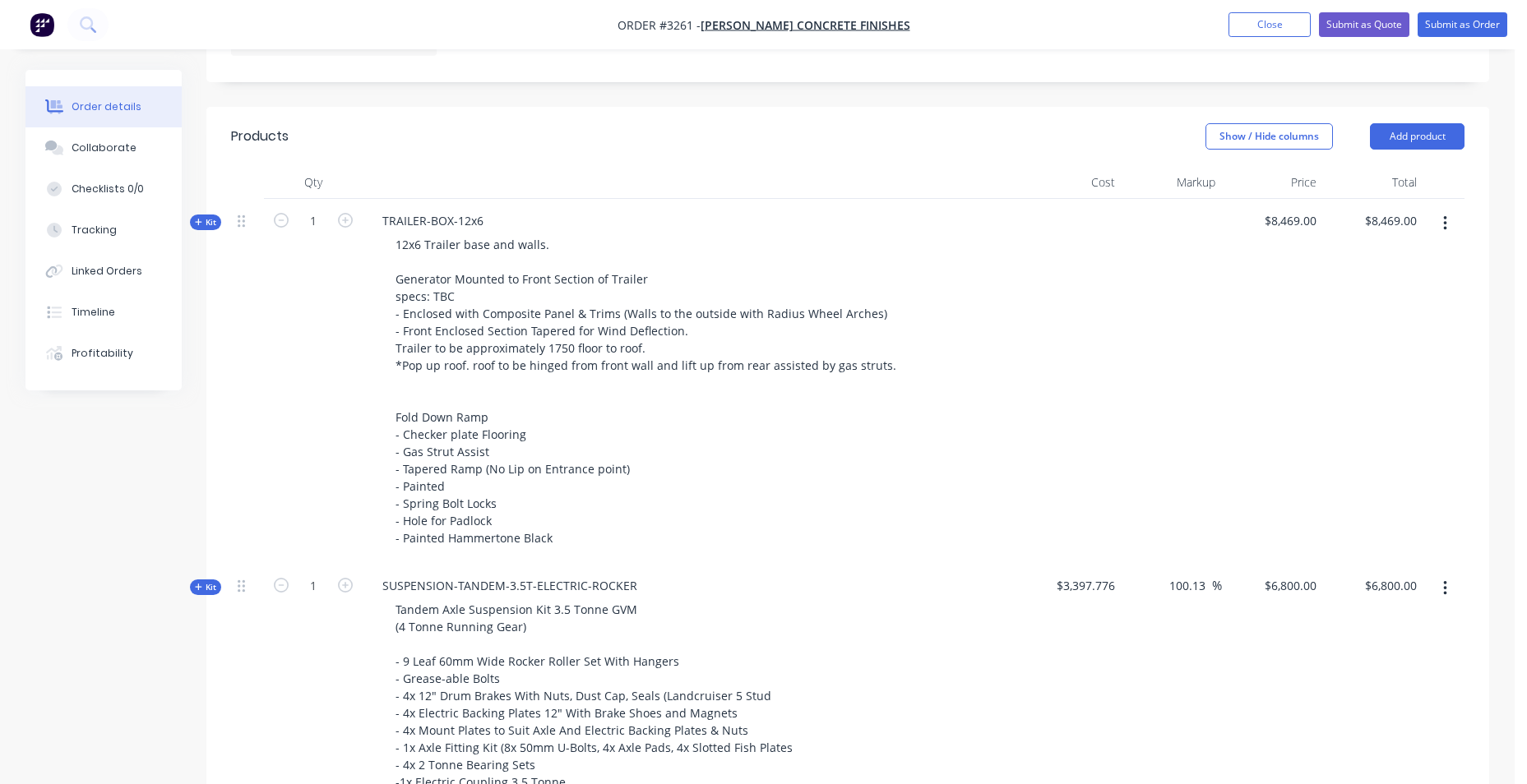
click at [1100, 322] on div at bounding box center [1071, 381] width 101 height 365
click at [747, 171] on div at bounding box center [692, 181] width 657 height 33
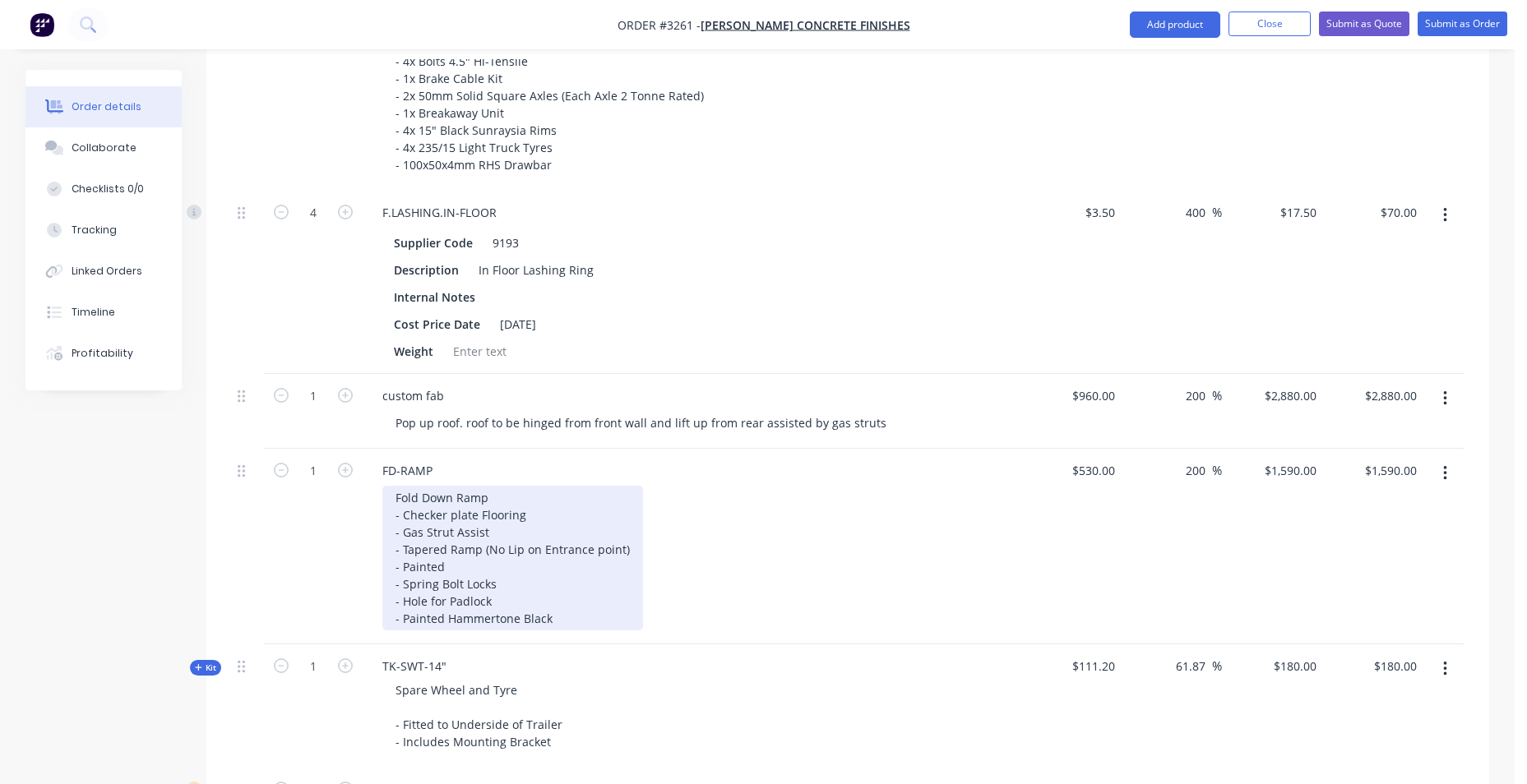
scroll to position [1235, 0]
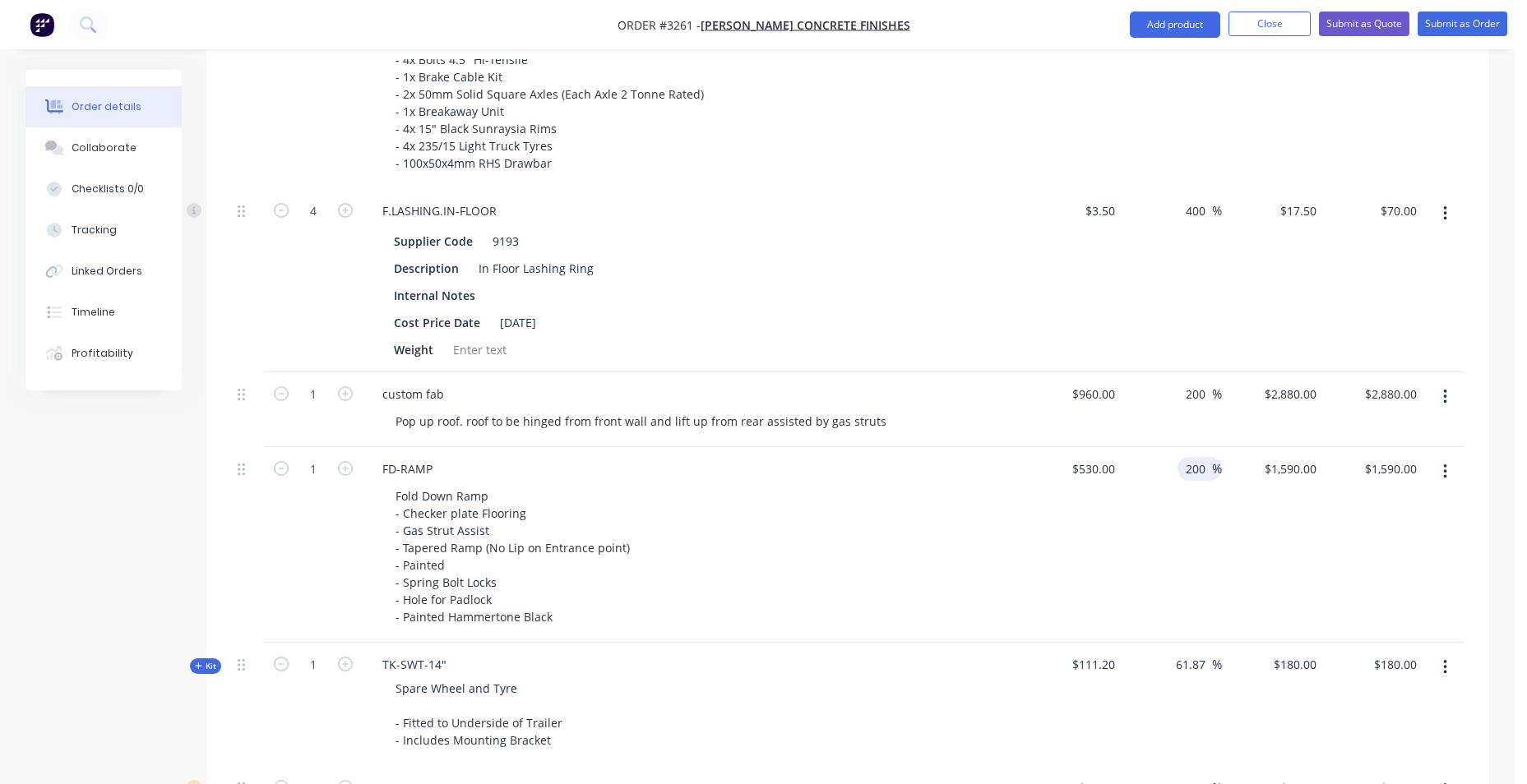
click at [1205, 470] on input "200" at bounding box center [1198, 469] width 28 height 24
drag, startPoint x: 1205, startPoint y: 470, endPoint x: 1175, endPoint y: 470, distance: 30.0
click at [1175, 470] on div "200 200 %" at bounding box center [1172, 545] width 101 height 196
type input "300"
click at [995, 223] on div "F.LASHING.IN-FLOOR Supplier Code 9193 Description In Floor Lashing Ring Interna…" at bounding box center [692, 281] width 657 height 183
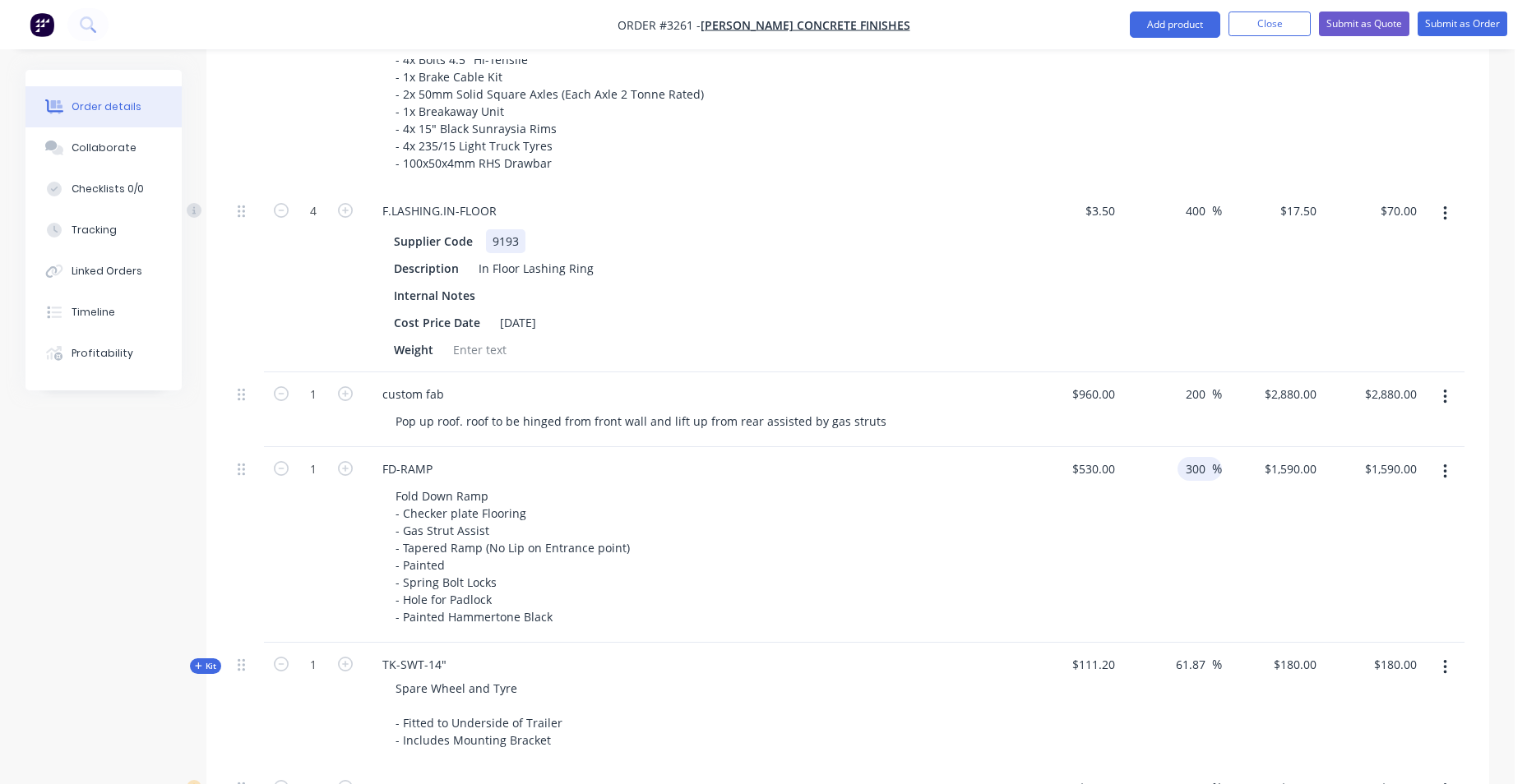
type input "$2,120.00"
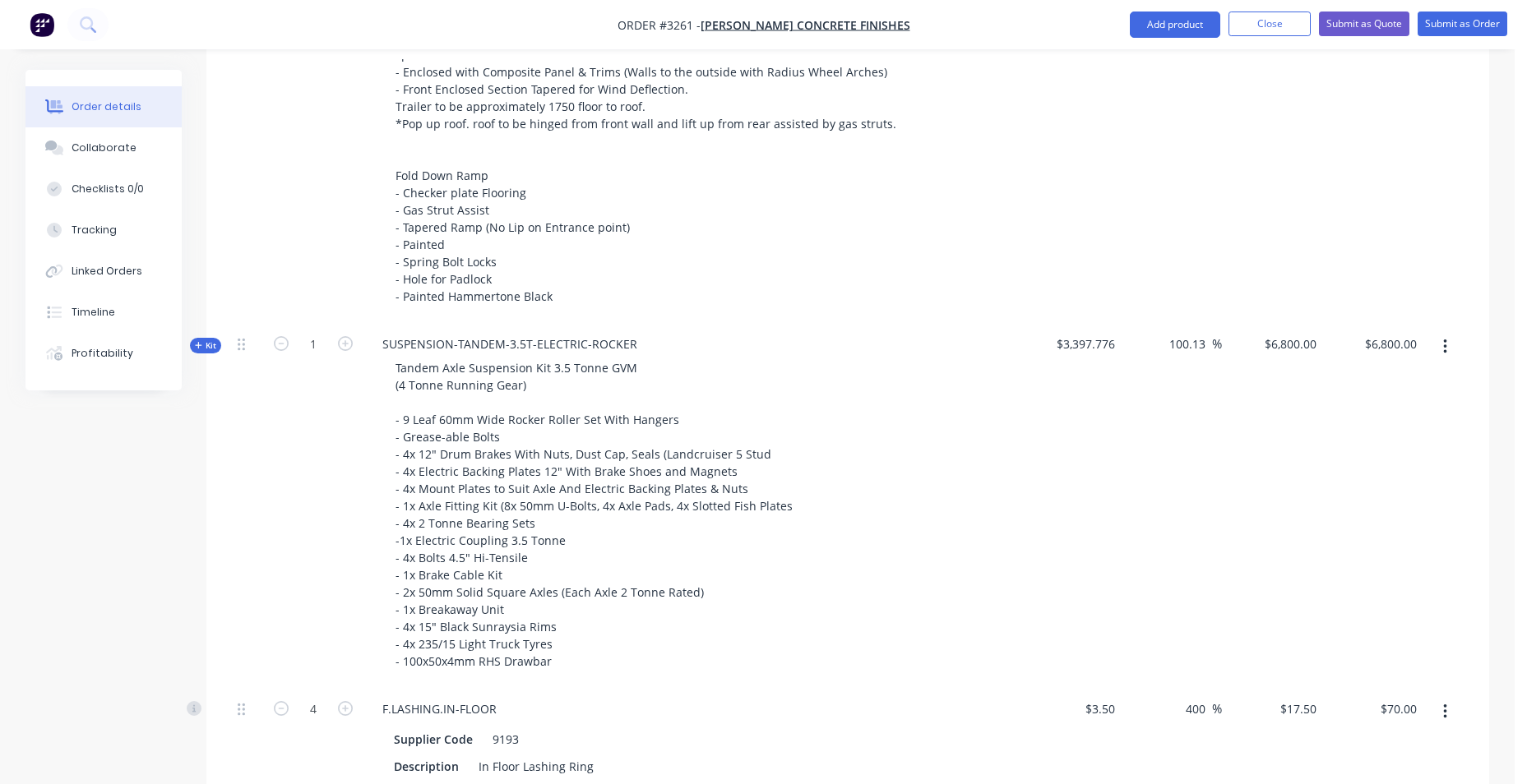
scroll to position [84, 0]
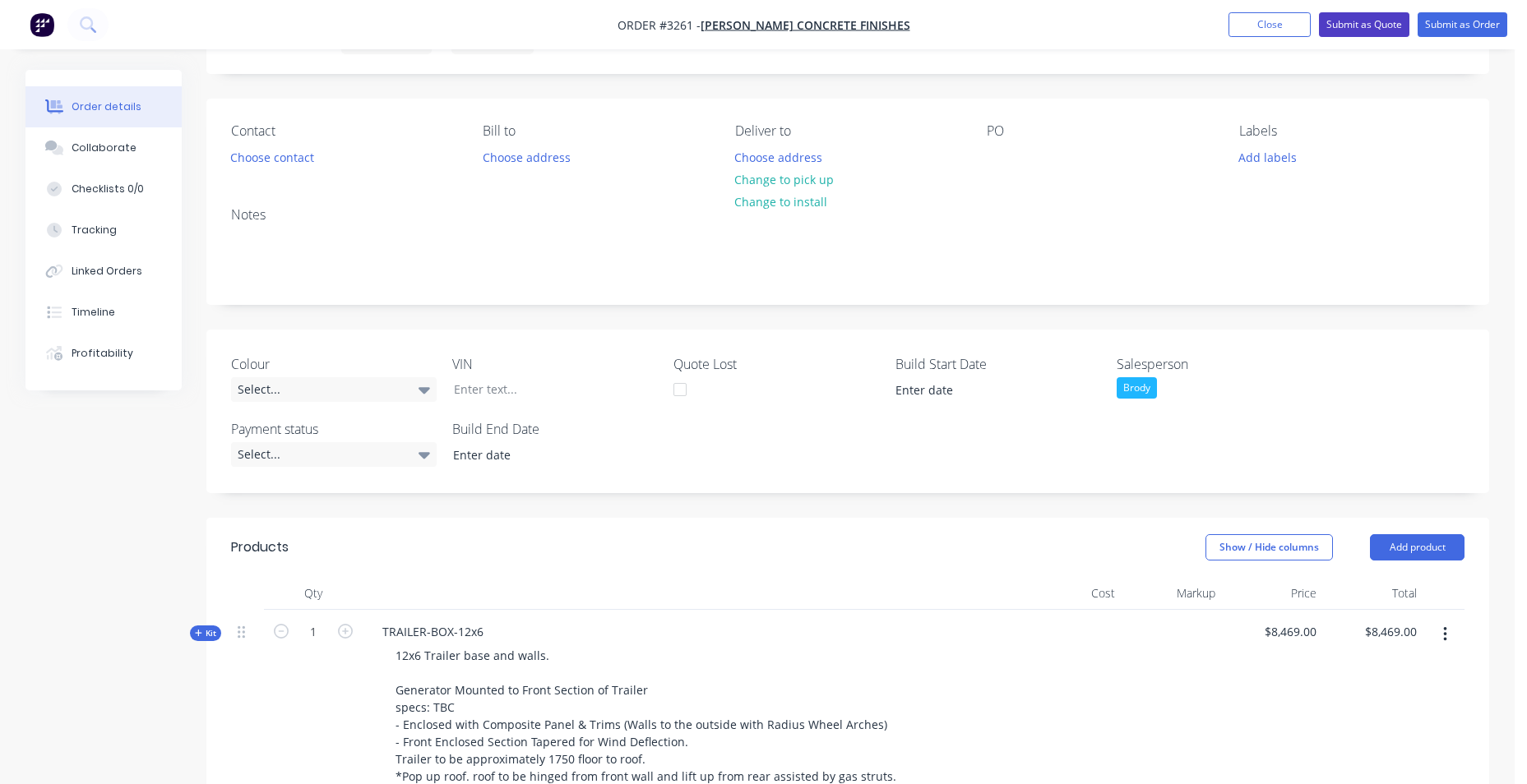
click at [1382, 24] on button "Submit as Quote" at bounding box center [1364, 25] width 91 height 25
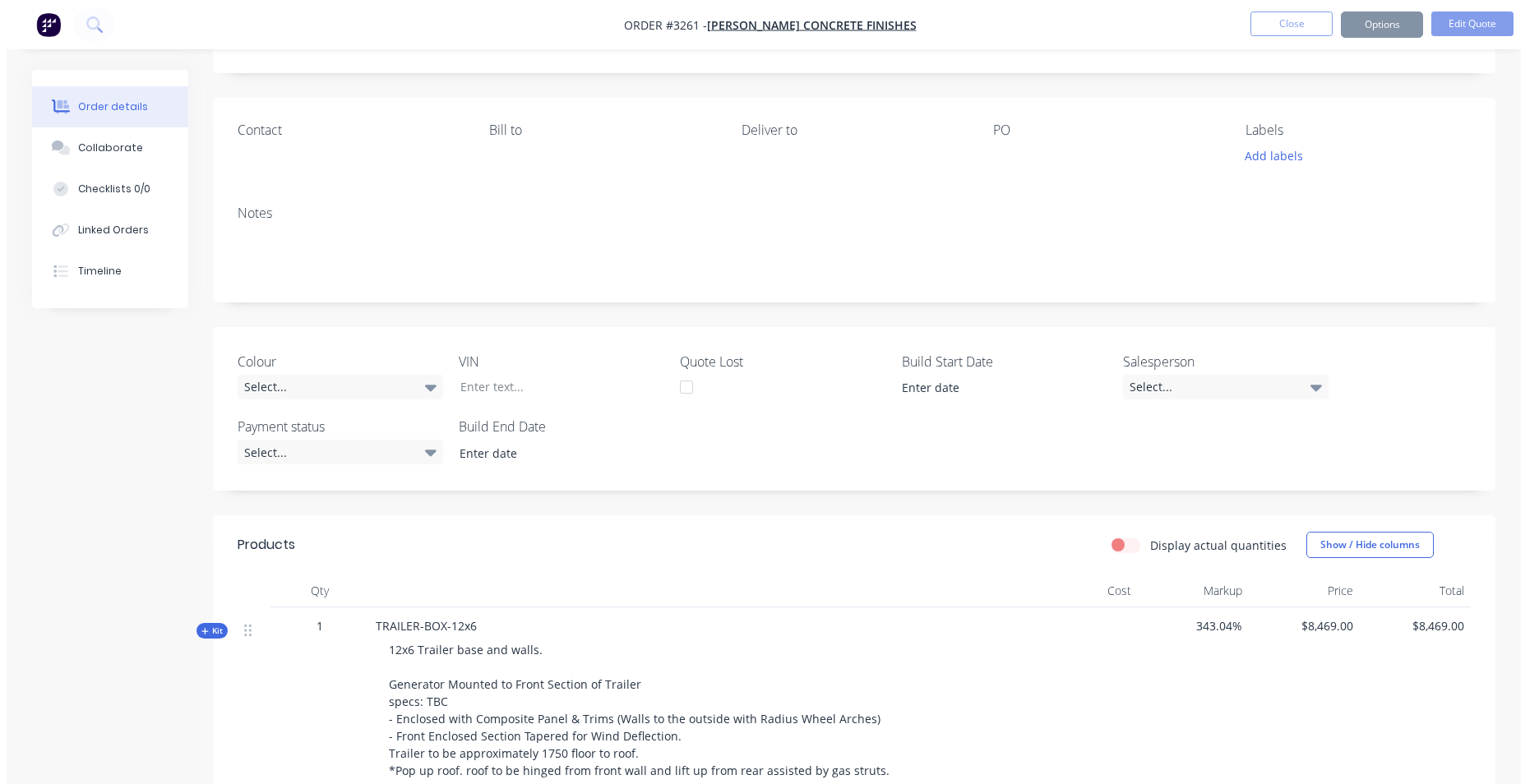
scroll to position [0, 0]
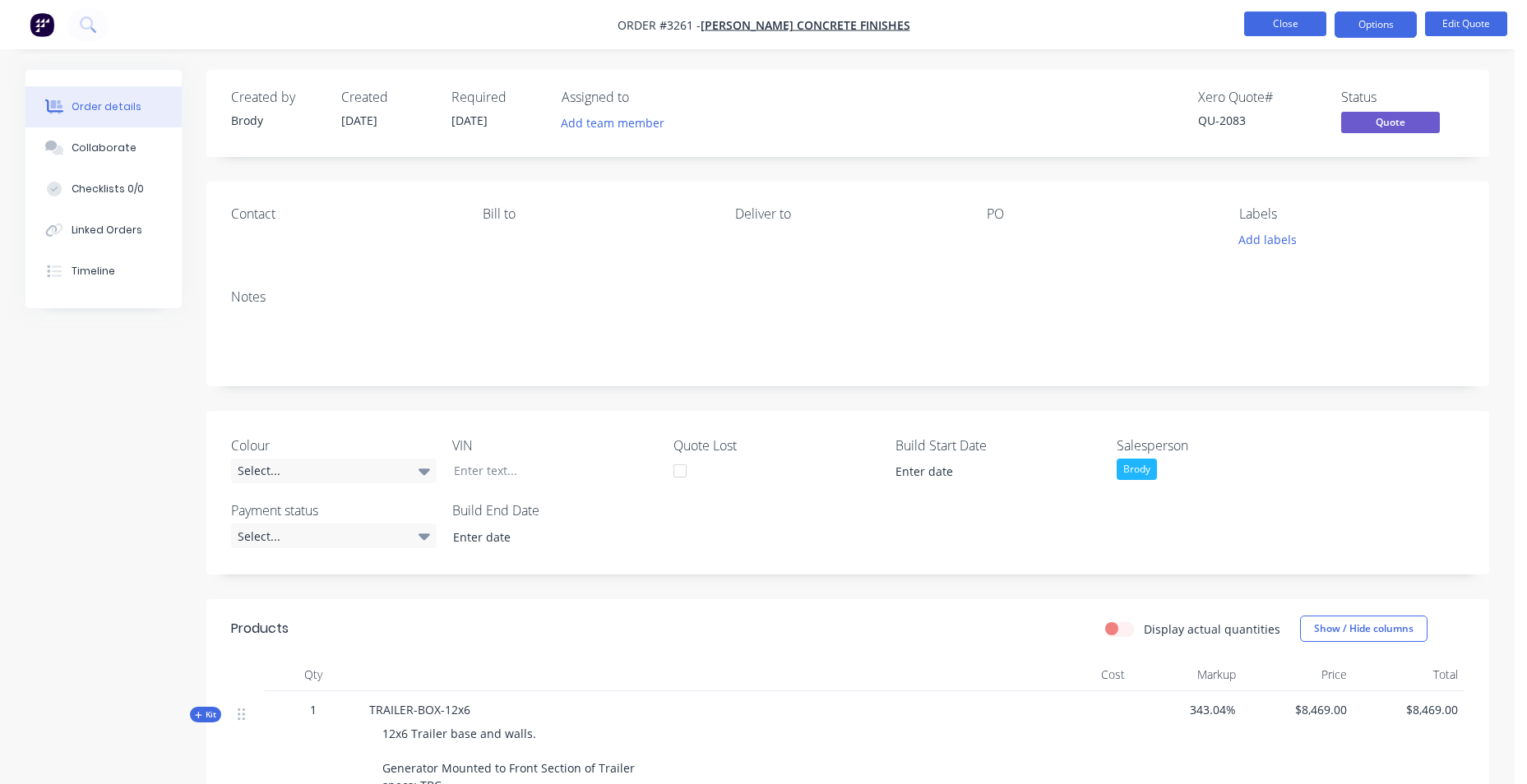
click at [1271, 26] on button "Close" at bounding box center [1285, 24] width 82 height 25
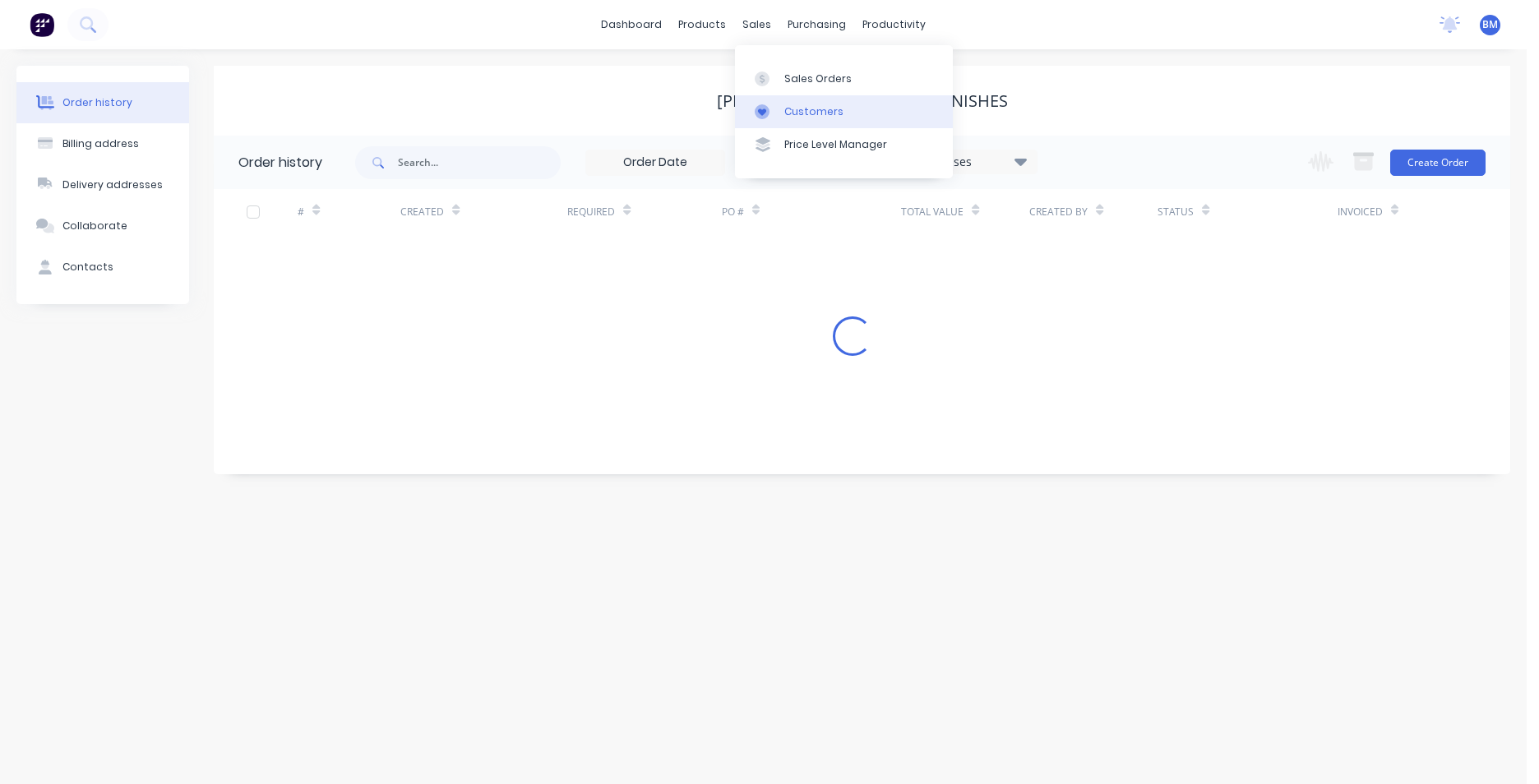
click at [909, 113] on link "Customers" at bounding box center [843, 111] width 218 height 33
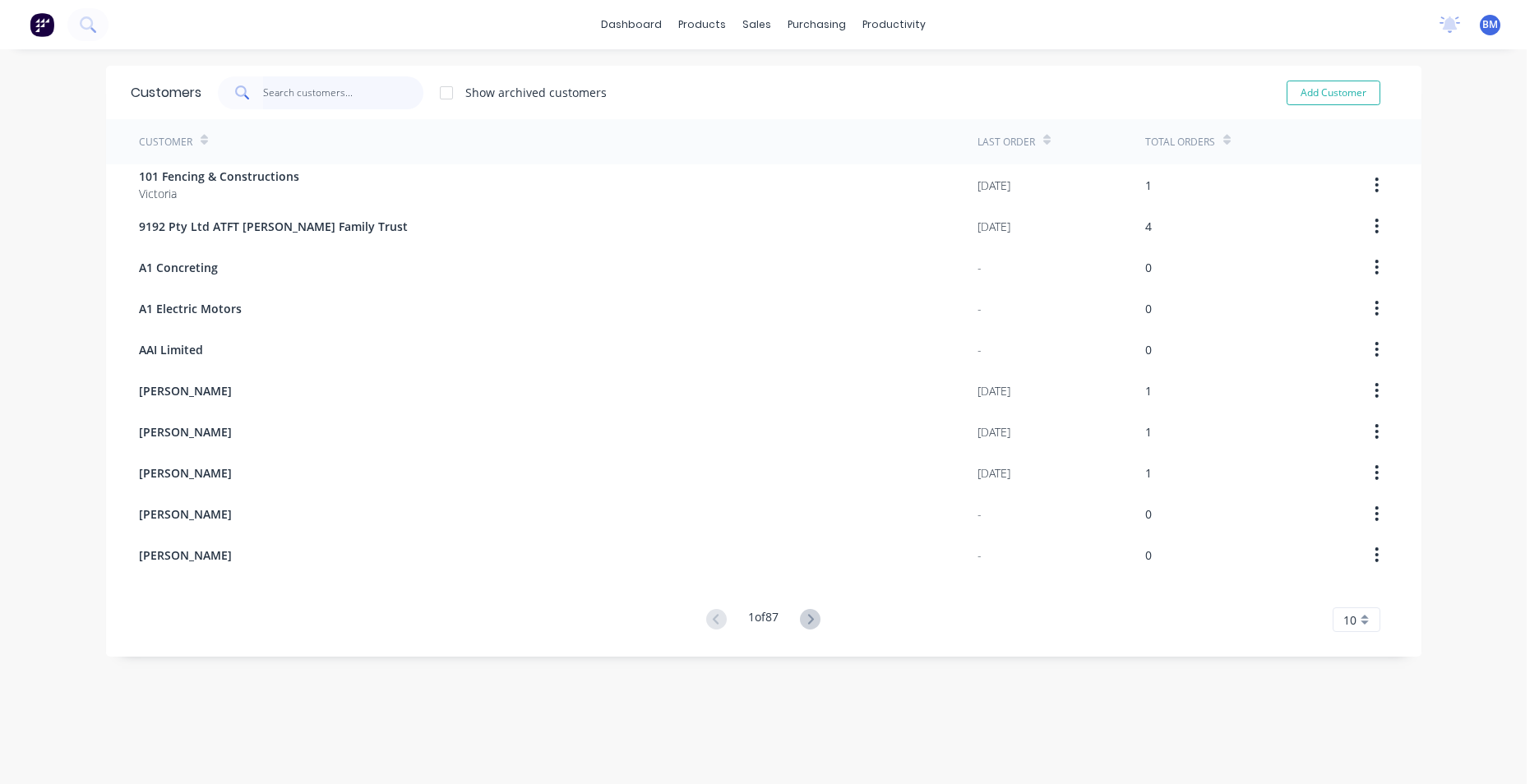
click at [326, 105] on input "text" at bounding box center [344, 92] width 160 height 33
click at [1290, 96] on button "Add Customer" at bounding box center [1333, 92] width 93 height 25
select select "AU"
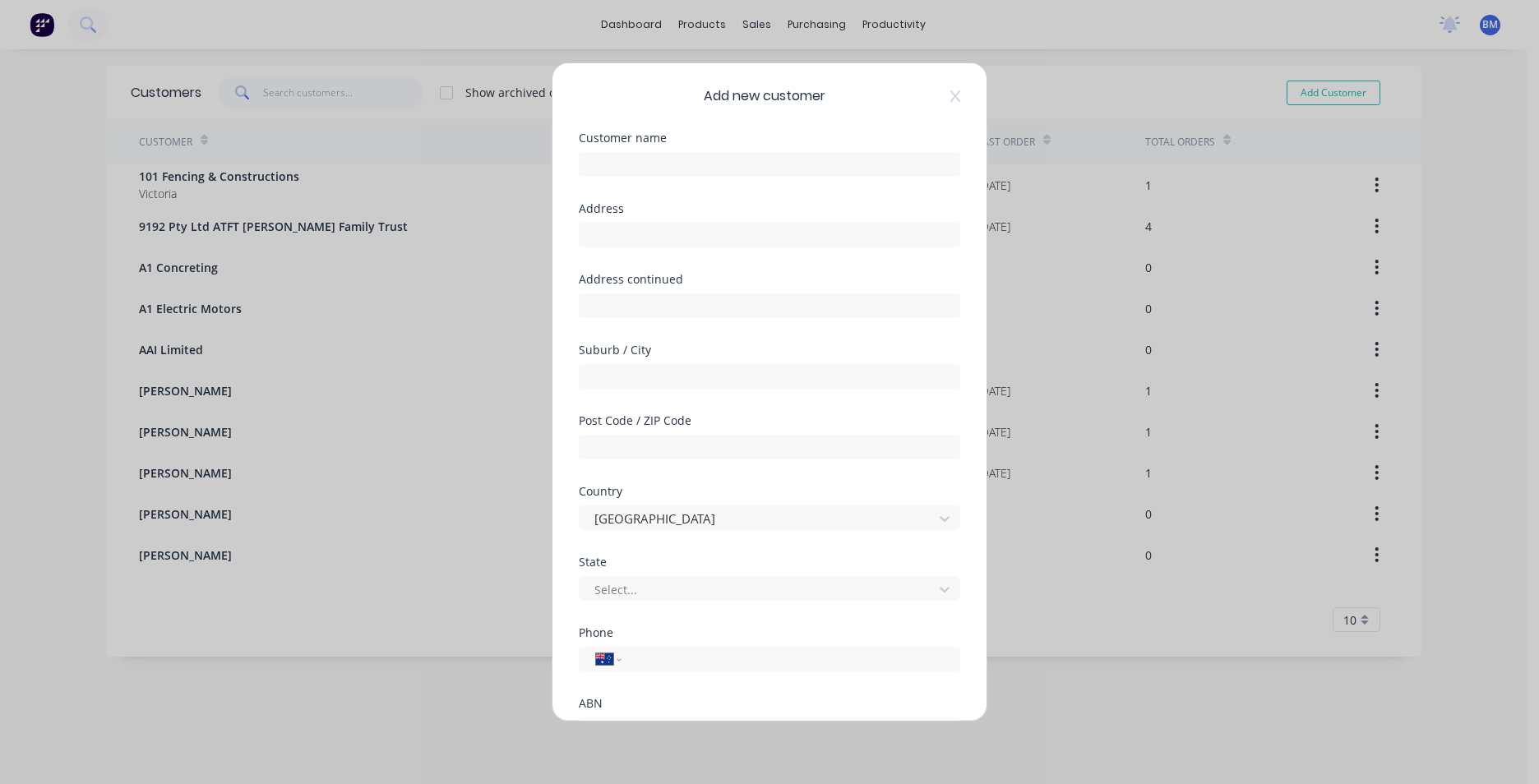
click at [843, 177] on div "Customer name" at bounding box center [769, 167] width 381 height 70
click at [841, 169] on input "text" at bounding box center [769, 165] width 381 height 25
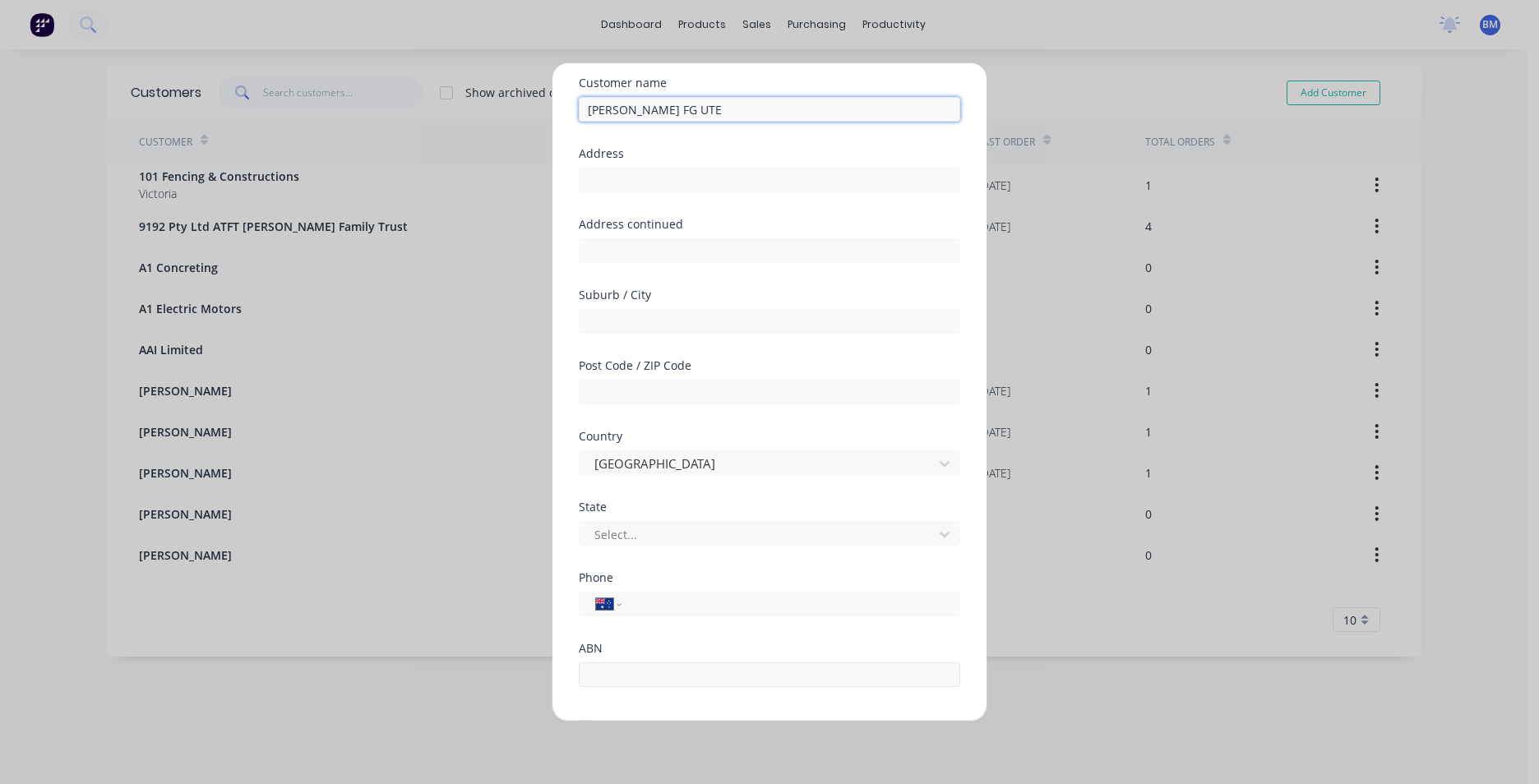
type input "[PERSON_NAME] FG UTE"
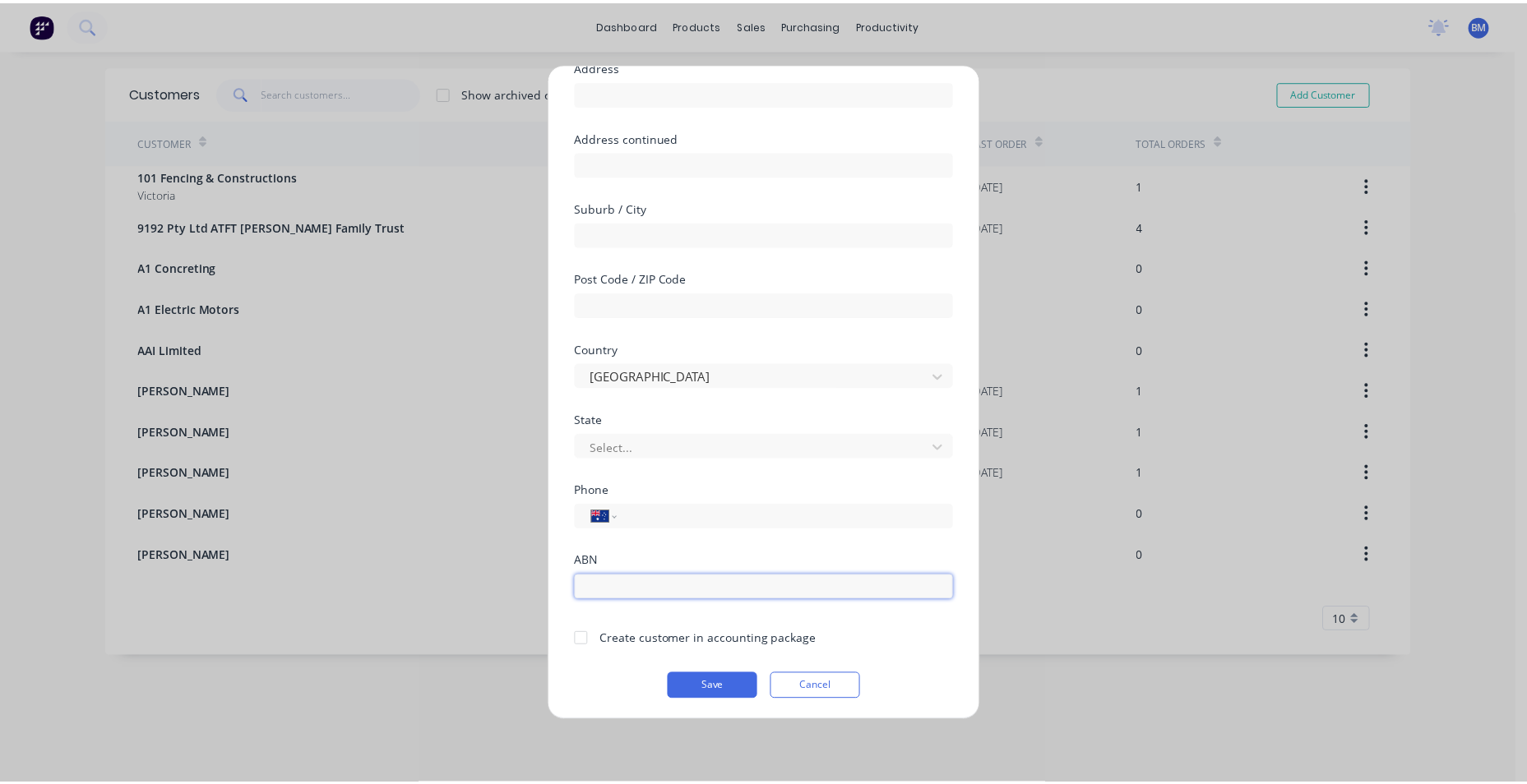
scroll to position [144, 0]
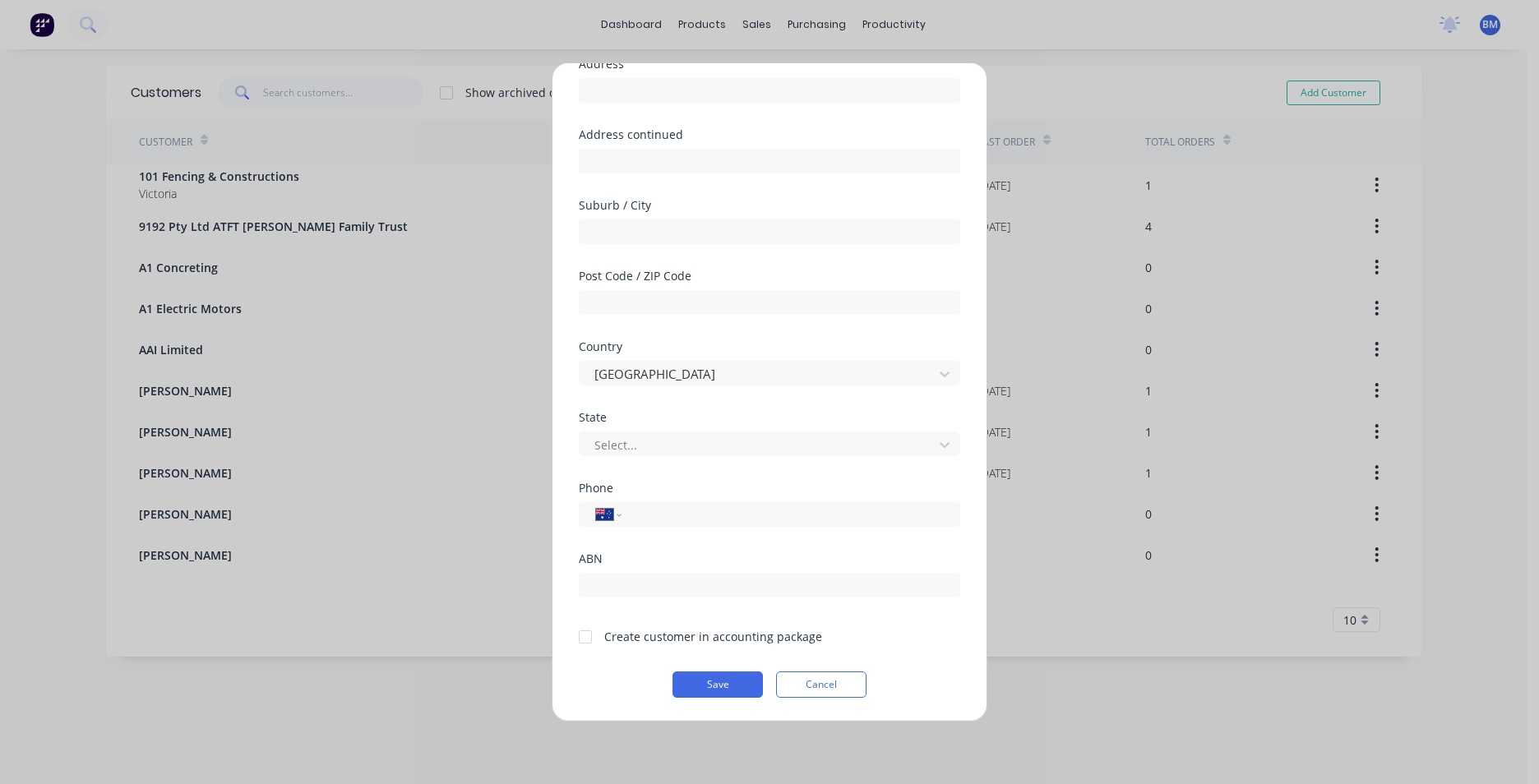
drag, startPoint x: 659, startPoint y: 634, endPoint x: 588, endPoint y: 642, distance: 71.4
click at [586, 639] on div at bounding box center [585, 636] width 33 height 33
click at [692, 685] on button "Save" at bounding box center [717, 684] width 91 height 26
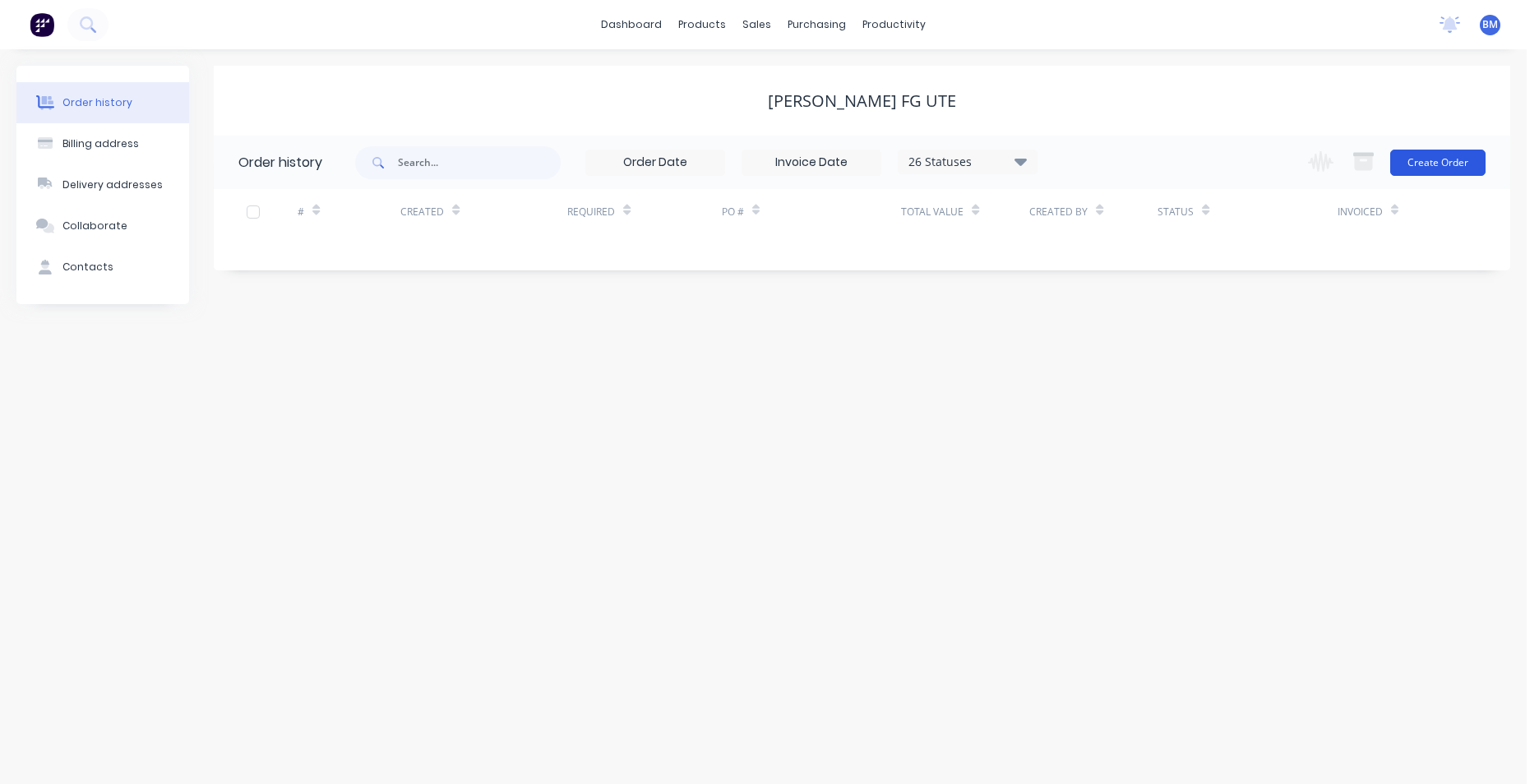
click at [1455, 162] on button "Create Order" at bounding box center [1438, 163] width 95 height 26
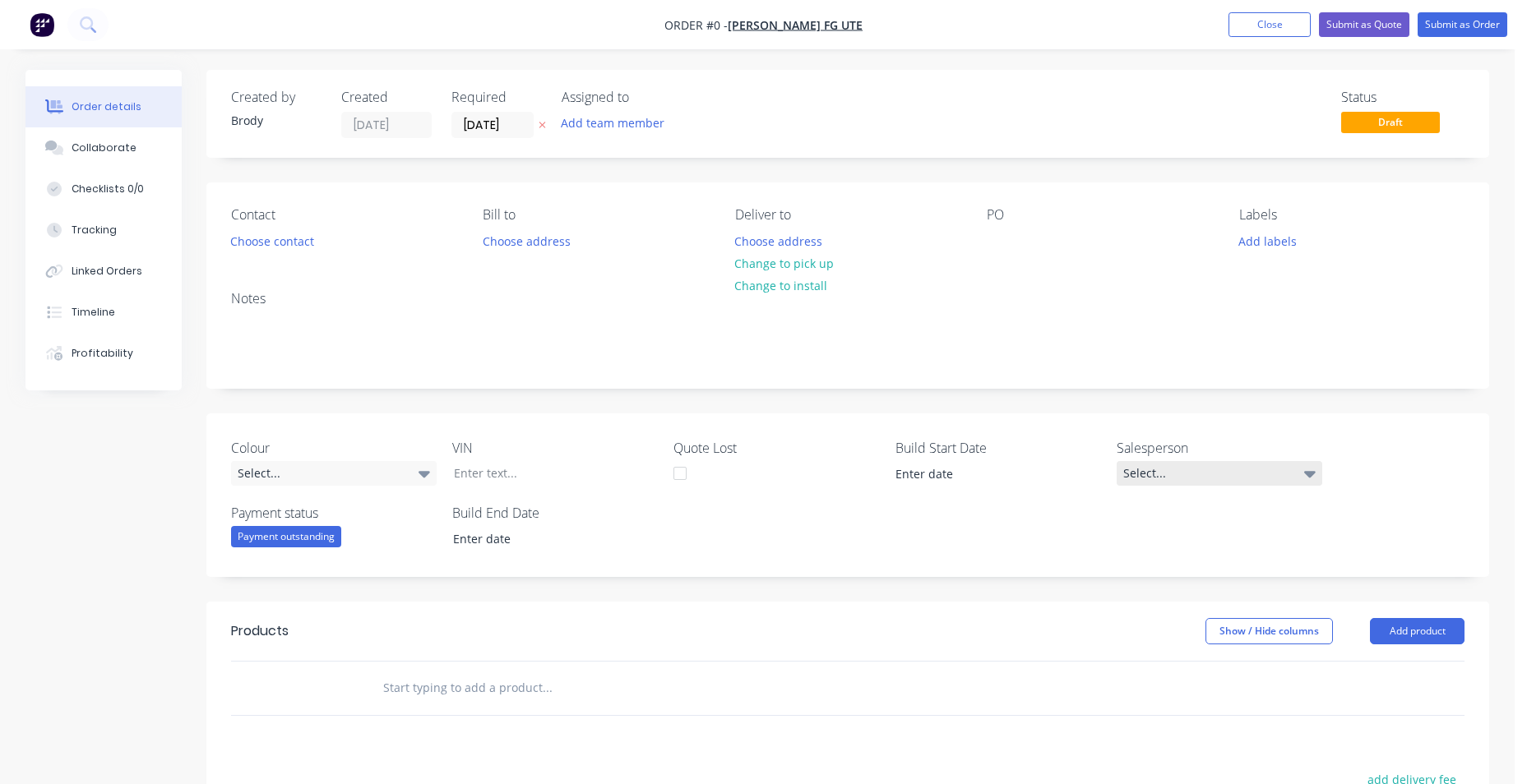
click at [1277, 471] on div "Select..." at bounding box center [1219, 473] width 205 height 25
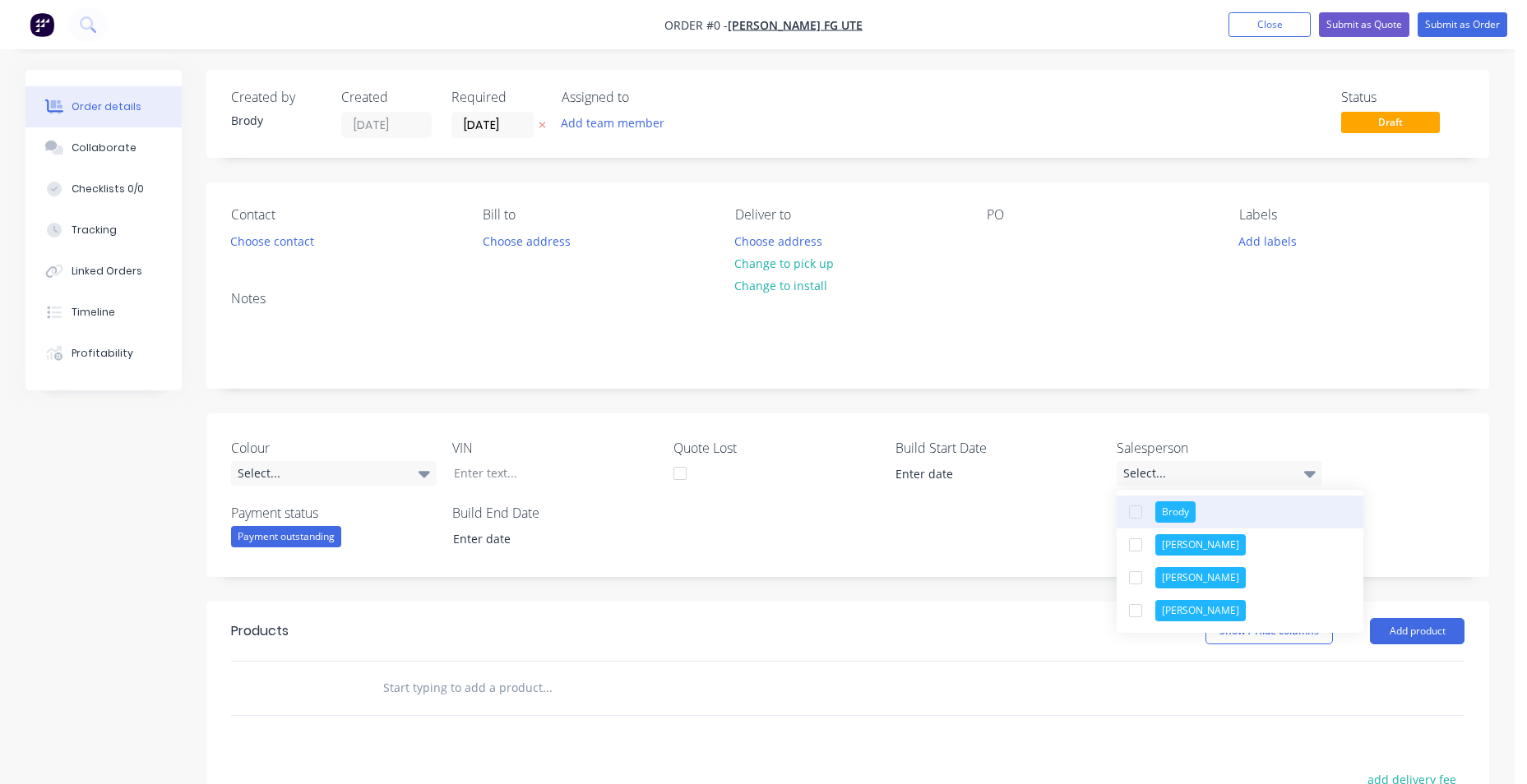
click at [1243, 511] on button "Brody" at bounding box center [1240, 512] width 247 height 33
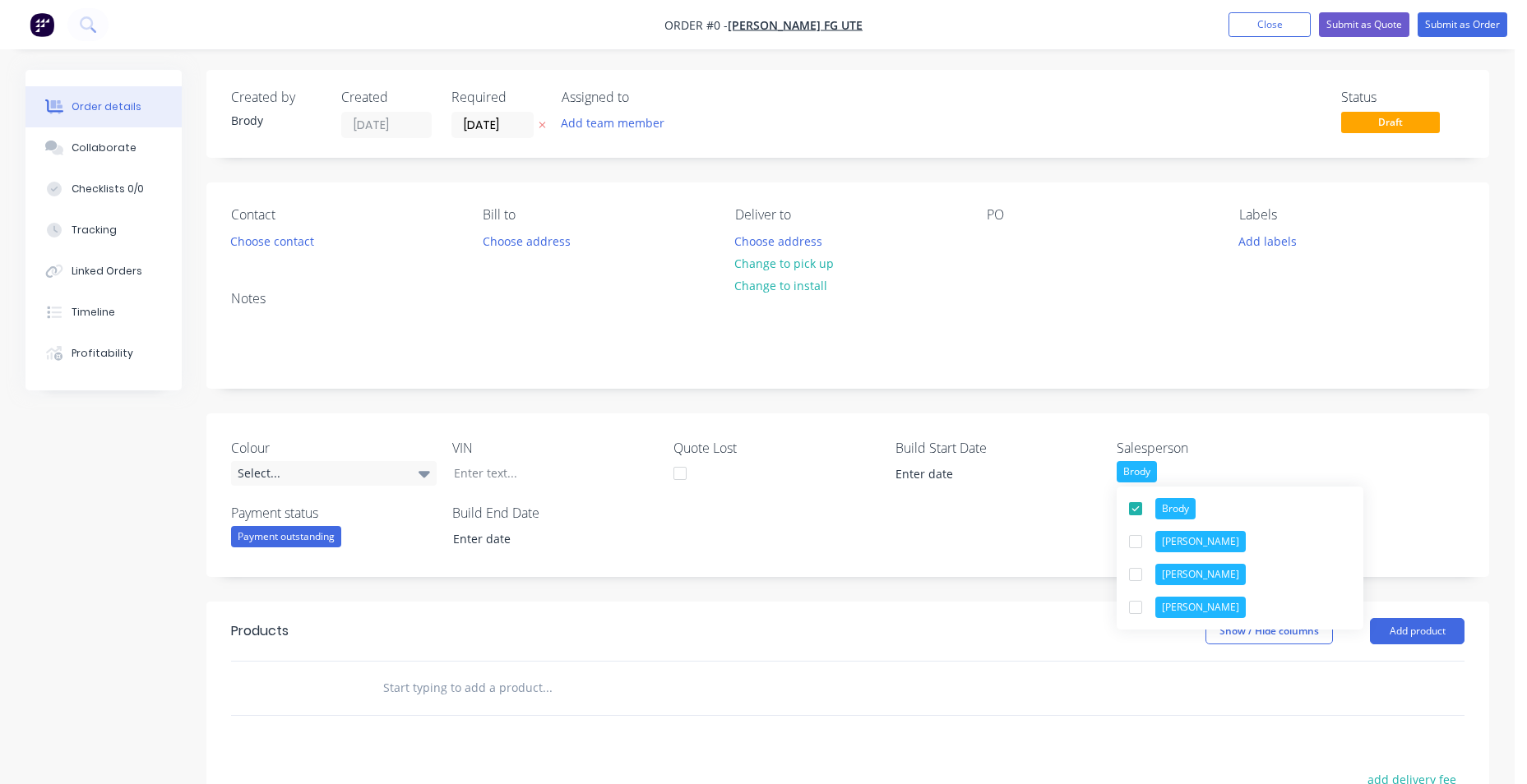
click at [755, 521] on div "Order details Collaborate Checklists 0/0 Tracking Linked Orders Timeline Profit…" at bounding box center [757, 602] width 1496 height 1065
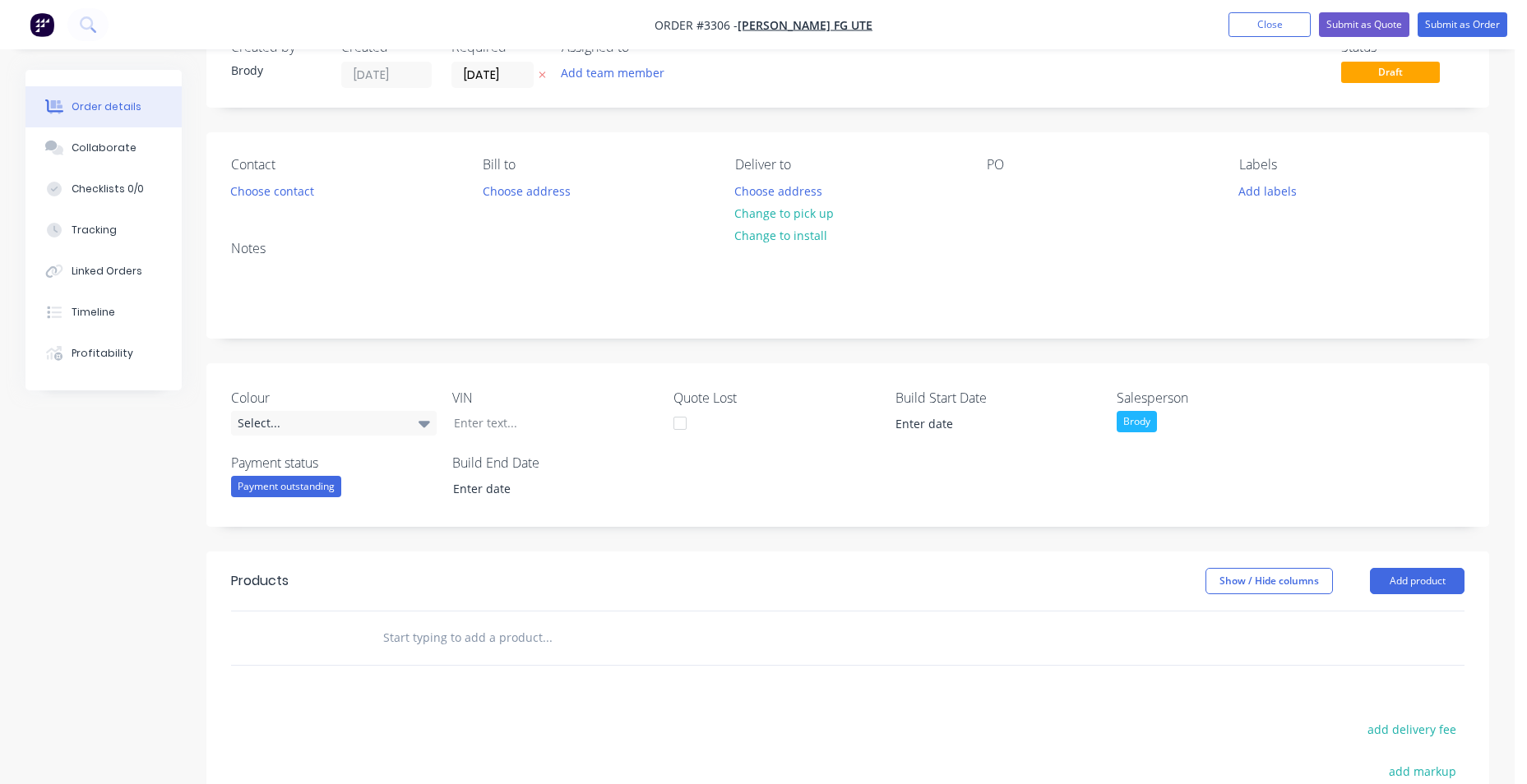
scroll to position [351, 0]
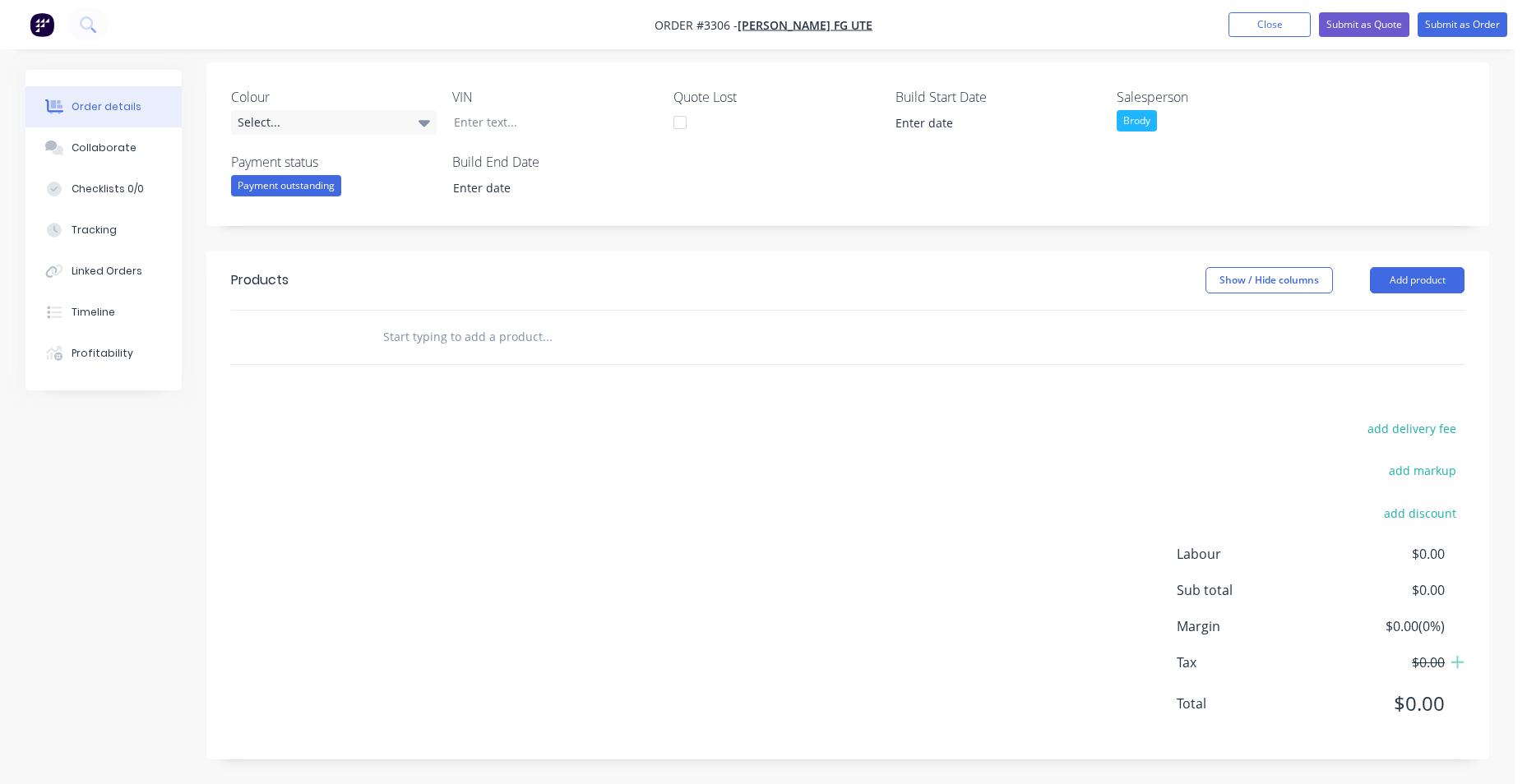
click at [478, 332] on input "text" at bounding box center [546, 337] width 329 height 33
type input "S"
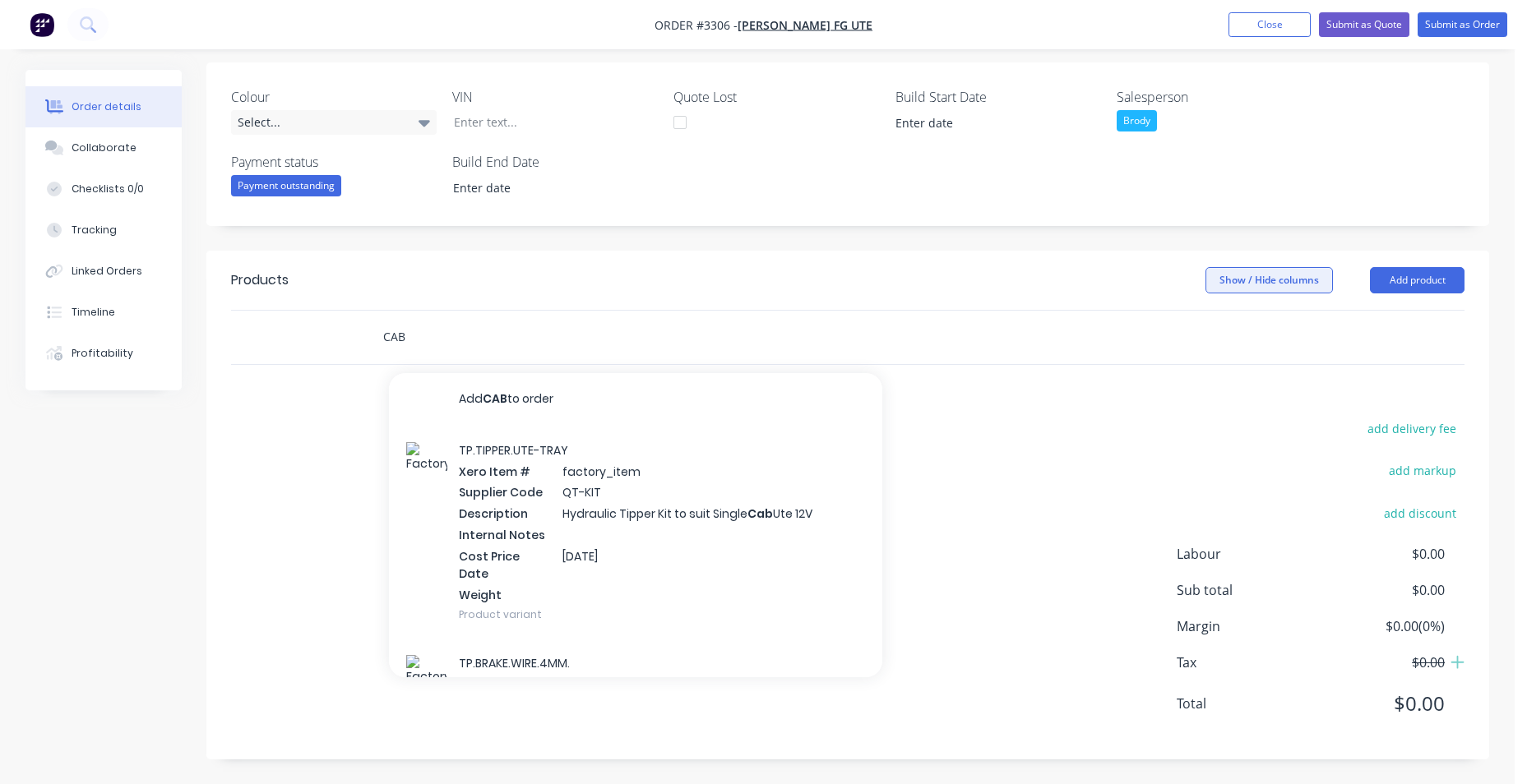
type input "CAB"
click at [1303, 279] on button "Show / Hide columns" at bounding box center [1269, 280] width 128 height 26
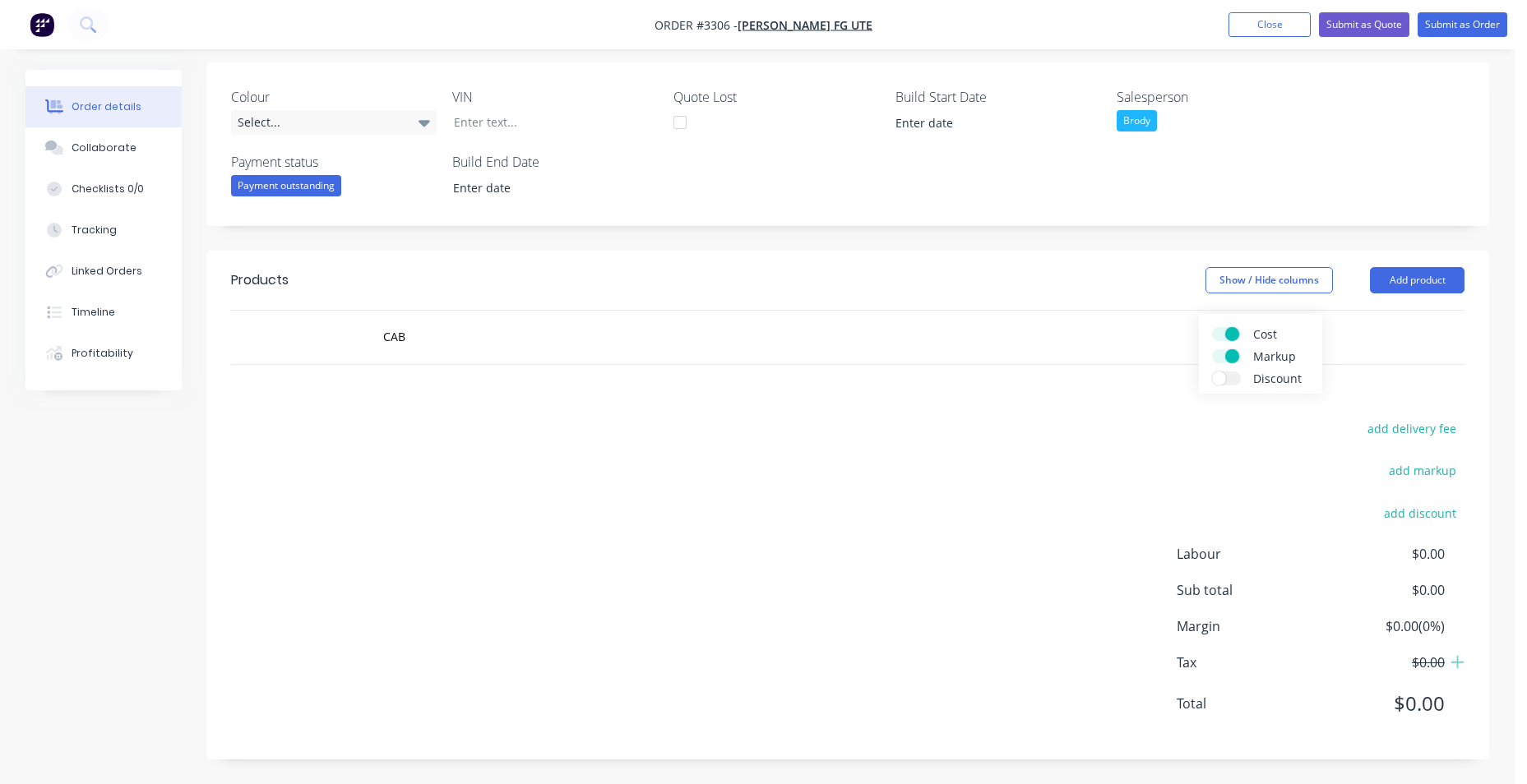
click at [1301, 153] on div "Colour Select... VIN Quote Lost Build Start Date Salesperson Brody Payment stat…" at bounding box center [848, 144] width 1283 height 164
click at [1397, 288] on button "Add product" at bounding box center [1417, 280] width 94 height 26
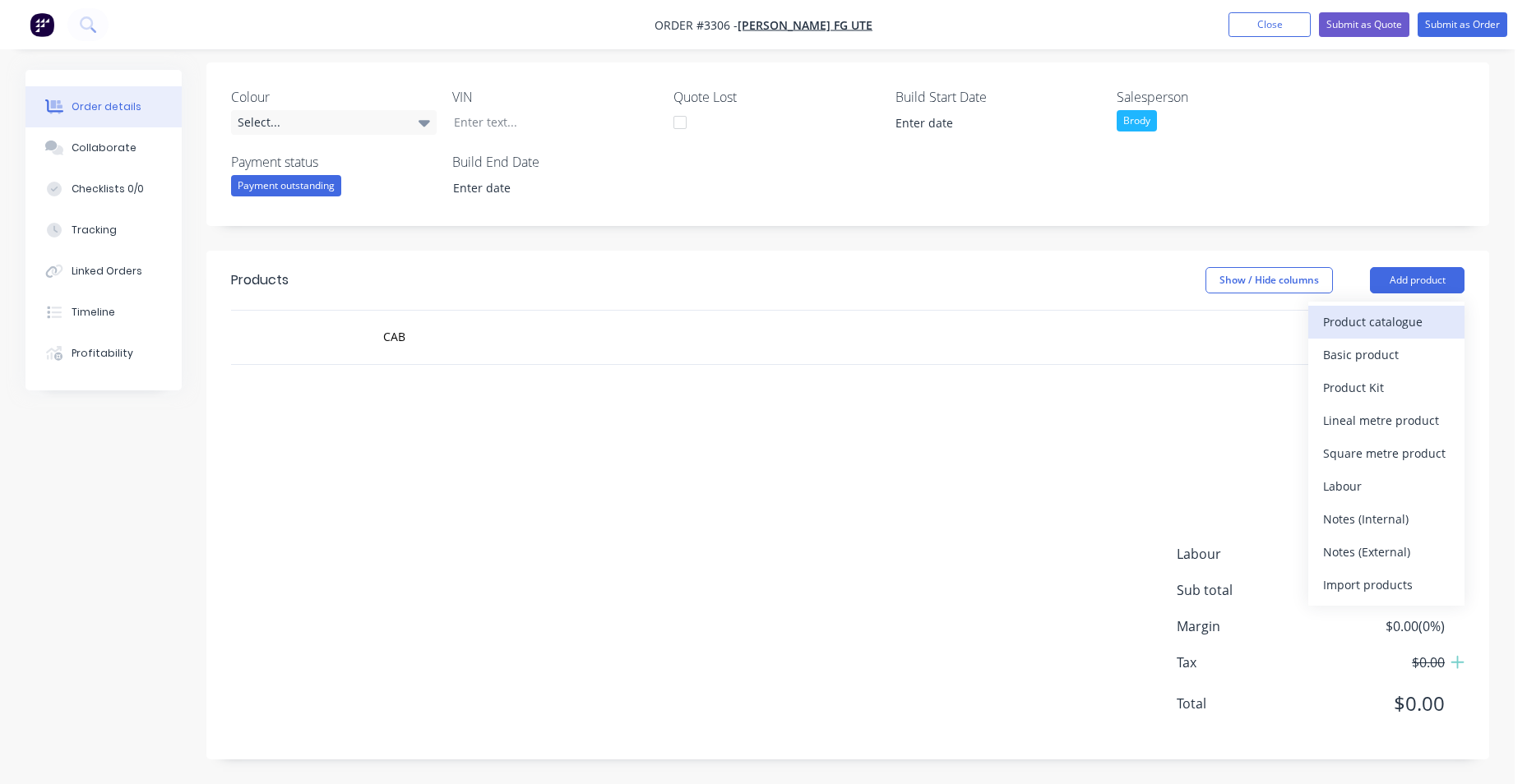
click at [1409, 322] on div "Product catalogue" at bounding box center [1386, 322] width 127 height 24
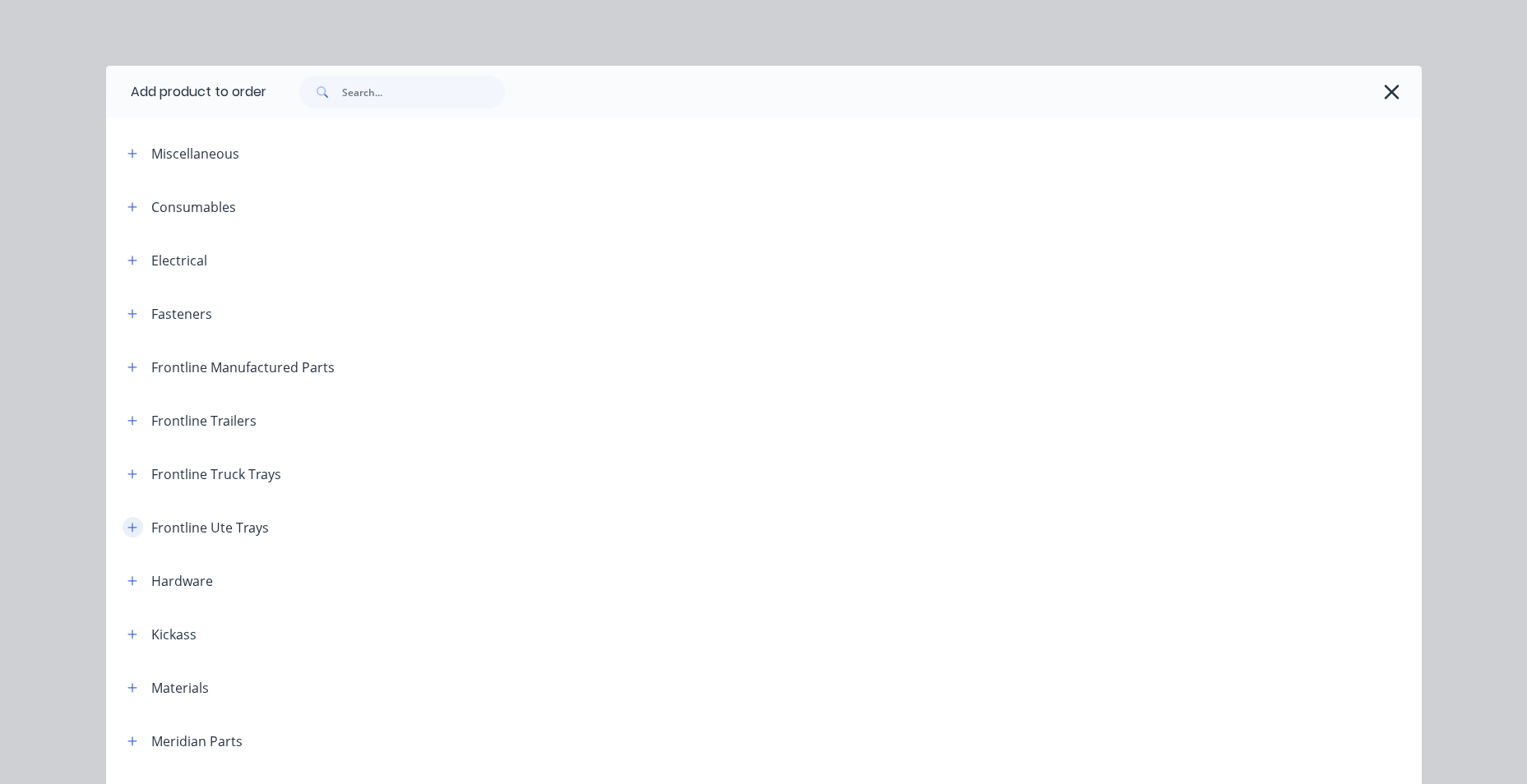
click at [122, 530] on button "button" at bounding box center [132, 527] width 20 height 20
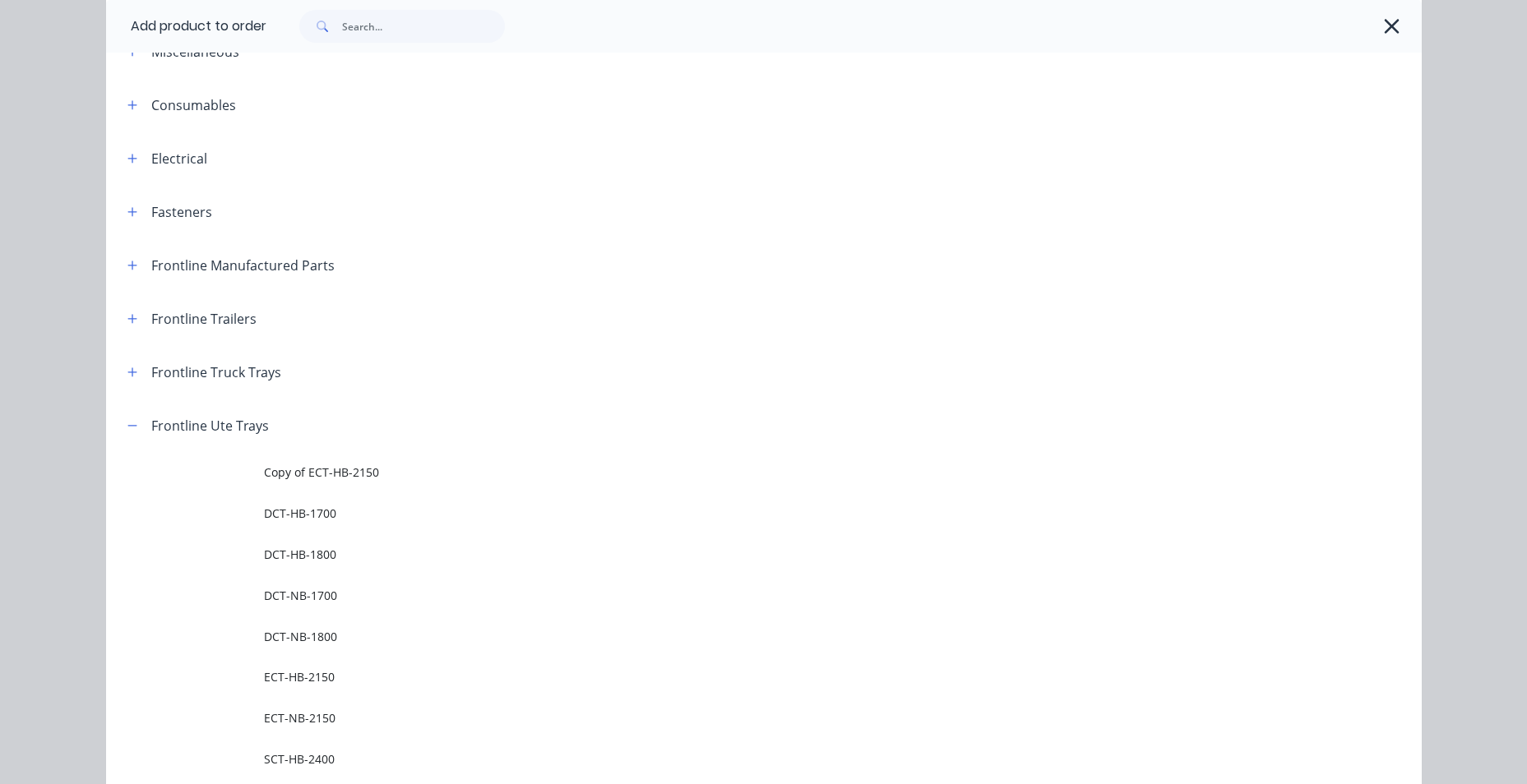
scroll to position [411, 0]
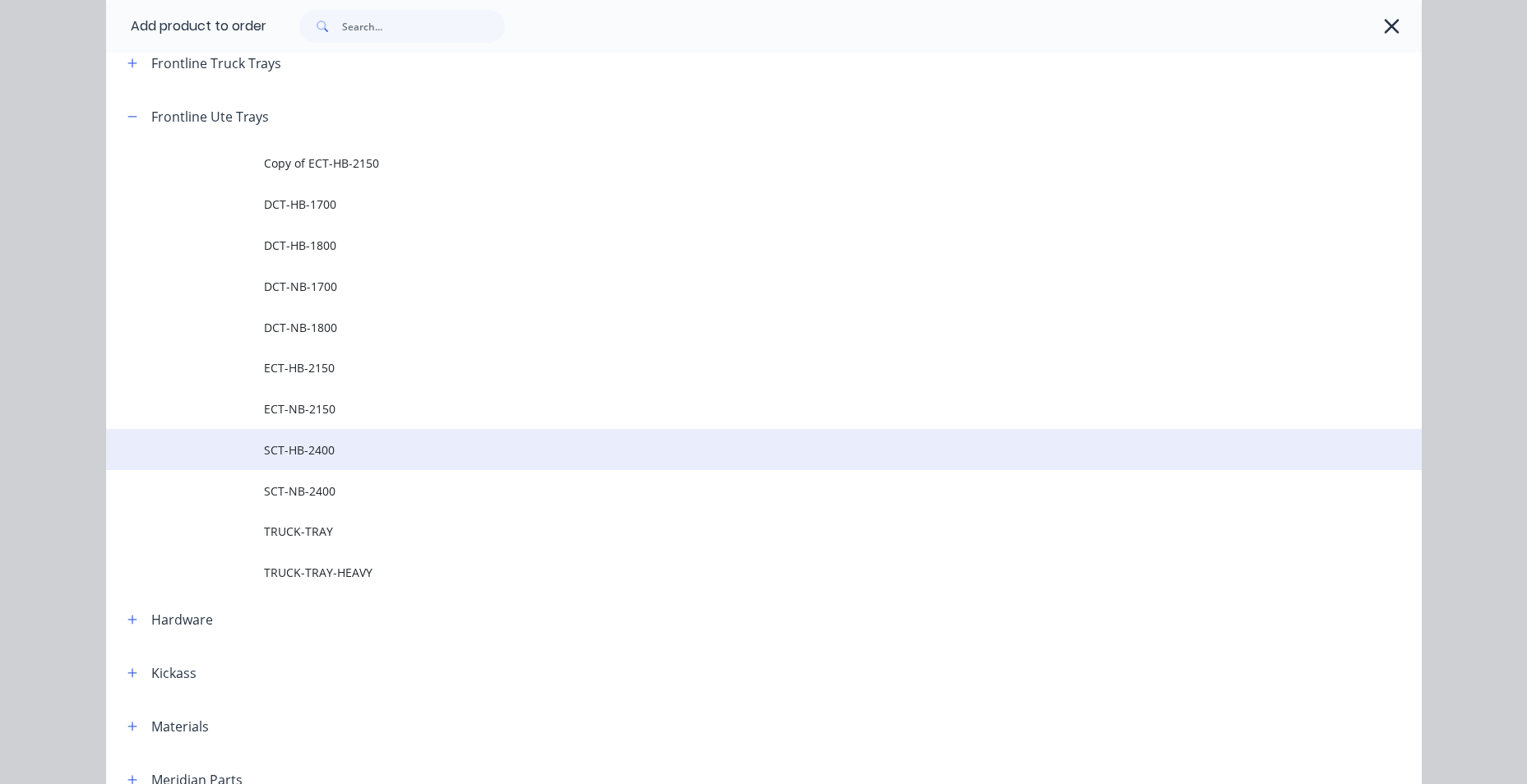
click at [317, 449] on span "SCT-HB-2400" at bounding box center [727, 450] width 926 height 18
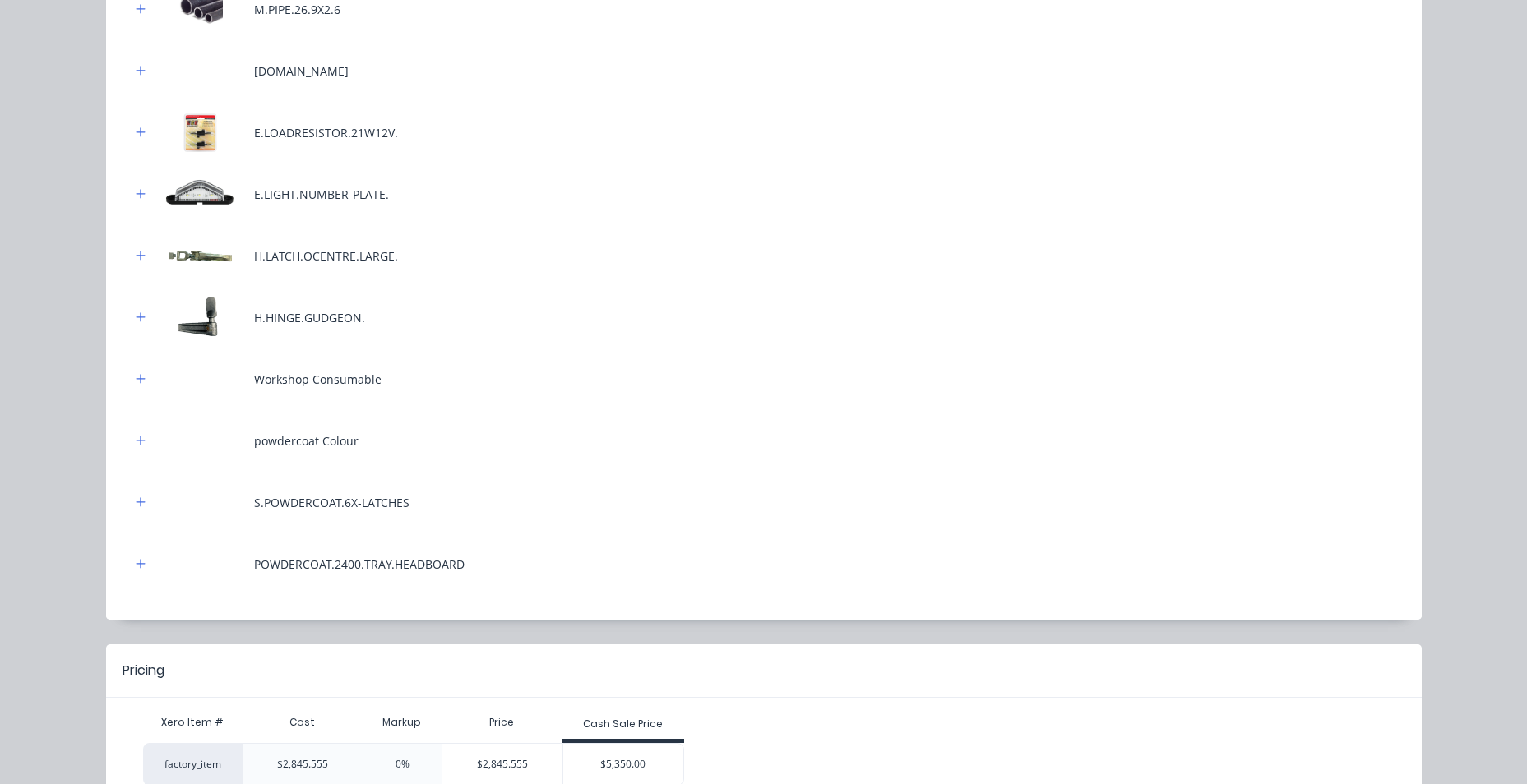
scroll to position [813, 0]
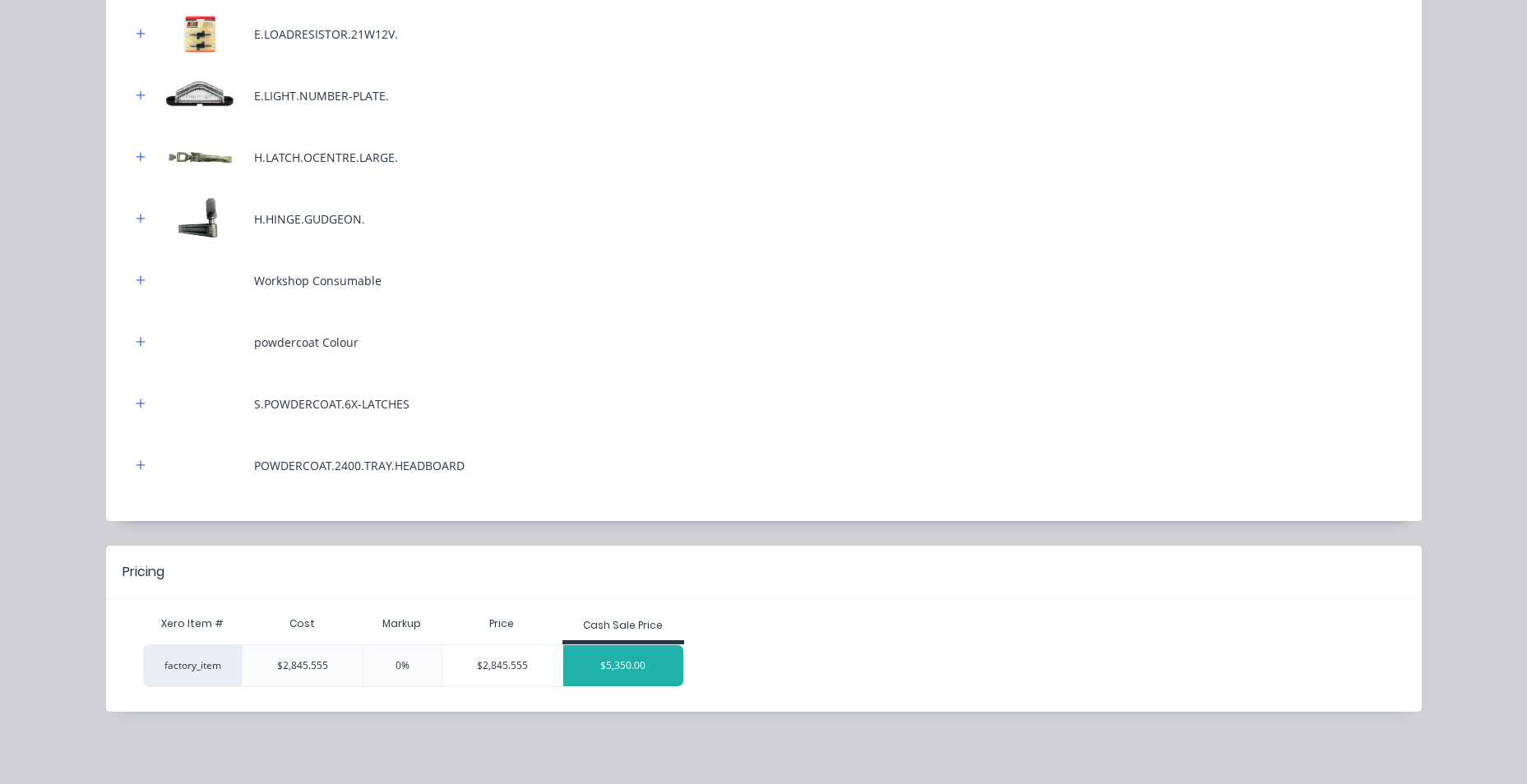
click at [641, 654] on div "$5,350.00" at bounding box center [623, 665] width 120 height 41
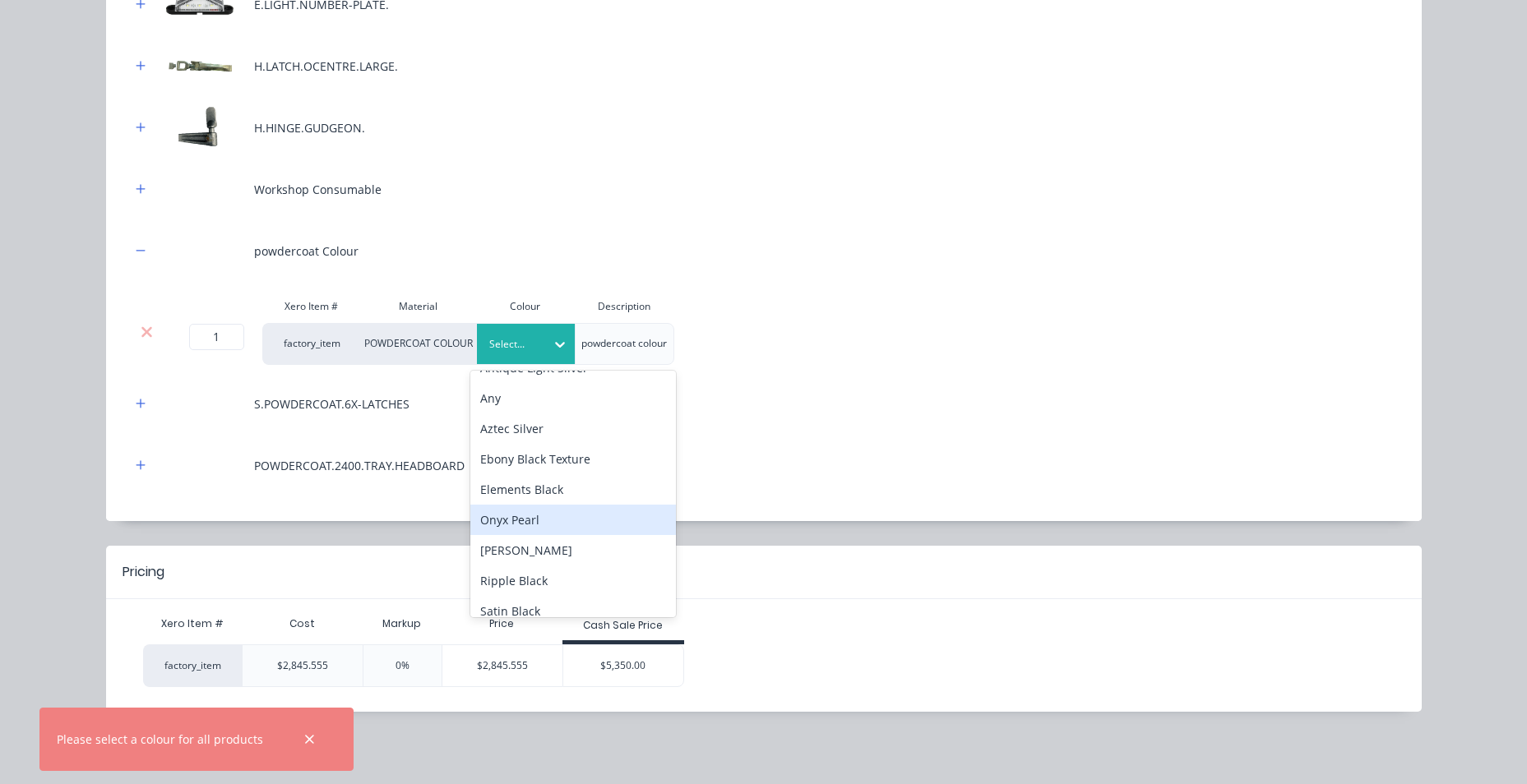
scroll to position [0, 0]
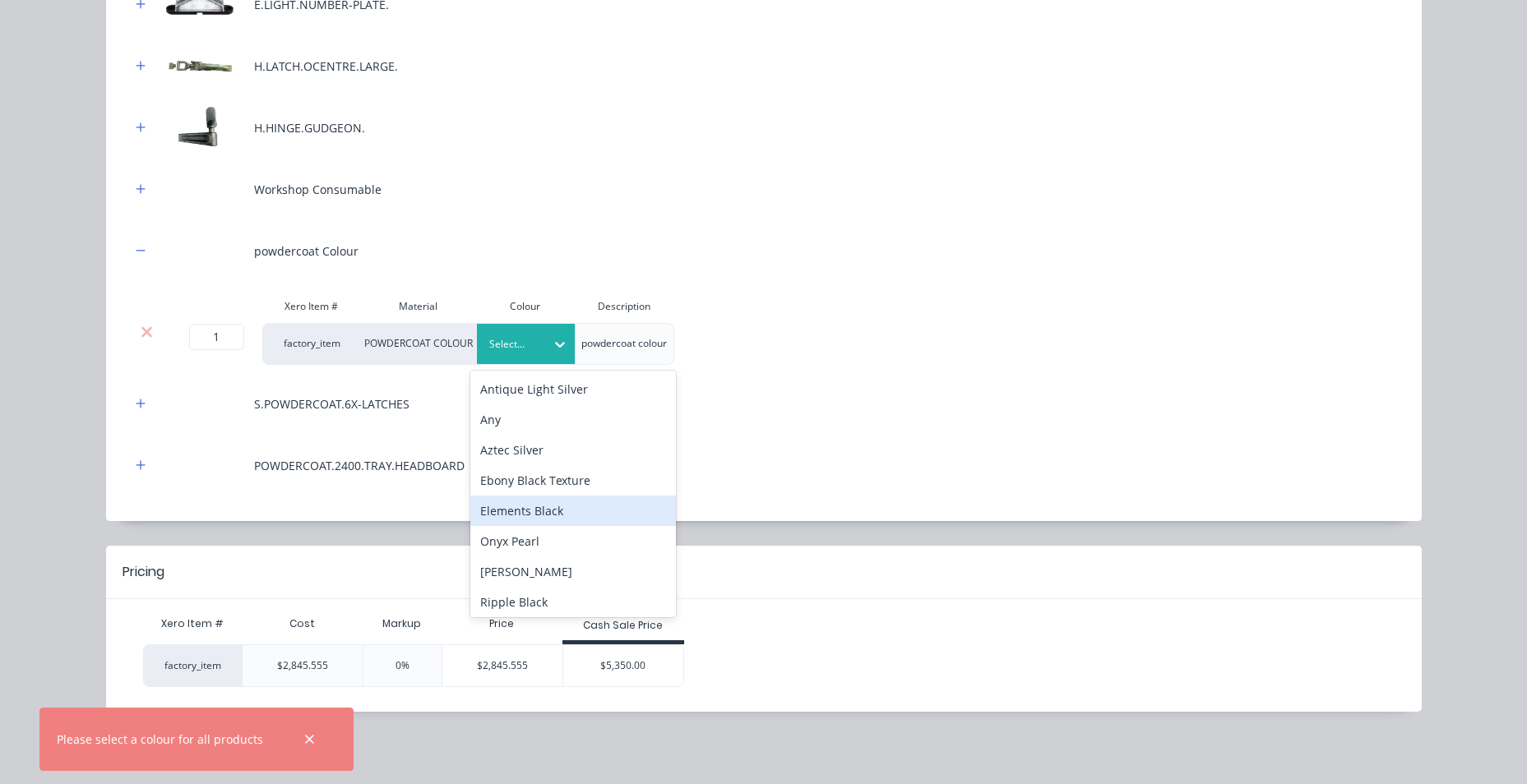
click at [564, 516] on div "Elements Black" at bounding box center [573, 511] width 205 height 31
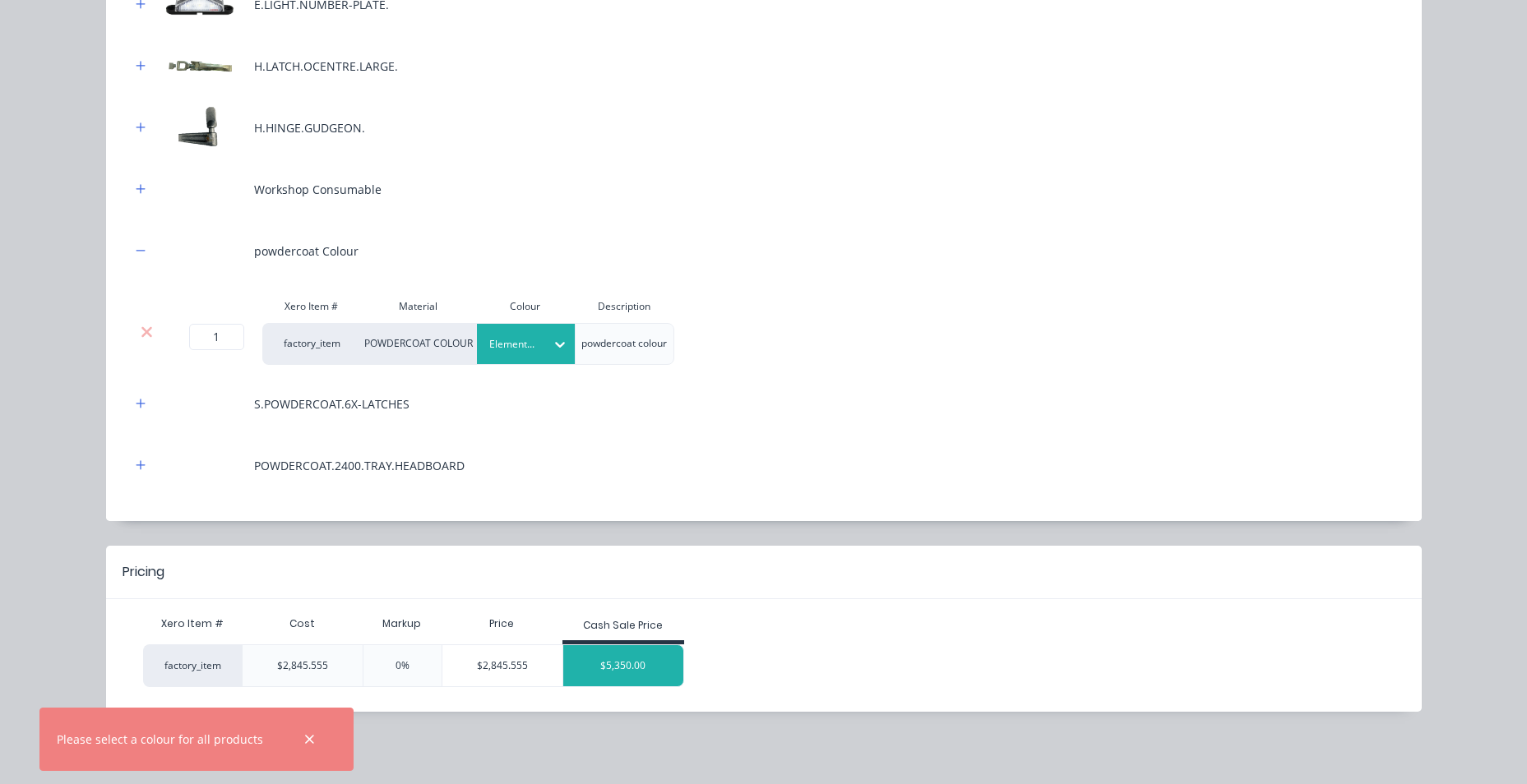
click at [650, 655] on div "$5,350.00" at bounding box center [623, 665] width 120 height 41
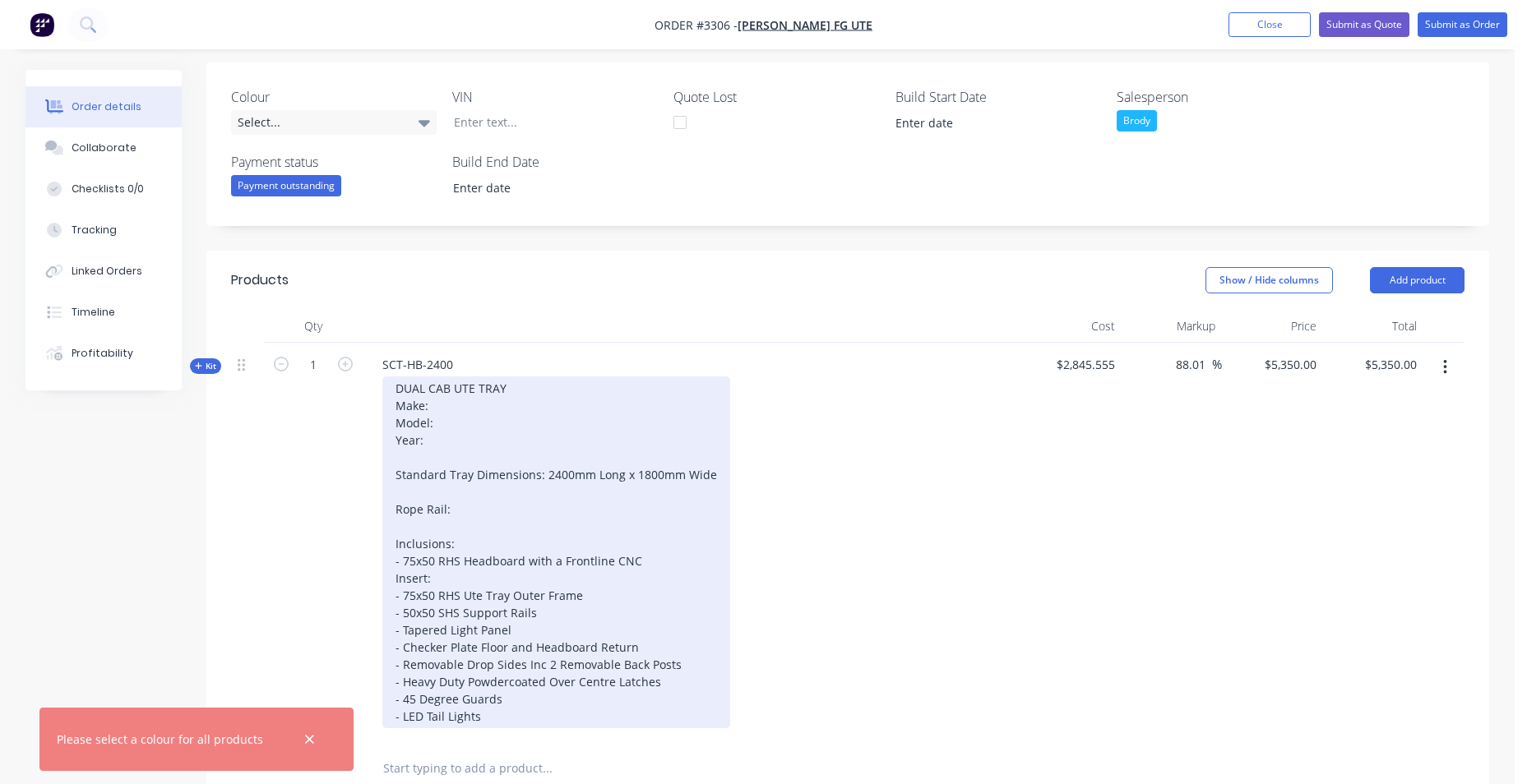
click at [435, 406] on div "DUAL CAB UTE TRAY Make: Model: Year: Standard Tray Dimensions: 2400mm Long x 18…" at bounding box center [556, 551] width 348 height 351
click at [443, 422] on div "DUAL CAB UTE TRAY Make: FORD Model: Year: Standard Tray Dimensions: 2400mm Long…" at bounding box center [556, 551] width 348 height 351
click at [448, 448] on div "DUAL CAB UTE TRAY Make: FORD Model: FALCON FG Year: Standard Tray Dimensions: 2…" at bounding box center [556, 551] width 348 height 351
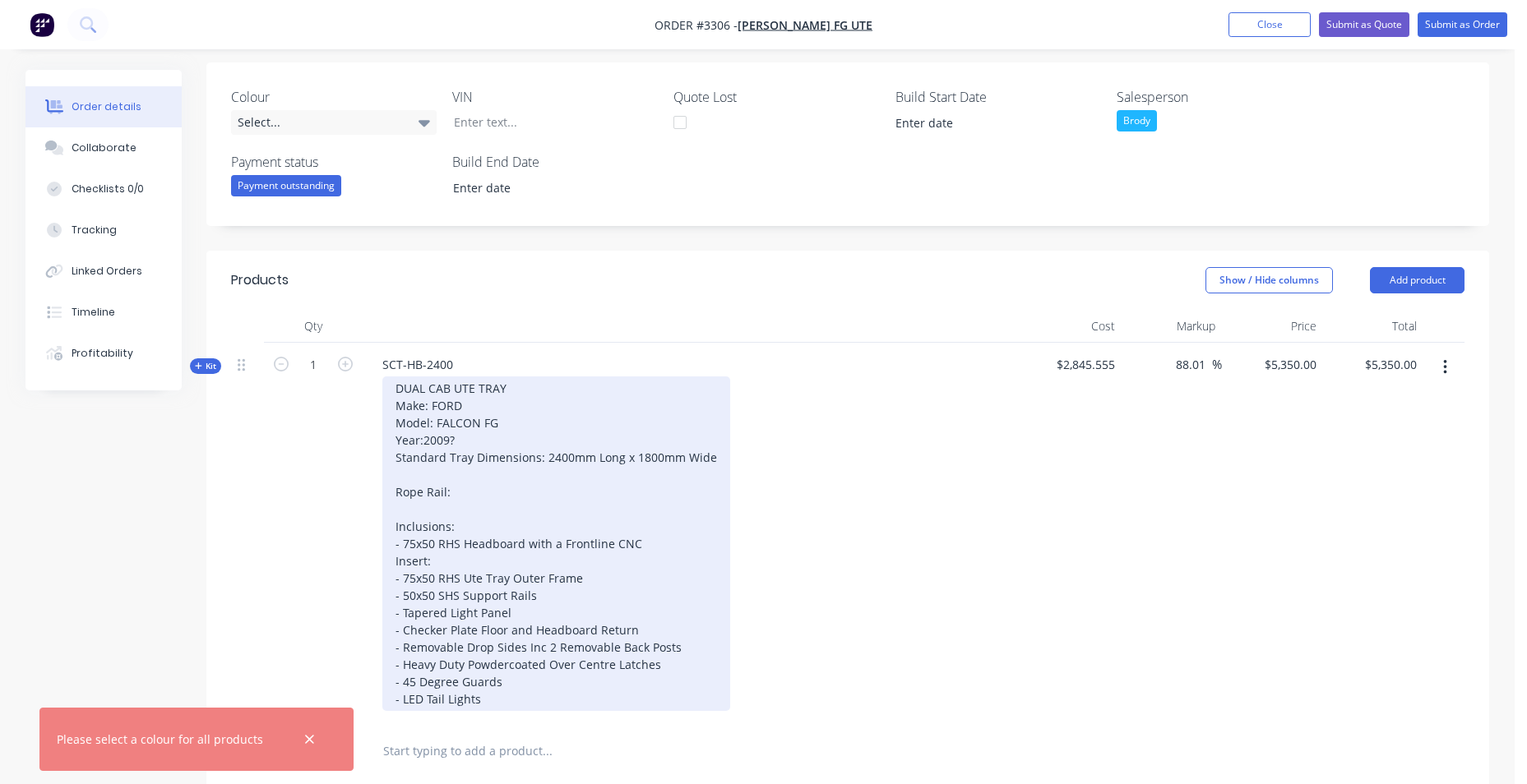
click at [421, 434] on div "DUAL CAB UTE TRAY Make: FORD Model: FALCON FG Year:2009? Standard Tray Dimensio…" at bounding box center [556, 544] width 348 height 335
drag, startPoint x: 572, startPoint y: 422, endPoint x: 534, endPoint y: 421, distance: 38.0
click at [572, 421] on div "DUAL CAB UTE TRAY Make: FORD Model: FALCON FG Year: 2009? Standard Tray Dimensi…" at bounding box center [556, 544] width 348 height 335
click at [463, 494] on div "DUAL CAB UTE TRAY Make: FORD Model: FALCON FG Year: 2009? Standard Tray Dimensi…" at bounding box center [556, 544] width 348 height 335
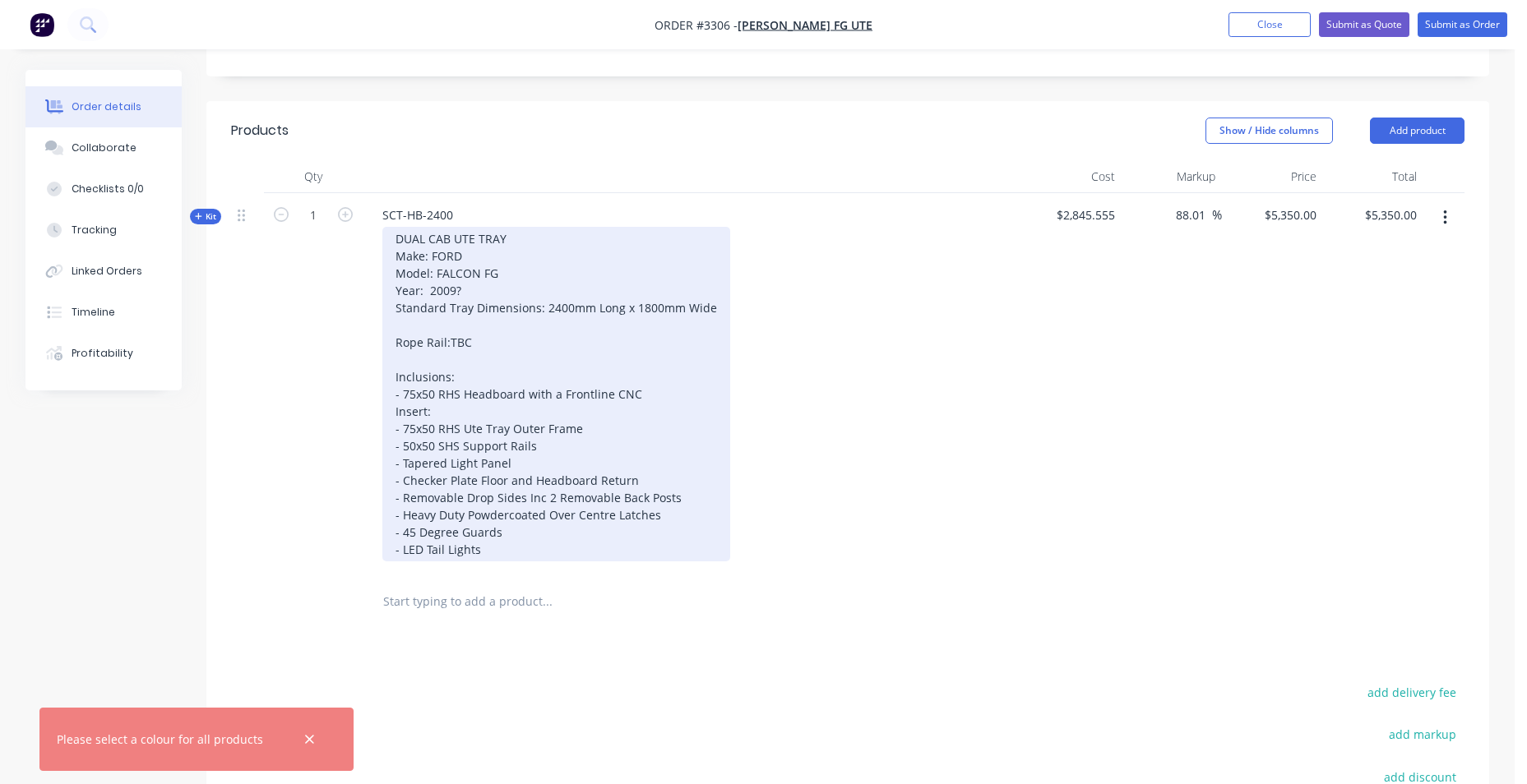
scroll to position [515, 0]
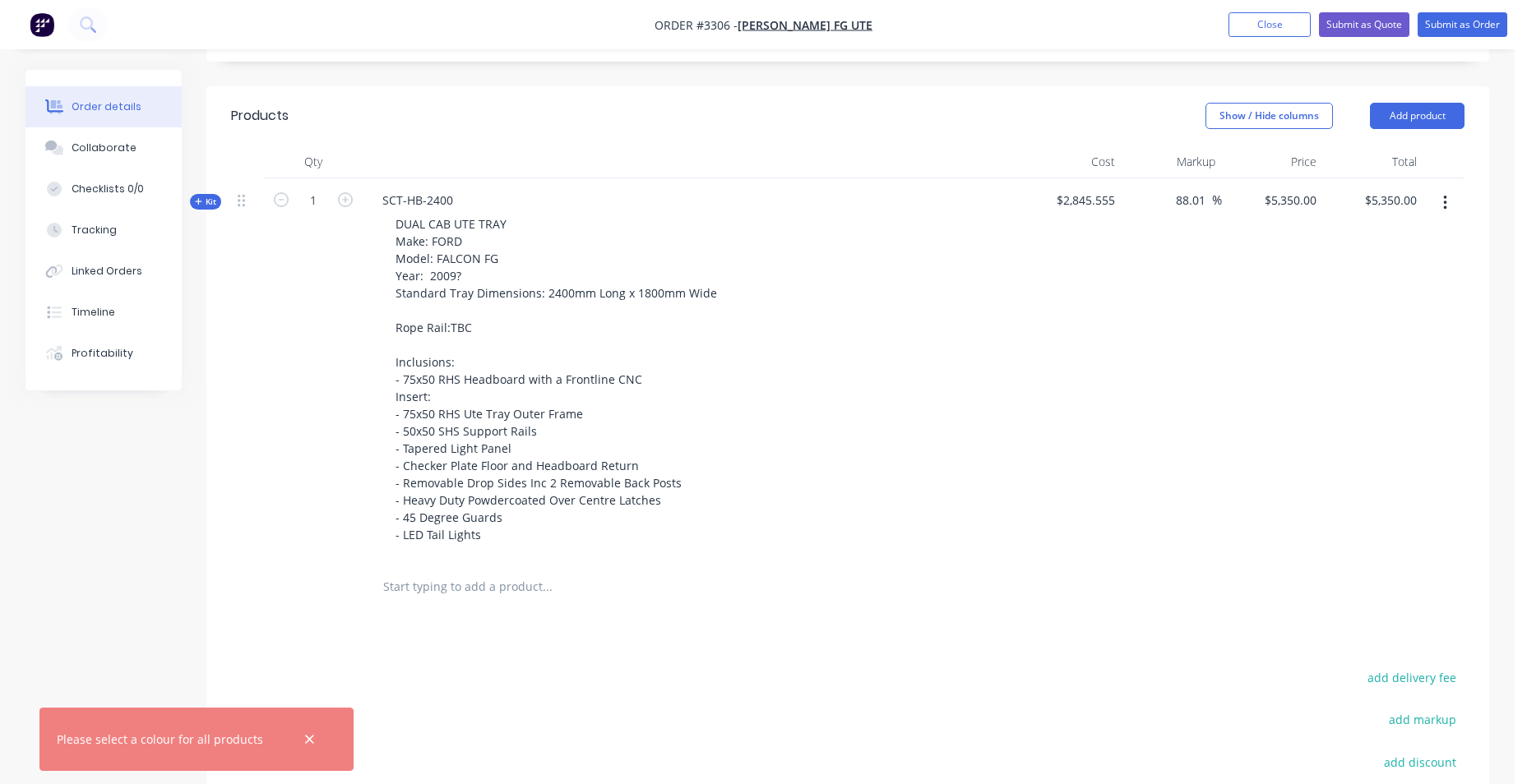
click at [474, 582] on input "text" at bounding box center [546, 587] width 329 height 33
drag, startPoint x: 496, startPoint y: 598, endPoint x: 227, endPoint y: 596, distance: 269.0
click at [227, 596] on div "Qty Cost Markup Price Total Kit 1 SCT-HB-2400 DUAL CAB UTE TRAY Make: FORD Mode…" at bounding box center [848, 380] width 1283 height 469
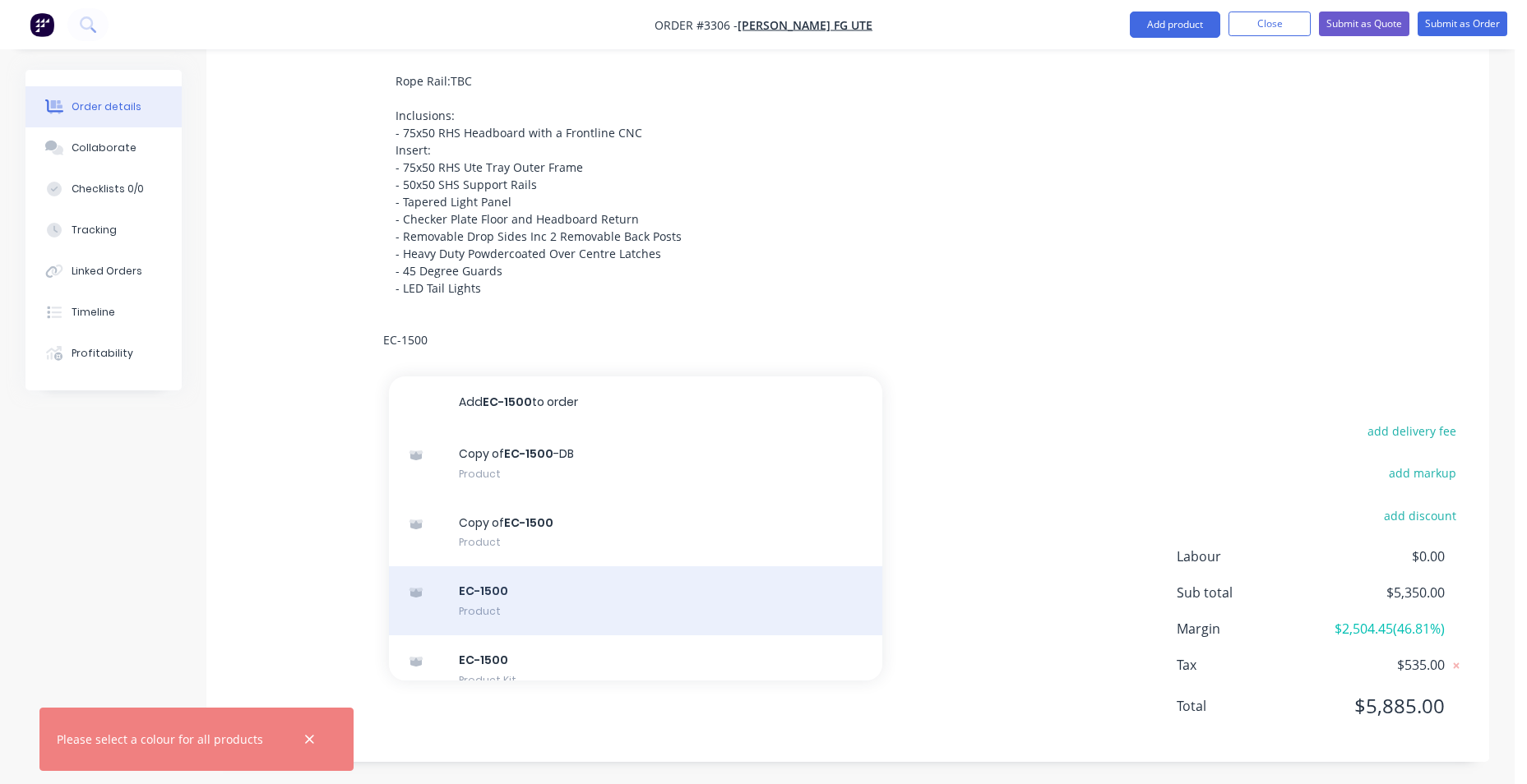
scroll to position [24, 0]
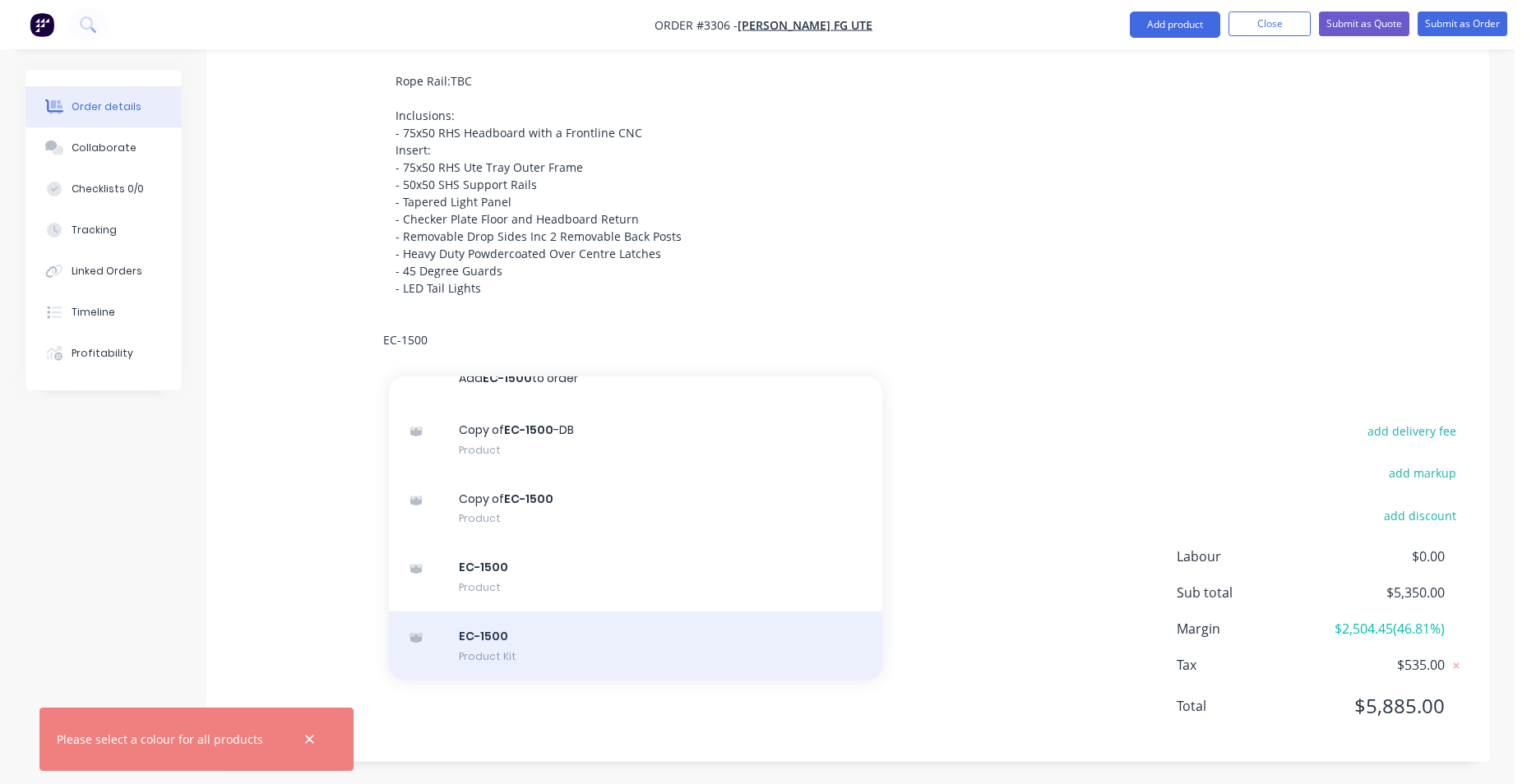
type input "EC-1500"
click at [620, 643] on div "EC-1500 Product Kit" at bounding box center [635, 646] width 493 height 69
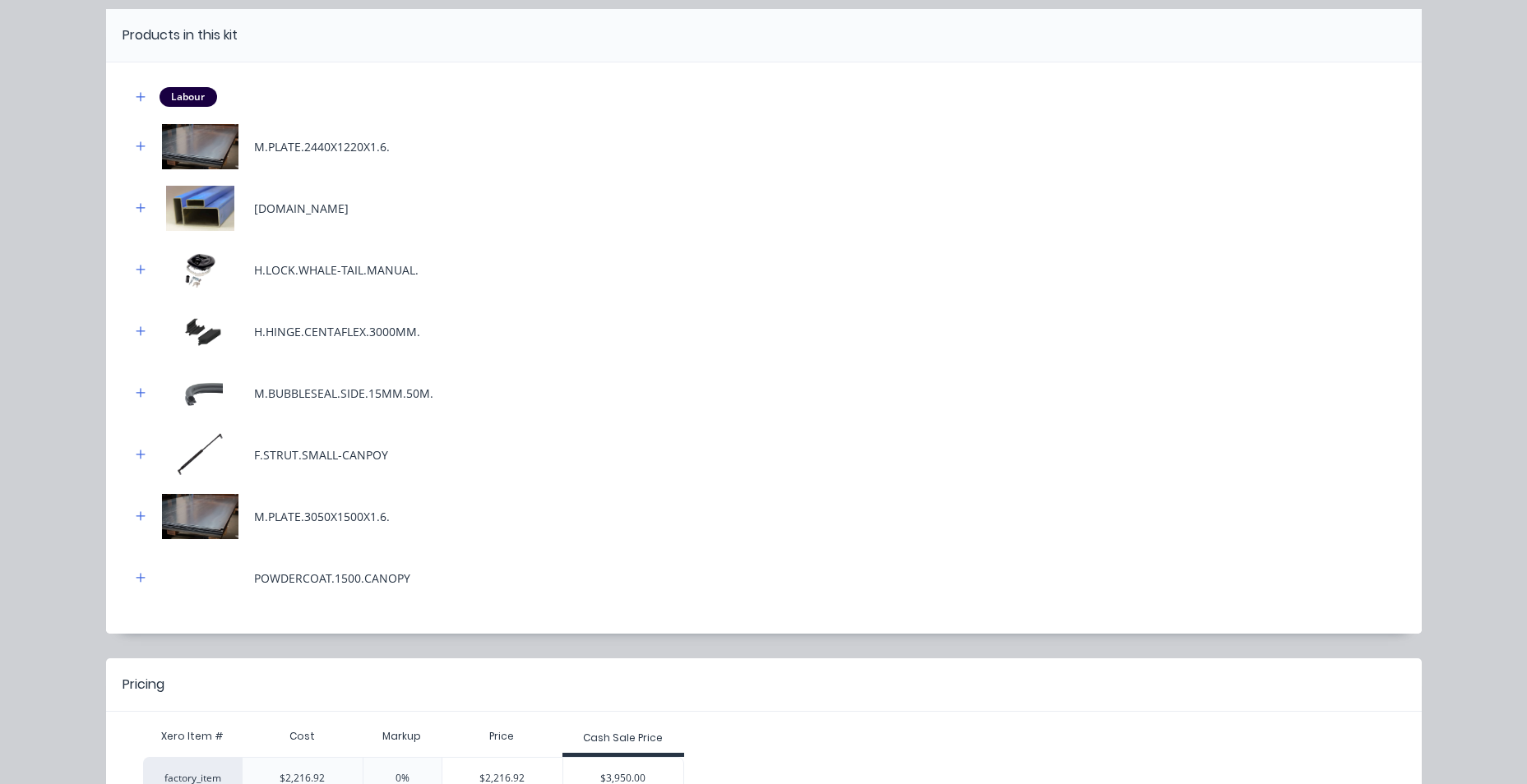
scroll to position [258, 0]
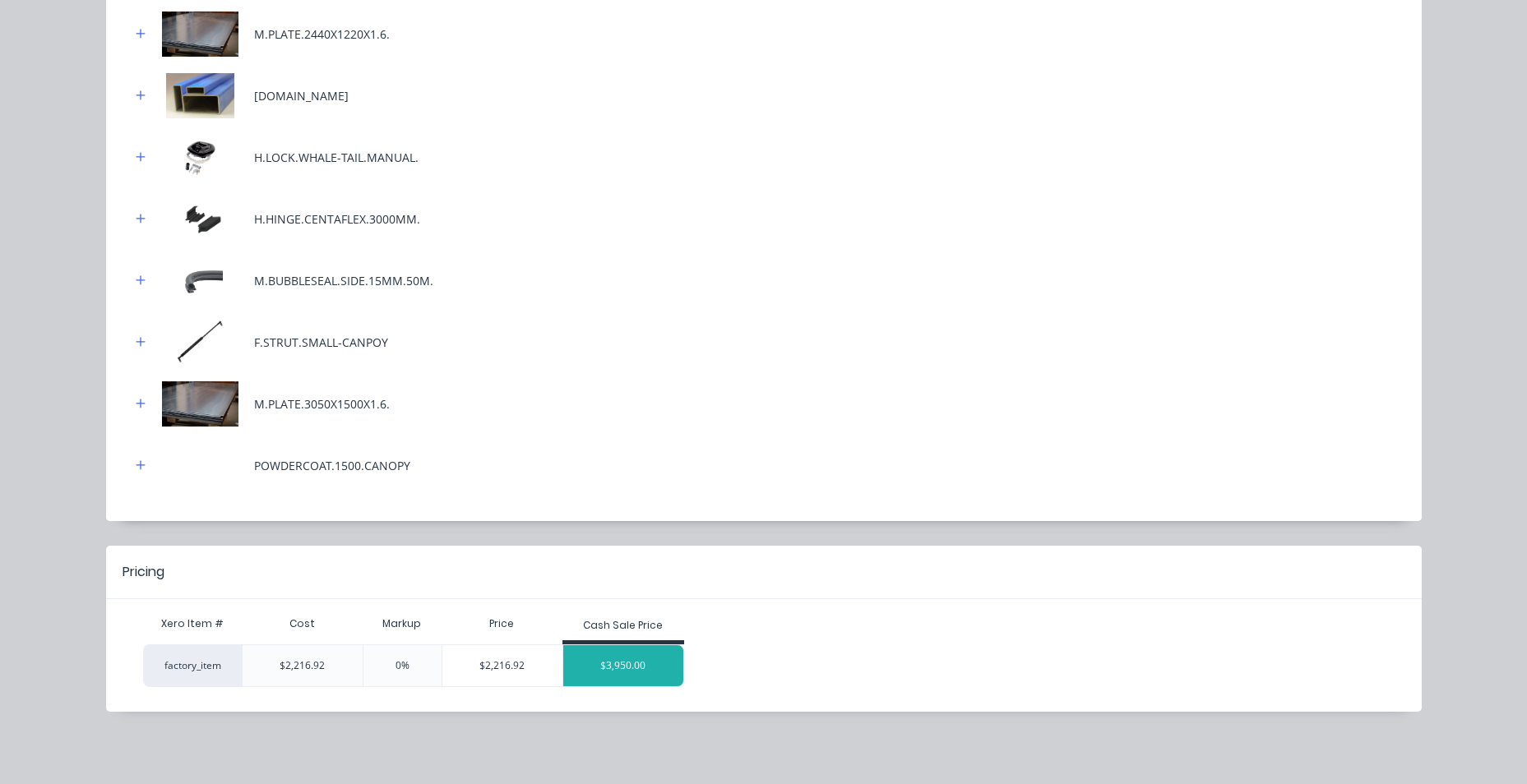
click at [671, 658] on div "$3,950.00" at bounding box center [623, 665] width 120 height 41
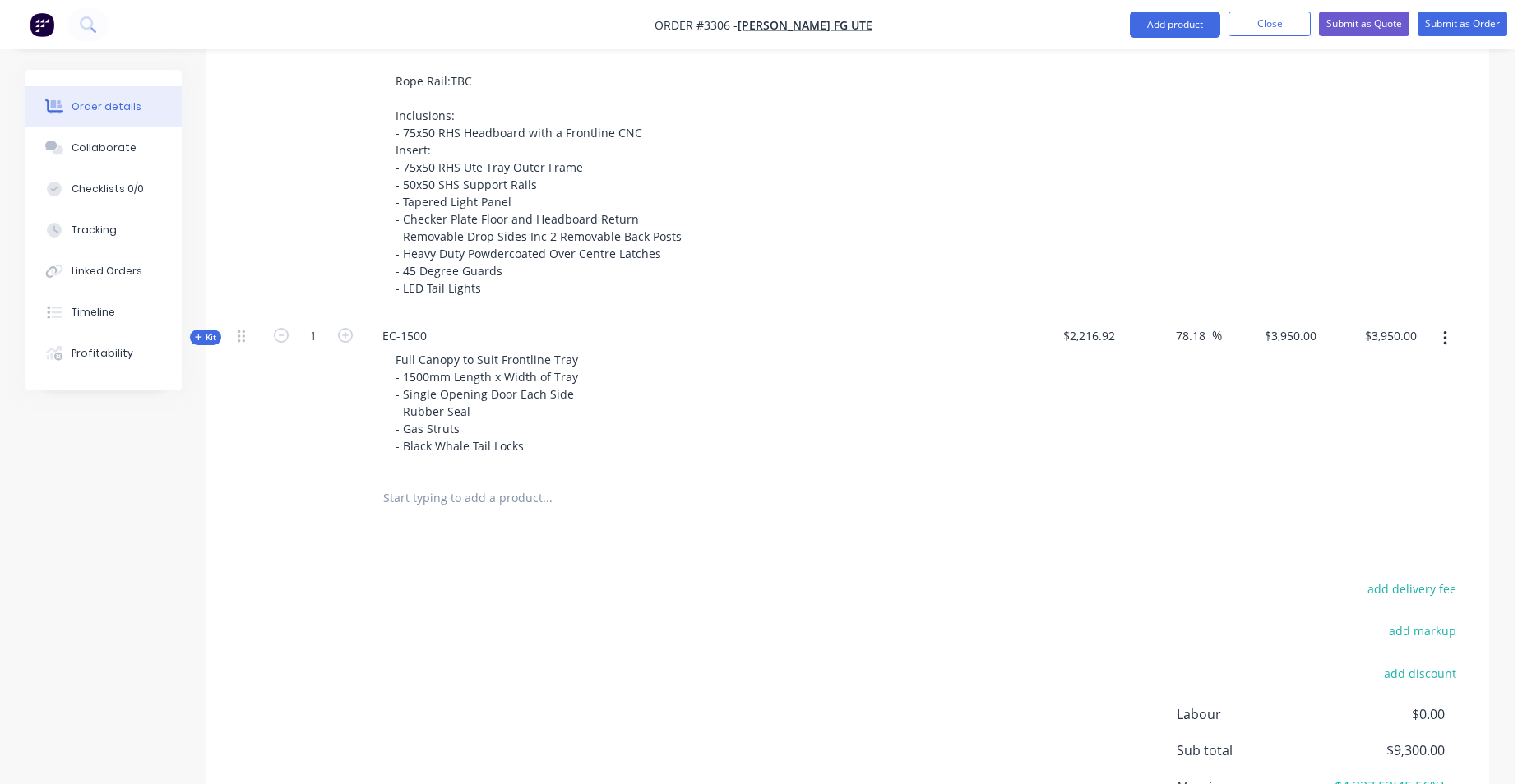
click at [511, 498] on input "text" at bounding box center [546, 498] width 329 height 33
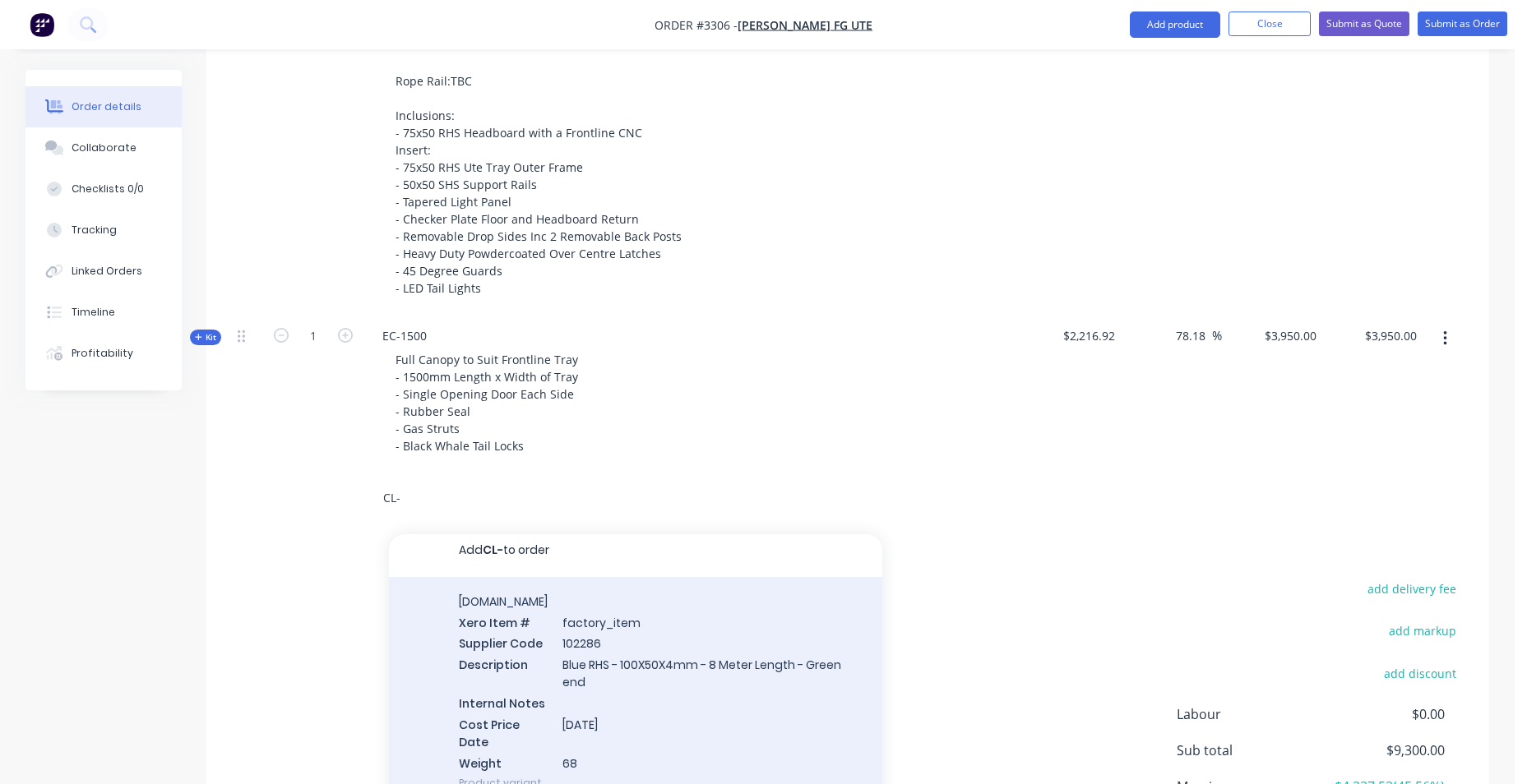
scroll to position [0, 0]
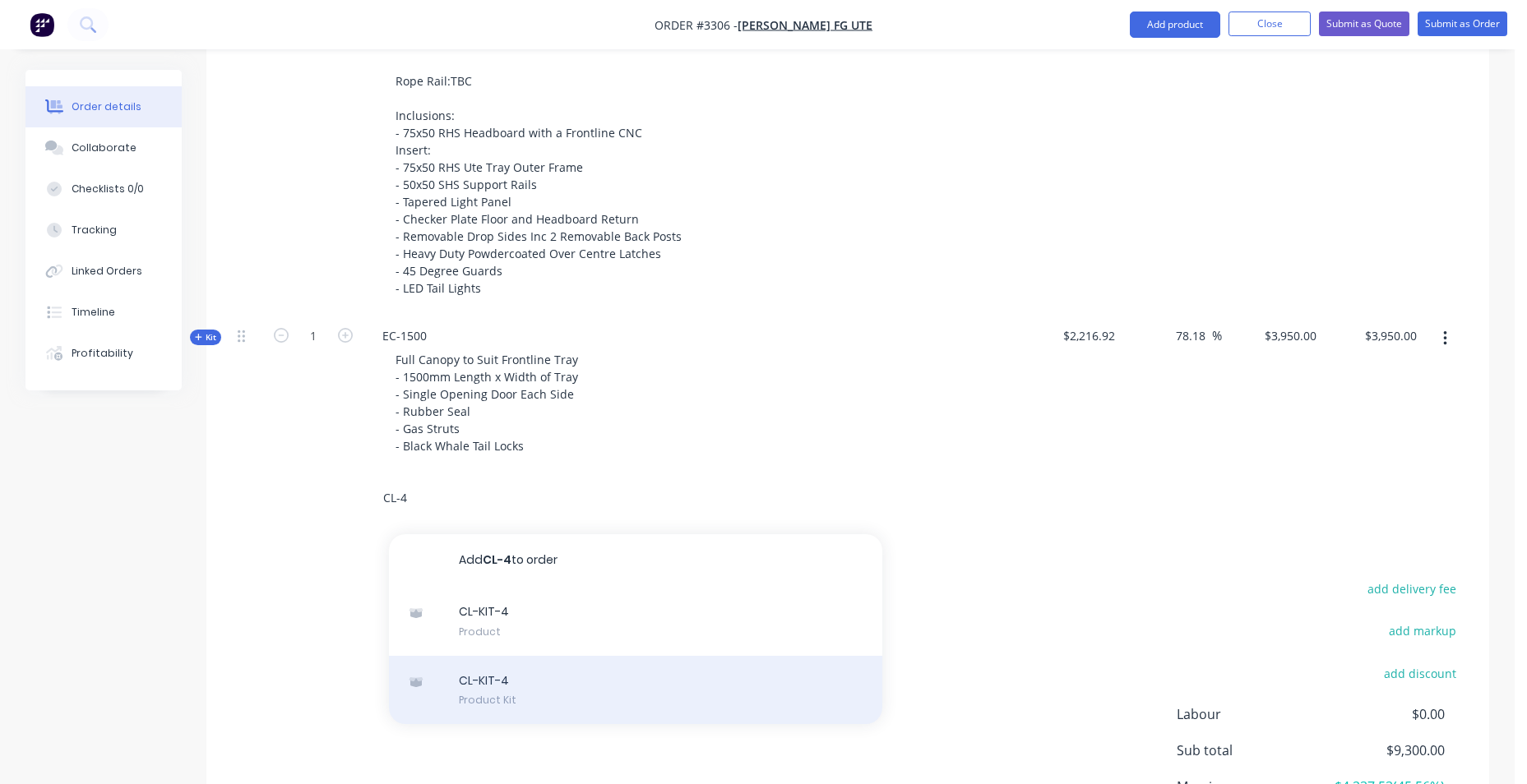
type input "CL-4"
click at [597, 675] on div "CL-KIT-4 Product Kit" at bounding box center [635, 691] width 493 height 69
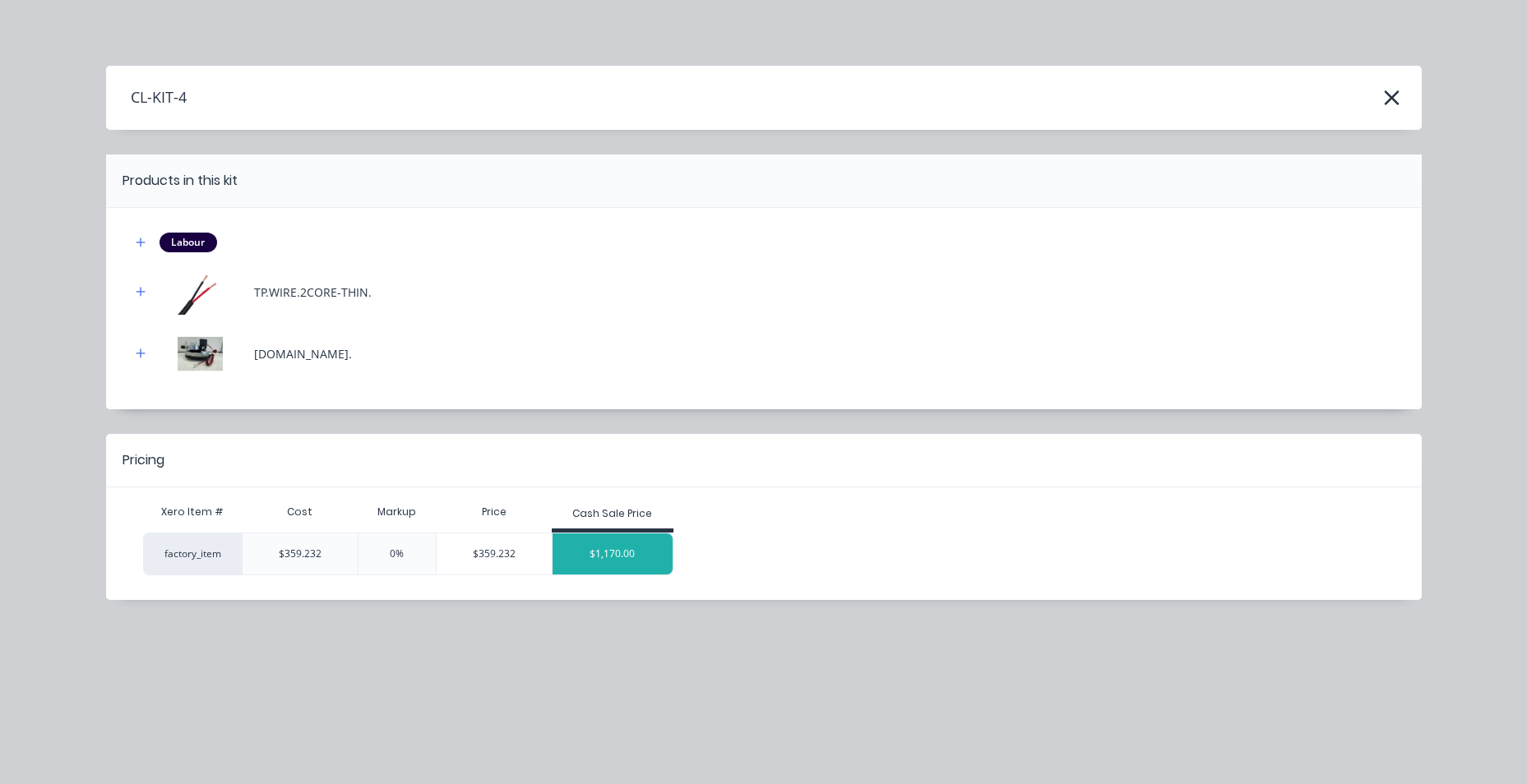
click at [567, 558] on div "$1,170.00" at bounding box center [612, 554] width 120 height 41
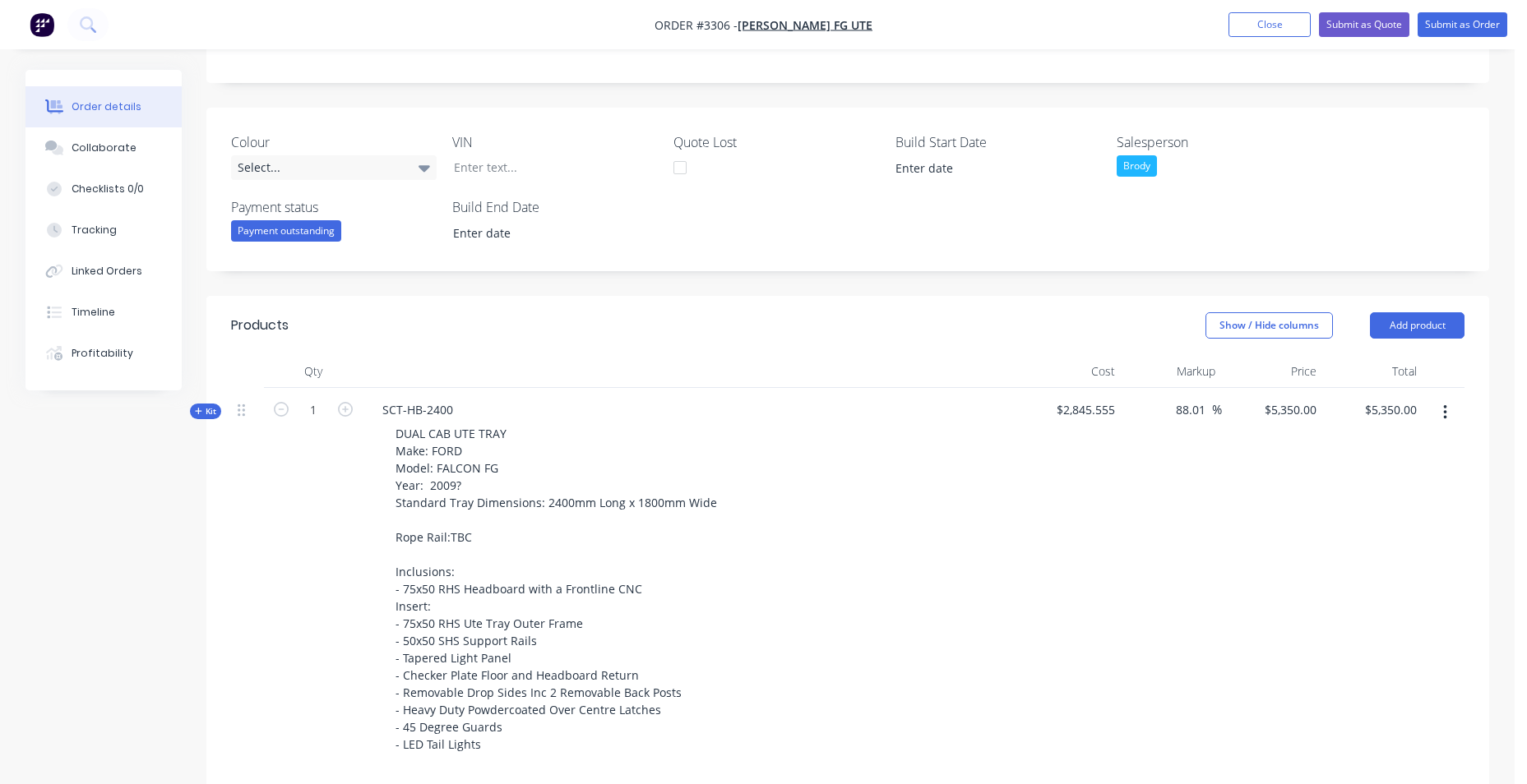
scroll to position [799, 0]
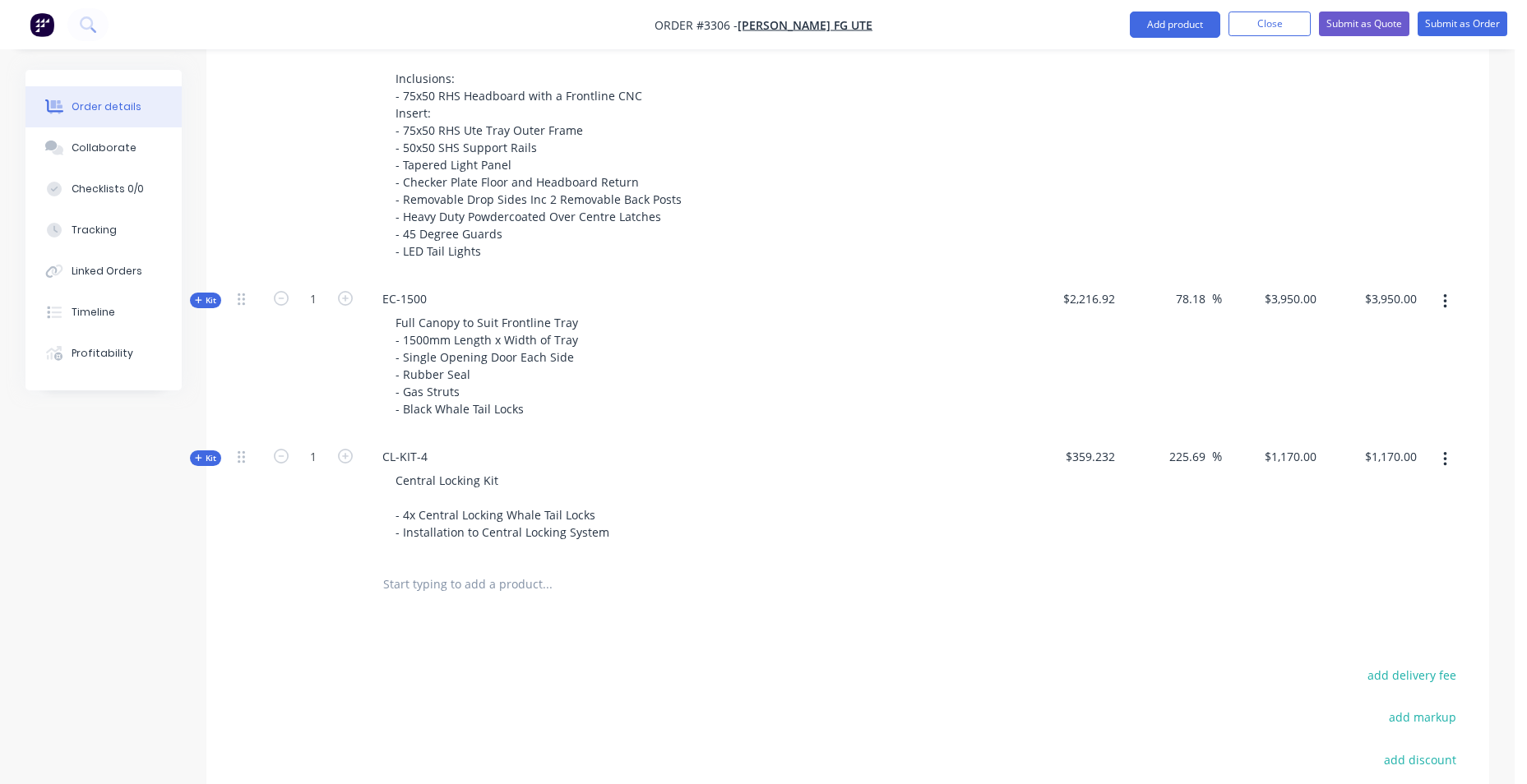
click at [448, 587] on input "text" at bounding box center [546, 584] width 329 height 33
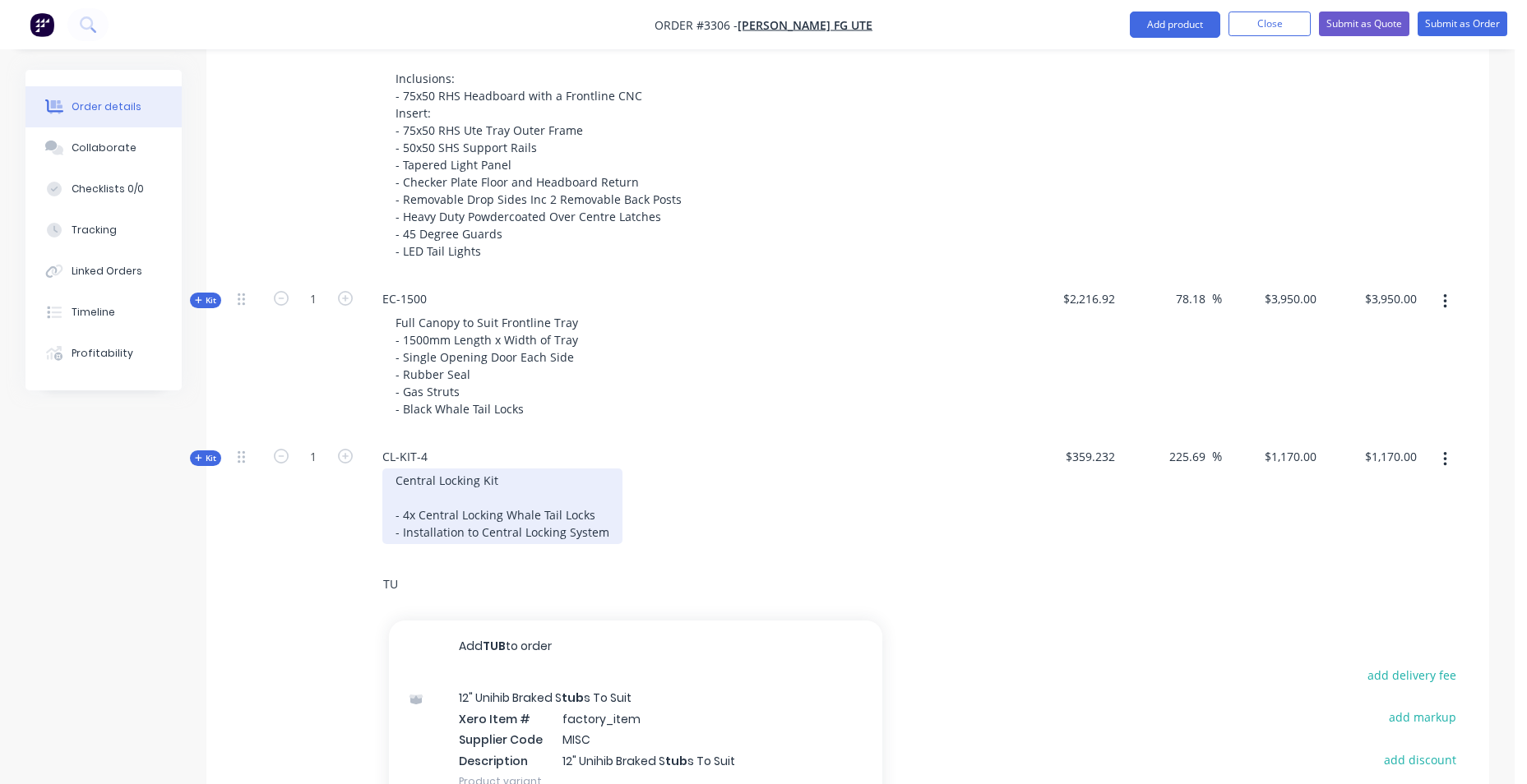
type input "T"
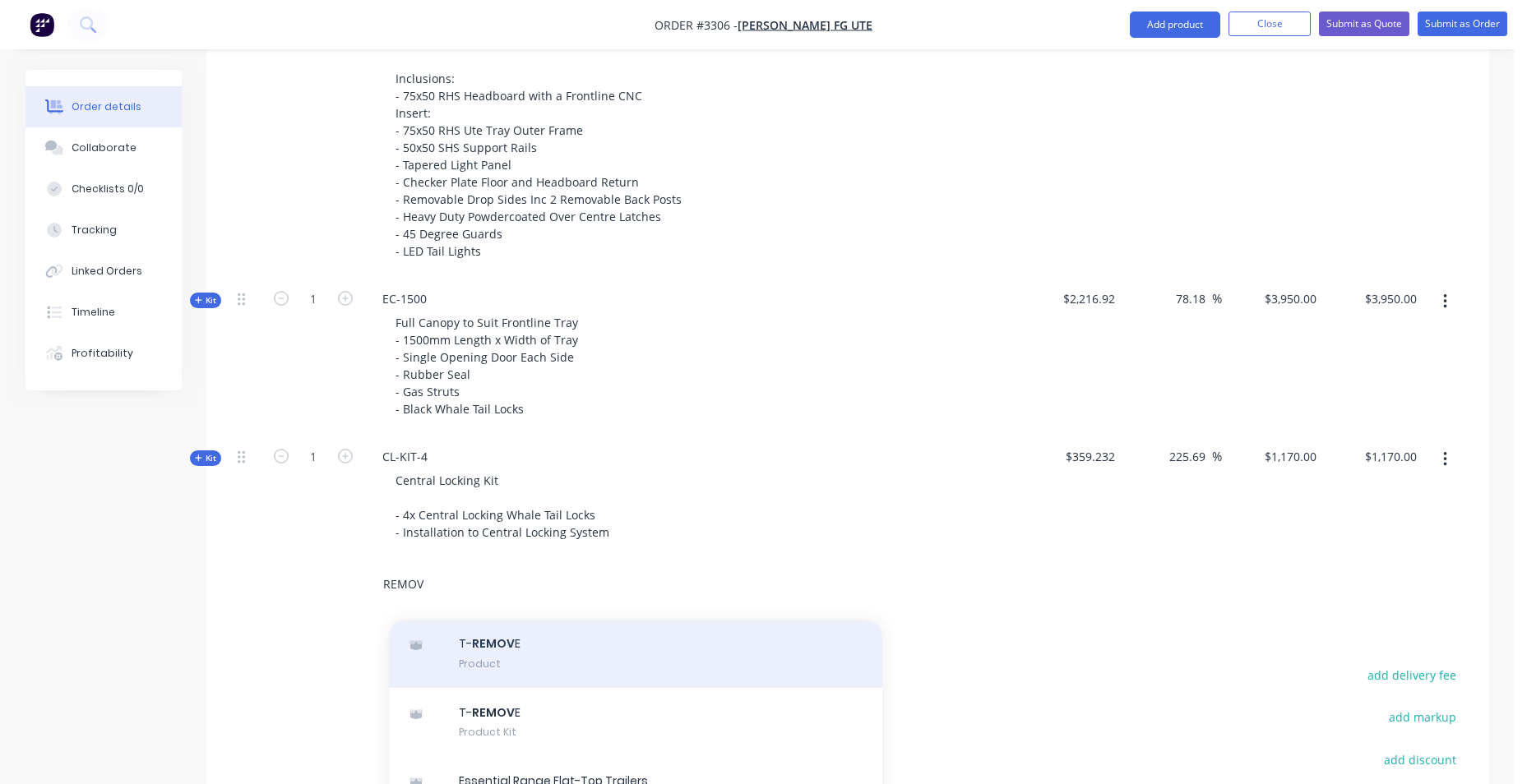
scroll to position [82, 0]
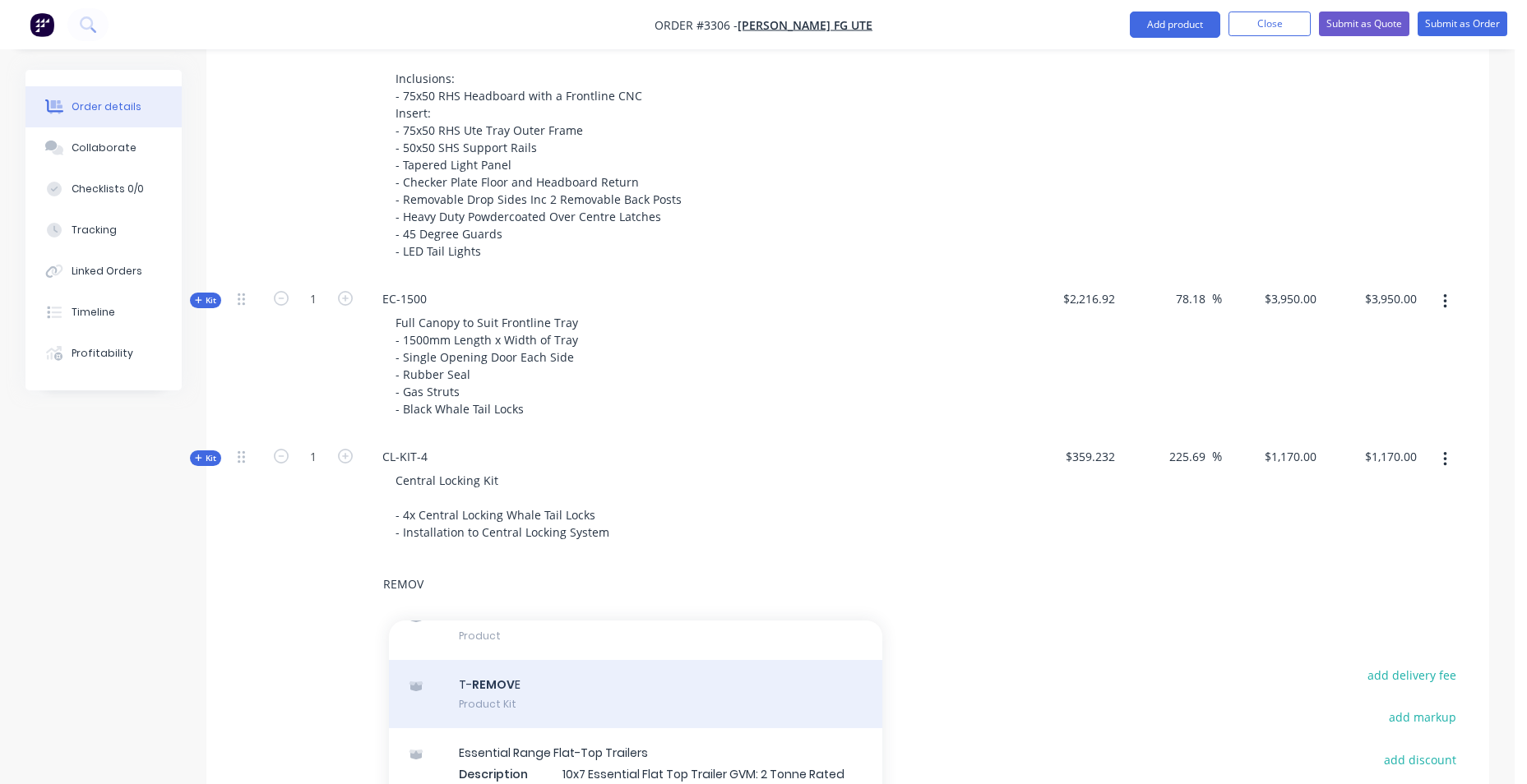
type input "REMOV"
click at [458, 706] on div "T- REMOV E Product Kit" at bounding box center [635, 694] width 493 height 69
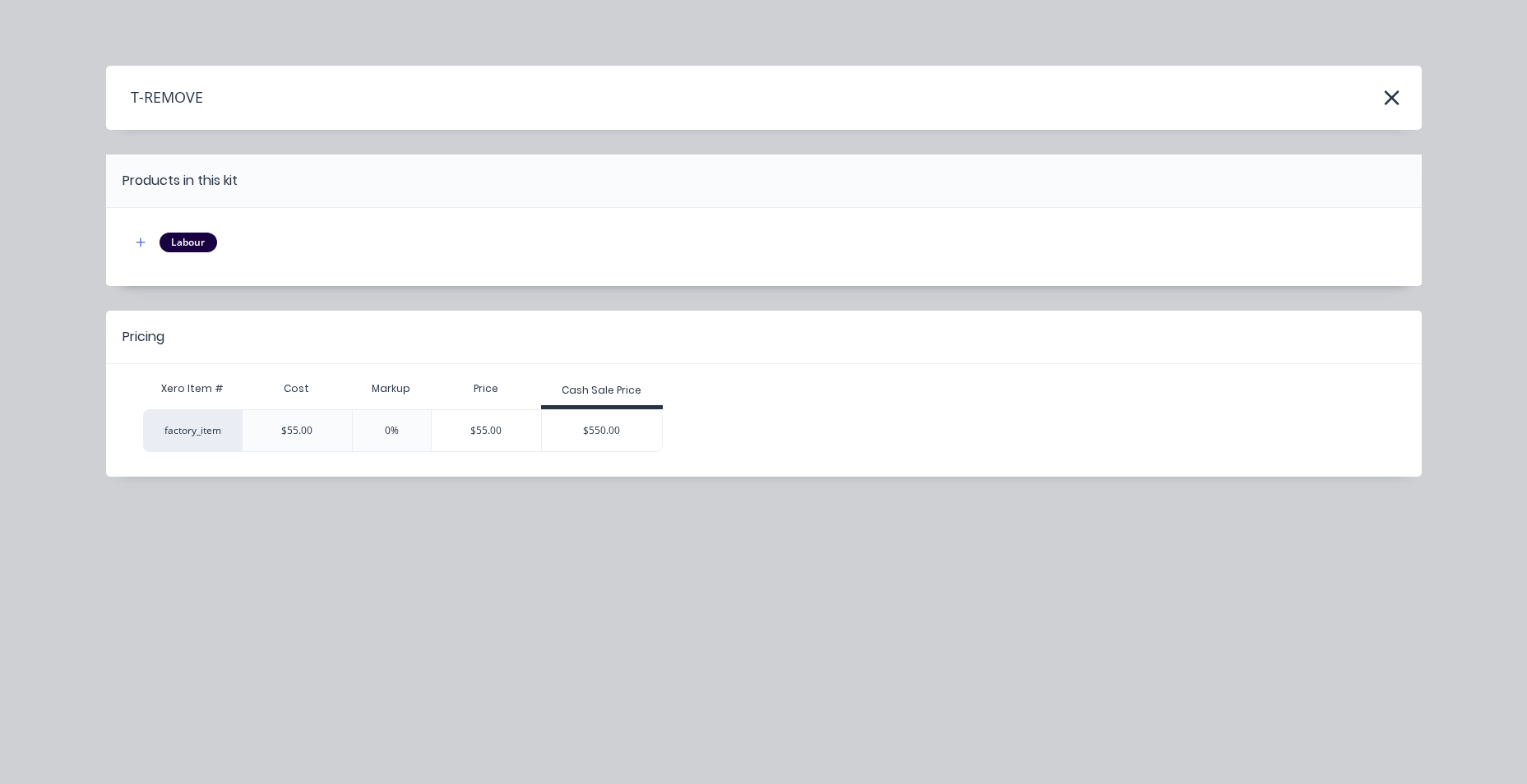
click at [584, 418] on div "$550.00" at bounding box center [602, 431] width 120 height 41
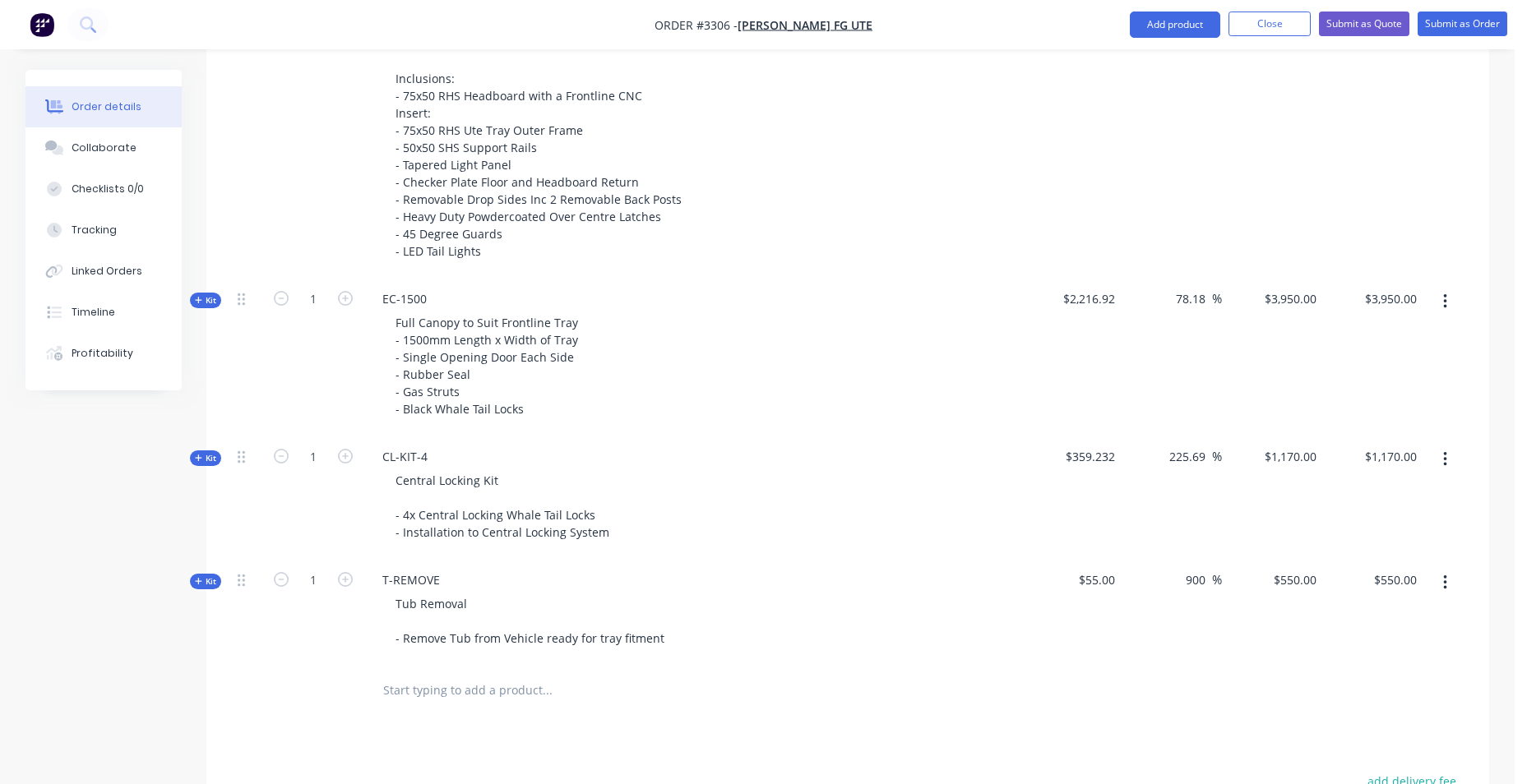
click at [421, 680] on input "text" at bounding box center [546, 690] width 329 height 33
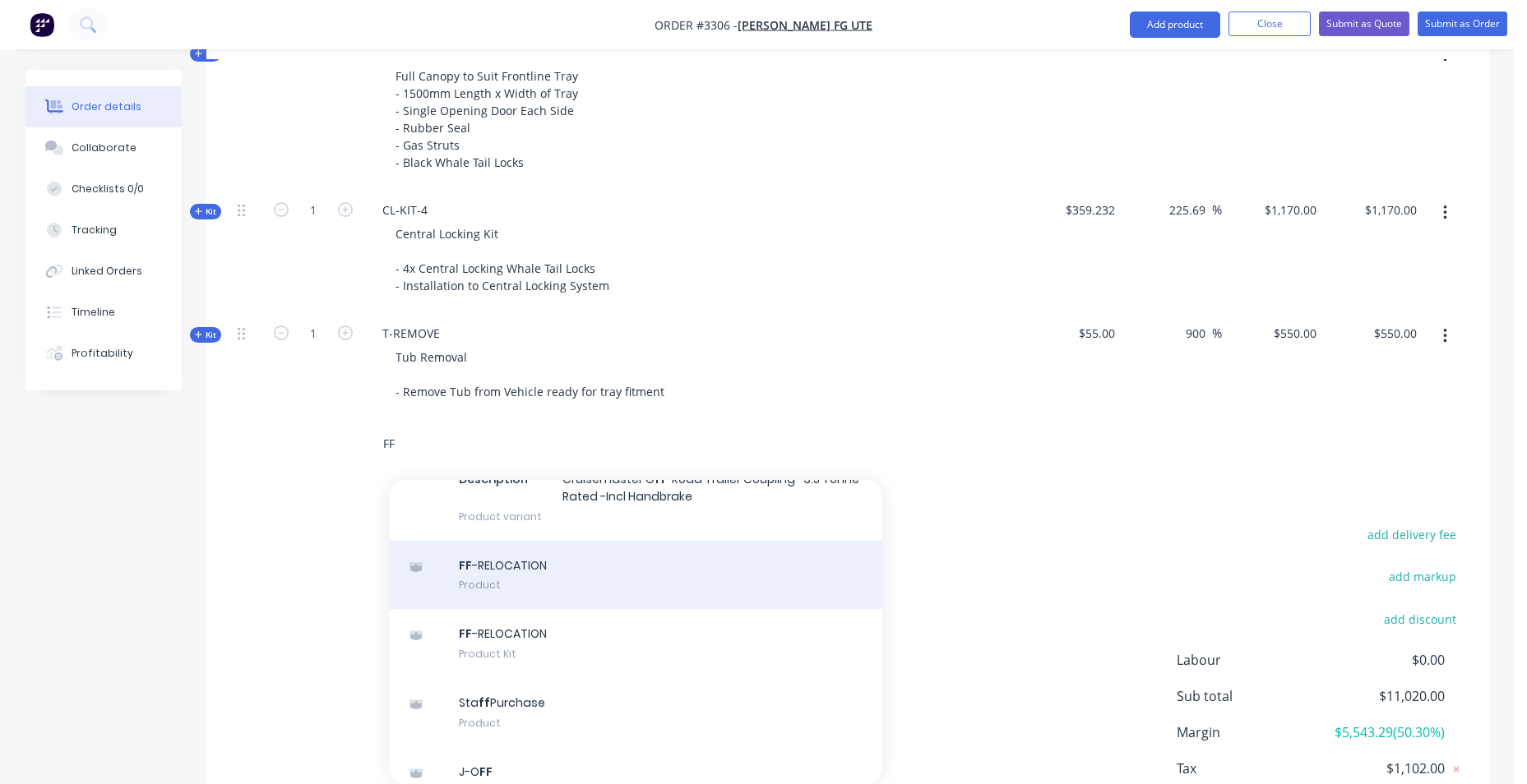
scroll to position [657, 0]
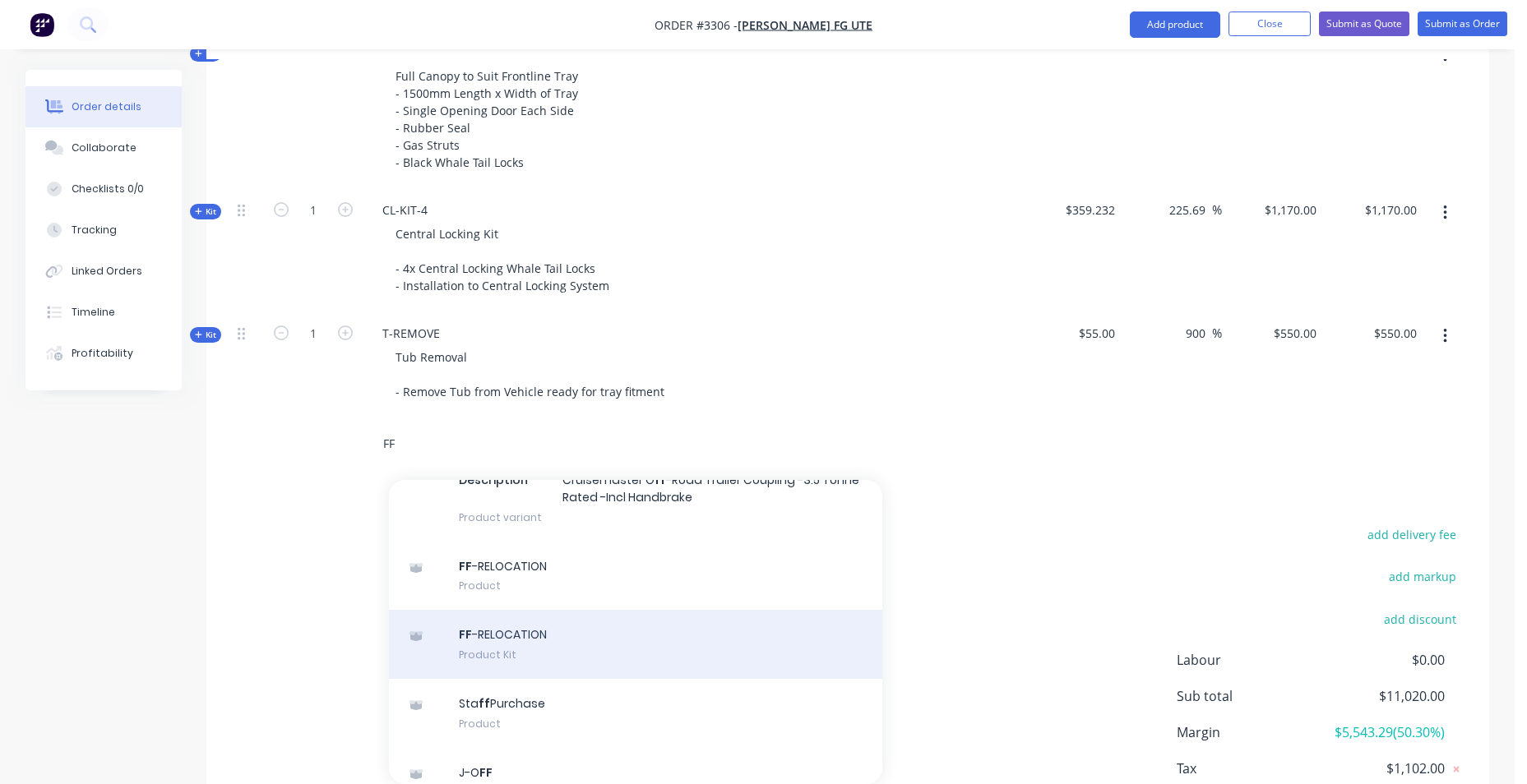
type input "FF"
click at [459, 610] on div "FF -RELOCATION Product Kit" at bounding box center [635, 644] width 493 height 69
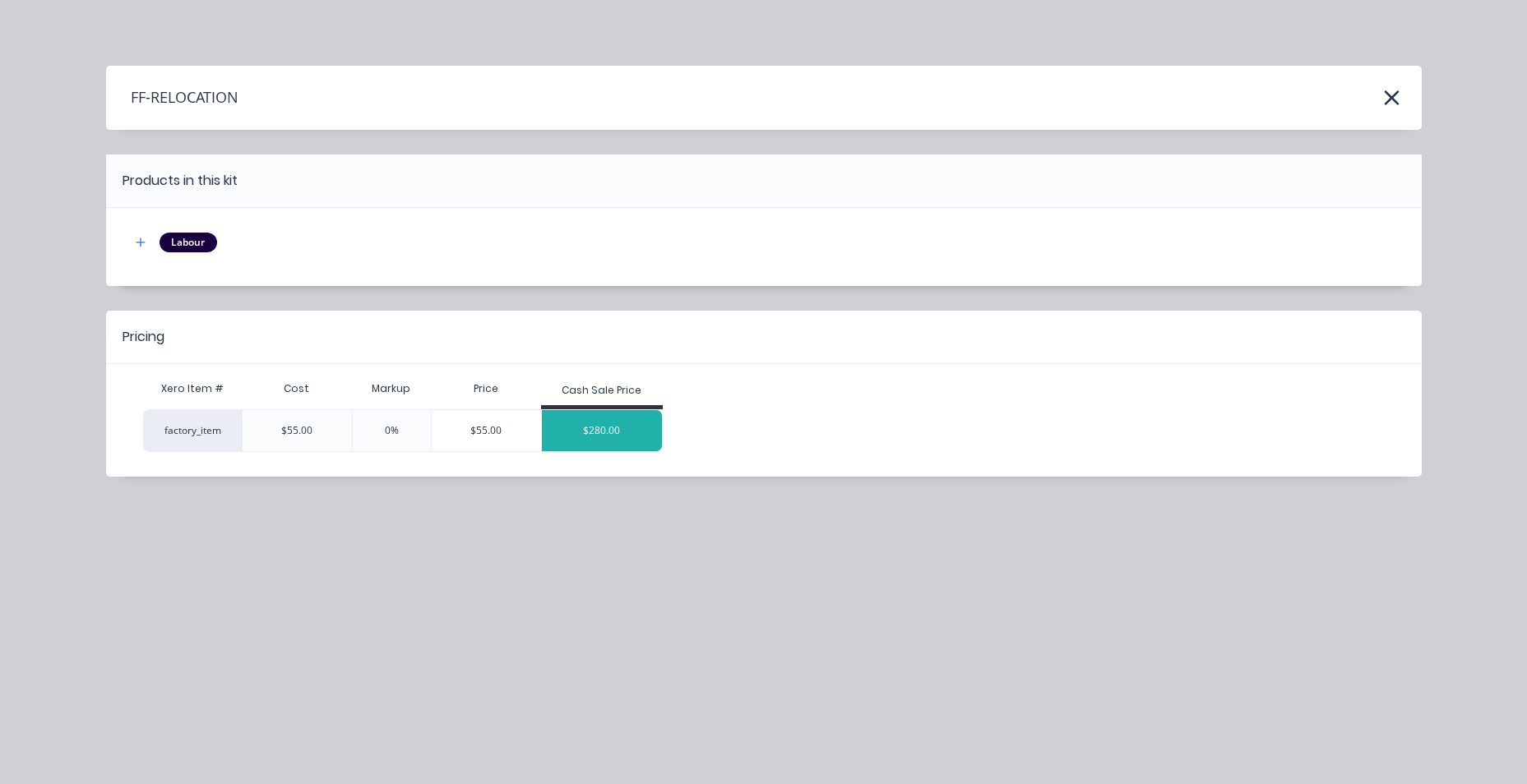
click at [597, 411] on div "$280.00" at bounding box center [602, 431] width 120 height 41
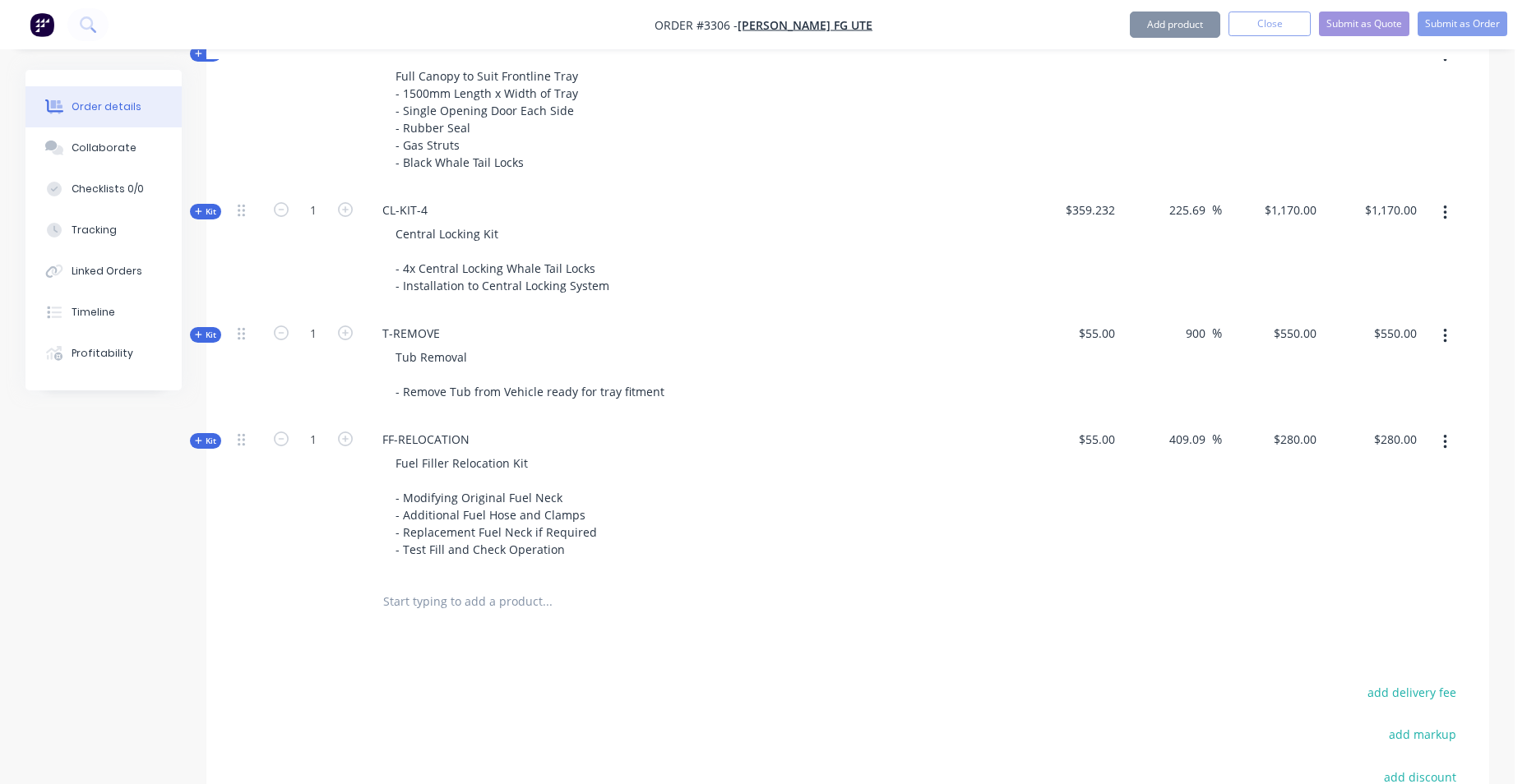
click at [452, 603] on input "text" at bounding box center [546, 601] width 329 height 33
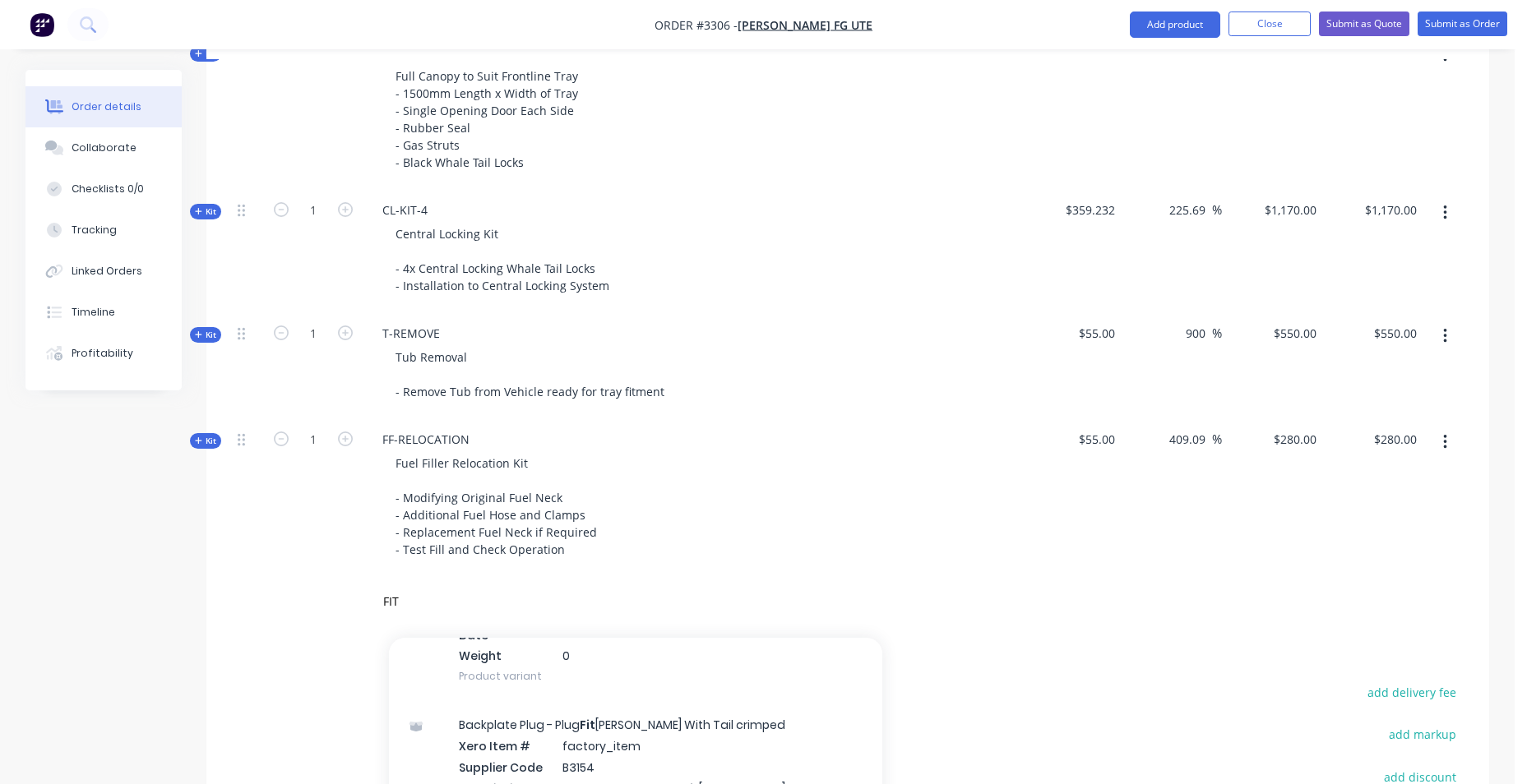
scroll to position [1069, 0]
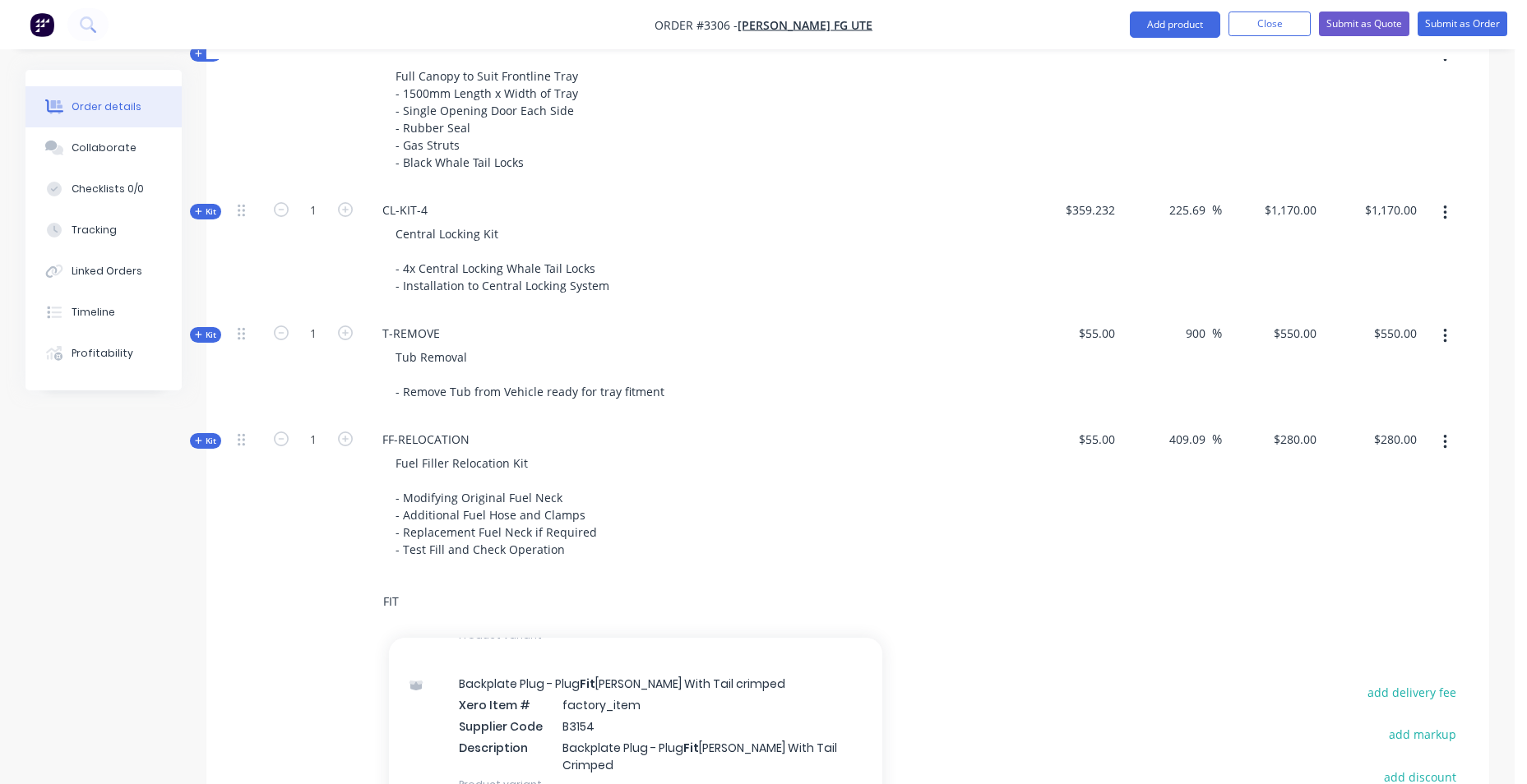
drag, startPoint x: 738, startPoint y: 710, endPoint x: 311, endPoint y: 603, distance: 440.2
click at [311, 603] on div "FIT Add FIT to order E.FLUX.CAMERA-BRACKET.CB005 Xero Item # factory_item Suppl…" at bounding box center [848, 602] width 1234 height 54
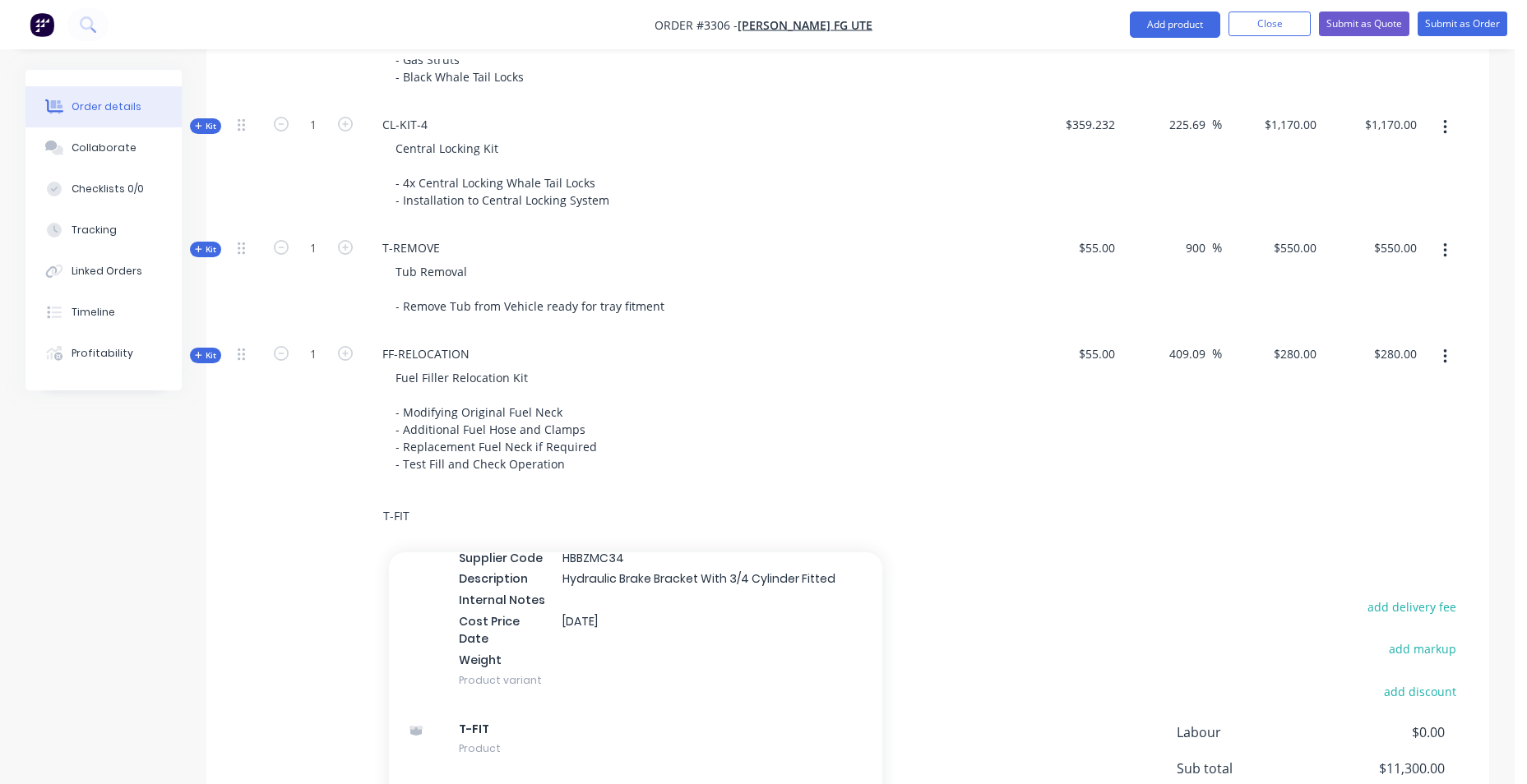
scroll to position [1309, 0]
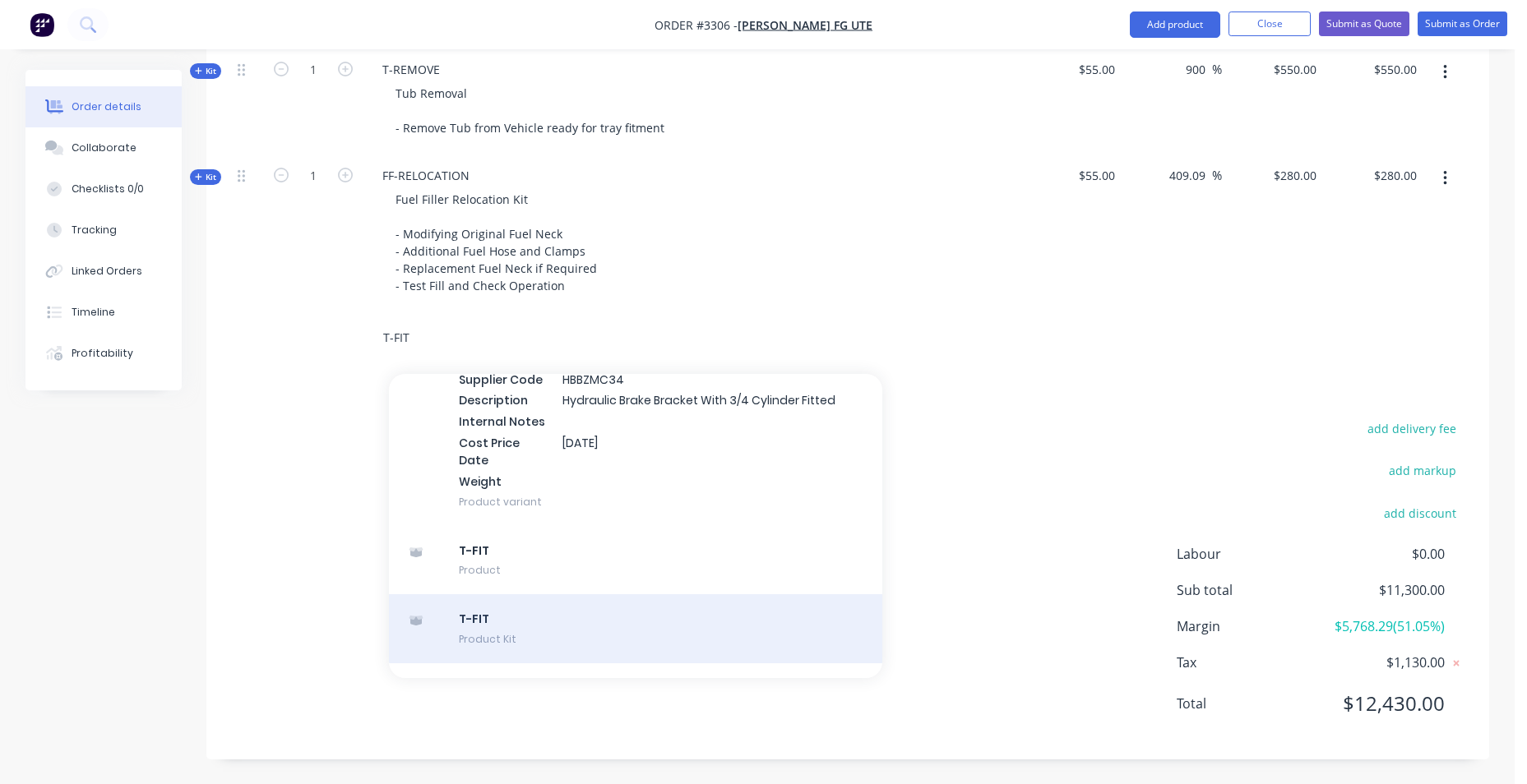
type input "T-FIT"
click at [597, 604] on div "T-FIT Product Kit" at bounding box center [635, 629] width 493 height 69
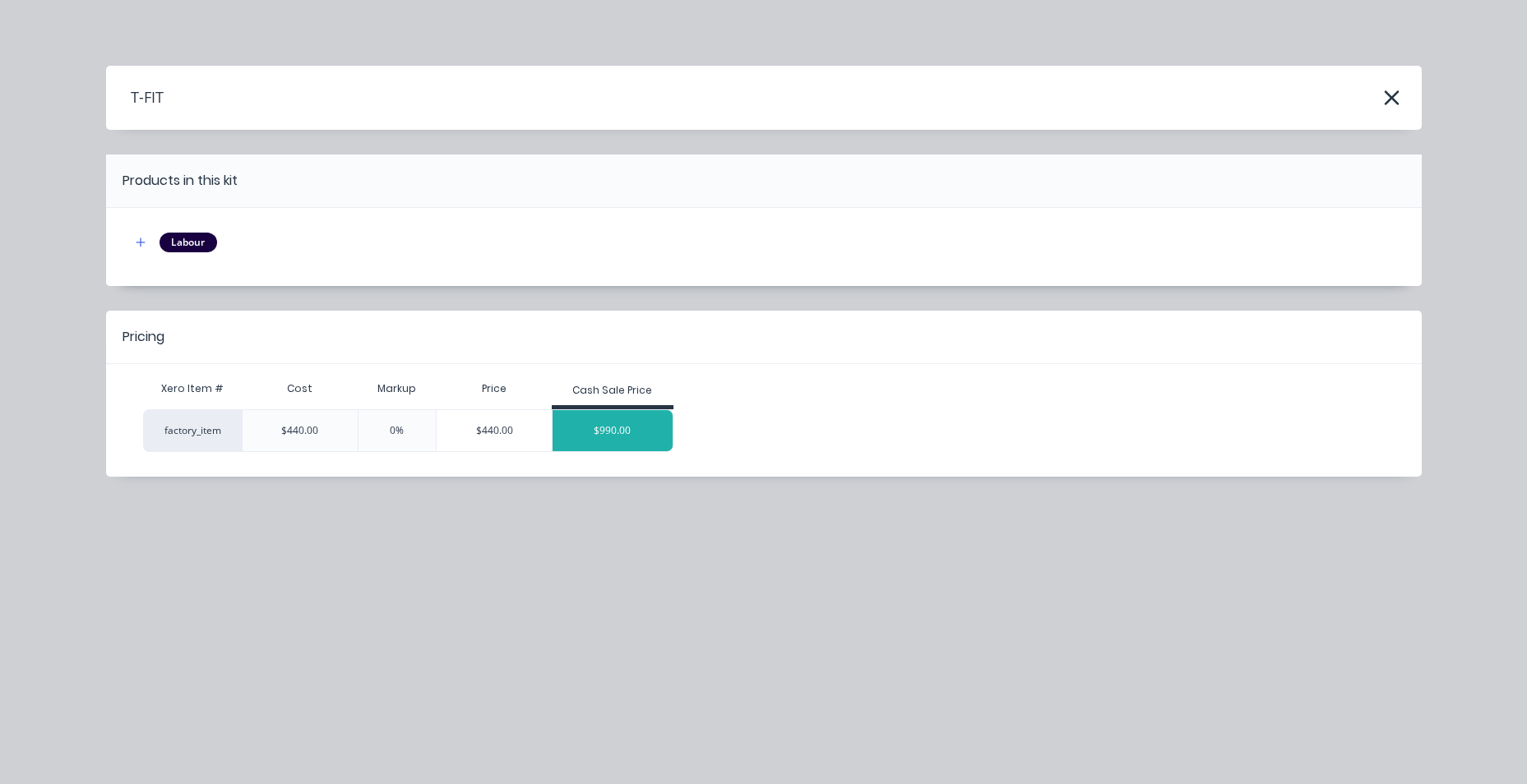
click at [619, 422] on div "$990.00" at bounding box center [612, 431] width 120 height 41
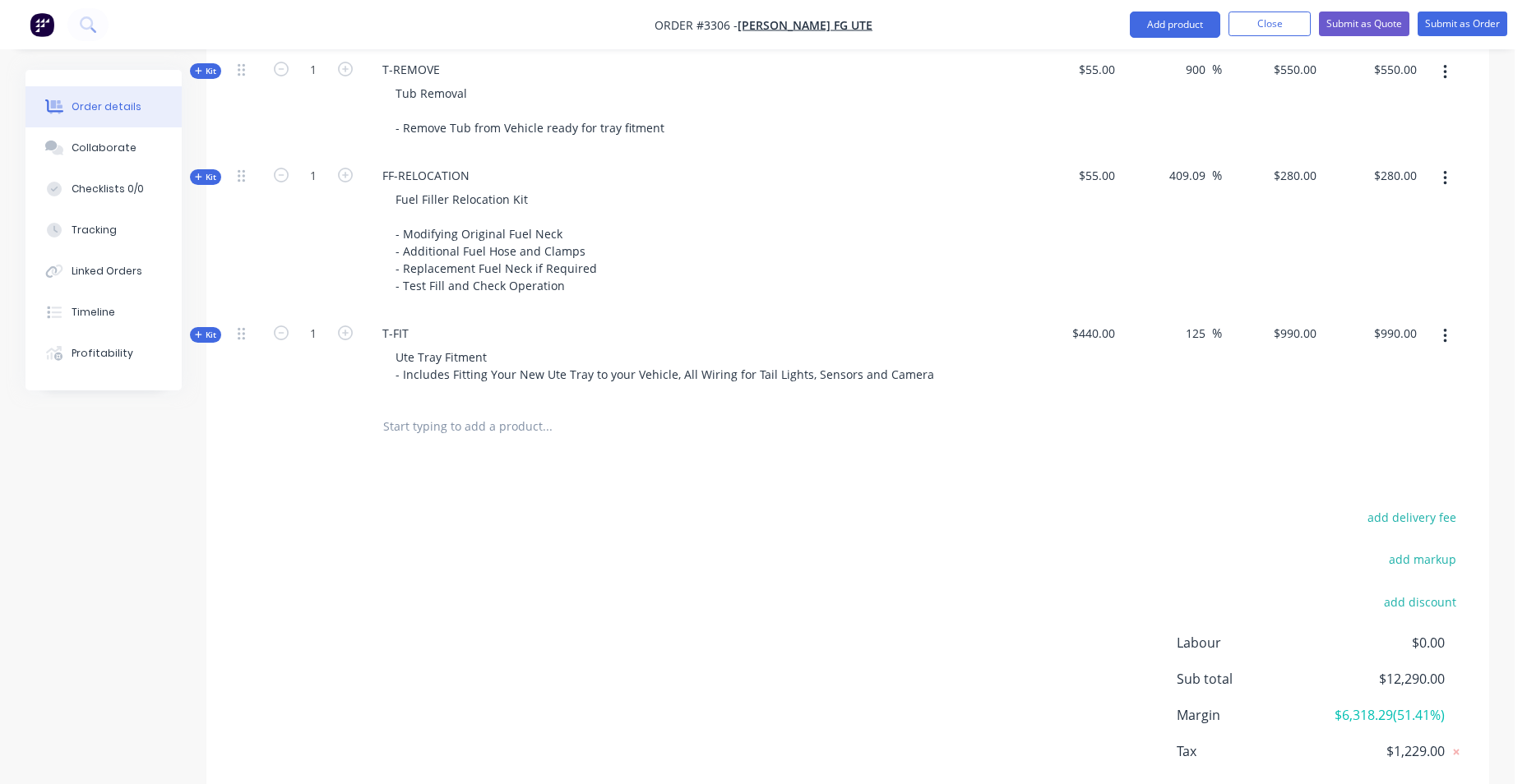
click at [512, 566] on div "add delivery fee add markup add discount Labour $0.00 Sub total $12,290.00 Marg…" at bounding box center [848, 665] width 1234 height 317
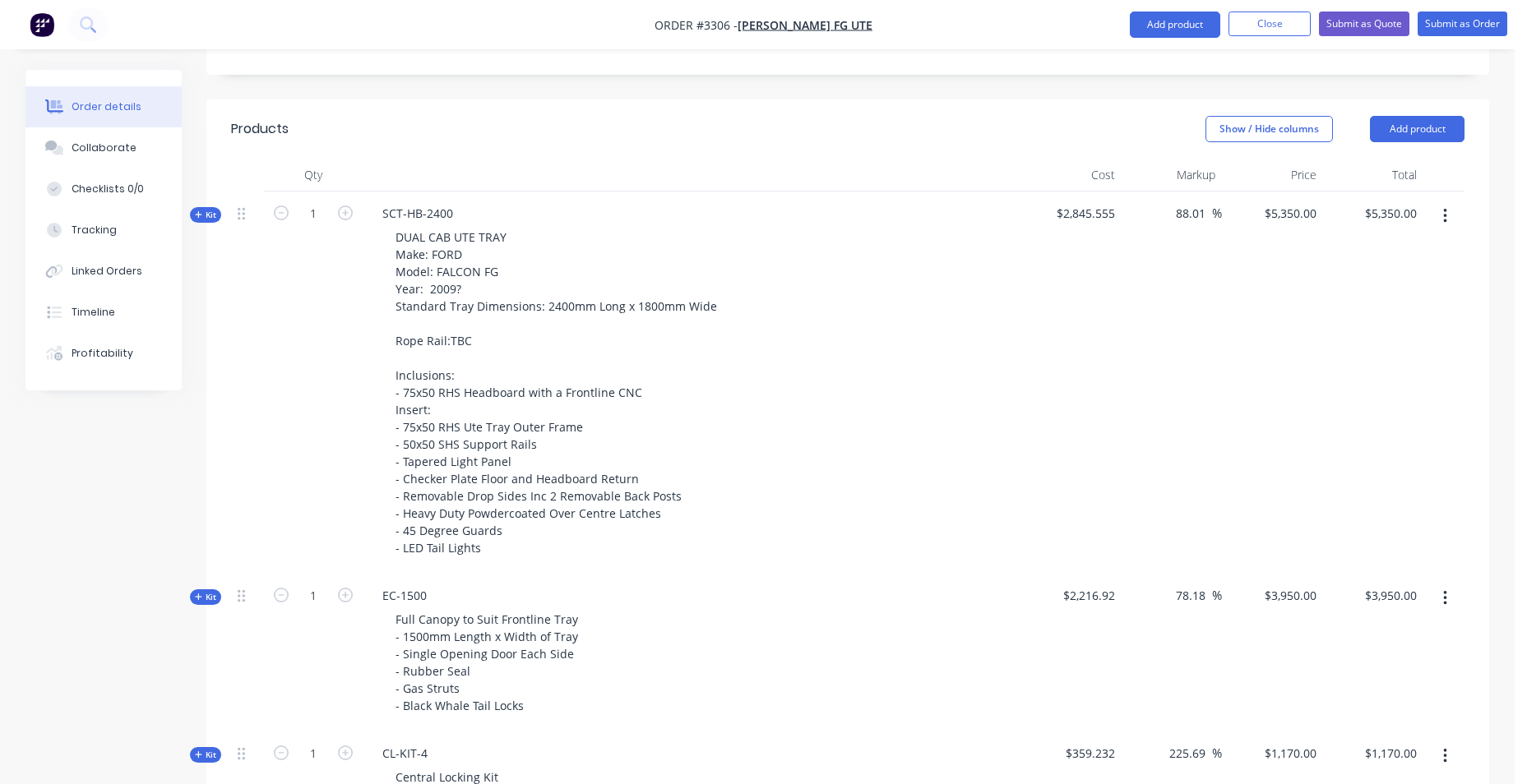
scroll to position [329, 0]
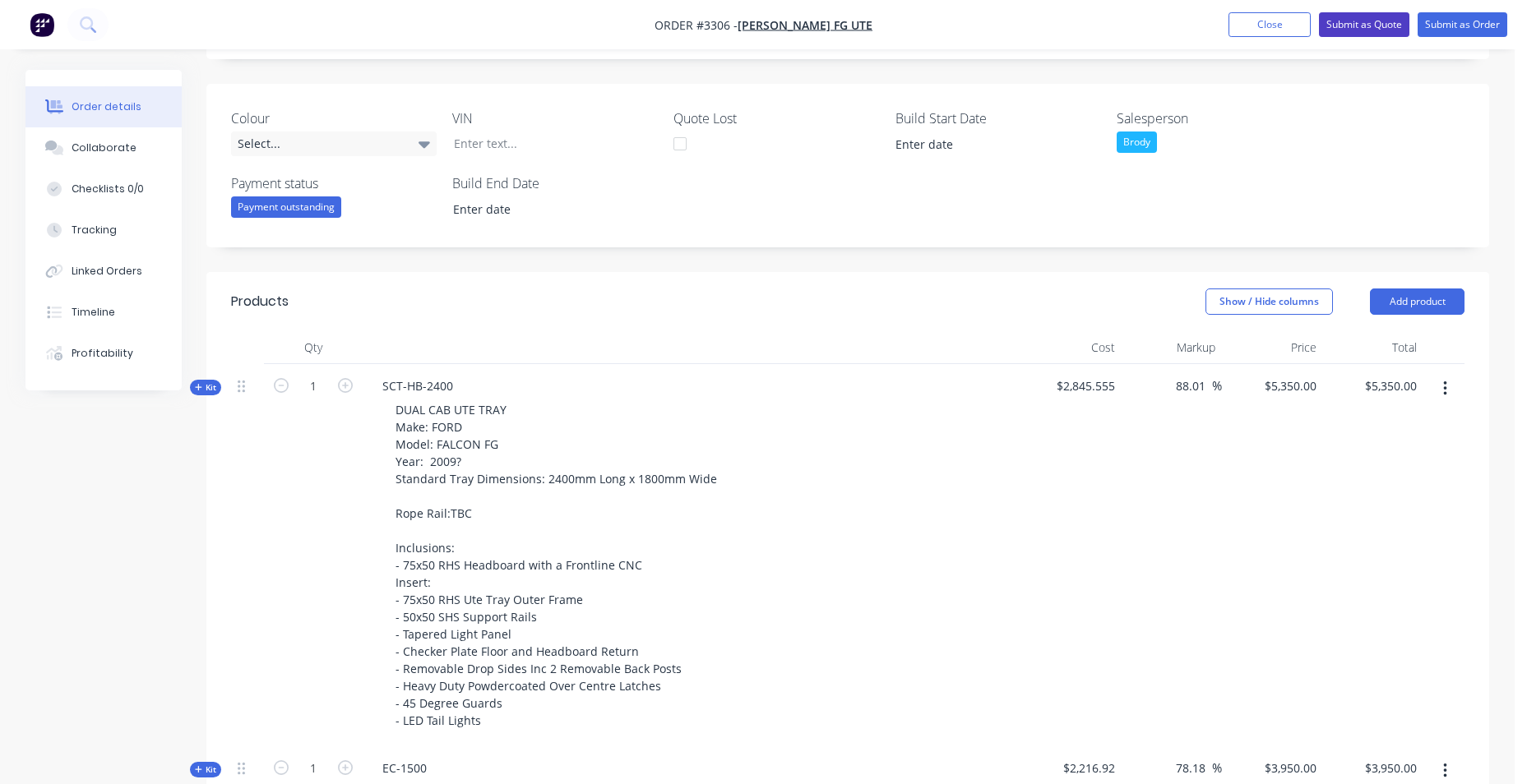
click at [1380, 25] on button "Submit as Quote" at bounding box center [1364, 25] width 91 height 25
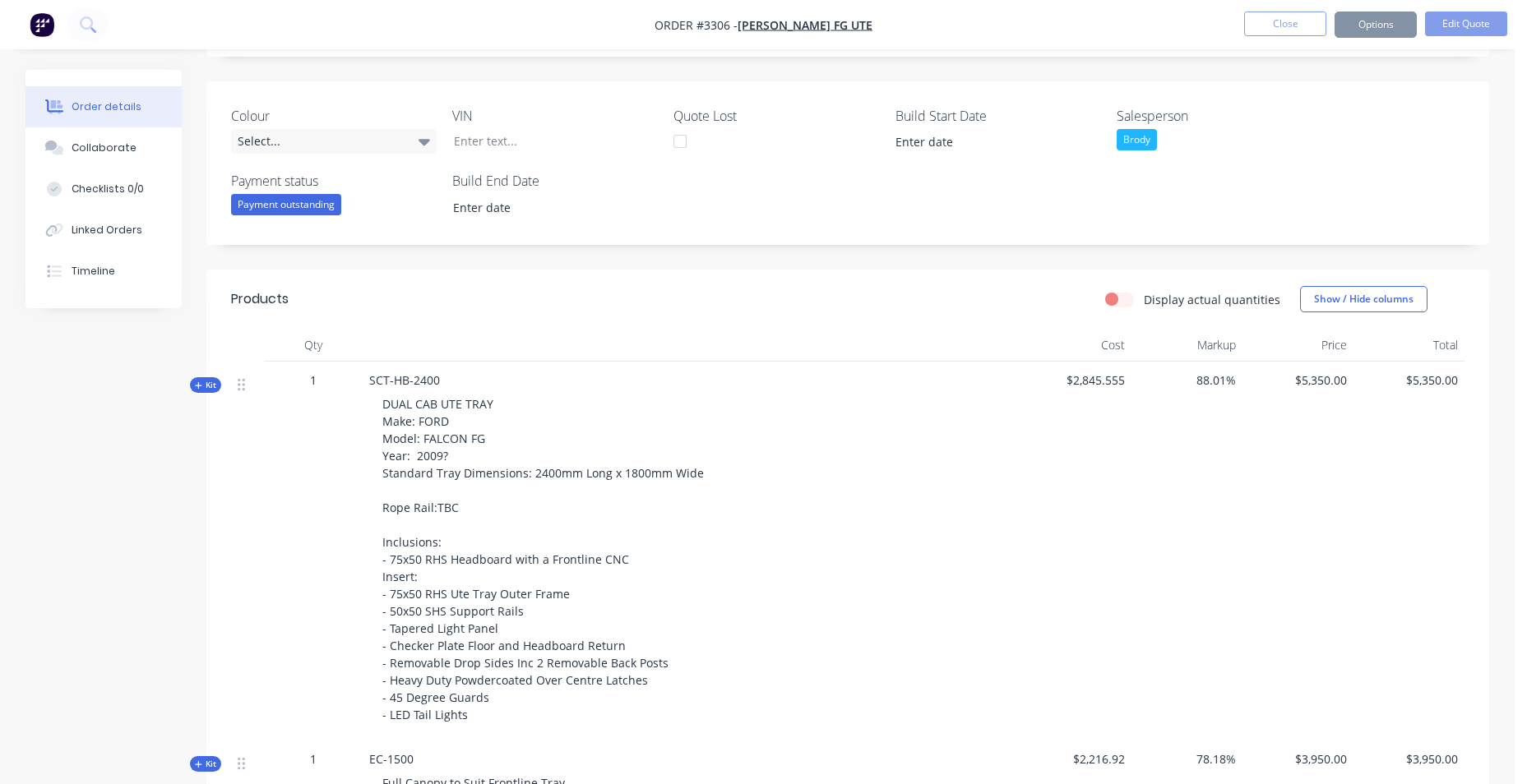
scroll to position [0, 0]
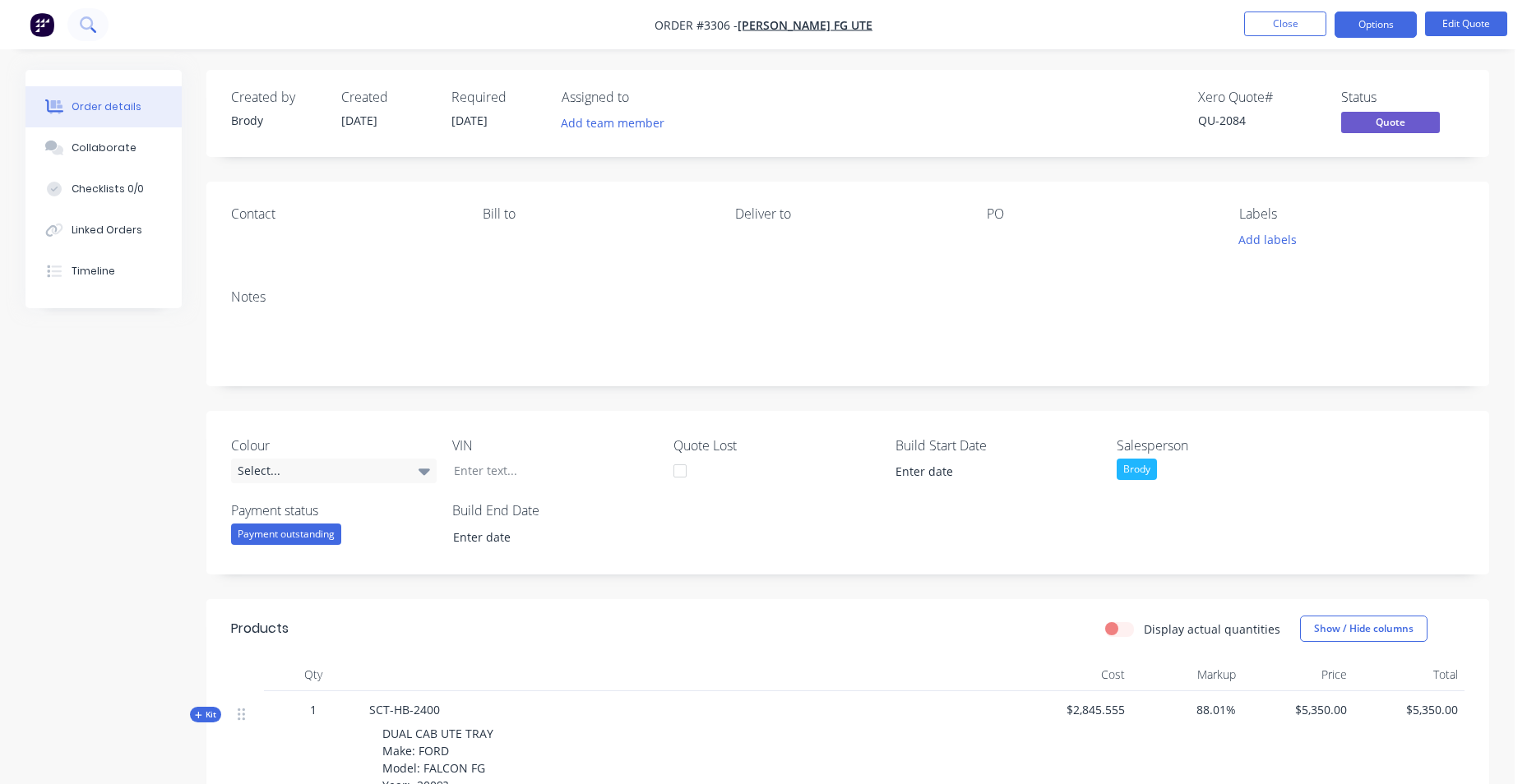
click at [92, 20] on icon at bounding box center [86, 23] width 13 height 13
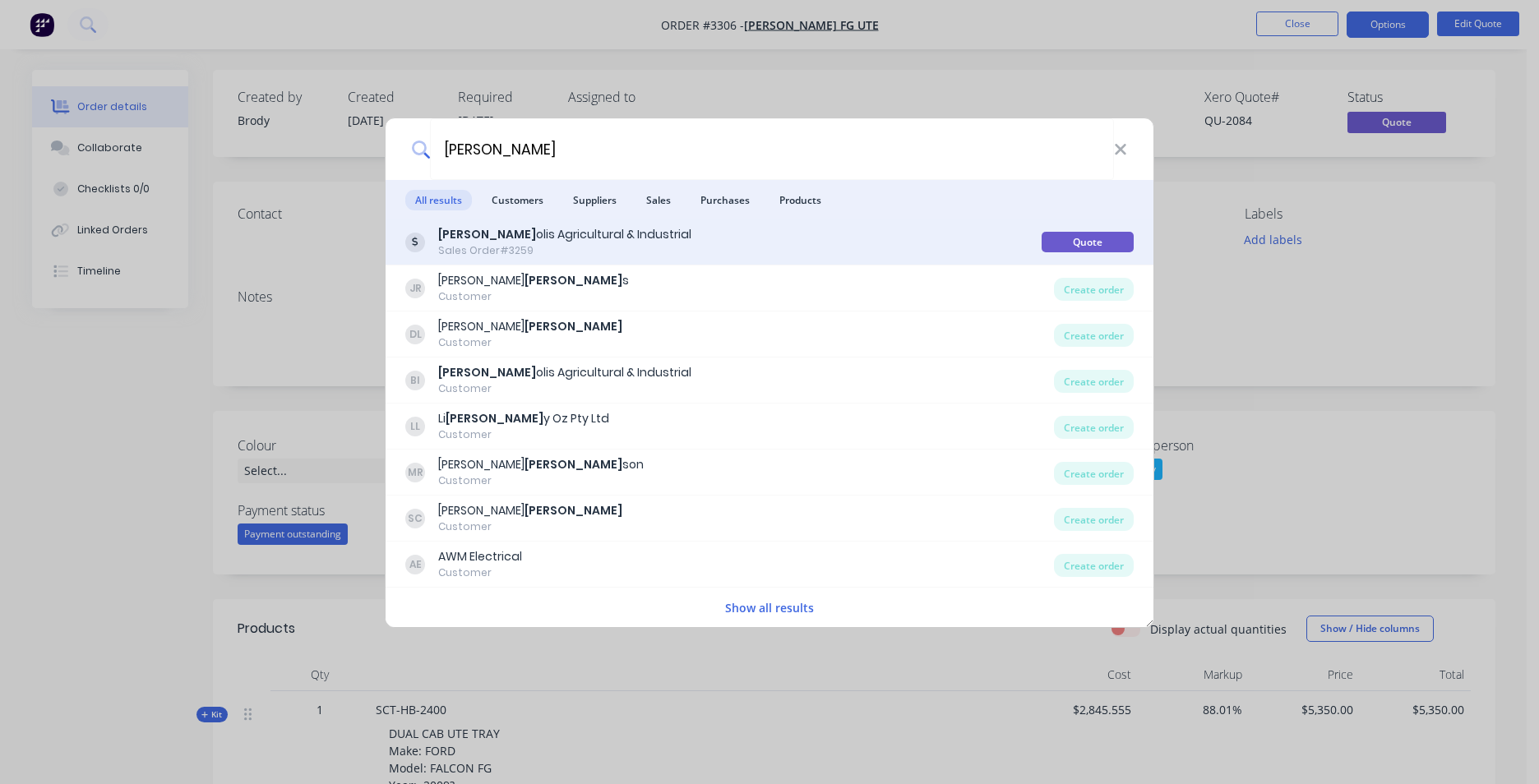
type input "BERT"
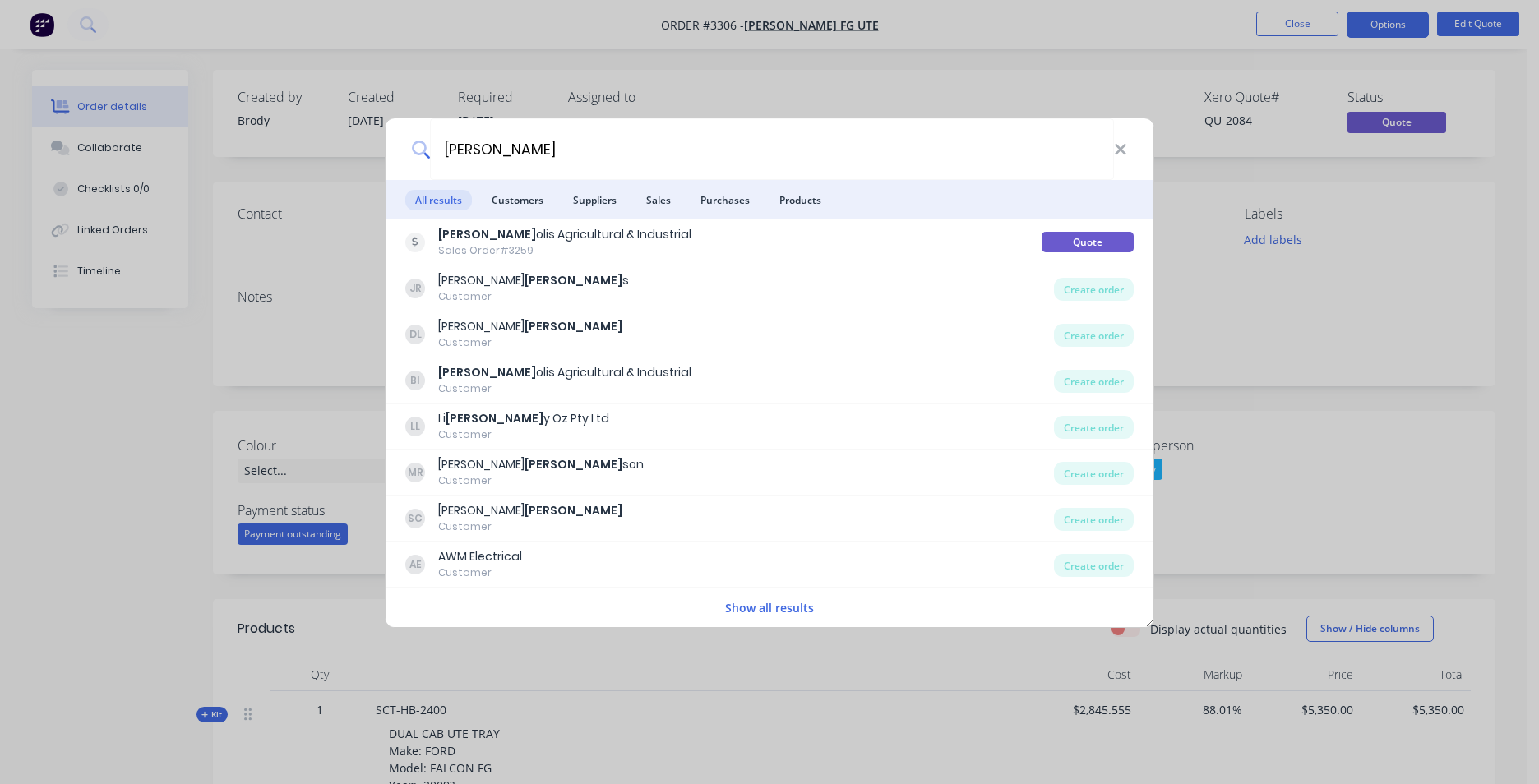
drag, startPoint x: 599, startPoint y: 238, endPoint x: 588, endPoint y: 238, distance: 11.0
click at [592, 238] on div "Bert olis Agricultural & Industrial" at bounding box center [564, 235] width 253 height 18
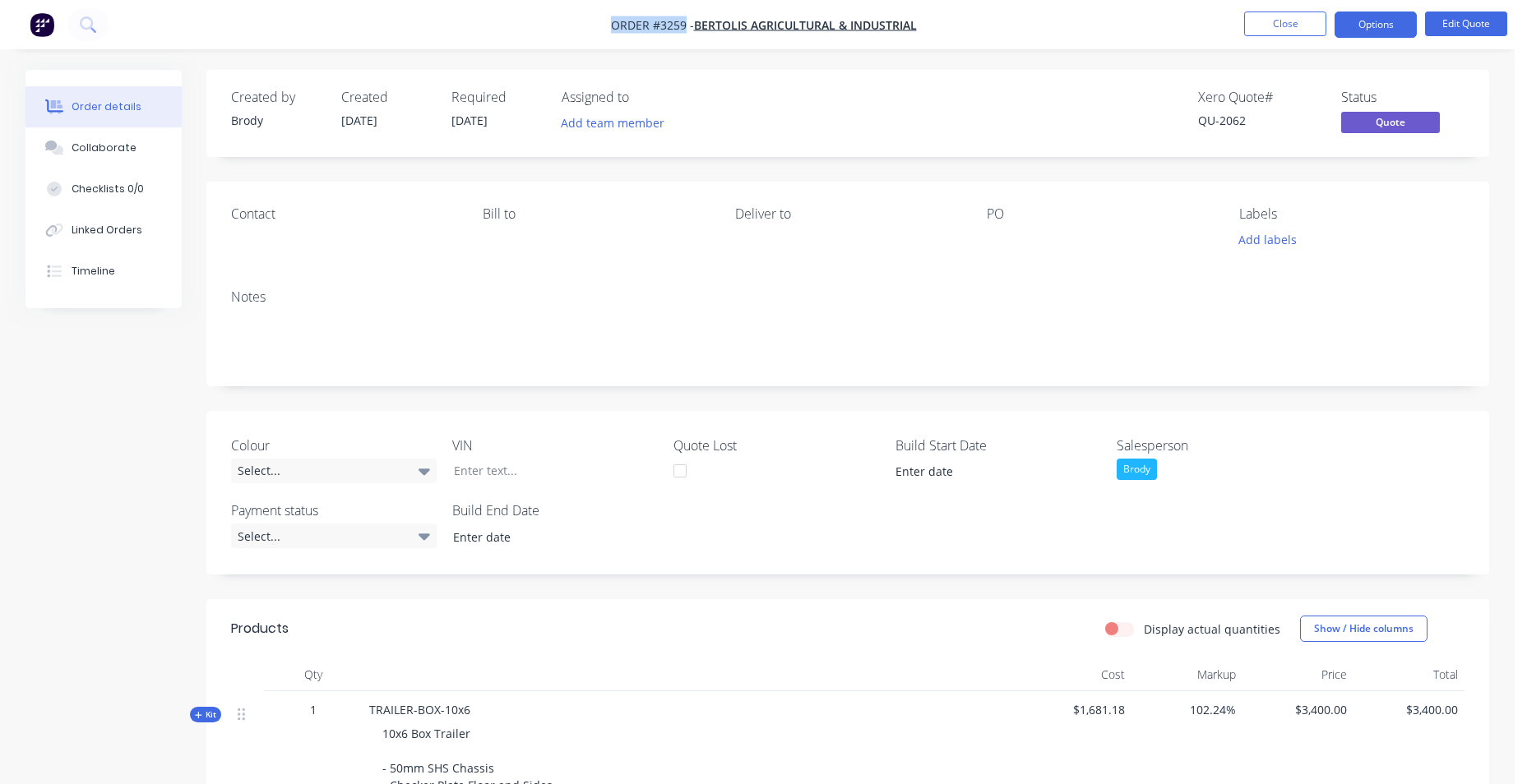
drag, startPoint x: 601, startPoint y: 23, endPoint x: 683, endPoint y: 23, distance: 82.0
click at [683, 23] on nav "Order #3259 - Bertolis Agricultural & Industrial Close Options Edit Quote" at bounding box center [763, 25] width 1527 height 49
drag, startPoint x: 682, startPoint y: 23, endPoint x: 659, endPoint y: 23, distance: 23.0
copy span "Order #3259"
click at [93, 17] on icon at bounding box center [88, 25] width 16 height 16
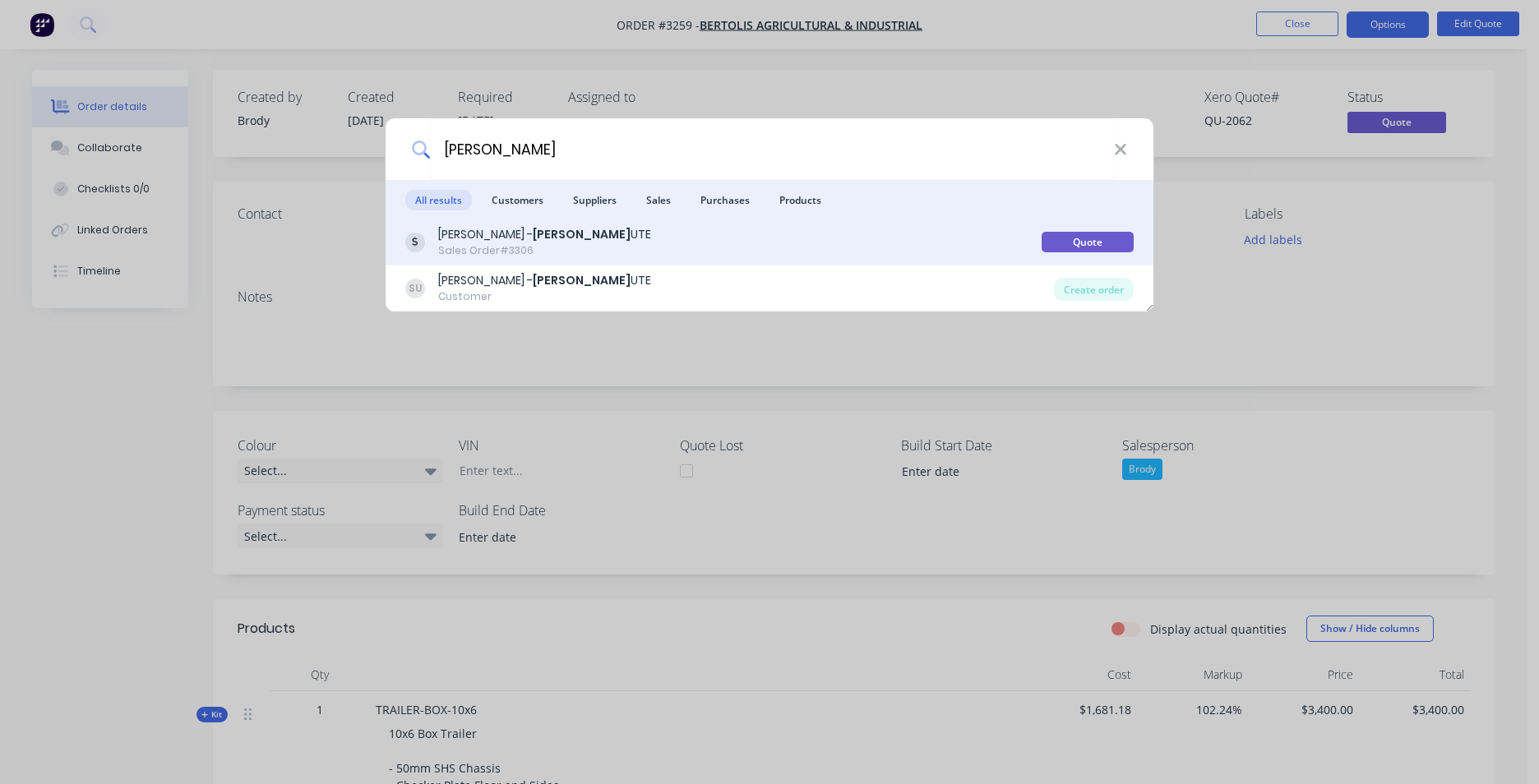
type input "FORD FG"
click at [608, 256] on div "STUART - FORD FG UTE Sales Order #3306" at bounding box center [723, 242] width 636 height 32
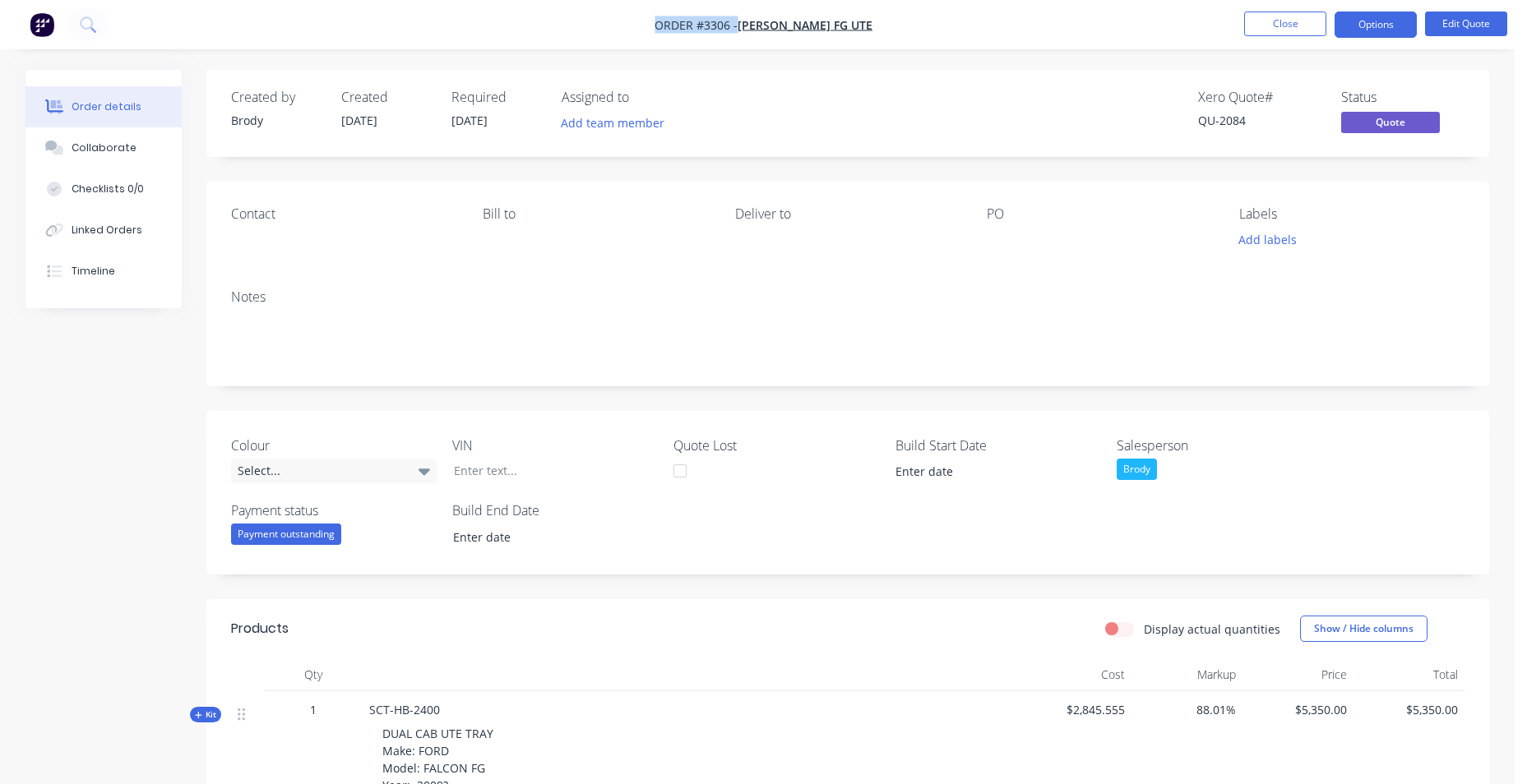
drag, startPoint x: 826, startPoint y: 21, endPoint x: 738, endPoint y: 30, distance: 88.5
click at [738, 30] on nav "Order #3306 - STUART - FORD FG UTE Close Options Edit Quote" at bounding box center [763, 25] width 1527 height 49
drag, startPoint x: 738, startPoint y: 30, endPoint x: 723, endPoint y: 26, distance: 15.5
copy span "Order #3306 -"
click at [97, 20] on button at bounding box center [88, 24] width 41 height 33
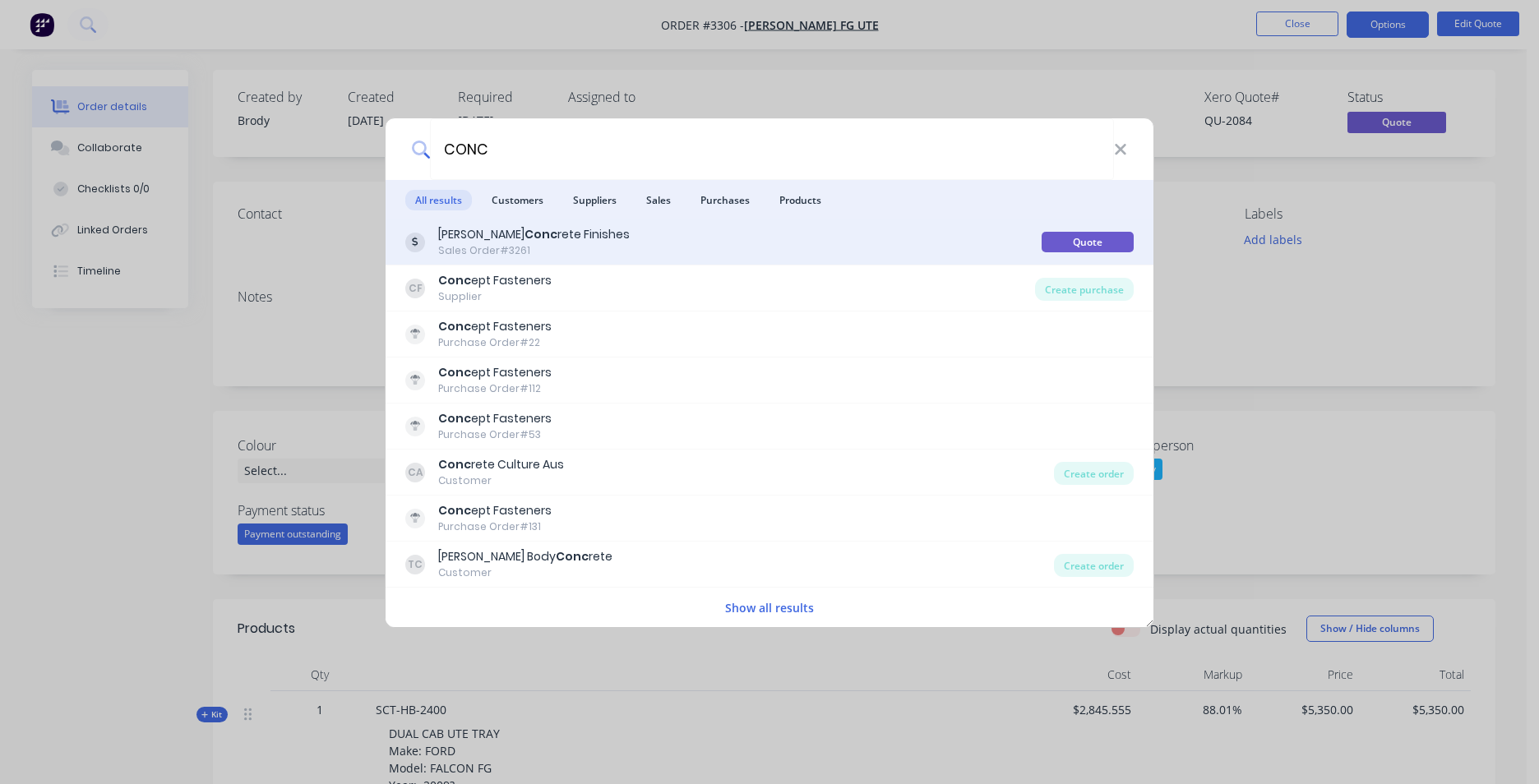
type input "CONC"
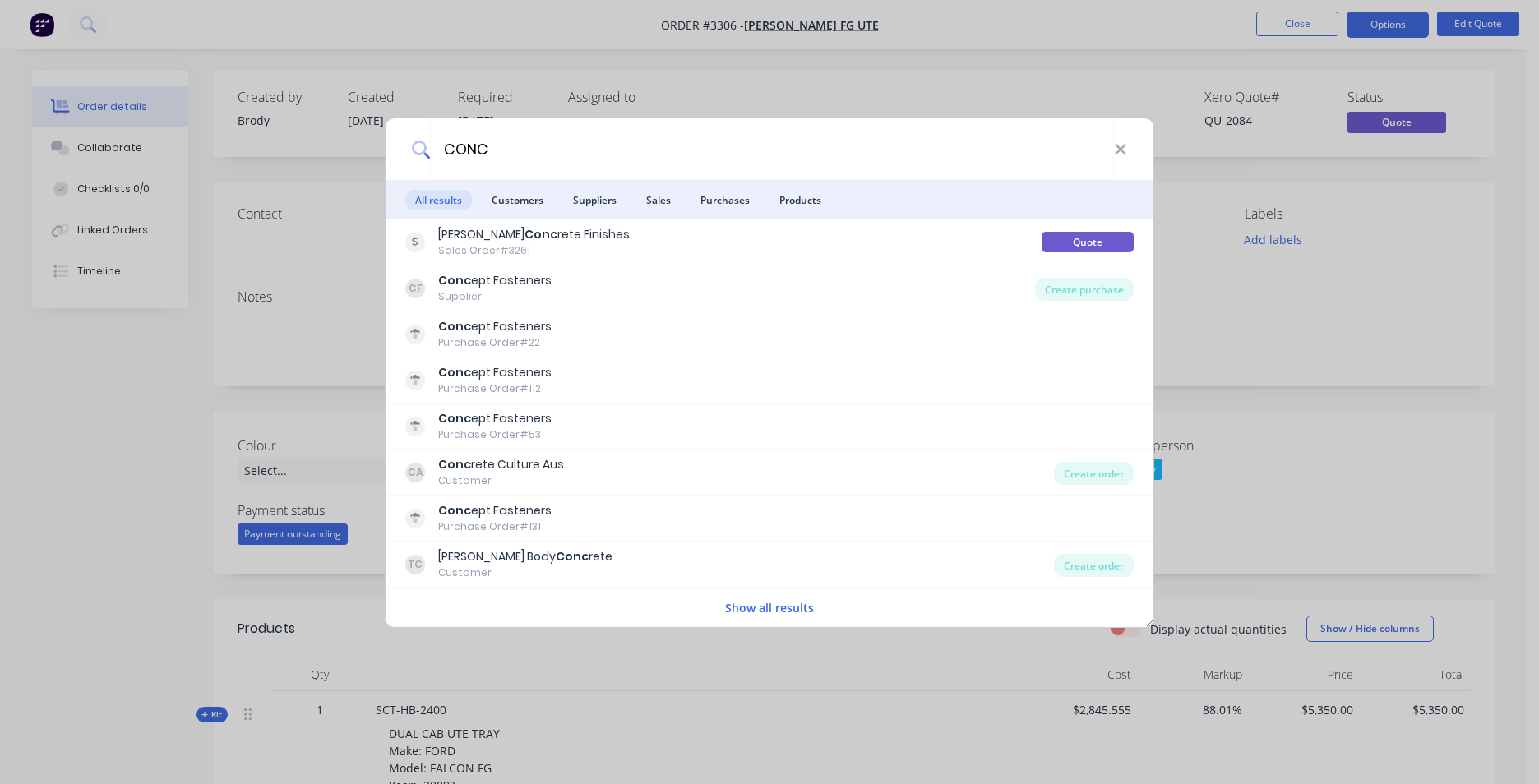
click at [522, 248] on div "Sales Order #3261" at bounding box center [533, 250] width 191 height 15
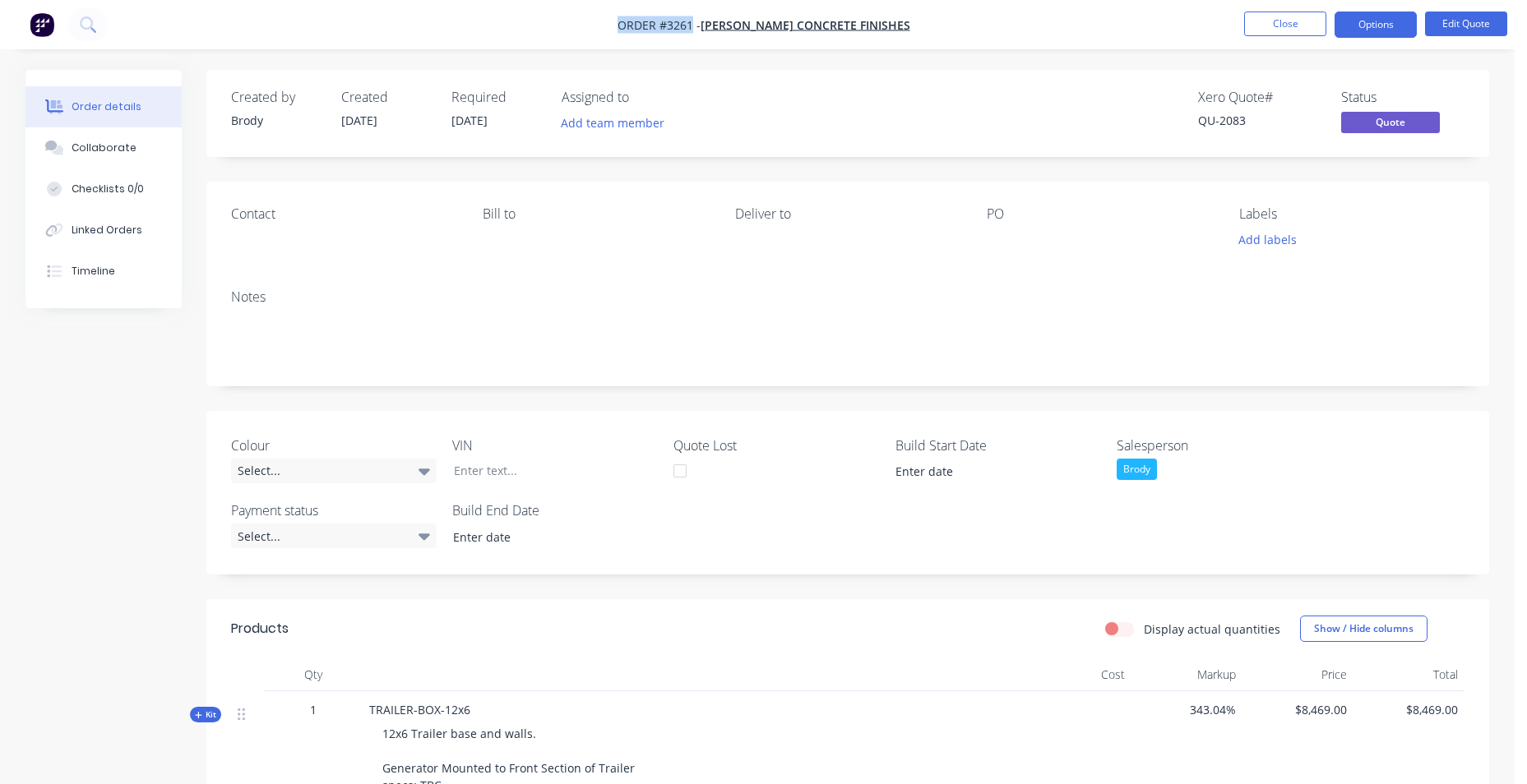
drag, startPoint x: 620, startPoint y: 24, endPoint x: 707, endPoint y: 20, distance: 87.1
click at [707, 20] on nav "Order #3261 - Coulson's Concrete Finishes Close Options Edit Quote" at bounding box center [763, 25] width 1527 height 49
drag, startPoint x: 707, startPoint y: 20, endPoint x: 695, endPoint y: 21, distance: 12.0
copy span "Order #3261"
click at [42, 16] on img "button" at bounding box center [42, 25] width 25 height 25
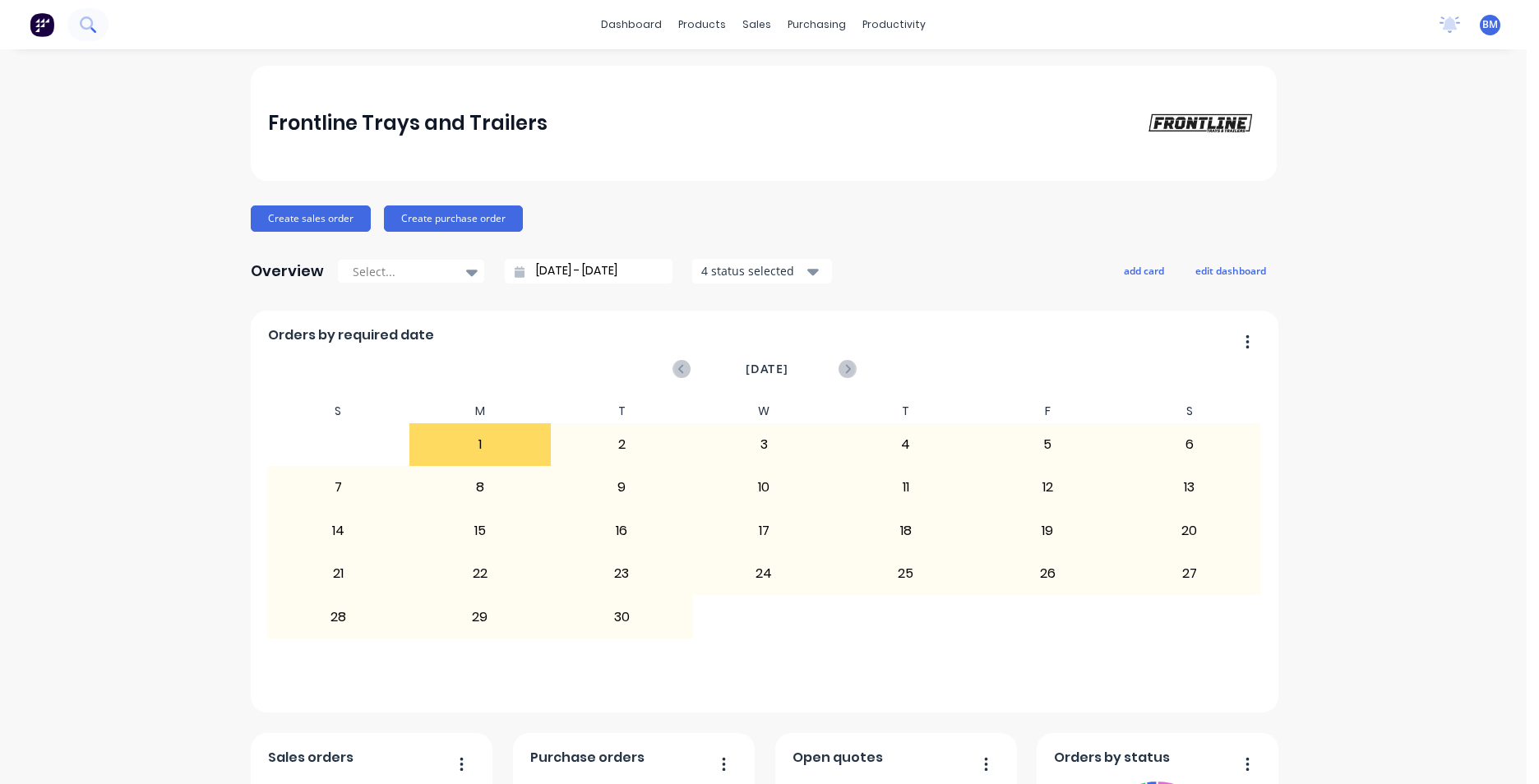
drag, startPoint x: 67, startPoint y: 33, endPoint x: 92, endPoint y: 26, distance: 26.0
click at [75, 33] on div at bounding box center [54, 24] width 108 height 33
click at [92, 25] on icon at bounding box center [86, 23] width 13 height 13
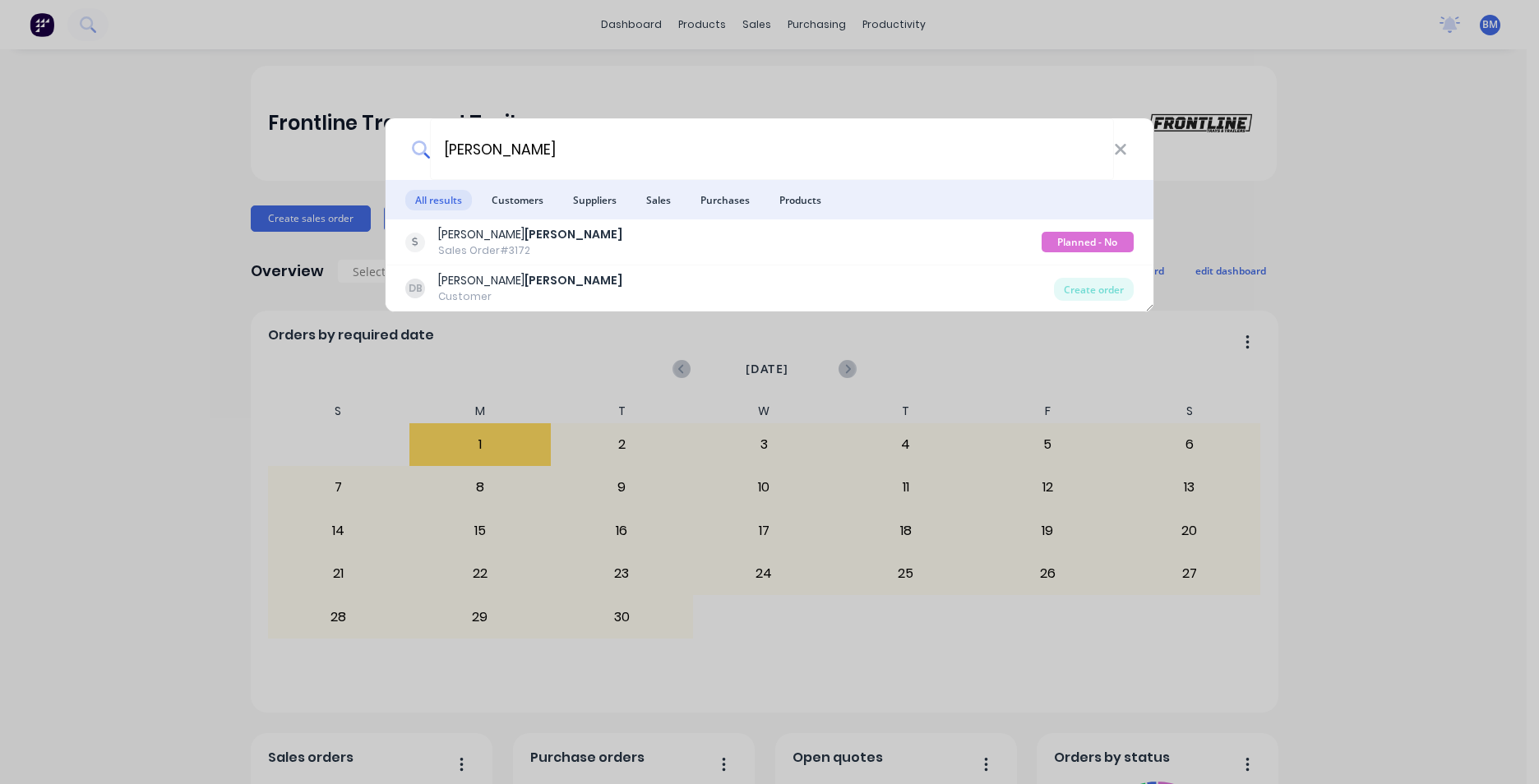
type input "BARLOW"
click at [1129, 147] on div "BARLOW" at bounding box center [770, 149] width 768 height 62
click at [1112, 147] on input "BARLOW" at bounding box center [772, 149] width 684 height 62
click at [1114, 147] on icon at bounding box center [1120, 150] width 13 height 18
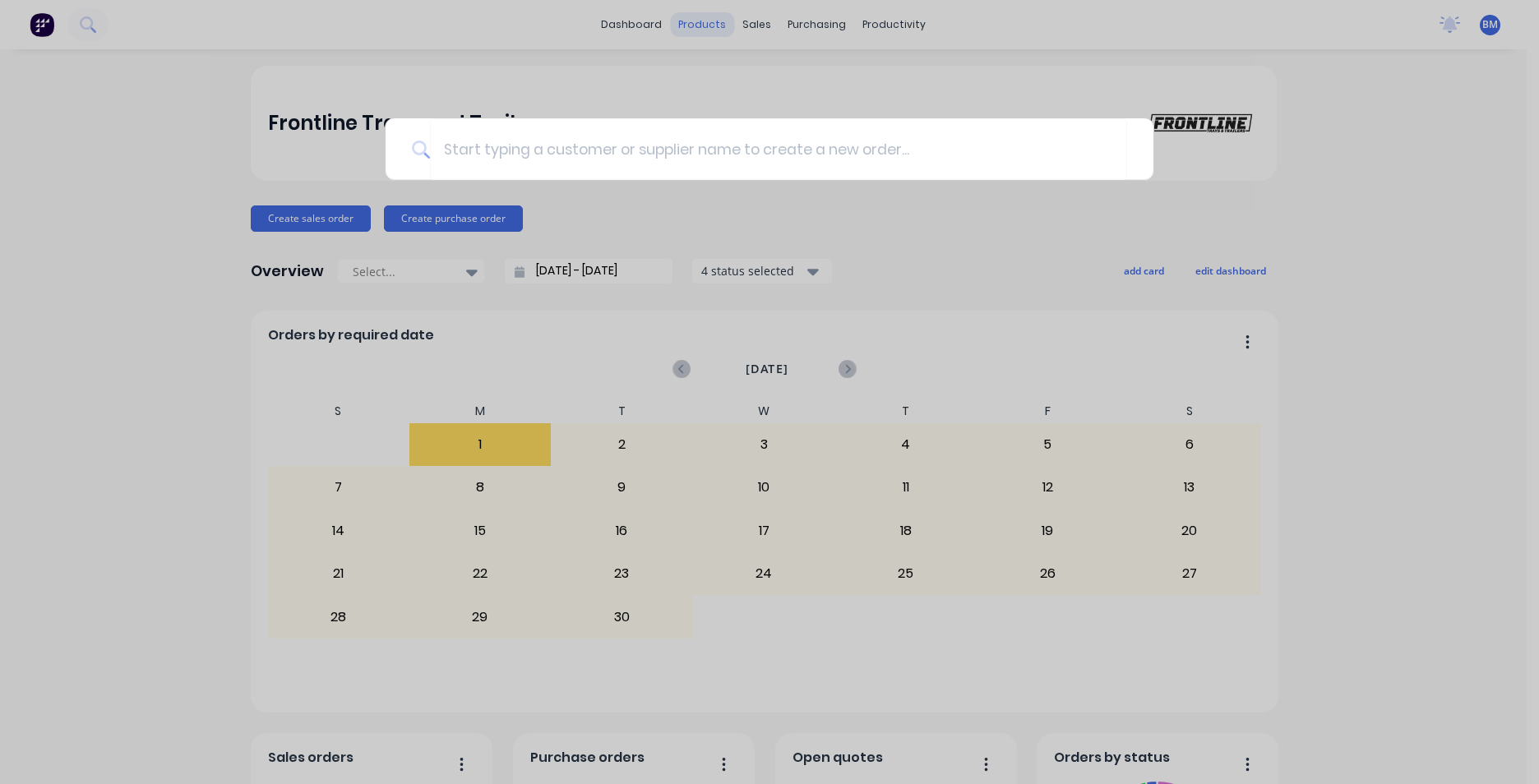
drag, startPoint x: 458, startPoint y: 43, endPoint x: 678, endPoint y: 31, distance: 220.3
click at [459, 42] on div at bounding box center [769, 392] width 1539 height 784
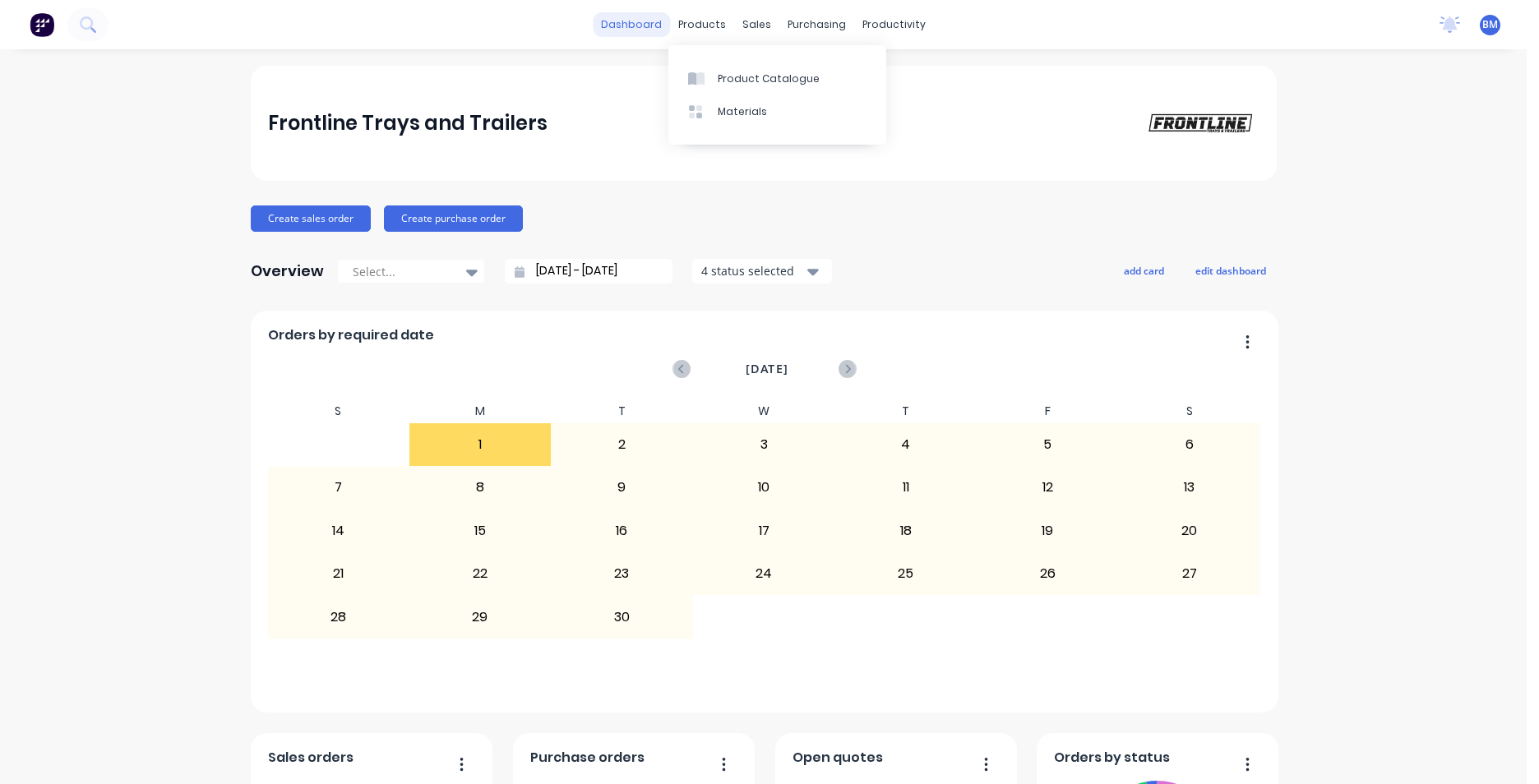
click at [613, 33] on link "dashboard" at bounding box center [632, 25] width 78 height 25
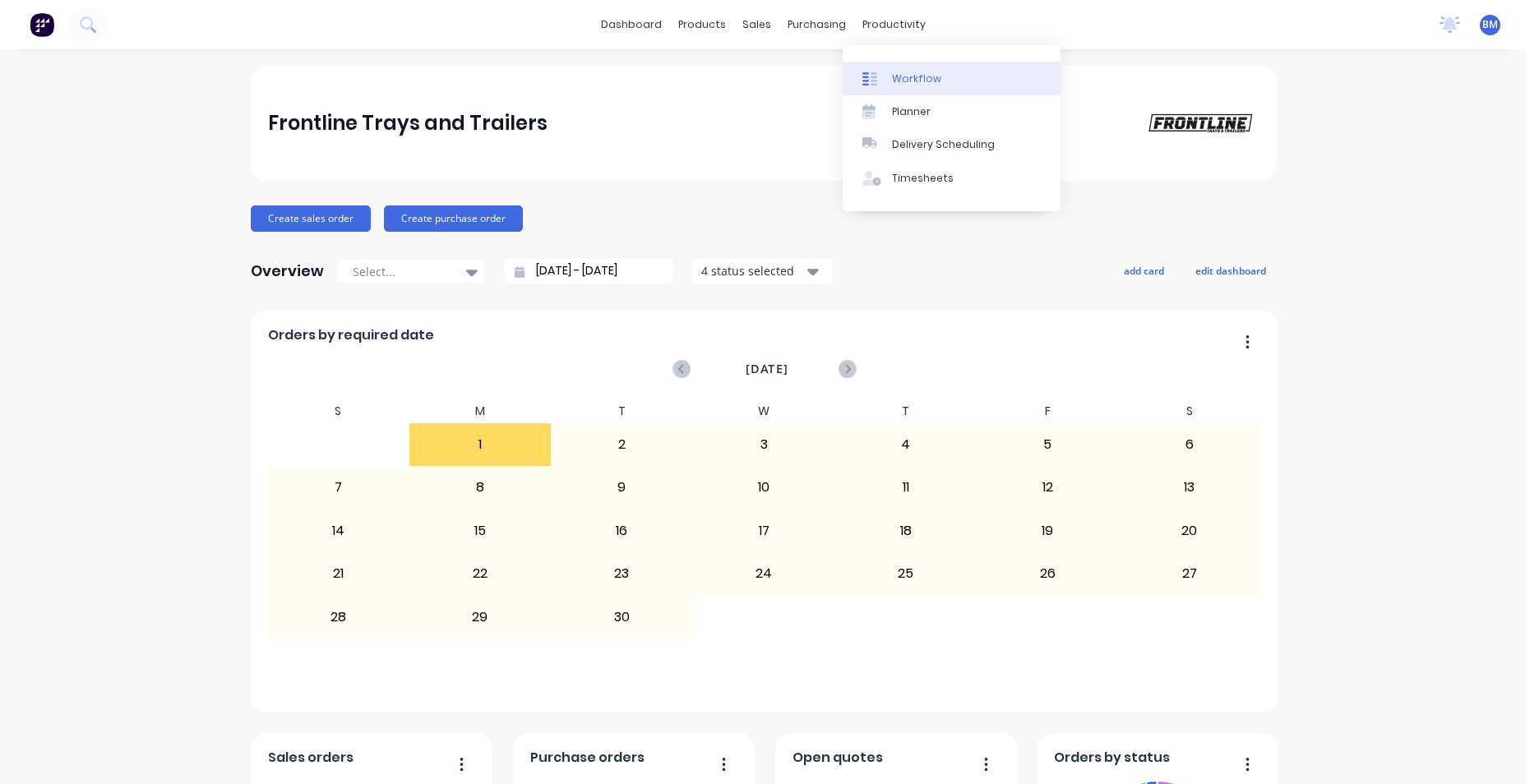
click at [899, 81] on div "Workflow" at bounding box center [916, 78] width 49 height 15
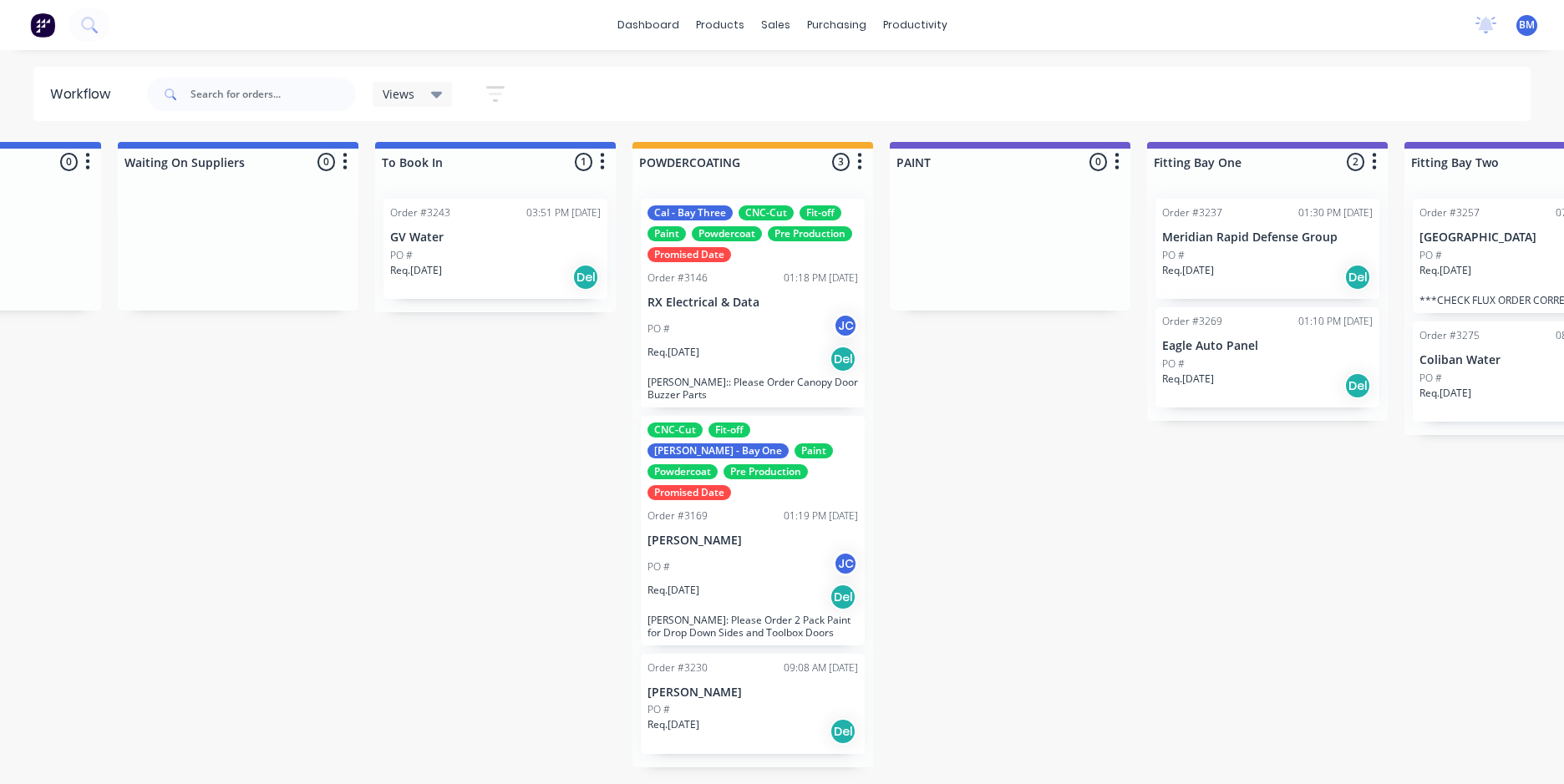
scroll to position [0, 3031]
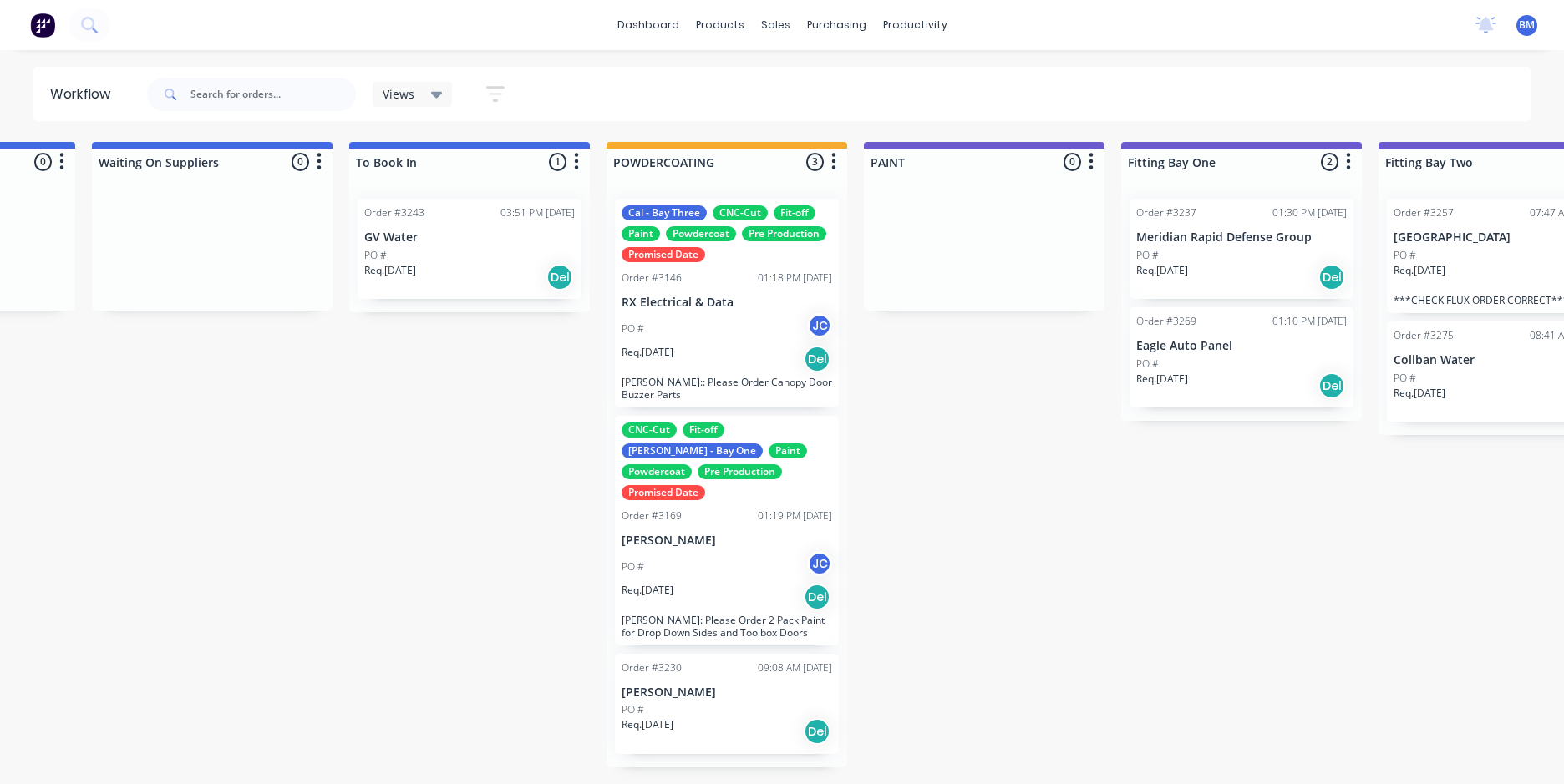
click at [698, 307] on p "RX Electrical & Data" at bounding box center [726, 303] width 210 height 14
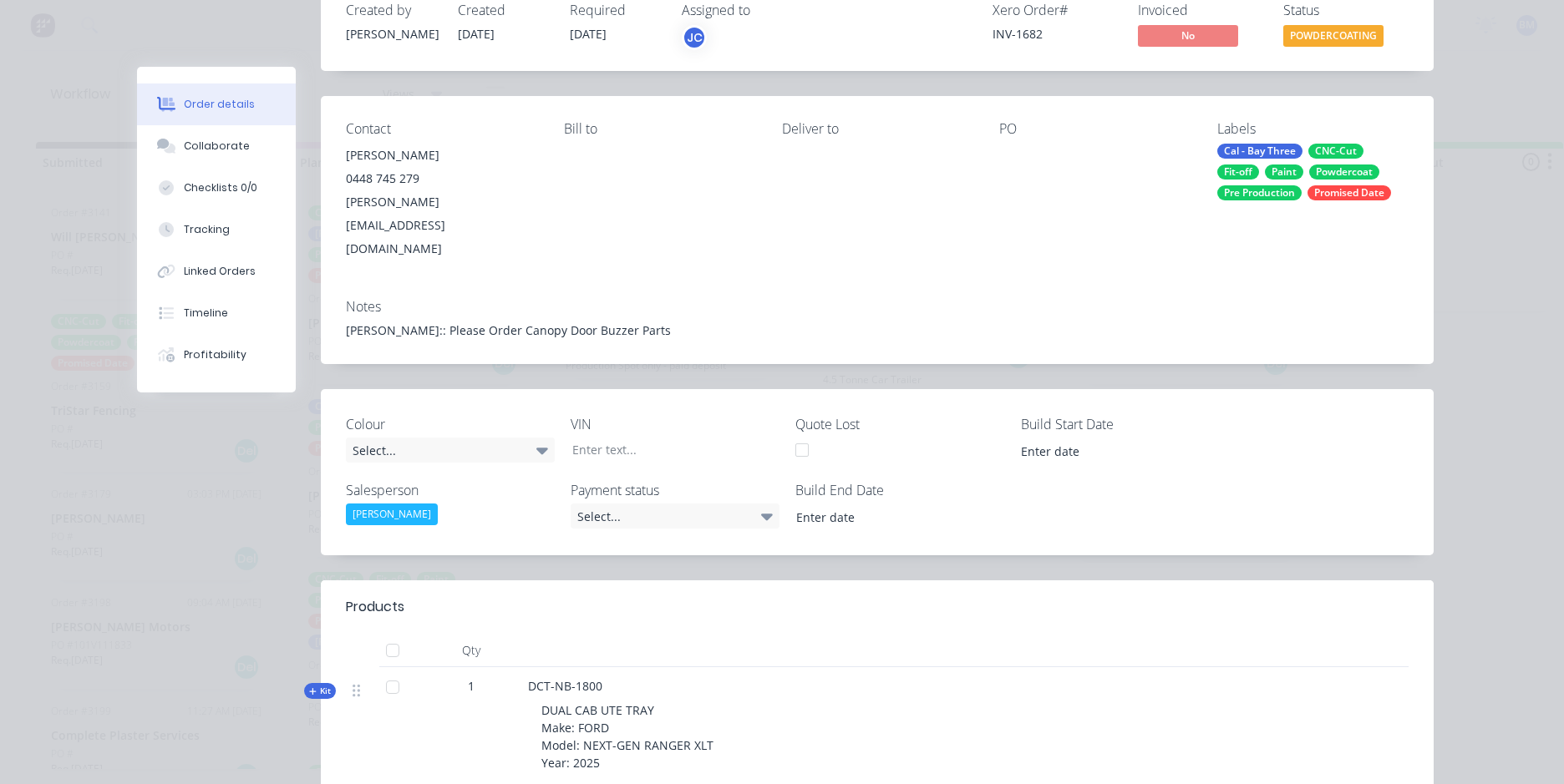
scroll to position [0, 0]
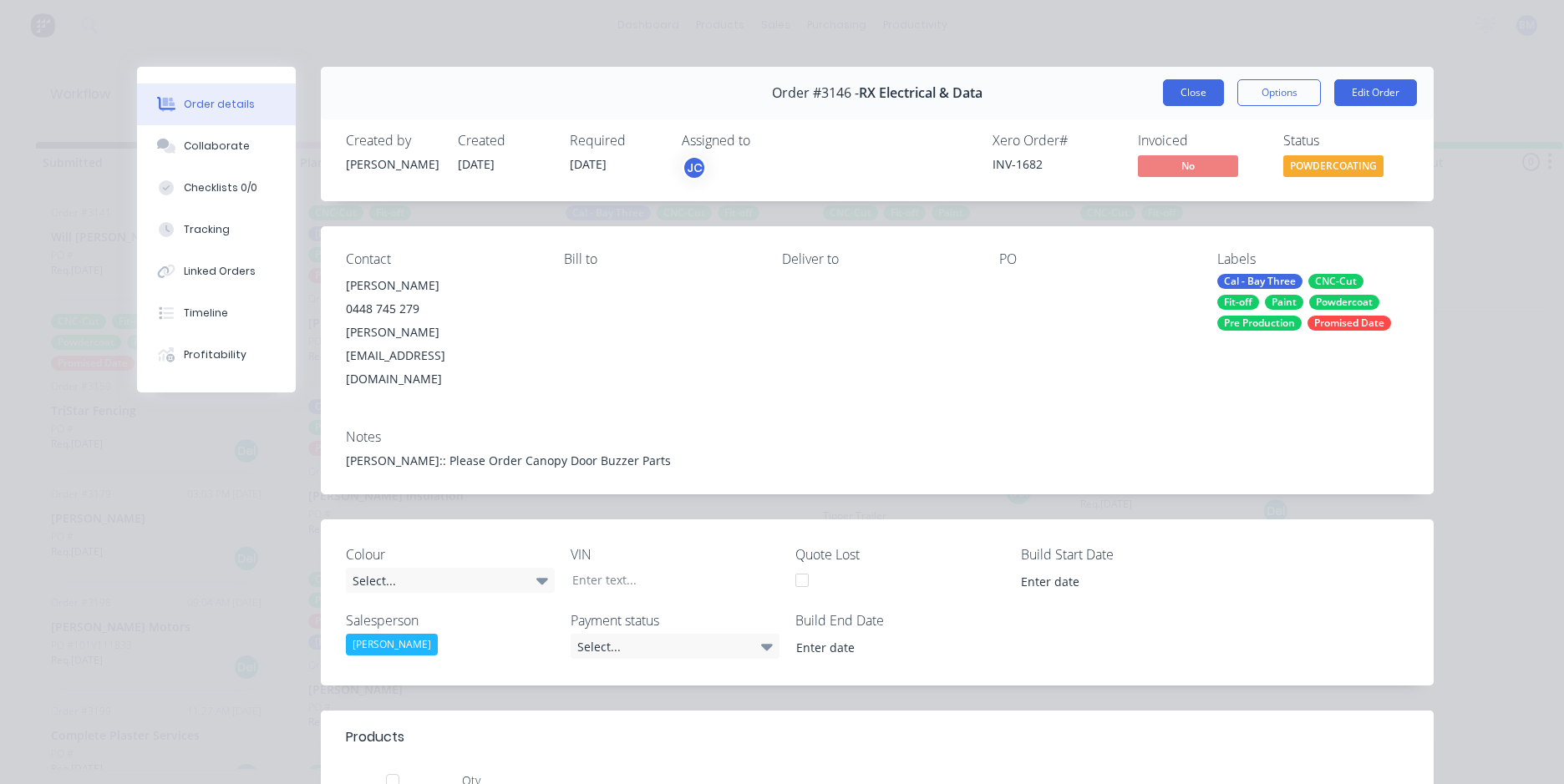
click at [1192, 85] on button "Close" at bounding box center [1193, 93] width 61 height 27
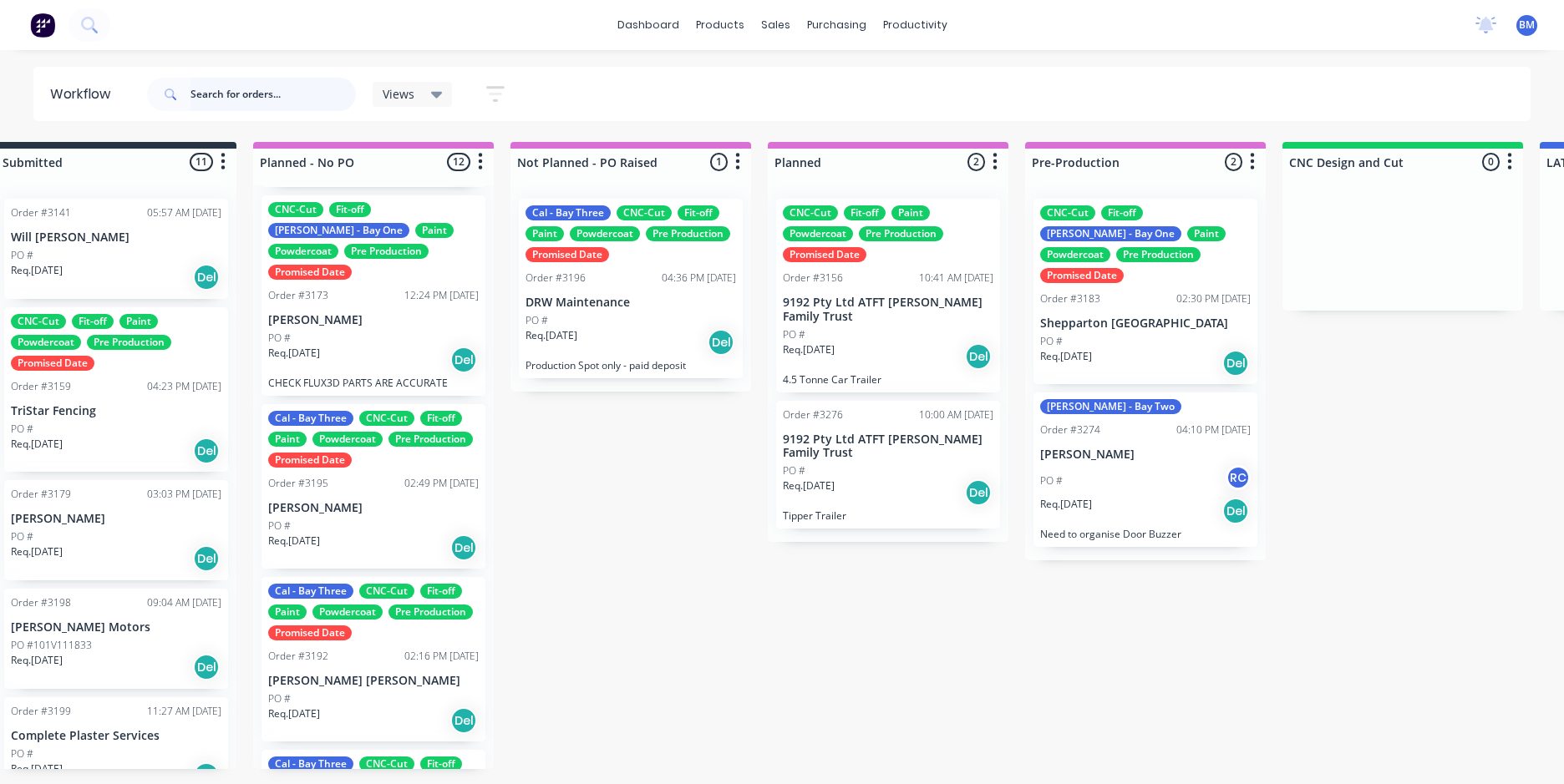
click at [217, 99] on input "text" at bounding box center [273, 94] width 166 height 33
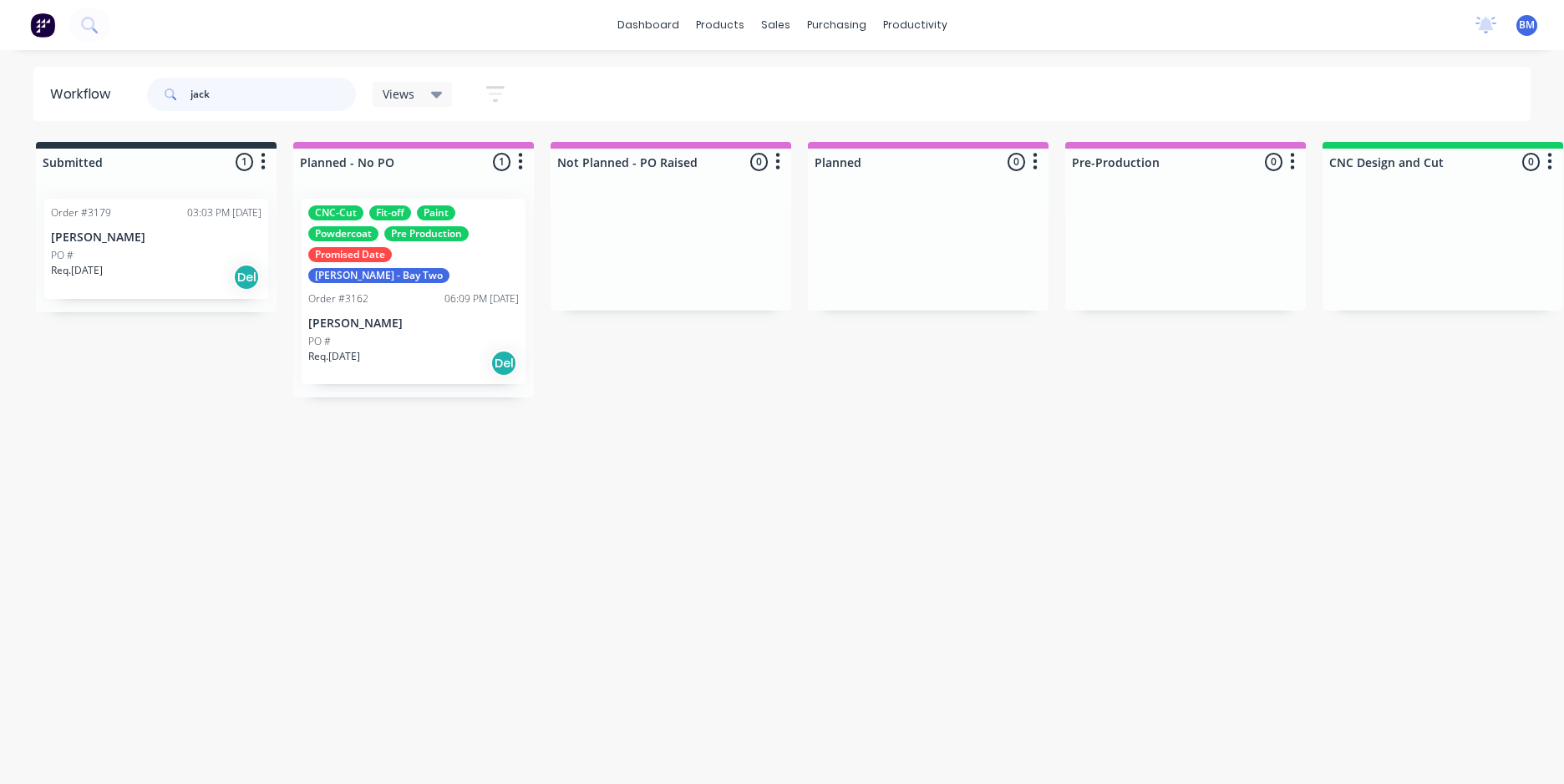
type input "jack"
drag, startPoint x: 449, startPoint y: 166, endPoint x: 456, endPoint y: 228, distance: 62.4
click at [456, 228] on div "Planned - No PO 1 Sort By Created date Required date Order number Customer name…" at bounding box center [414, 270] width 241 height 256
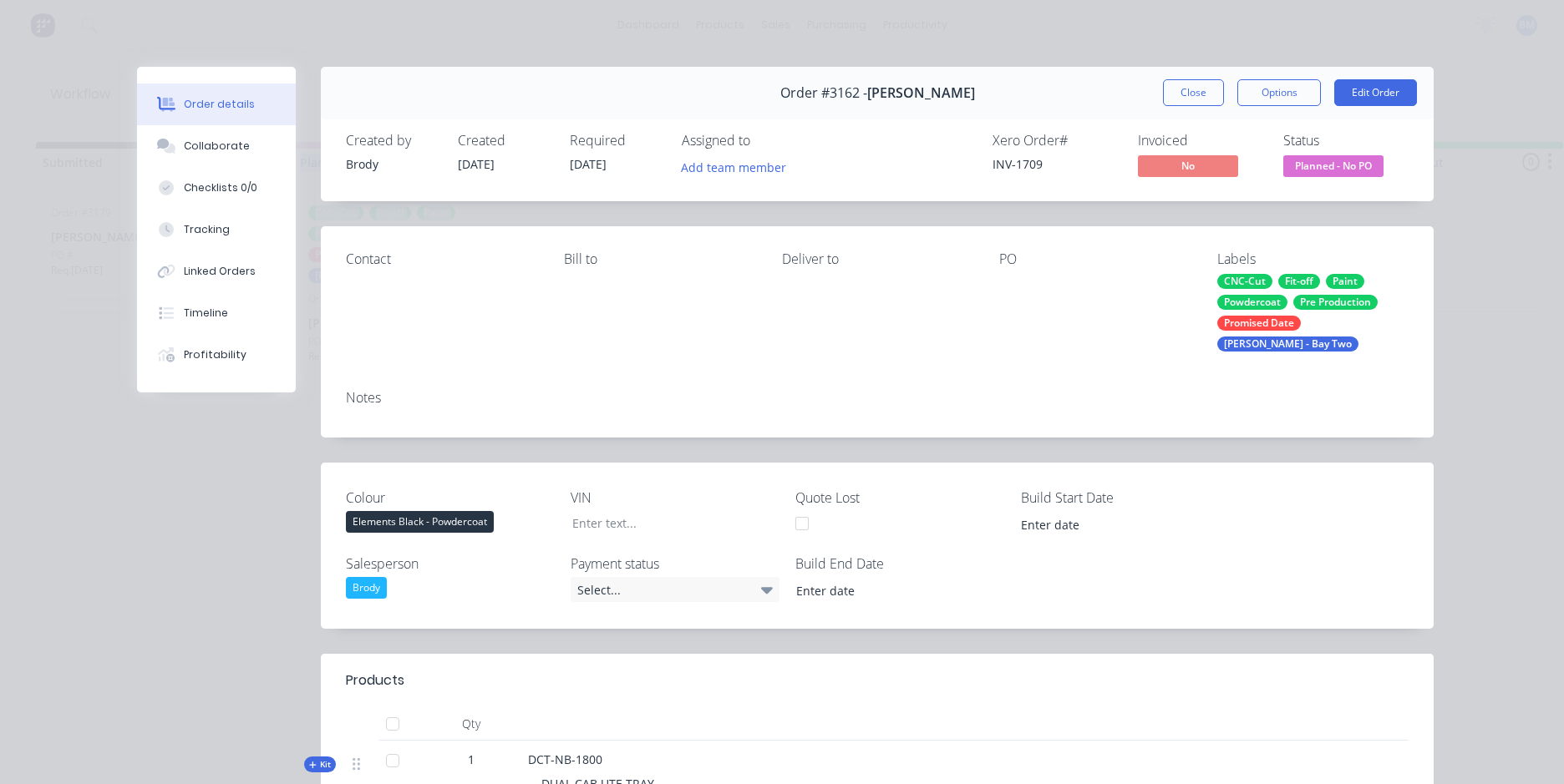
click at [1198, 94] on button "Close" at bounding box center [1193, 93] width 61 height 27
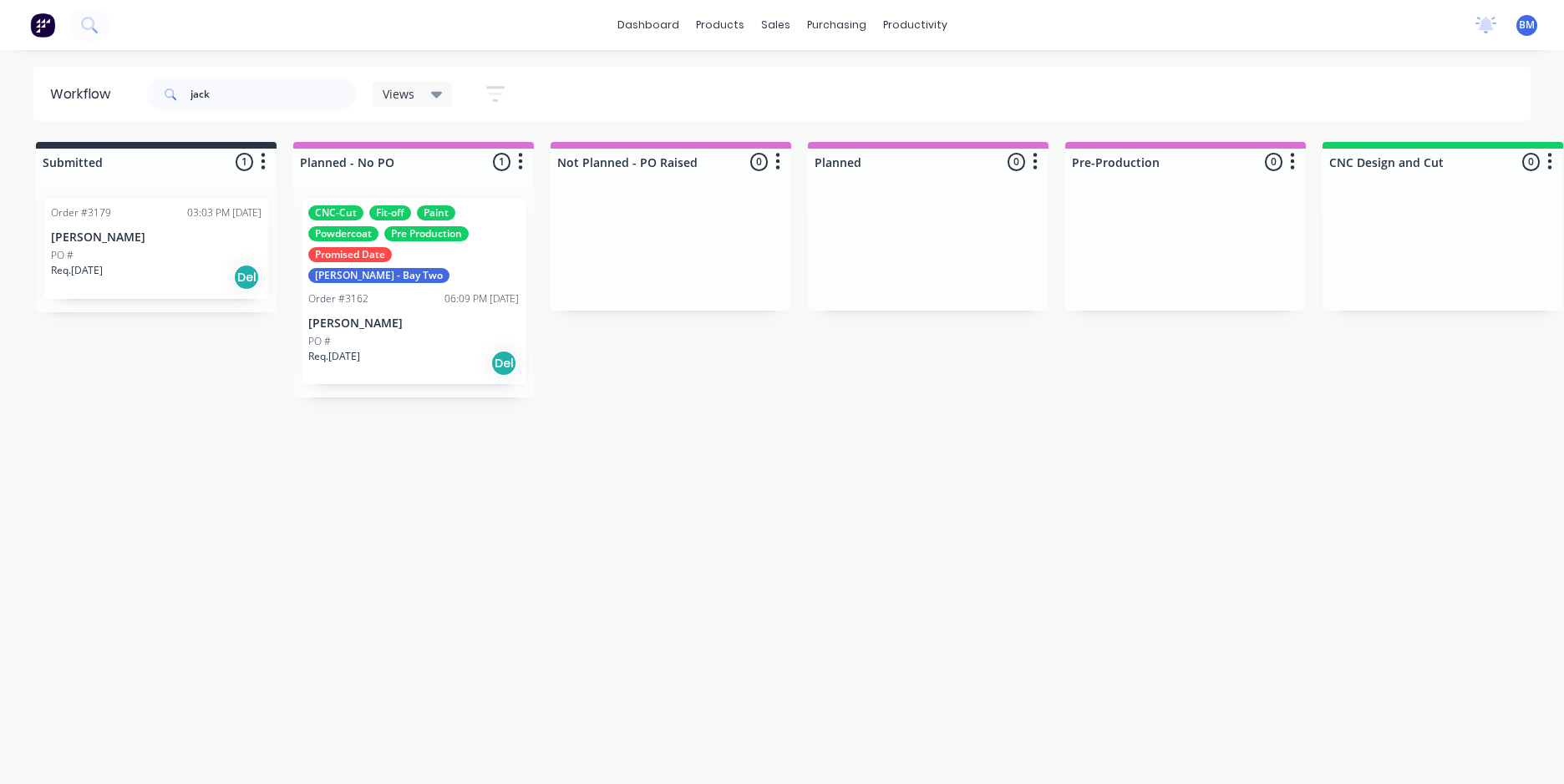
drag, startPoint x: 975, startPoint y: 566, endPoint x: 946, endPoint y: 556, distance: 30.7
click at [973, 565] on div "Workflow jack Views Save new view None (Default) edit FRONTLINE WORKFLOW edit J…" at bounding box center [775, 409] width 1551 height 684
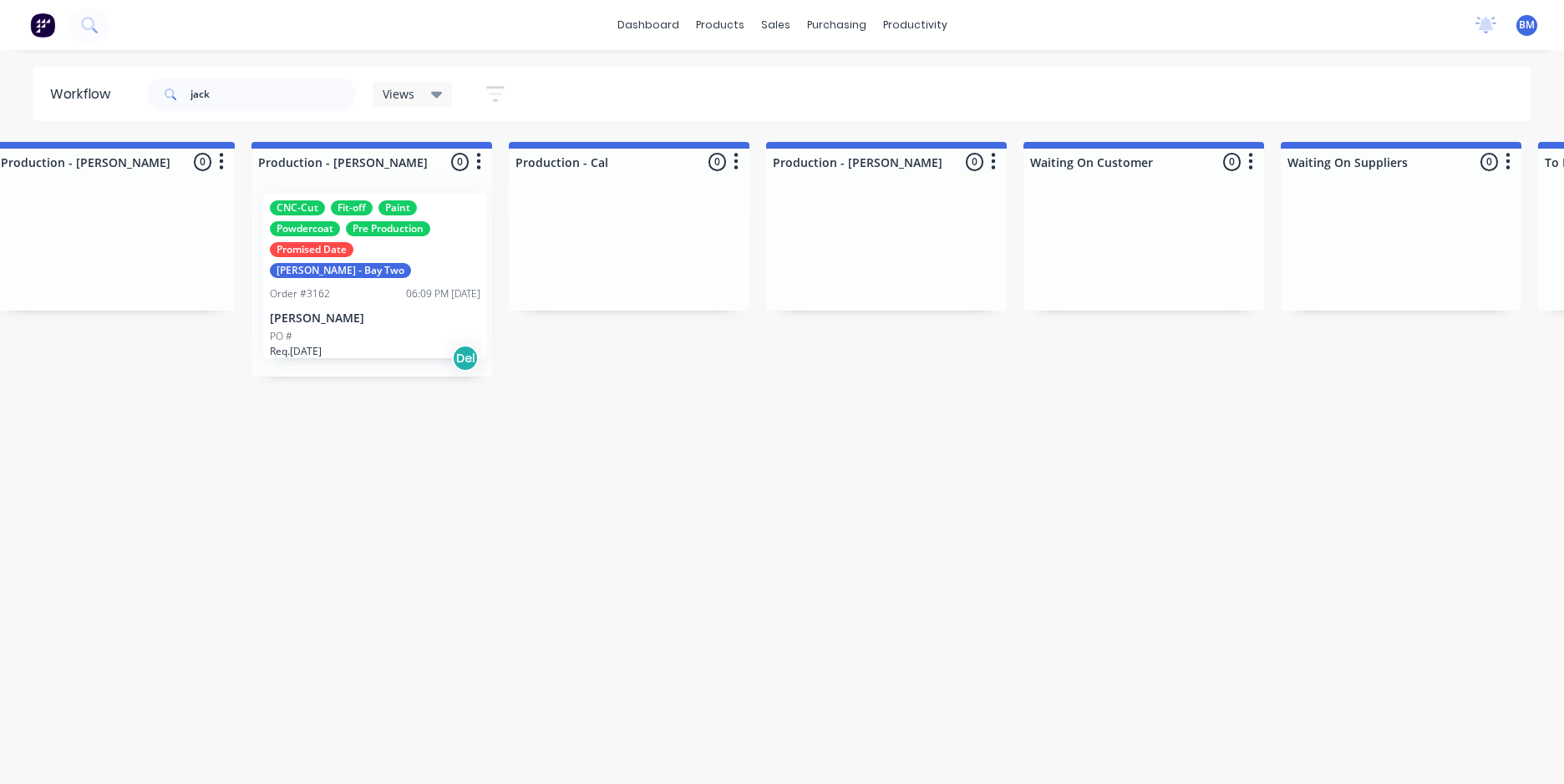
scroll to position [0, 1836]
drag, startPoint x: 415, startPoint y: 337, endPoint x: 386, endPoint y: 331, distance: 29.6
click at [386, 331] on div "Submitted 1 Sort By Created date Required date Order number Customer name Most …" at bounding box center [756, 260] width 5209 height 234
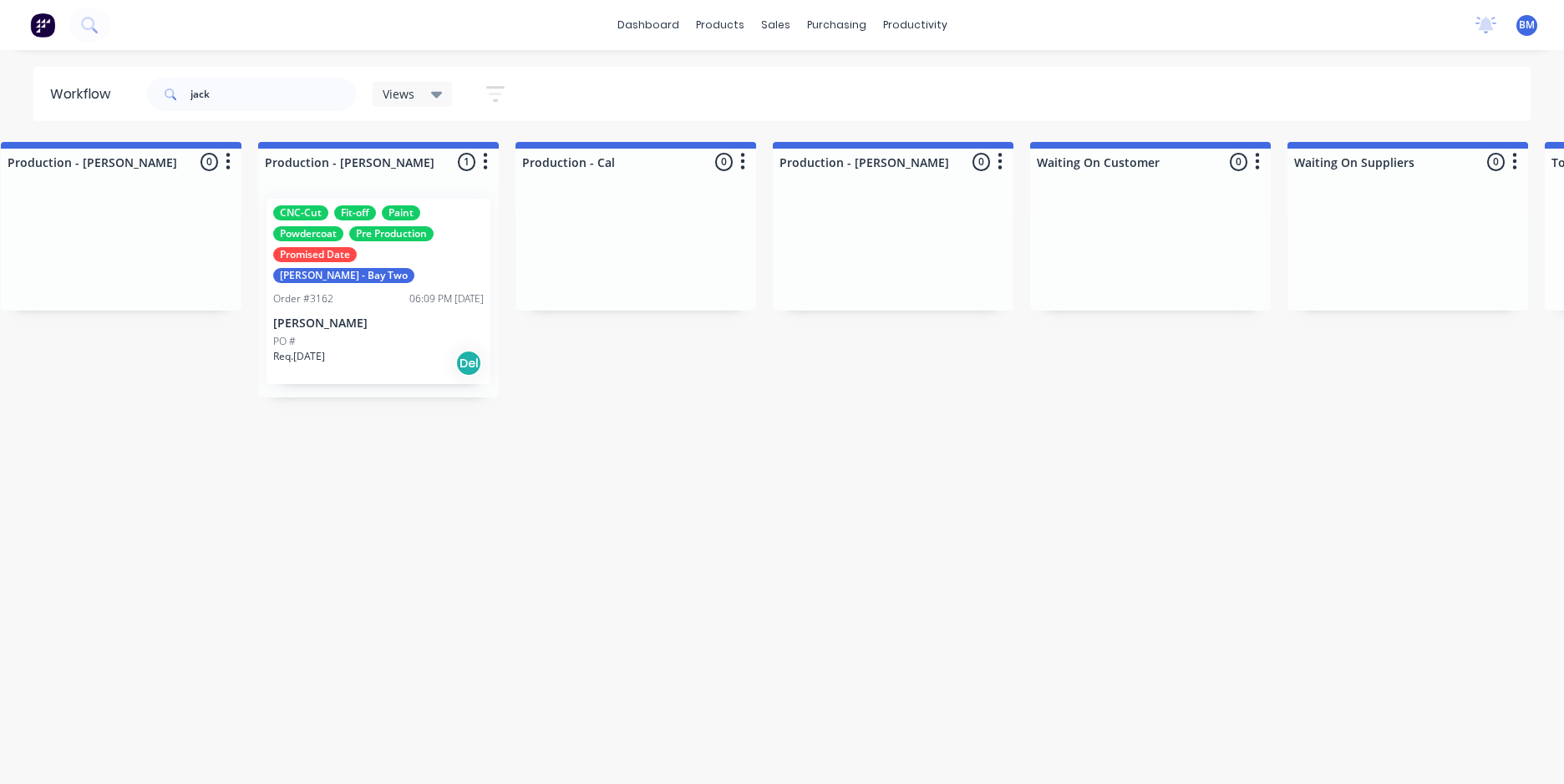
click at [918, 25] on div "productivity" at bounding box center [915, 25] width 81 height 25
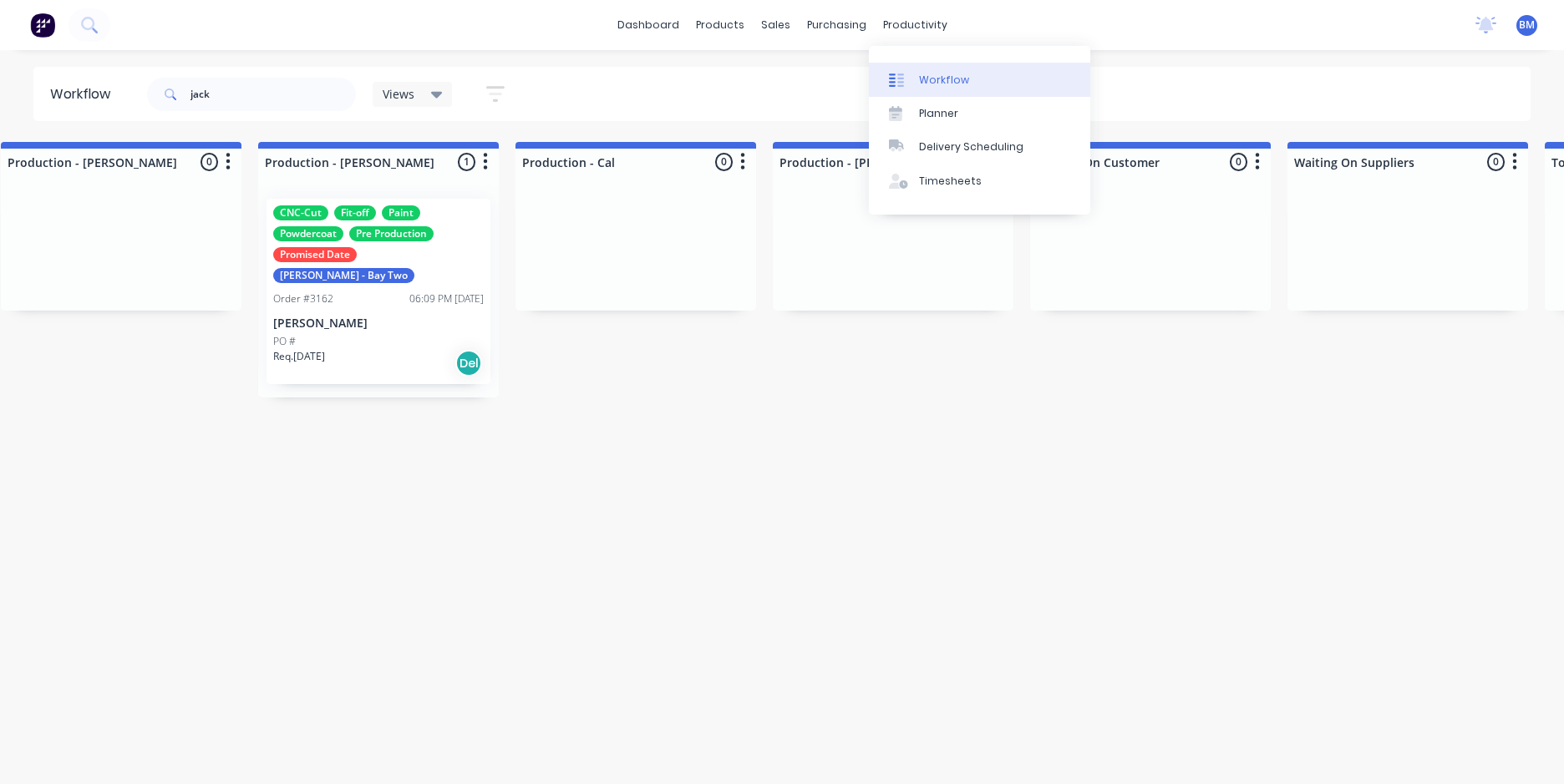
click at [936, 77] on div "Workflow" at bounding box center [944, 80] width 50 height 15
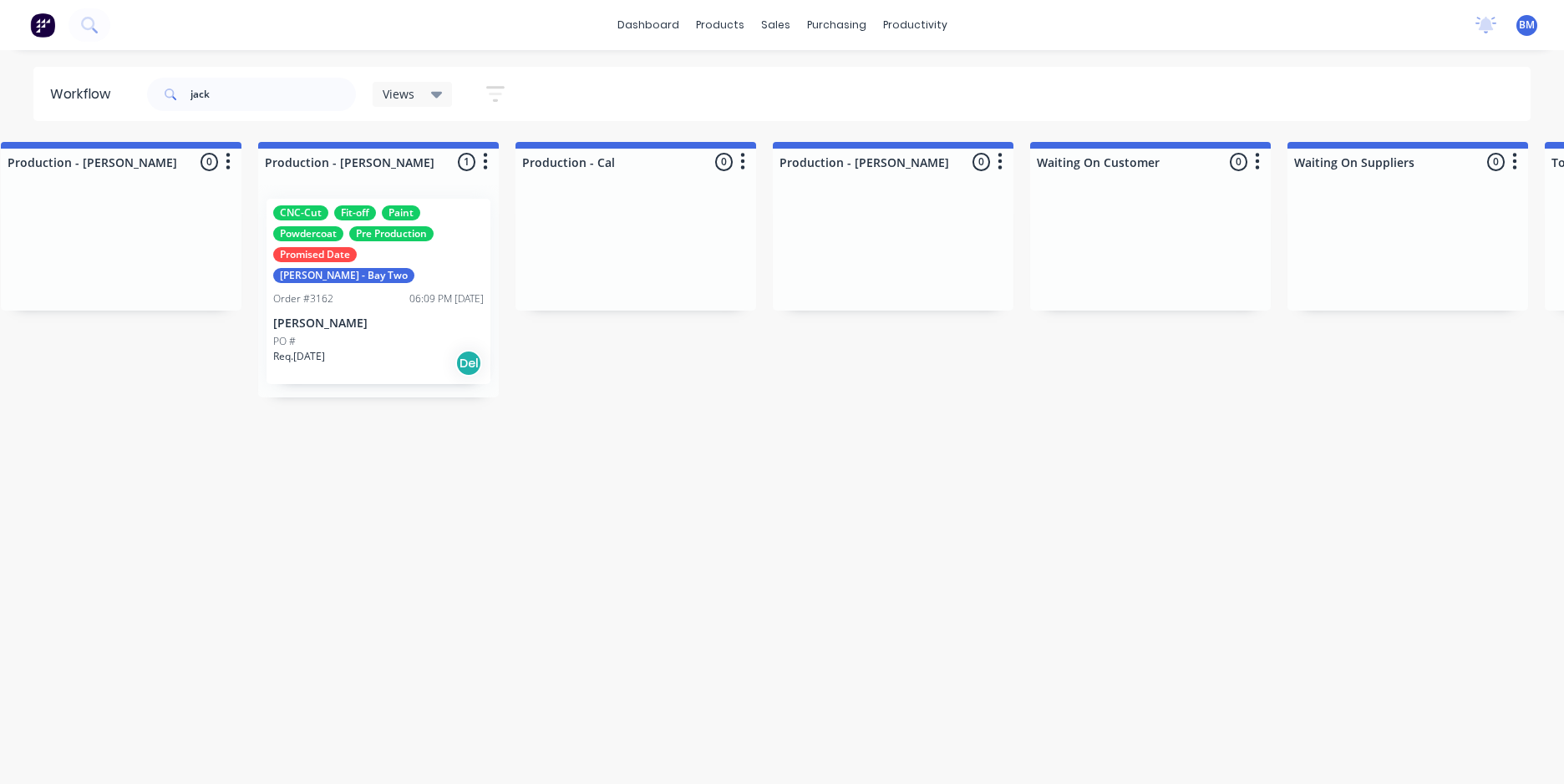
drag, startPoint x: 882, startPoint y: 441, endPoint x: 884, endPoint y: 344, distance: 97.0
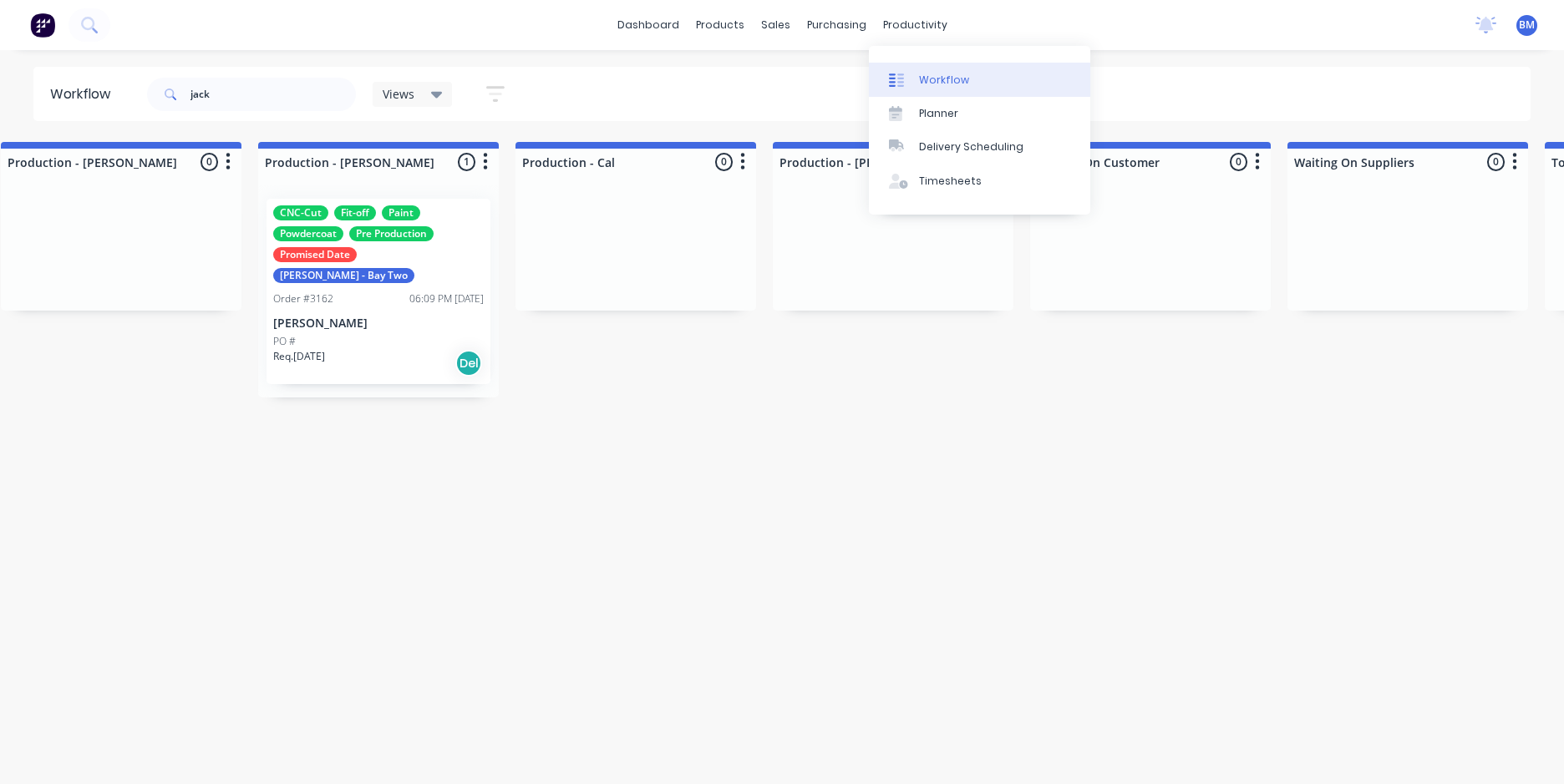
click at [906, 81] on div at bounding box center [902, 80] width 25 height 15
click at [930, 117] on div "Planner" at bounding box center [938, 114] width 39 height 15
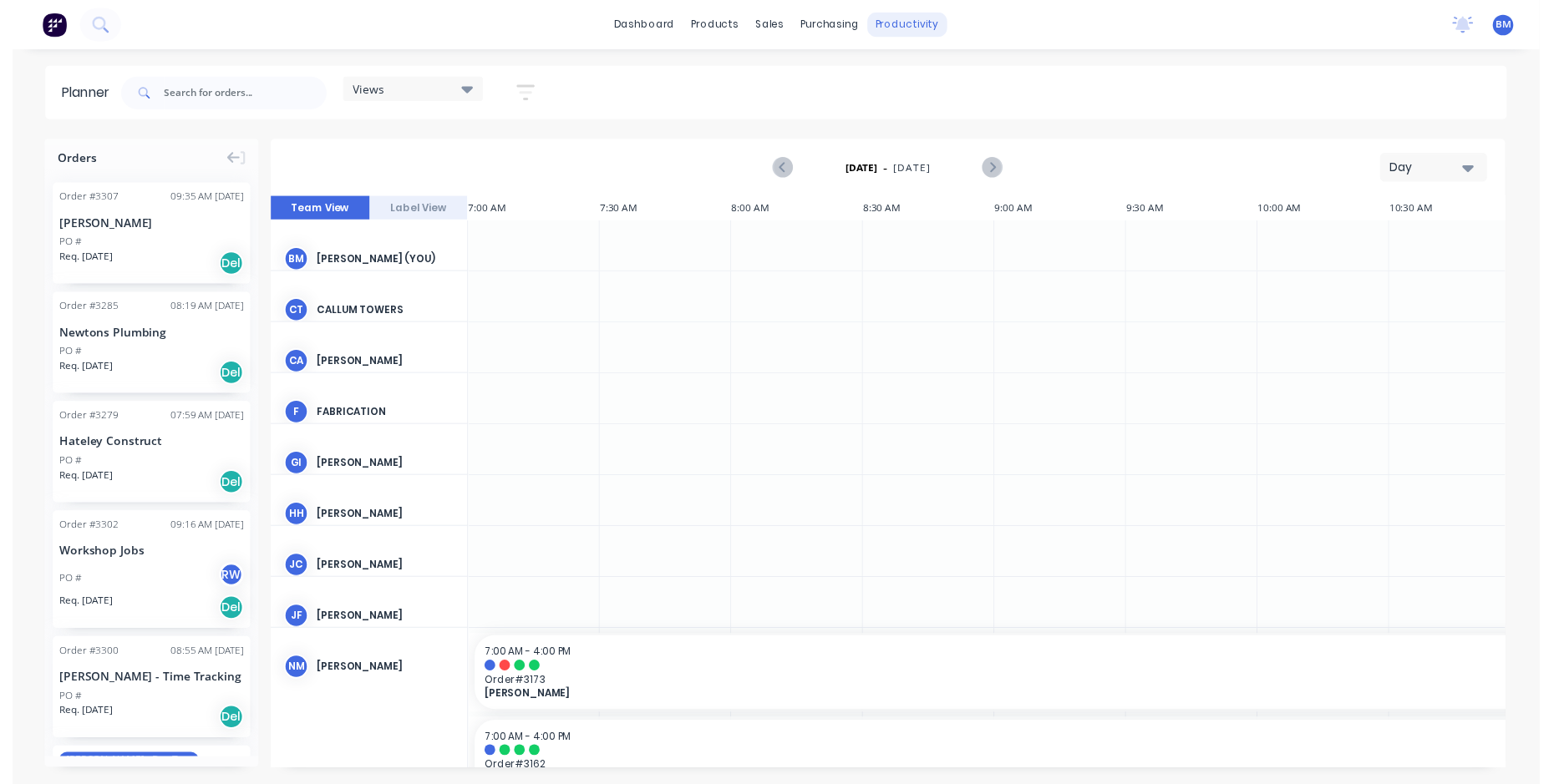
scroll to position [0, 535]
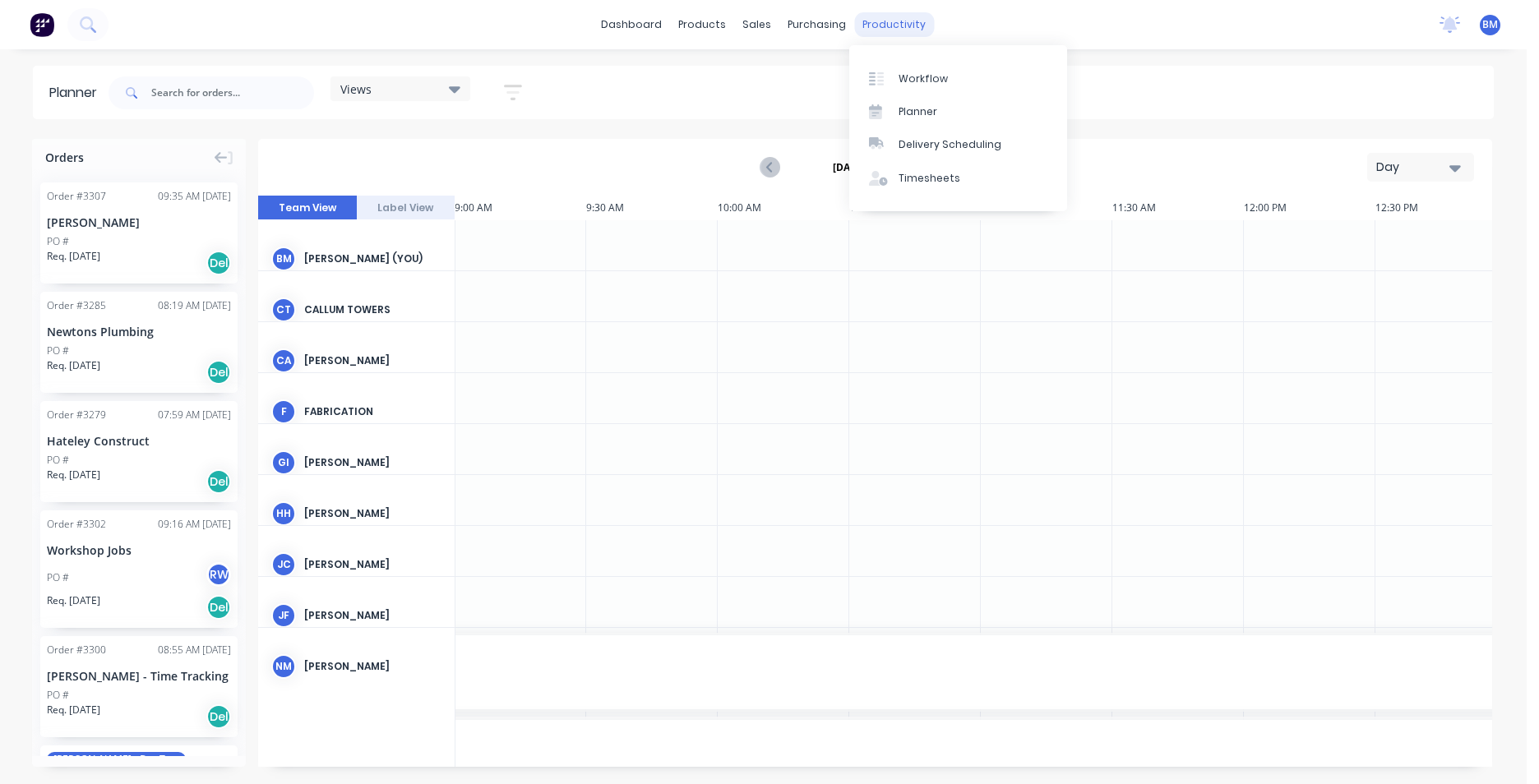
click at [894, 18] on div "productivity" at bounding box center [893, 25] width 80 height 25
click at [900, 71] on div "Workflow" at bounding box center [923, 78] width 49 height 15
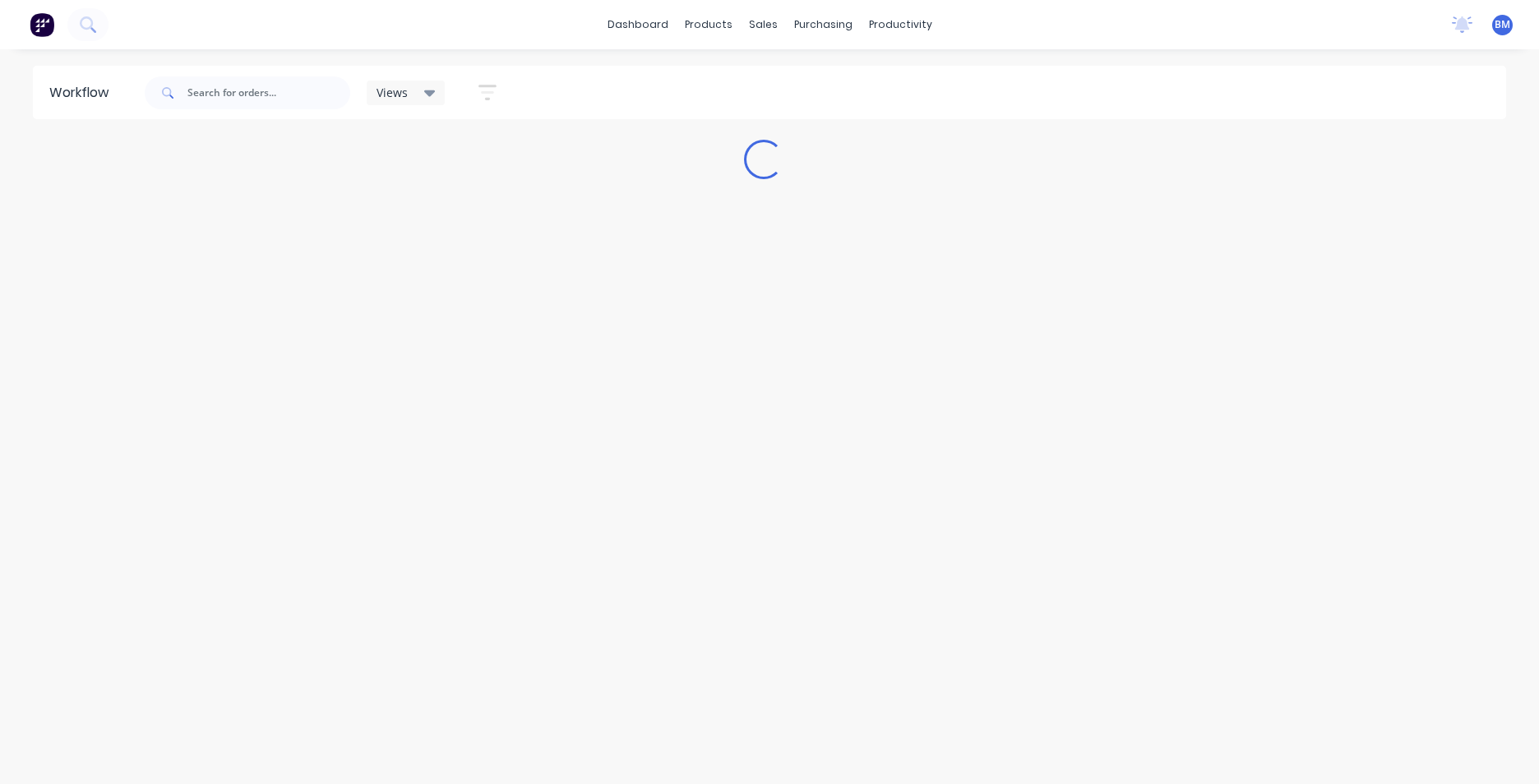
click at [437, 91] on div "Views" at bounding box center [406, 92] width 79 height 25
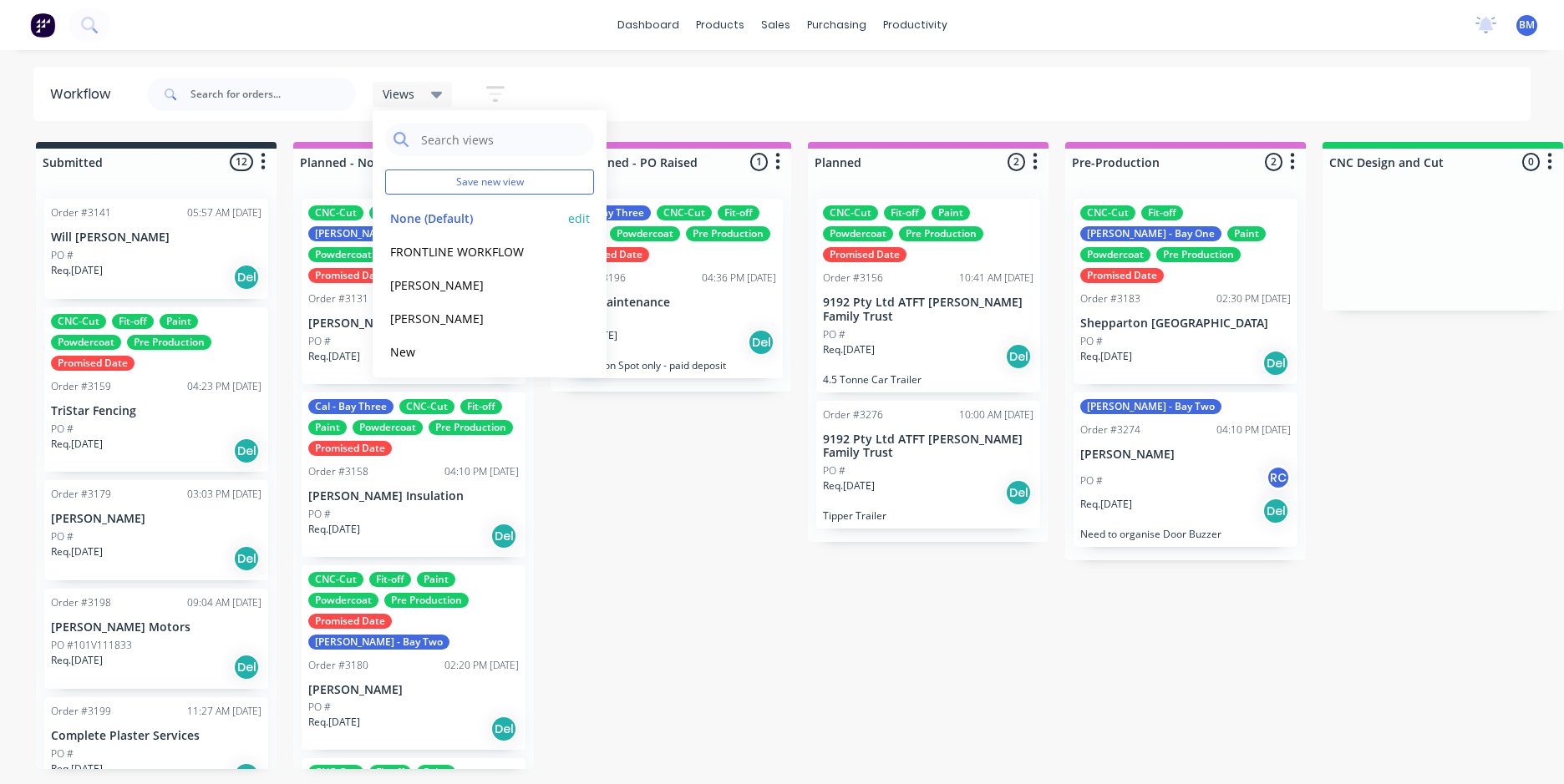
click at [449, 213] on button "None (Default)" at bounding box center [474, 217] width 178 height 19
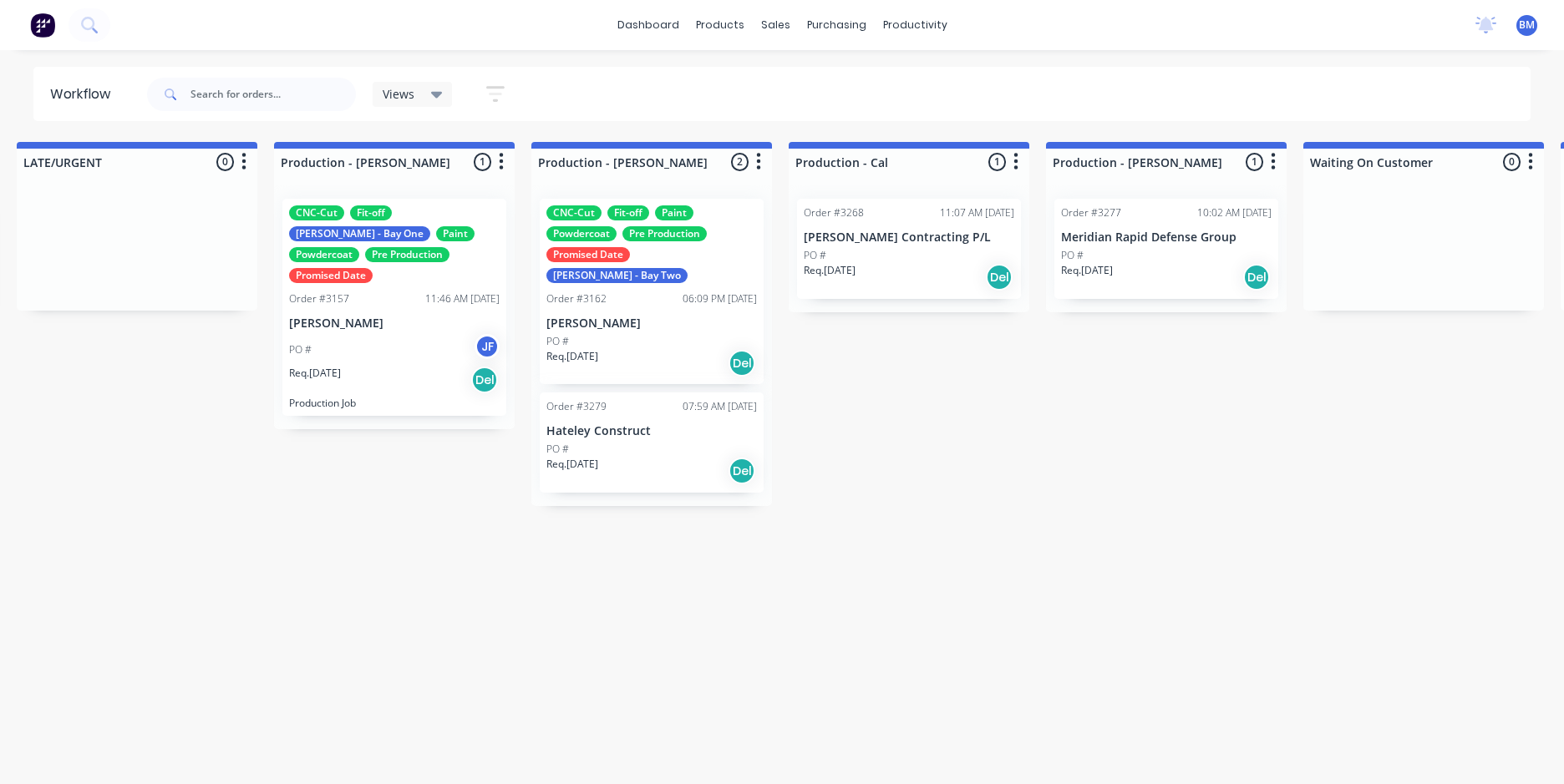
scroll to position [0, 1577]
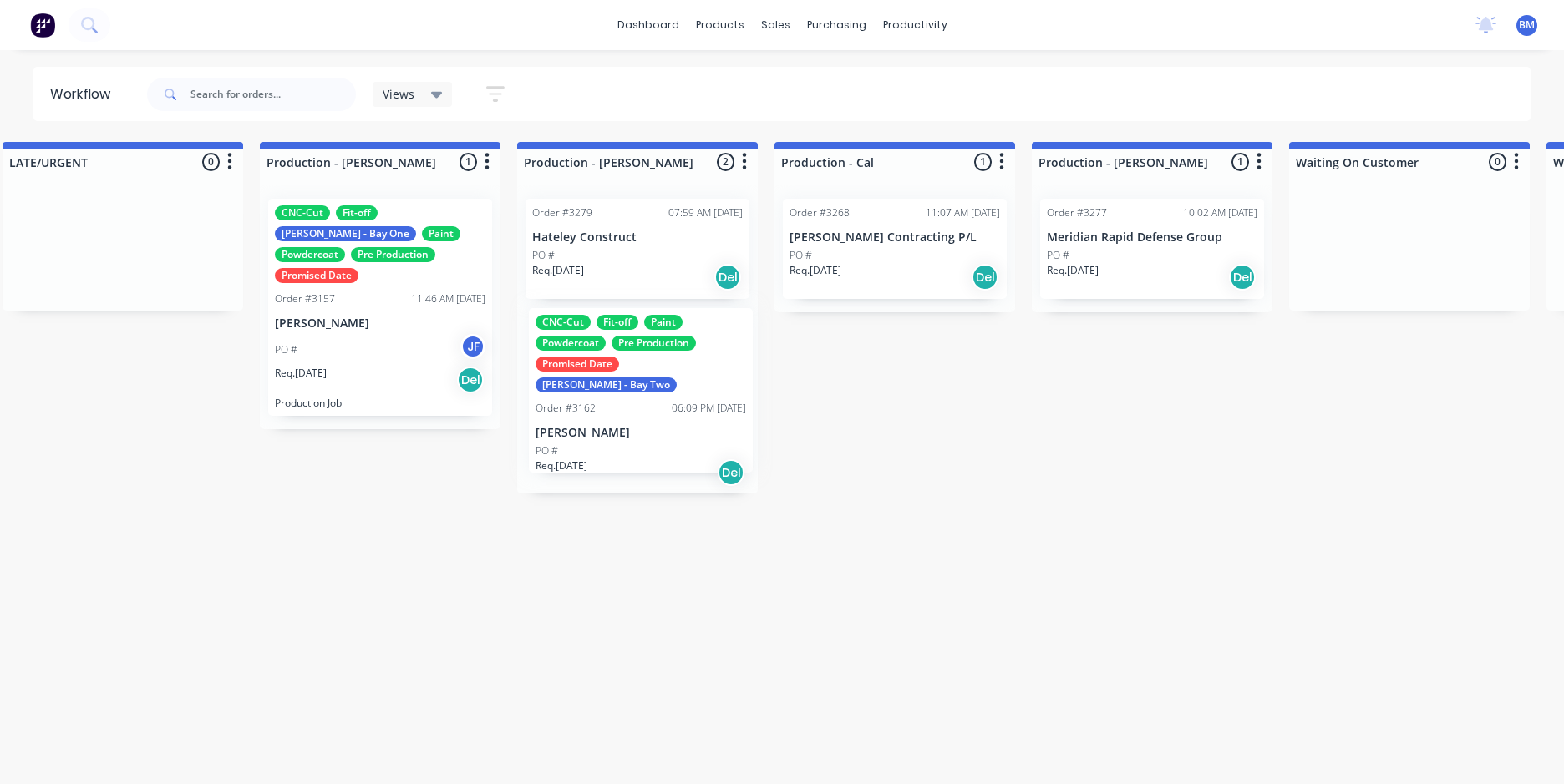
drag, startPoint x: 575, startPoint y: 305, endPoint x: 578, endPoint y: 418, distance: 113.0
click at [578, 418] on div "CNC-Cut Fit-off Paint Powdercoat Pre Production Promised Date Ryan - Bay Two Or…" at bounding box center [637, 339] width 241 height 308
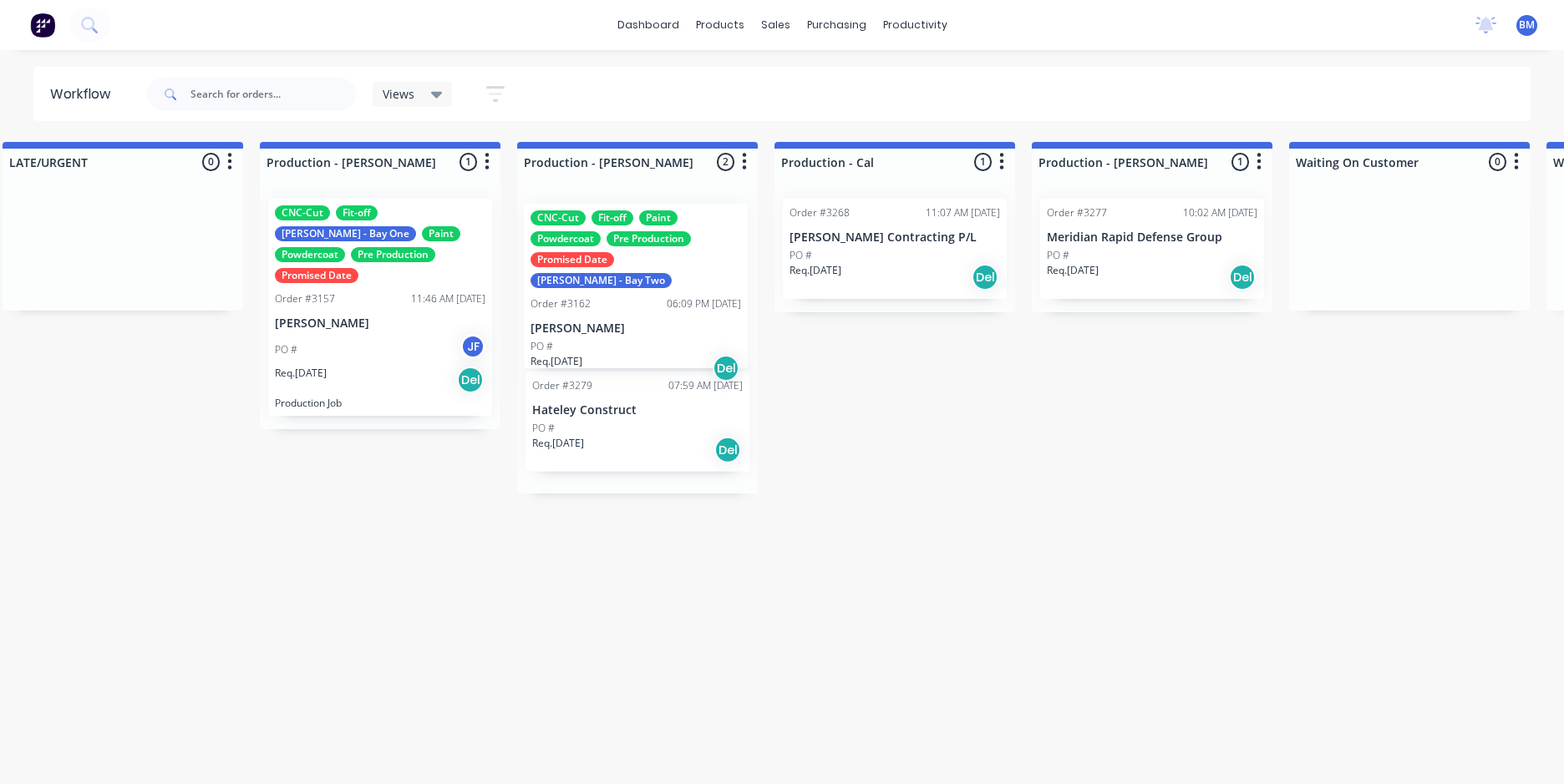
drag, startPoint x: 606, startPoint y: 303, endPoint x: 604, endPoint y: 311, distance: 8.2
click at [604, 311] on div "CNC-Cut Fit-off Paint Powdercoat Pre Production Promised Date Ryan - Bay Two Or…" at bounding box center [637, 339] width 241 height 308
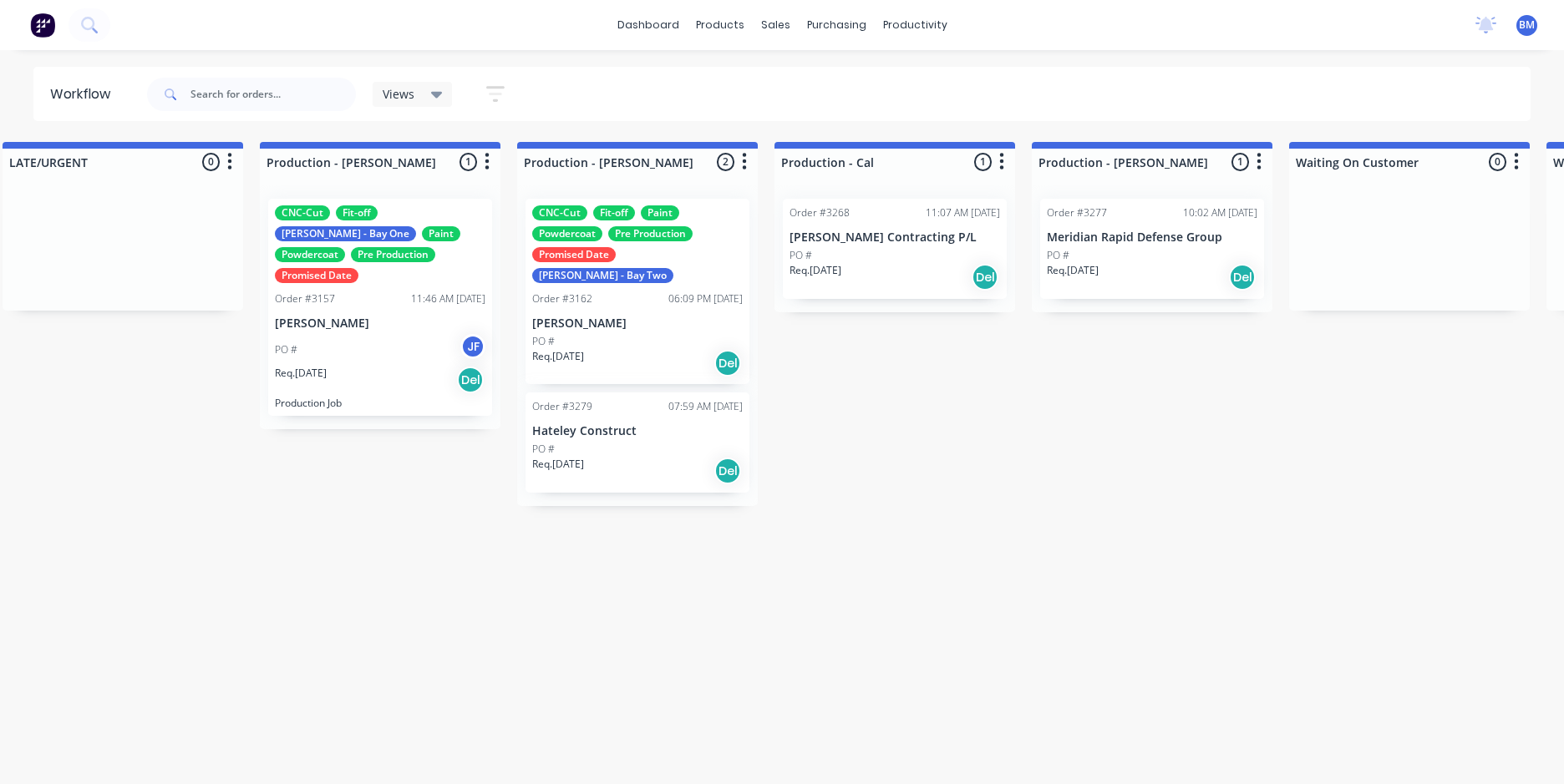
click at [914, 404] on div "Submitted 12 Sort By Created date Required date Order number Customer name Most…" at bounding box center [1014, 456] width 5209 height 627
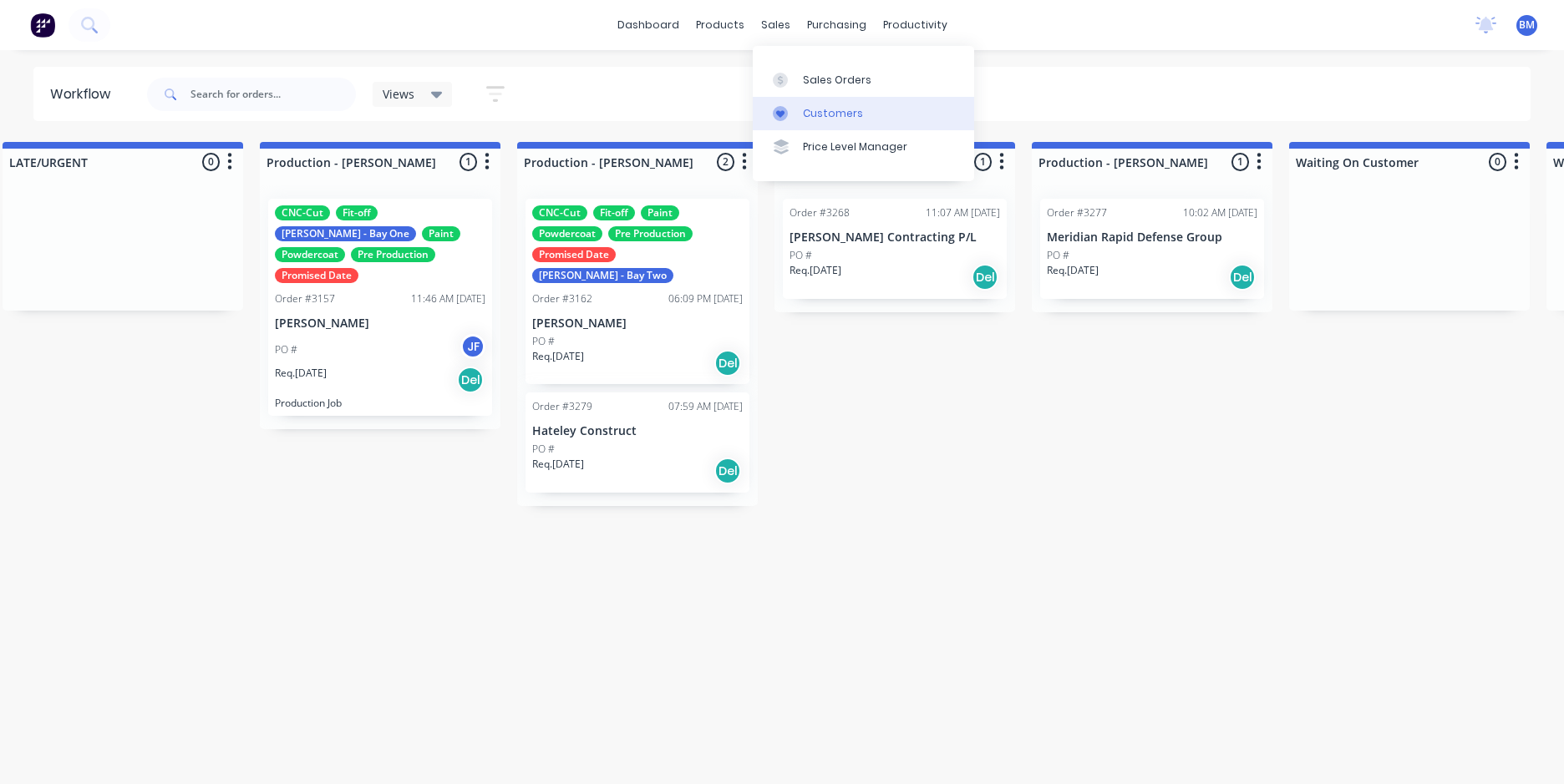
click at [808, 109] on div "Customers" at bounding box center [833, 114] width 60 height 15
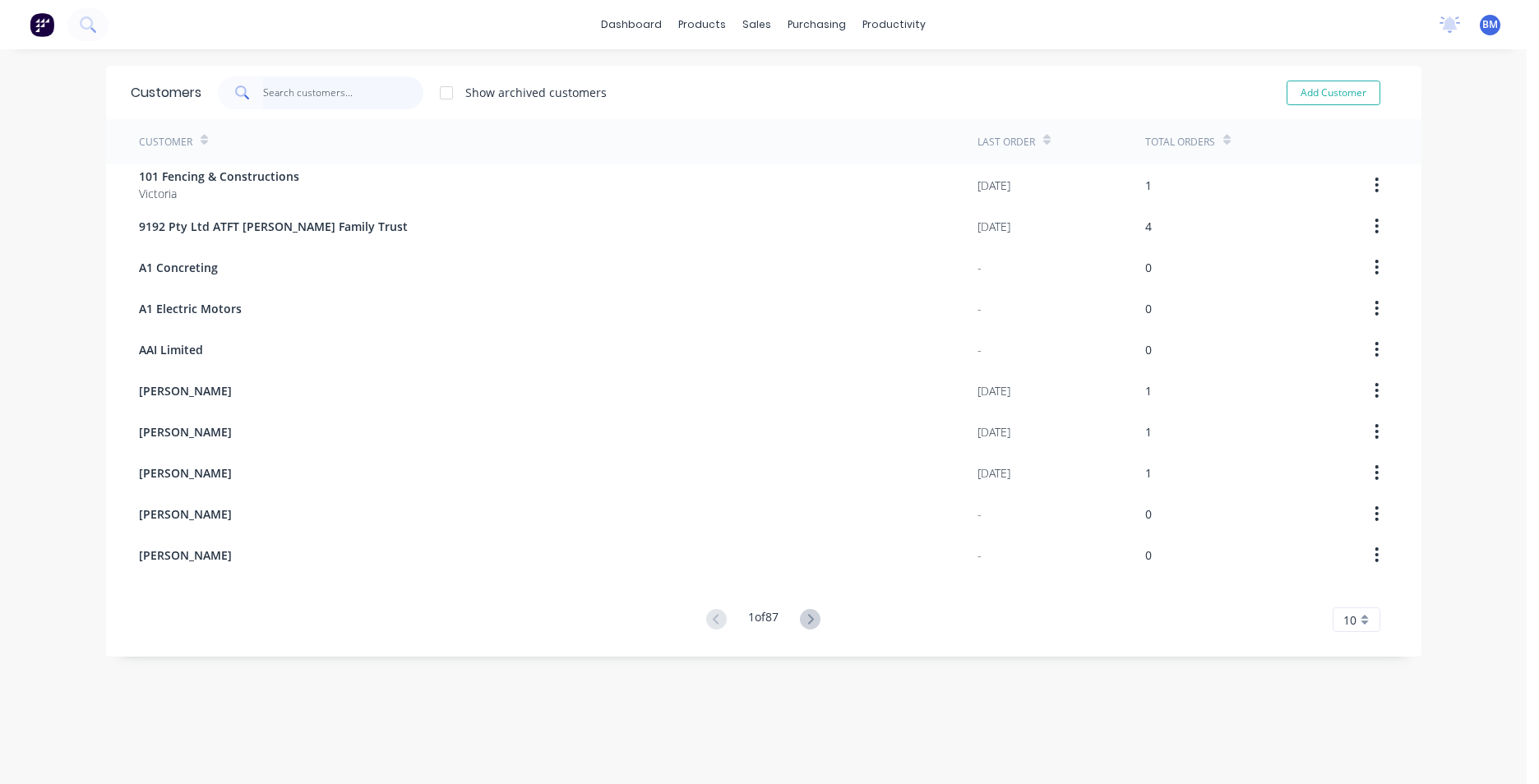
click at [301, 93] on input "text" at bounding box center [344, 92] width 160 height 33
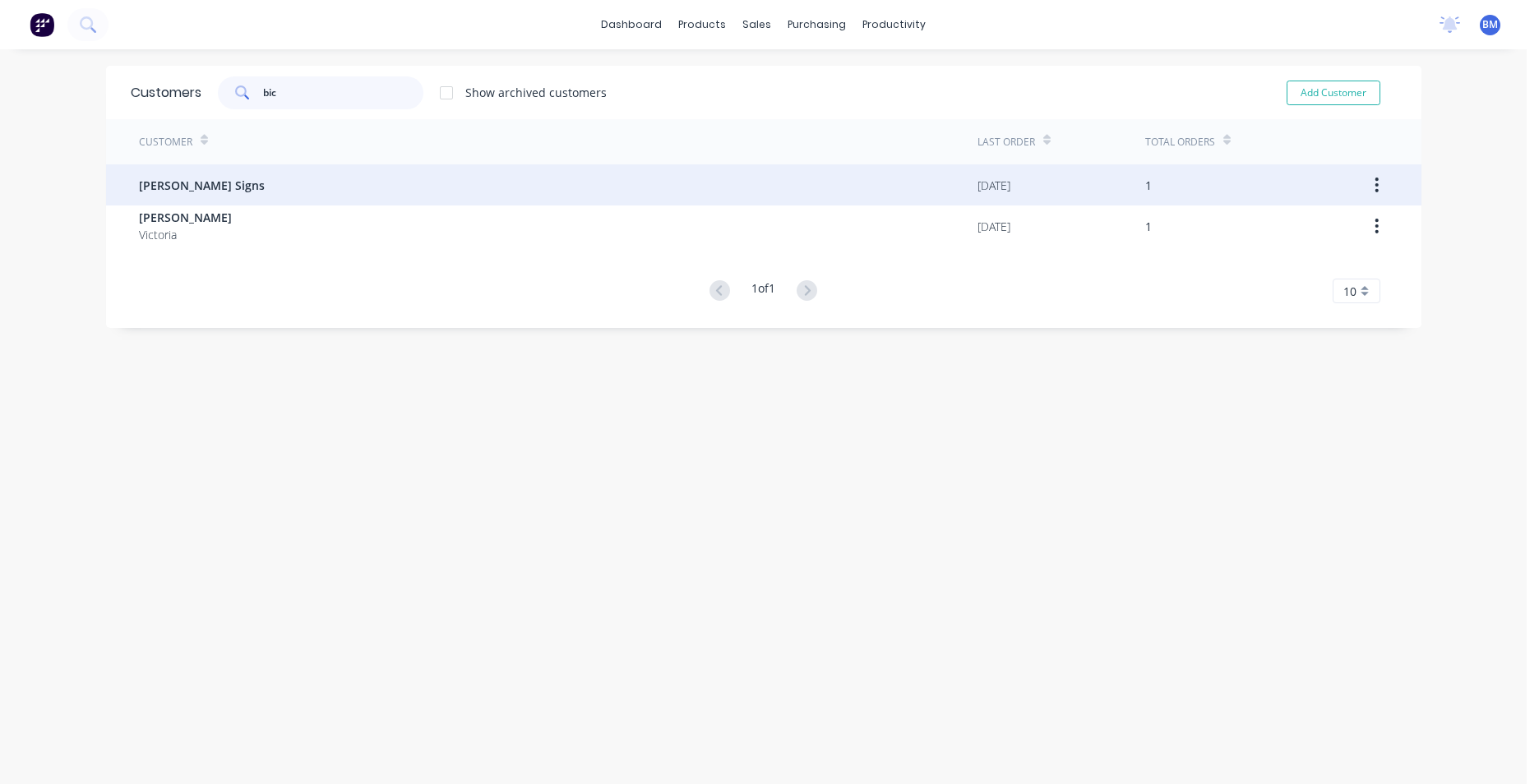
type input "bic"
click at [264, 185] on div "Bicknell Signs" at bounding box center [559, 185] width 839 height 41
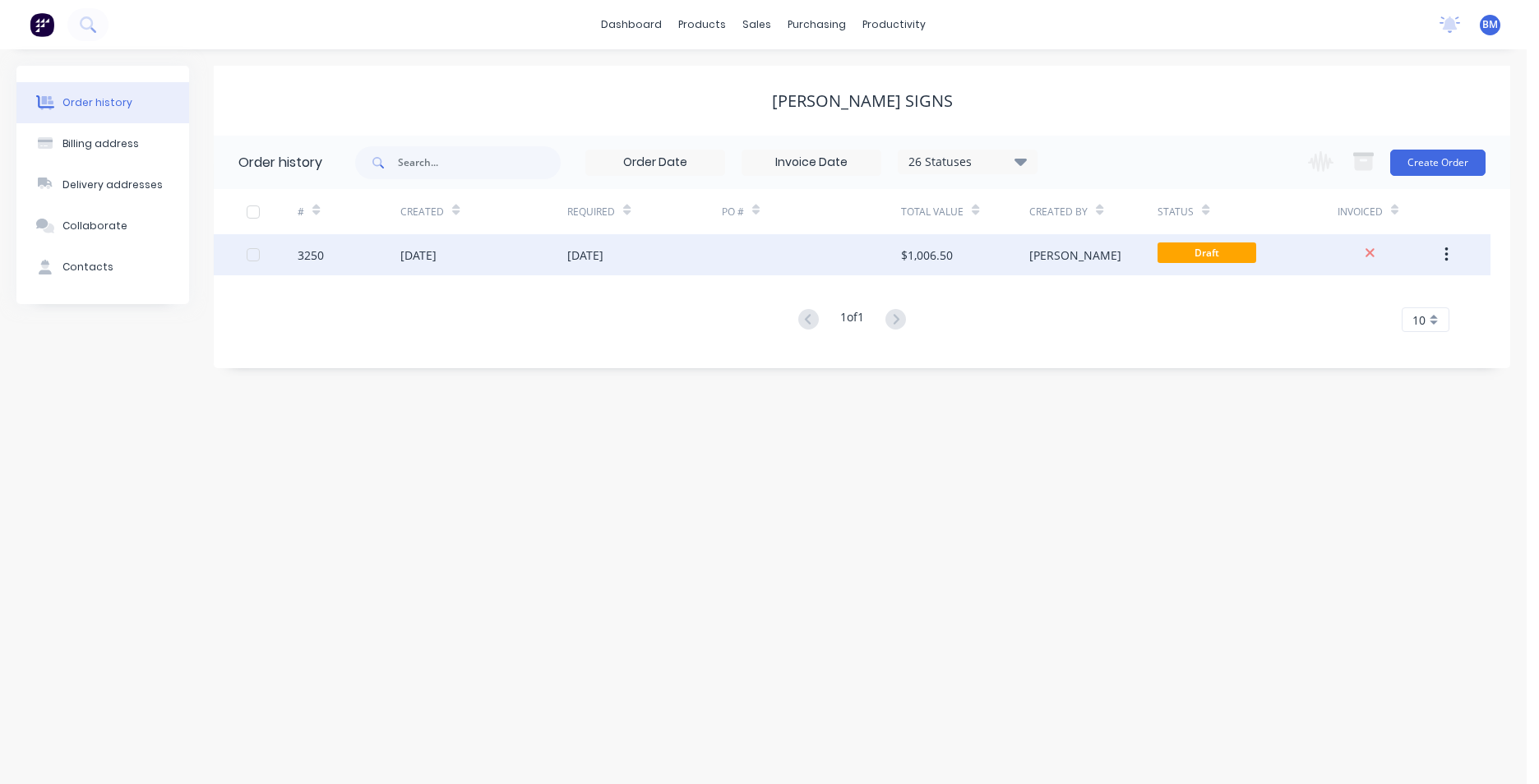
click at [309, 243] on div "3250" at bounding box center [349, 255] width 103 height 41
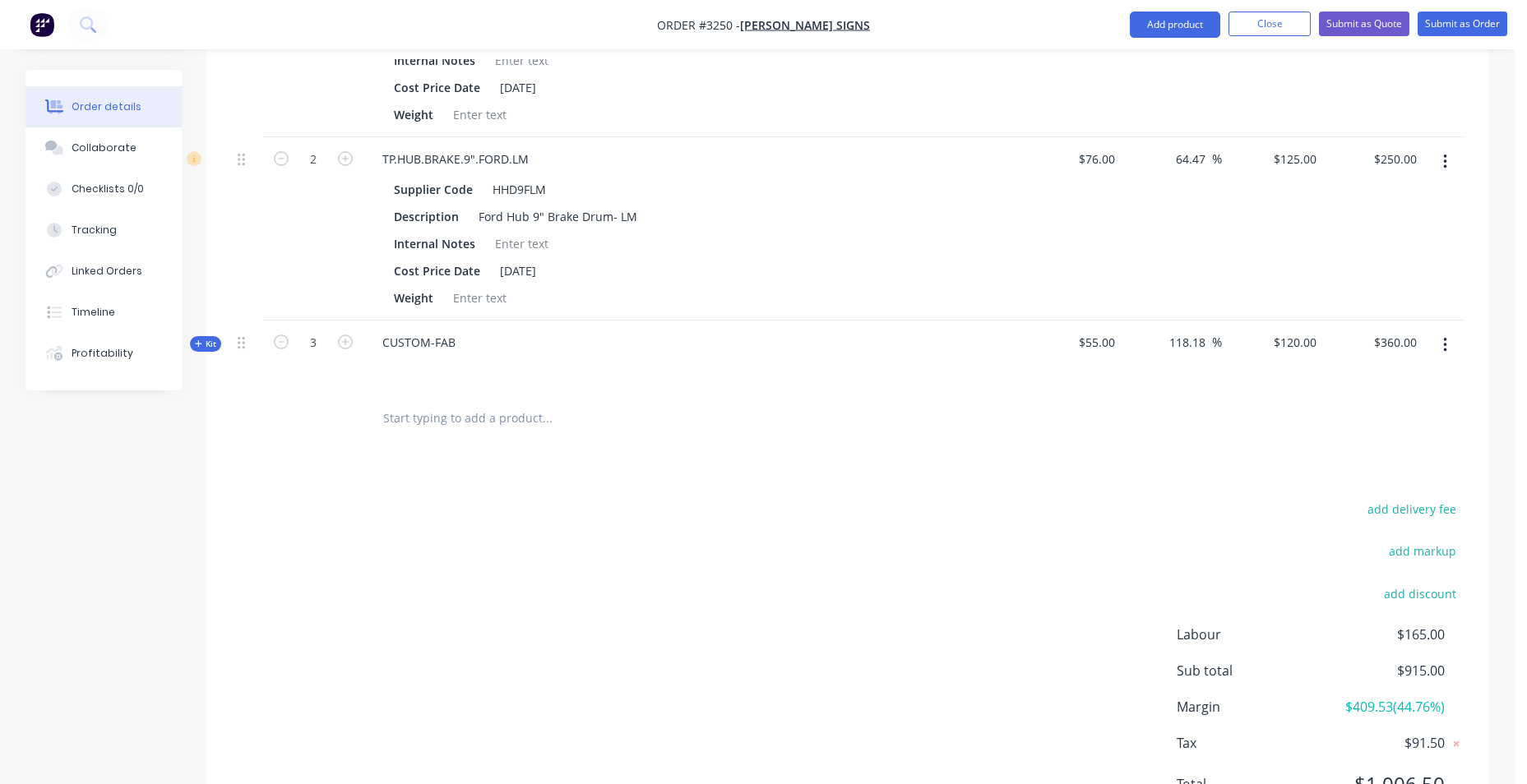
scroll to position [1737, 0]
